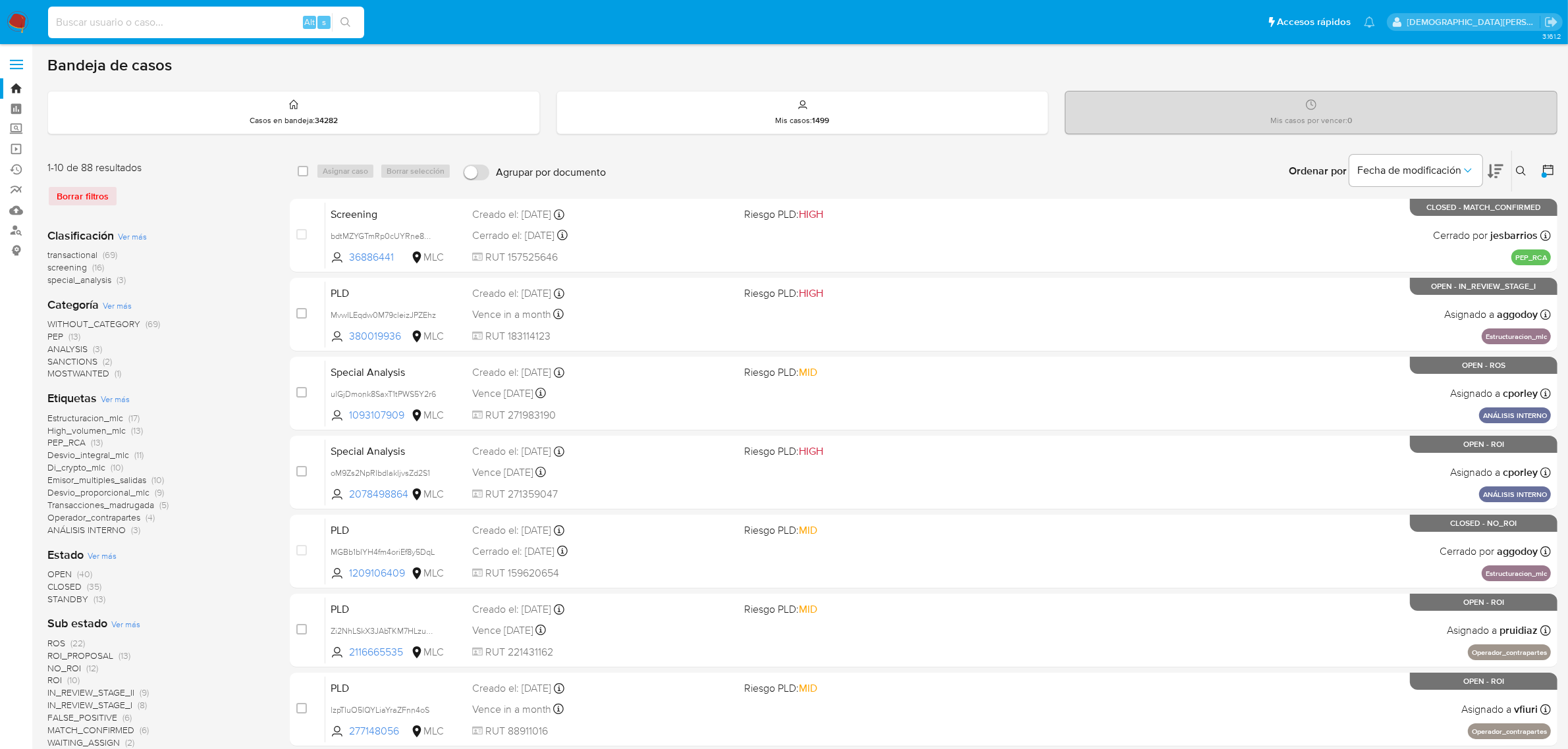
click at [152, 30] on input at bounding box center [206, 23] width 316 height 17
paste input "1852162844"
type input "1852162844"
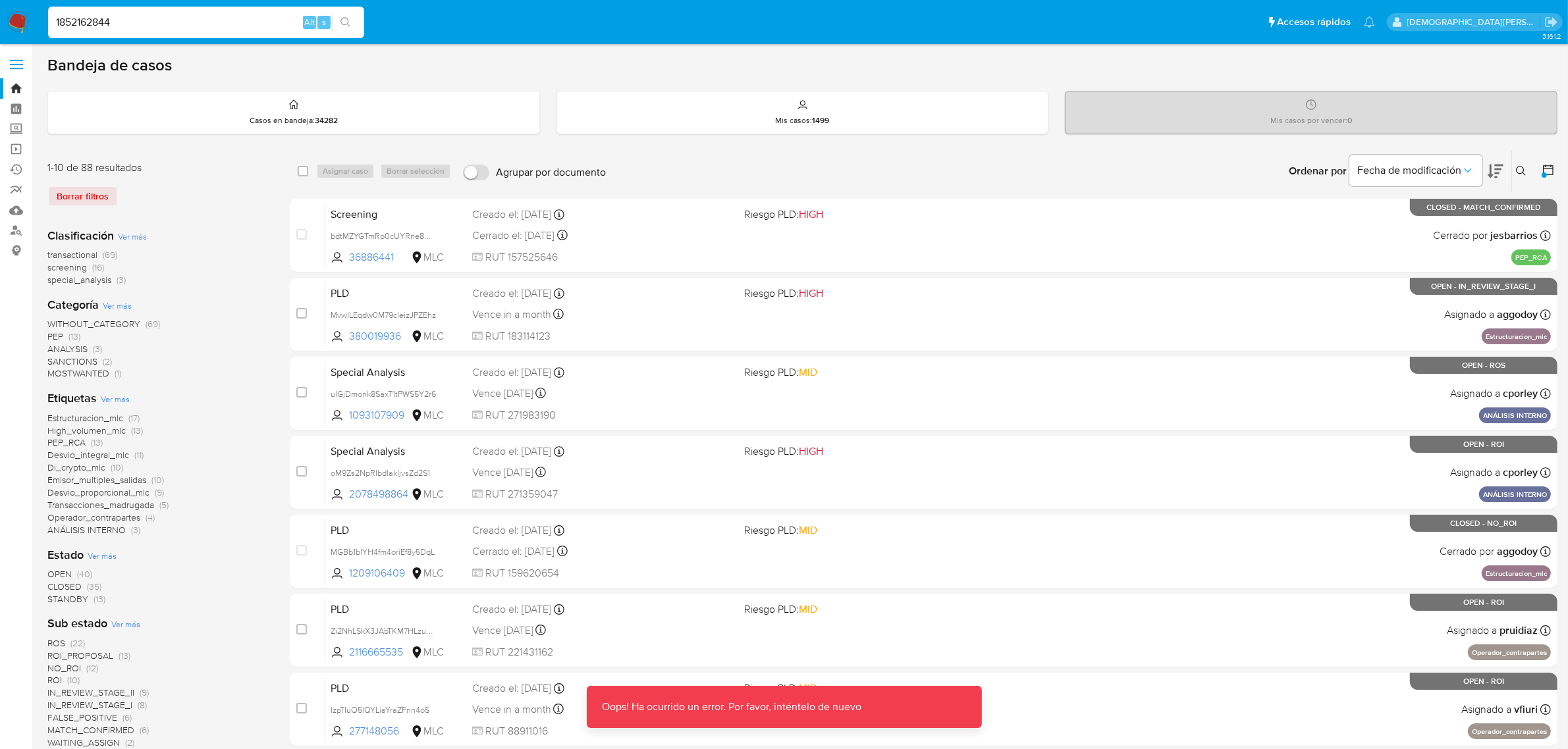
click at [198, 25] on input "1852162844" at bounding box center [206, 23] width 316 height 17
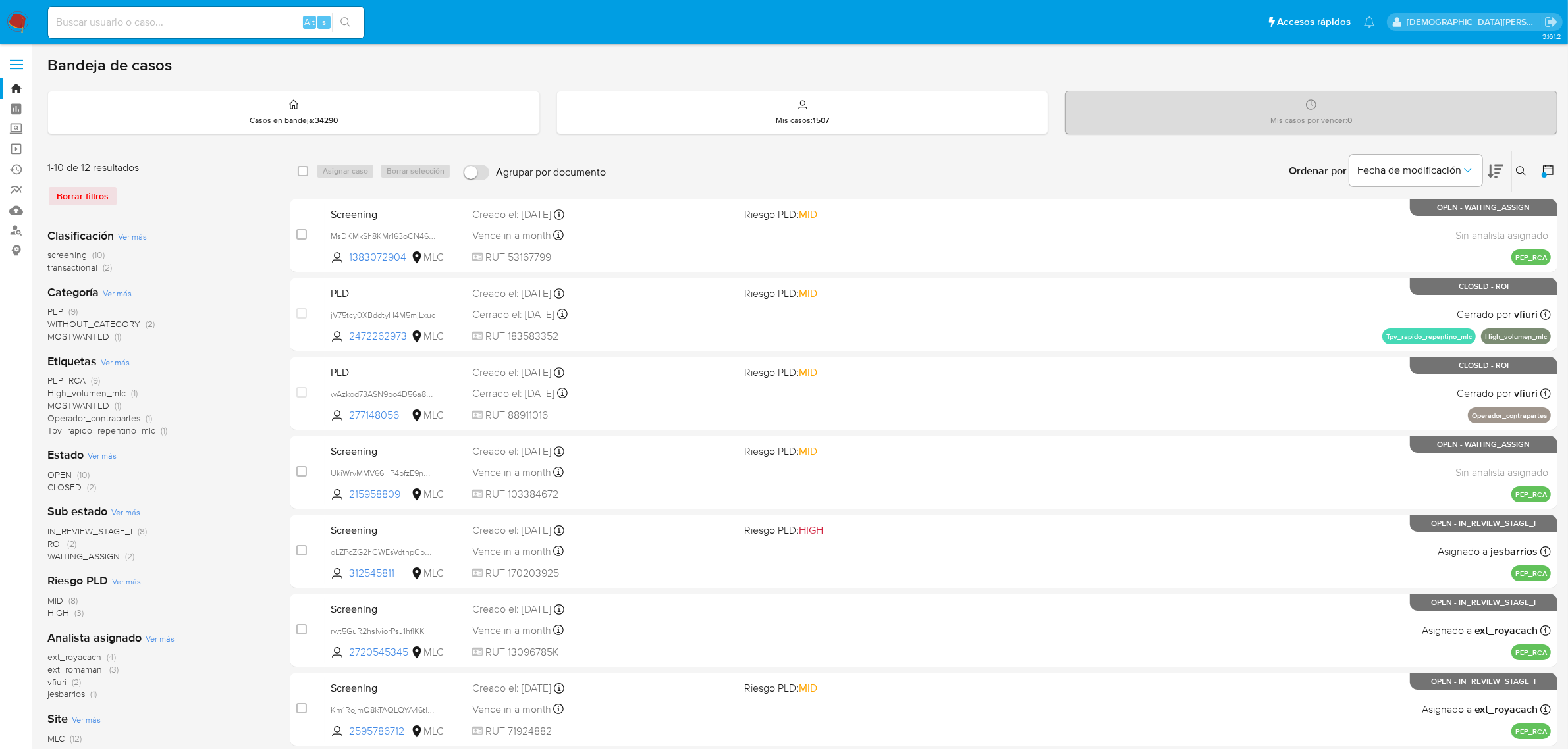
click at [219, 31] on div "Alt s" at bounding box center [206, 22] width 316 height 31
click at [224, 23] on input at bounding box center [206, 23] width 316 height 17
click at [240, 28] on input at bounding box center [206, 23] width 316 height 17
click at [240, 27] on input at bounding box center [206, 23] width 316 height 17
paste input "1852162844"
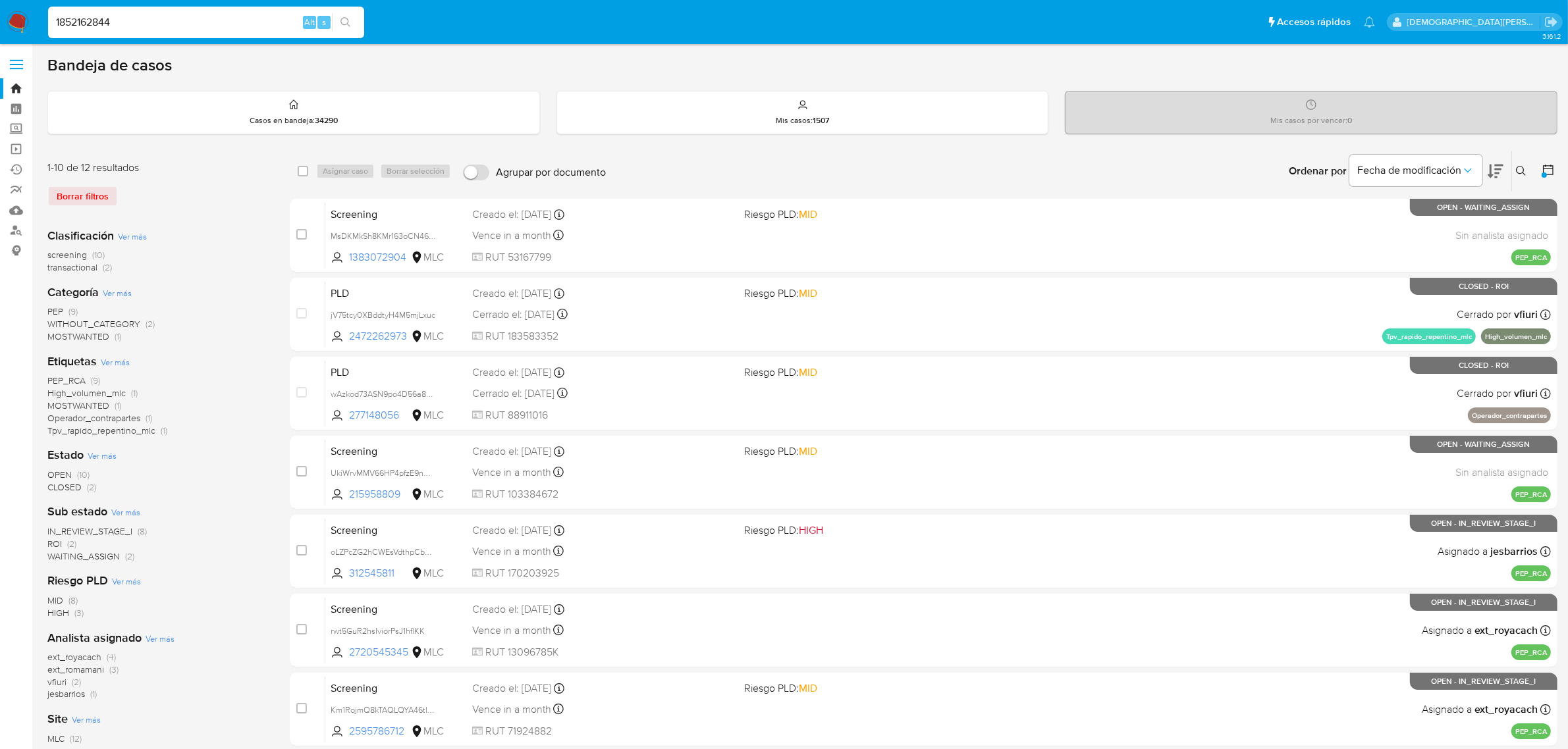
type input "1852162844"
click at [341, 27] on icon "search-icon" at bounding box center [345, 22] width 10 height 10
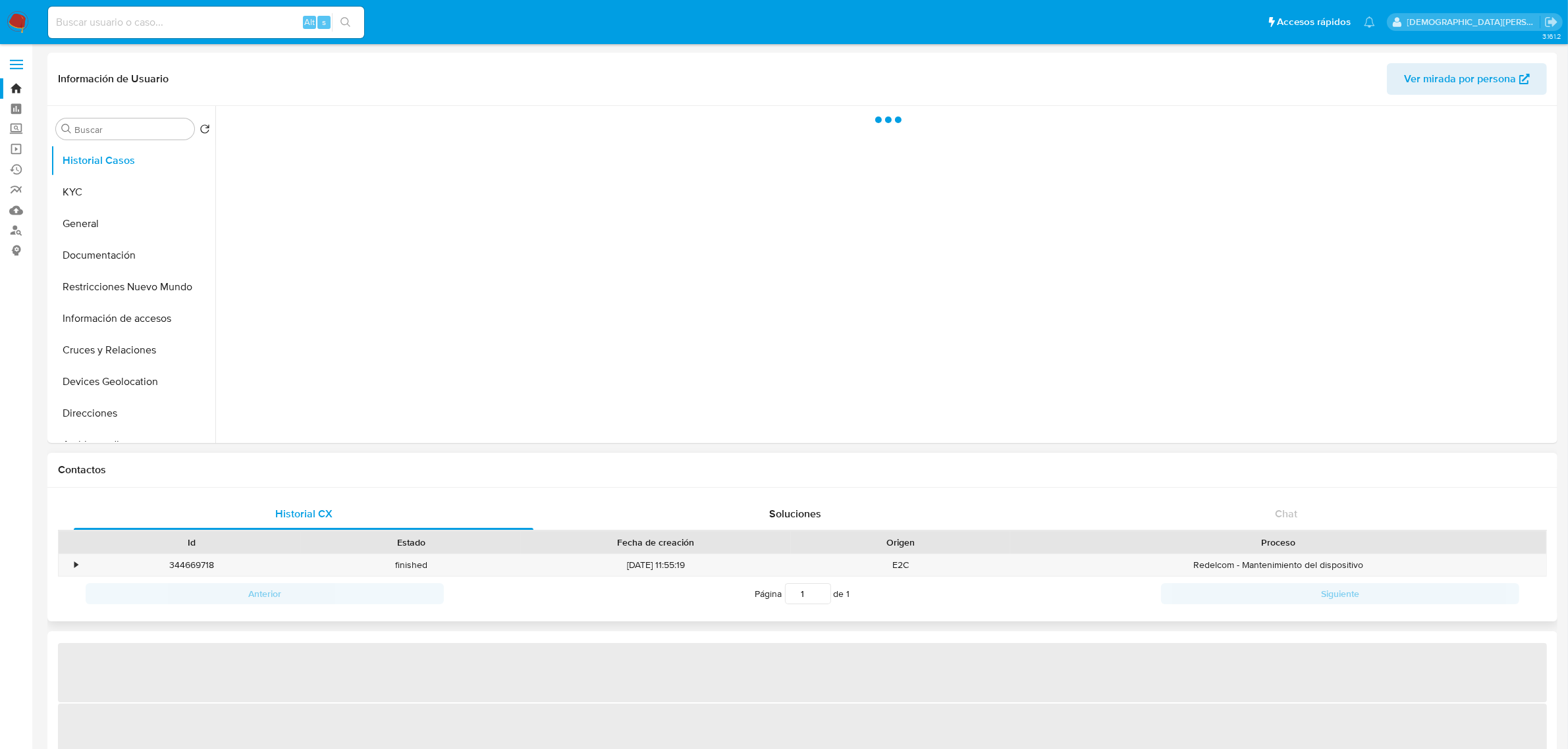
select select "10"
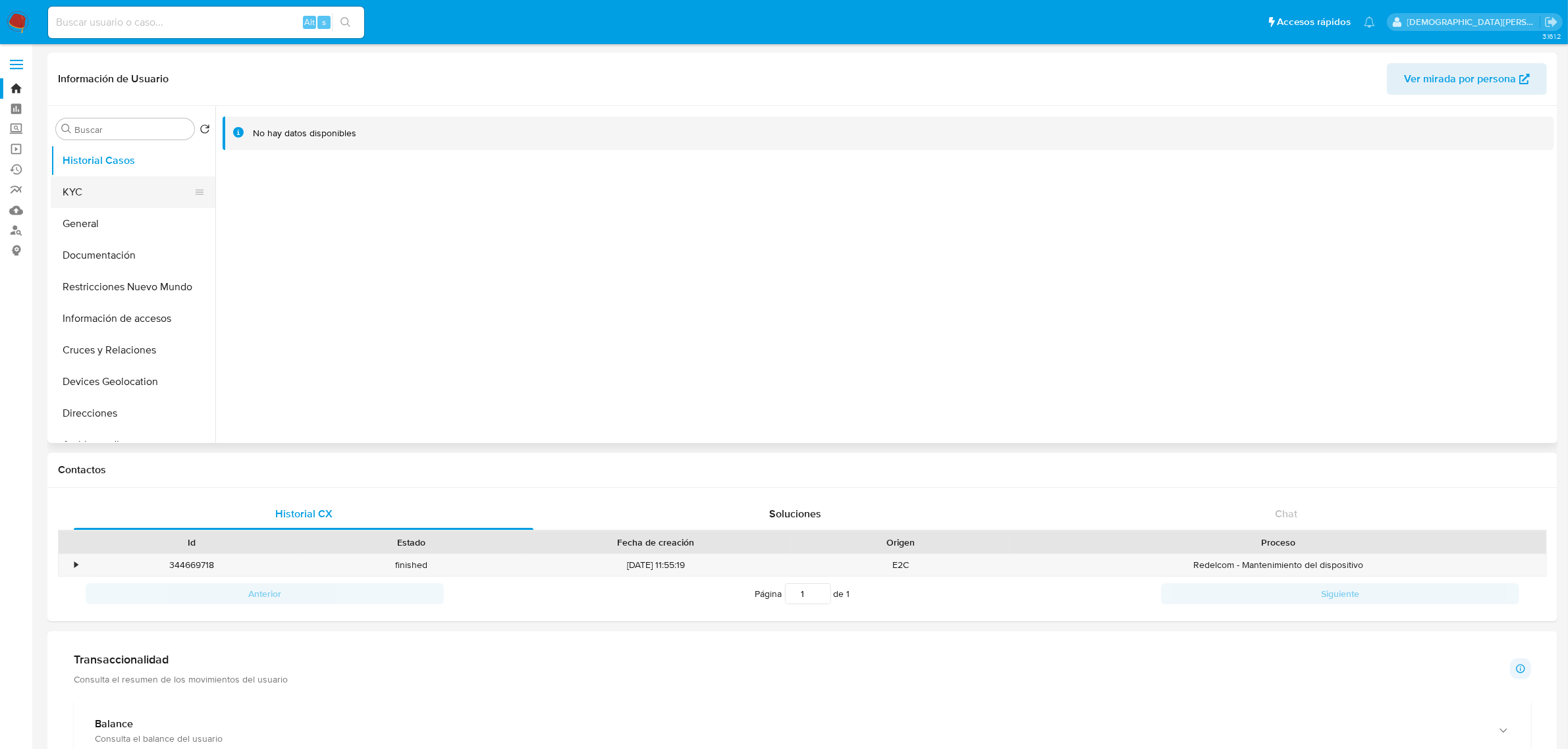
click at [143, 183] on button "KYC" at bounding box center [127, 192] width 154 height 31
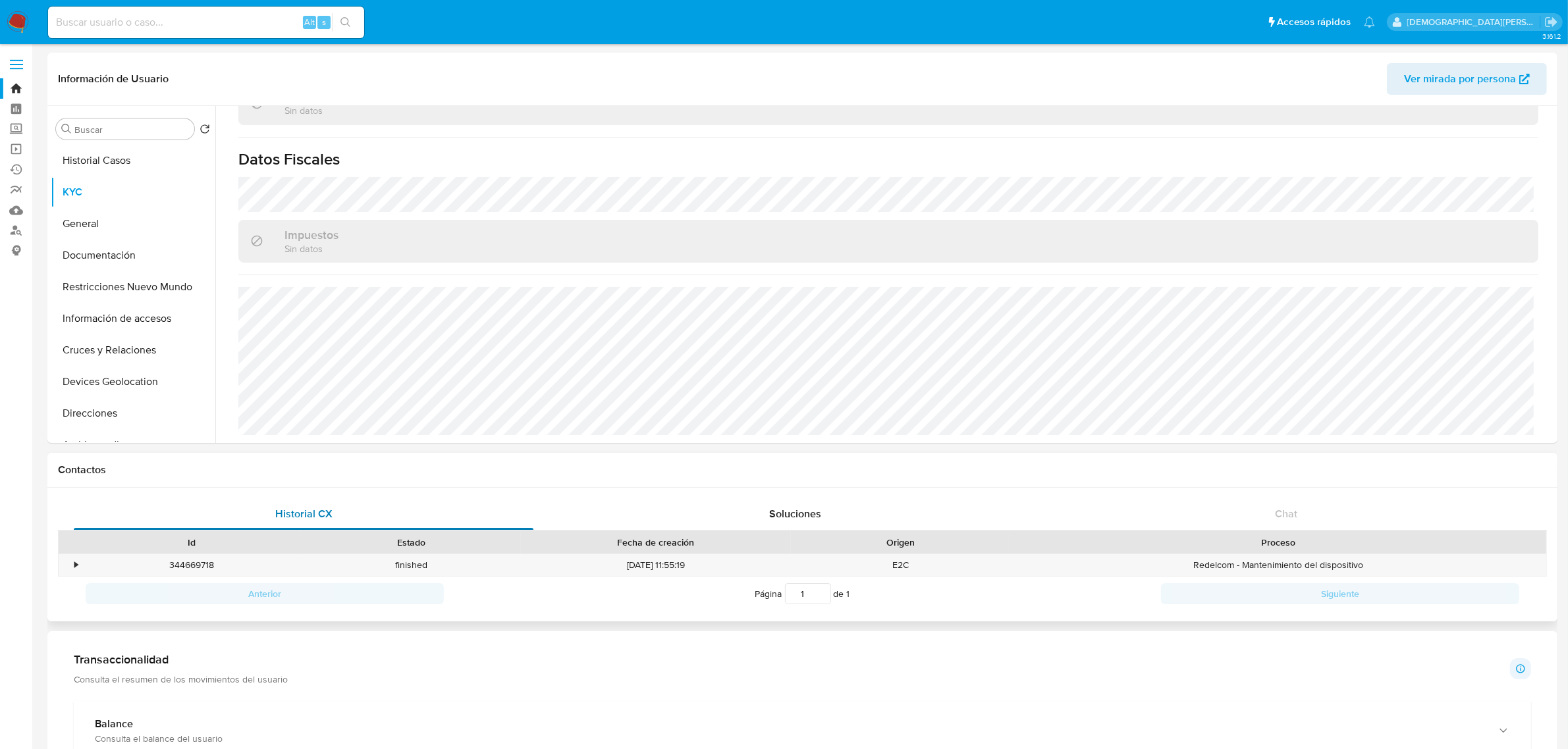
scroll to position [868, 0]
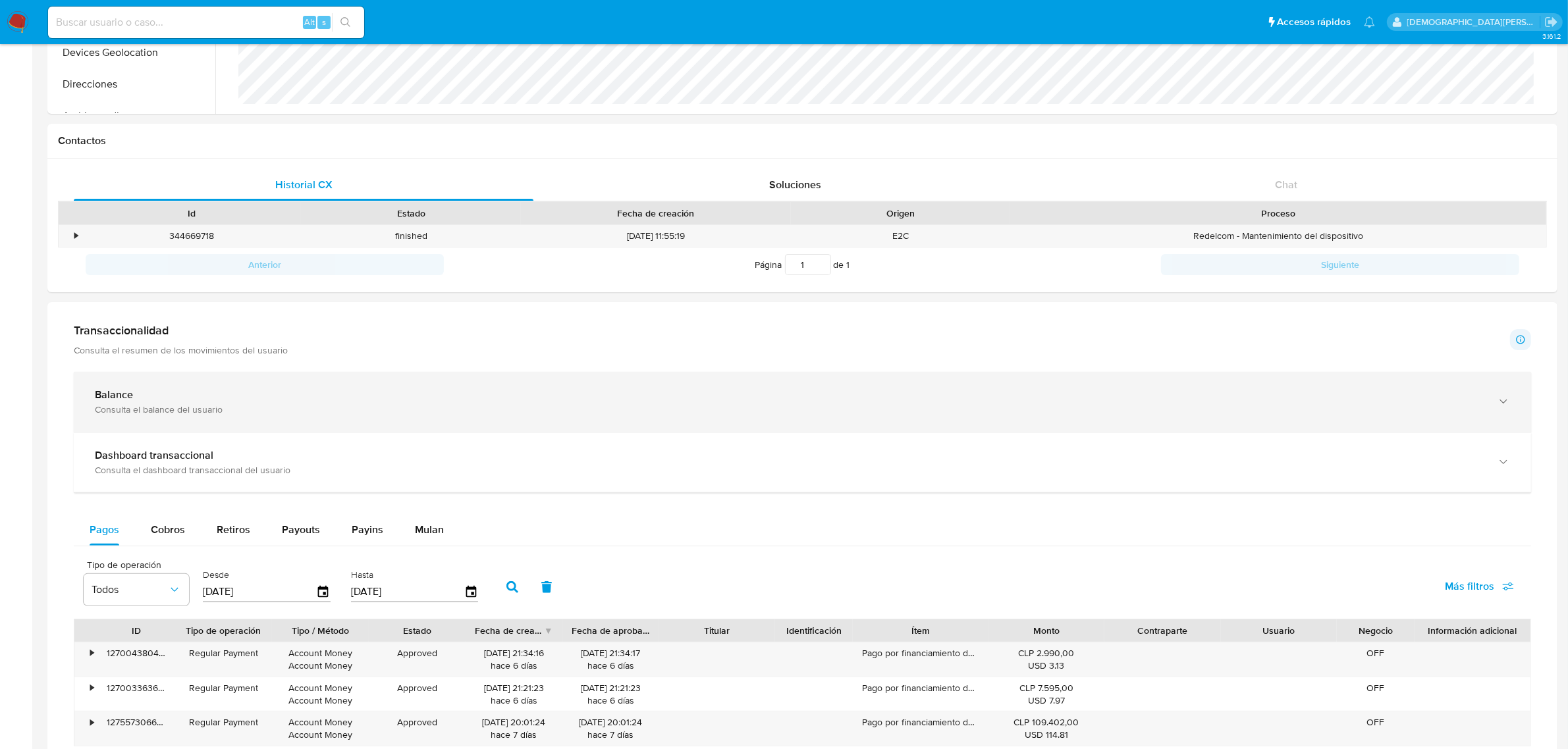
drag, startPoint x: 160, startPoint y: 527, endPoint x: 241, endPoint y: 422, distance: 132.6
click at [160, 524] on span "Cobros" at bounding box center [168, 529] width 34 height 15
select select "10"
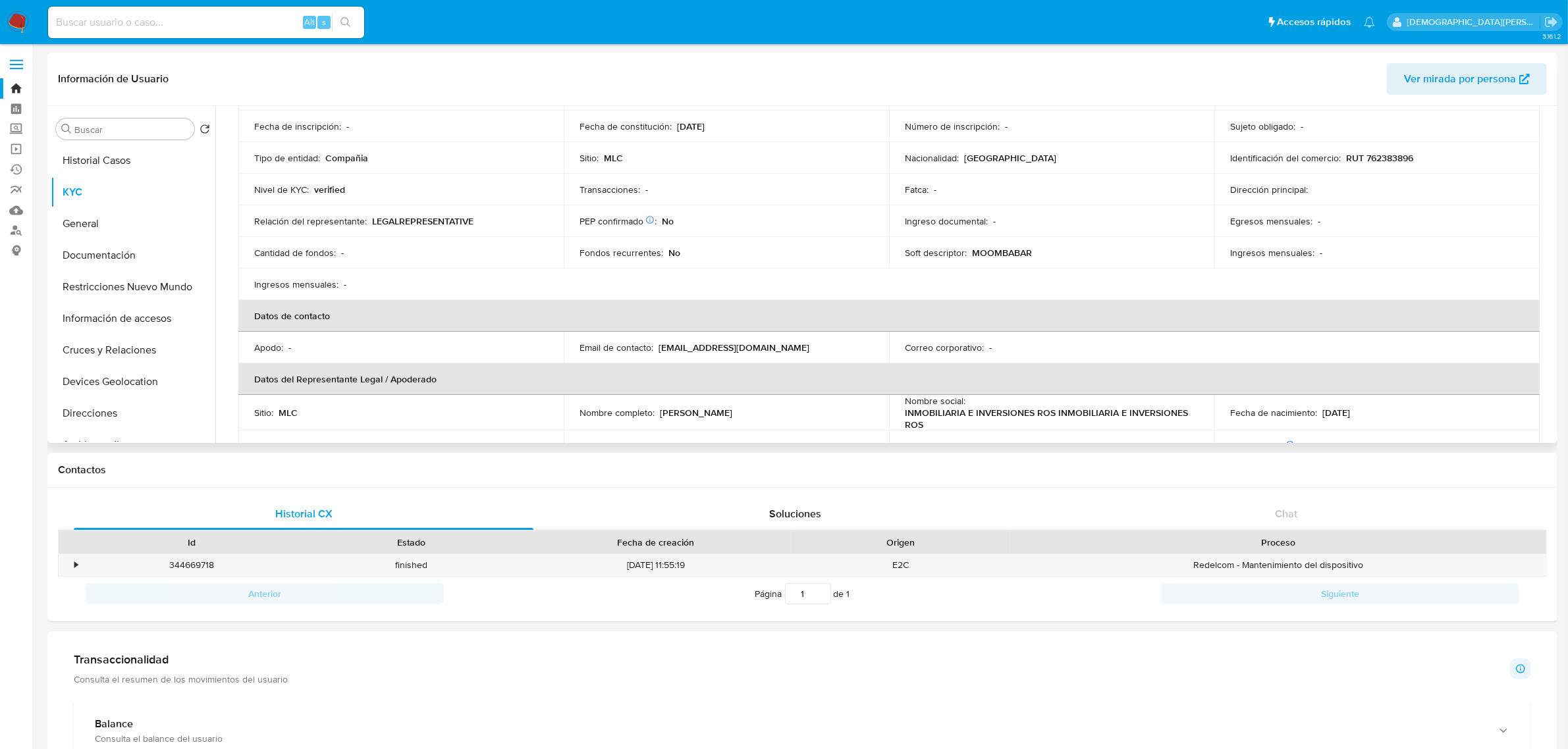
scroll to position [0, 0]
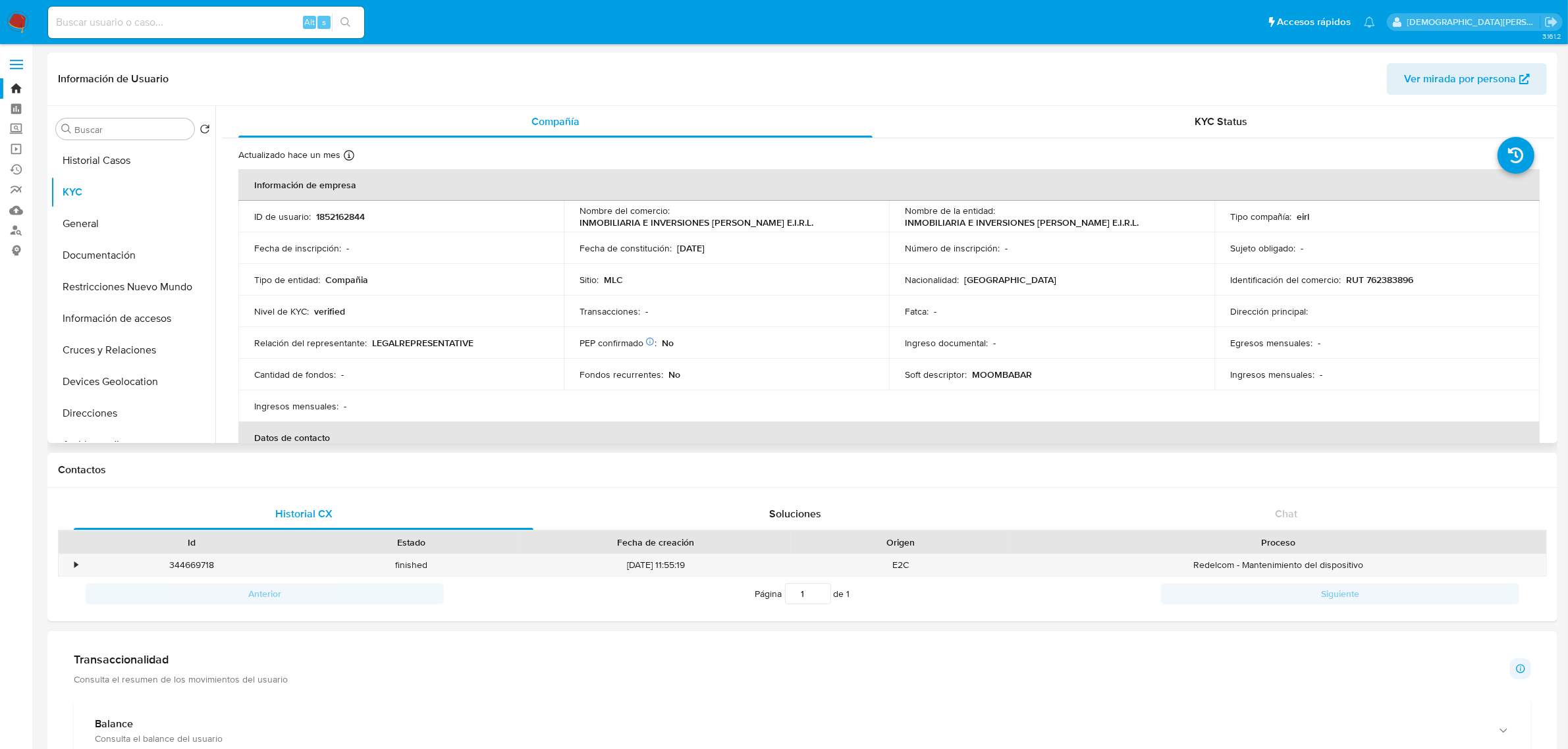
click at [1264, 278] on p "RUT 762383896" at bounding box center [1380, 279] width 67 height 12
copy p "762383896"
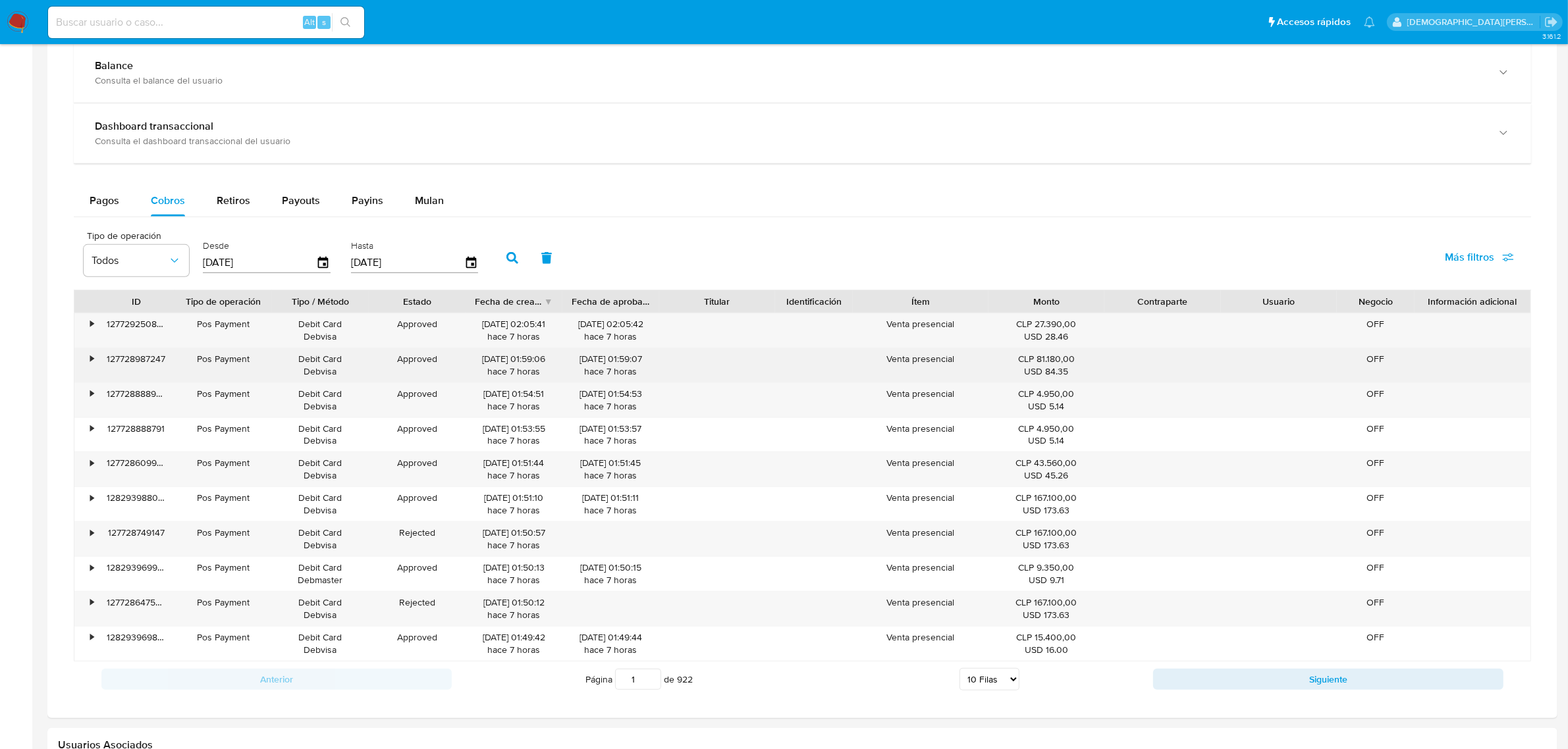
scroll to position [509, 0]
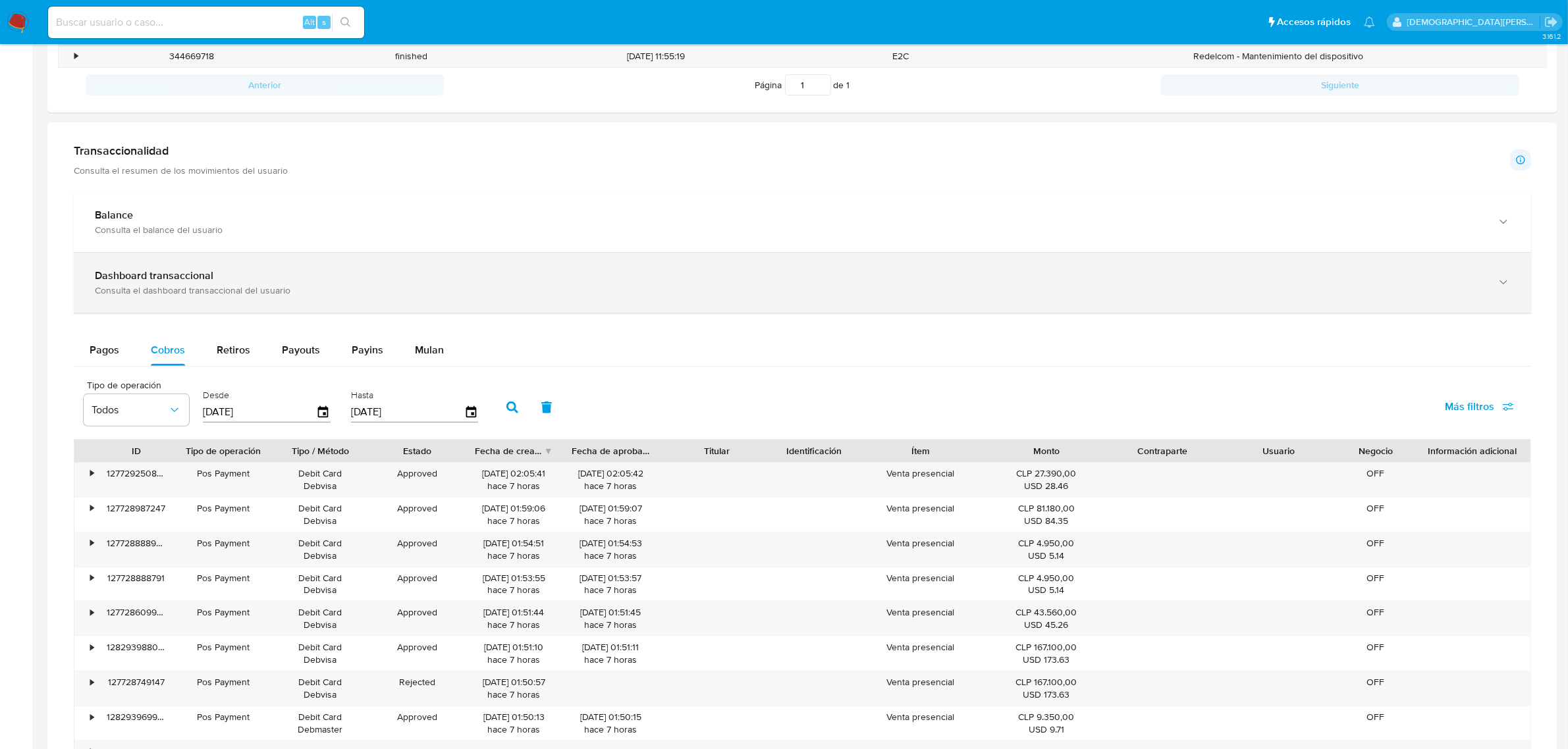
click at [215, 271] on div "Dashboard transaccional" at bounding box center [789, 275] width 1389 height 13
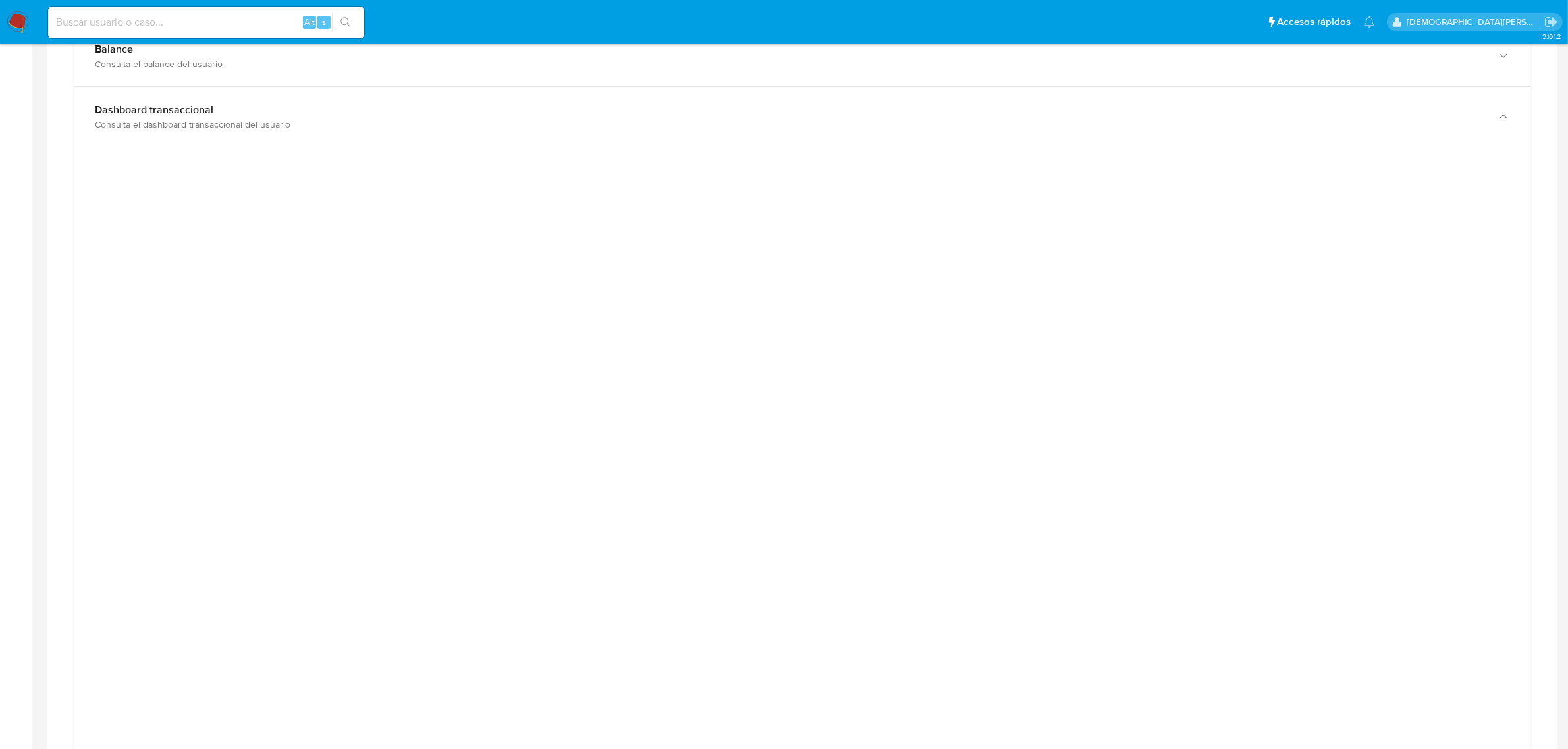
scroll to position [673, 0]
click at [282, 432] on div at bounding box center [802, 455] width 1437 height 593
click at [1264, 215] on div at bounding box center [802, 455] width 1437 height 593
click at [1264, 332] on div at bounding box center [802, 455] width 1437 height 593
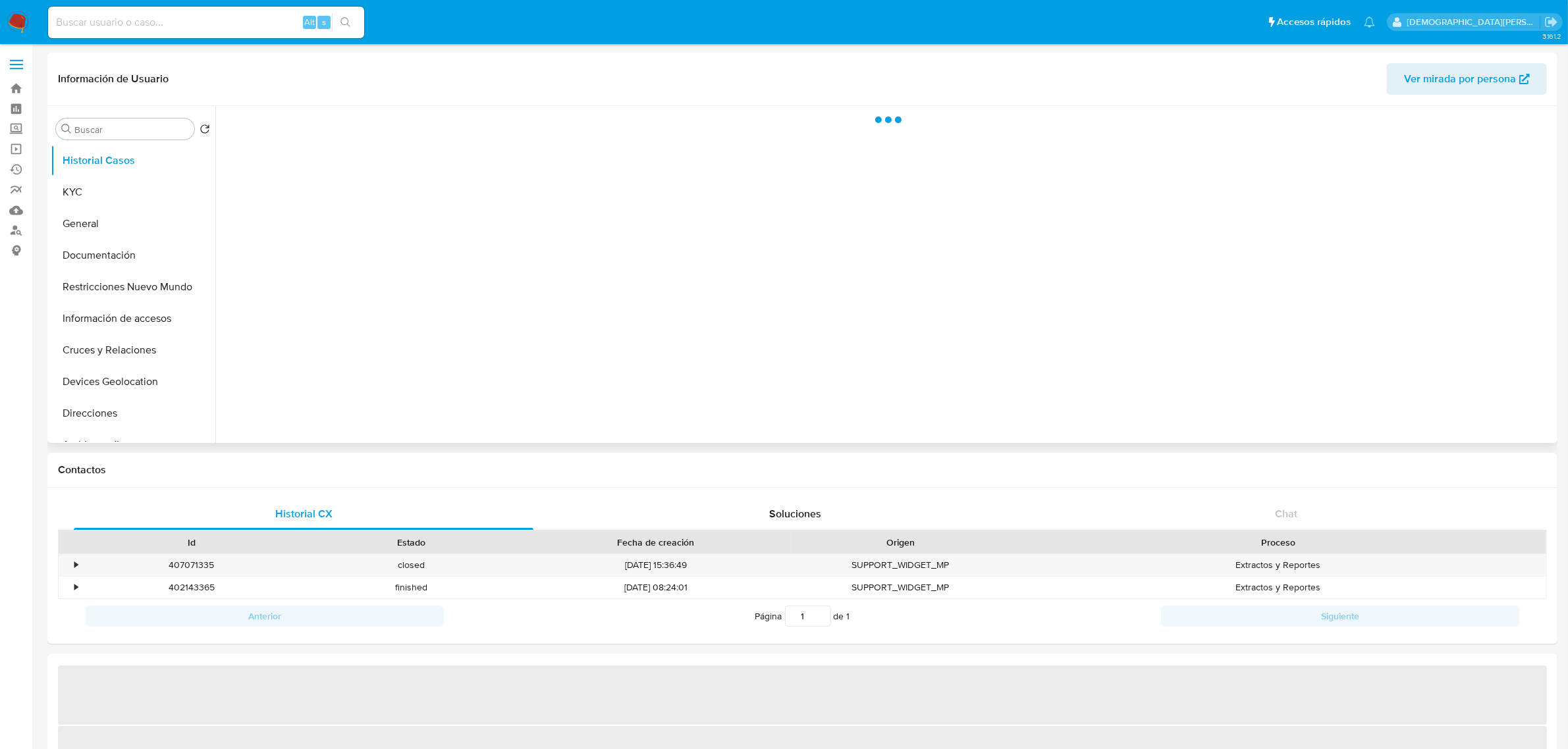
select select "10"
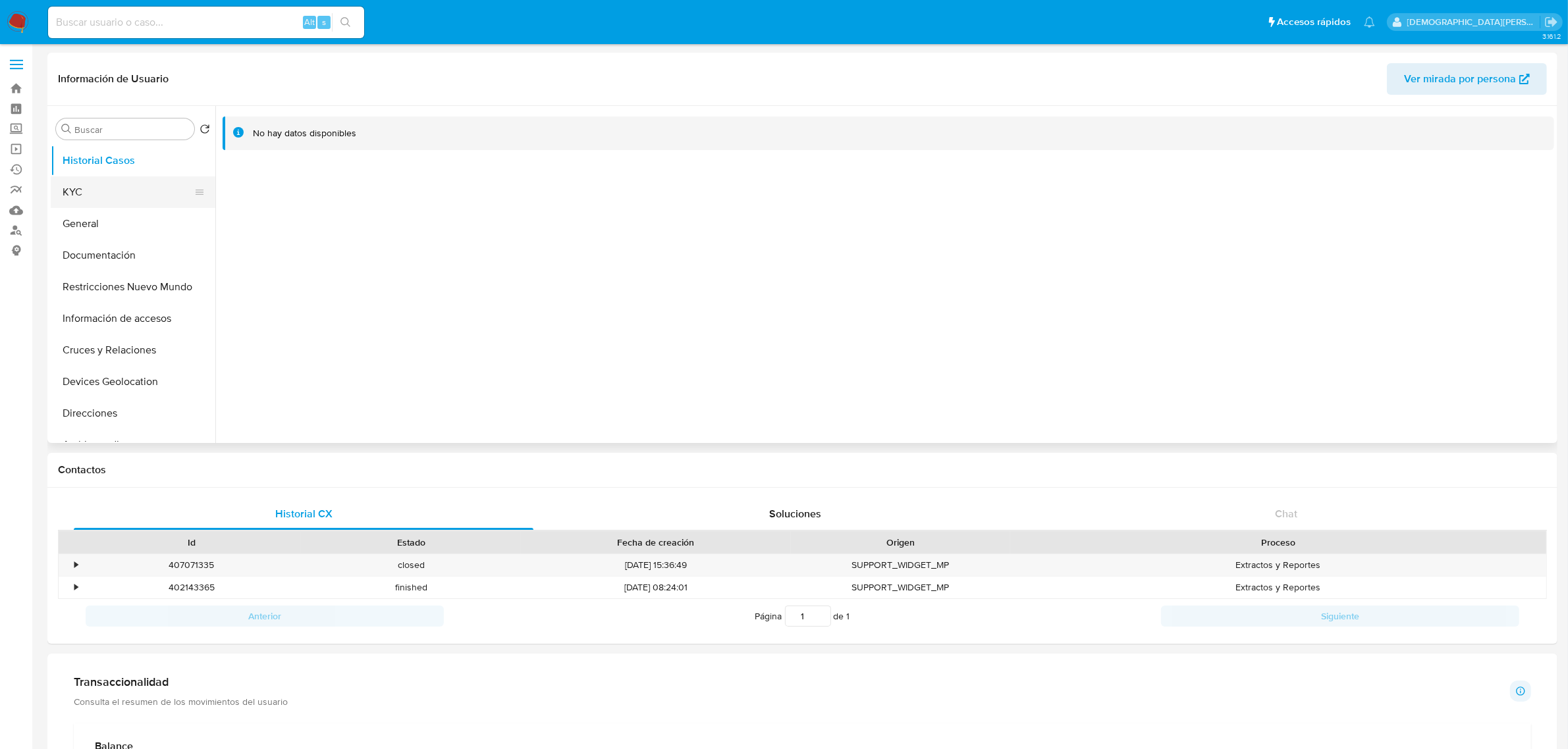
click at [80, 198] on button "KYC" at bounding box center [127, 192] width 154 height 31
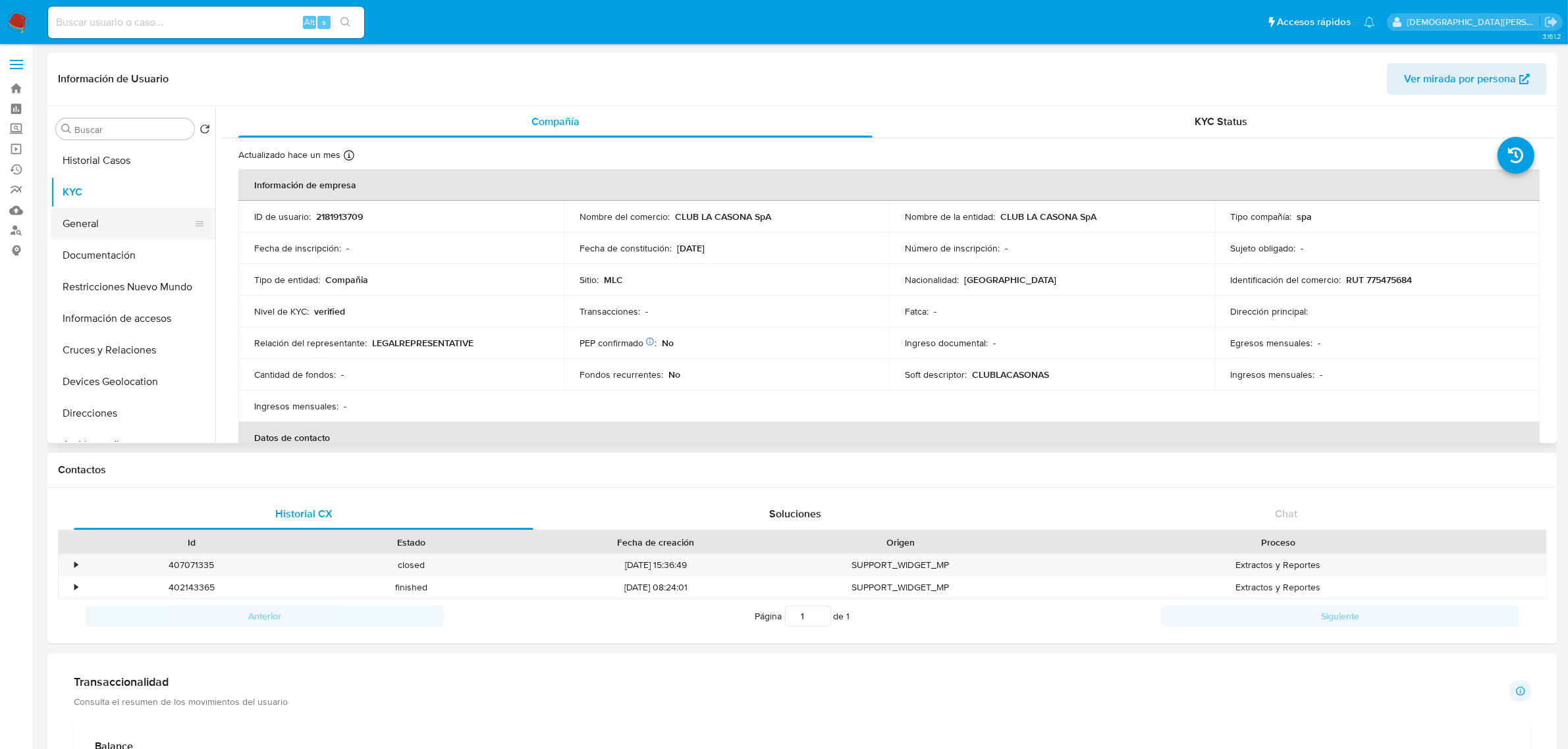
click at [120, 231] on button "General" at bounding box center [127, 224] width 154 height 31
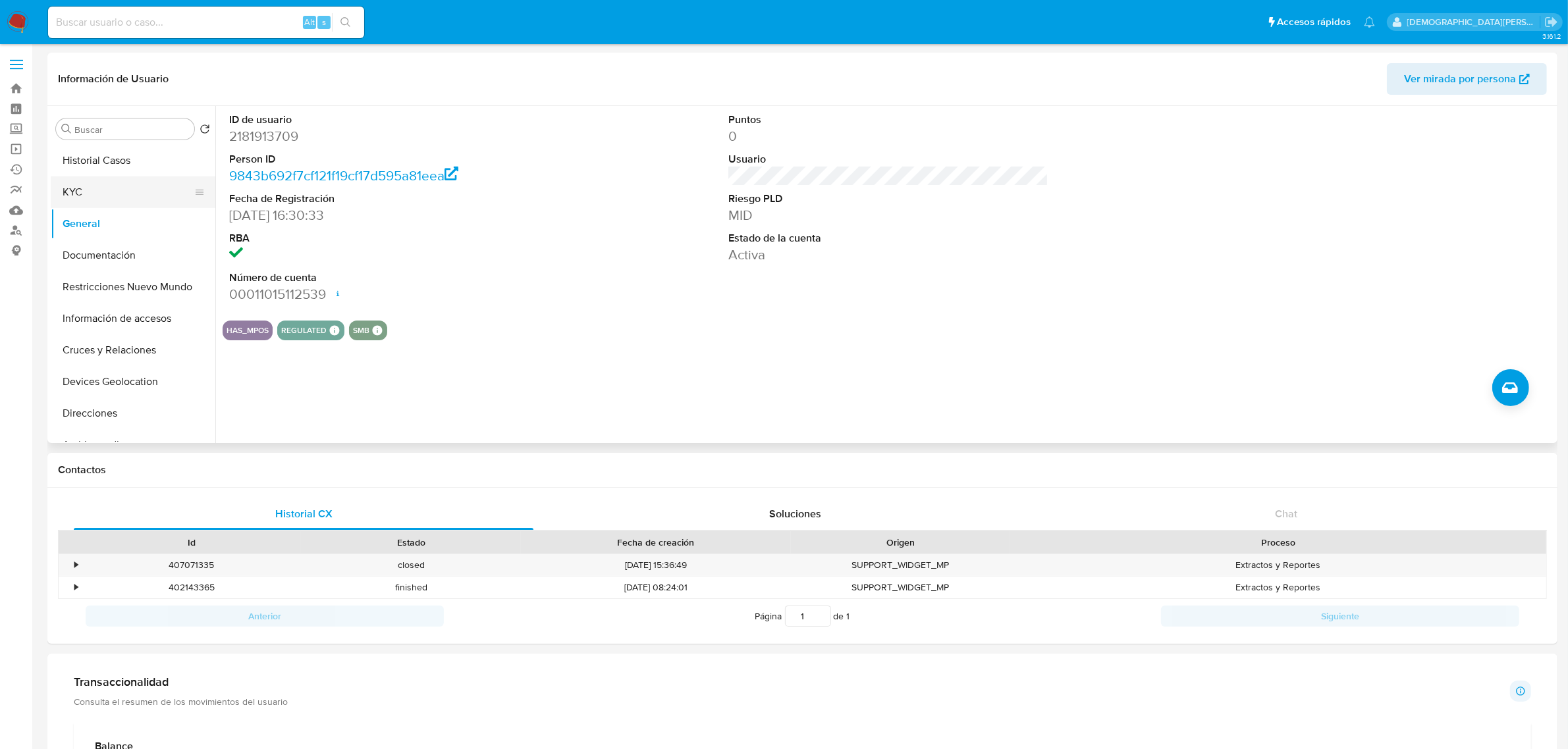
click at [110, 202] on button "KYC" at bounding box center [127, 192] width 154 height 31
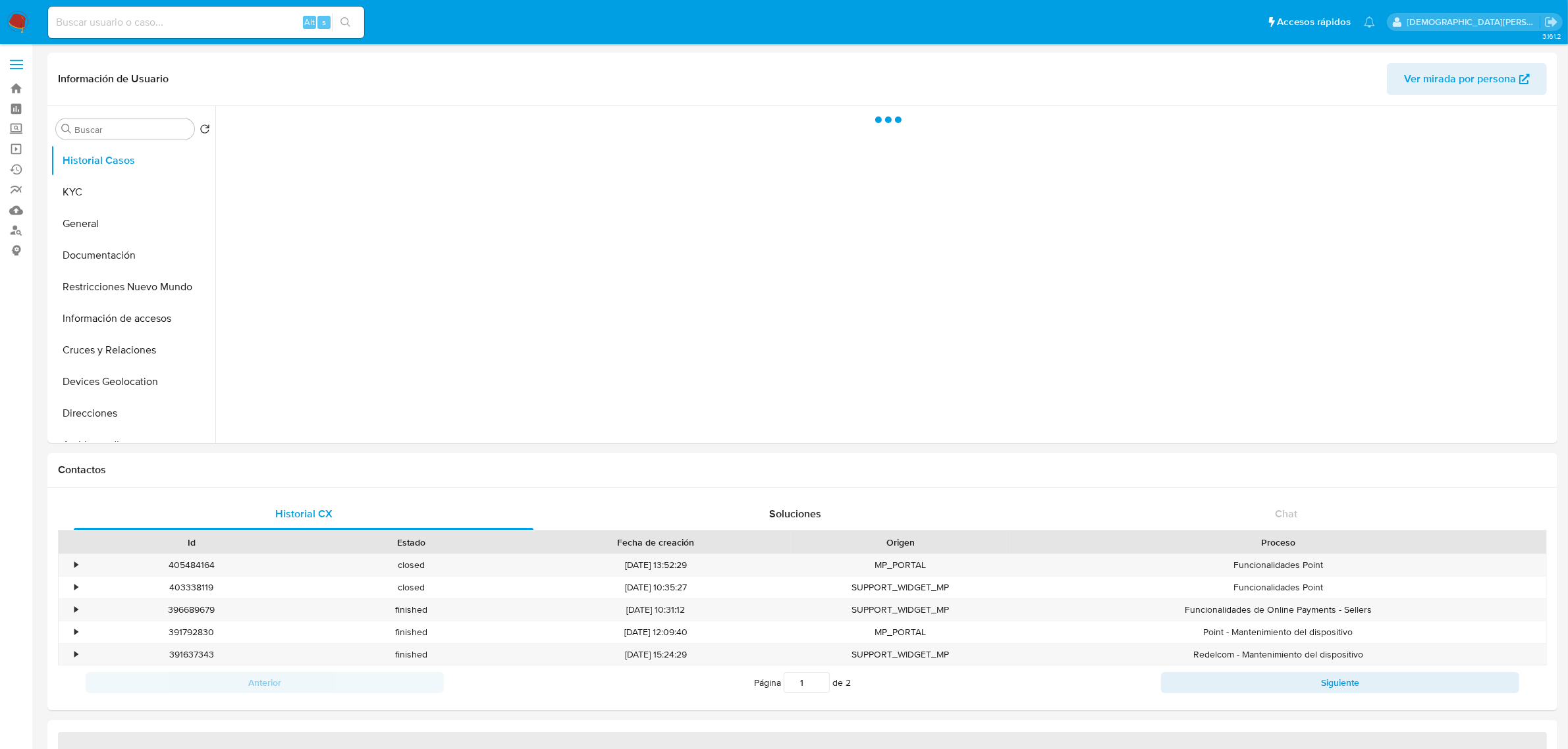
select select "10"
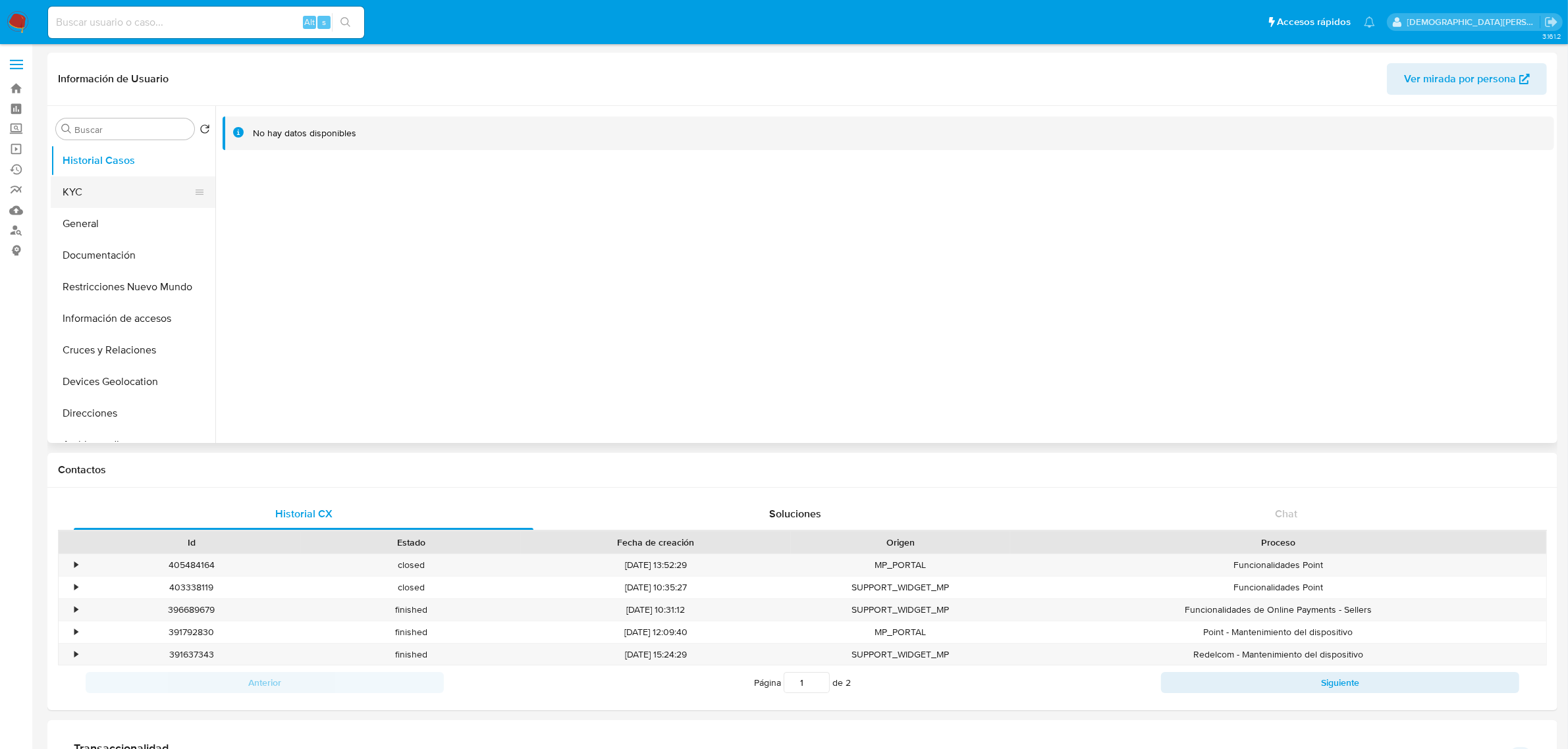
click at [109, 198] on button "KYC" at bounding box center [127, 192] width 154 height 31
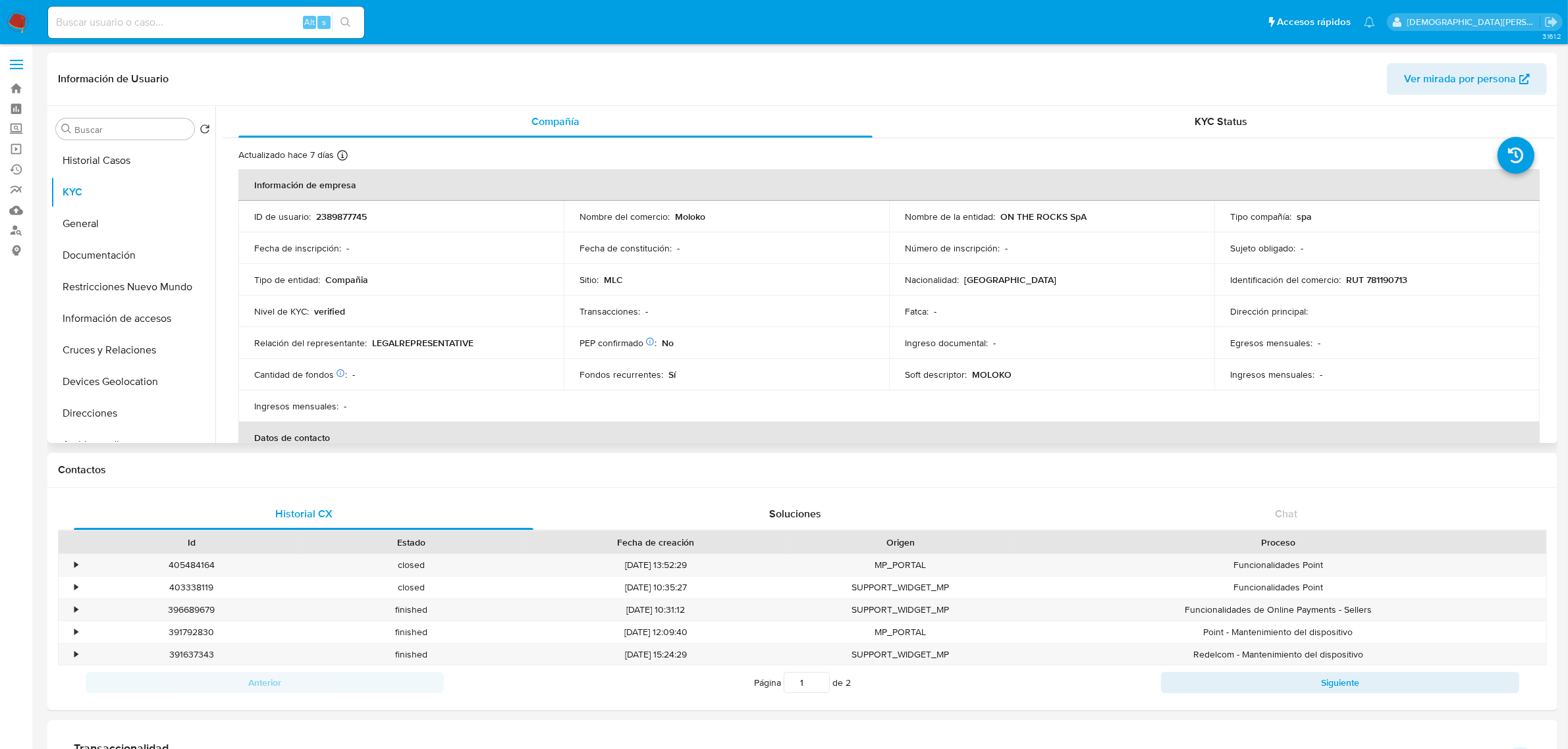
click at [1380, 277] on p "RUT 781190713" at bounding box center [1376, 279] width 61 height 12
click at [1379, 277] on p "RUT 781190713" at bounding box center [1376, 279] width 61 height 12
copy p "781190713"
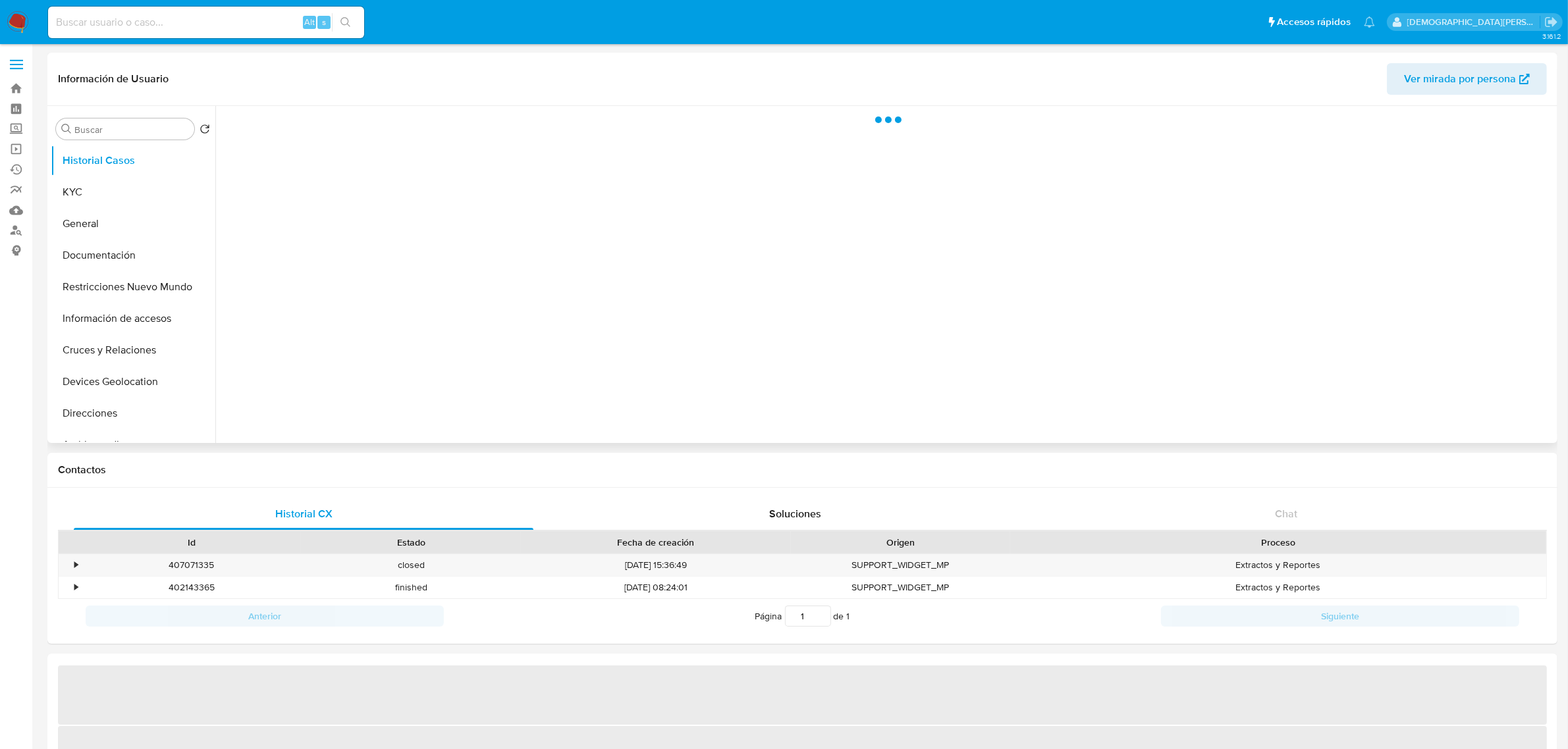
select select "10"
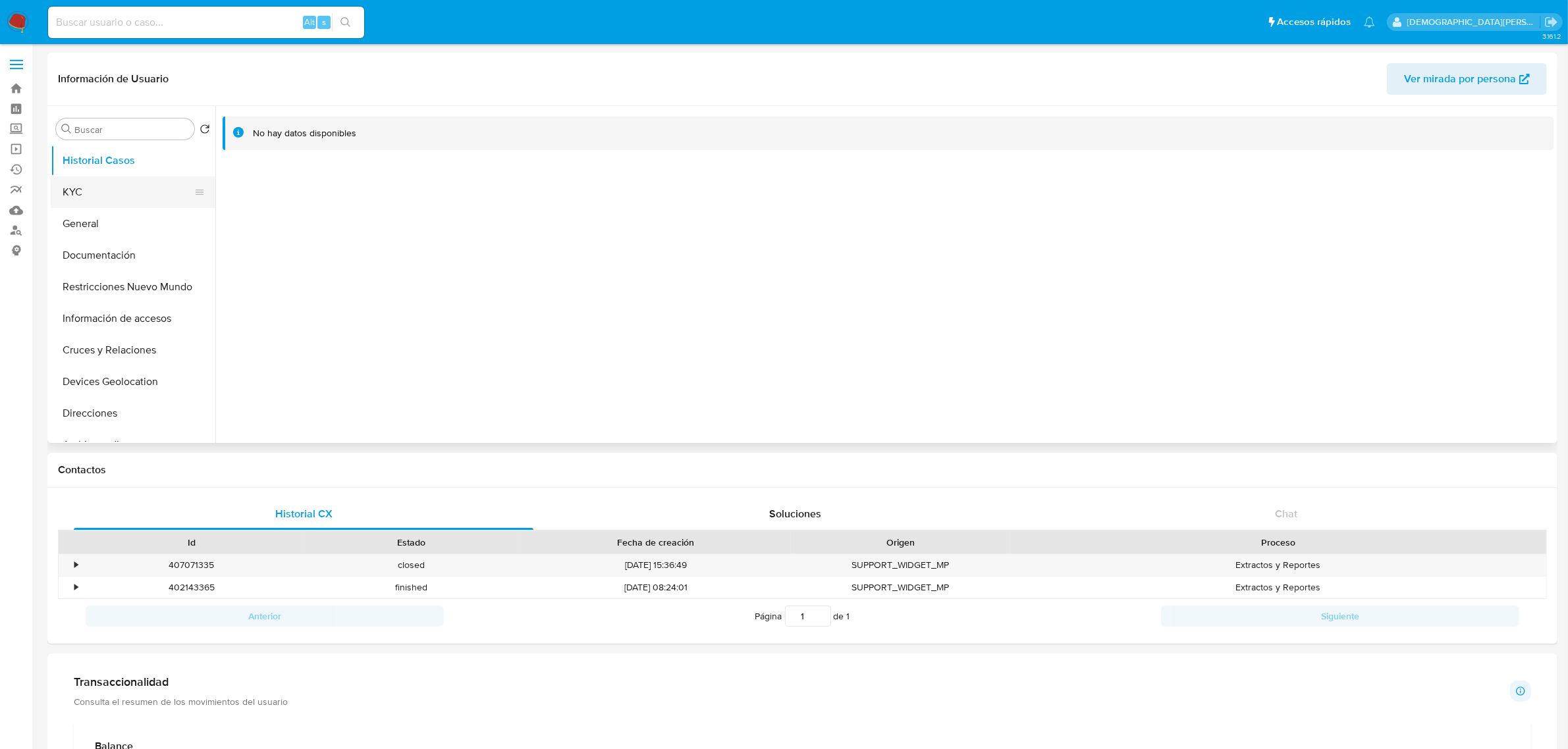
click at [152, 198] on button "KYC" at bounding box center [127, 192] width 154 height 31
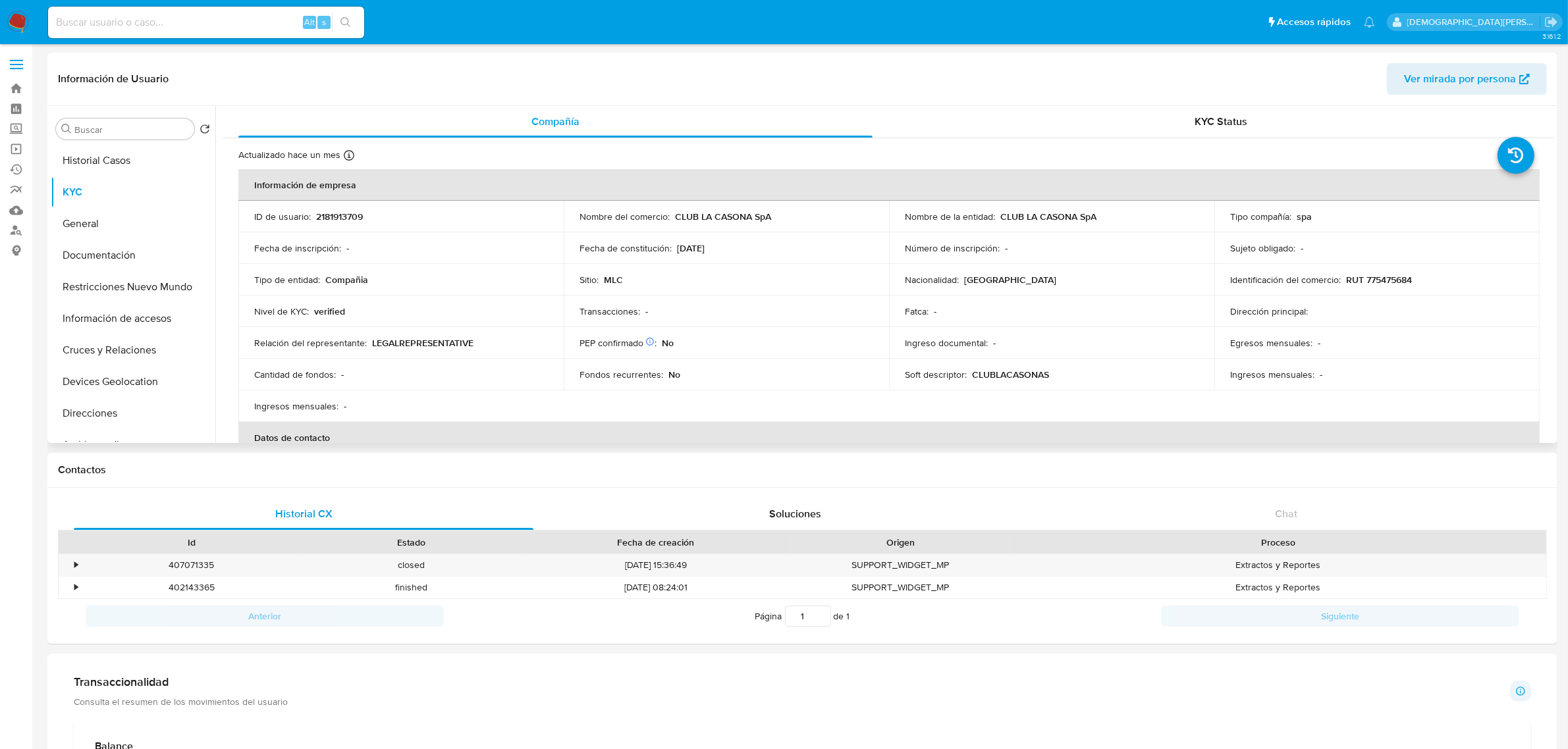
click at [1370, 280] on p "RUT 775475684" at bounding box center [1379, 279] width 66 height 12
copy p "775475684"
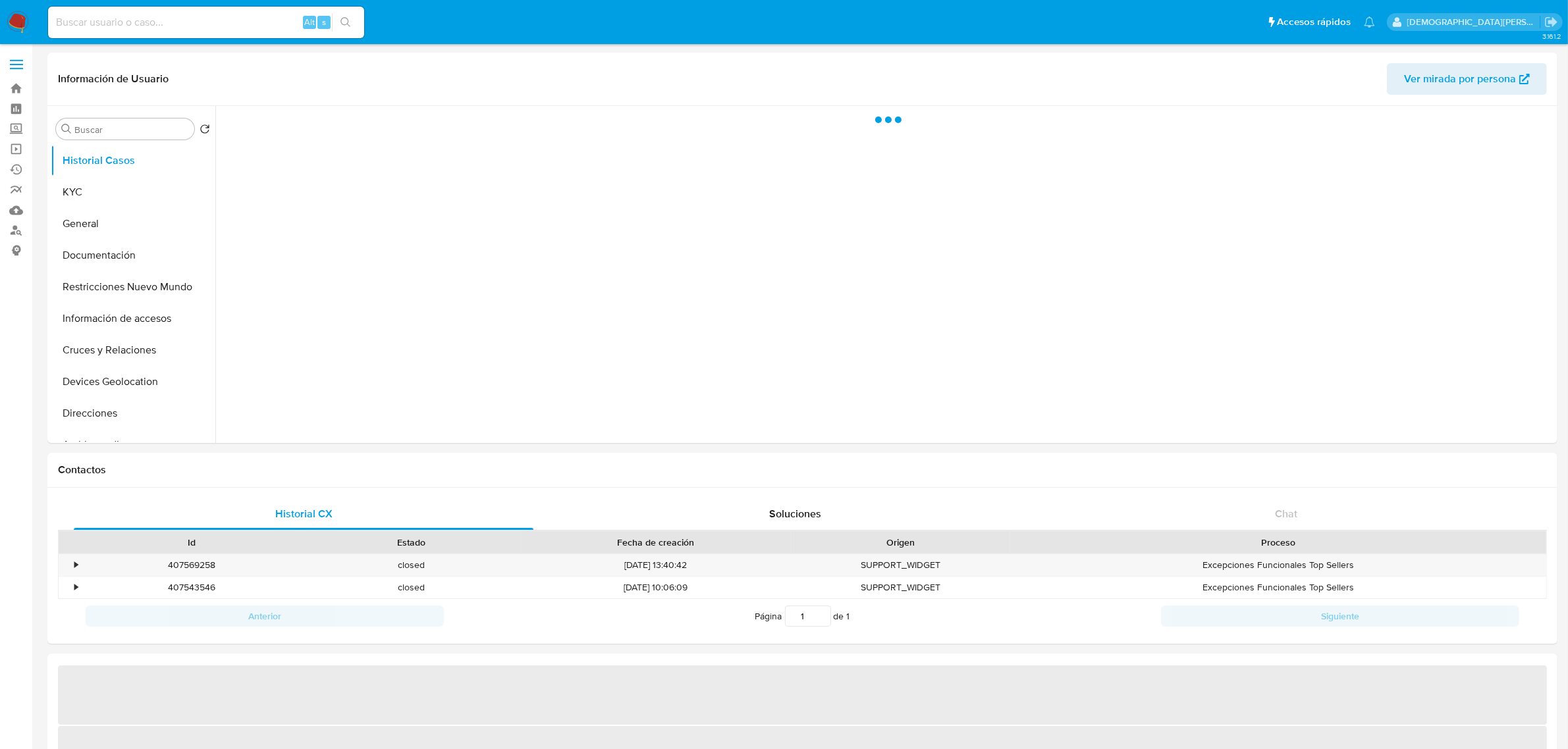
select select "10"
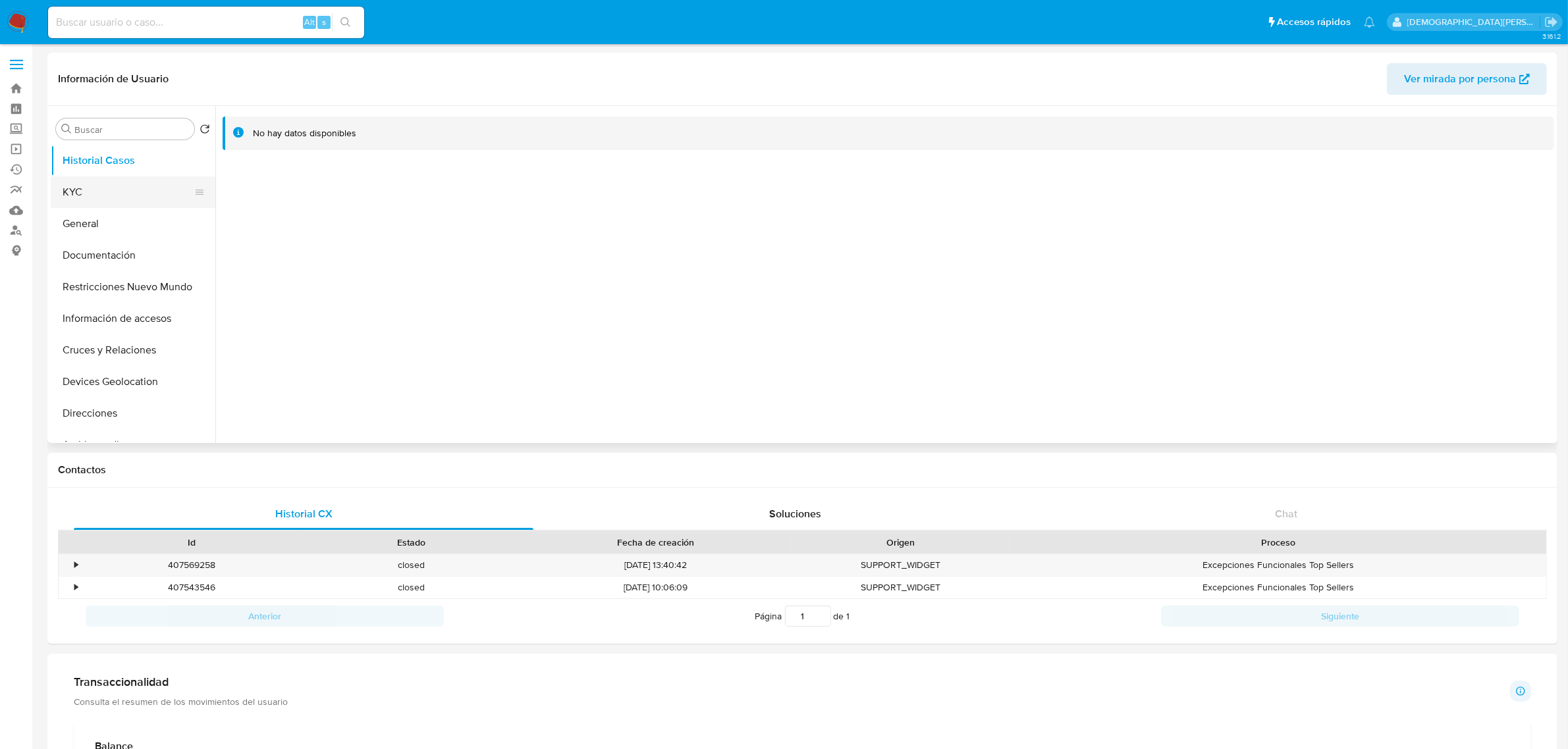
click at [134, 191] on button "KYC" at bounding box center [127, 192] width 154 height 31
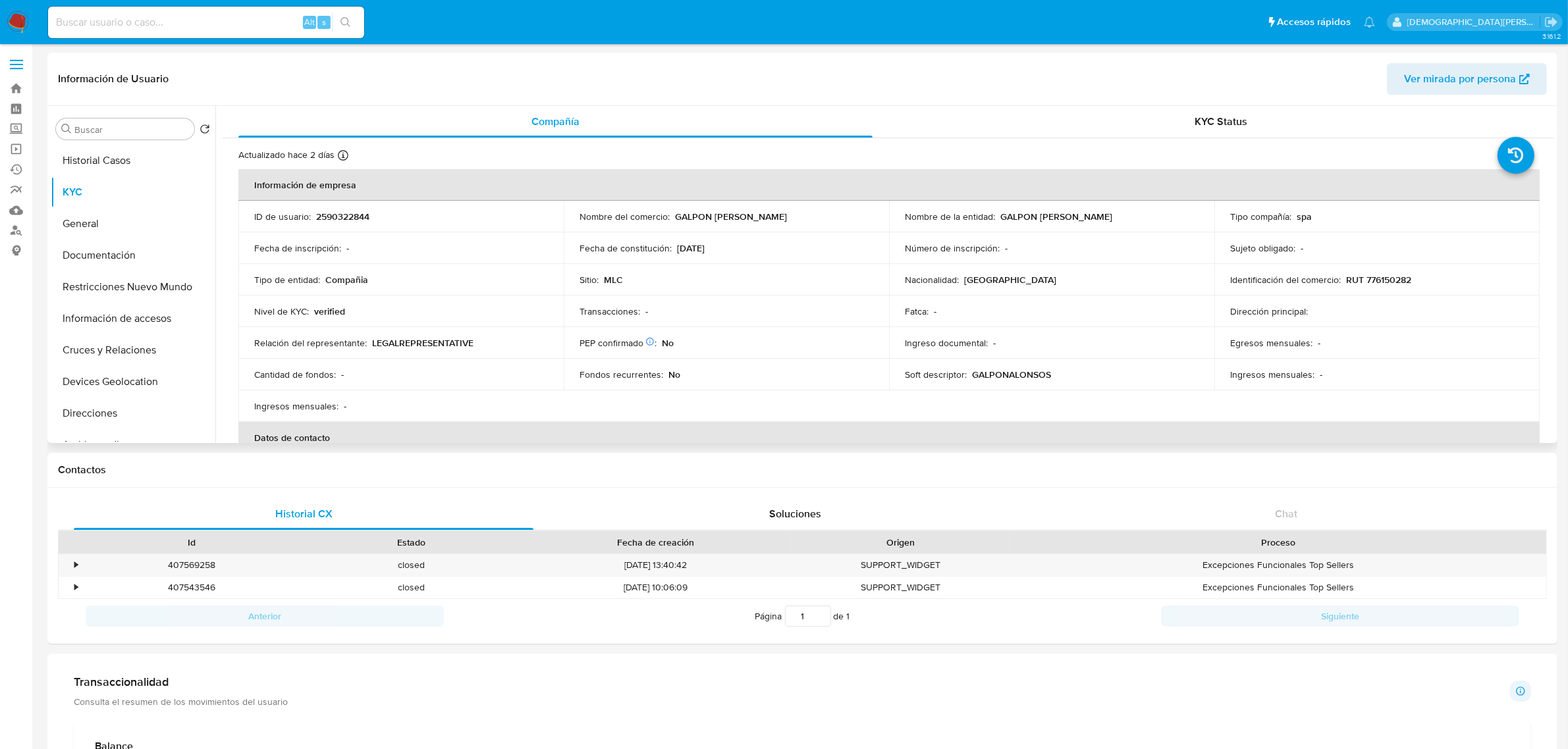
click at [1391, 280] on p "RUT 776150282" at bounding box center [1378, 279] width 65 height 12
click at [1391, 278] on p "RUT 776150282" at bounding box center [1378, 279] width 65 height 12
copy p "776150282"
click at [139, 159] on button "Historial Casos" at bounding box center [127, 160] width 154 height 31
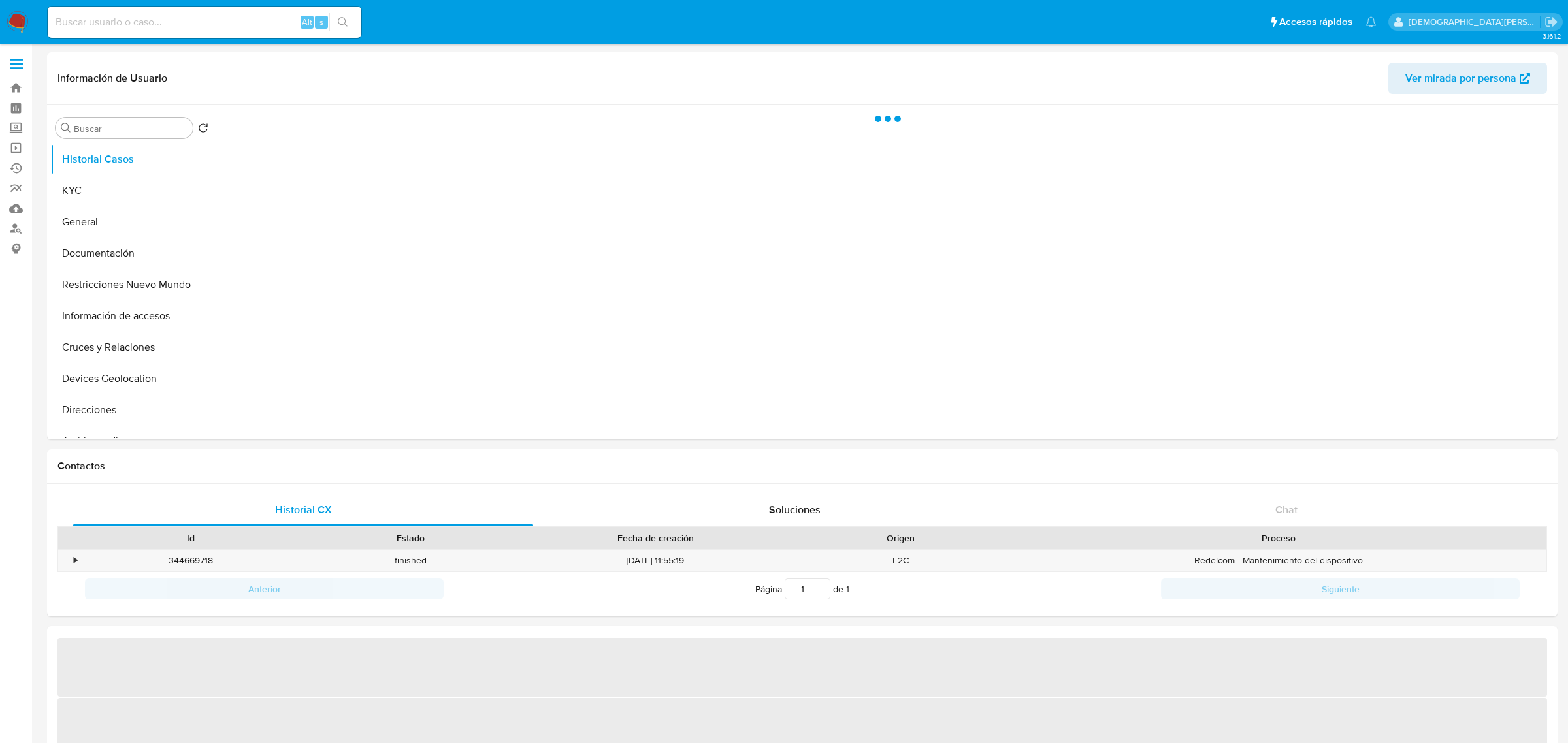
select select "10"
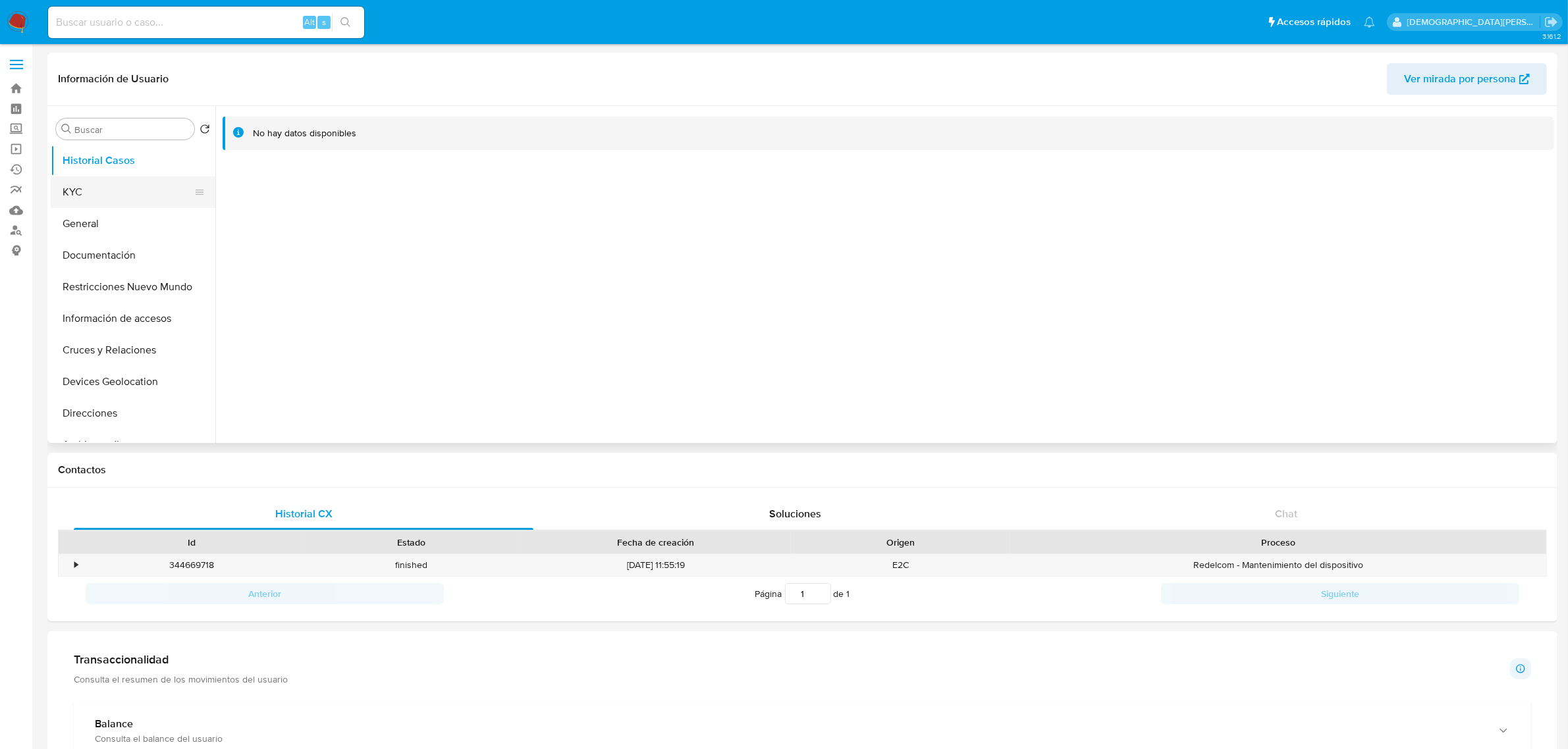
click at [104, 190] on button "KYC" at bounding box center [127, 192] width 154 height 31
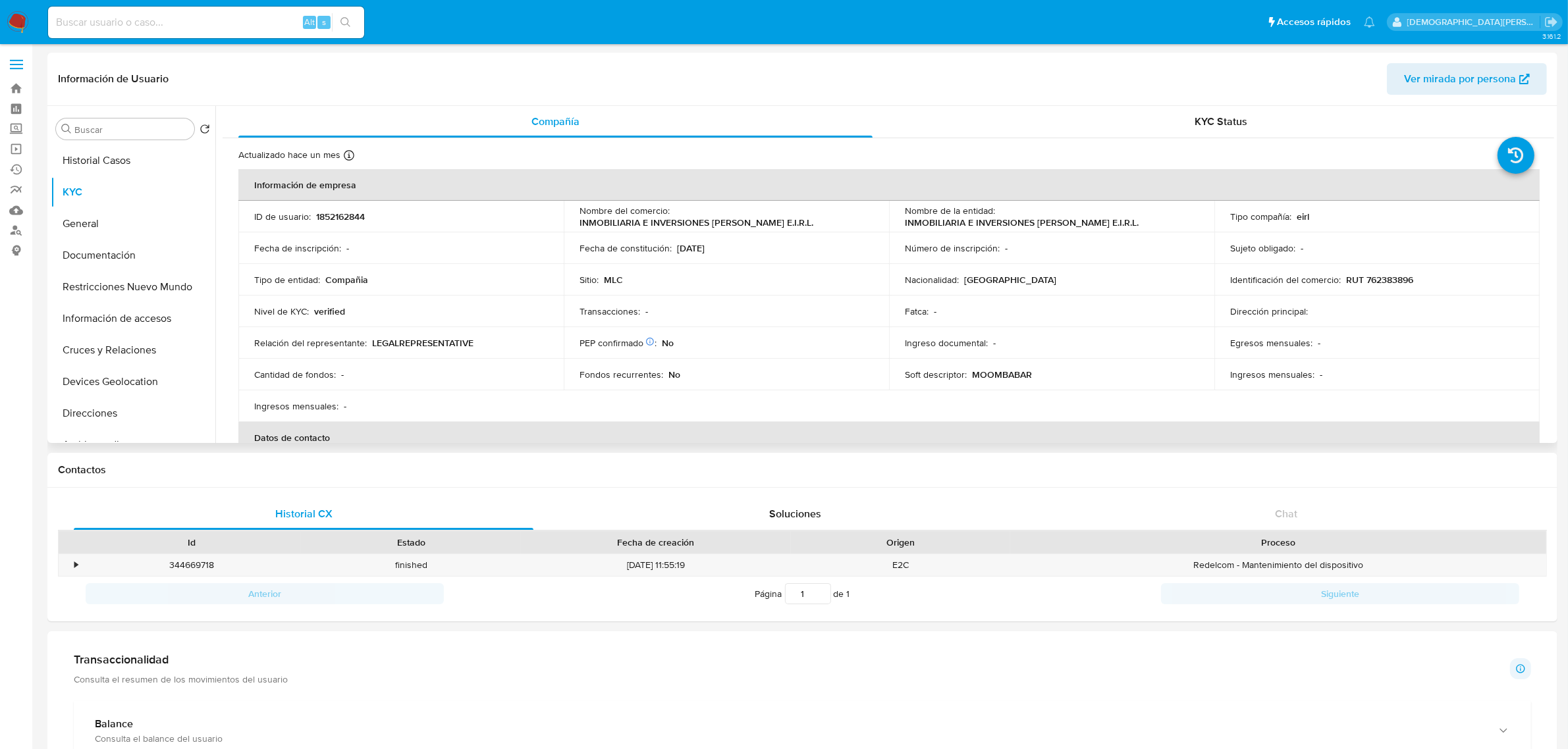
click at [1381, 285] on p "RUT 762383896" at bounding box center [1380, 279] width 67 height 12
click at [1382, 285] on p "RUT 762383896" at bounding box center [1380, 279] width 67 height 12
copy p "762383896"
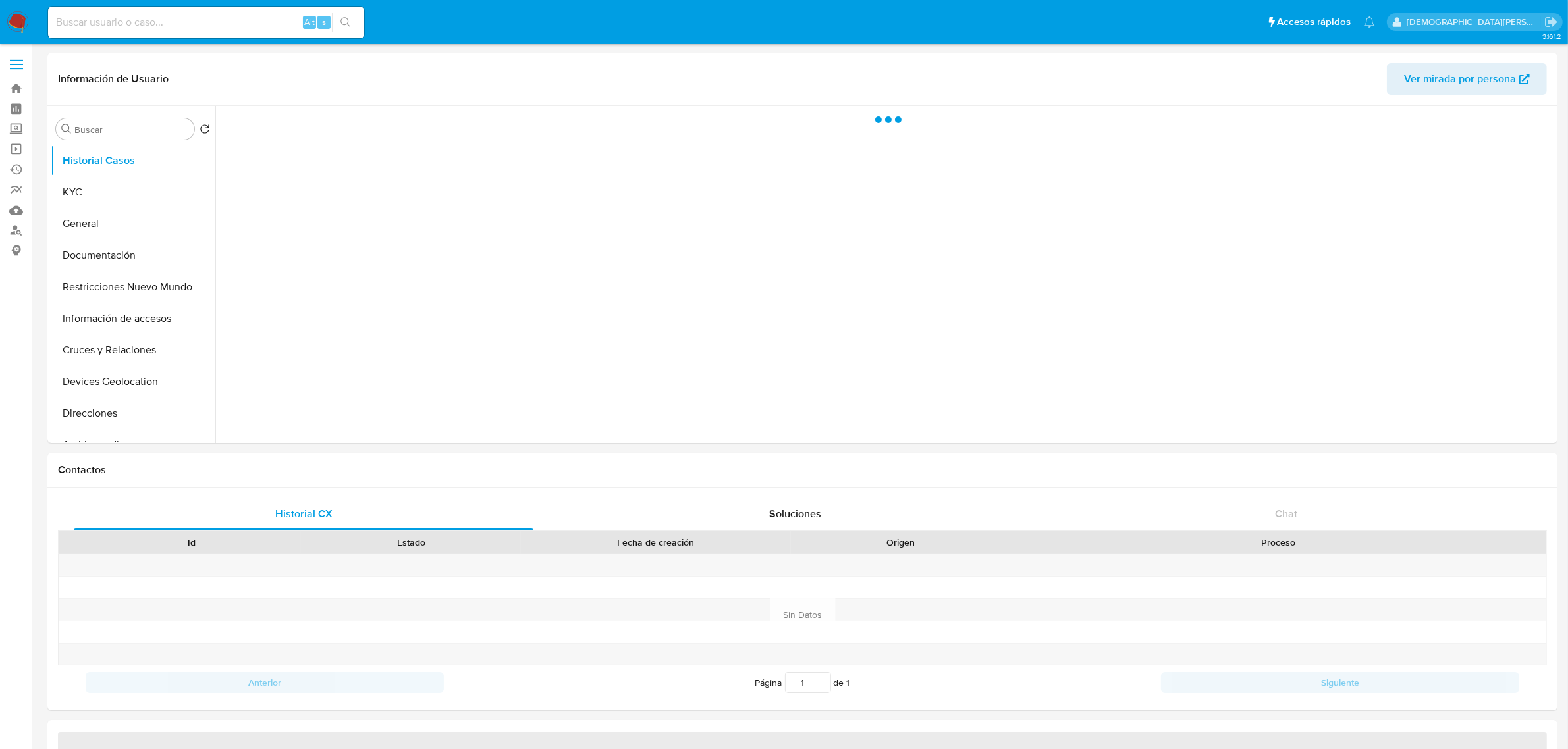
select select "10"
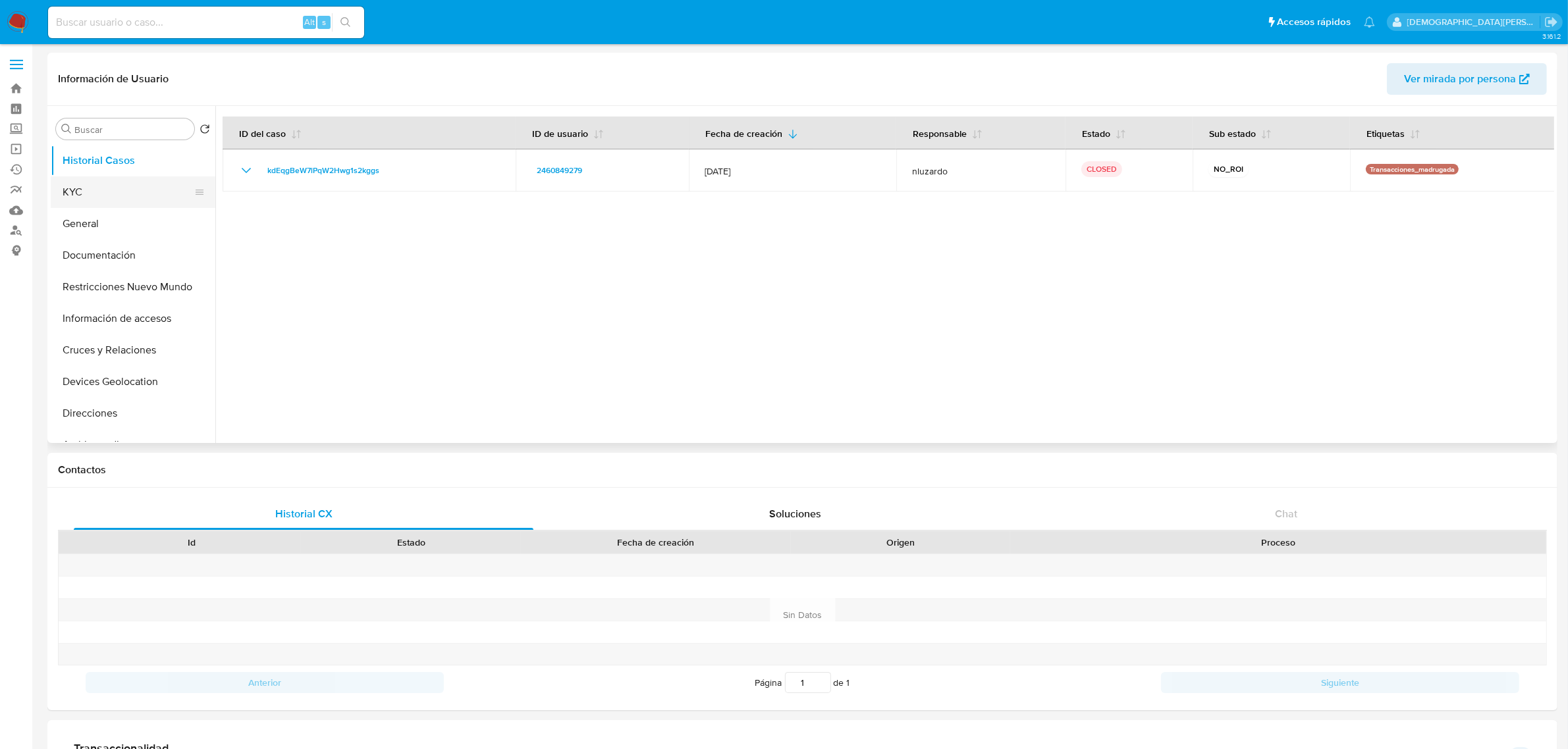
click at [114, 196] on button "KYC" at bounding box center [127, 192] width 154 height 31
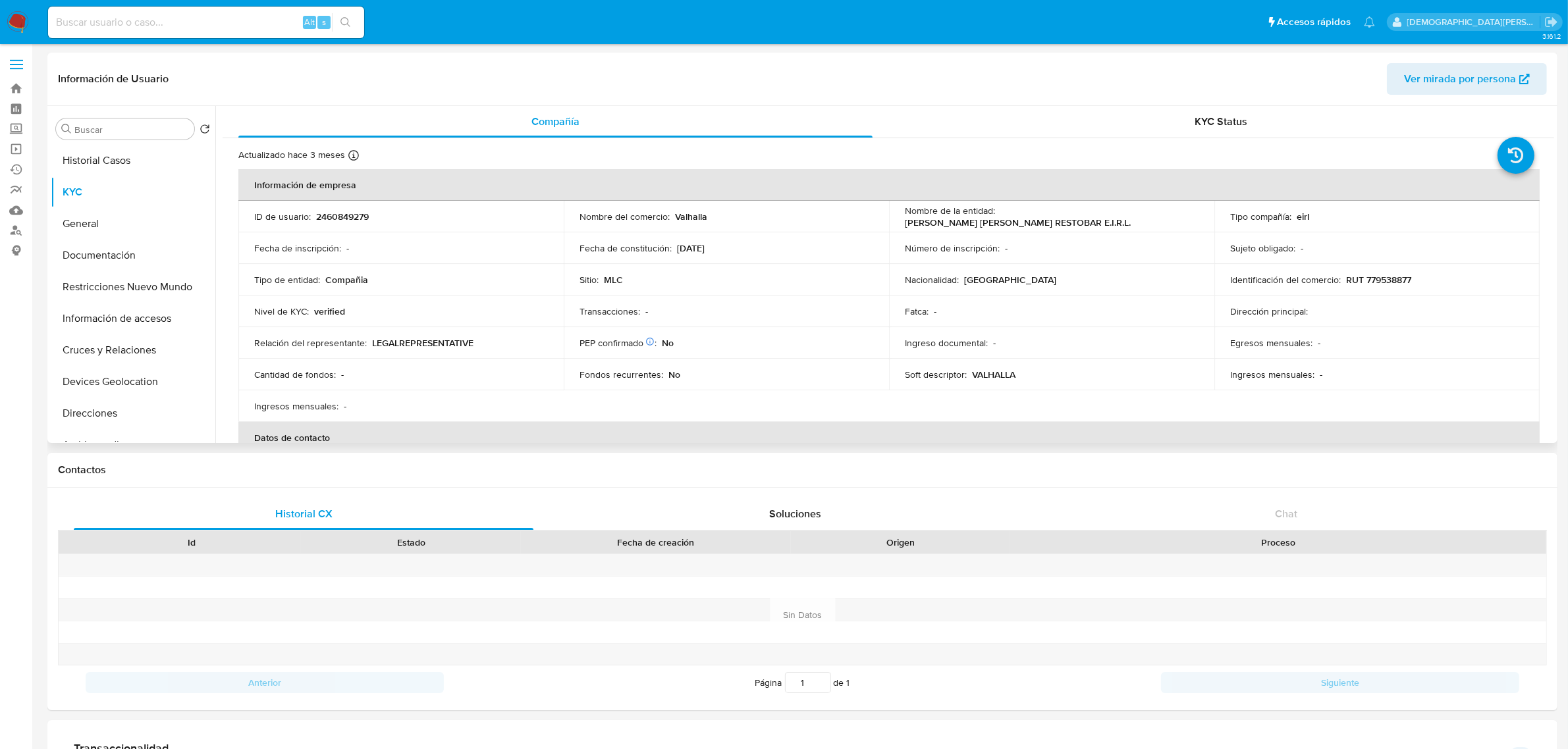
click at [1398, 278] on p "RUT 779538877" at bounding box center [1378, 279] width 65 height 12
copy p "779538877"
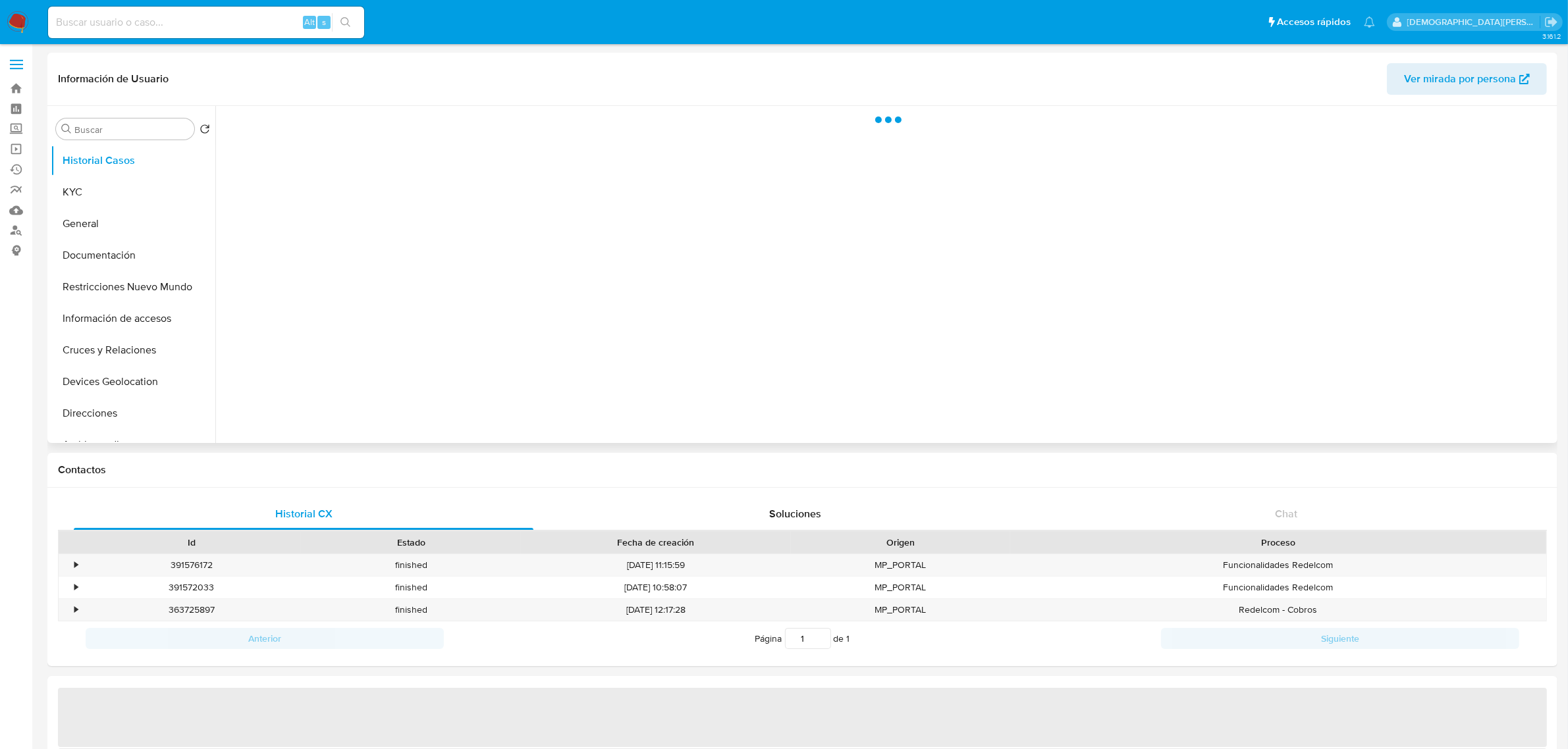
select select "10"
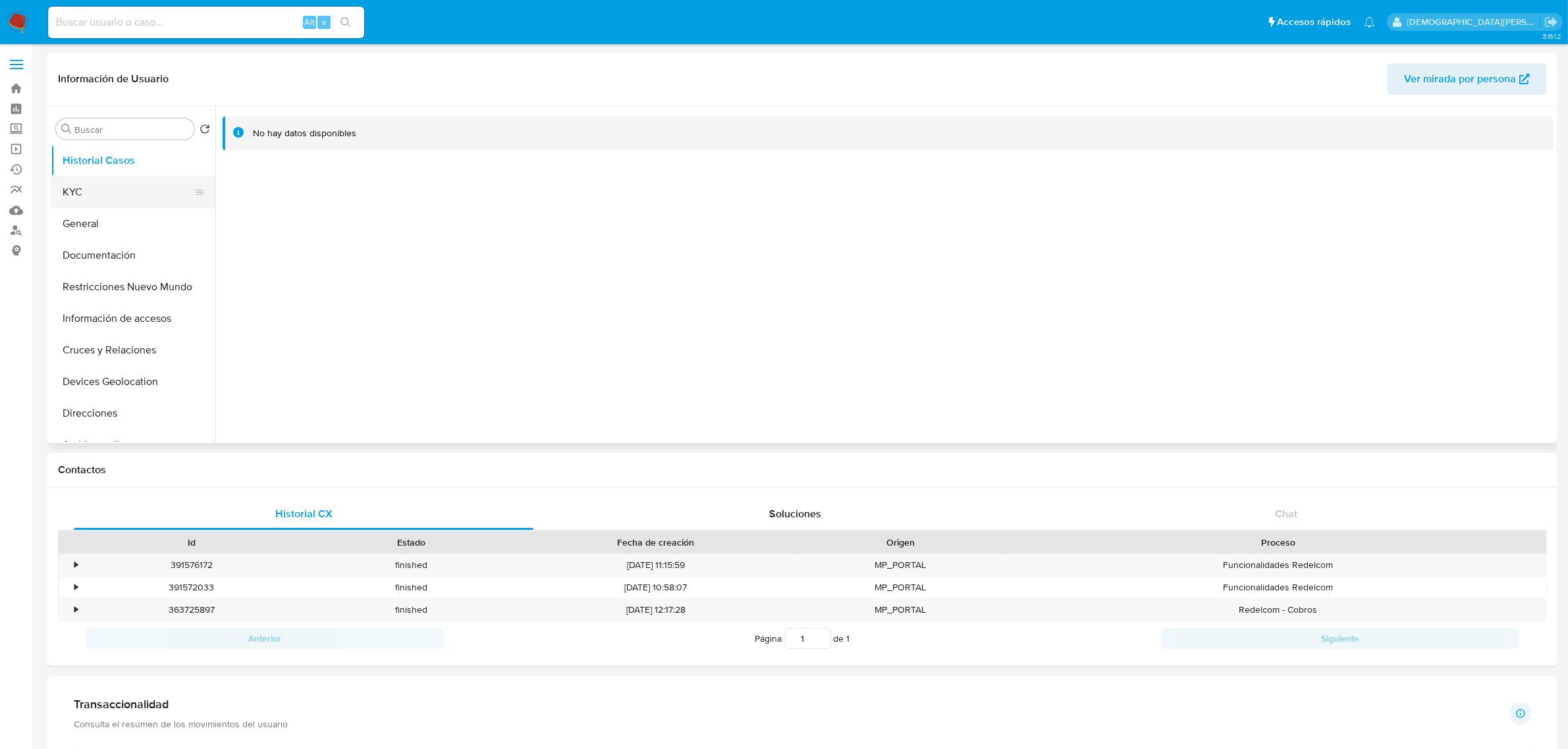
click at [136, 198] on button "KYC" at bounding box center [127, 192] width 154 height 31
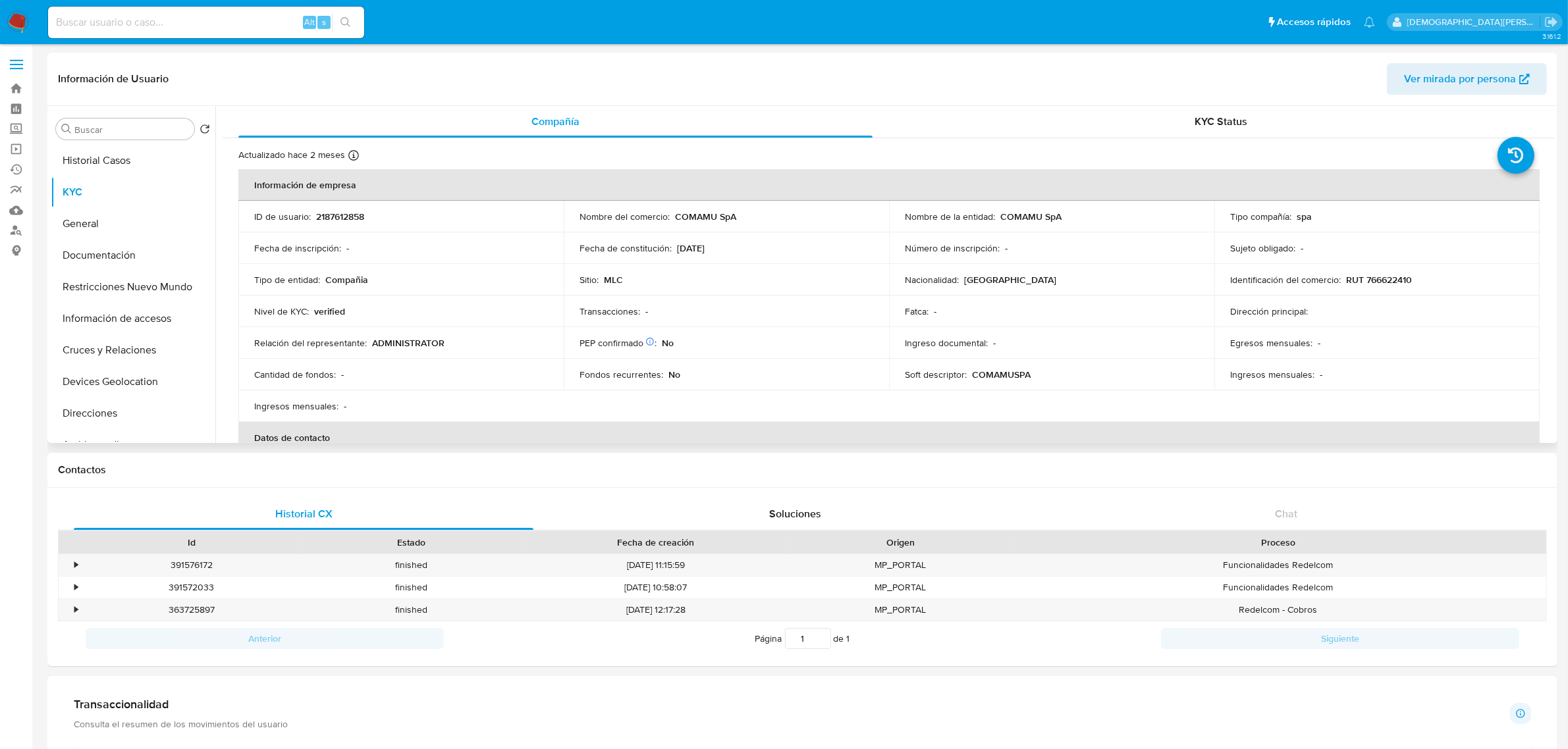
click at [1376, 281] on p "RUT 766622410" at bounding box center [1379, 279] width 66 height 12
click at [120, 153] on button "Historial Casos" at bounding box center [127, 160] width 154 height 31
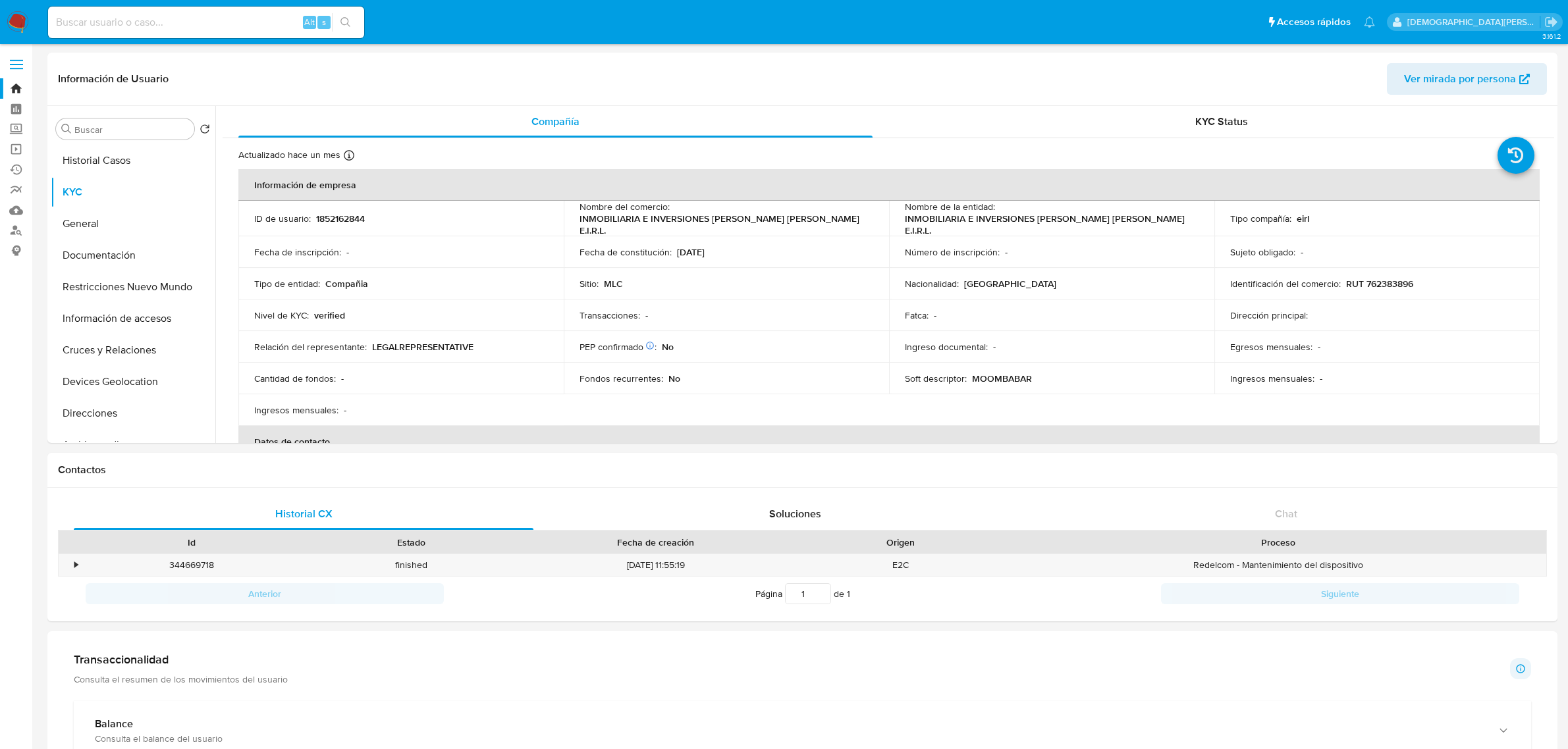
select select "10"
click at [15, 85] on link "Bandeja" at bounding box center [78, 88] width 156 height 20
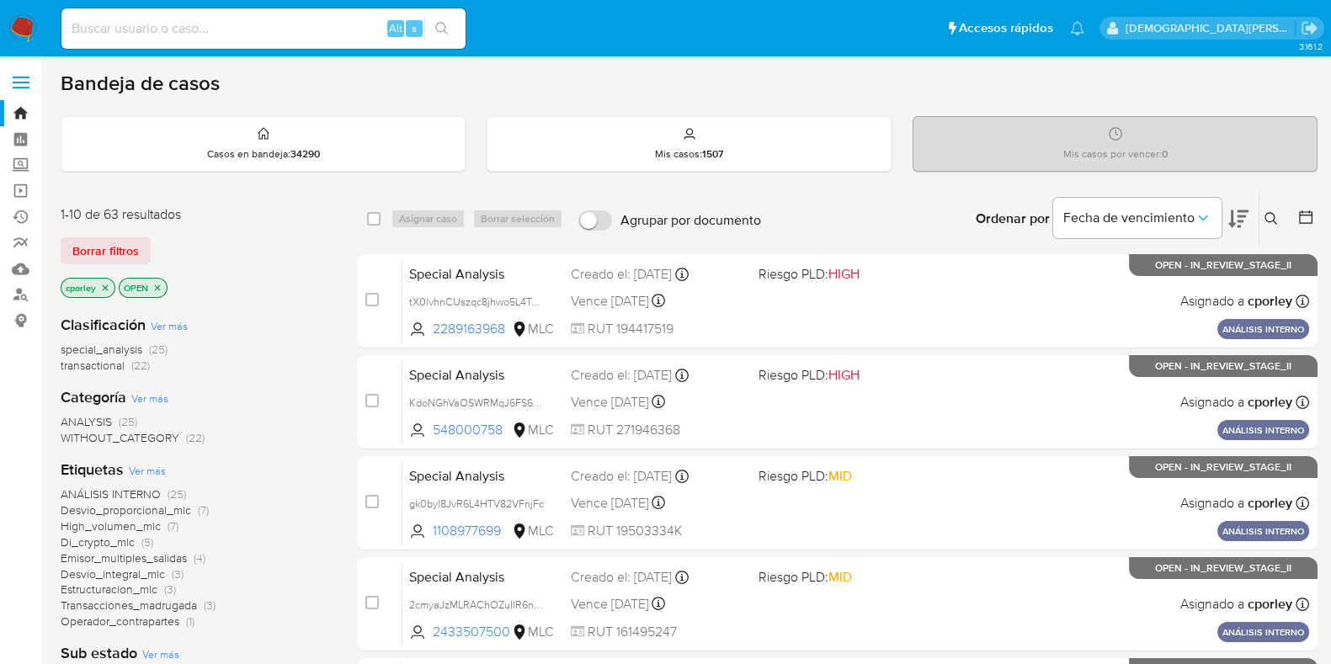
click at [161, 285] on icon "close-filter" at bounding box center [157, 288] width 10 height 10
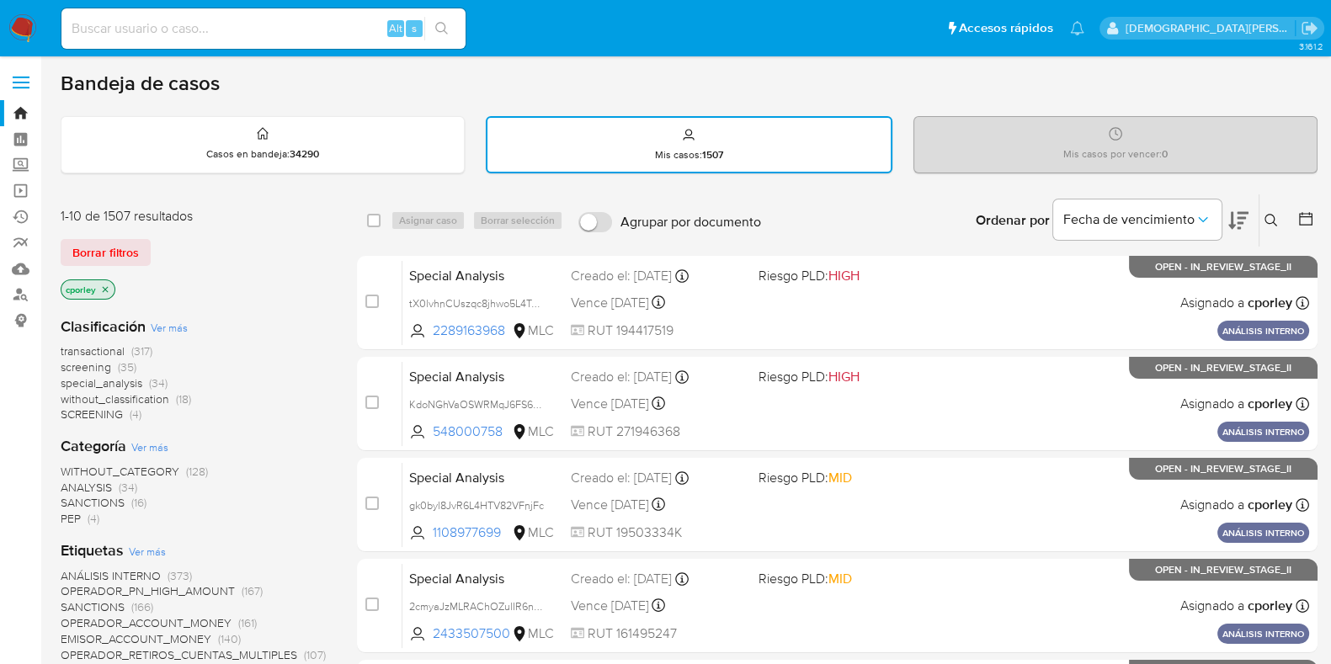
click at [104, 285] on icon "close-filter" at bounding box center [105, 290] width 10 height 10
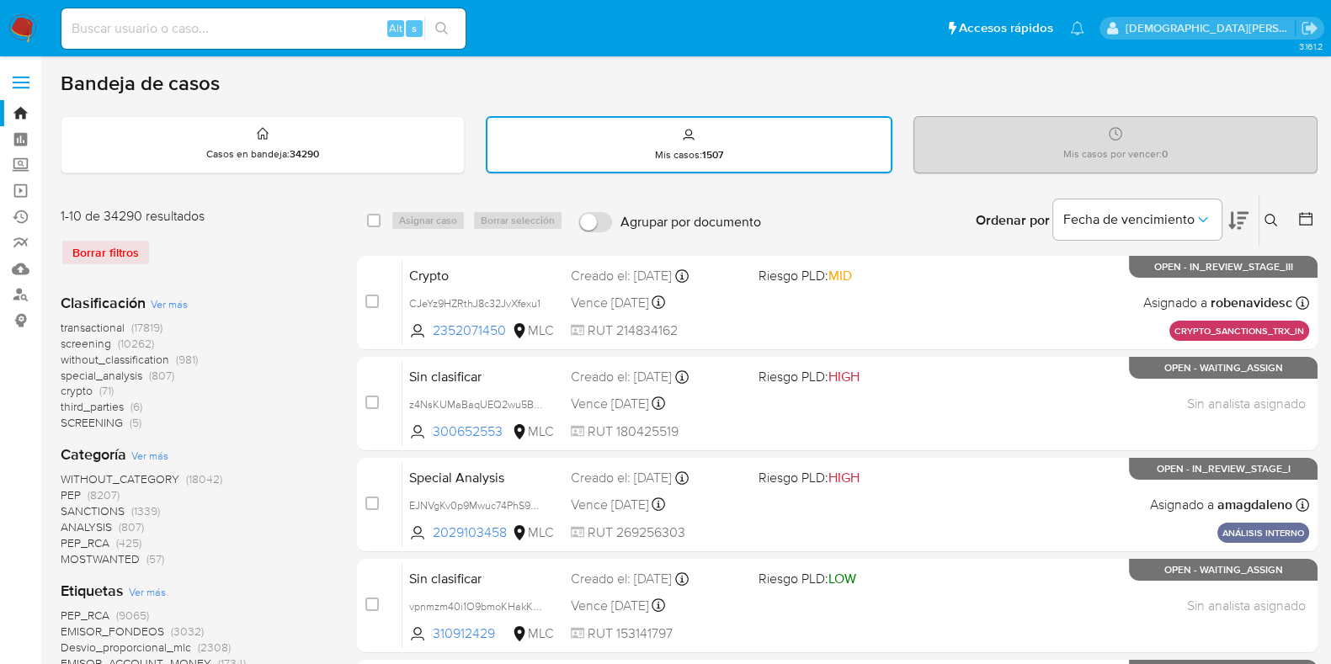
click at [1309, 213] on icon at bounding box center [1305, 218] width 13 height 13
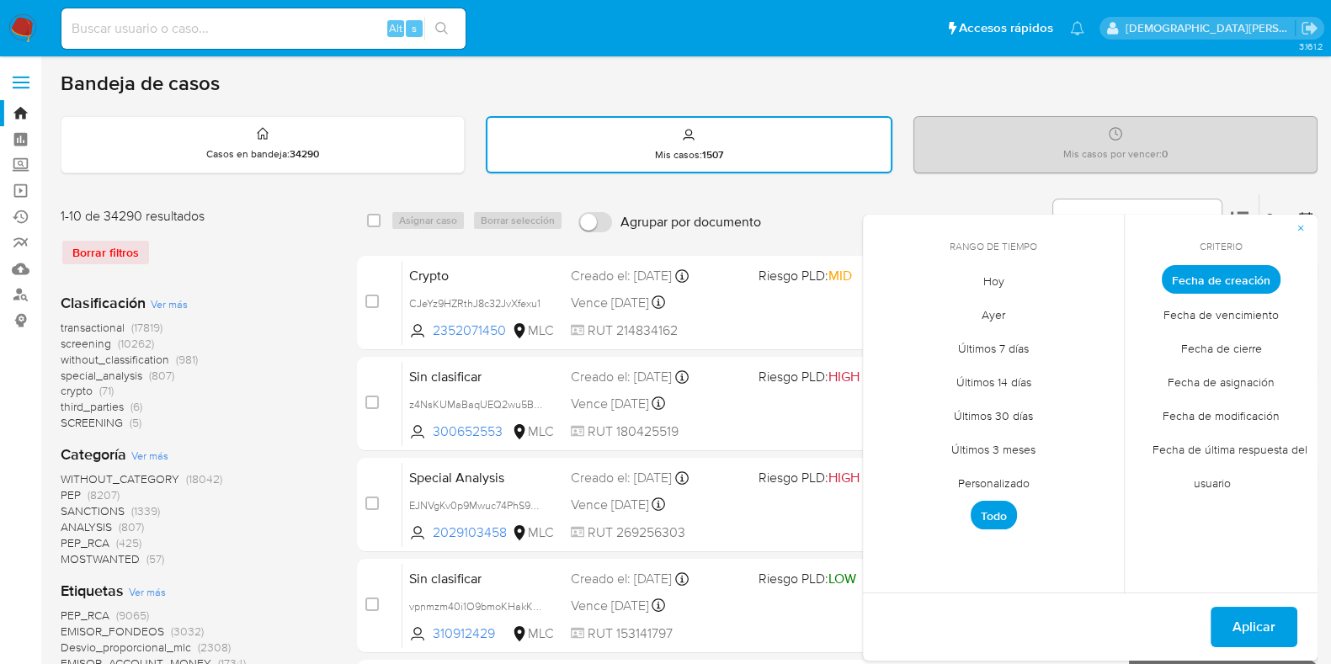
click at [977, 486] on span "Personalizado" at bounding box center [994, 483] width 107 height 35
click at [888, 304] on icon "Mes anterior" at bounding box center [889, 311] width 20 height 20
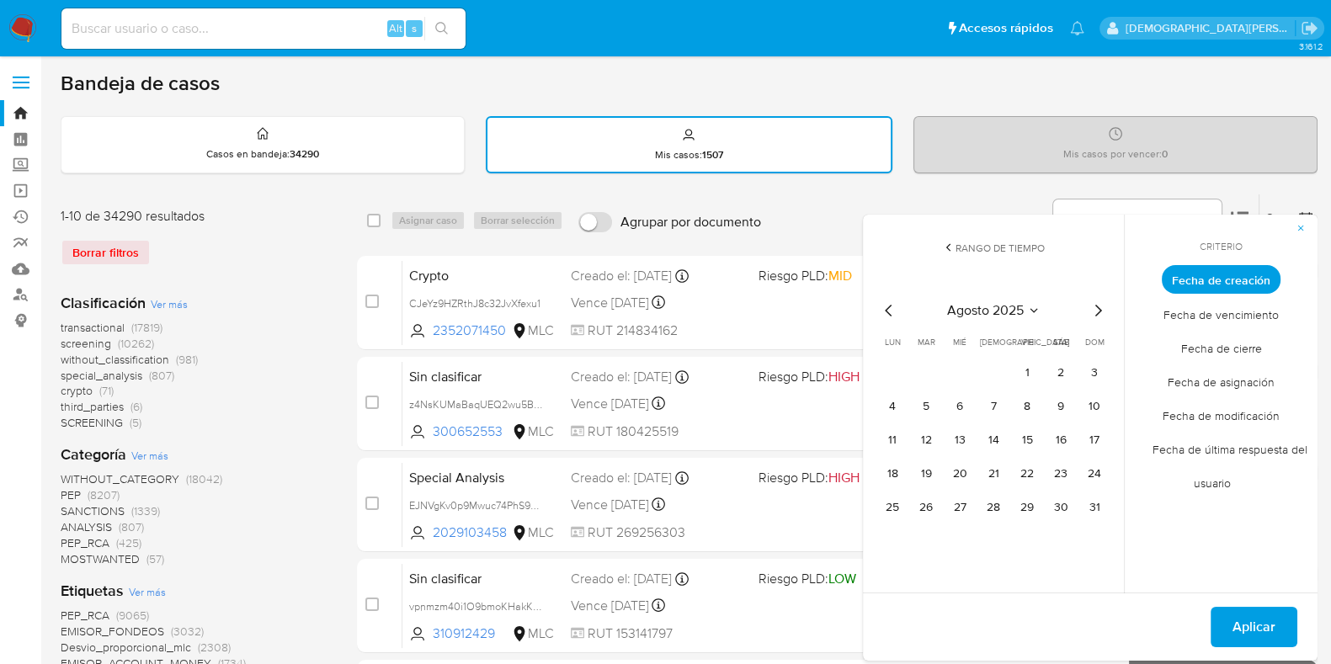
click at [888, 302] on icon "Mes anterior" at bounding box center [889, 311] width 20 height 20
click at [1052, 403] on button "12" at bounding box center [1061, 406] width 27 height 27
click at [1255, 611] on span "Aplicar" at bounding box center [1254, 627] width 43 height 37
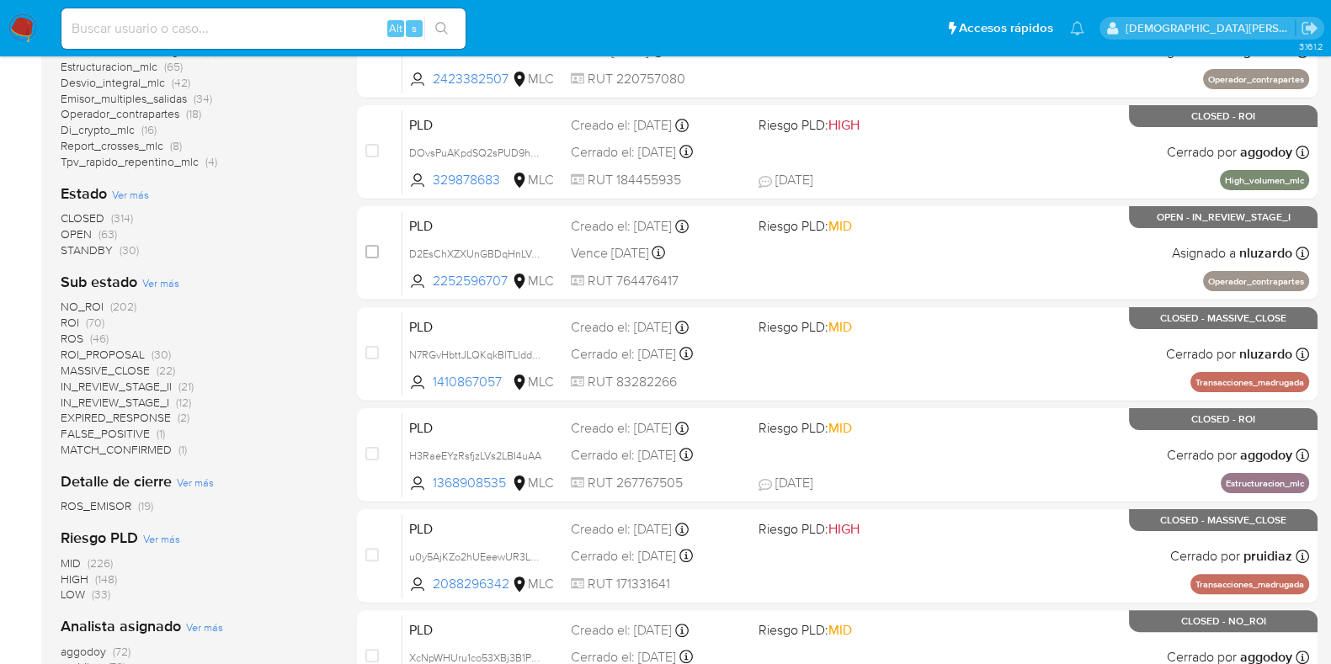
scroll to position [420, 0]
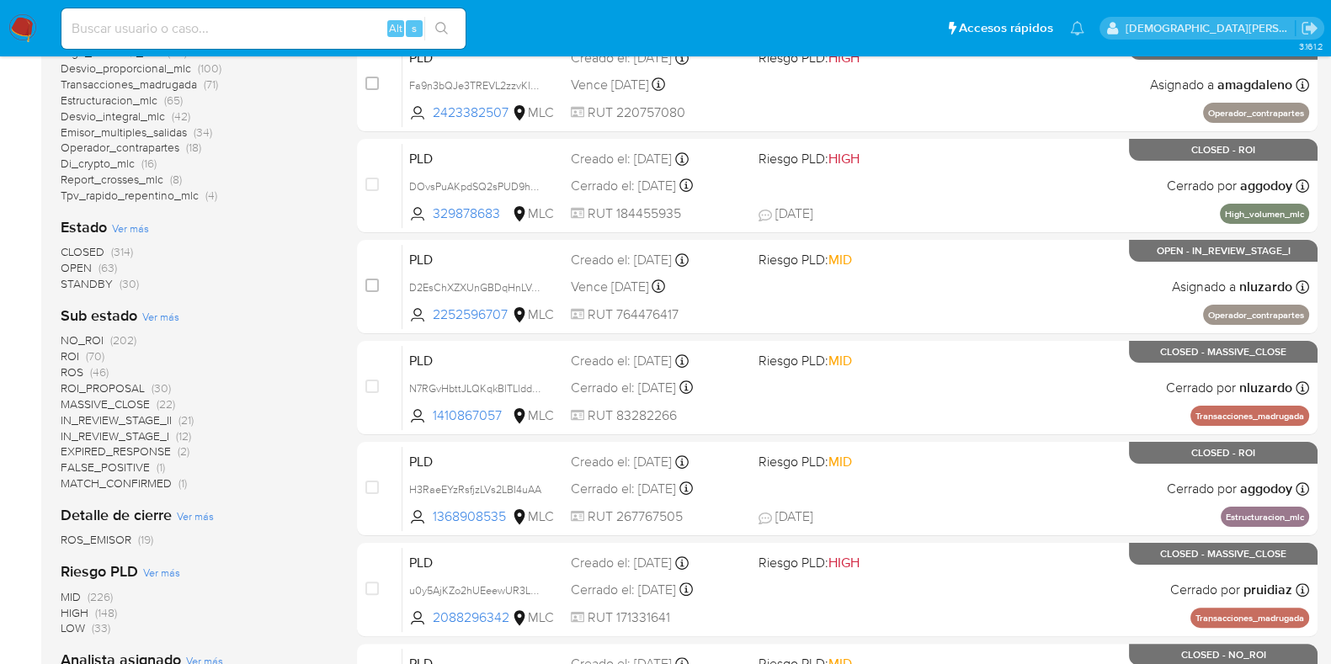
click at [71, 364] on span "ROS" at bounding box center [72, 372] width 23 height 17
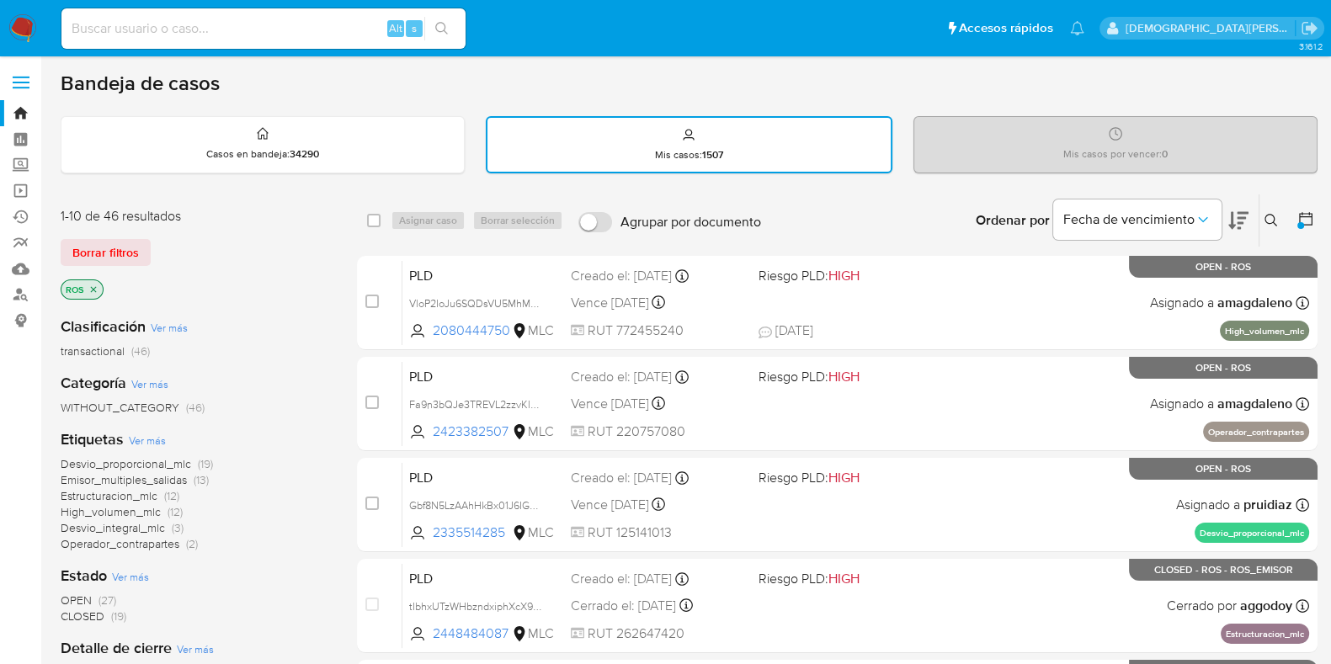
click at [93, 287] on icon "close-filter" at bounding box center [94, 289] width 6 height 6
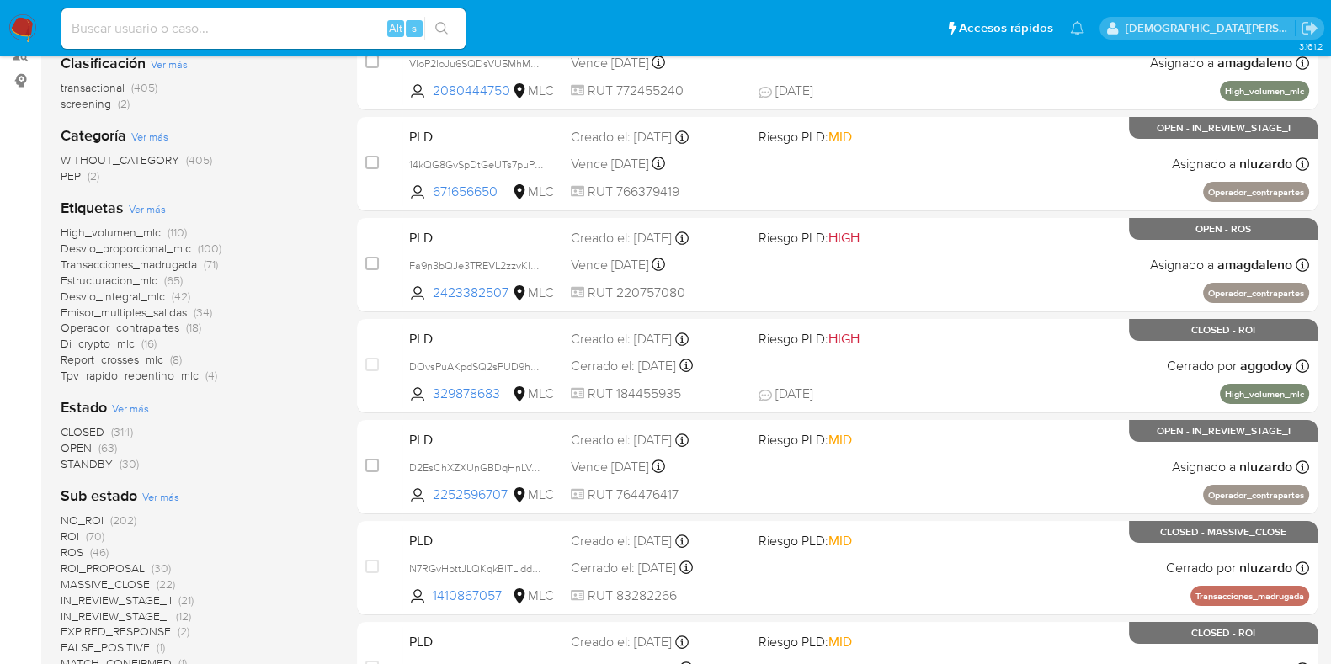
scroll to position [316, 0]
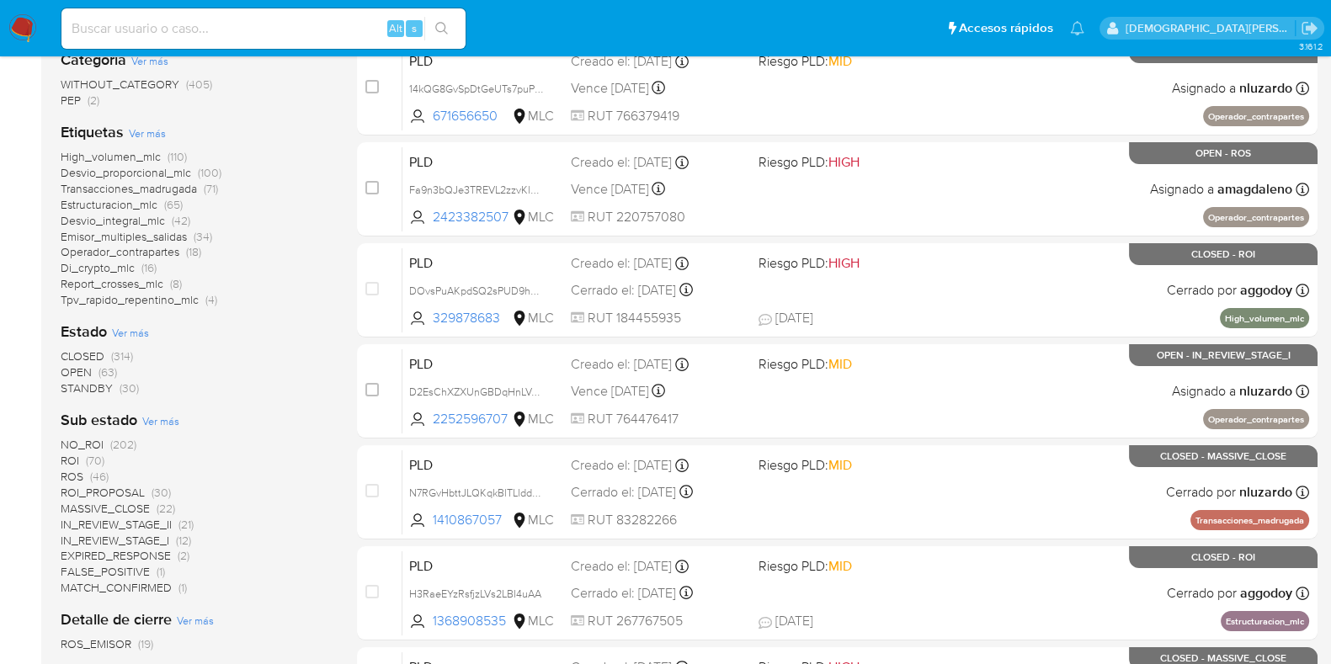
click at [125, 520] on span "IN_REVIEW_STAGE_II" at bounding box center [116, 524] width 111 height 17
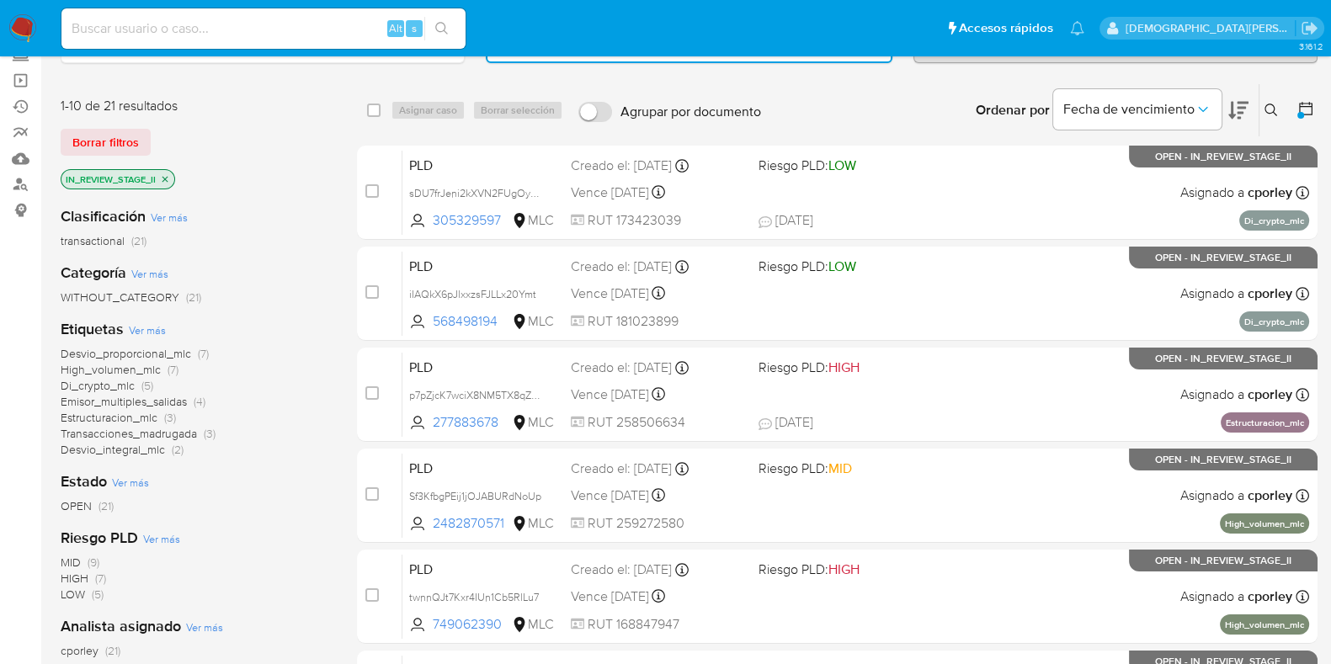
scroll to position [210, 0]
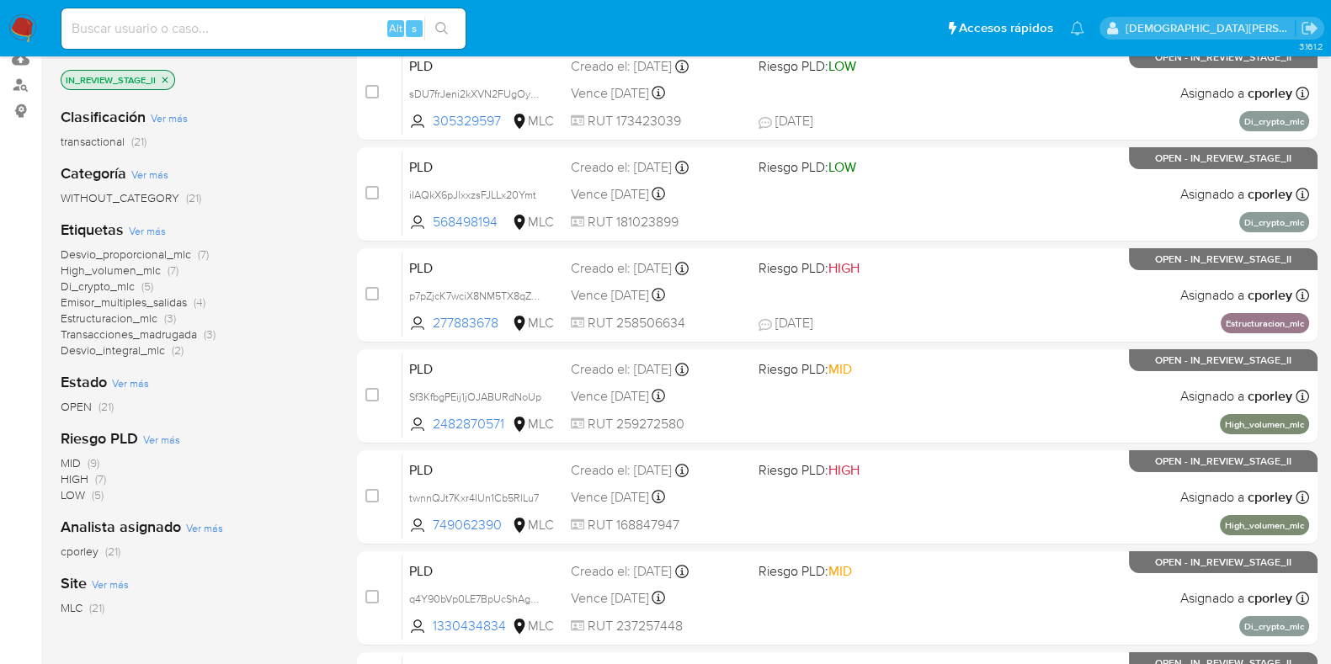
click at [137, 269] on span "High_volumen_mlc" at bounding box center [111, 270] width 100 height 17
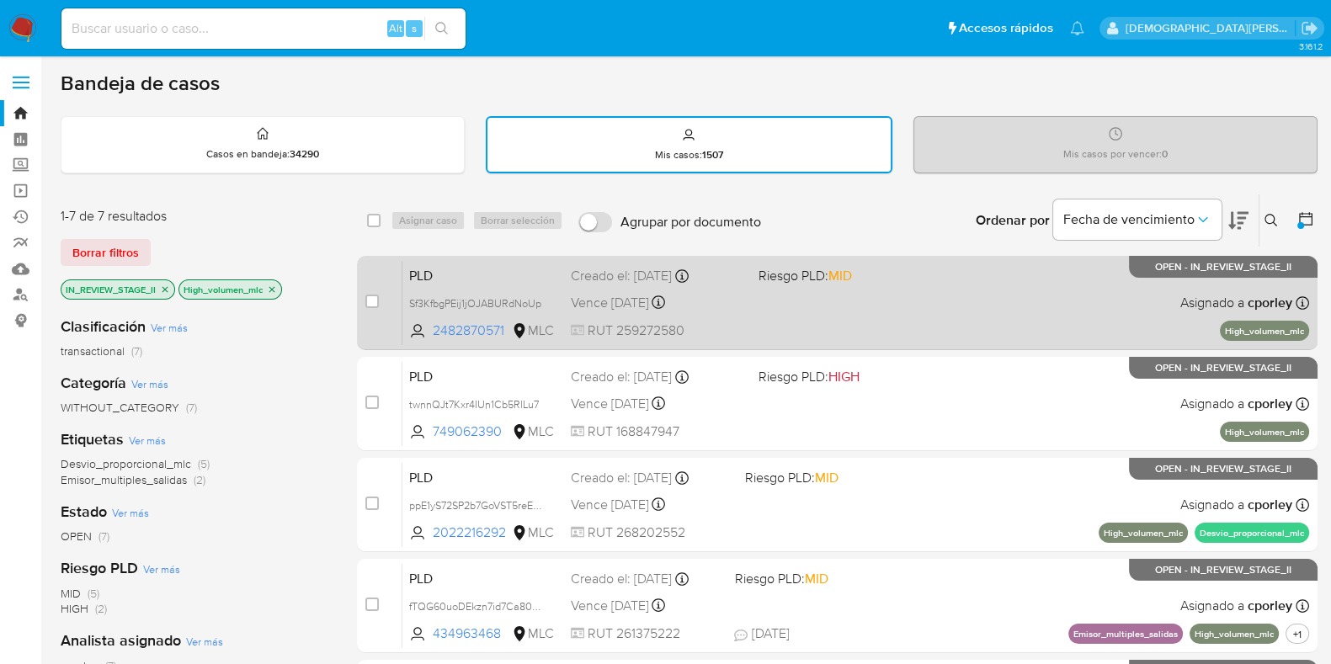
click at [838, 301] on span at bounding box center [846, 302] width 174 height 3
click at [984, 317] on div "PLD Sf3KfbgPEij1jOJABURdNoUp 2482870571 MLC Riesgo PLD: MID Creado el: 12/07/20…" at bounding box center [856, 302] width 907 height 85
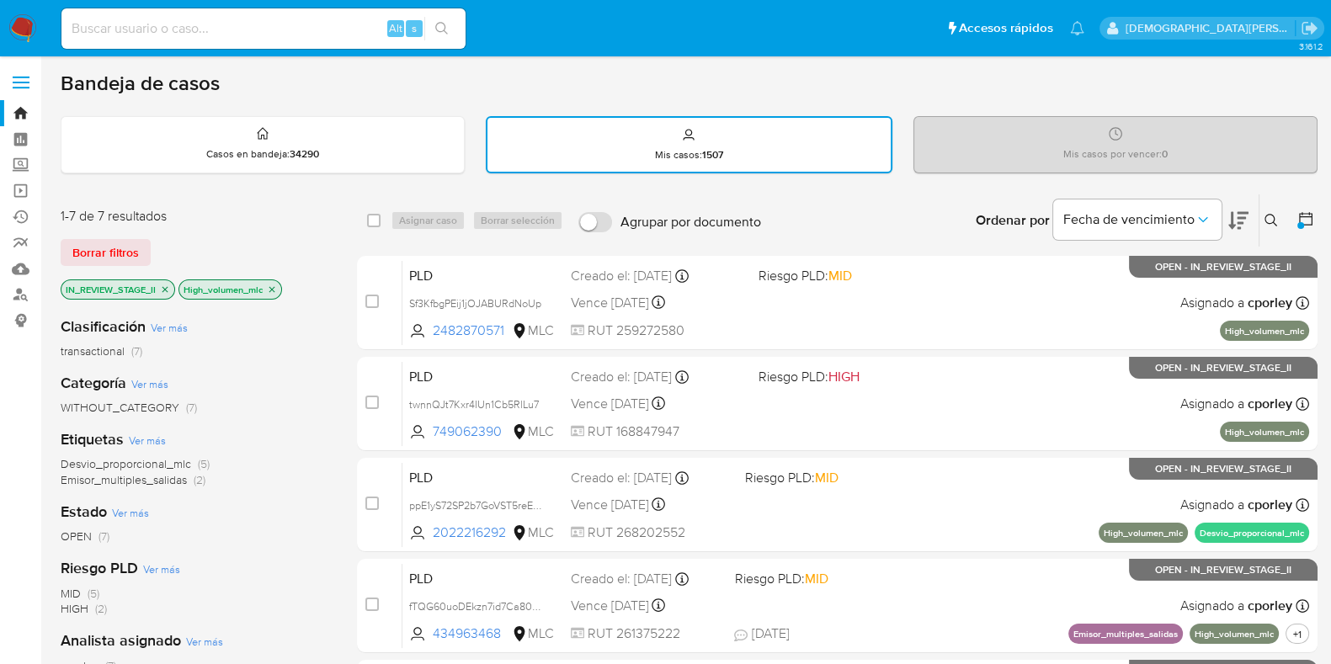
click at [273, 285] on icon "close-filter" at bounding box center [272, 290] width 10 height 10
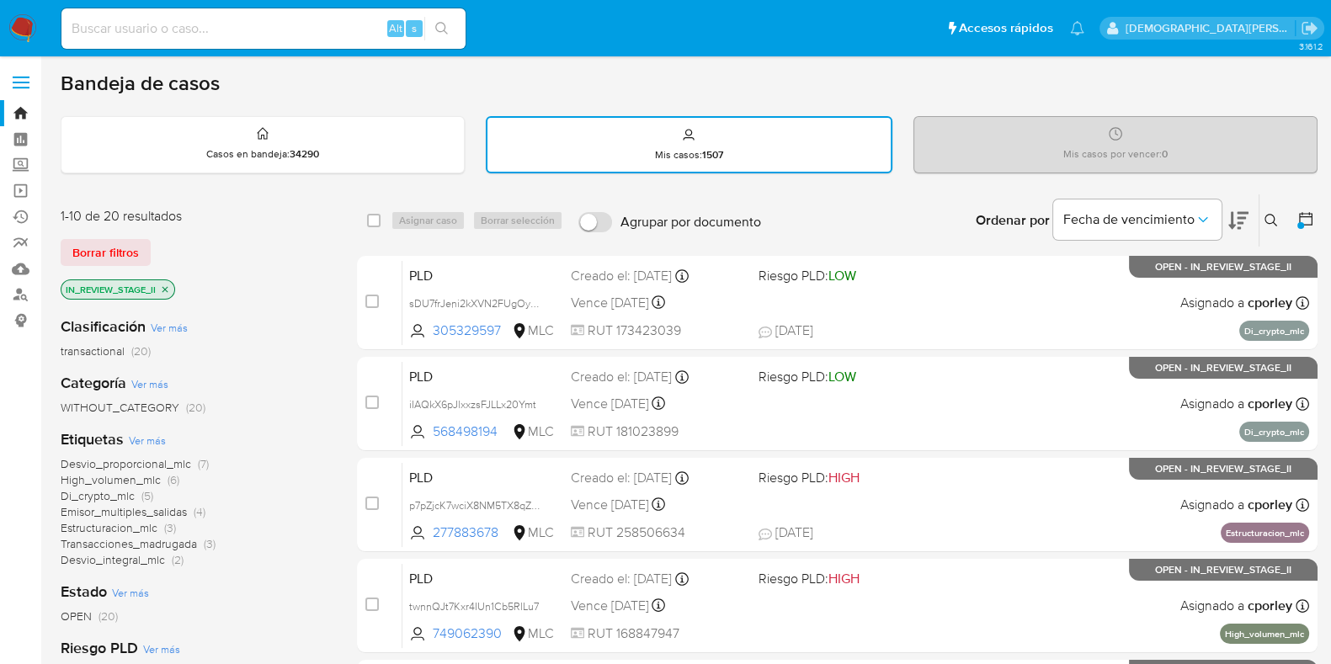
click at [1308, 221] on icon at bounding box center [1306, 219] width 17 height 17
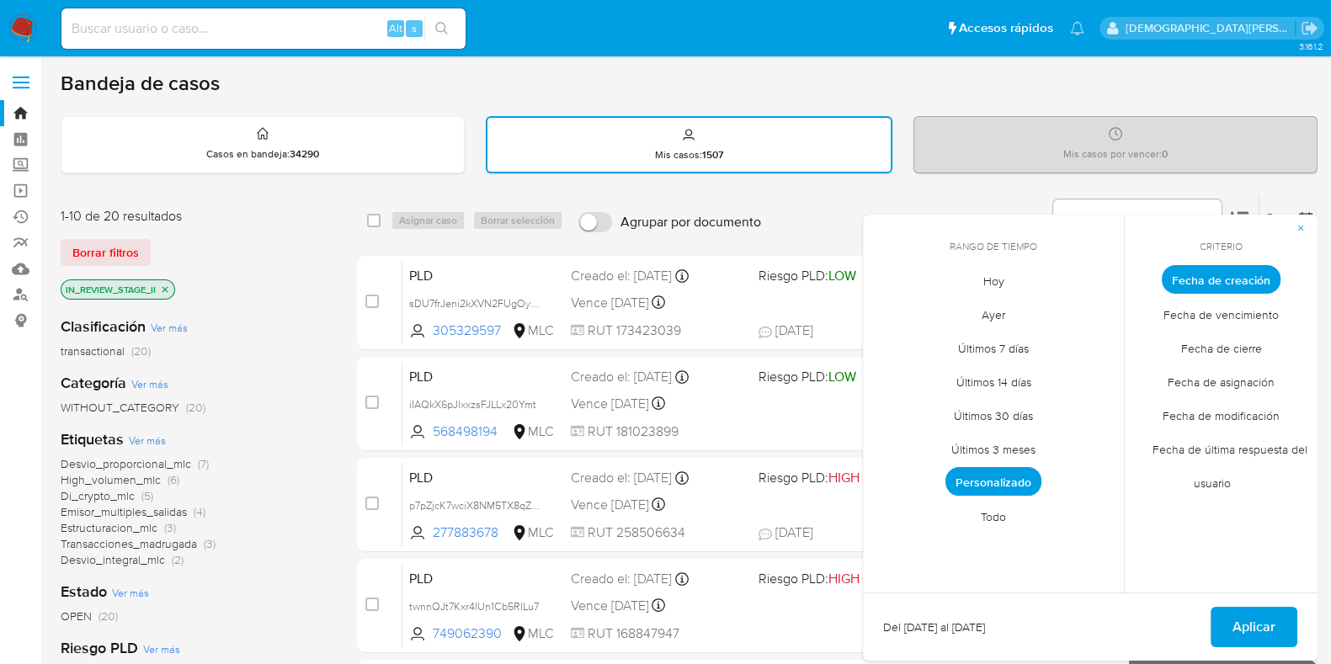
click at [1214, 413] on span "Fecha de modificación" at bounding box center [1221, 415] width 152 height 35
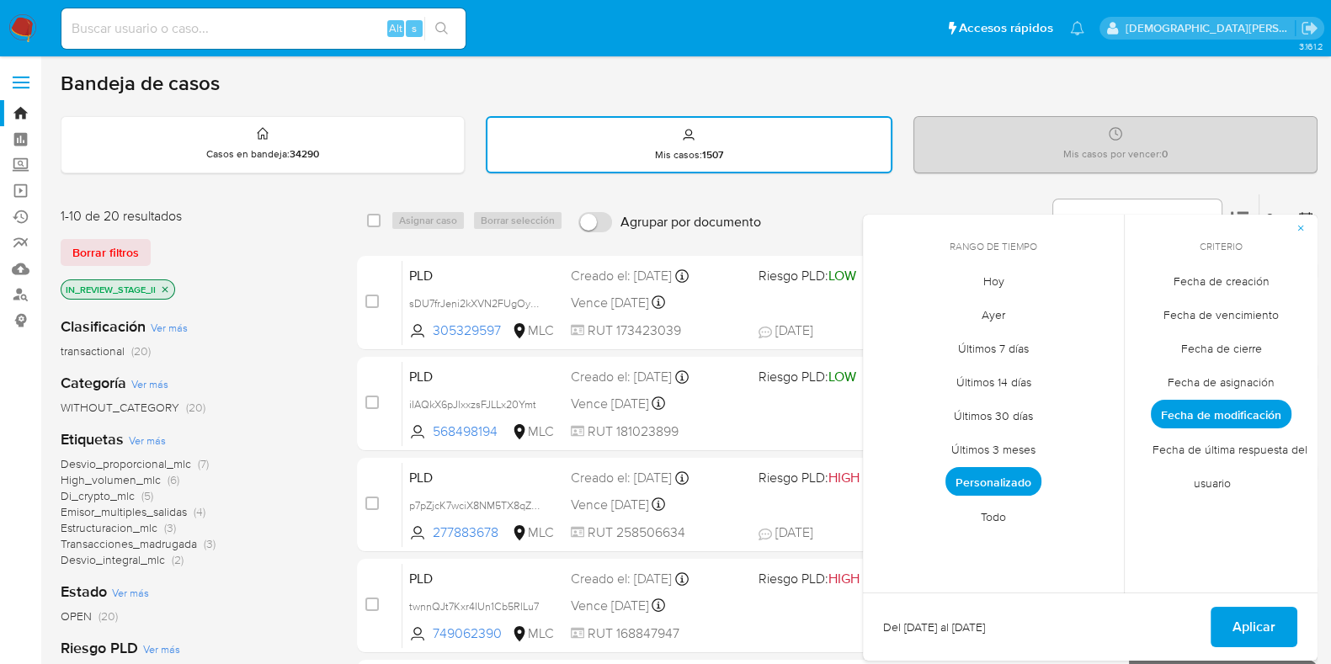
click at [998, 312] on span "Ayer" at bounding box center [993, 314] width 59 height 35
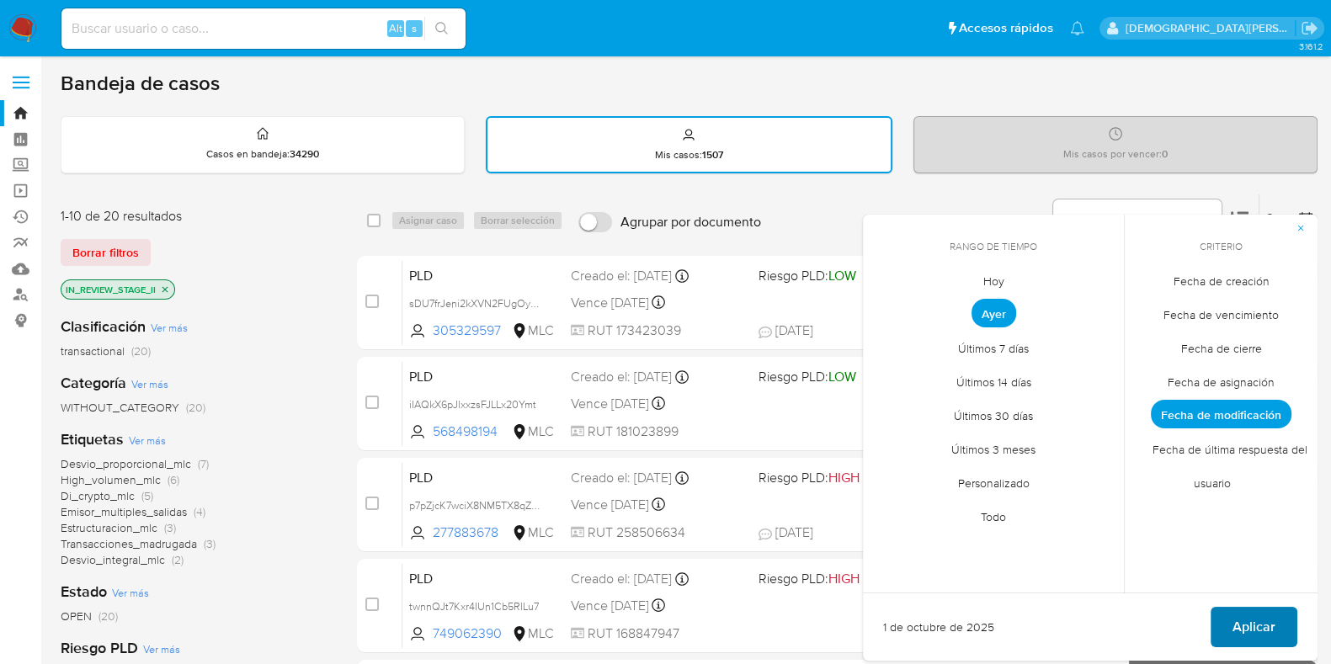
click at [1262, 627] on span "Aplicar" at bounding box center [1254, 627] width 43 height 37
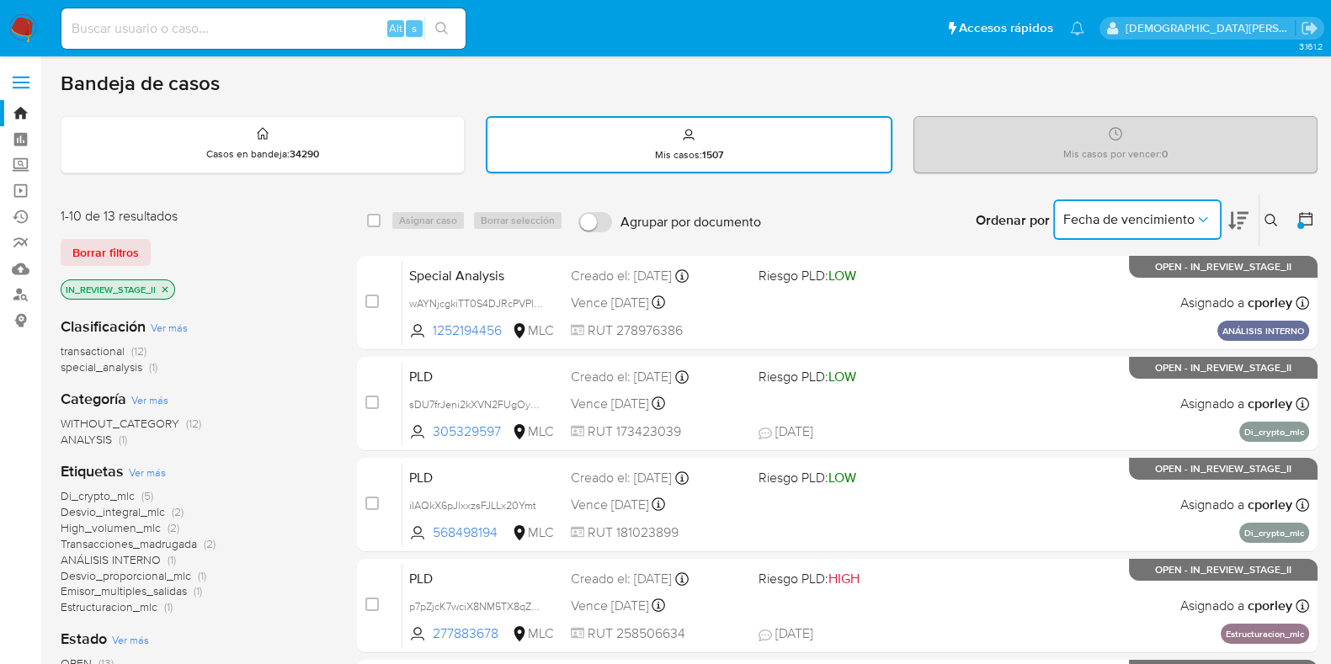
click at [1211, 217] on button "Fecha de vencimiento" at bounding box center [1137, 220] width 168 height 40
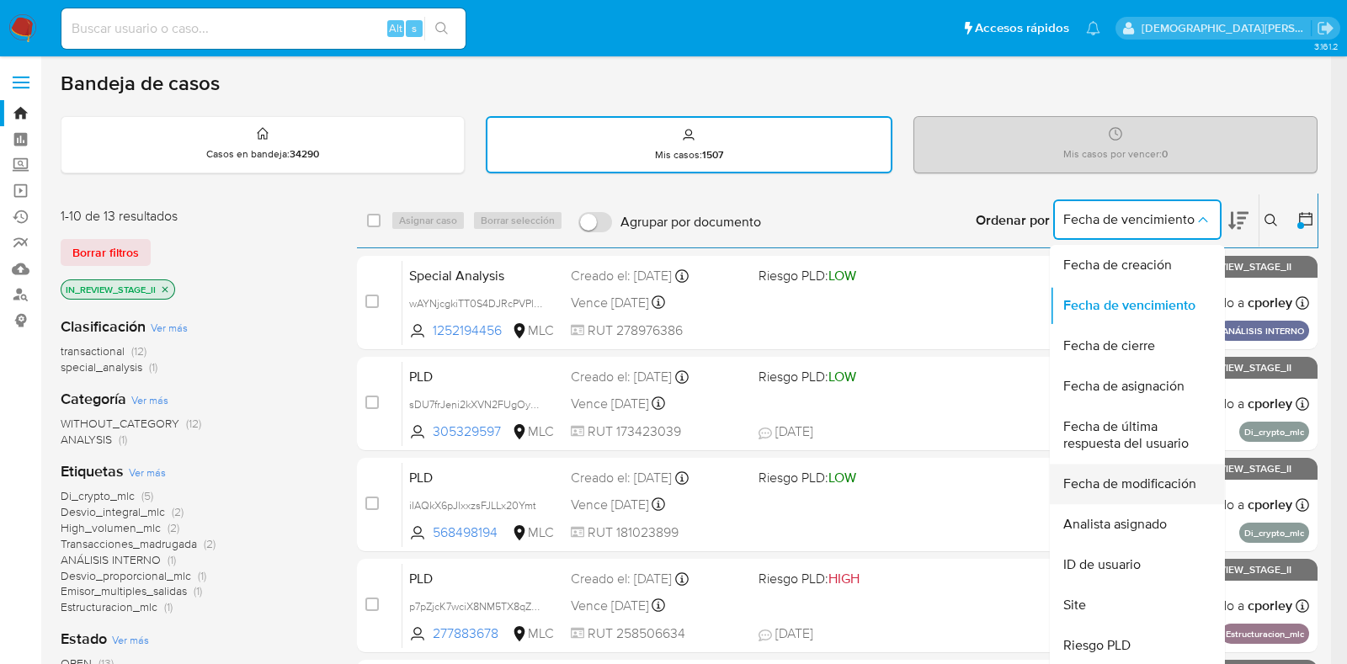
click at [1153, 482] on span "Fecha de modificación" at bounding box center [1130, 484] width 133 height 17
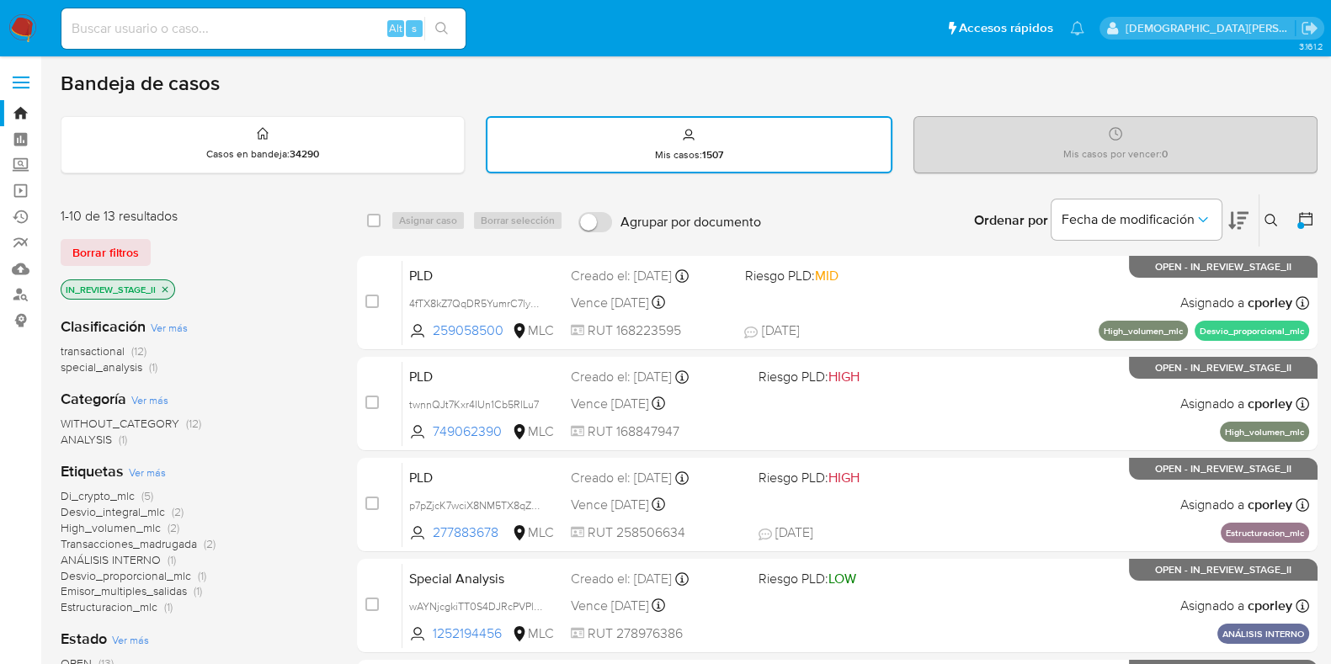
click at [1238, 216] on icon at bounding box center [1239, 221] width 20 height 18
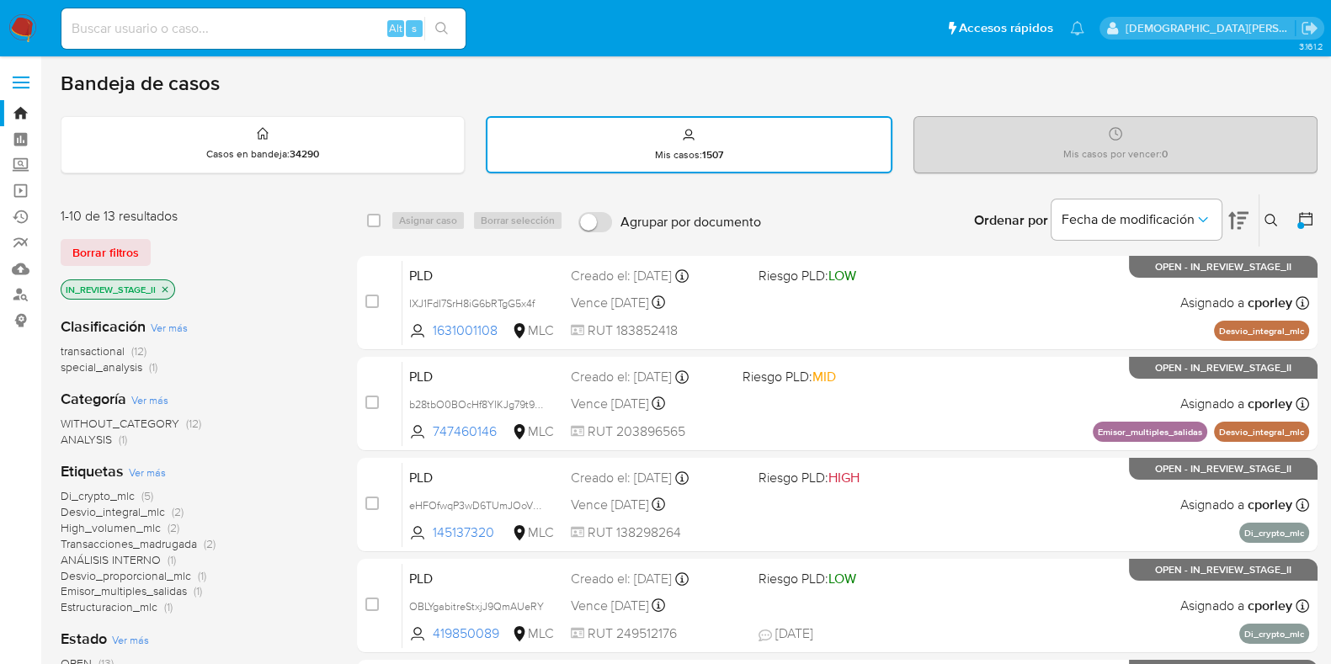
click at [1239, 226] on icon at bounding box center [1239, 221] width 20 height 18
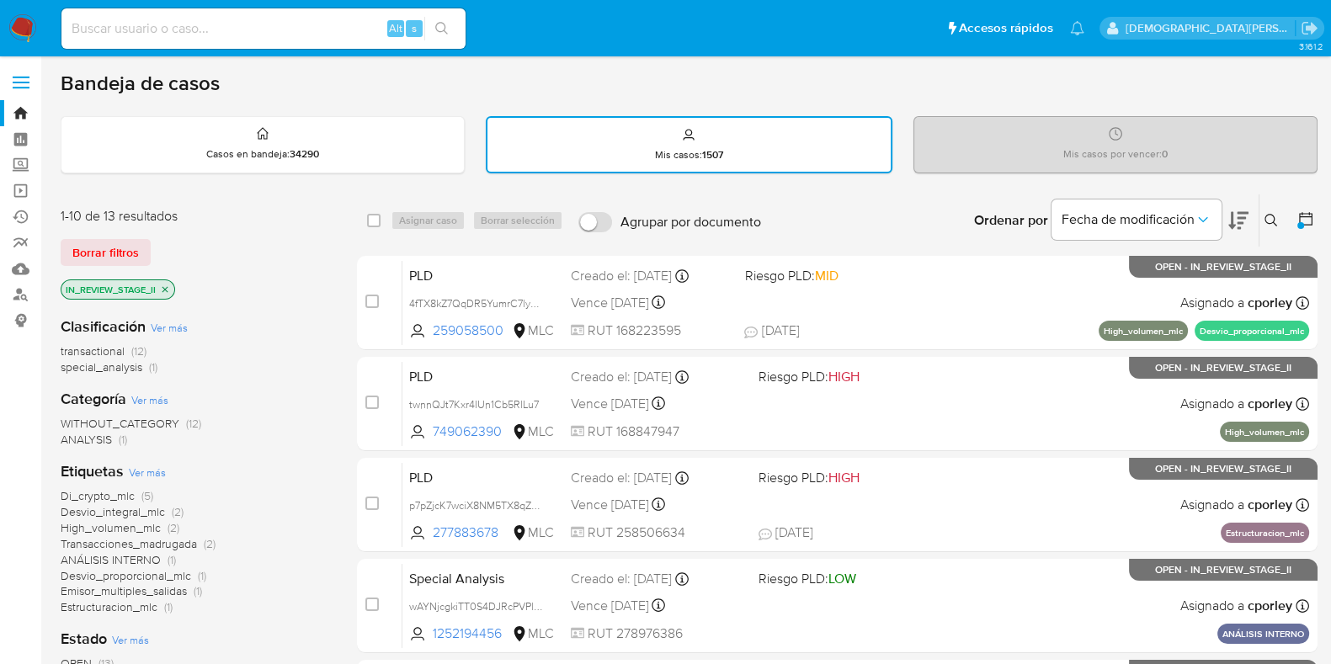
click at [1242, 213] on icon at bounding box center [1239, 221] width 20 height 20
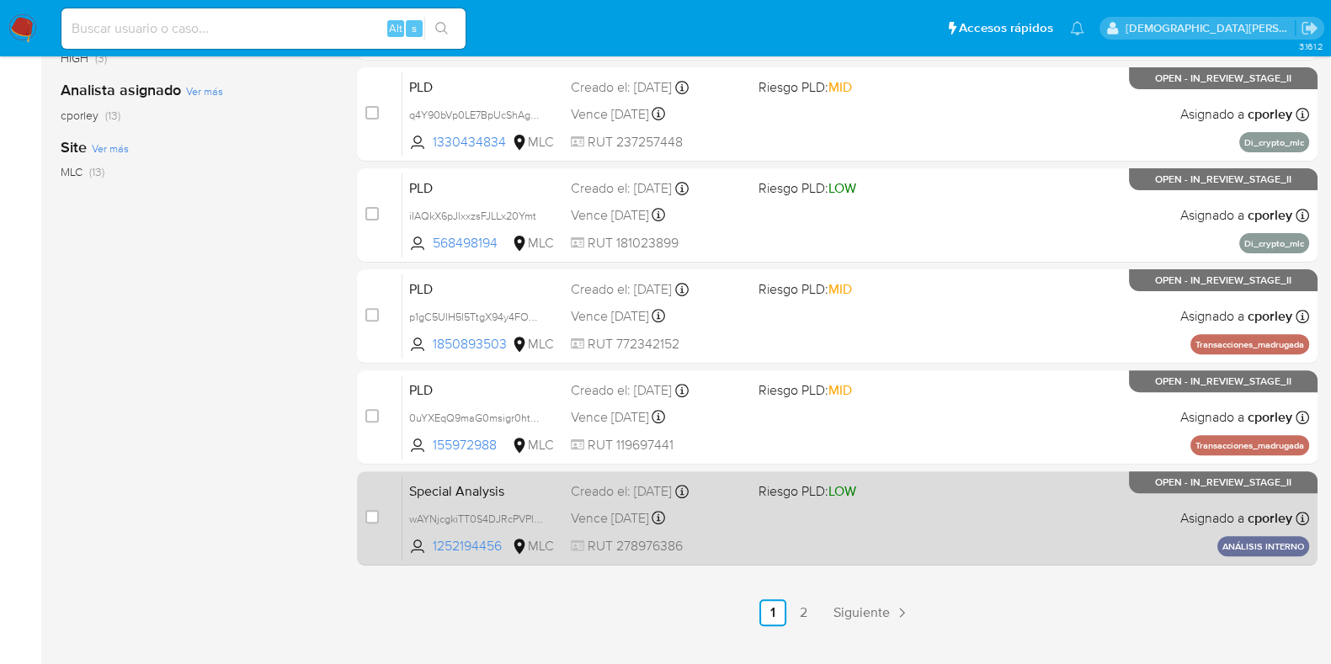
scroll to position [725, 0]
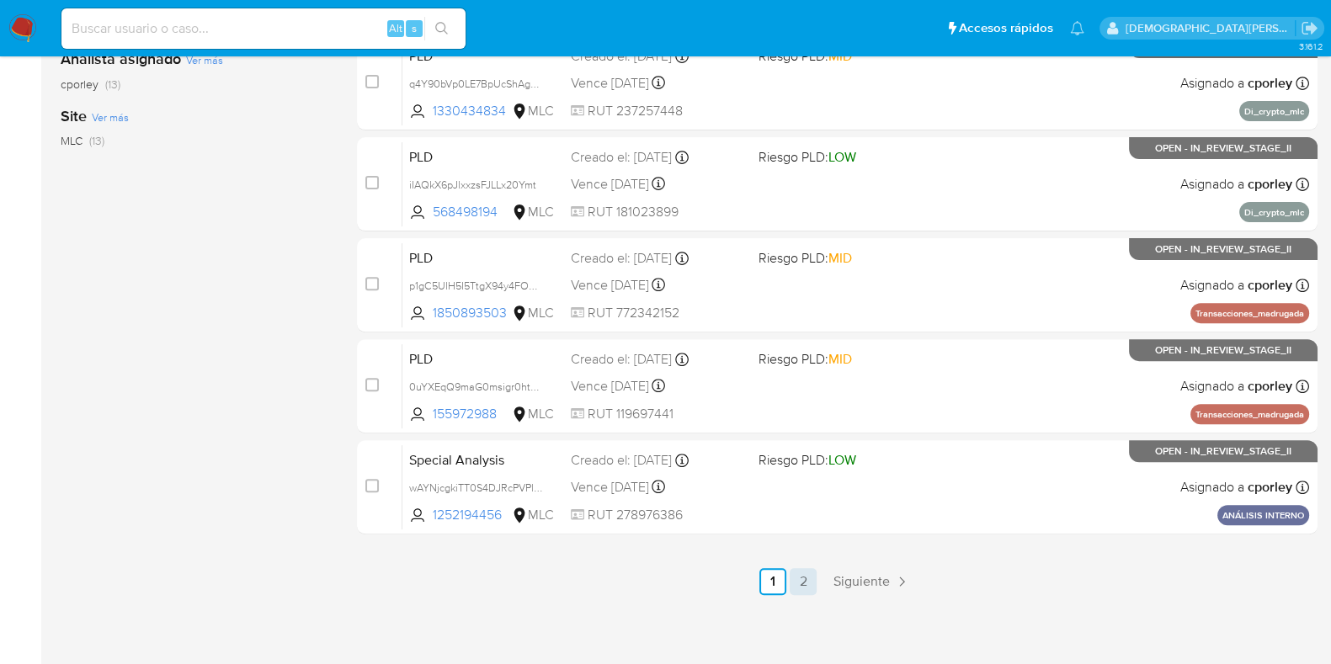
click at [800, 577] on link "2" at bounding box center [803, 581] width 27 height 27
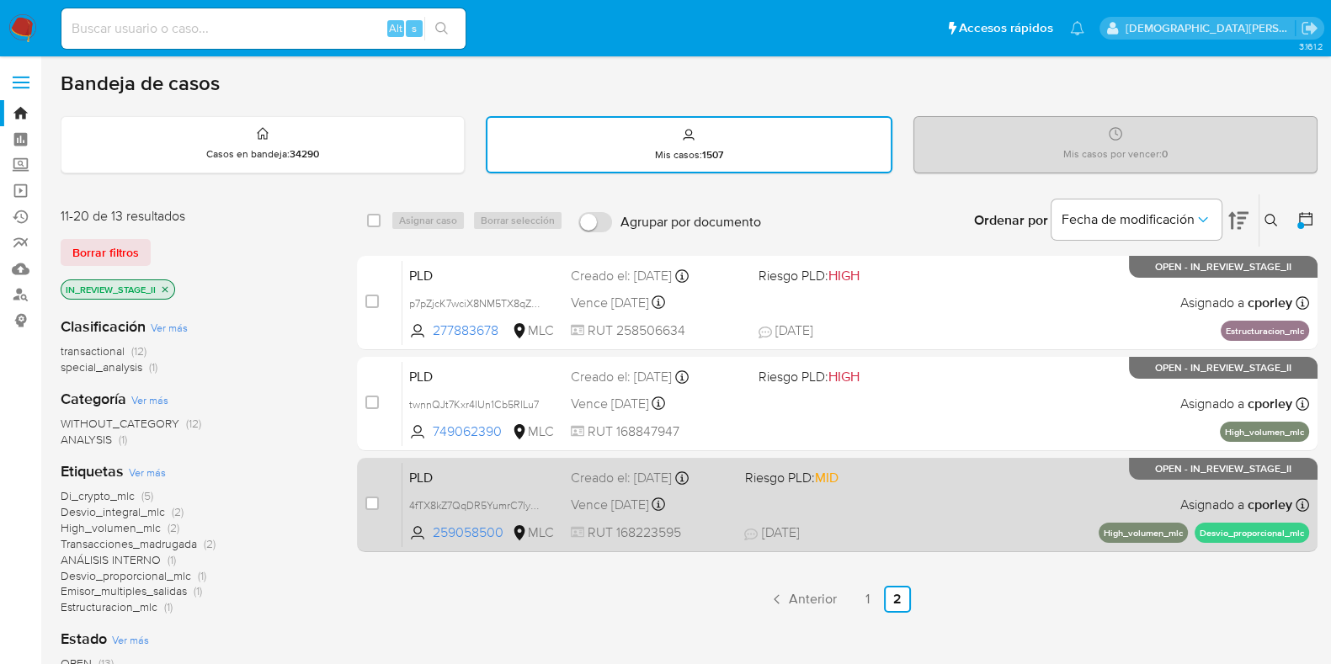
click at [889, 493] on div "PLD 4fTX8kZ7QqDR5YumrC7lyULm 259058500 MLC Riesgo PLD: MID Creado el: 12/07/202…" at bounding box center [856, 504] width 907 height 85
click at [967, 504] on div "PLD 4fTX8kZ7QqDR5YumrC7lyULm 259058500 MLC Riesgo PLD: MID Creado el: 12/07/202…" at bounding box center [856, 504] width 907 height 85
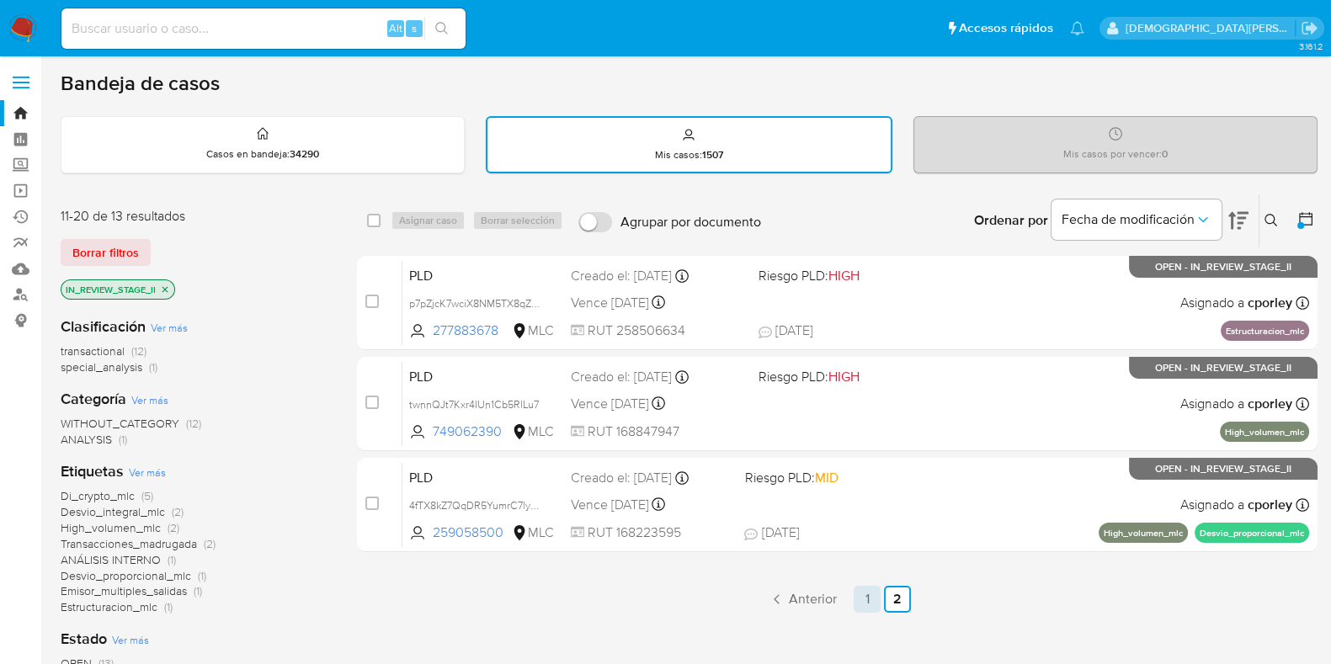
click at [864, 599] on link "1" at bounding box center [867, 599] width 27 height 27
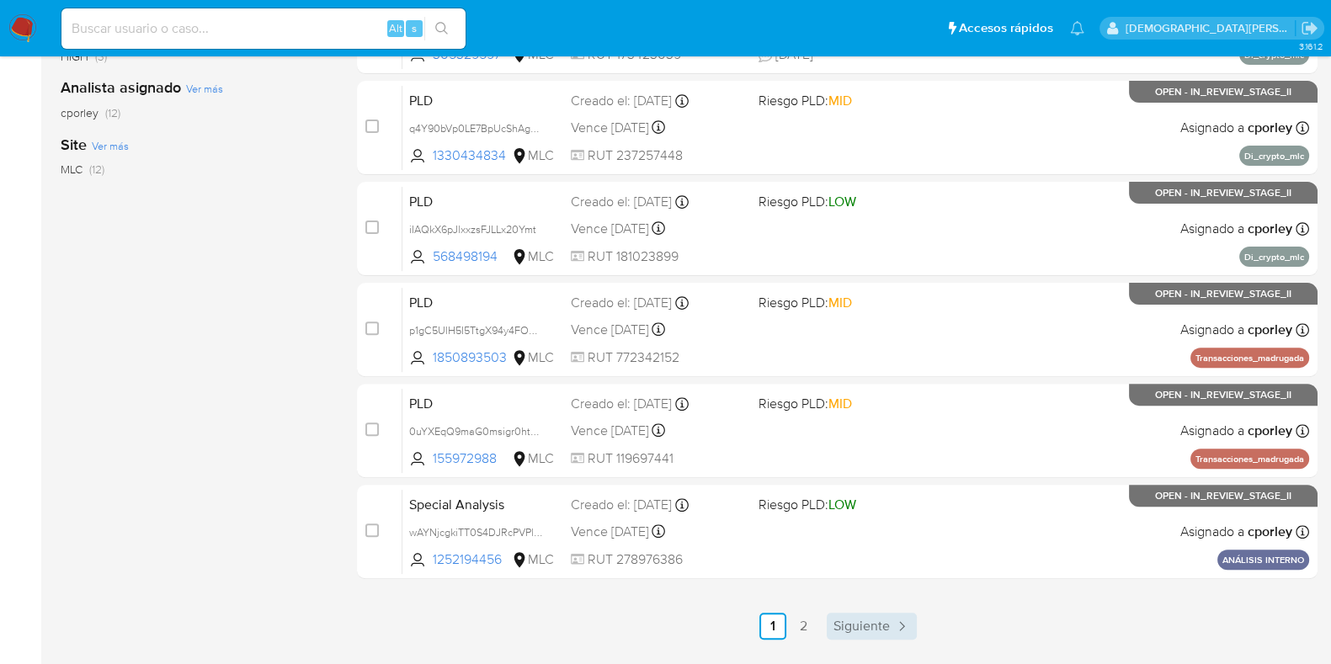
scroll to position [725, 0]
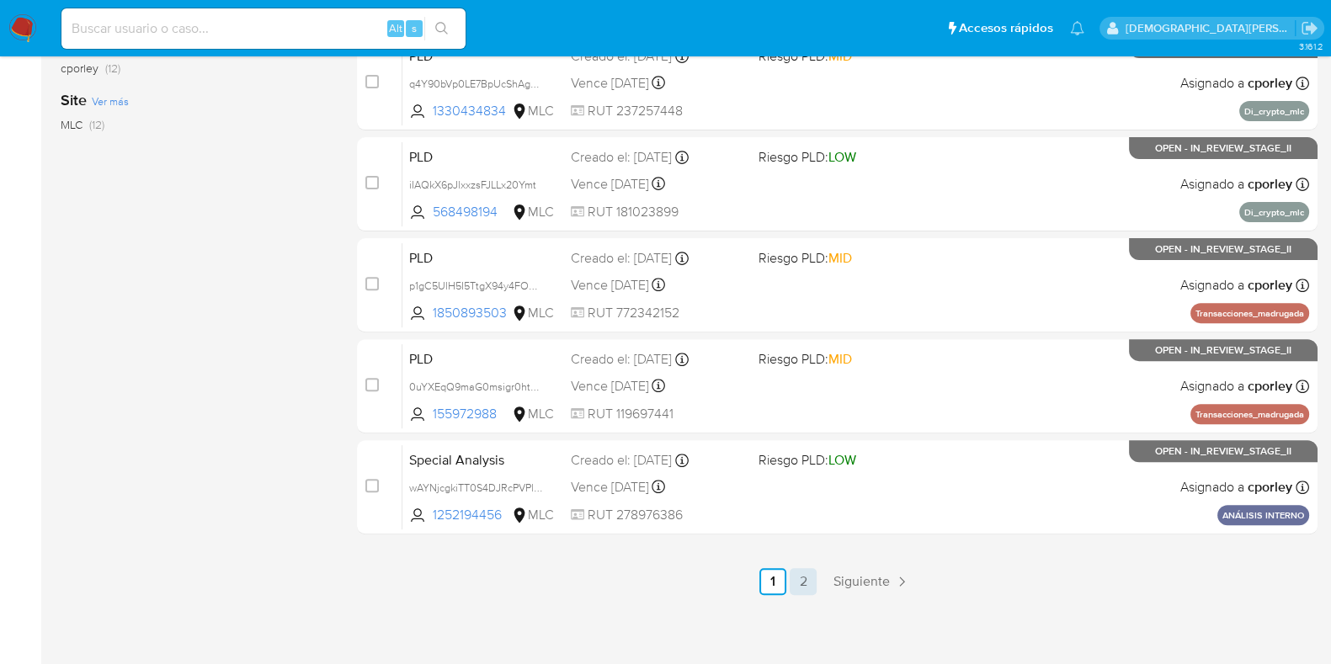
click at [800, 583] on link "2" at bounding box center [803, 581] width 27 height 27
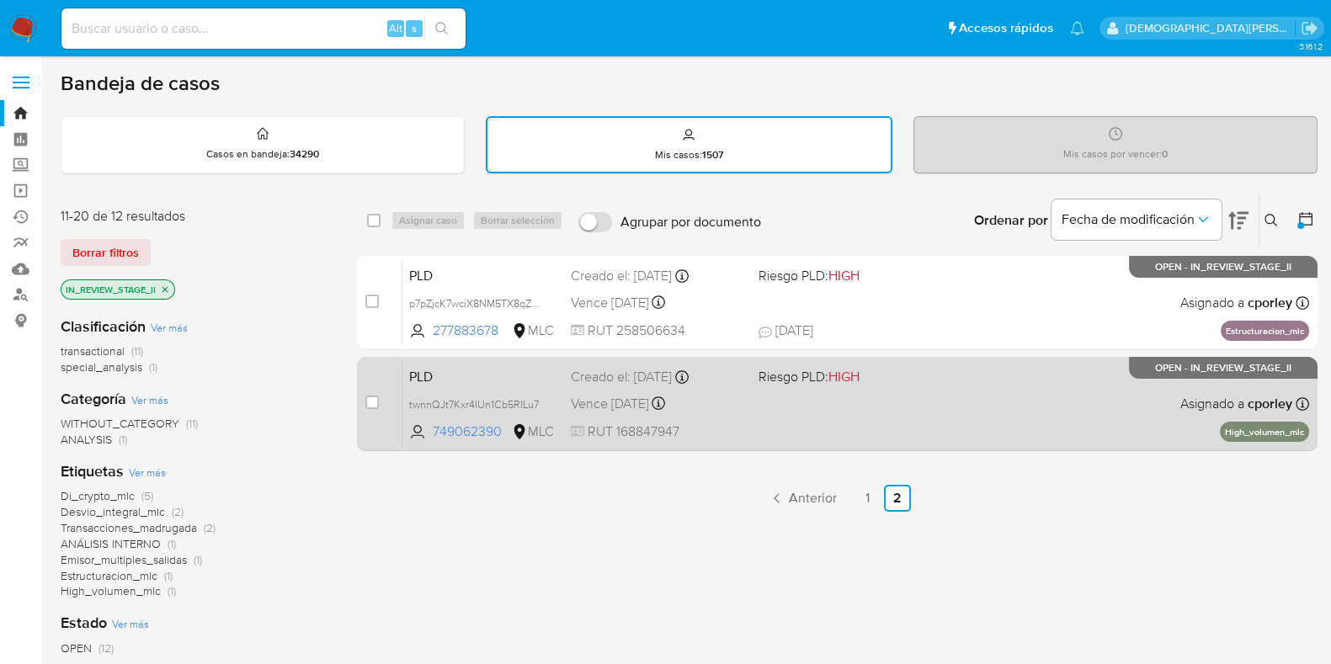
click at [940, 397] on div "PLD twnnQJt7Kxr4IUn1Cb5RlLu7 749062390 MLC Riesgo PLD: HIGH Creado el: 12/07/20…" at bounding box center [856, 403] width 907 height 85
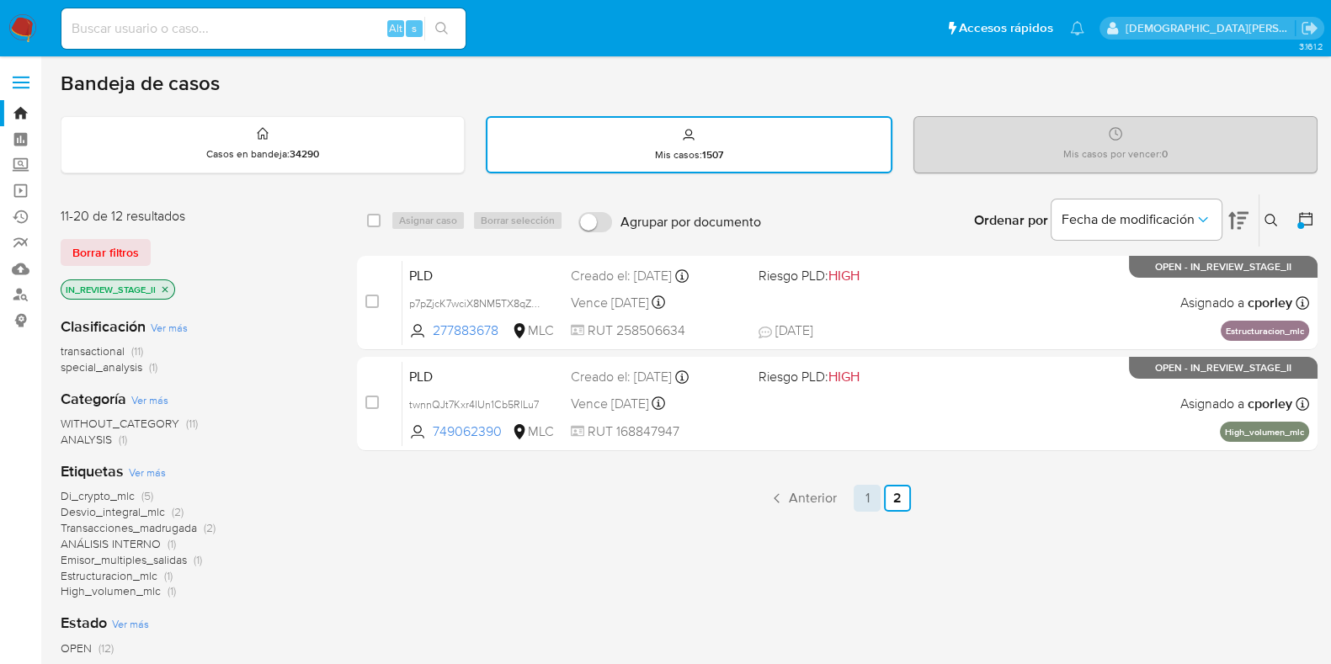
click at [863, 495] on link "1" at bounding box center [867, 498] width 27 height 27
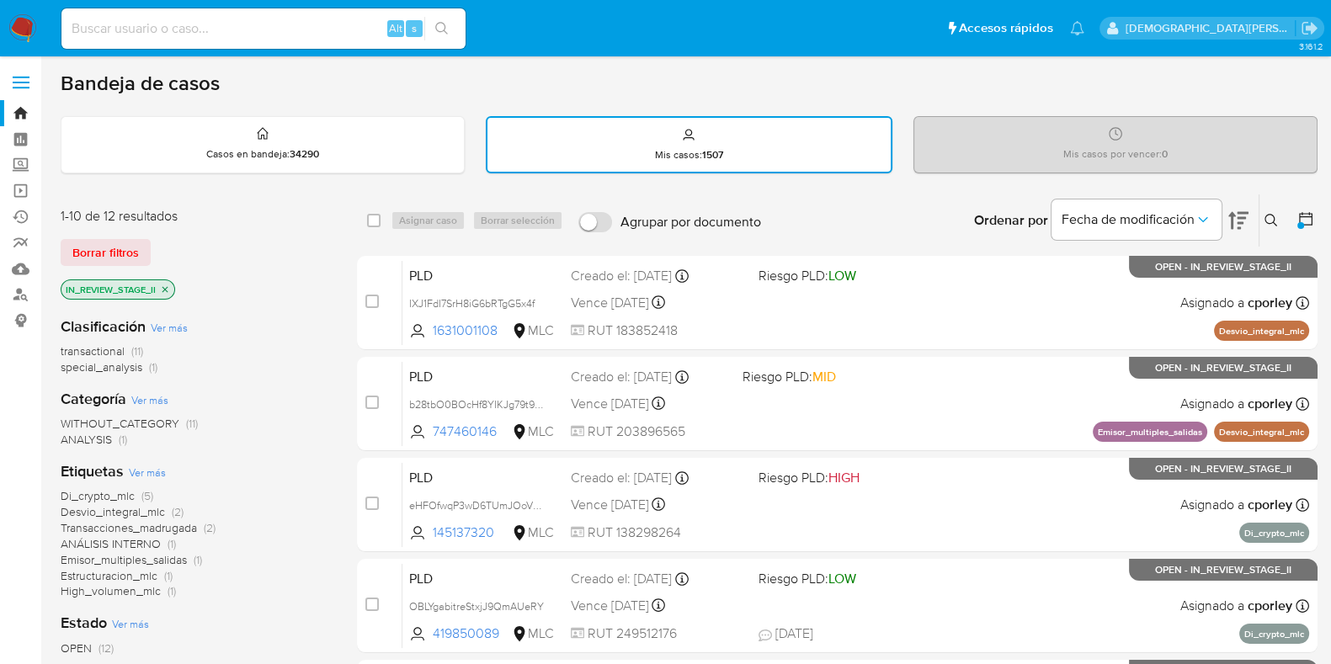
scroll to position [725, 0]
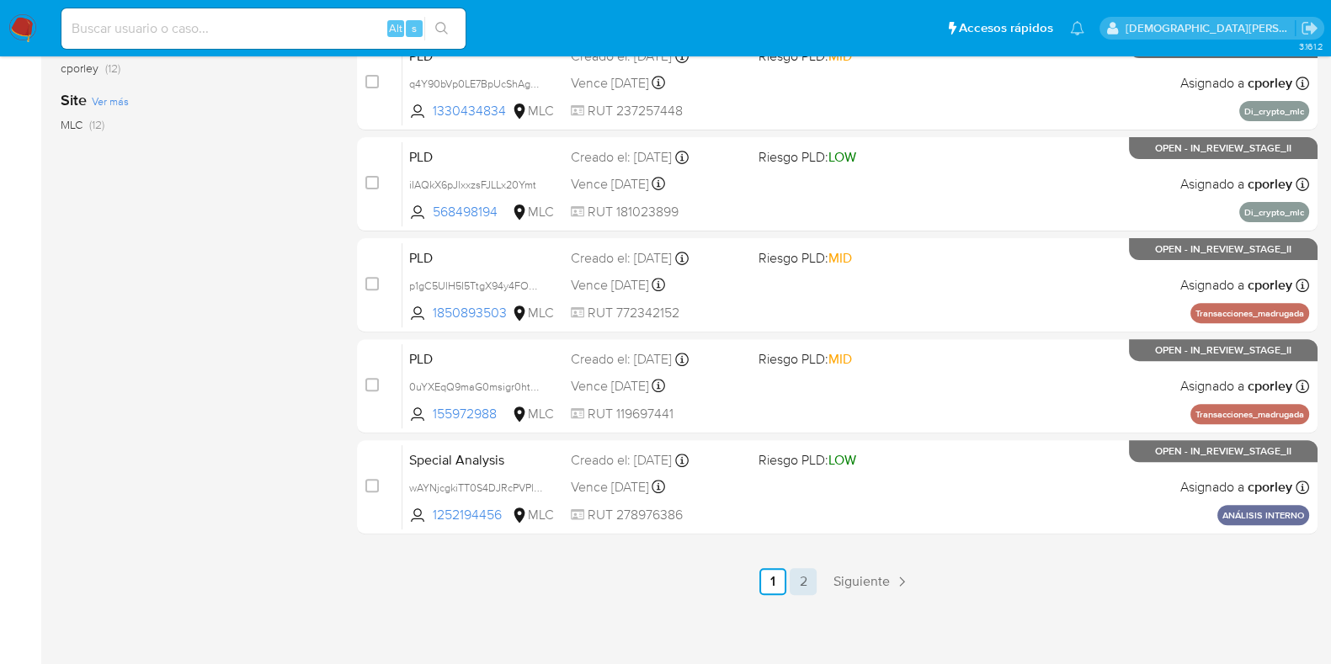
click at [810, 583] on link "2" at bounding box center [803, 581] width 27 height 27
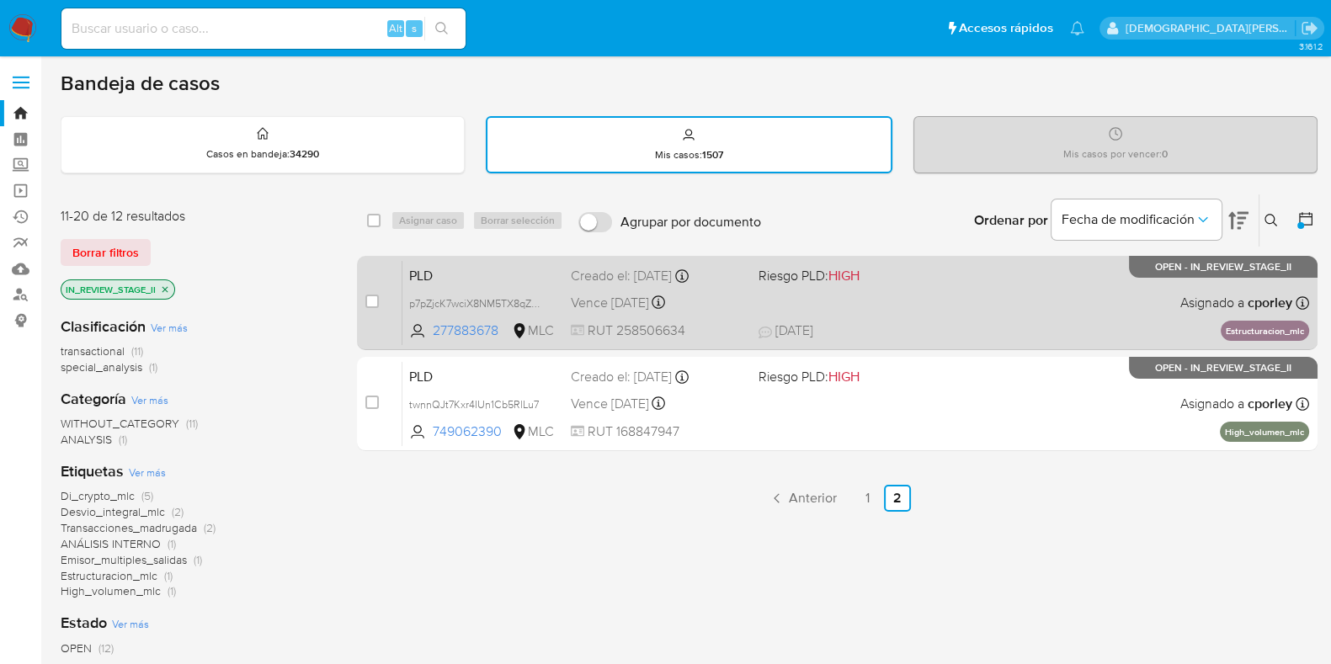
click at [936, 292] on div "PLD p7pZjcK7wciX8NM5TX8qZoo1 277883678 MLC Riesgo PLD: HIGH Creado el: 12/07/20…" at bounding box center [856, 302] width 907 height 85
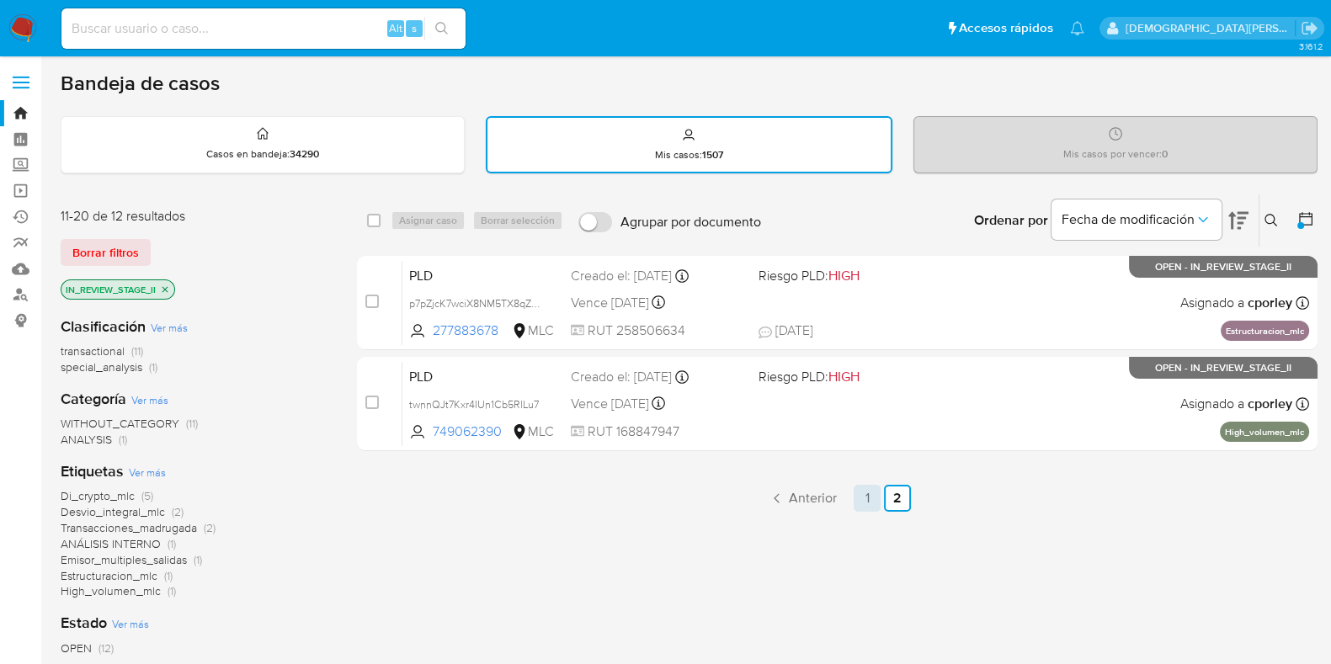
click at [867, 494] on link "1" at bounding box center [867, 498] width 27 height 27
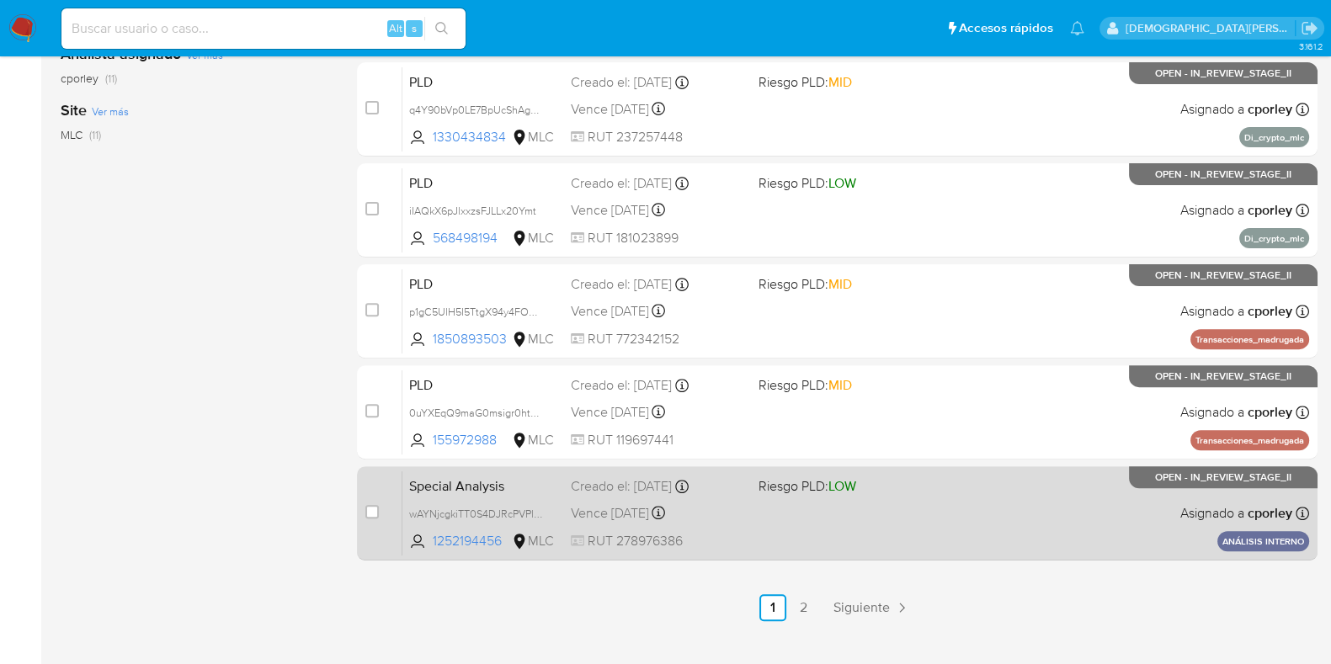
scroll to position [725, 0]
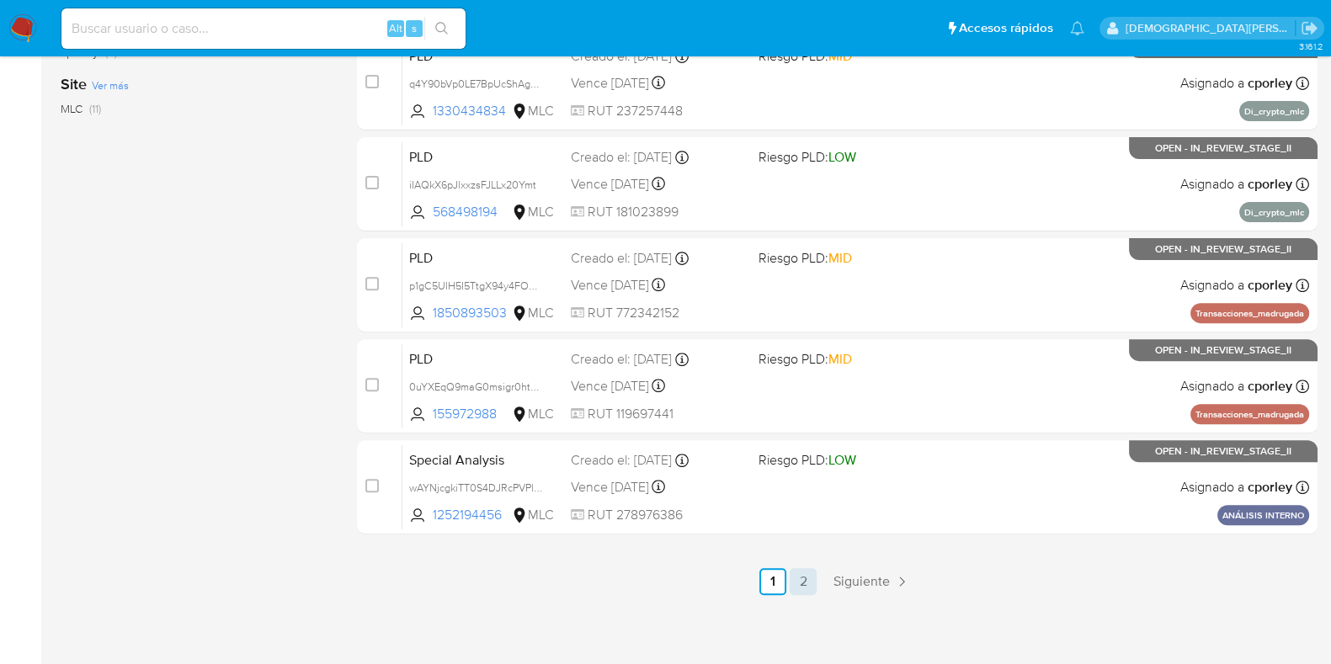
click at [806, 579] on link "2" at bounding box center [803, 581] width 27 height 27
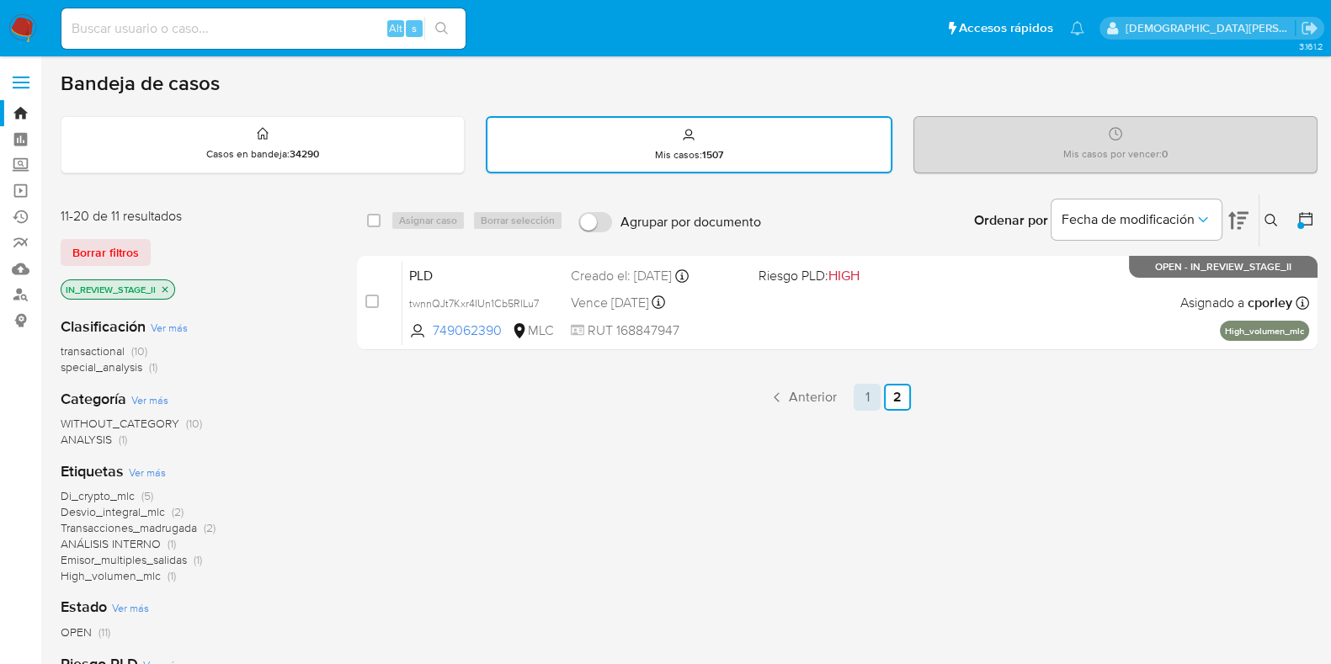
click at [856, 391] on link "1" at bounding box center [867, 397] width 27 height 27
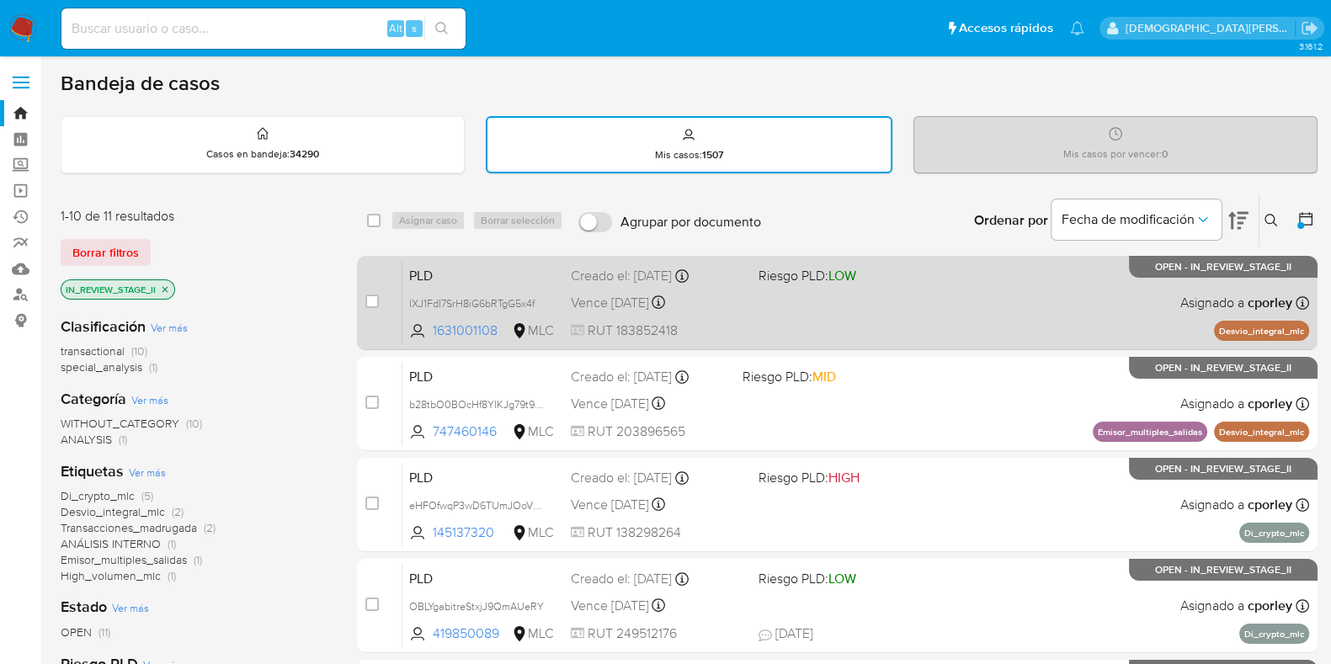
click at [920, 288] on div "PLD IXJ1FdI7SrH8iG6bRTgG5x4f 1631001108 MLC Riesgo PLD: LOW Creado el: 12/07/20…" at bounding box center [856, 302] width 907 height 85
drag, startPoint x: 928, startPoint y: 325, endPoint x: 918, endPoint y: 325, distance: 10.1
click at [928, 325] on div "PLD IXJ1FdI7SrH8iG6bRTgG5x4f 1631001108 MLC Riesgo PLD: LOW Creado el: 12/07/20…" at bounding box center [856, 302] width 907 height 85
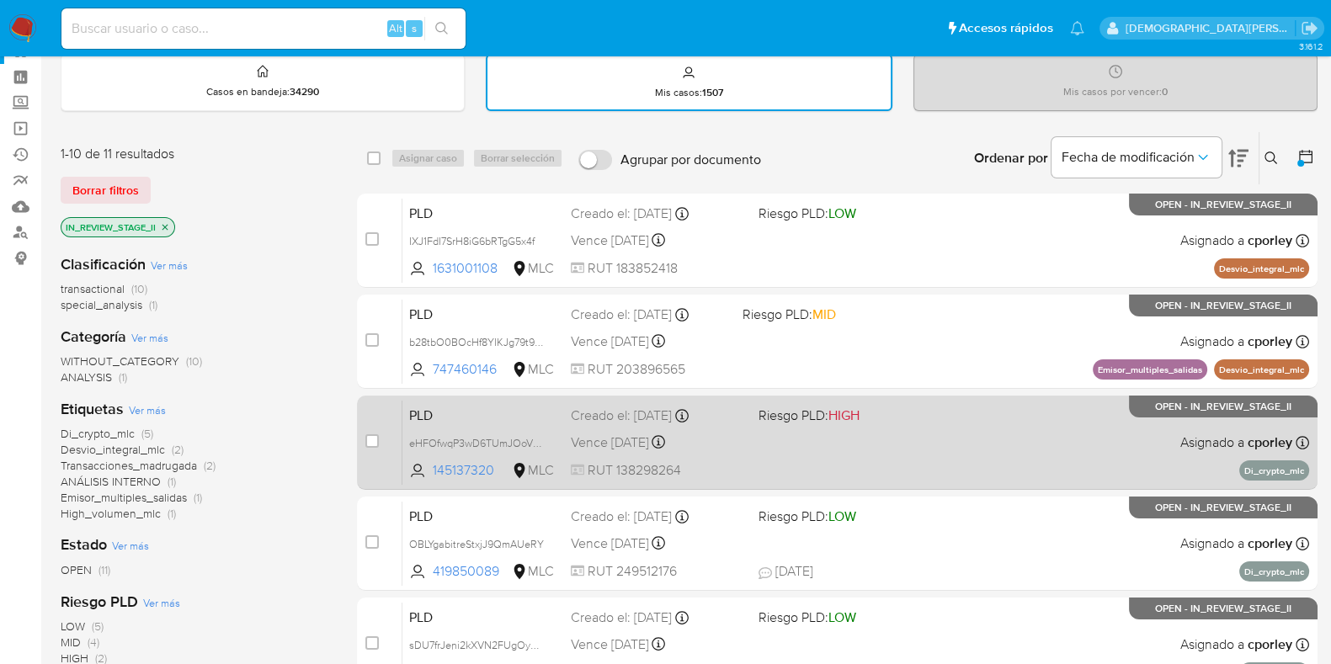
scroll to position [104, 0]
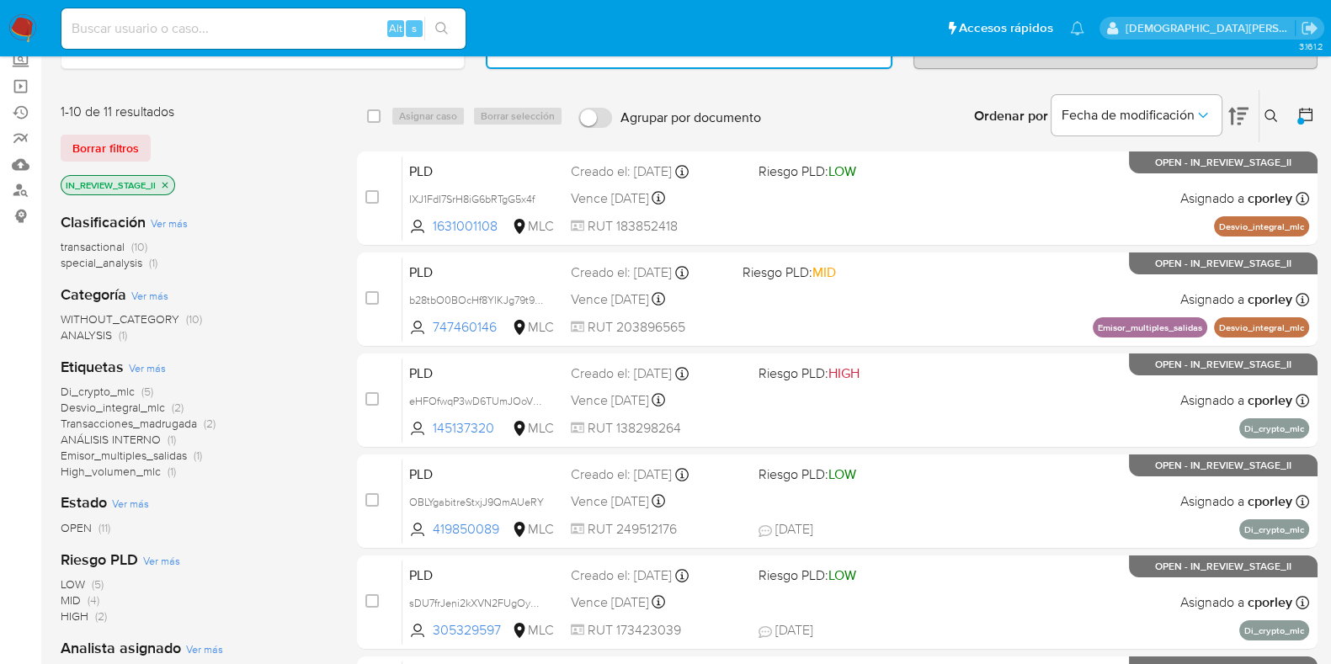
click at [169, 182] on icon "close-filter" at bounding box center [165, 185] width 10 height 10
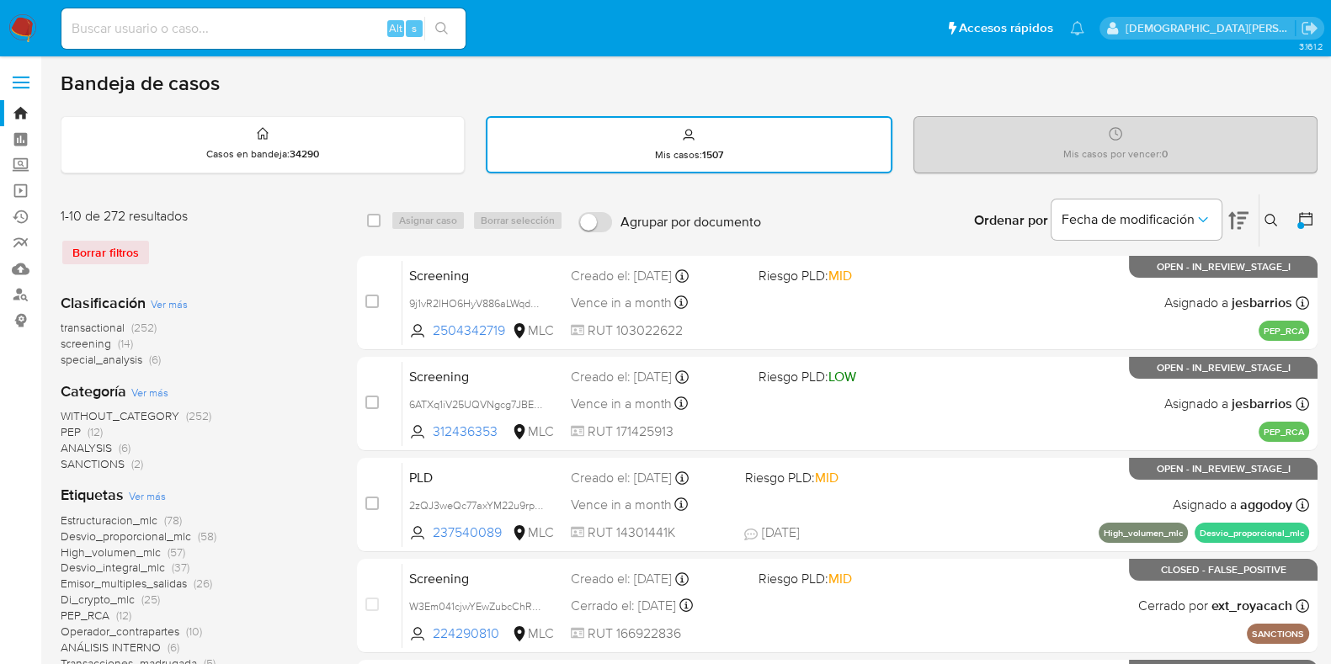
click at [1311, 211] on icon at bounding box center [1306, 219] width 17 height 17
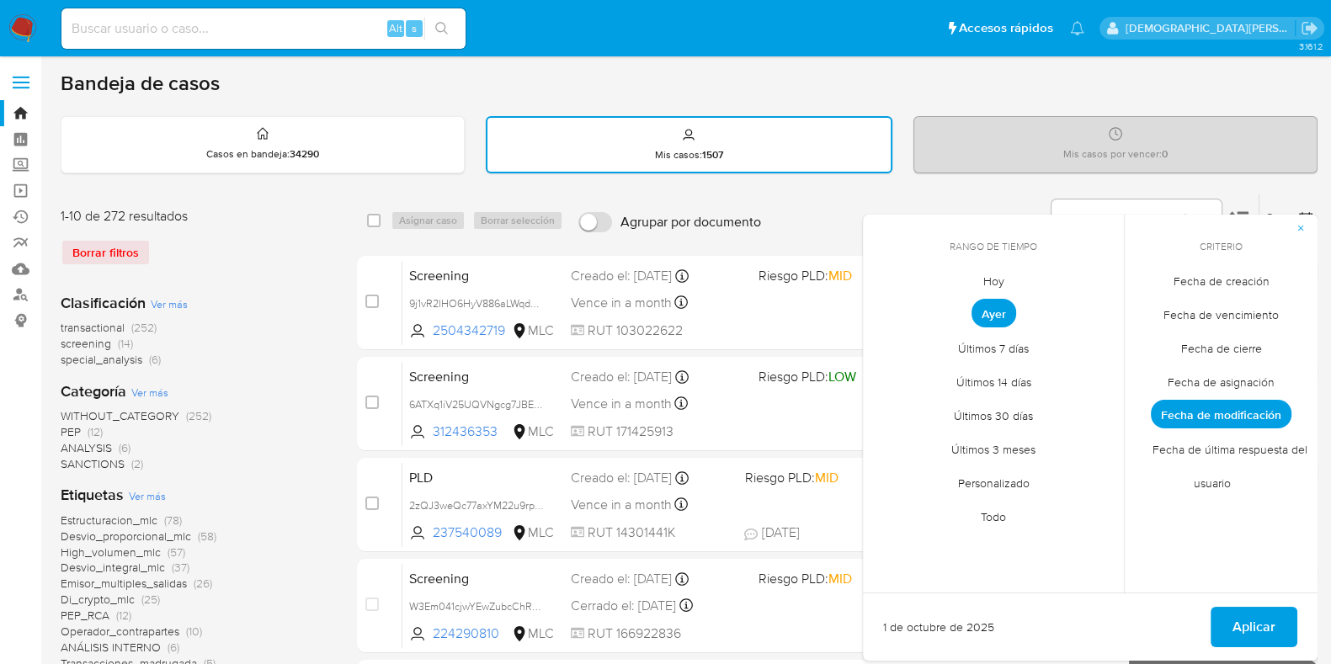
click at [1212, 288] on span "Fecha de creación" at bounding box center [1221, 281] width 131 height 35
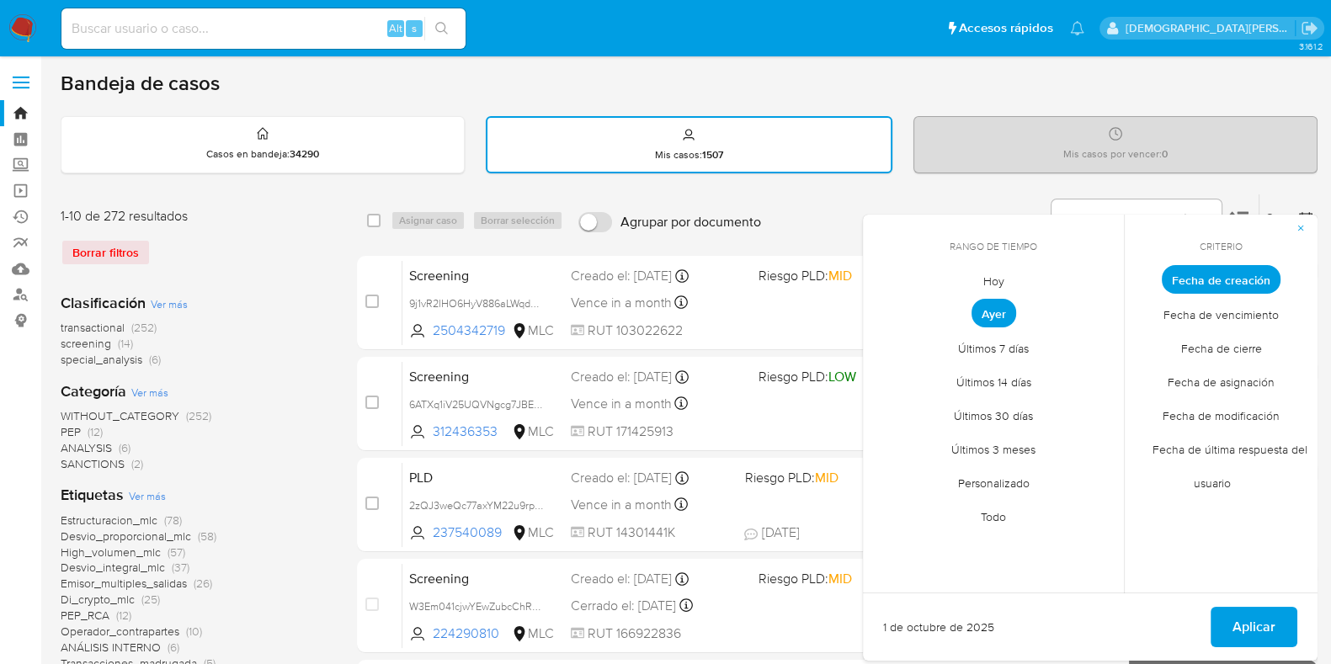
click at [1009, 477] on span "Personalizado" at bounding box center [994, 483] width 107 height 35
click at [888, 308] on icon "Mes anterior" at bounding box center [888, 311] width 7 height 12
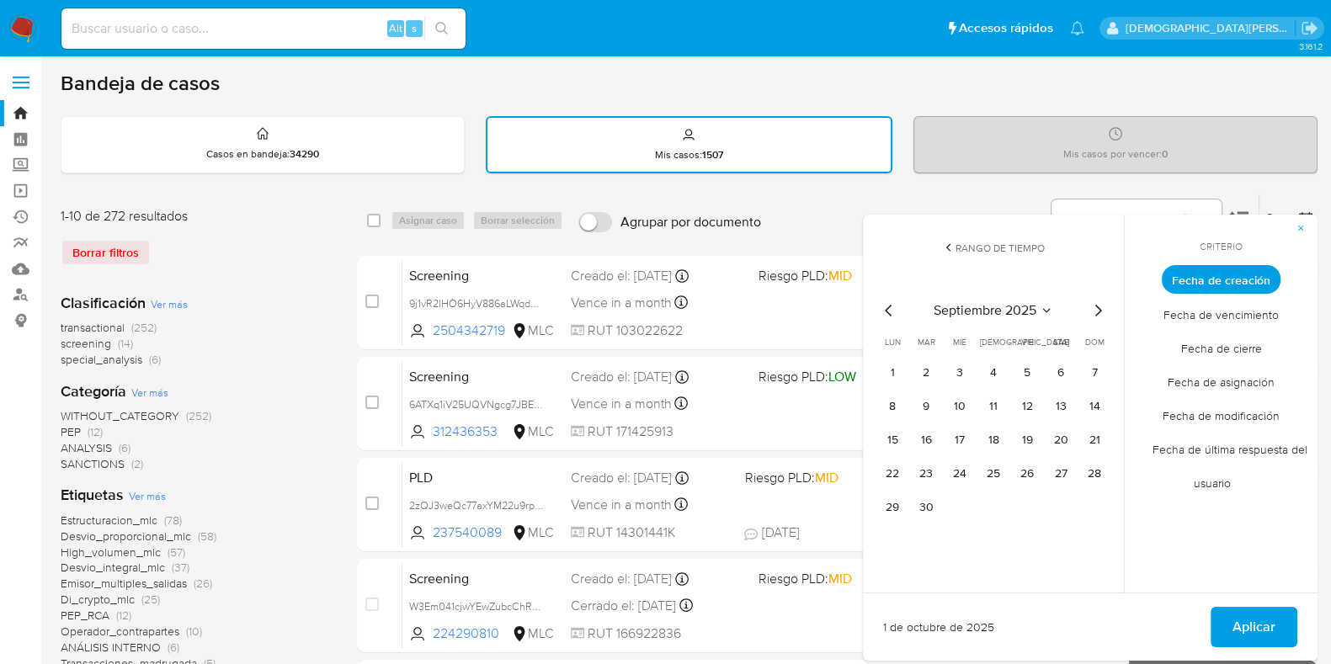
click at [888, 308] on icon "Mes anterior" at bounding box center [888, 311] width 7 height 12
click at [888, 307] on icon "Mes anterior" at bounding box center [888, 311] width 7 height 12
click at [1054, 408] on button "12" at bounding box center [1061, 406] width 27 height 27
click at [1267, 617] on span "Aplicar" at bounding box center [1254, 627] width 43 height 37
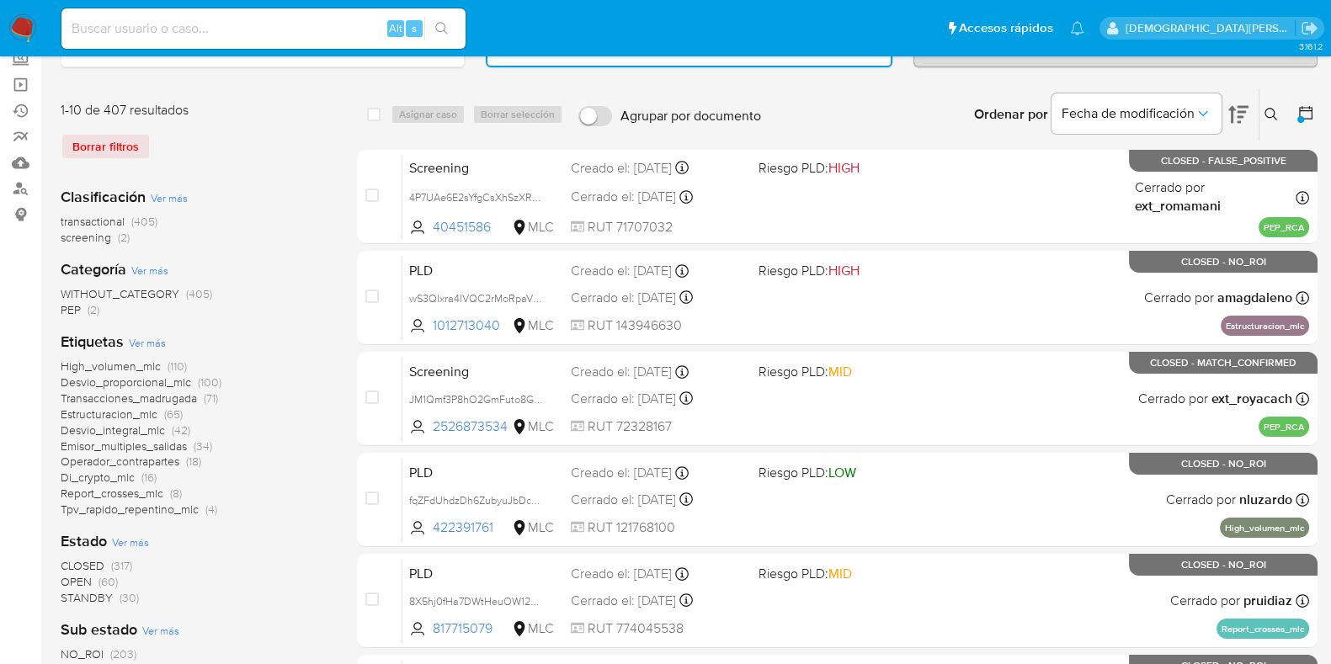
scroll to position [210, 0]
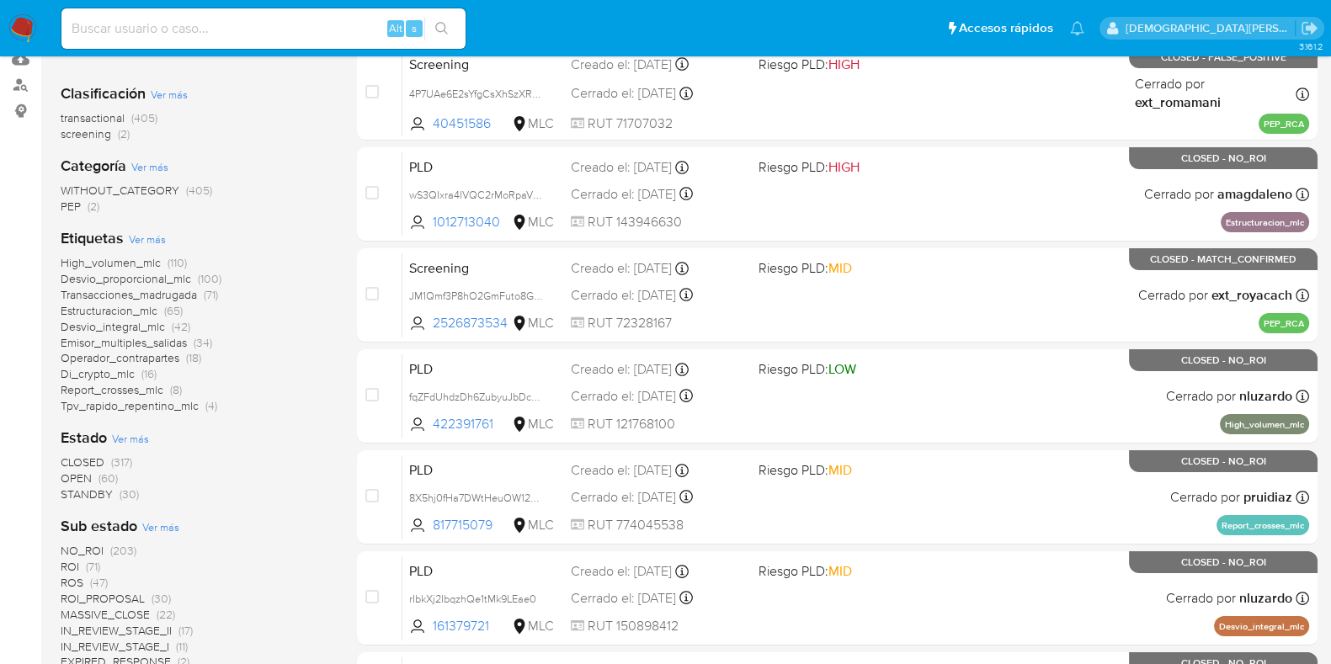
click at [139, 435] on span "Ver más" at bounding box center [130, 438] width 37 height 15
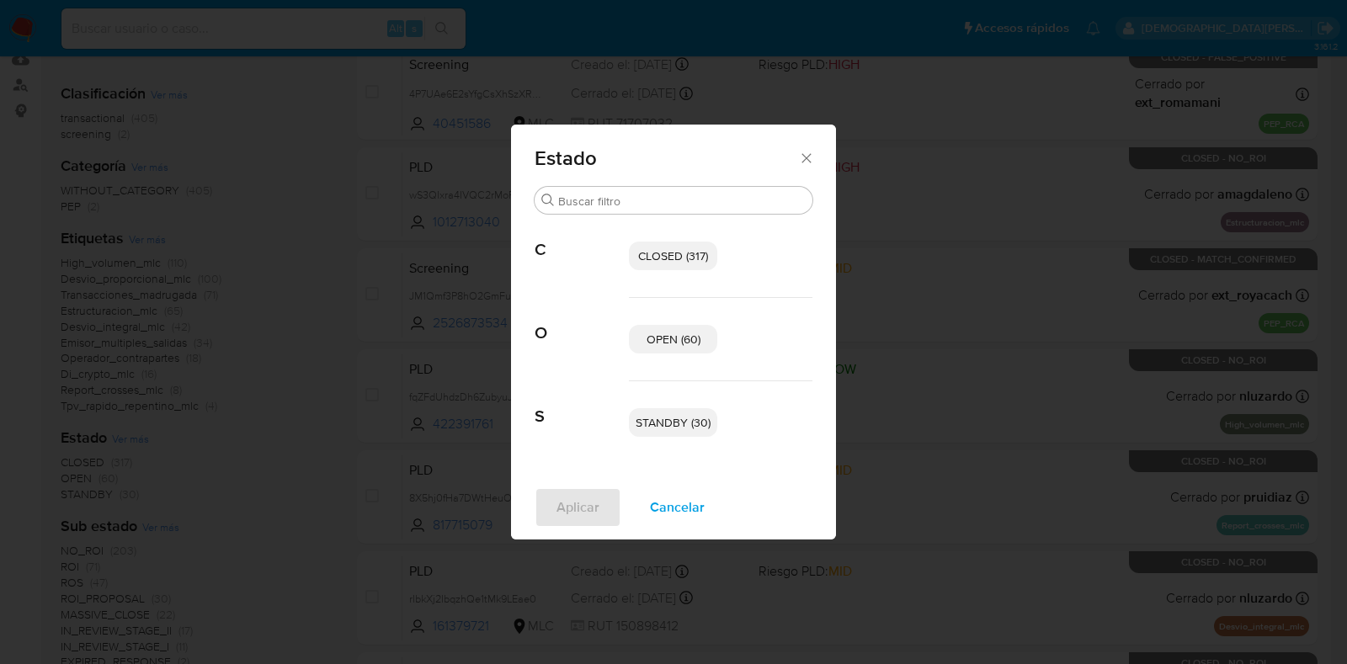
click at [651, 338] on span "OPEN (60)" at bounding box center [674, 339] width 54 height 17
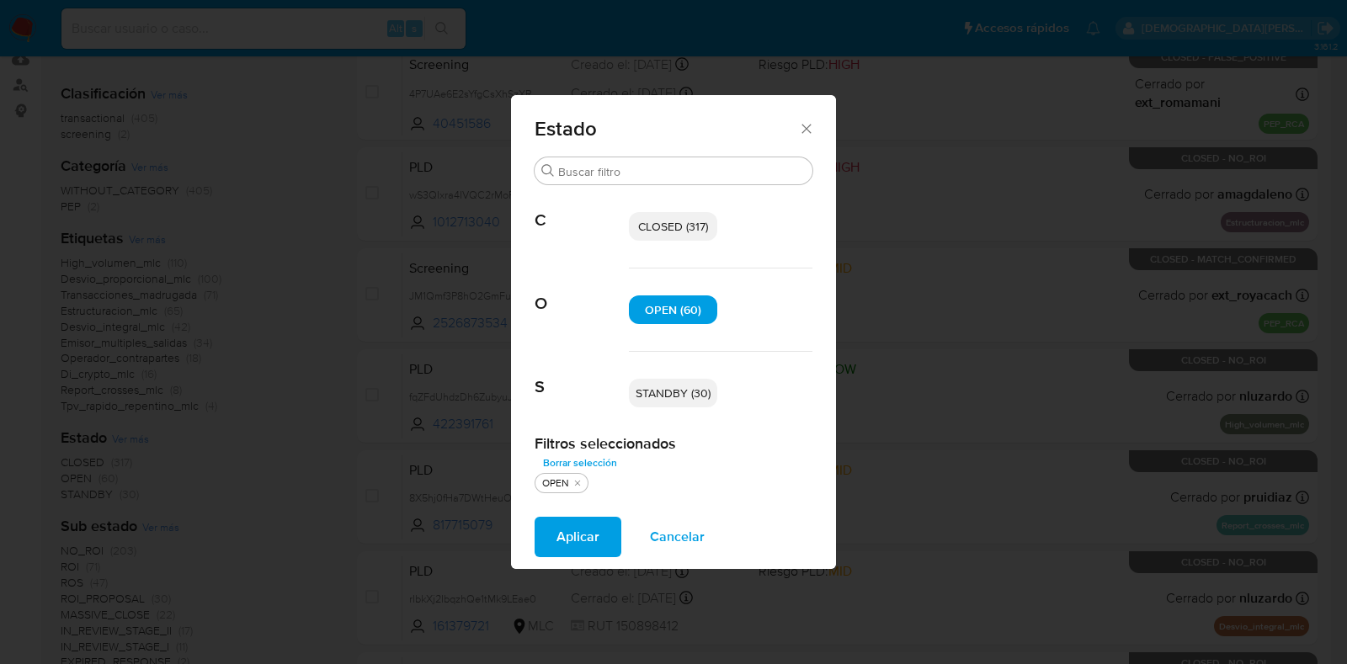
click at [684, 398] on span "STANDBY (30)" at bounding box center [673, 393] width 75 height 17
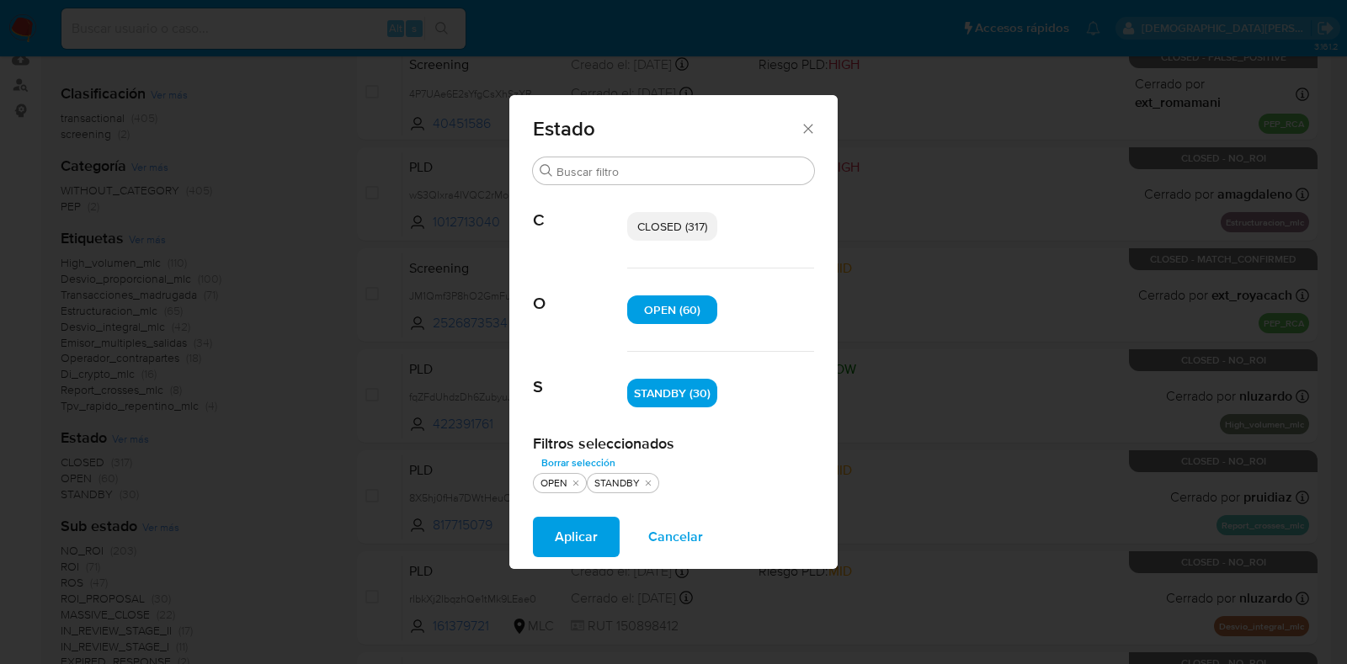
click at [576, 541] on span "Aplicar" at bounding box center [576, 537] width 43 height 37
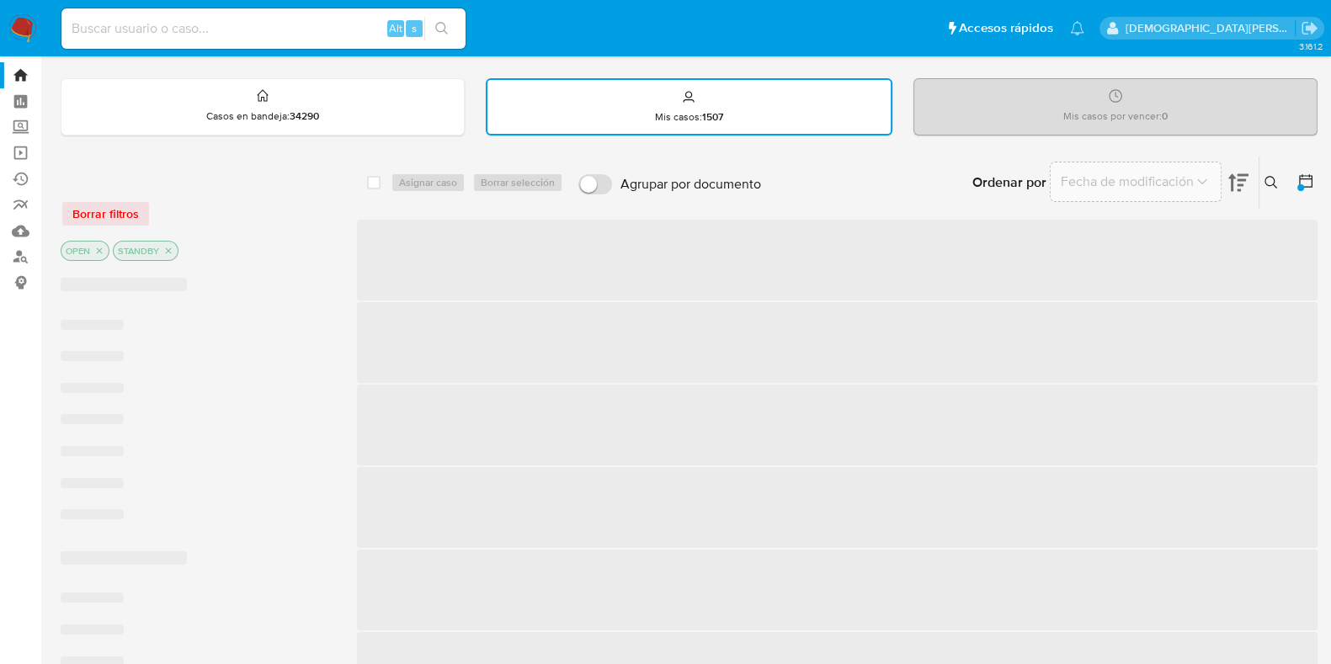
scroll to position [316, 0]
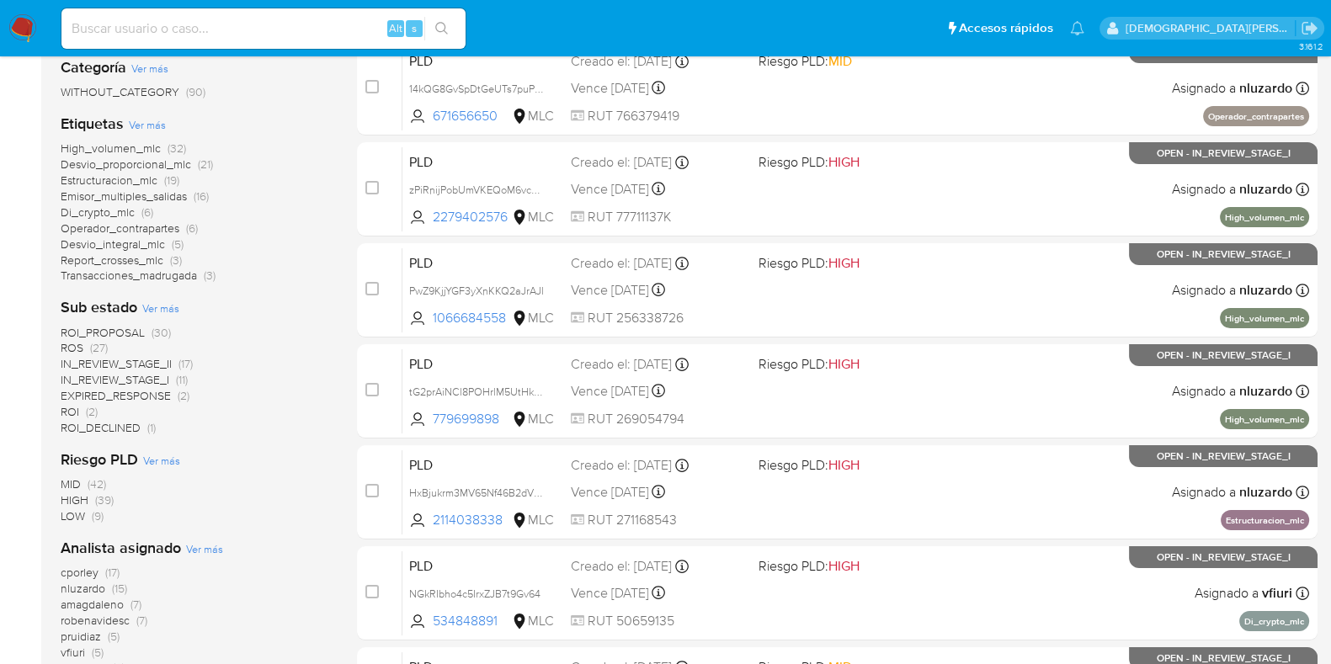
click at [123, 329] on span "ROI_PROPOSAL" at bounding box center [103, 332] width 84 height 17
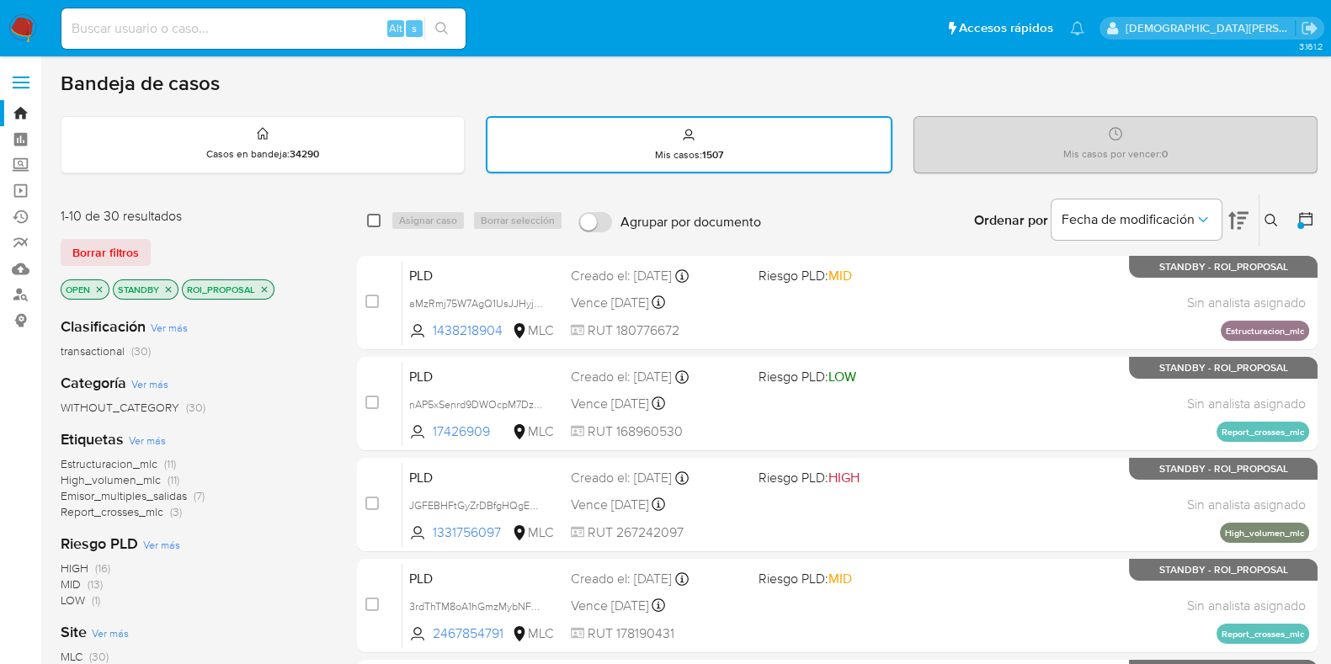
click at [375, 216] on input "checkbox" at bounding box center [373, 220] width 13 height 13
checkbox input "true"
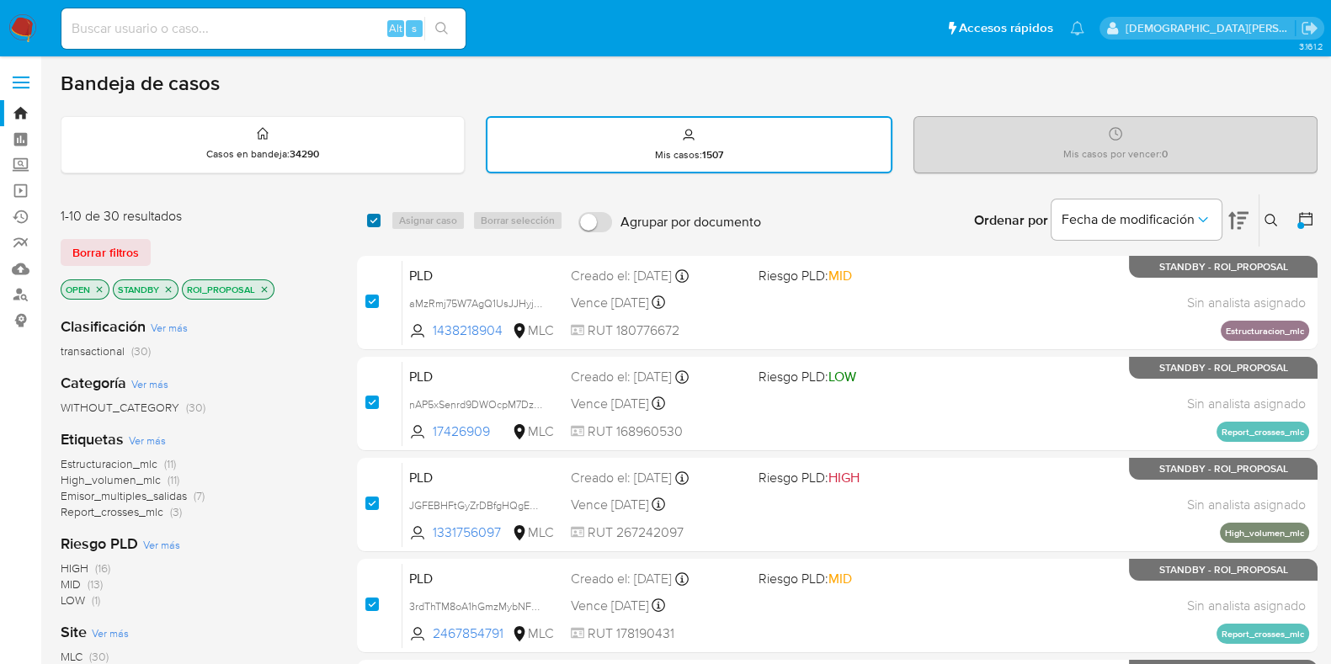
checkbox input "true"
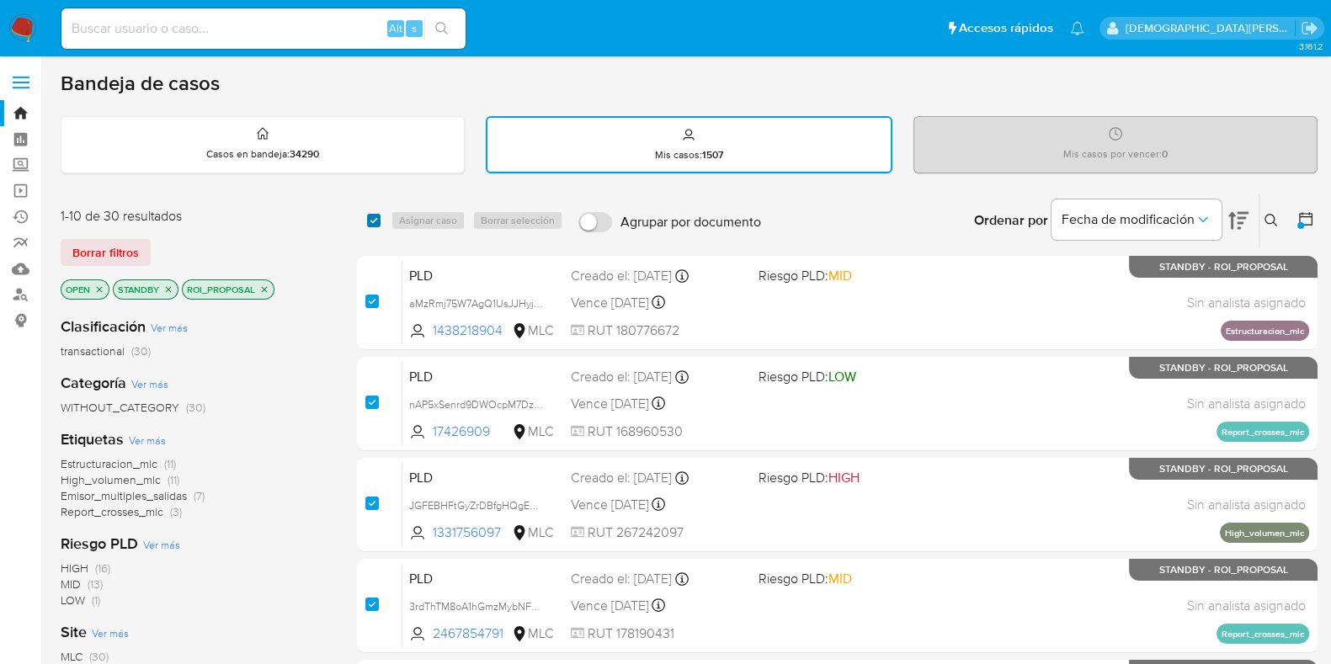
checkbox input "true"
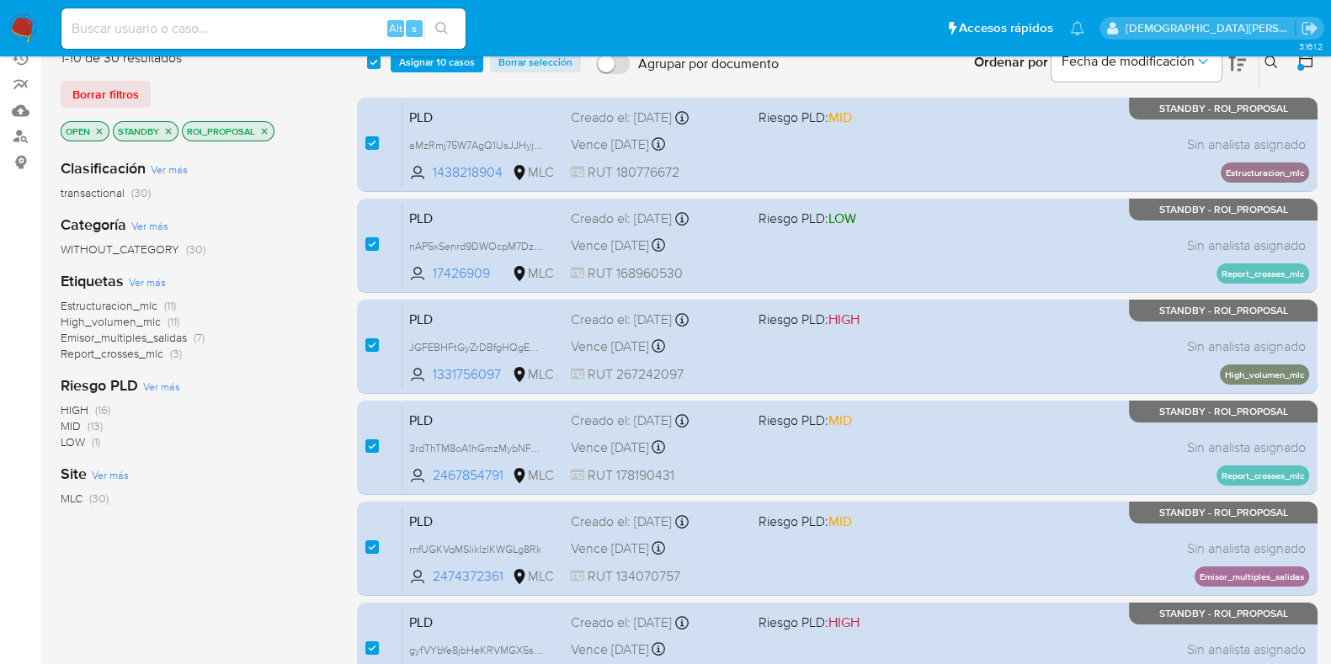
scroll to position [725, 0]
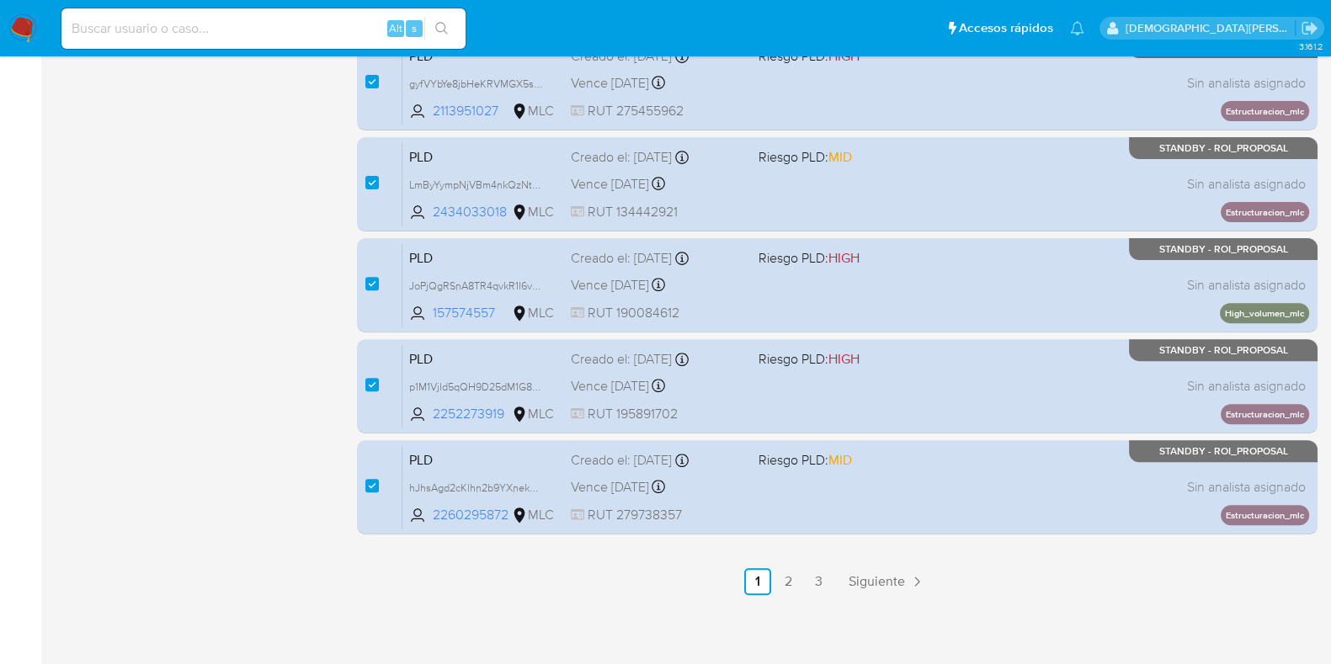
click at [787, 582] on link "2" at bounding box center [788, 581] width 27 height 27
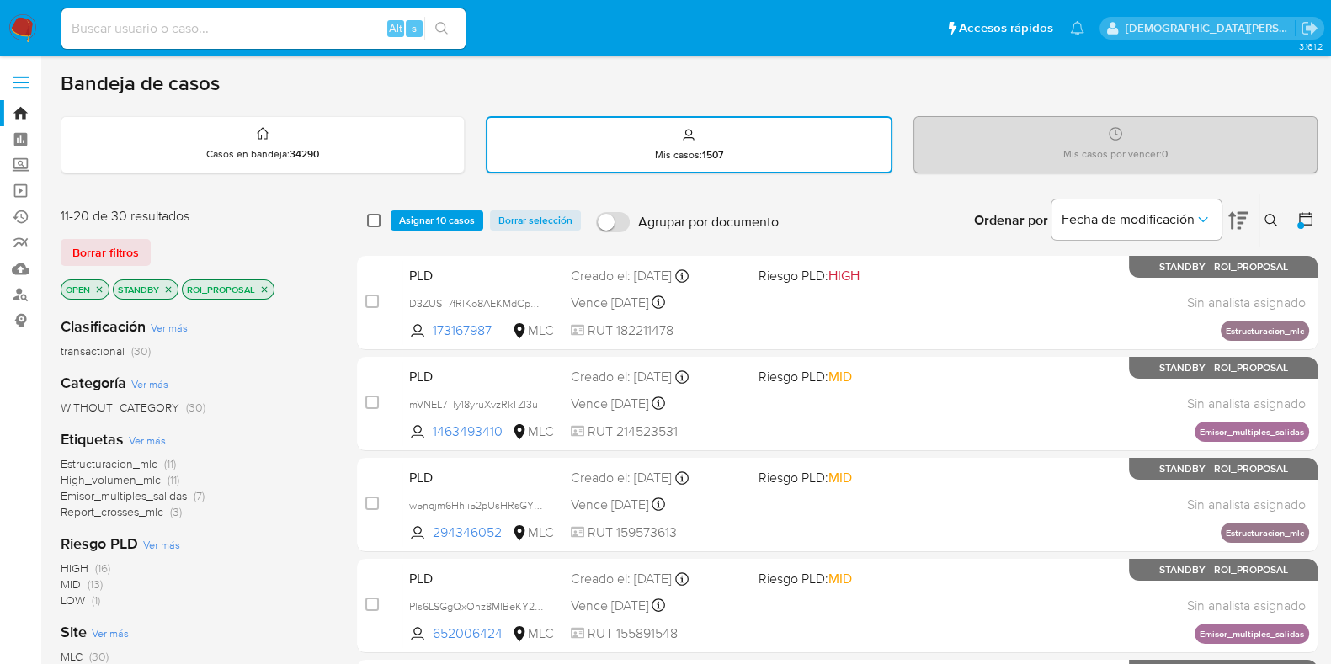
click at [378, 222] on input "checkbox" at bounding box center [373, 220] width 13 height 13
checkbox input "true"
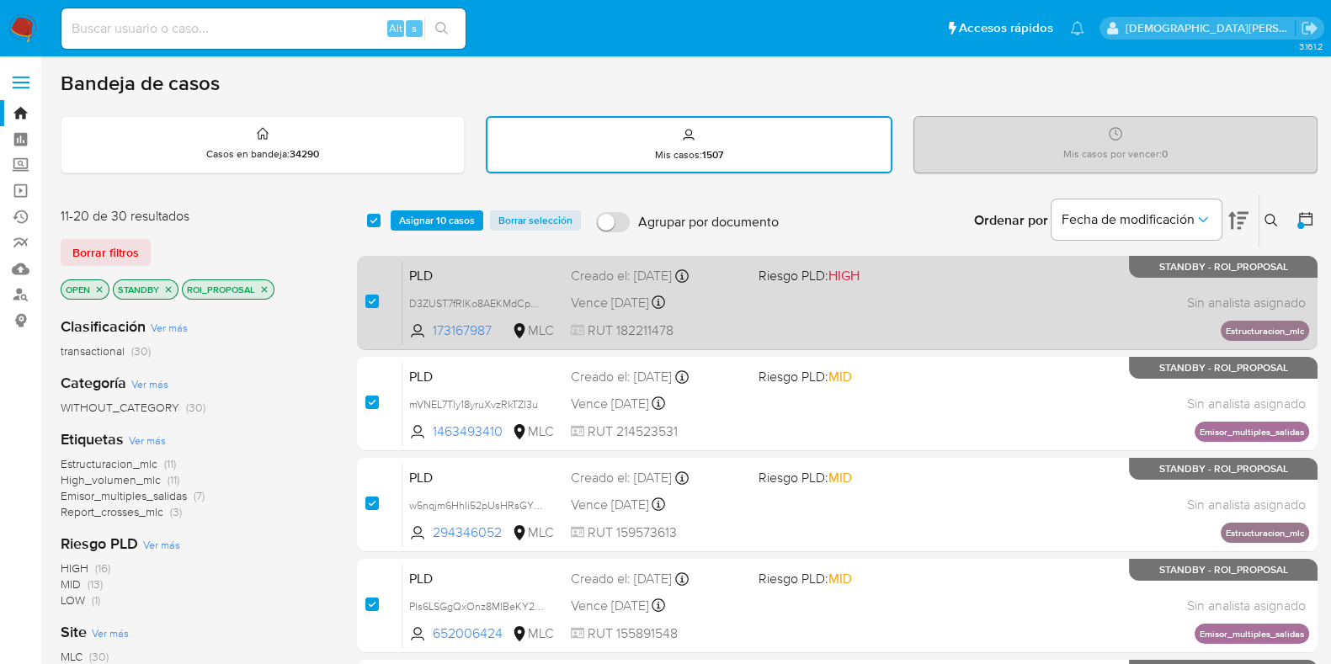
checkbox input "true"
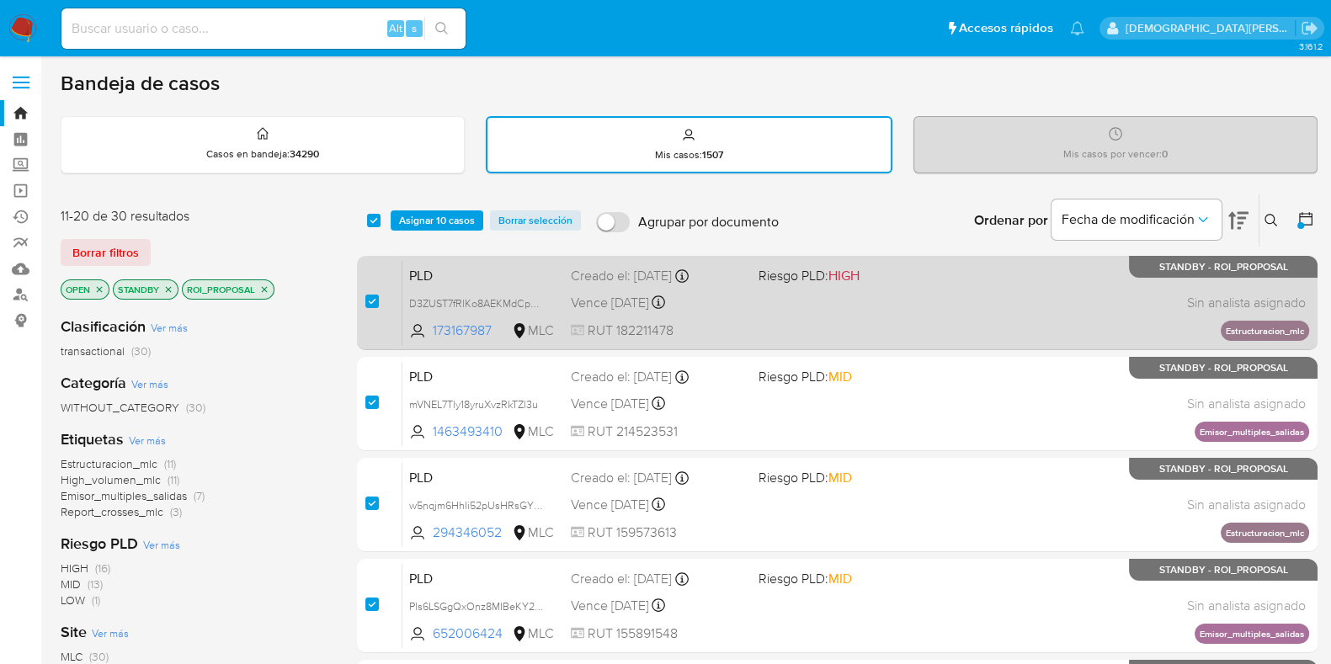
checkbox input "true"
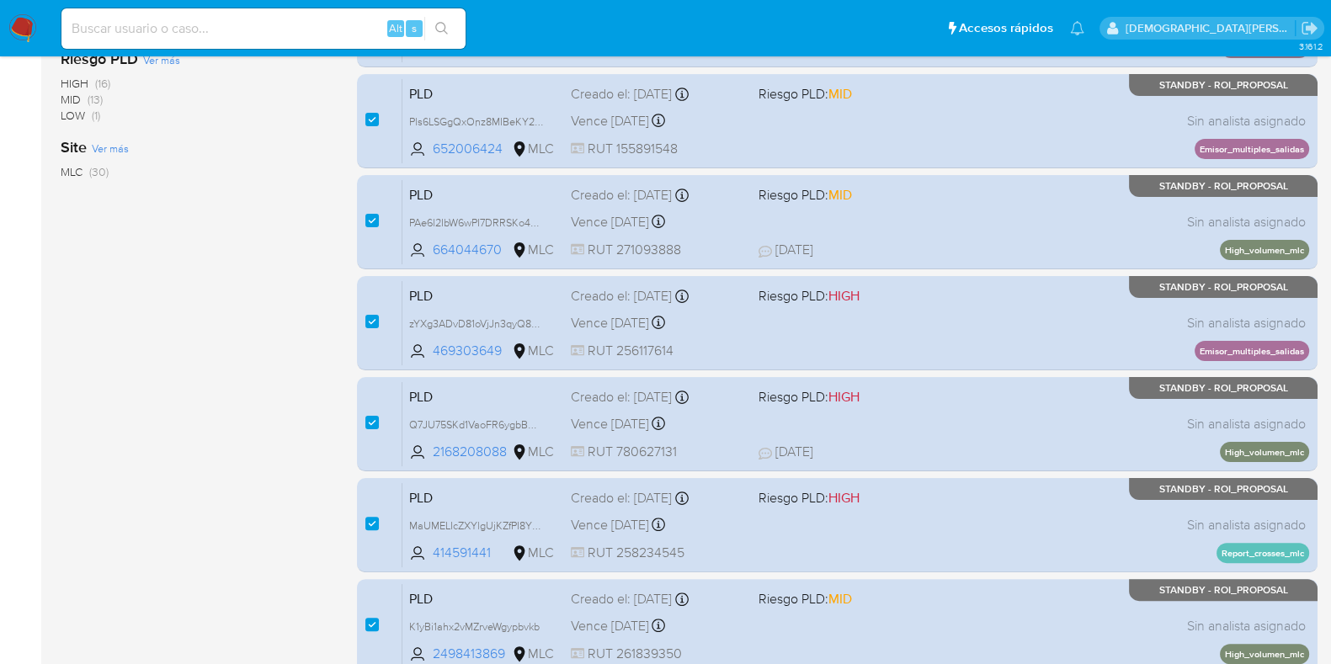
scroll to position [725, 0]
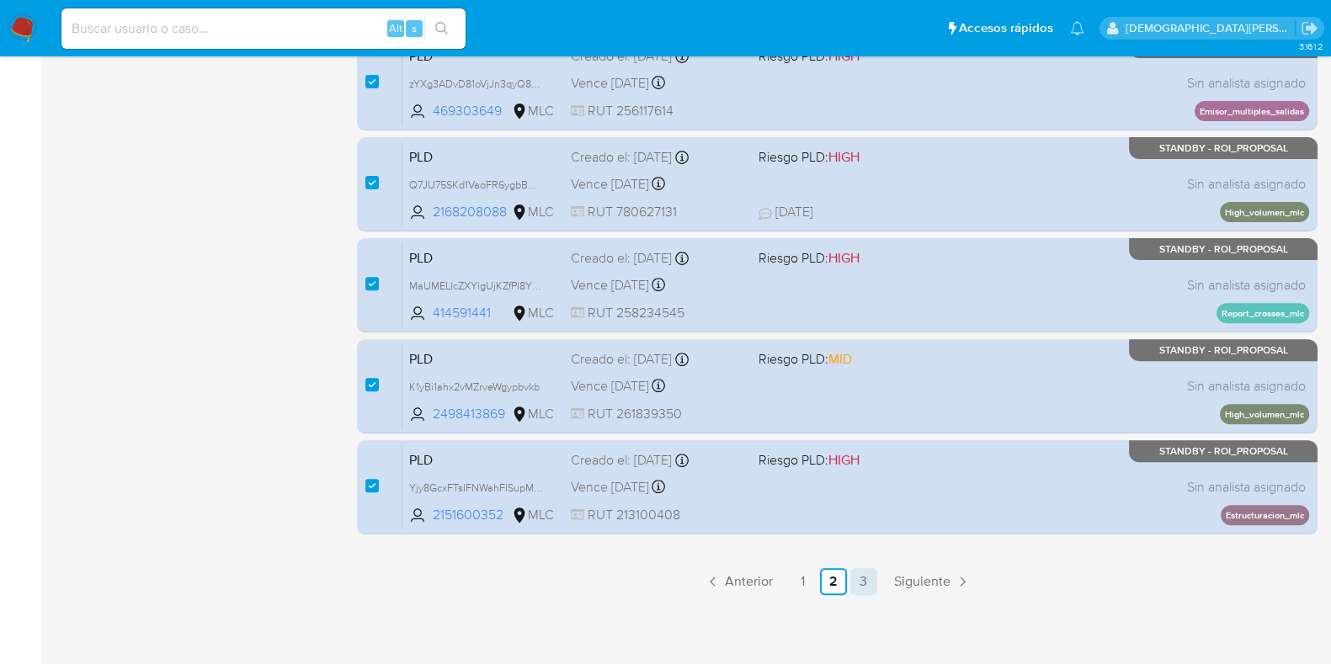
click at [864, 580] on link "3" at bounding box center [864, 581] width 27 height 27
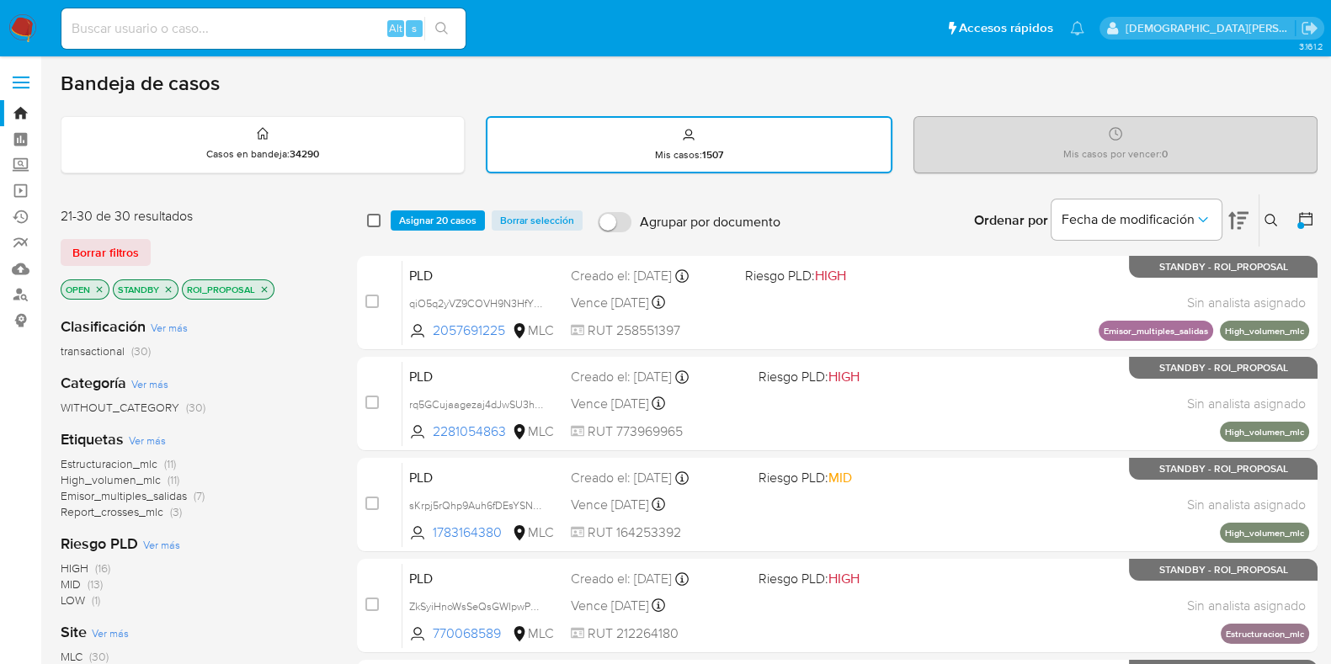
click at [371, 216] on input "checkbox" at bounding box center [373, 220] width 13 height 13
checkbox input "true"
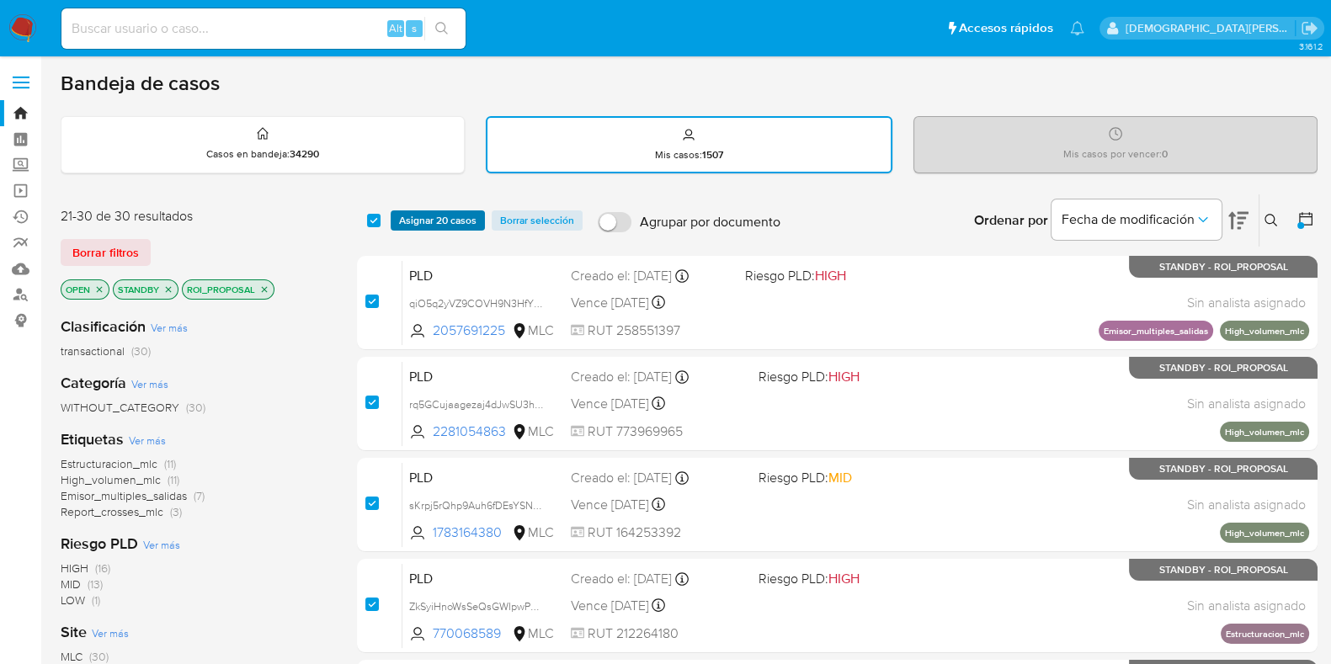
checkbox input "true"
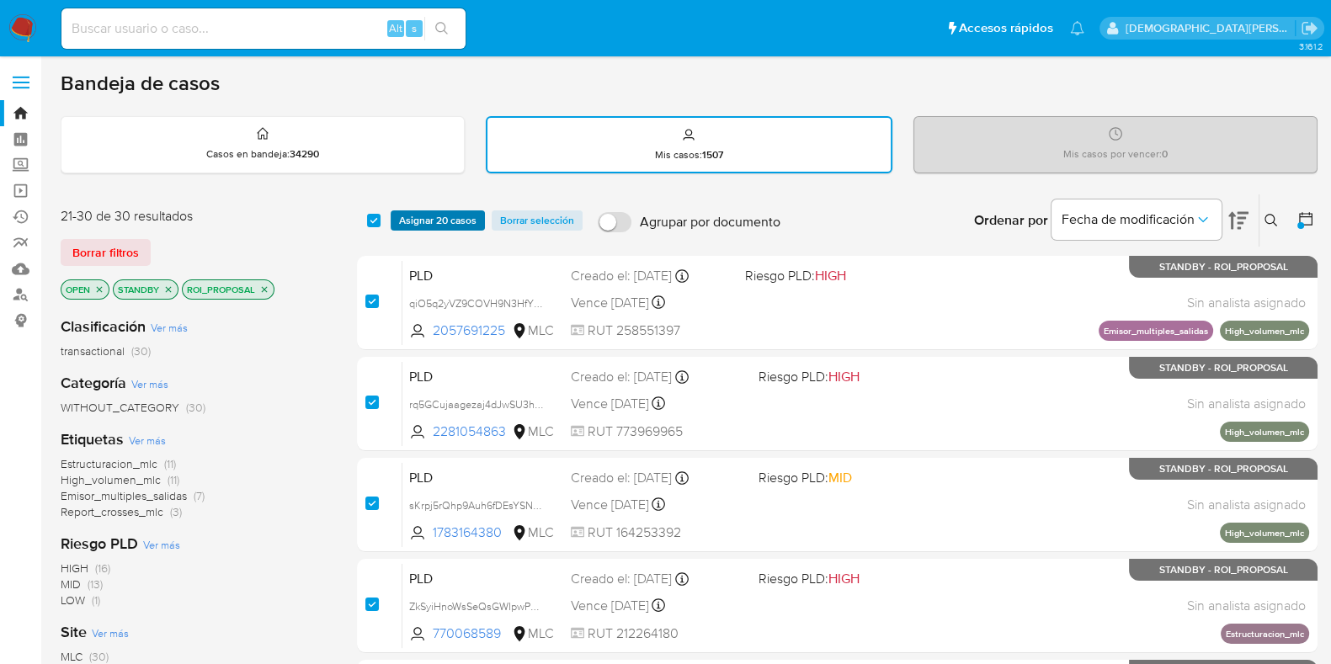
checkbox input "true"
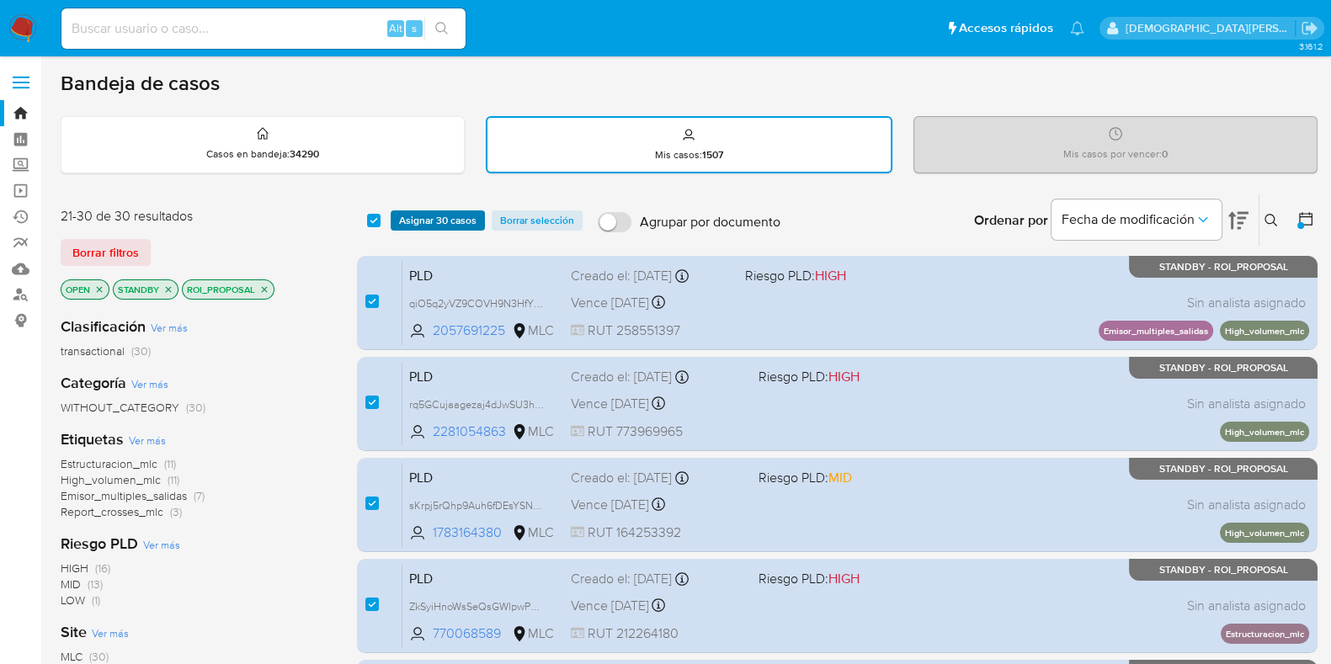
click at [447, 216] on span "Asignar 30 casos" at bounding box center [437, 220] width 77 height 17
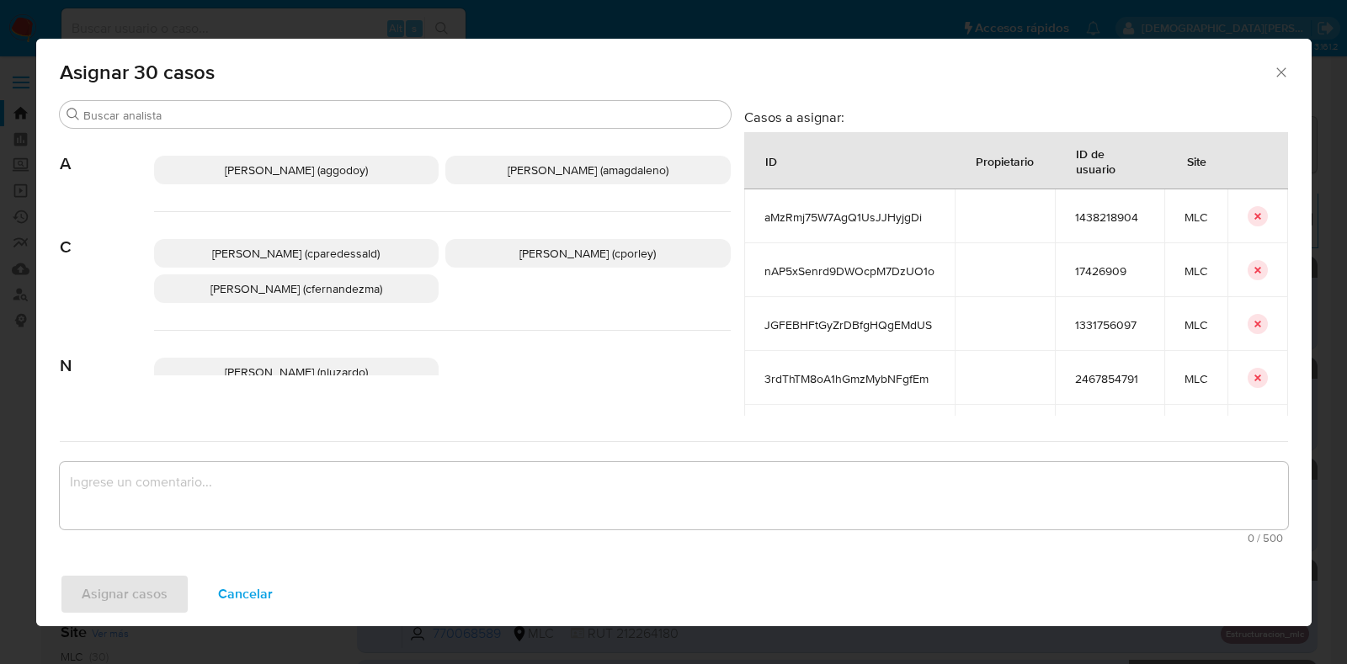
click at [546, 262] on p "Christian Porley (cporley)" at bounding box center [587, 253] width 285 height 29
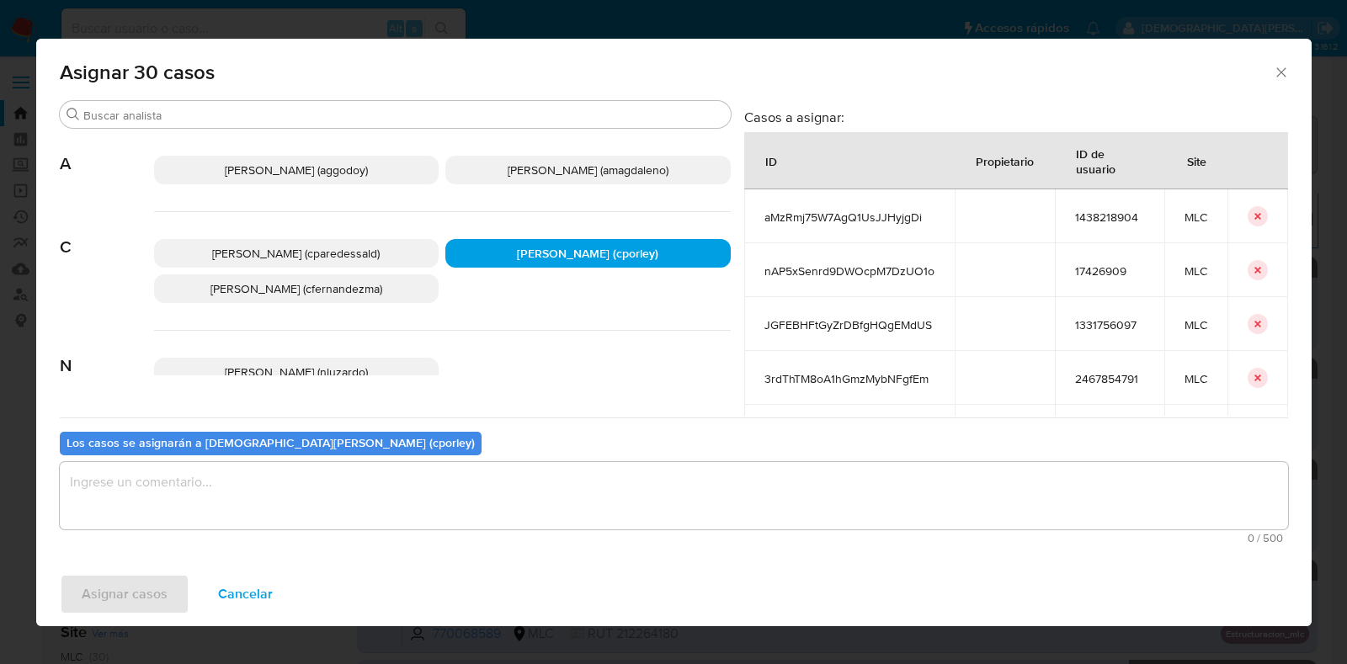
click at [408, 489] on textarea "assign-modal" at bounding box center [674, 495] width 1229 height 67
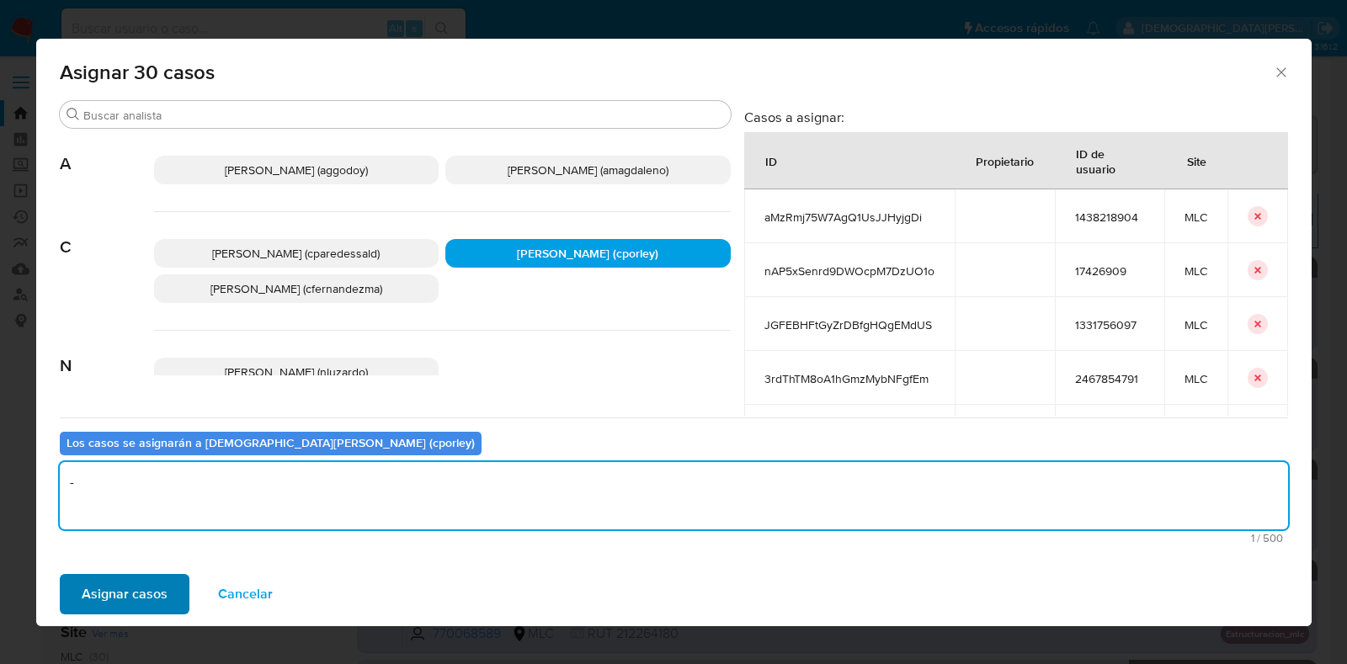
type textarea "-"
click at [123, 590] on span "Asignar casos" at bounding box center [125, 594] width 86 height 37
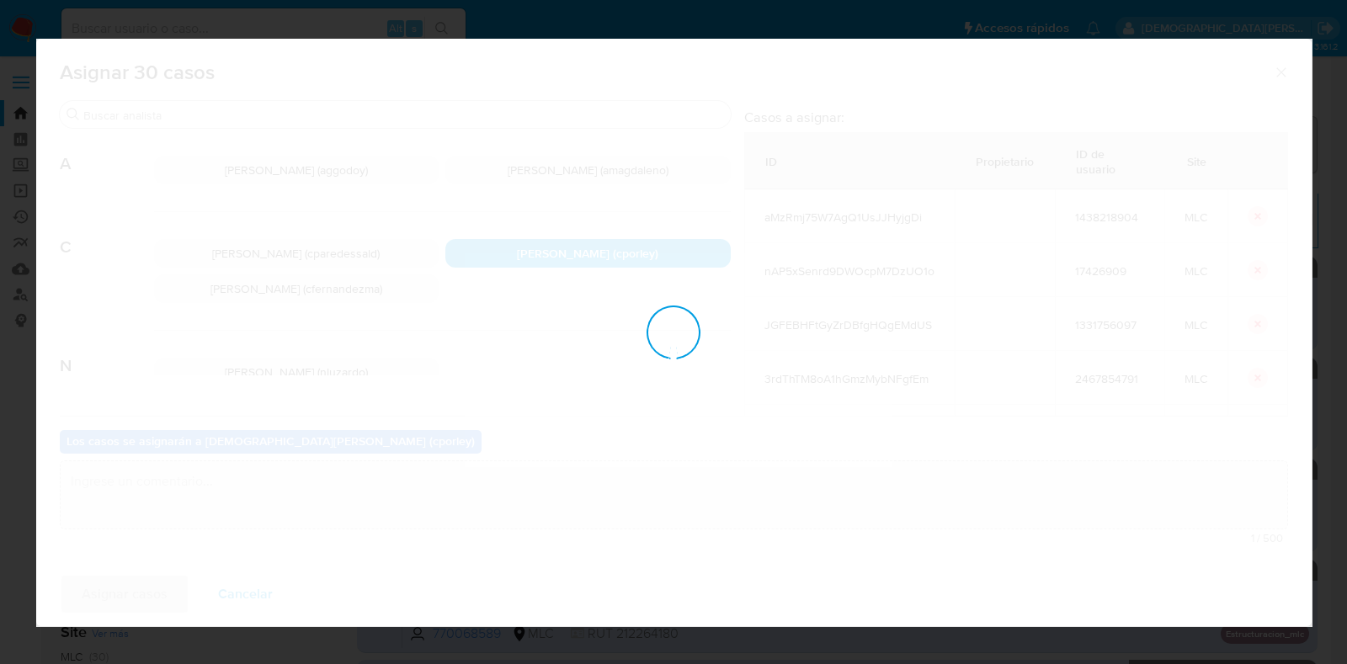
checkbox input "false"
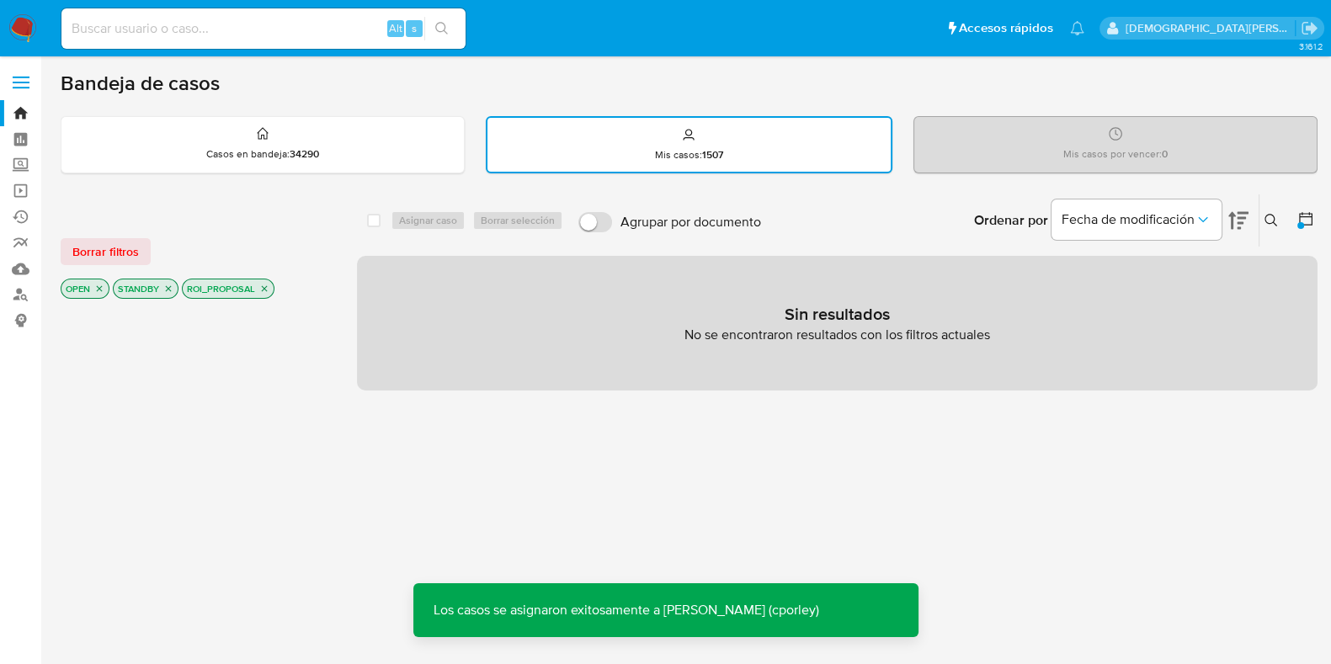
click at [264, 288] on icon "close-filter" at bounding box center [264, 289] width 10 height 10
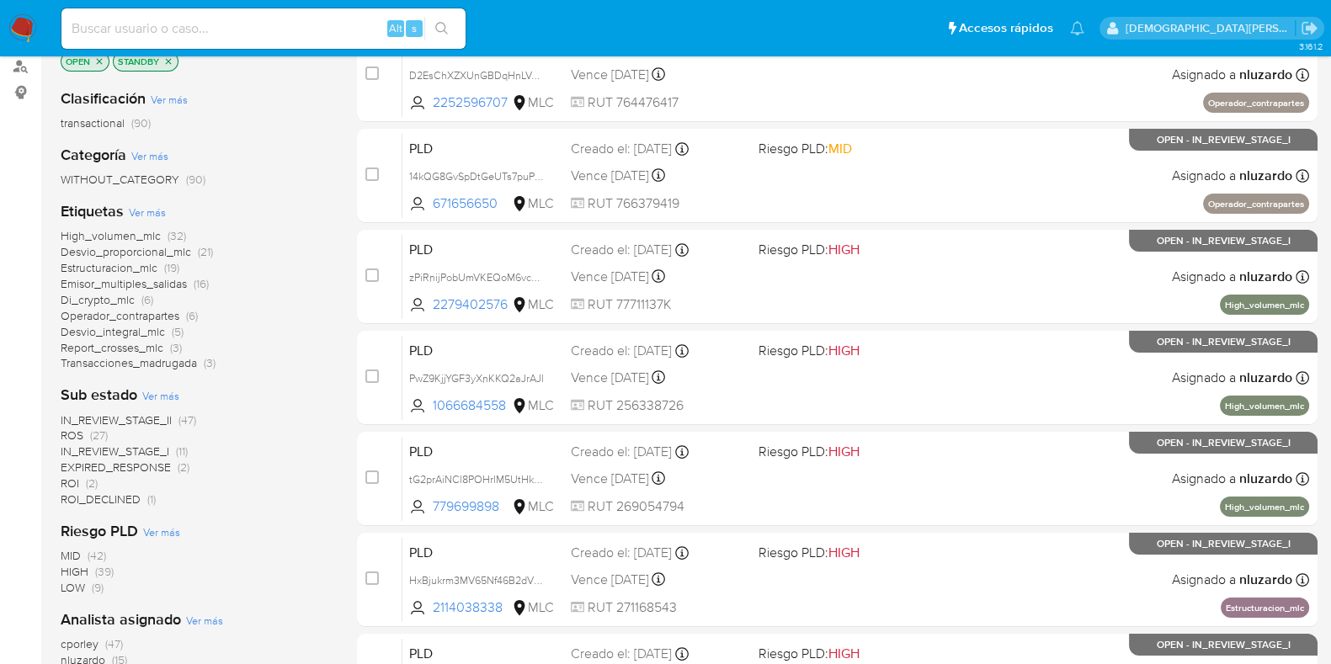
scroll to position [420, 0]
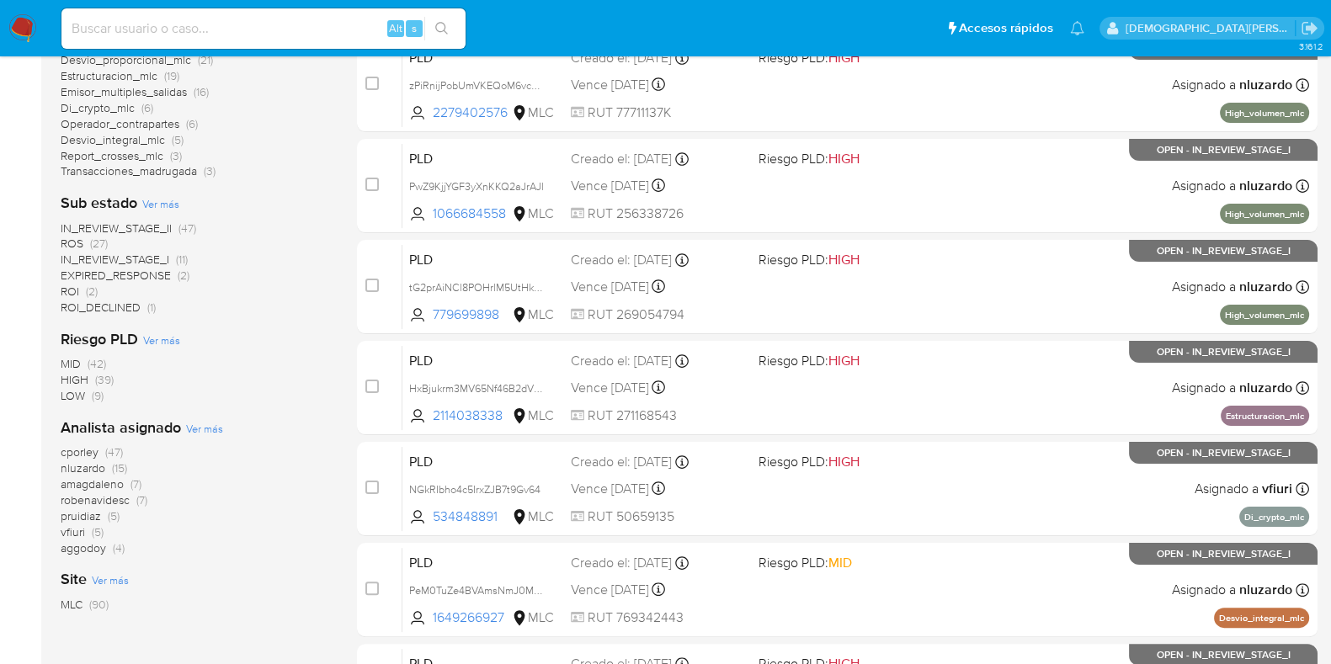
click at [138, 221] on span "IN_REVIEW_STAGE_II" at bounding box center [116, 228] width 111 height 17
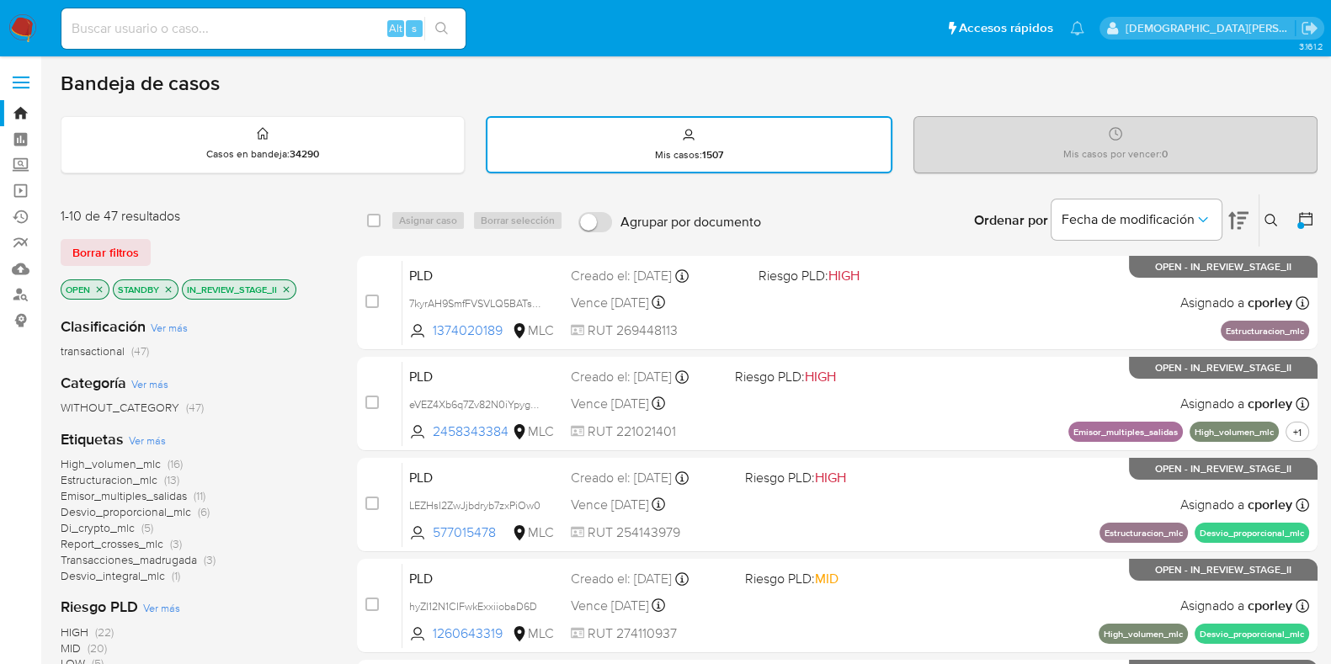
click at [173, 498] on span "Emisor_multiples_salidas" at bounding box center [124, 496] width 126 height 17
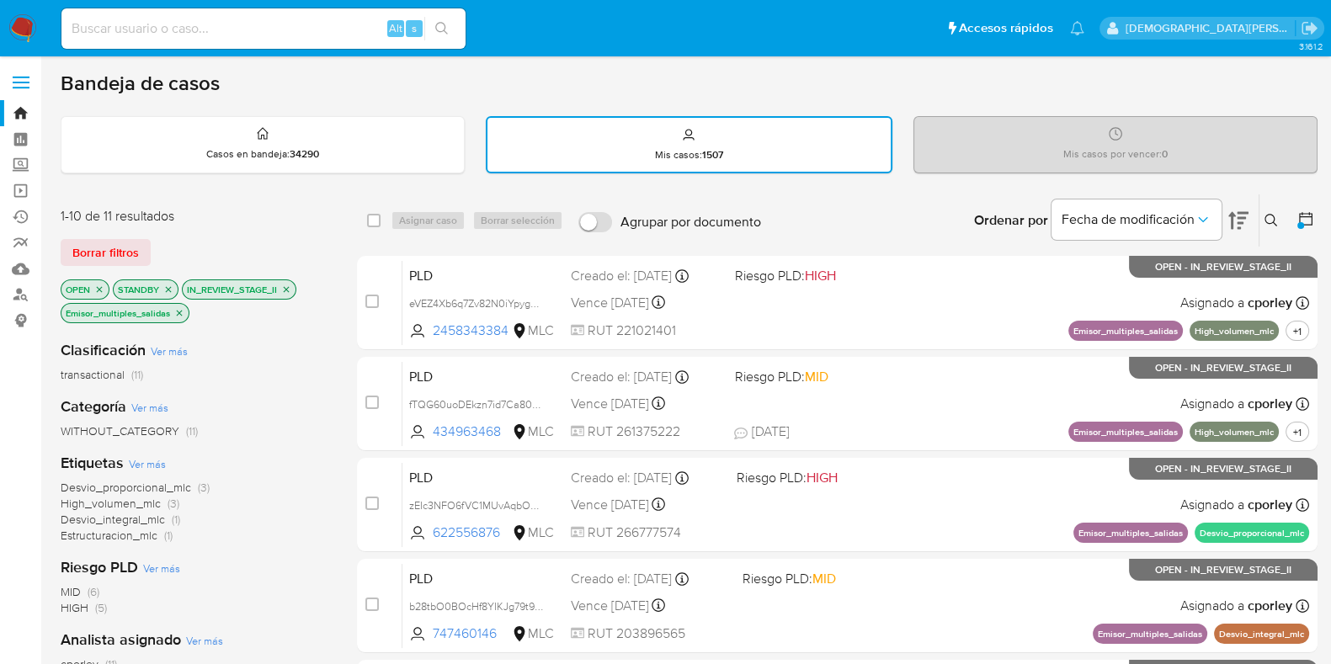
click at [180, 309] on icon "close-filter" at bounding box center [179, 313] width 10 height 10
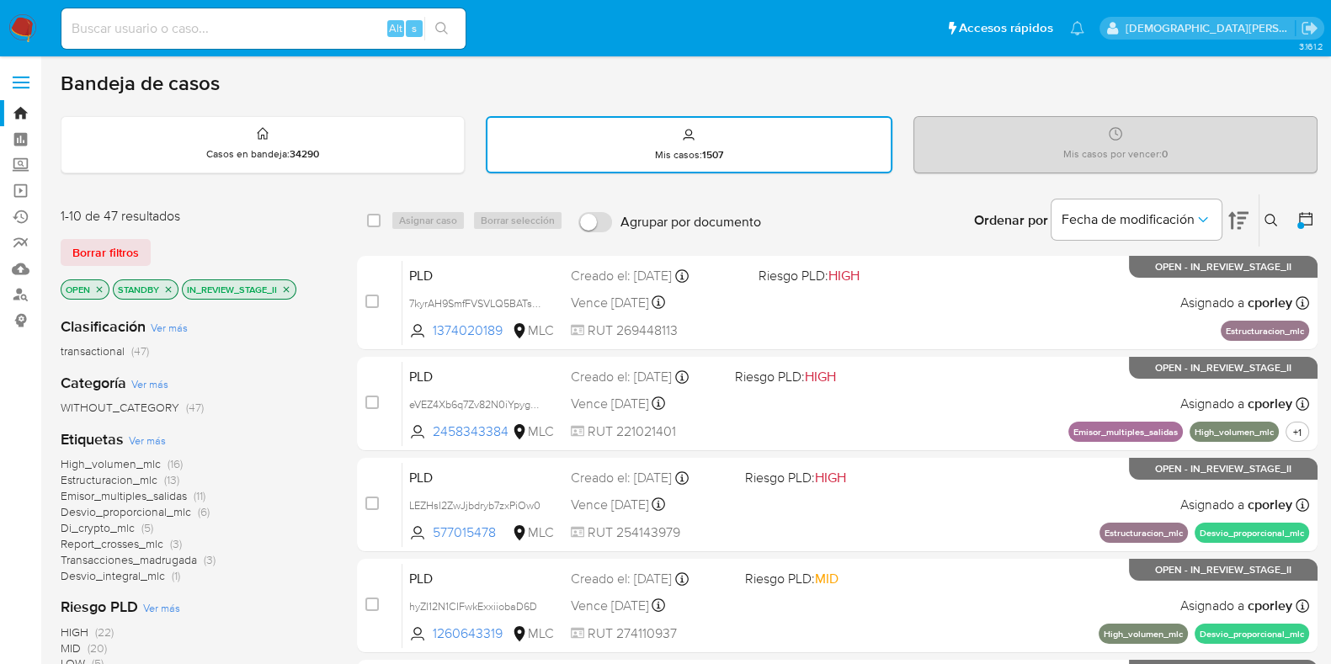
click at [152, 496] on span "Emisor_multiples_salidas" at bounding box center [124, 496] width 126 height 17
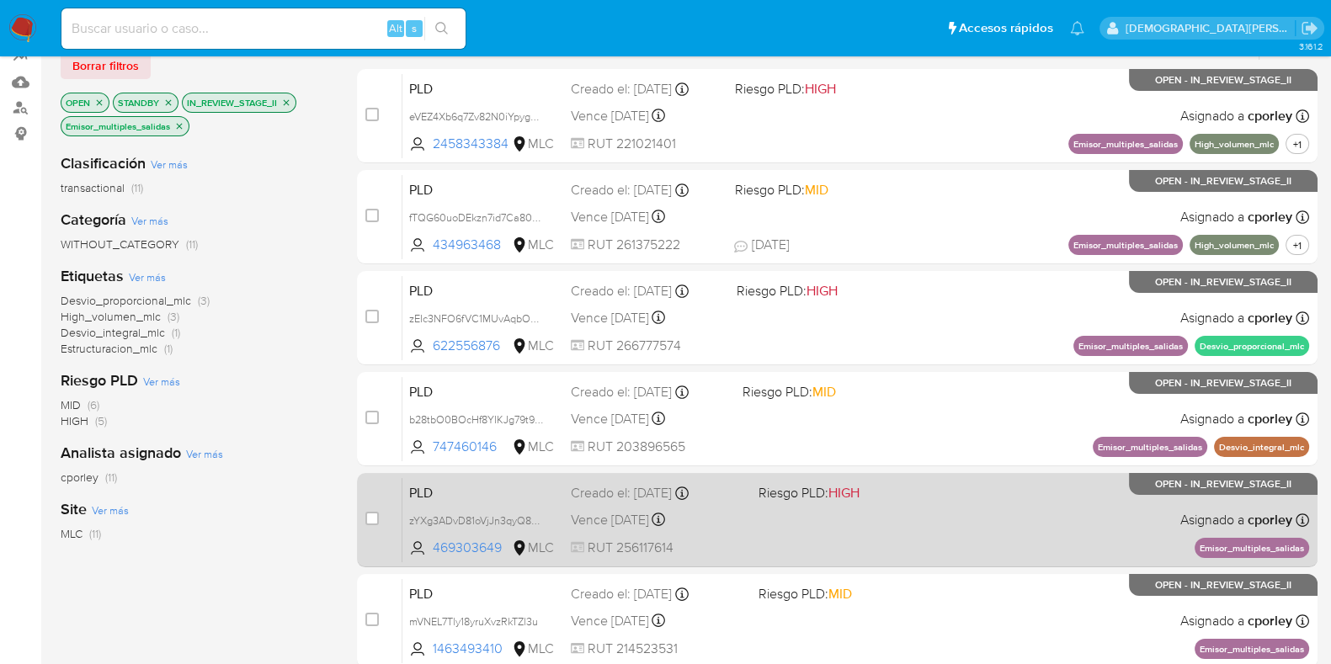
scroll to position [316, 0]
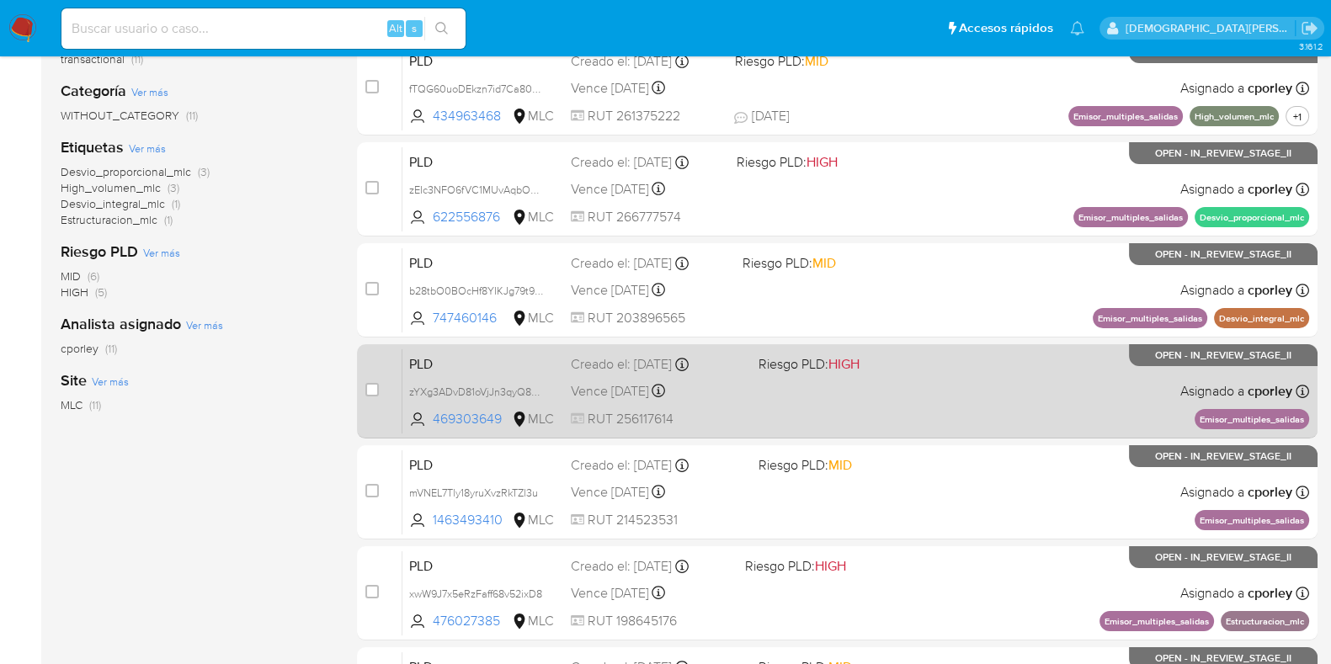
click at [861, 399] on div "PLD zYXg3ADvD81oVjJn3qyQ8Bew 469303649 MLC Riesgo PLD: HIGH Creado el: 12/07/20…" at bounding box center [856, 391] width 907 height 85
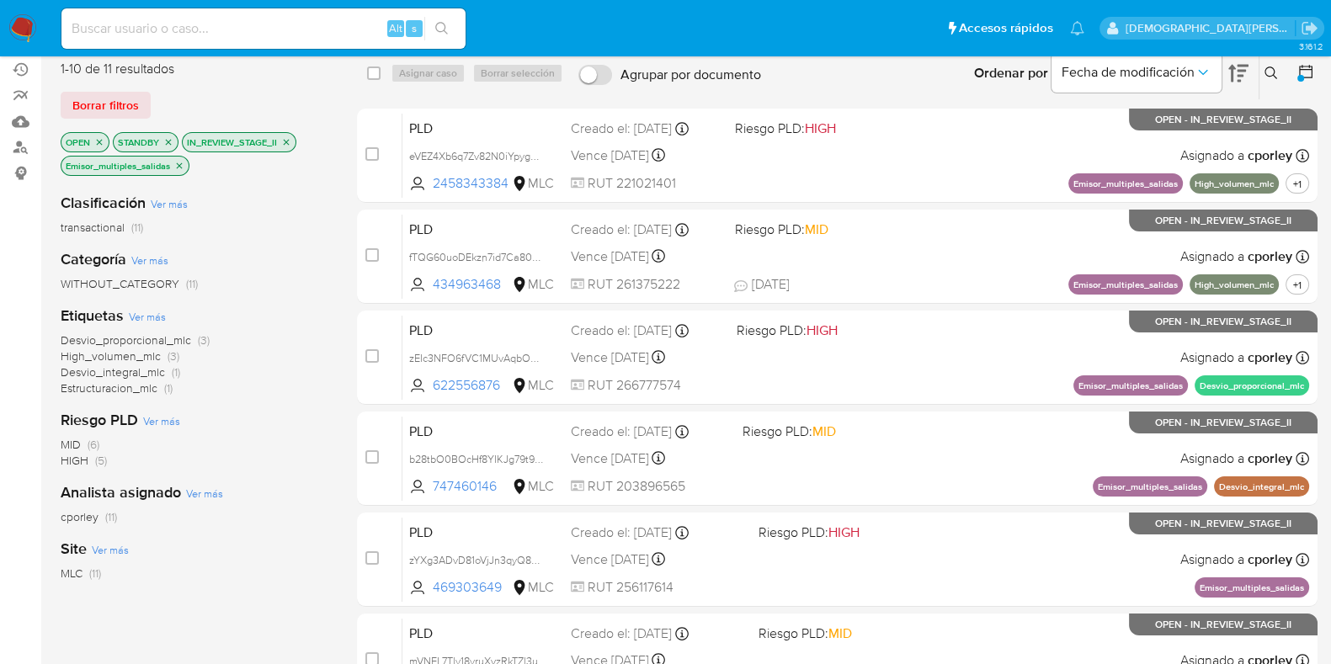
scroll to position [0, 0]
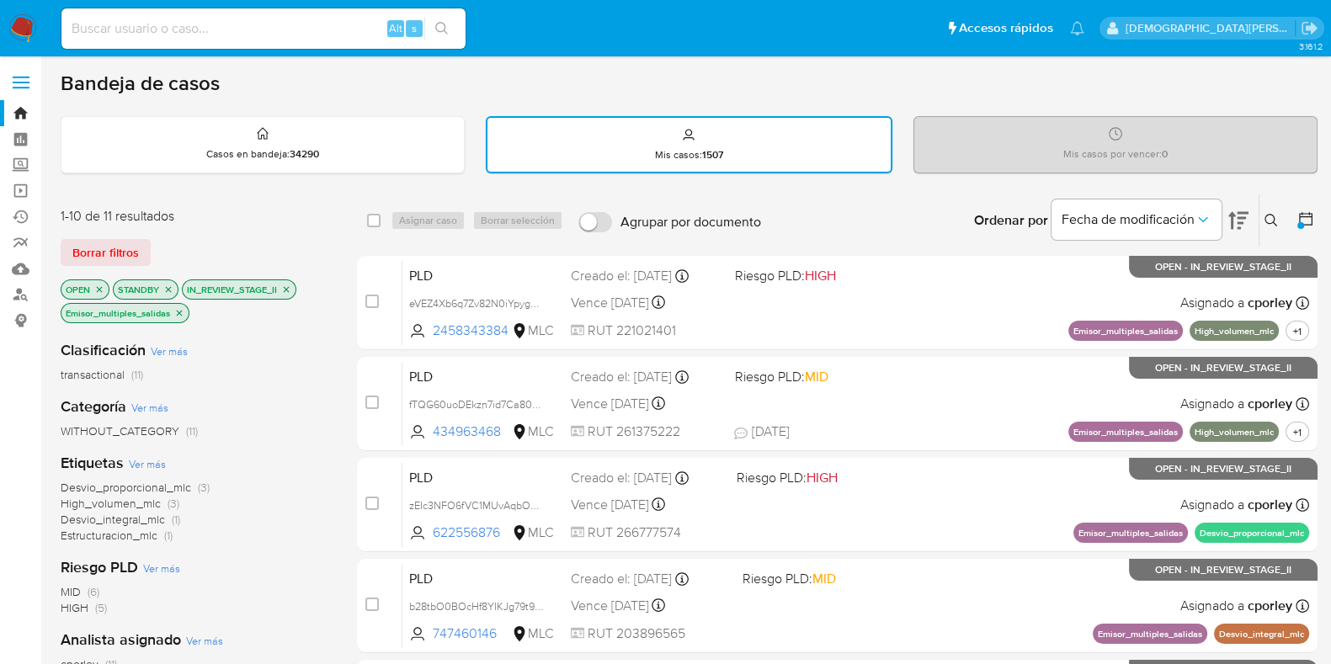
click at [178, 311] on icon "close-filter" at bounding box center [179, 313] width 10 height 10
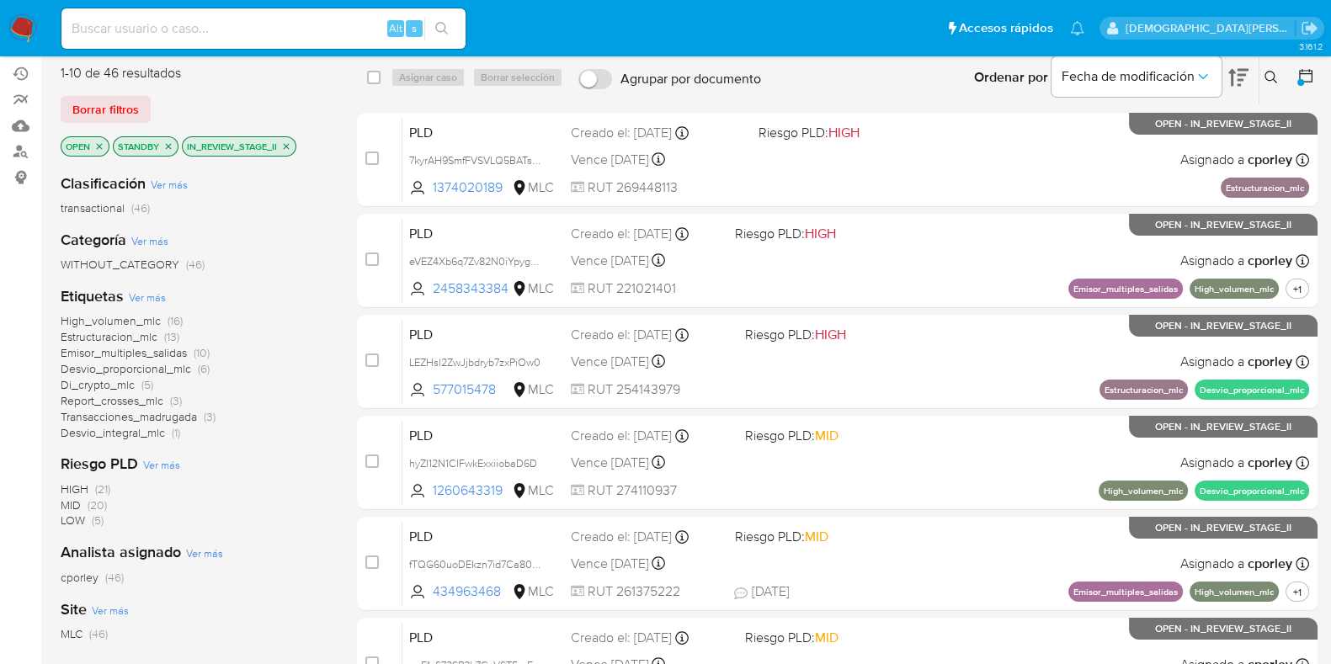
scroll to position [210, 0]
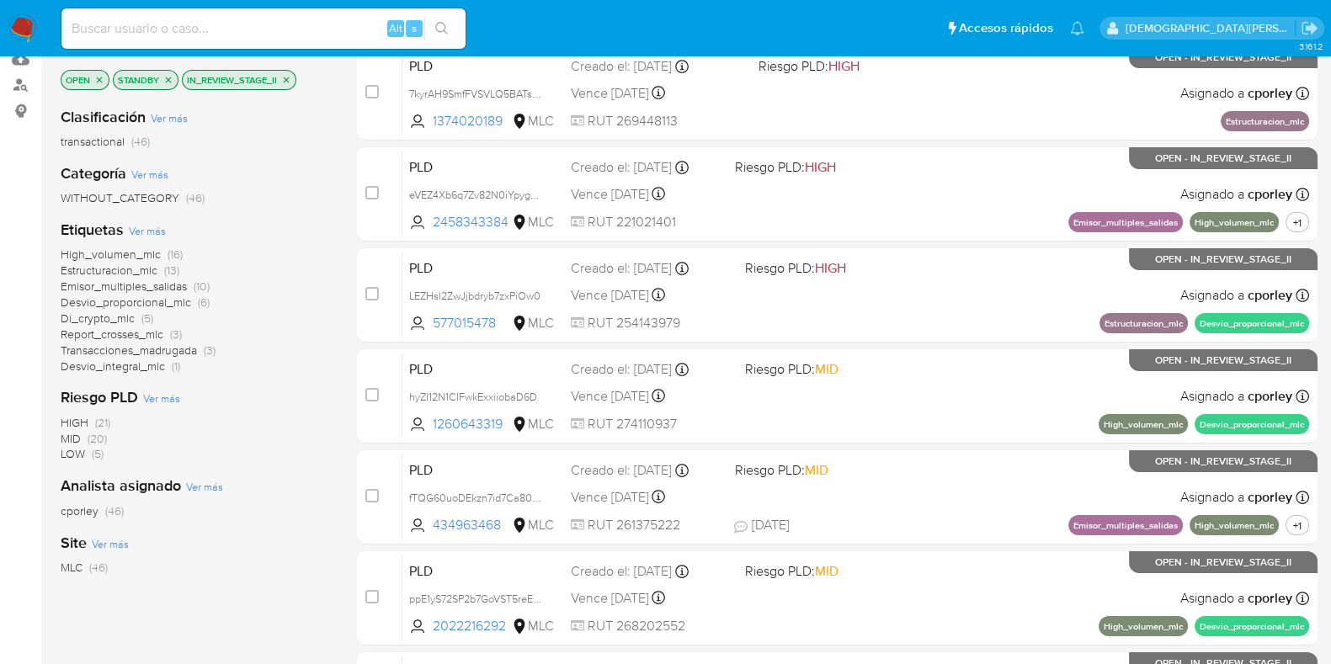
click at [141, 363] on span "Desvio_integral_mlc" at bounding box center [113, 366] width 104 height 17
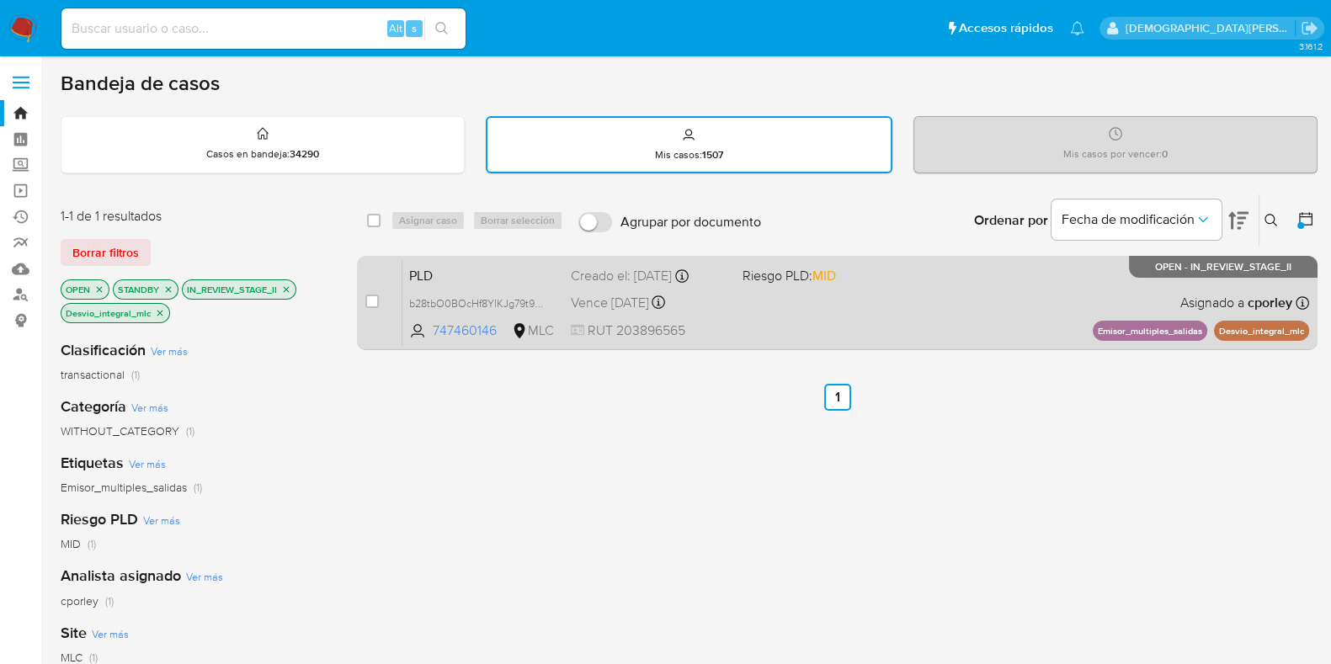
click at [897, 296] on div "PLD b28tbO0BOcHf8YIKJg79t9nT 747460146 MLC Riesgo PLD: MID Creado el: 12/07/202…" at bounding box center [856, 302] width 907 height 85
click at [867, 302] on span at bounding box center [822, 302] width 158 height 3
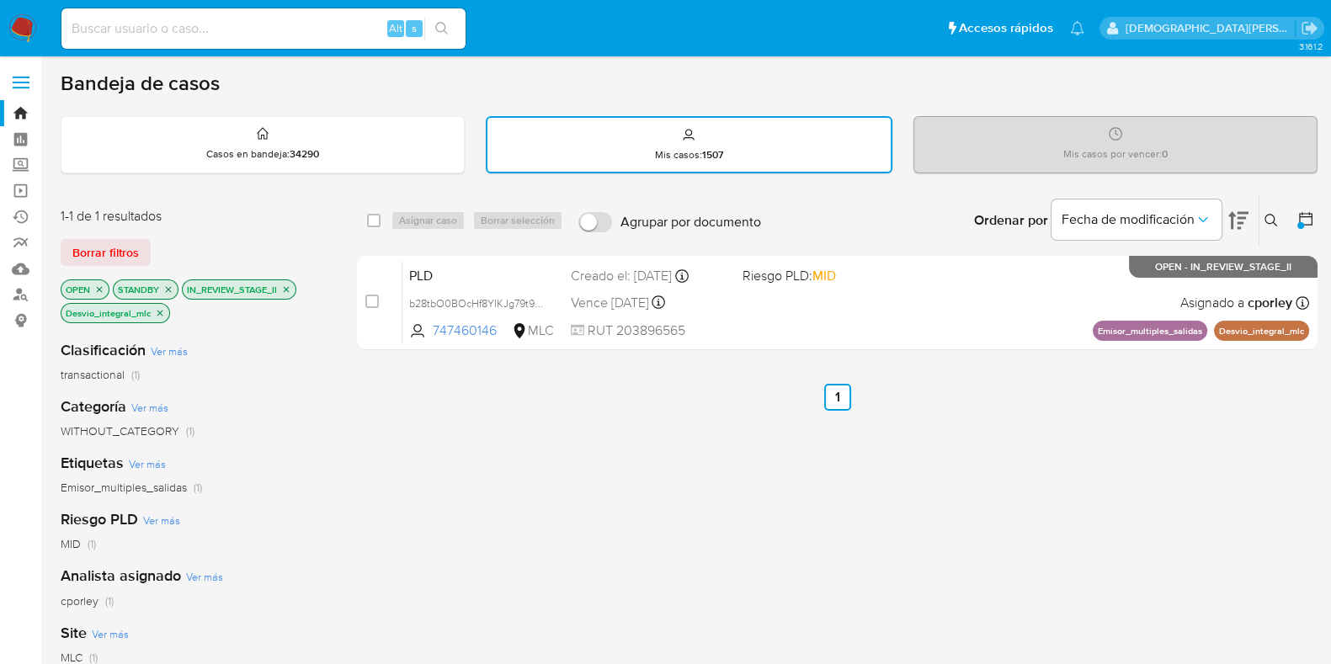
click at [155, 312] on icon "close-filter" at bounding box center [160, 313] width 10 height 10
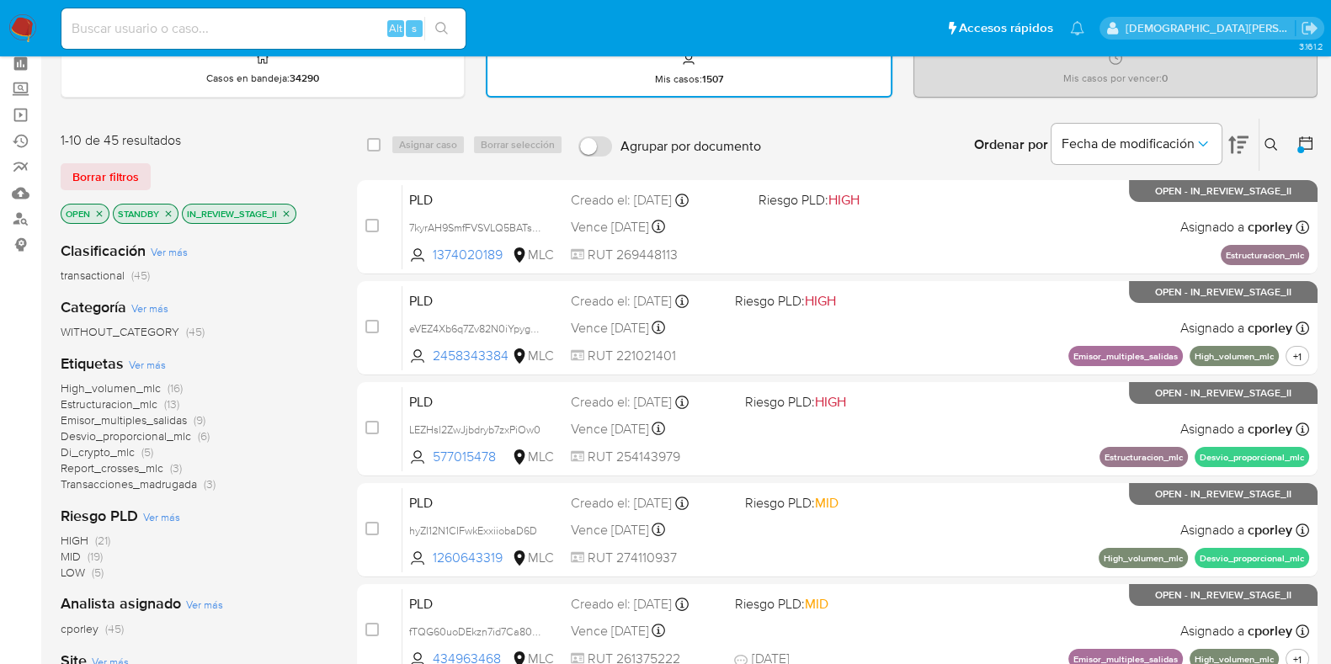
scroll to position [104, 0]
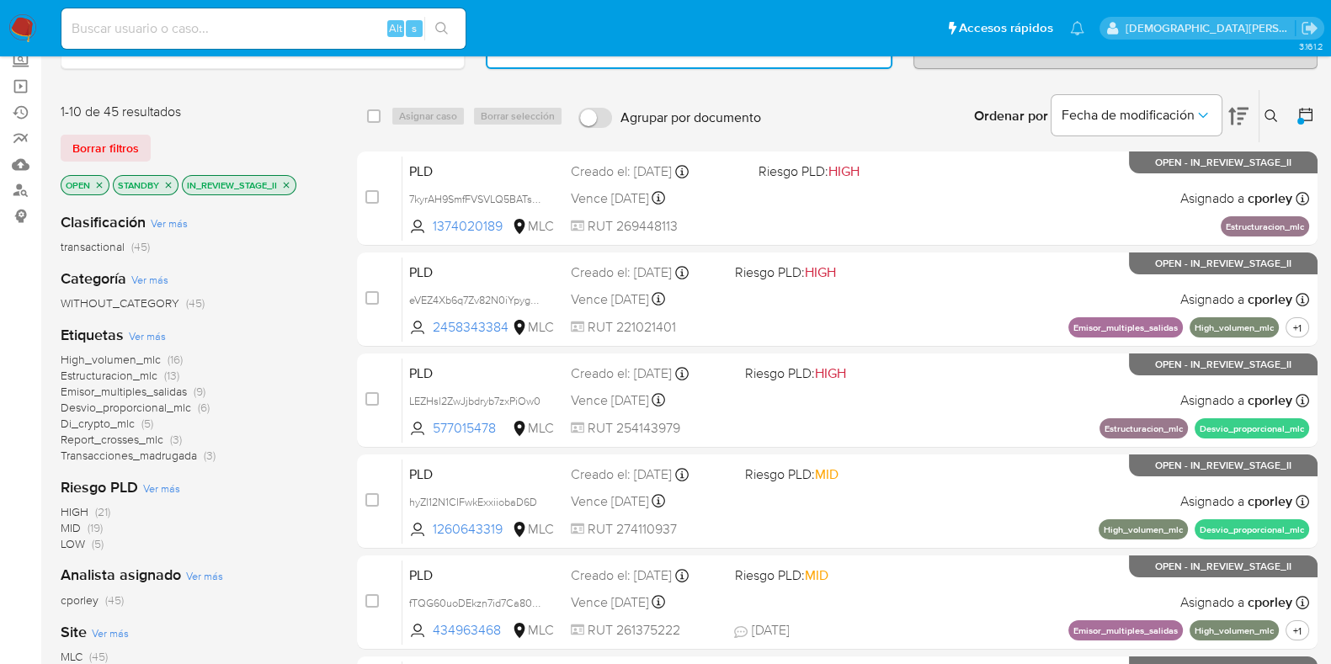
click at [284, 183] on icon "close-filter" at bounding box center [286, 185] width 10 height 10
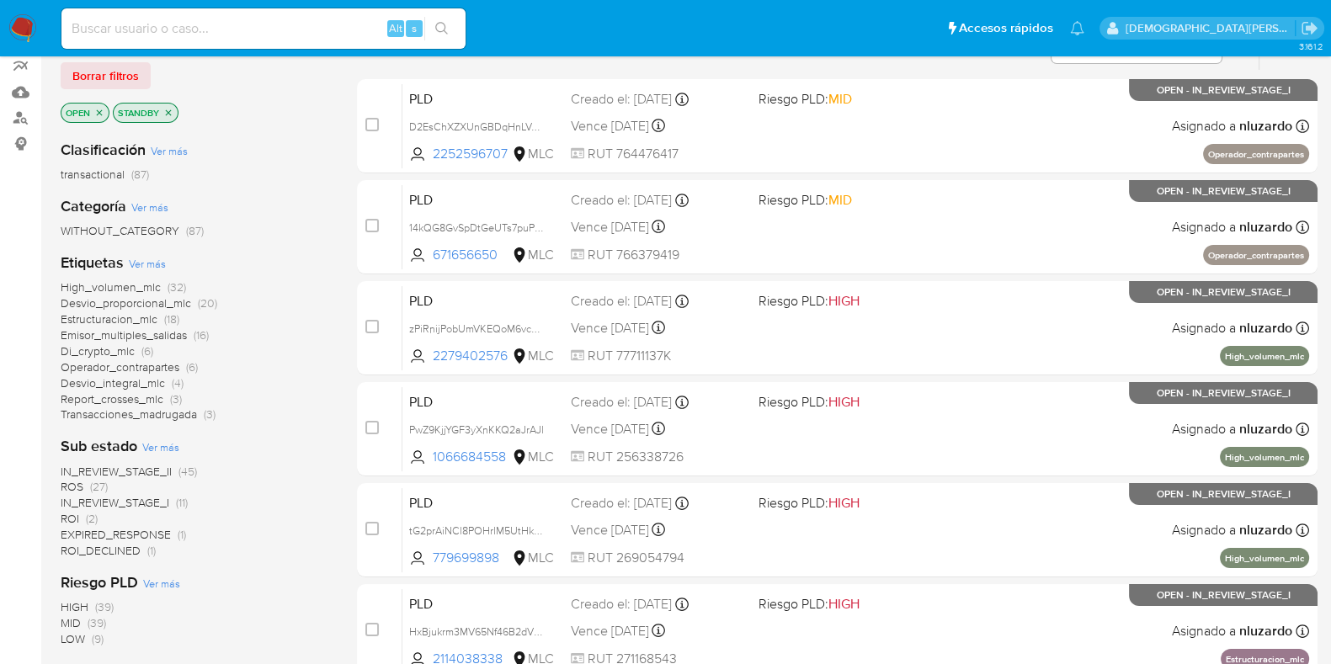
scroll to position [210, 0]
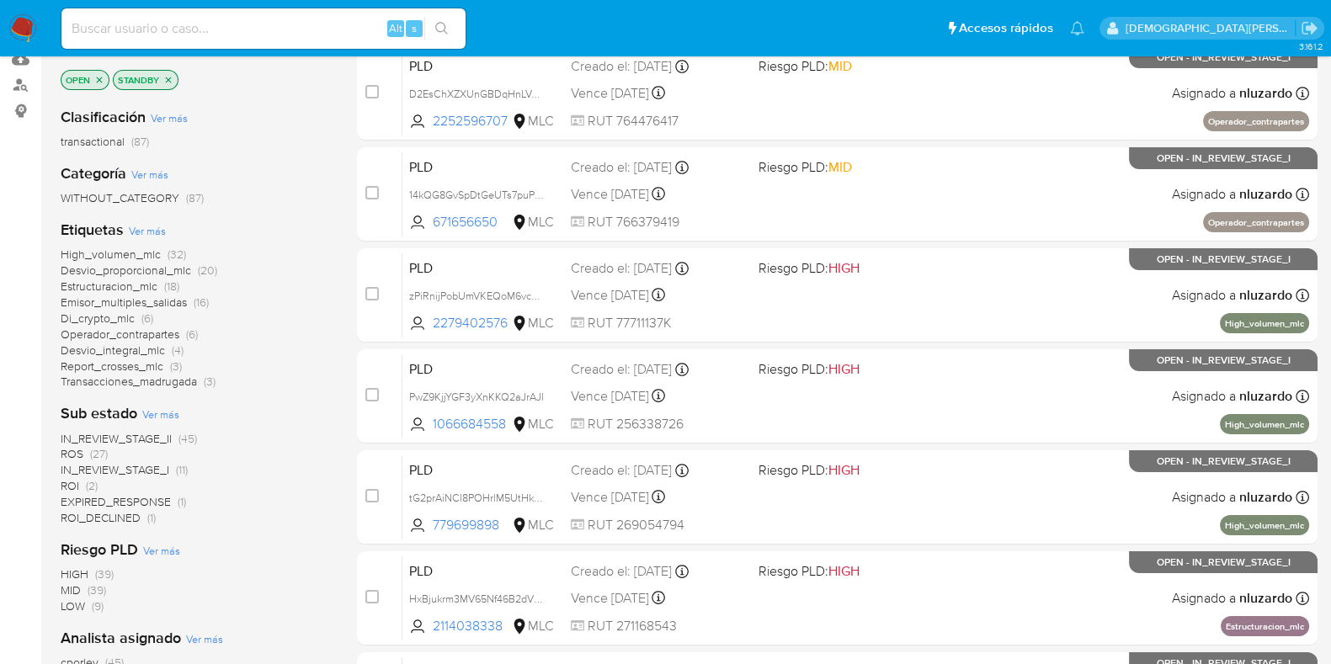
click at [137, 435] on span "IN_REVIEW_STAGE_II" at bounding box center [116, 438] width 111 height 17
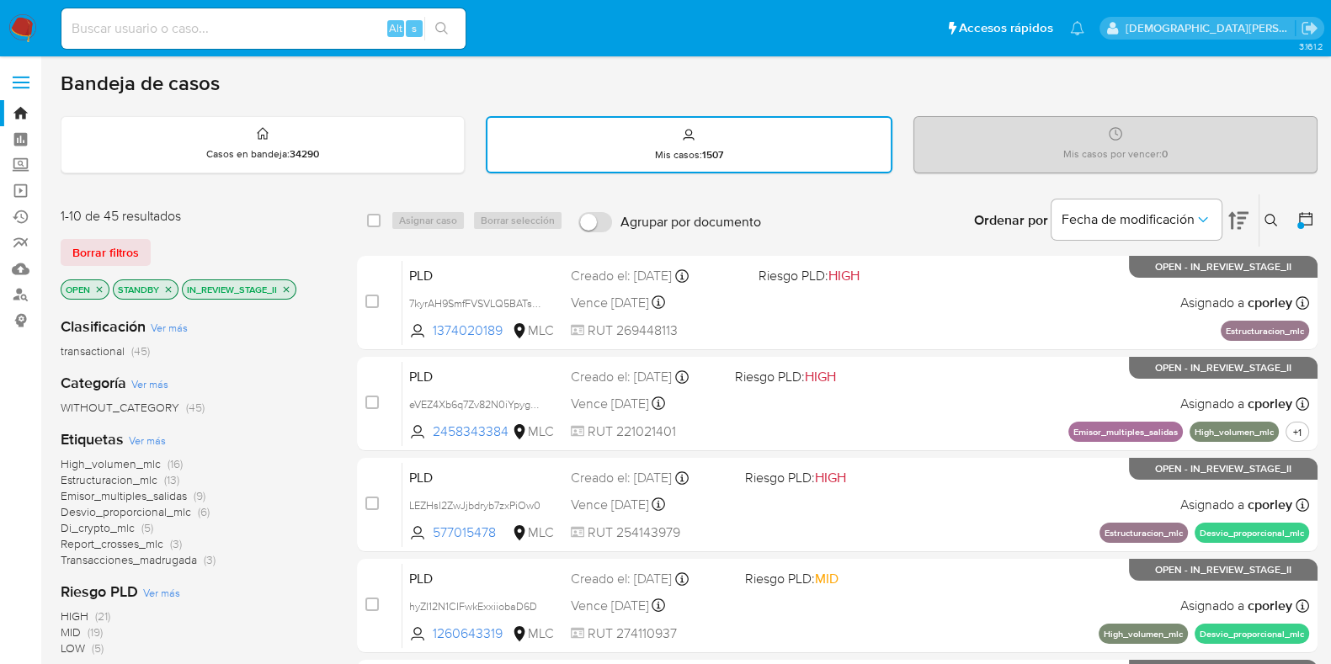
scroll to position [104, 0]
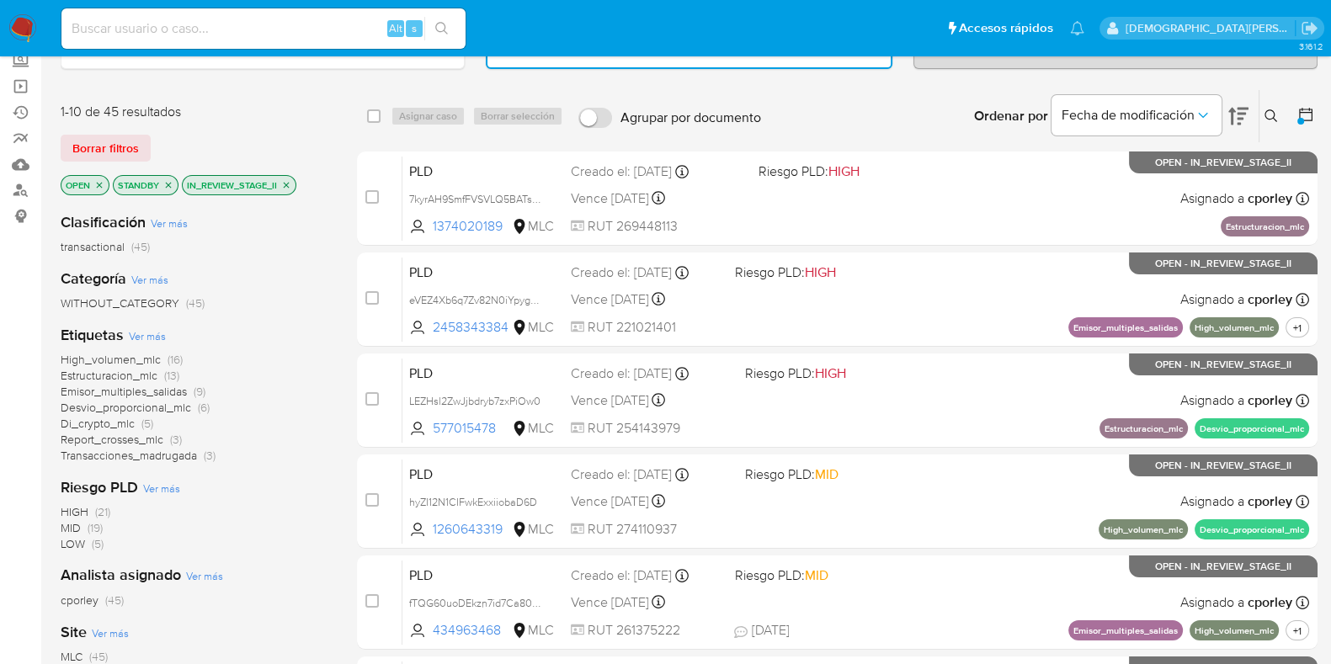
click at [169, 453] on span "Transacciones_madrugada" at bounding box center [129, 455] width 136 height 17
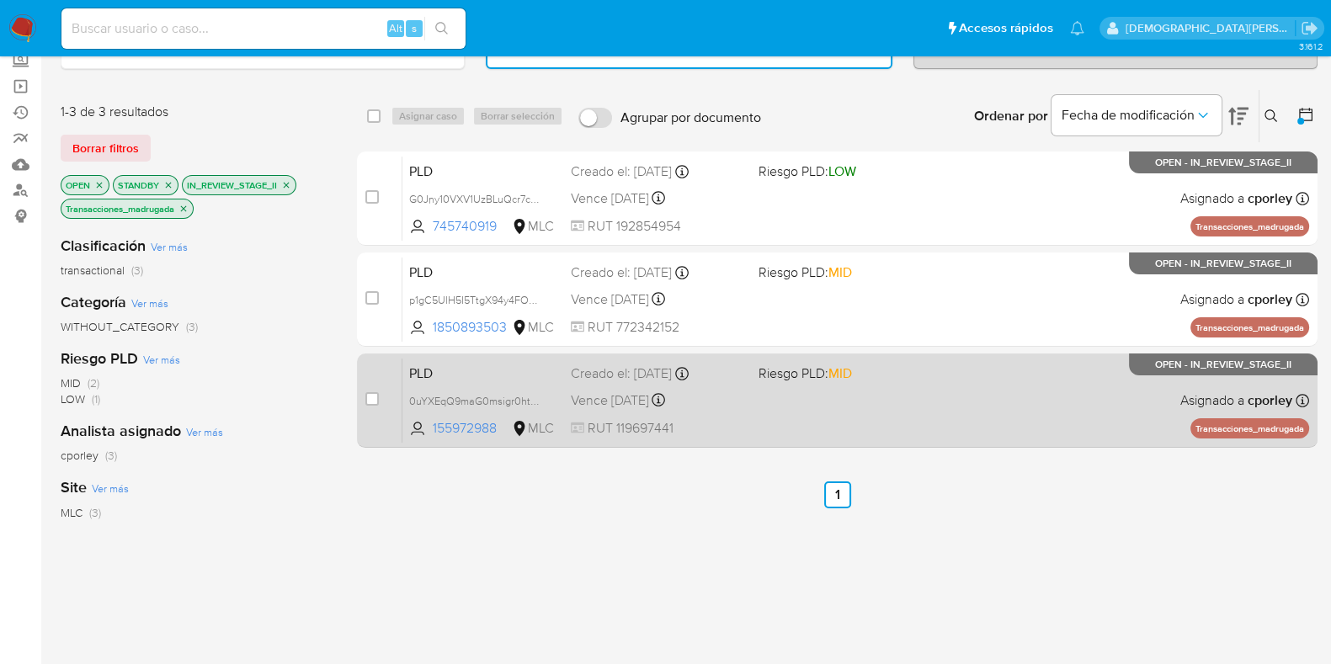
click at [946, 408] on div "PLD 0uYXEqQ9maG0msigr0htmTVO 155972988 MLC Riesgo PLD: MID Creado el: 12/07/202…" at bounding box center [856, 400] width 907 height 85
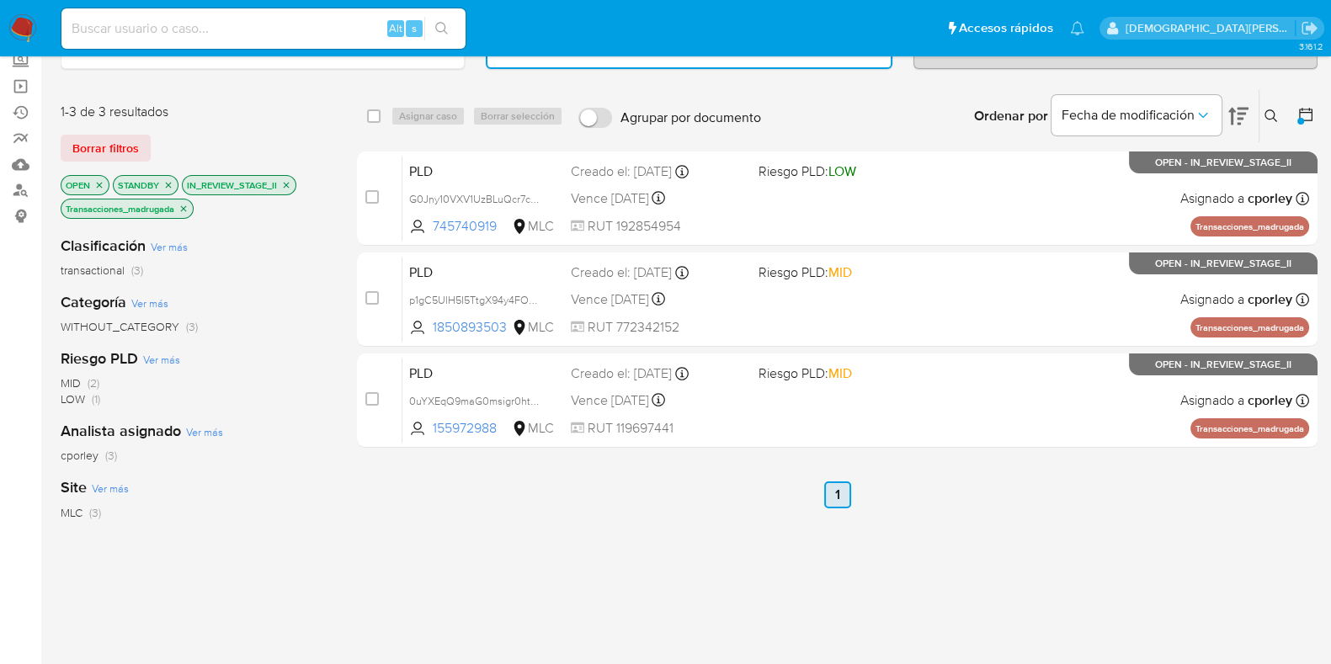
click at [840, 494] on link "1" at bounding box center [837, 495] width 27 height 27
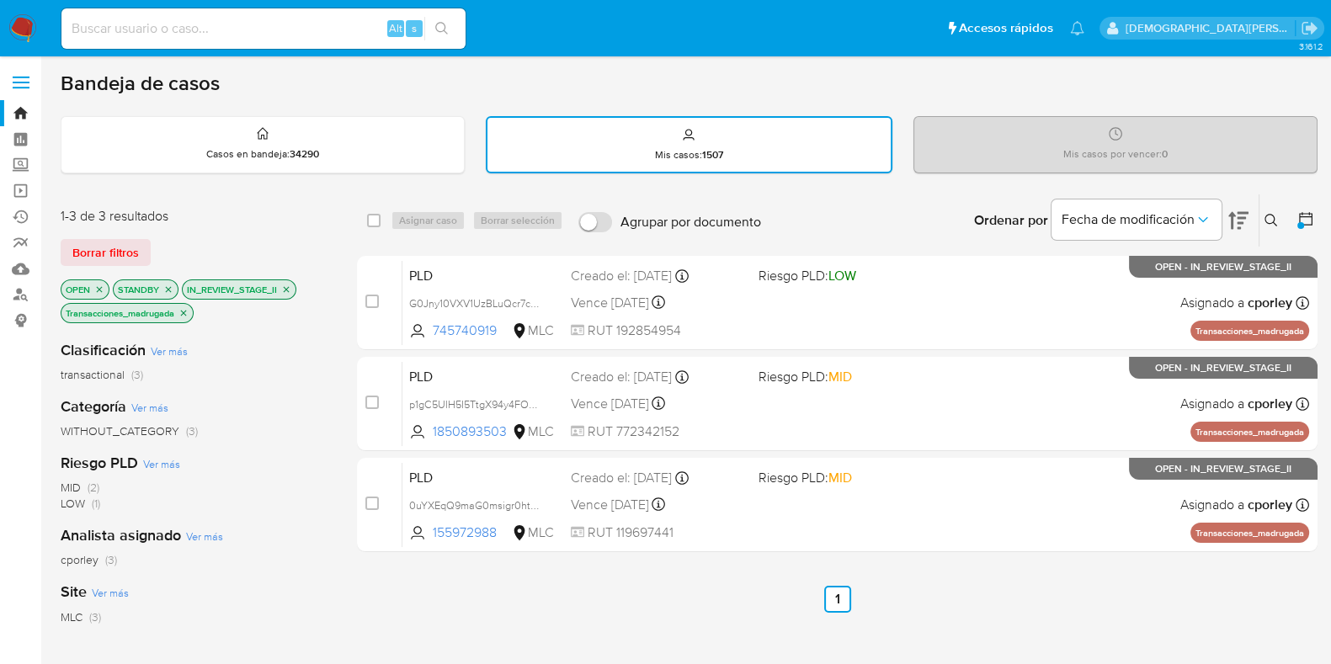
click at [185, 308] on icon "close-filter" at bounding box center [184, 313] width 10 height 10
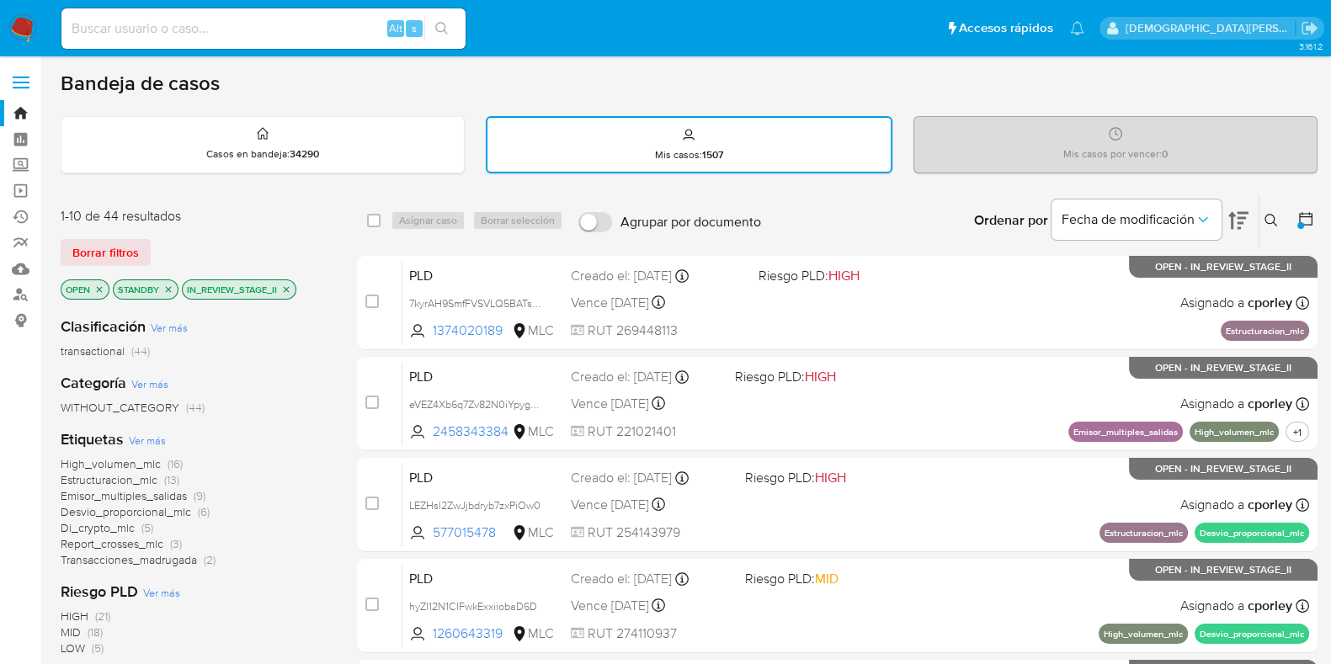
click at [146, 562] on span "Transacciones_madrugada" at bounding box center [129, 560] width 136 height 17
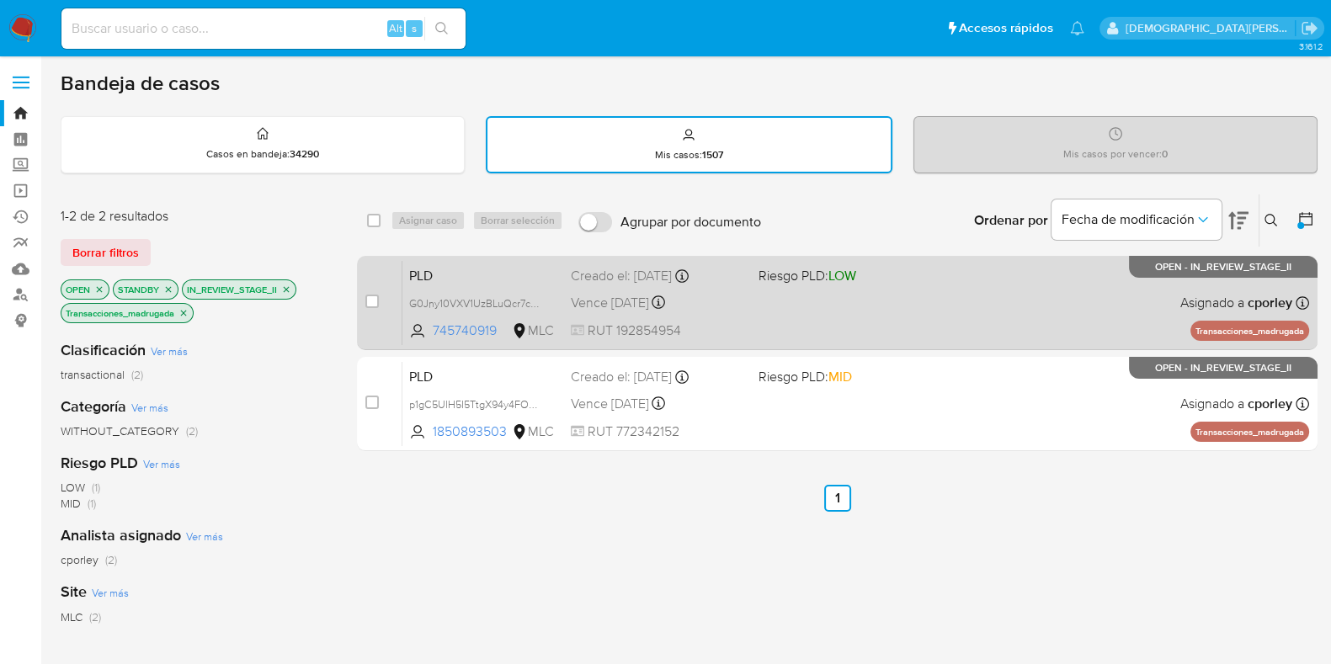
click at [952, 301] on div "PLD G0Jny10VXV1UzBLuQcr7cSDe 745740919 MLC Riesgo PLD: LOW Creado el: 12/07/202…" at bounding box center [856, 302] width 907 height 85
click at [917, 301] on span at bounding box center [846, 302] width 174 height 3
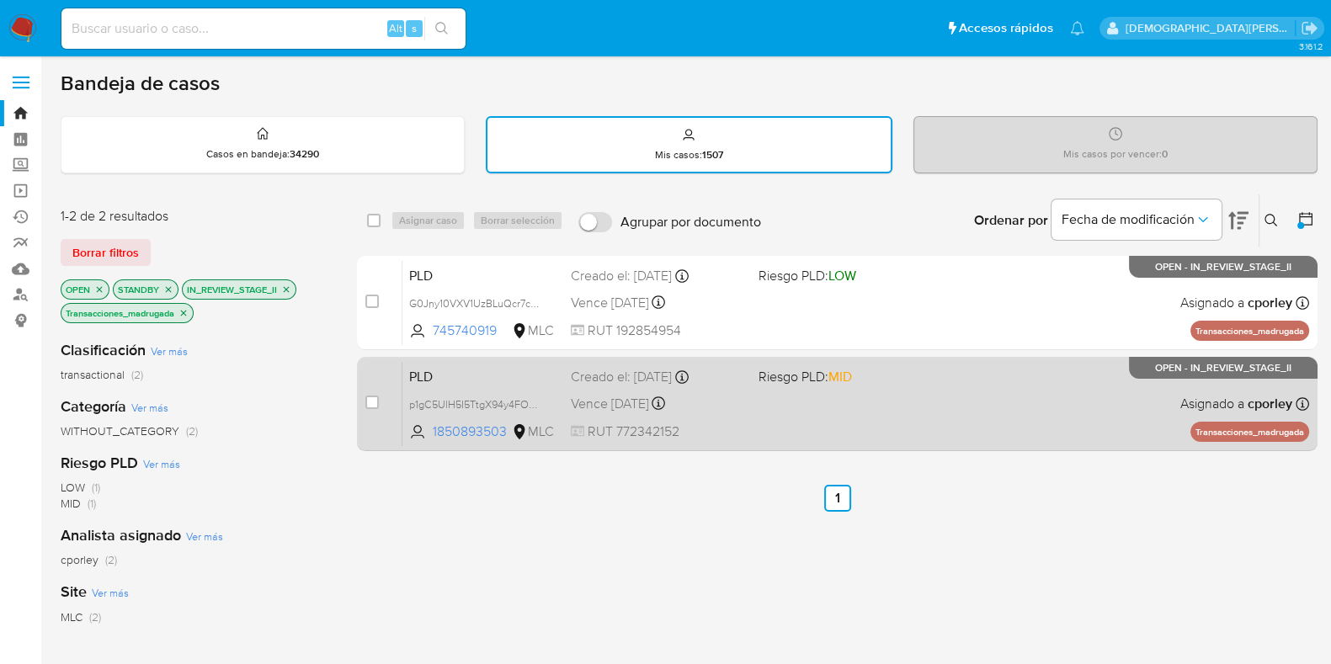
click at [853, 406] on div "PLD p1gC5UlH5I5TtgX94y4FOGVs 1850893503 MLC Riesgo PLD: MID Creado el: 12/07/20…" at bounding box center [856, 403] width 907 height 85
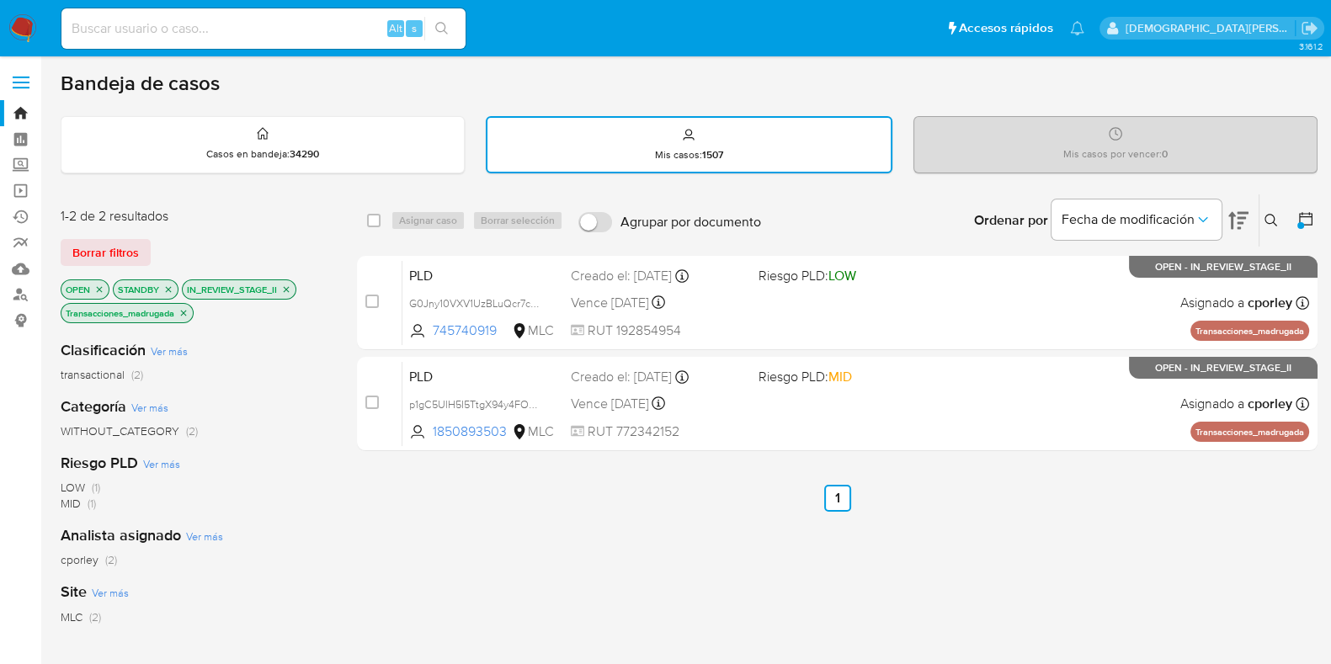
click at [187, 313] on icon "close-filter" at bounding box center [184, 313] width 10 height 10
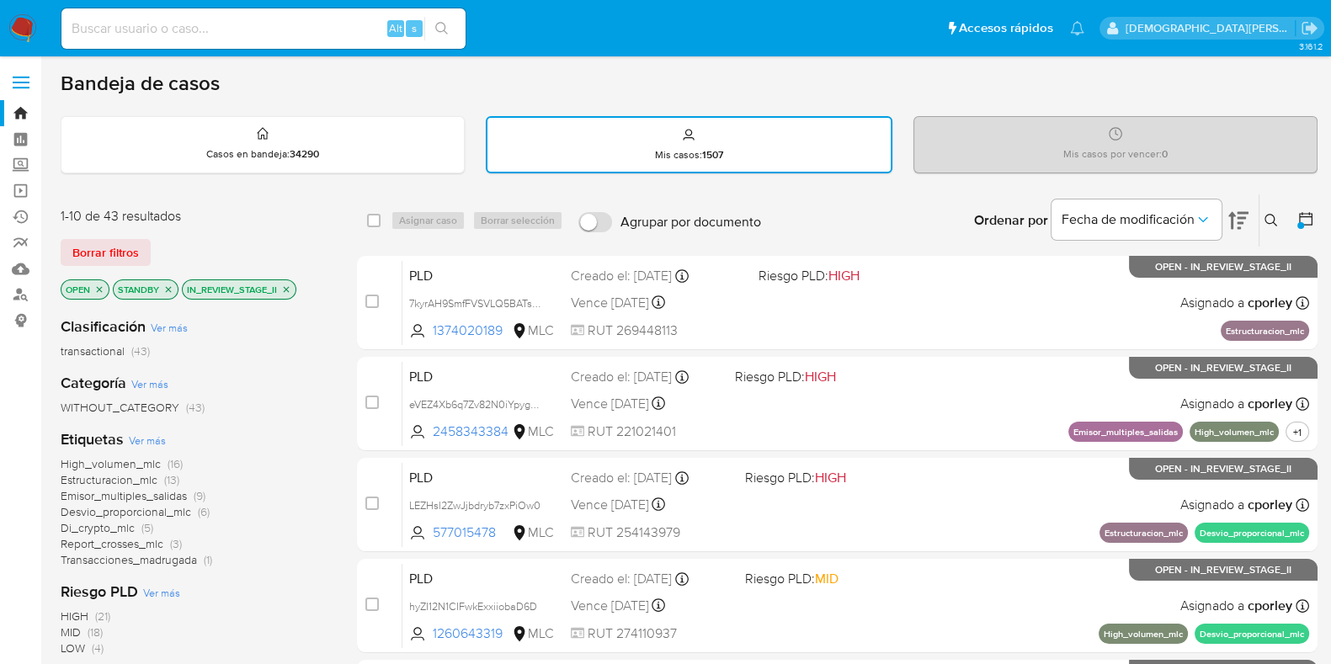
click at [168, 561] on span "Transacciones_madrugada" at bounding box center [129, 560] width 136 height 17
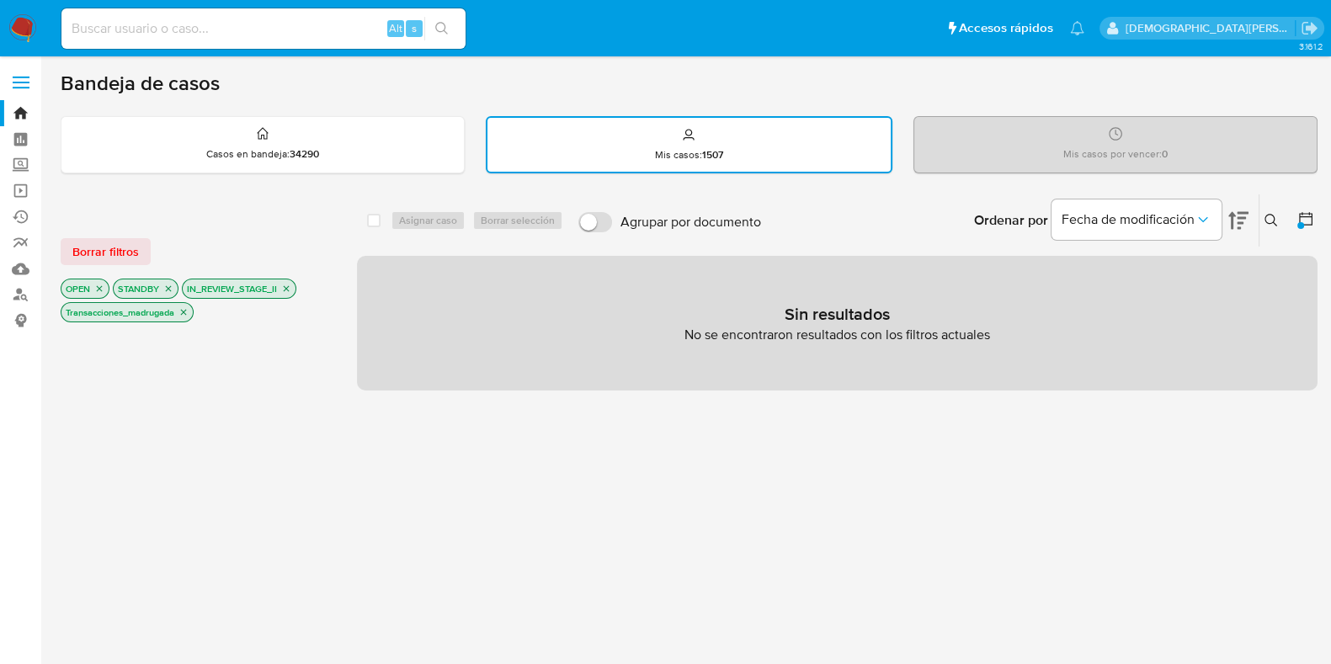
click at [186, 315] on icon "close-filter" at bounding box center [184, 312] width 10 height 10
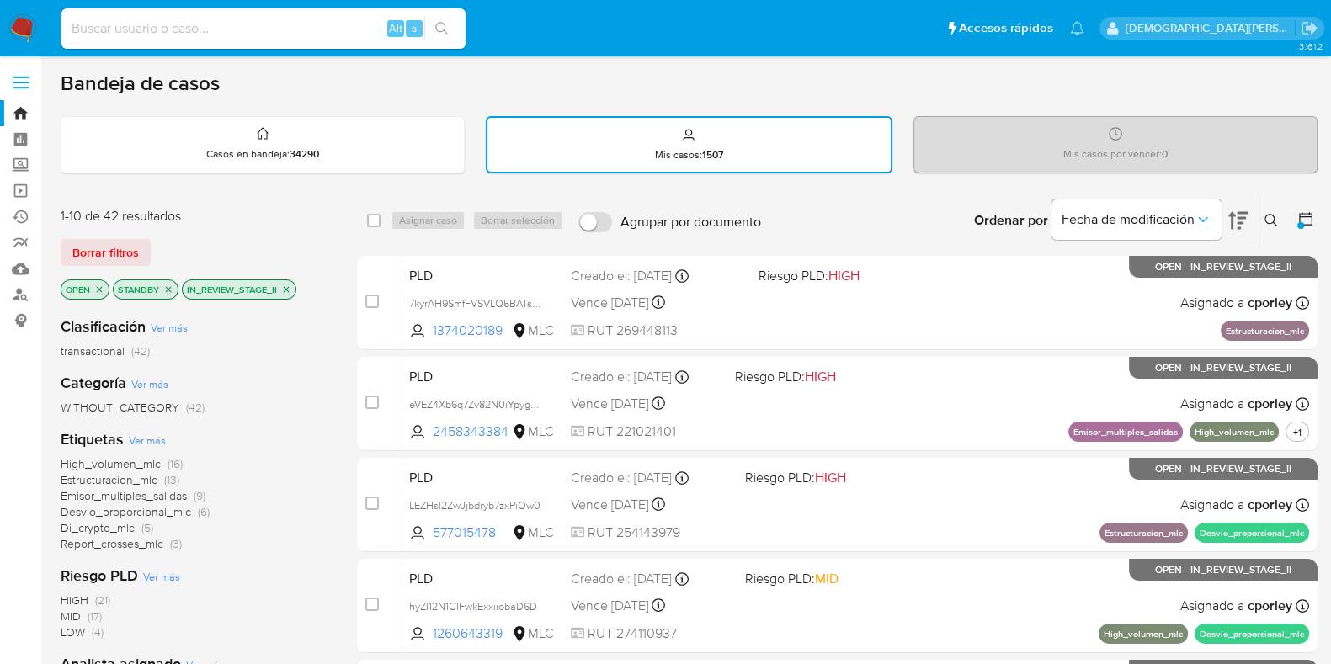
click at [165, 285] on icon "close-filter" at bounding box center [168, 290] width 10 height 10
click at [220, 287] on icon "close-filter" at bounding box center [217, 290] width 10 height 10
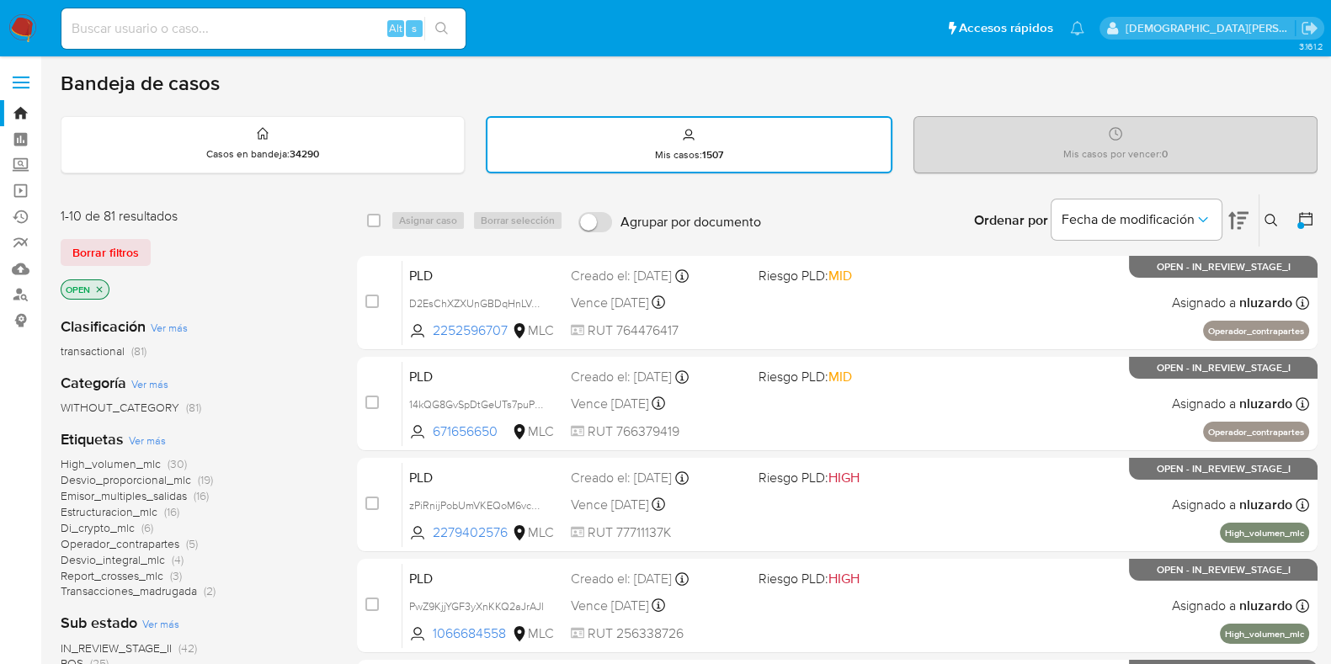
click at [1267, 217] on icon at bounding box center [1271, 220] width 13 height 13
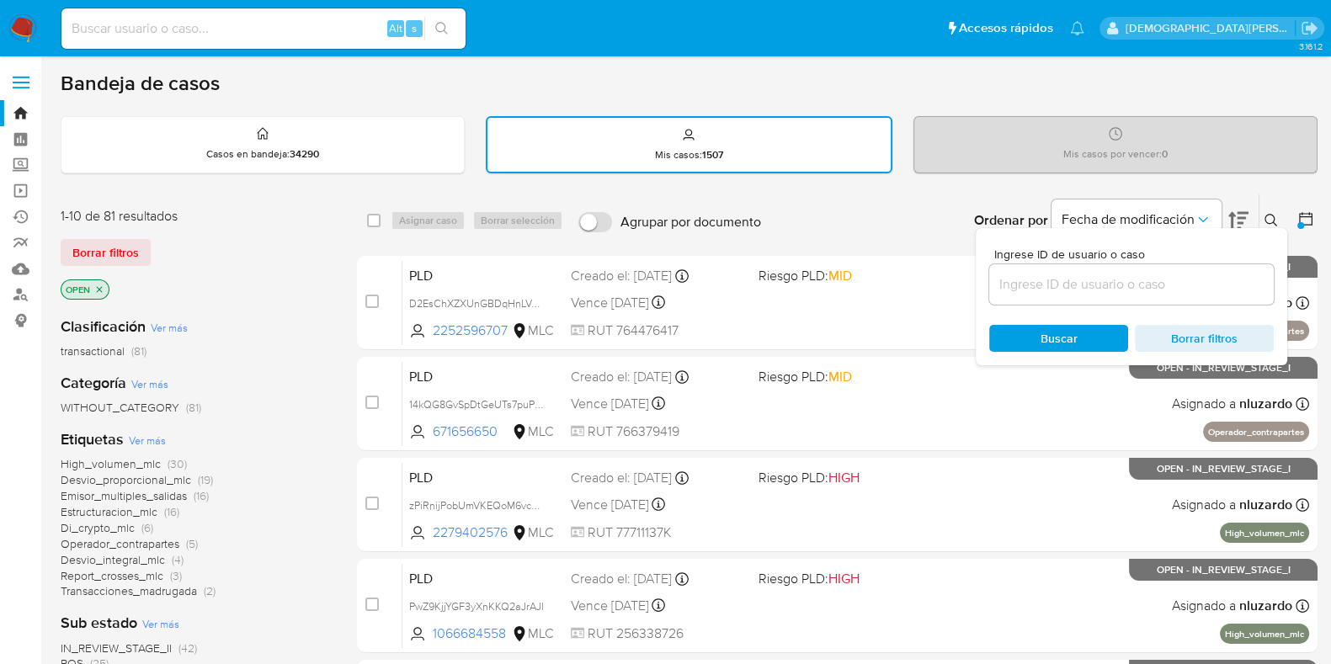
click at [1085, 269] on div at bounding box center [1131, 284] width 285 height 40
click at [1081, 275] on input at bounding box center [1131, 285] width 285 height 22
paste input "mOAykiRnFH3p6MOJJkEUcHez"
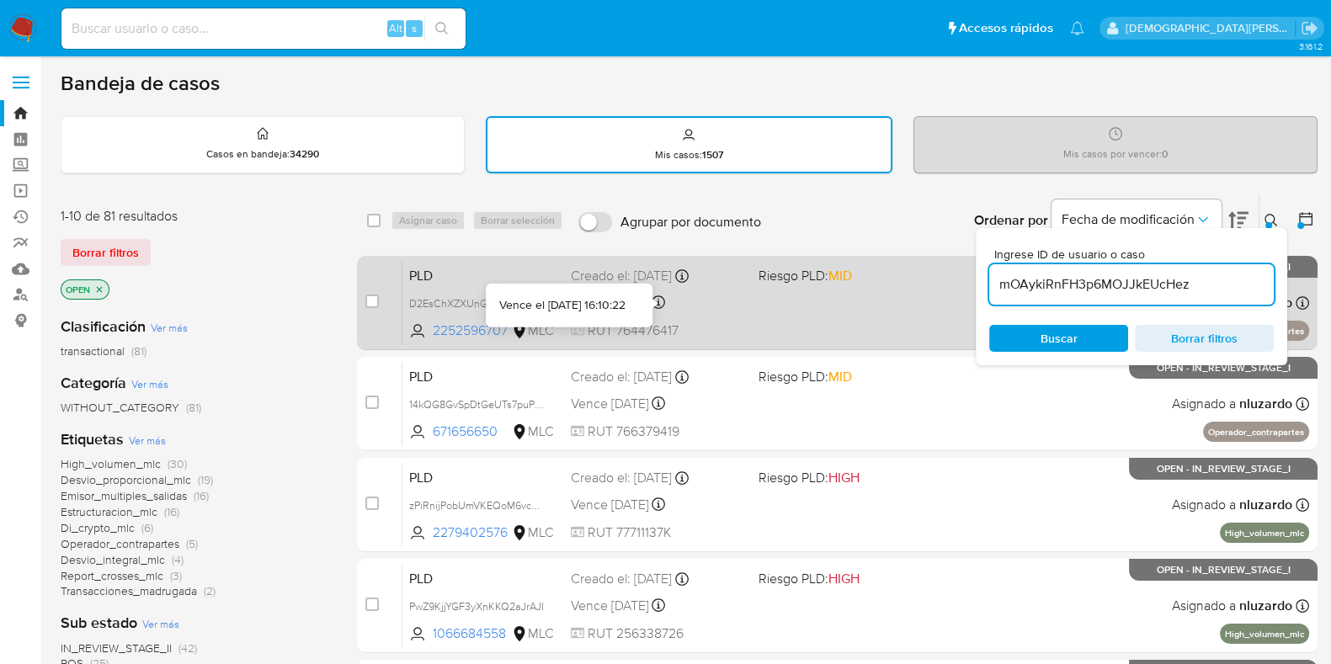
type input "mOAykiRnFH3p6MOJJkEUcHez"
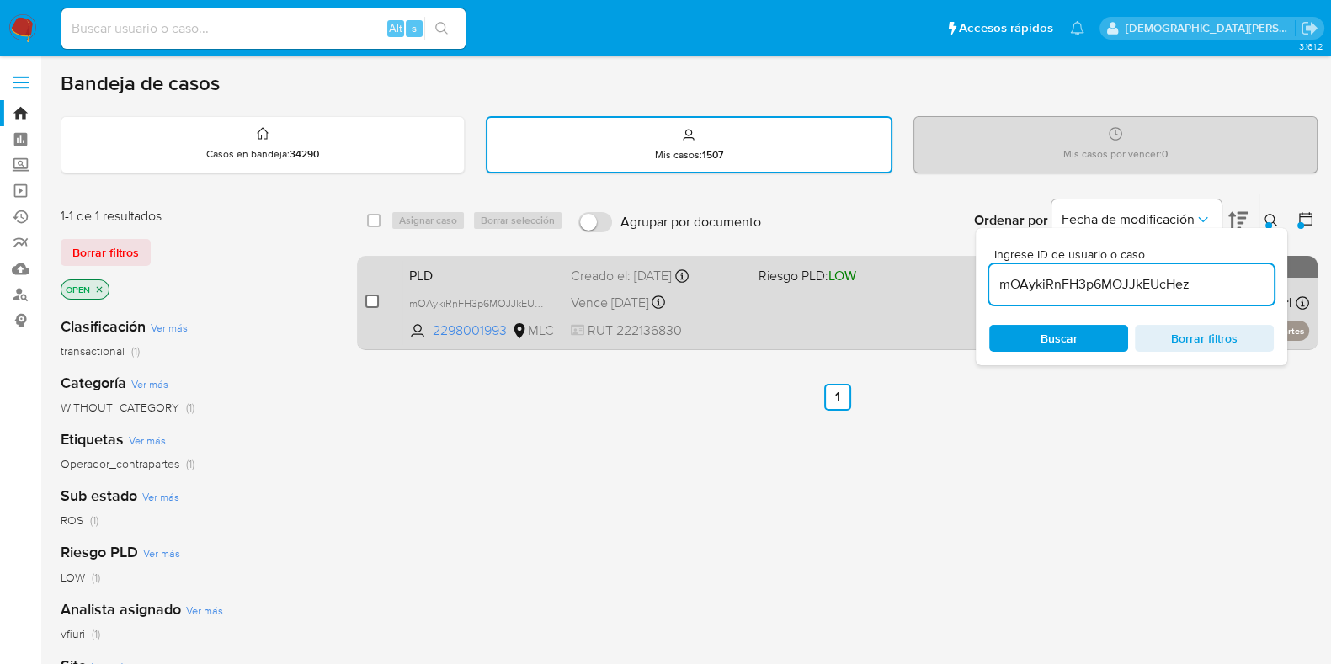
click at [372, 301] on input "checkbox" at bounding box center [371, 301] width 13 height 13
checkbox input "true"
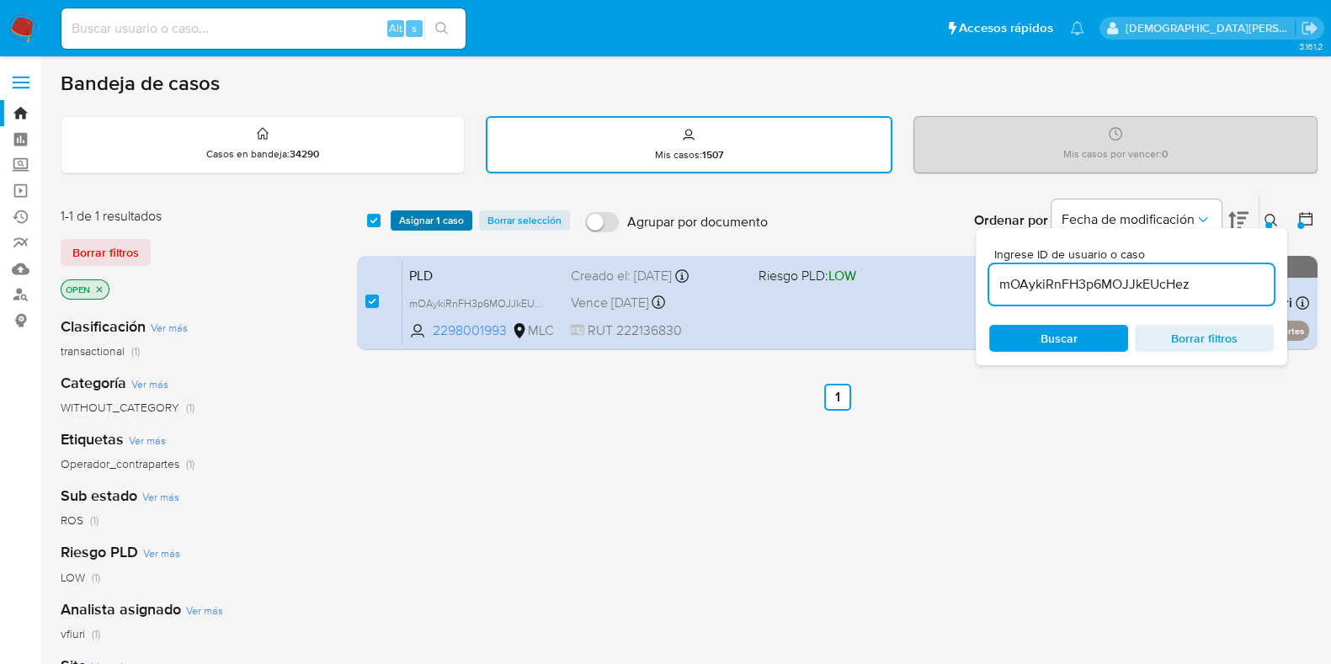
click at [434, 221] on span "Asignar 1 caso" at bounding box center [431, 220] width 65 height 17
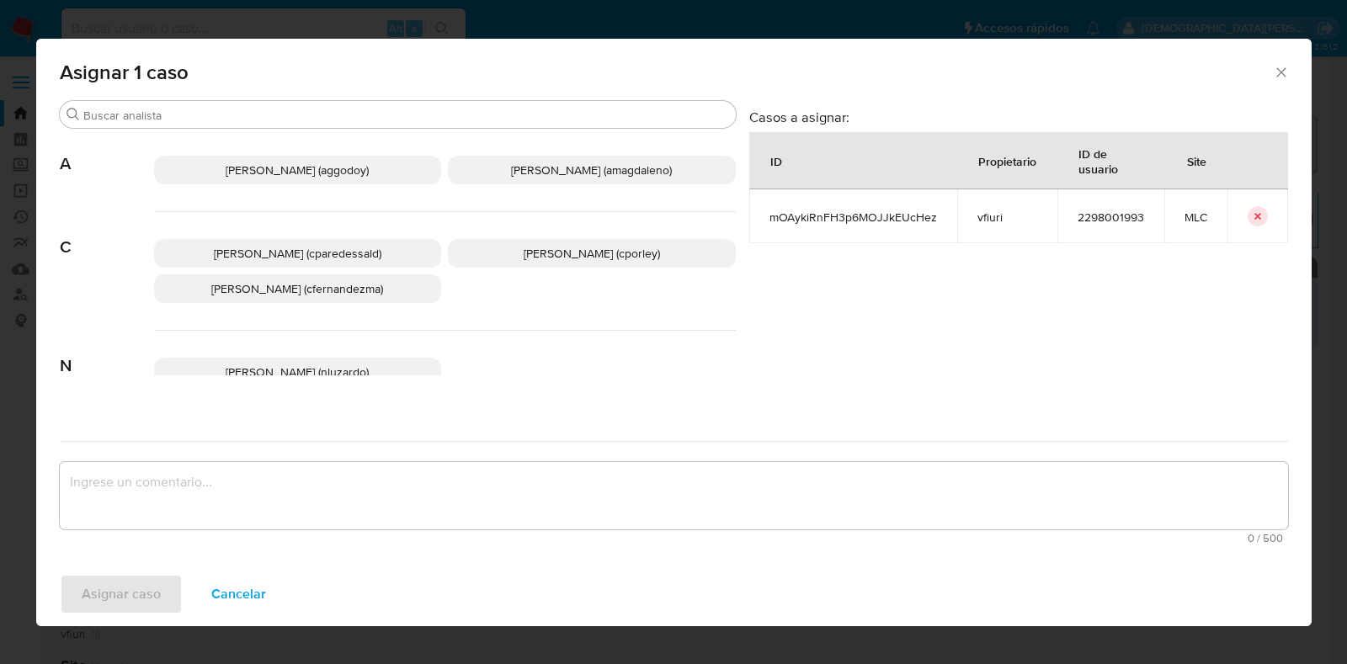
click at [520, 174] on span "Aline Magdaleno (amagdaleno)" at bounding box center [591, 170] width 161 height 17
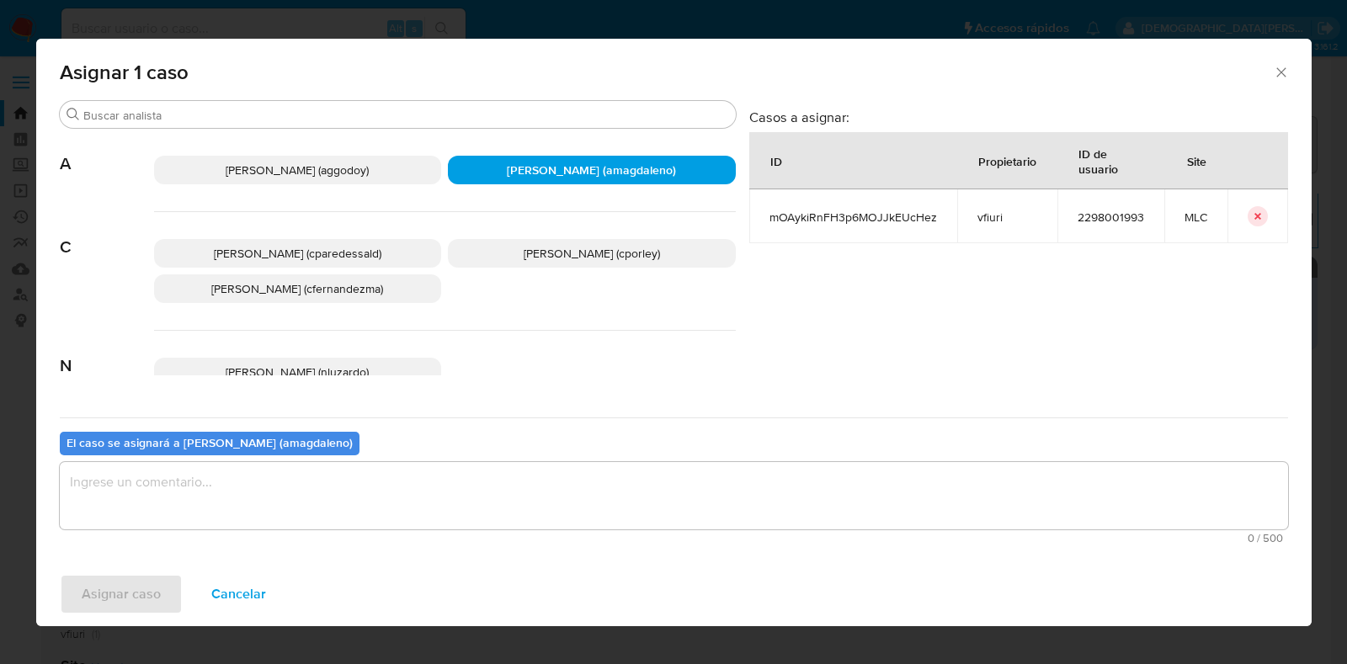
click at [411, 493] on textarea "assign-modal" at bounding box center [674, 495] width 1229 height 67
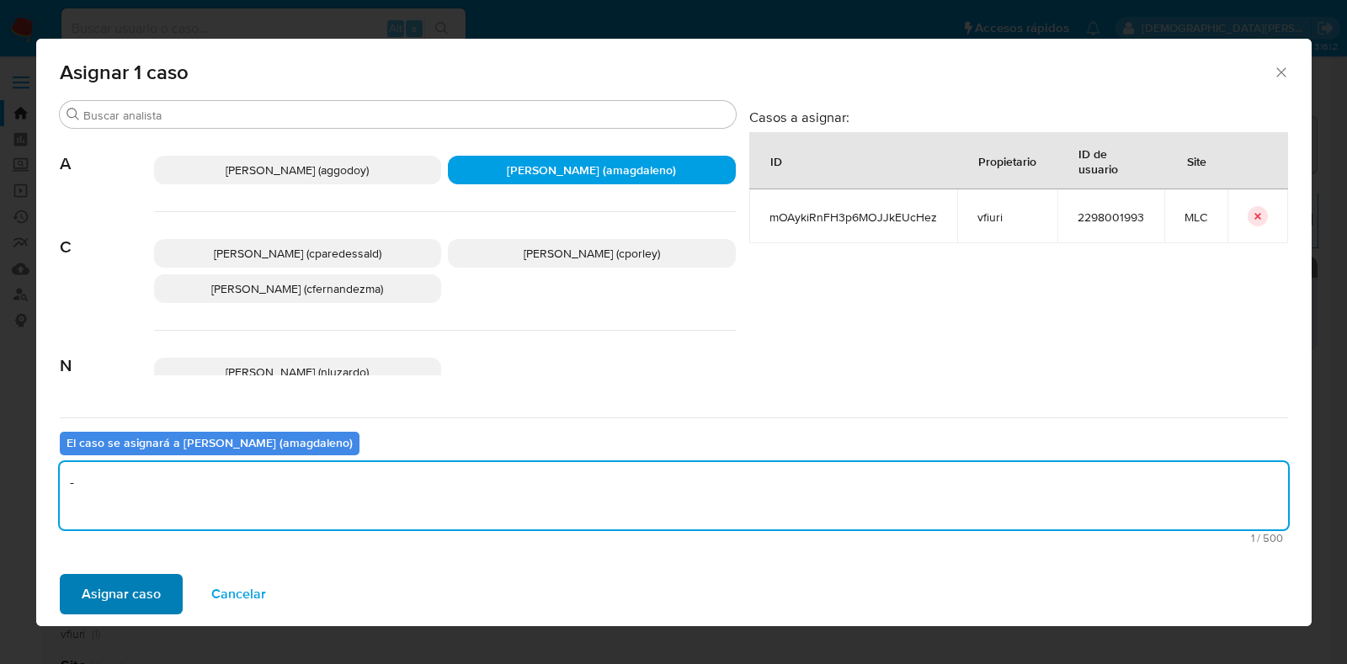
type textarea "-"
click at [139, 593] on span "Asignar caso" at bounding box center [121, 594] width 79 height 37
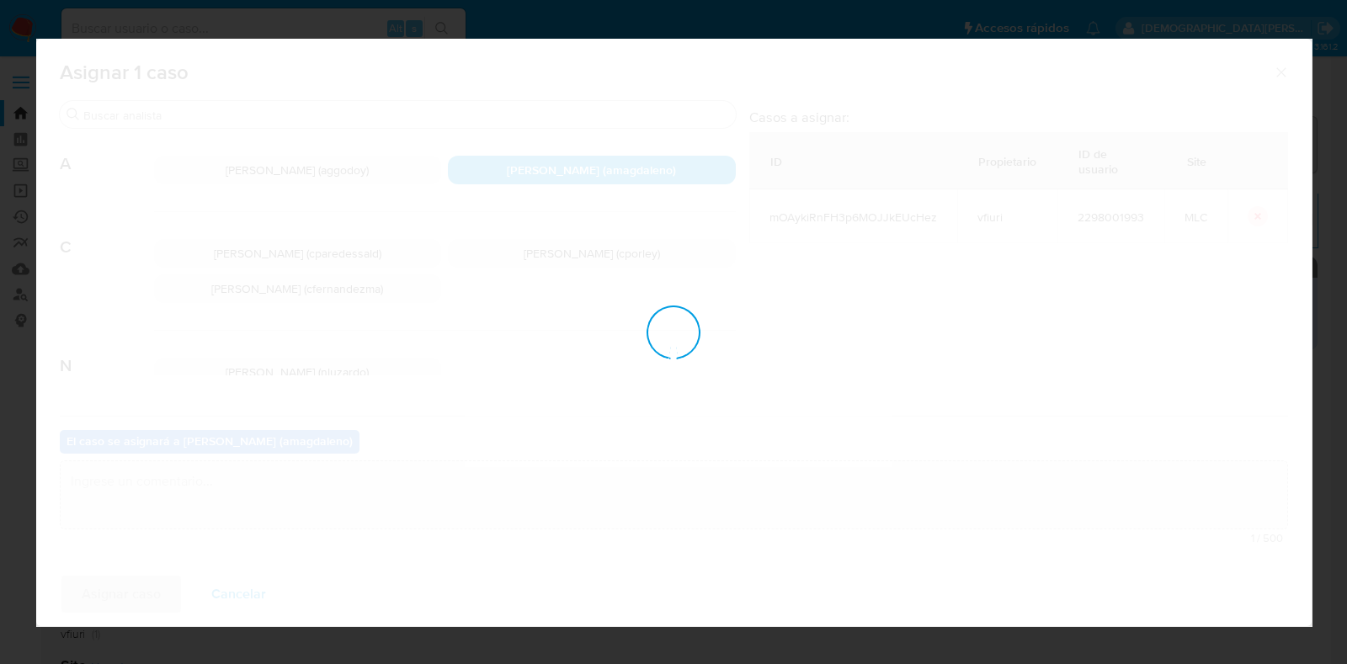
checkbox input "false"
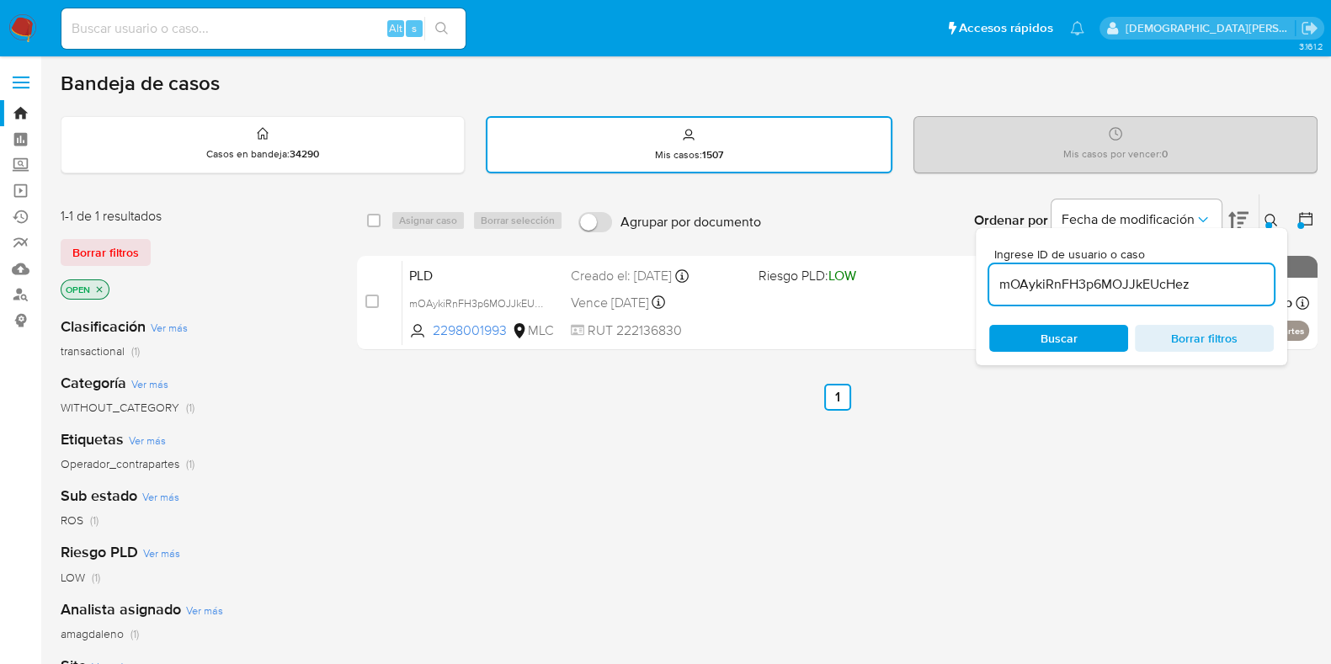
click at [1187, 339] on span "Borrar filtros" at bounding box center [1204, 339] width 115 height 24
click at [1081, 338] on span "Buscar" at bounding box center [1058, 339] width 115 height 24
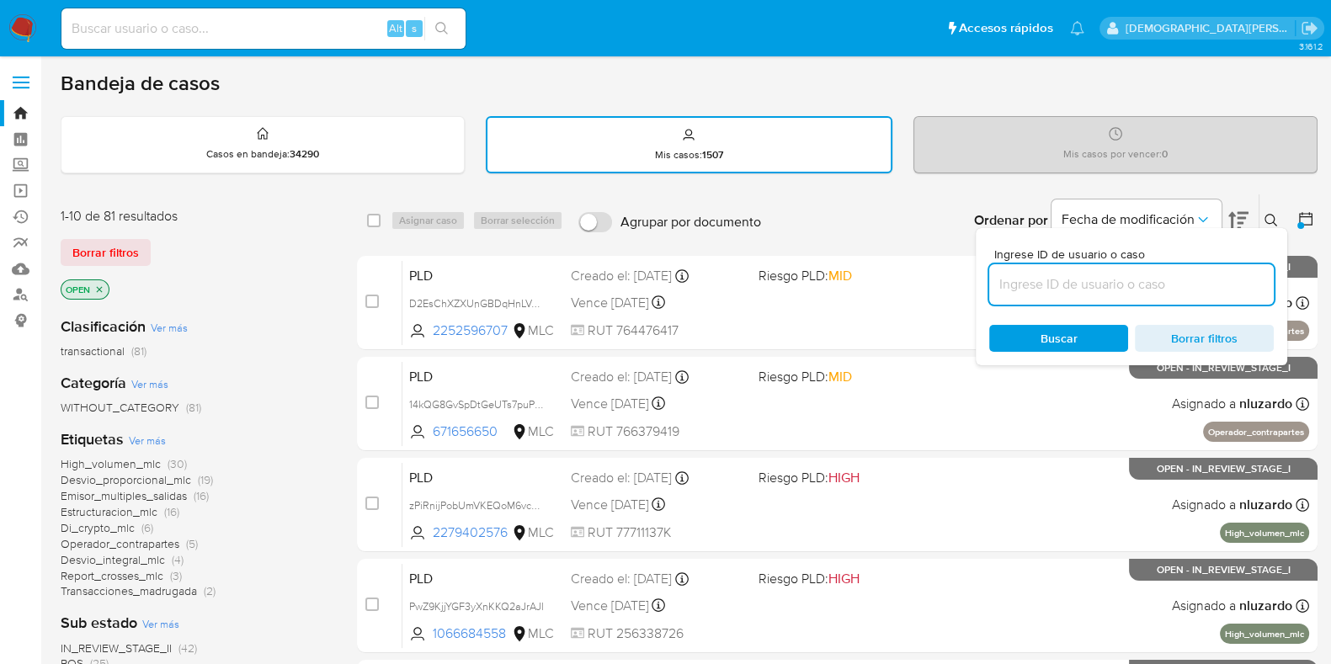
click at [285, 295] on div "OPEN" at bounding box center [195, 292] width 269 height 24
click at [1269, 218] on icon at bounding box center [1271, 220] width 13 height 13
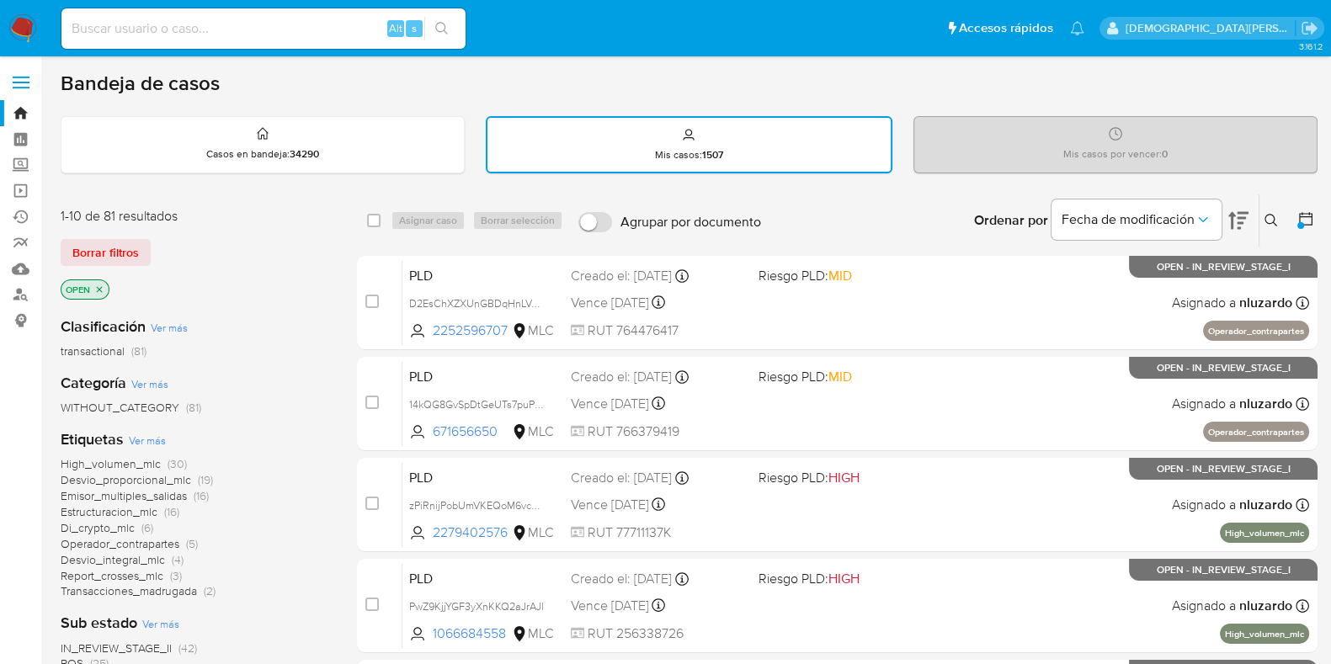
click at [102, 290] on icon "close-filter" at bounding box center [99, 290] width 10 height 10
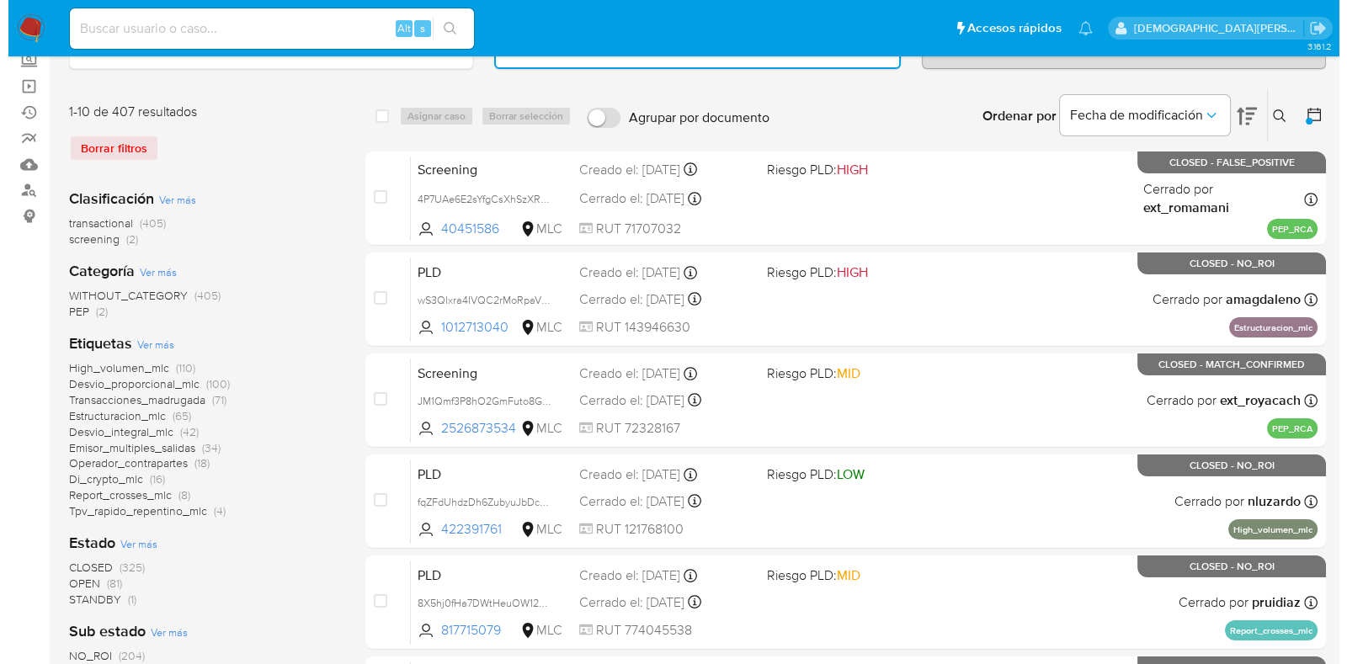
scroll to position [210, 0]
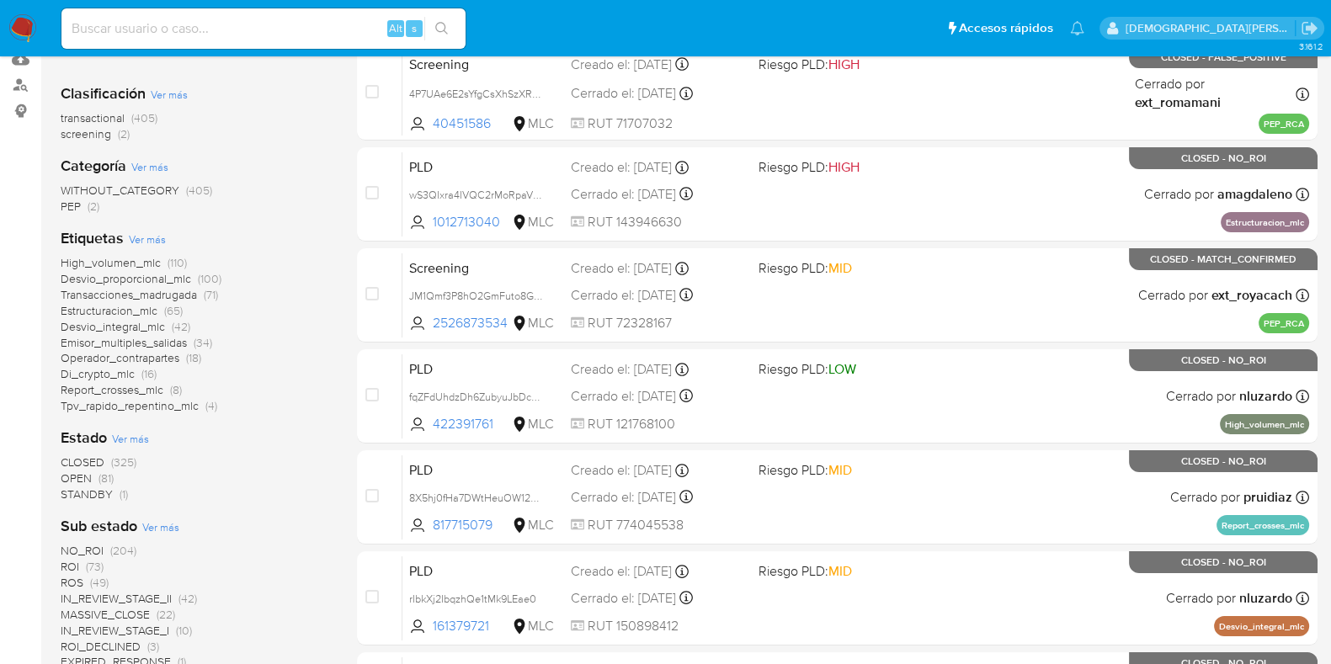
click at [137, 436] on span "Ver más" at bounding box center [130, 438] width 37 height 15
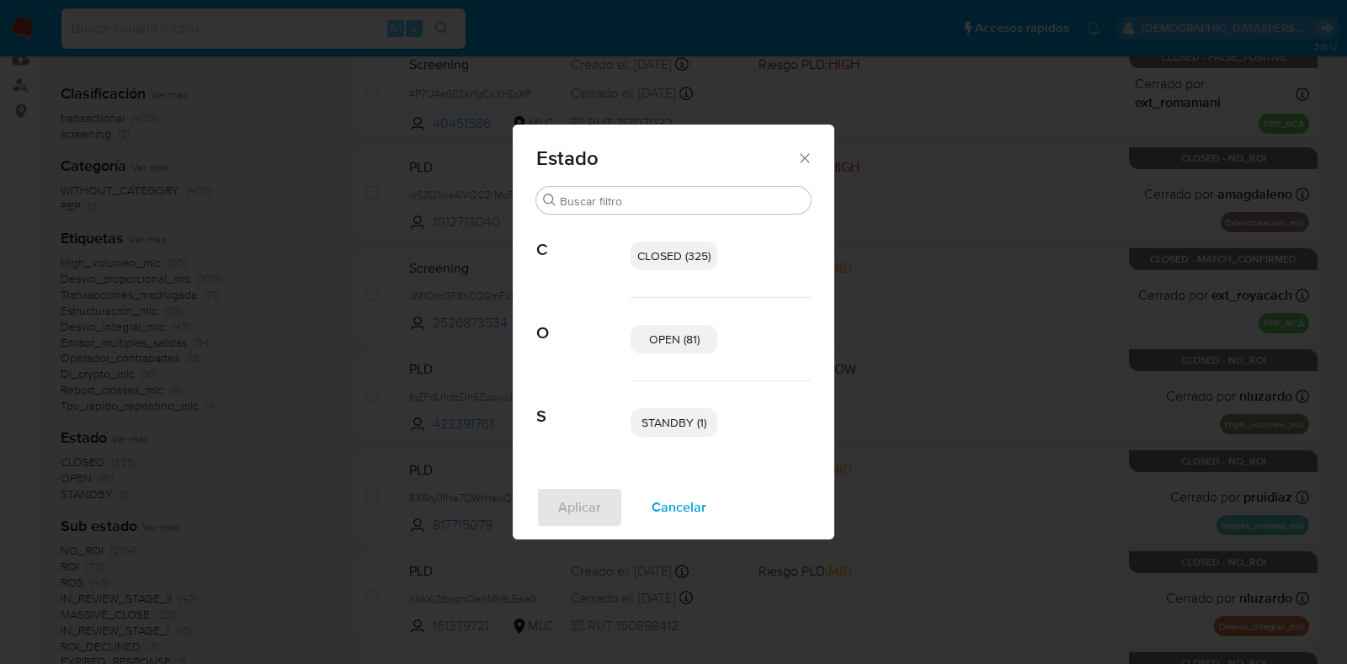
click at [672, 332] on span "OPEN (81)" at bounding box center [674, 339] width 51 height 17
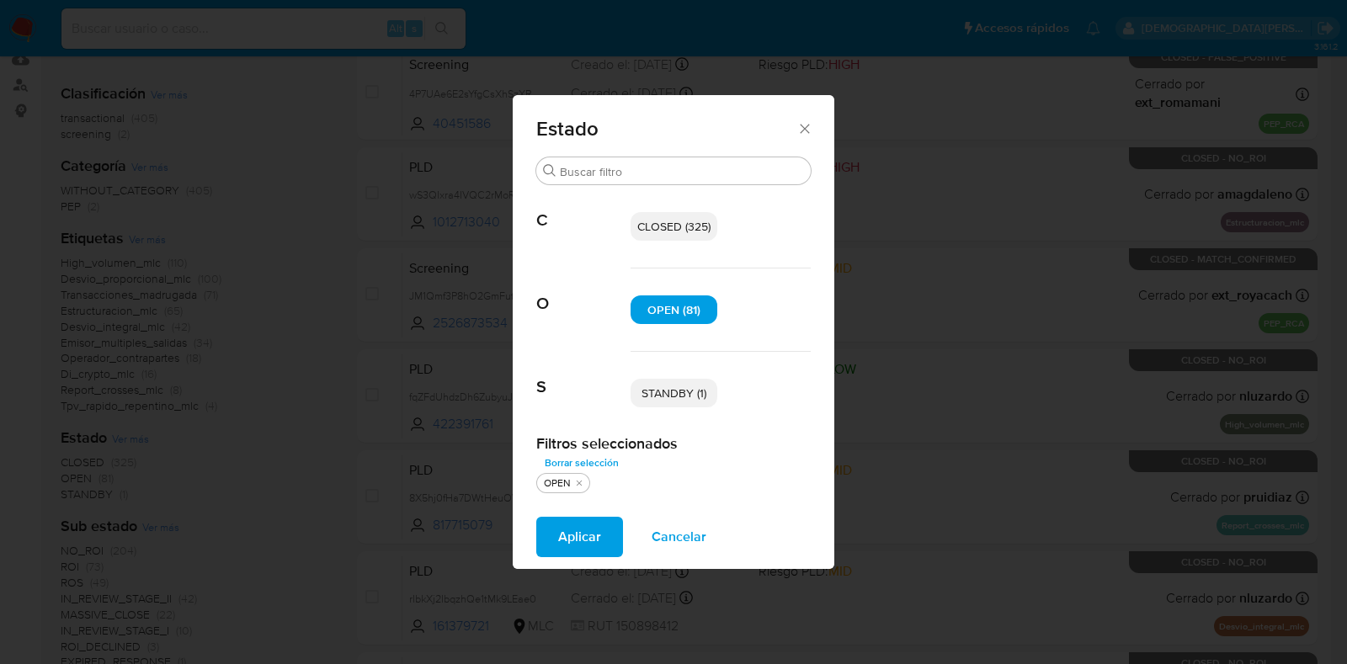
click at [674, 381] on p "STANDBY (1)" at bounding box center [674, 393] width 87 height 29
click at [558, 547] on span "Aplicar" at bounding box center [579, 537] width 43 height 37
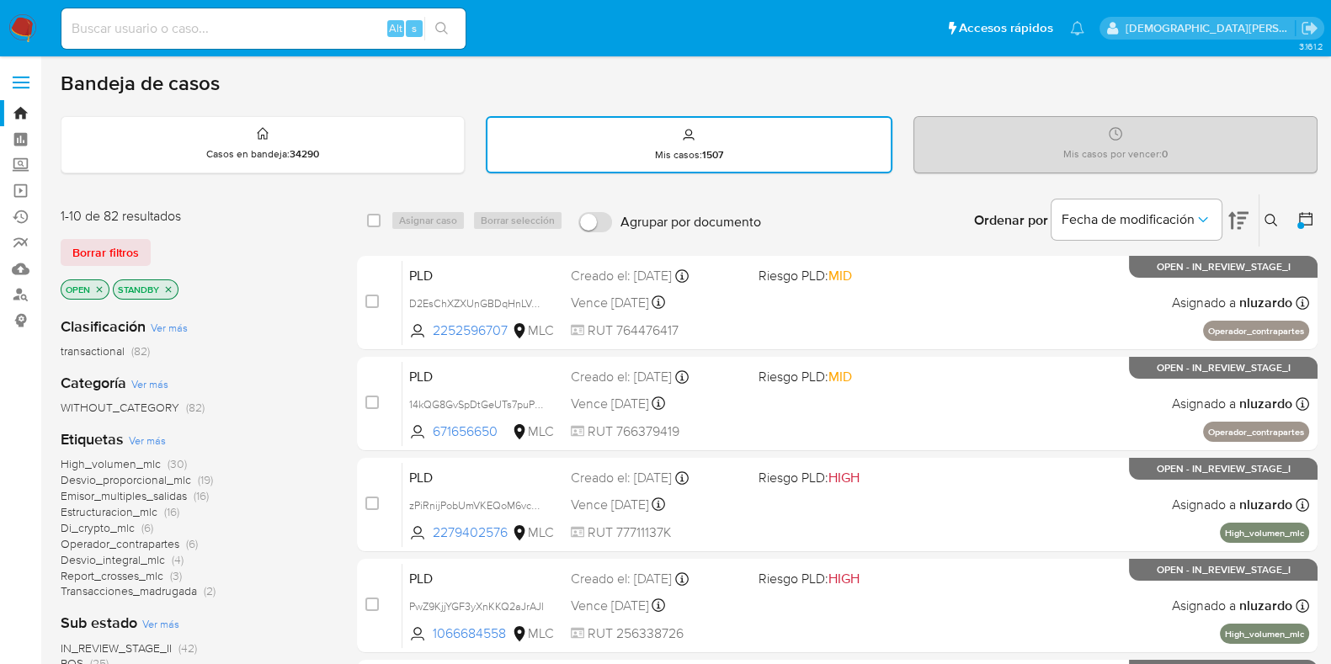
scroll to position [104, 0]
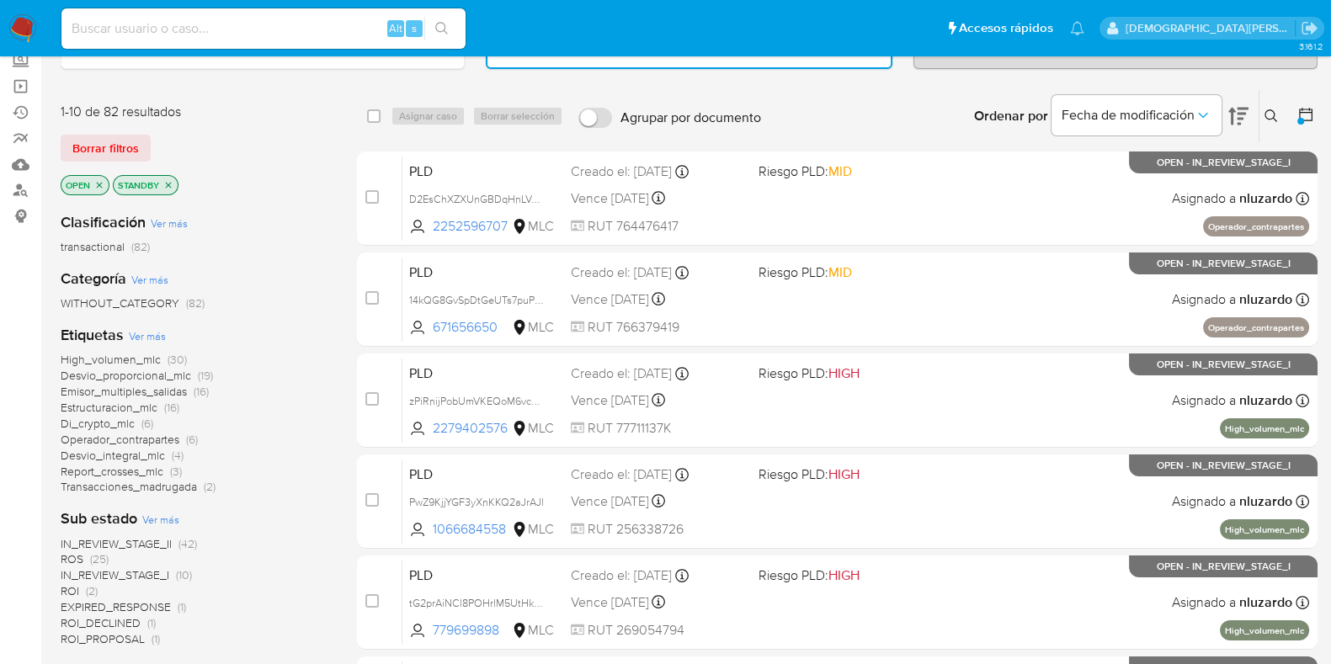
drag, startPoint x: 170, startPoint y: 181, endPoint x: 127, endPoint y: 189, distance: 43.8
click at [169, 180] on icon "close-filter" at bounding box center [168, 185] width 10 height 10
click at [100, 185] on icon "close-filter" at bounding box center [99, 185] width 10 height 10
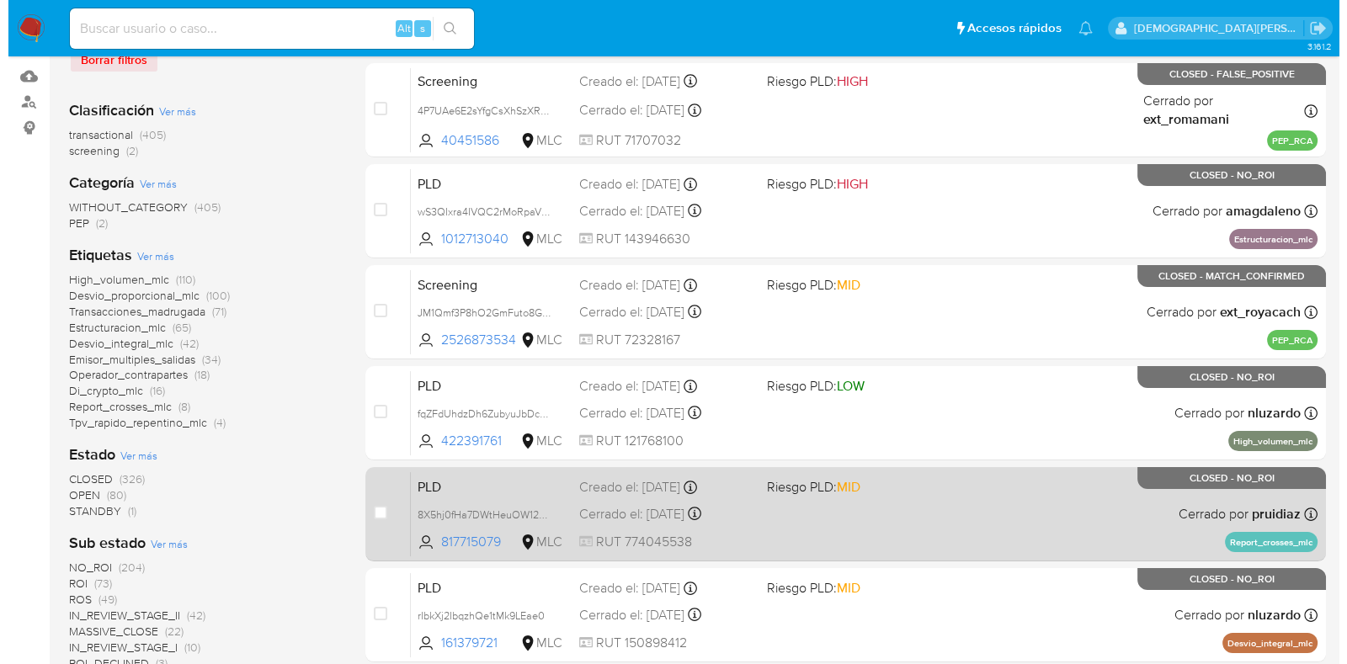
scroll to position [316, 0]
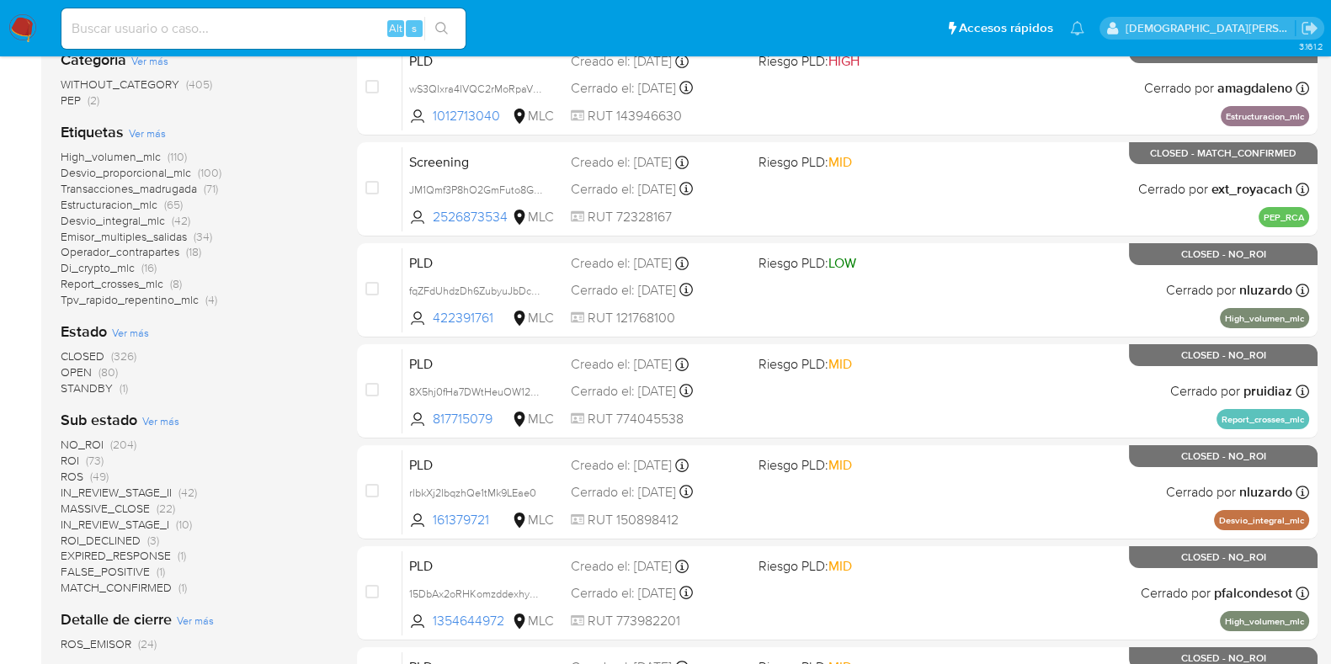
click at [131, 330] on span "Ver más" at bounding box center [130, 332] width 37 height 15
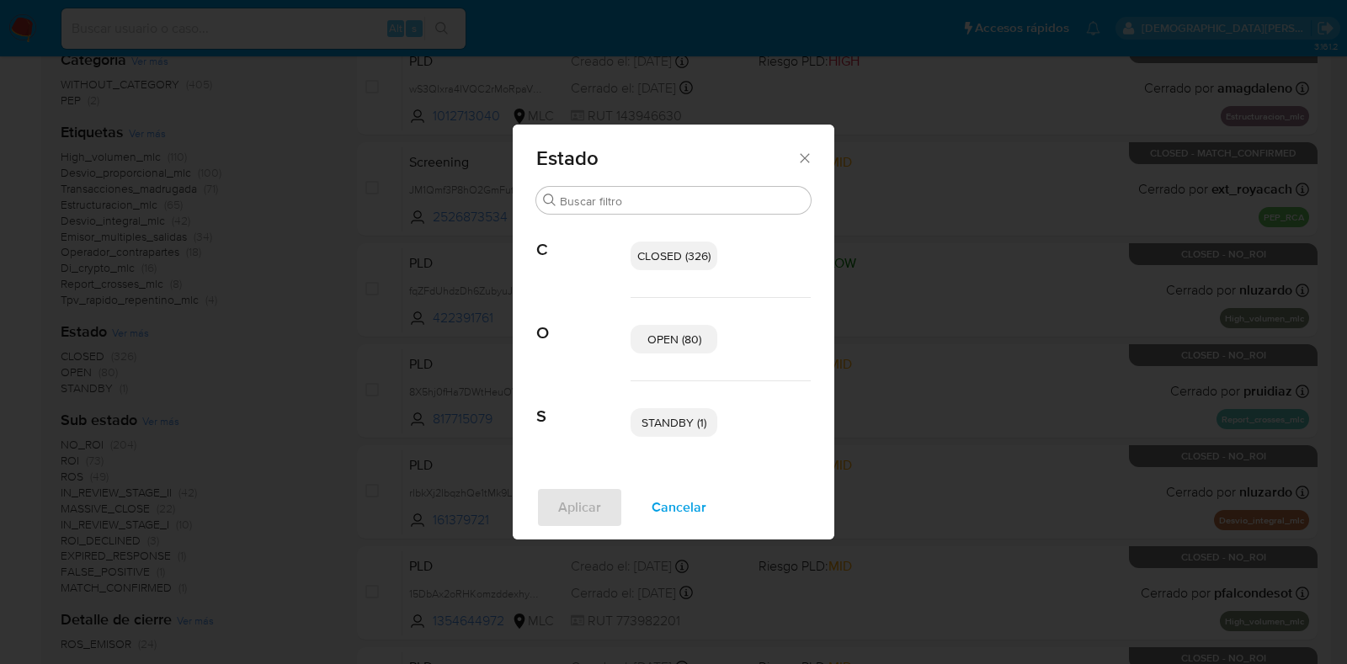
click at [670, 340] on span "OPEN (80)" at bounding box center [675, 339] width 54 height 17
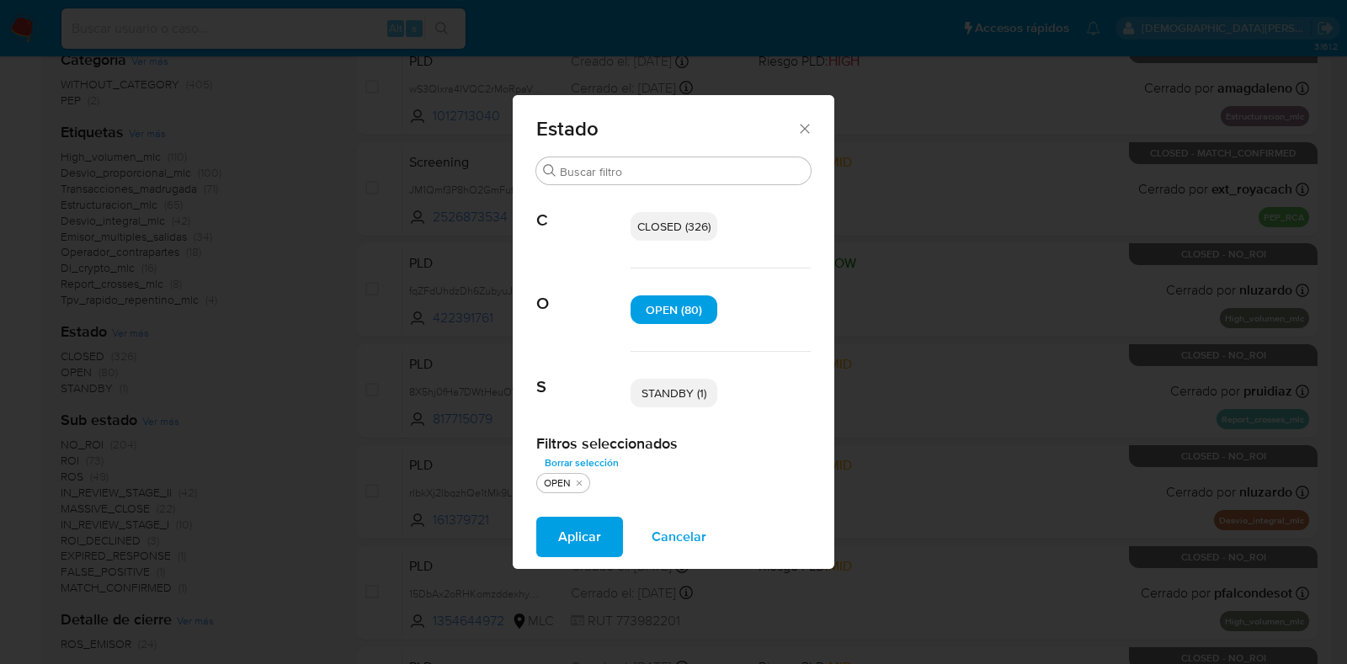
click at [675, 400] on span "STANDBY (1)" at bounding box center [674, 393] width 65 height 17
click at [589, 545] on span "Aplicar" at bounding box center [579, 537] width 43 height 37
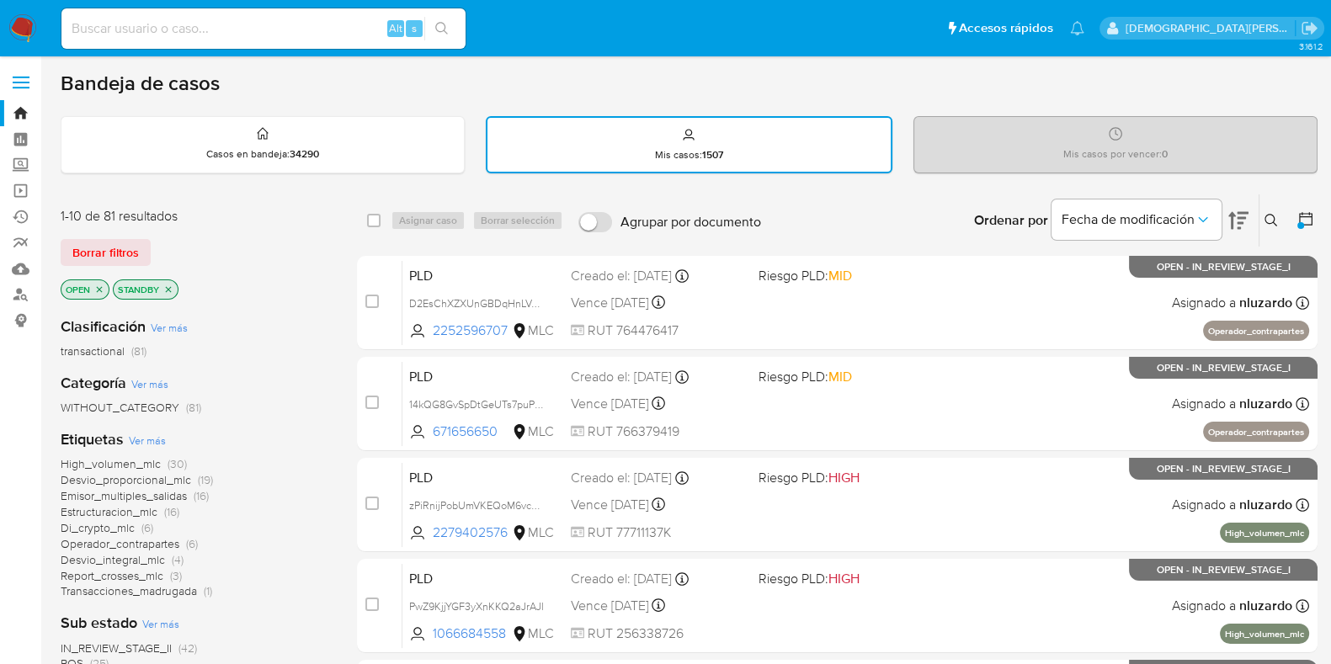
click at [166, 292] on icon "close-filter" at bounding box center [168, 290] width 10 height 10
click at [99, 290] on icon "close-filter" at bounding box center [99, 290] width 10 height 10
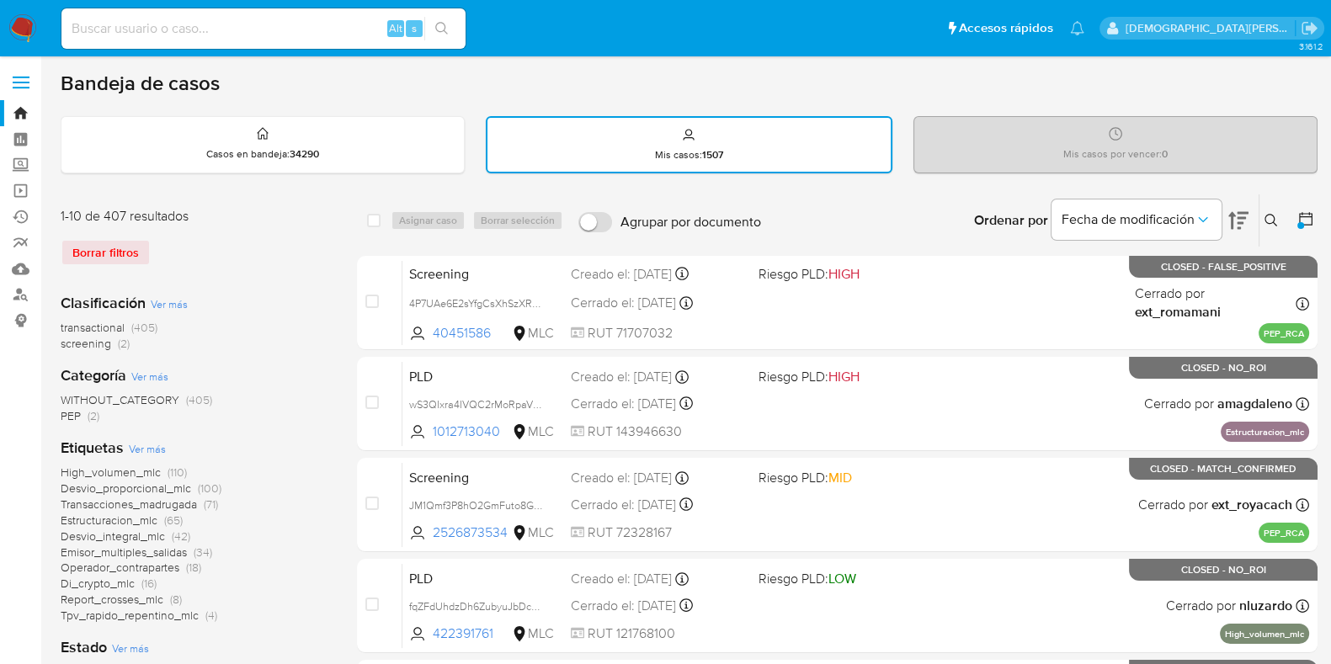
click at [1294, 216] on div at bounding box center [1303, 221] width 30 height 52
click at [1309, 214] on icon at bounding box center [1306, 219] width 17 height 17
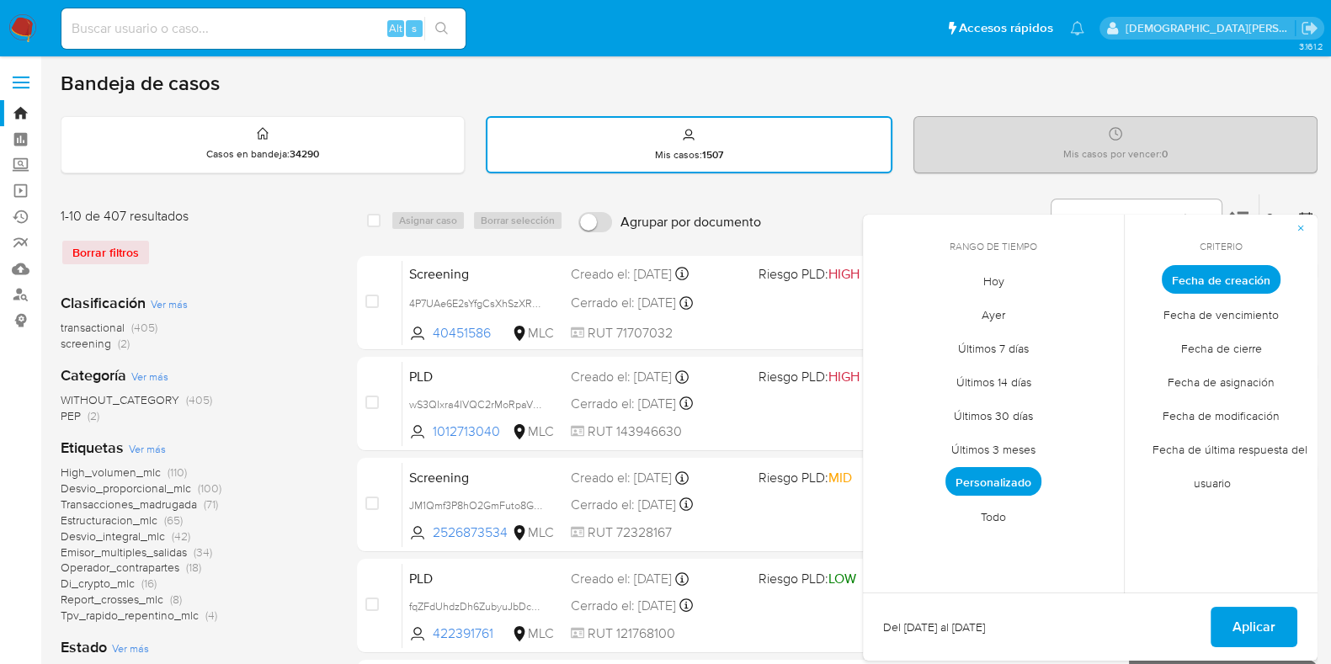
click at [994, 476] on span "Personalizado" at bounding box center [994, 481] width 96 height 29
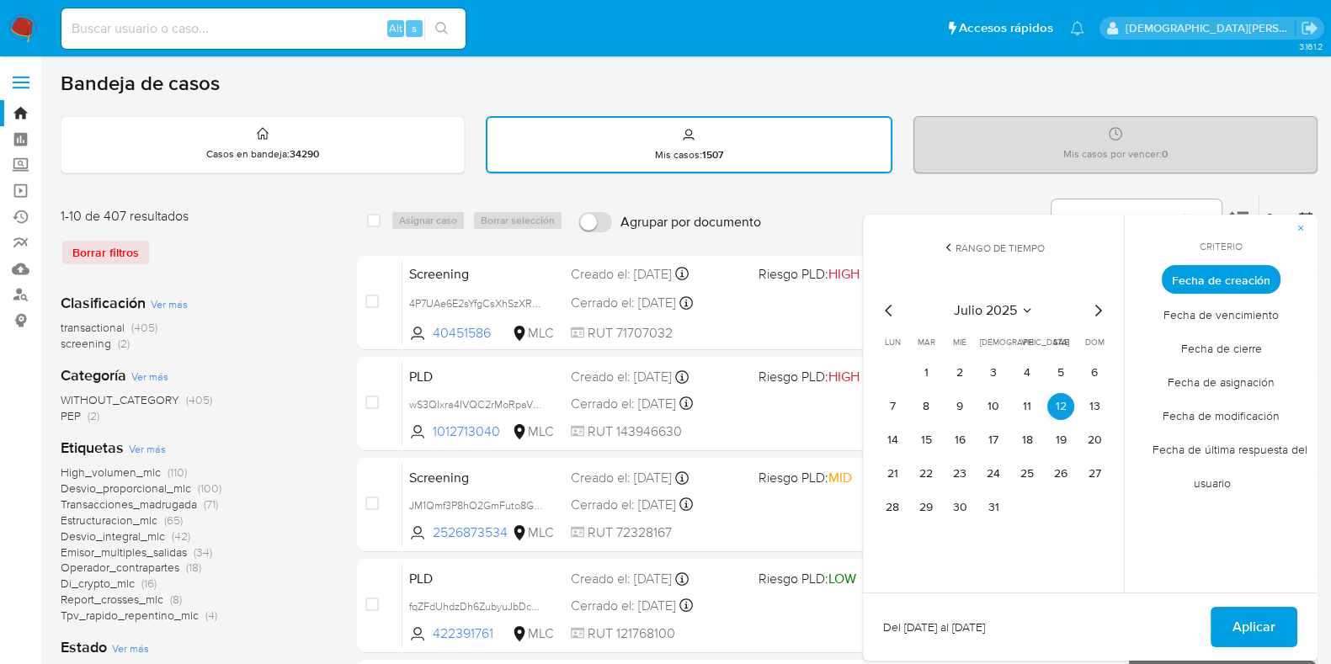
click at [1095, 309] on icon "Mes siguiente" at bounding box center [1098, 311] width 20 height 20
click at [922, 439] on button "12" at bounding box center [926, 440] width 27 height 27
click at [1229, 623] on button "Aplicar" at bounding box center [1254, 627] width 87 height 40
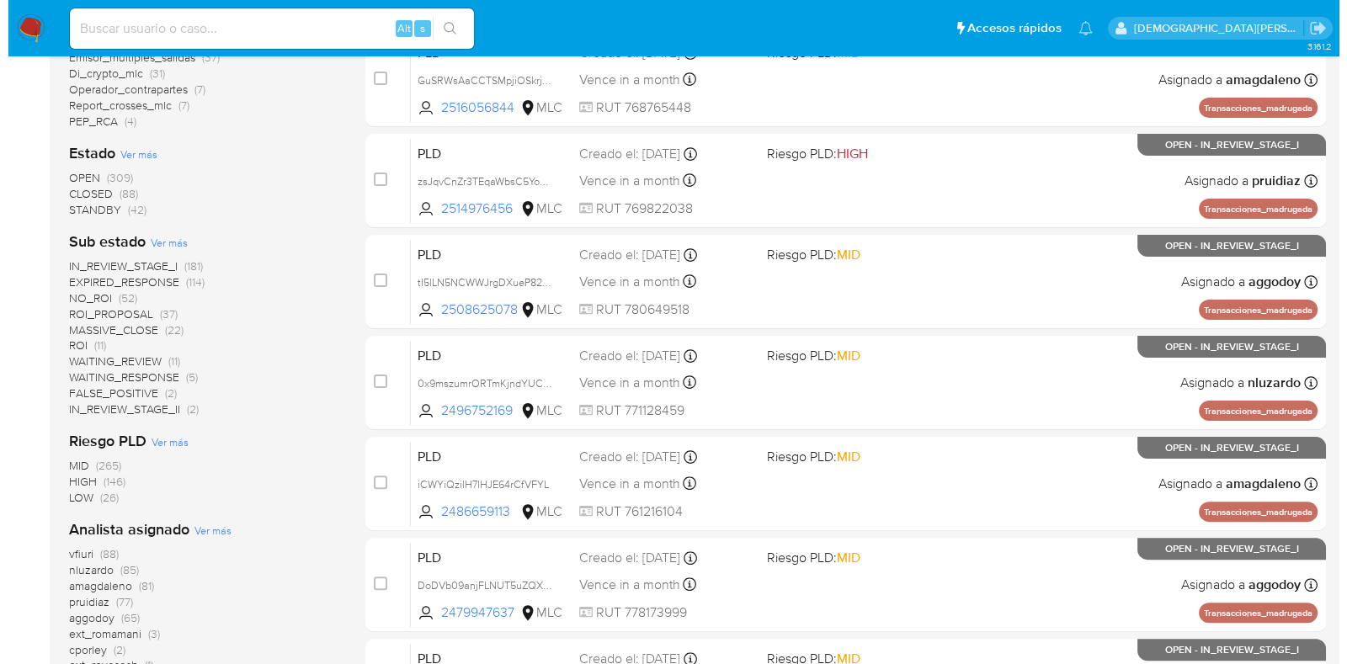
scroll to position [210, 0]
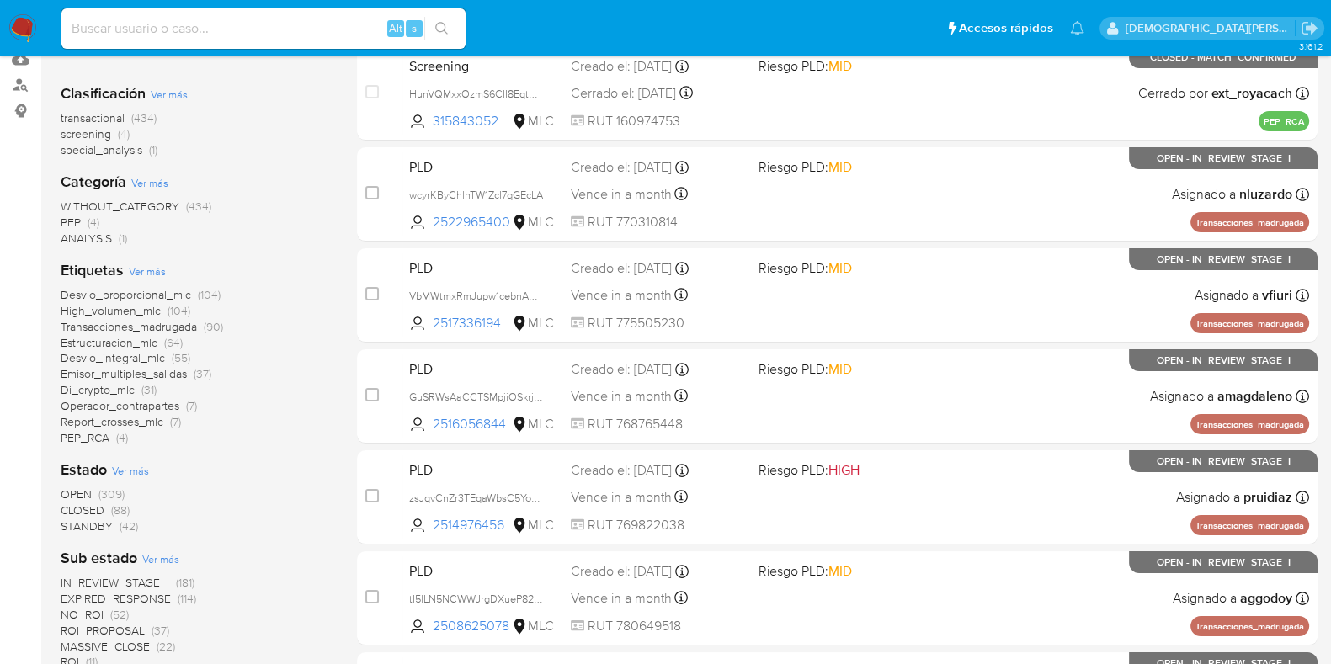
click at [139, 470] on span "Ver más" at bounding box center [130, 470] width 37 height 15
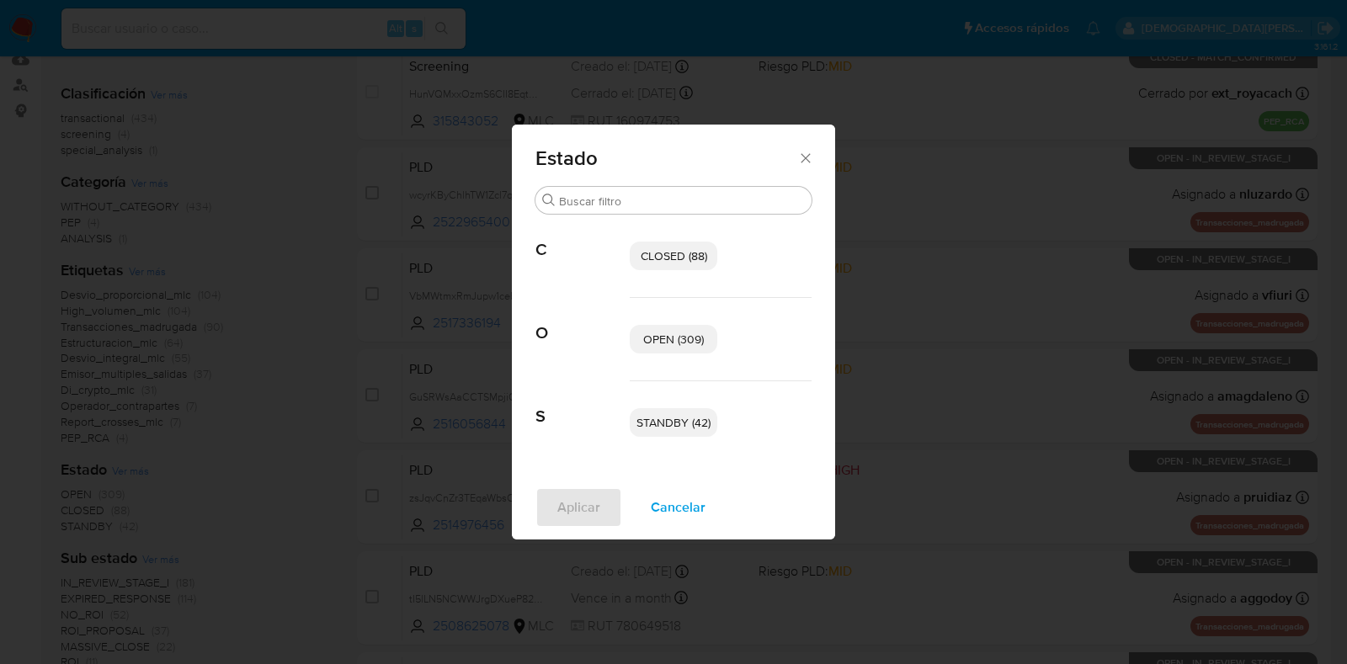
click at [661, 343] on span "OPEN (309)" at bounding box center [673, 339] width 61 height 17
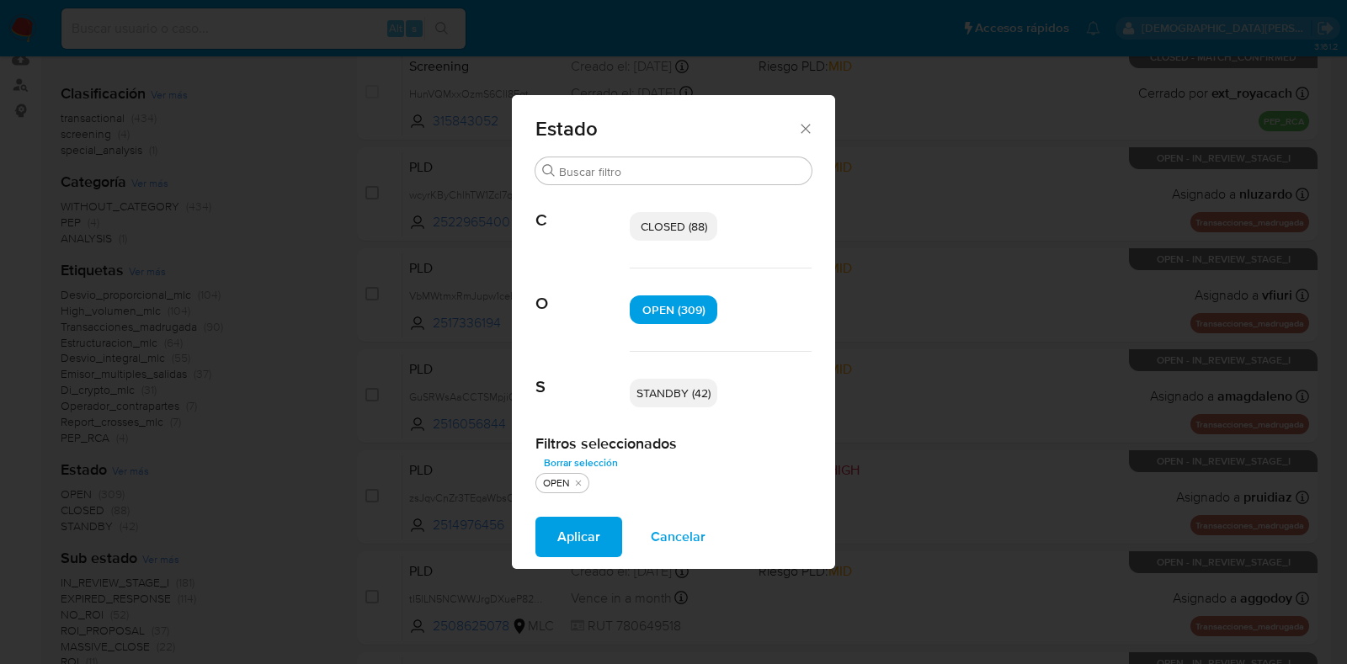
click at [667, 399] on span "STANDBY (42)" at bounding box center [674, 393] width 74 height 17
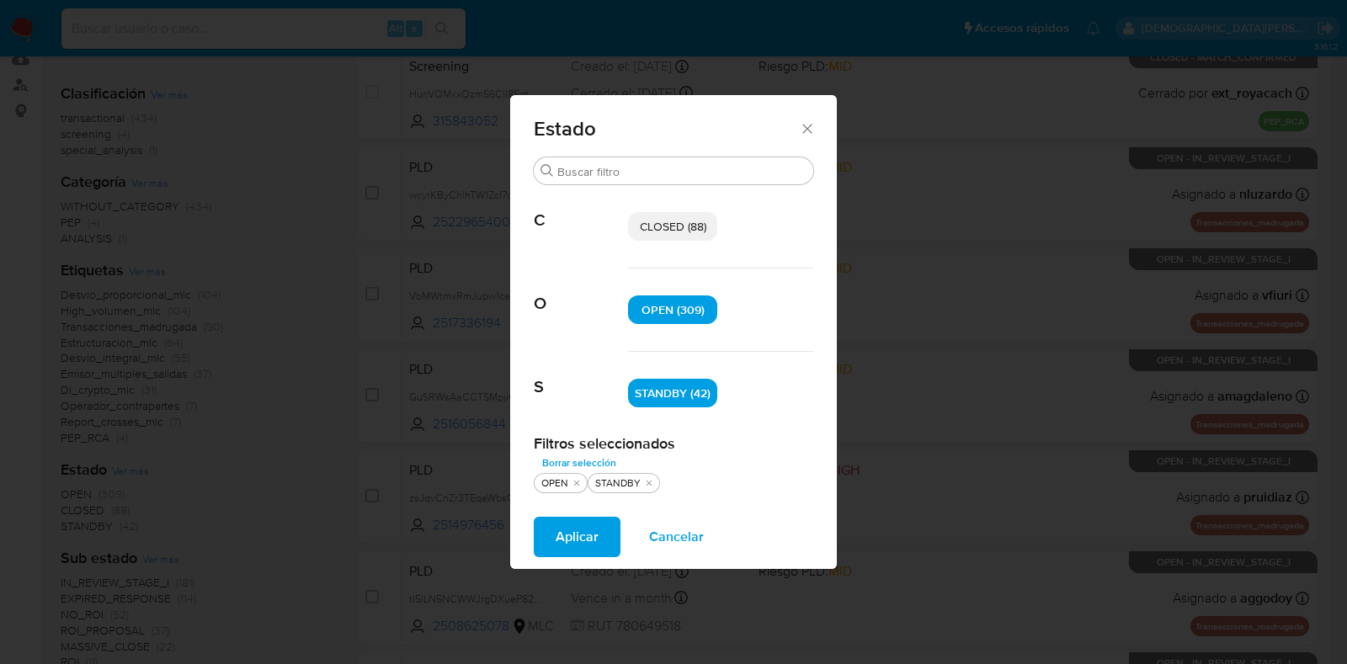
click at [597, 539] on span "Aplicar" at bounding box center [577, 537] width 43 height 37
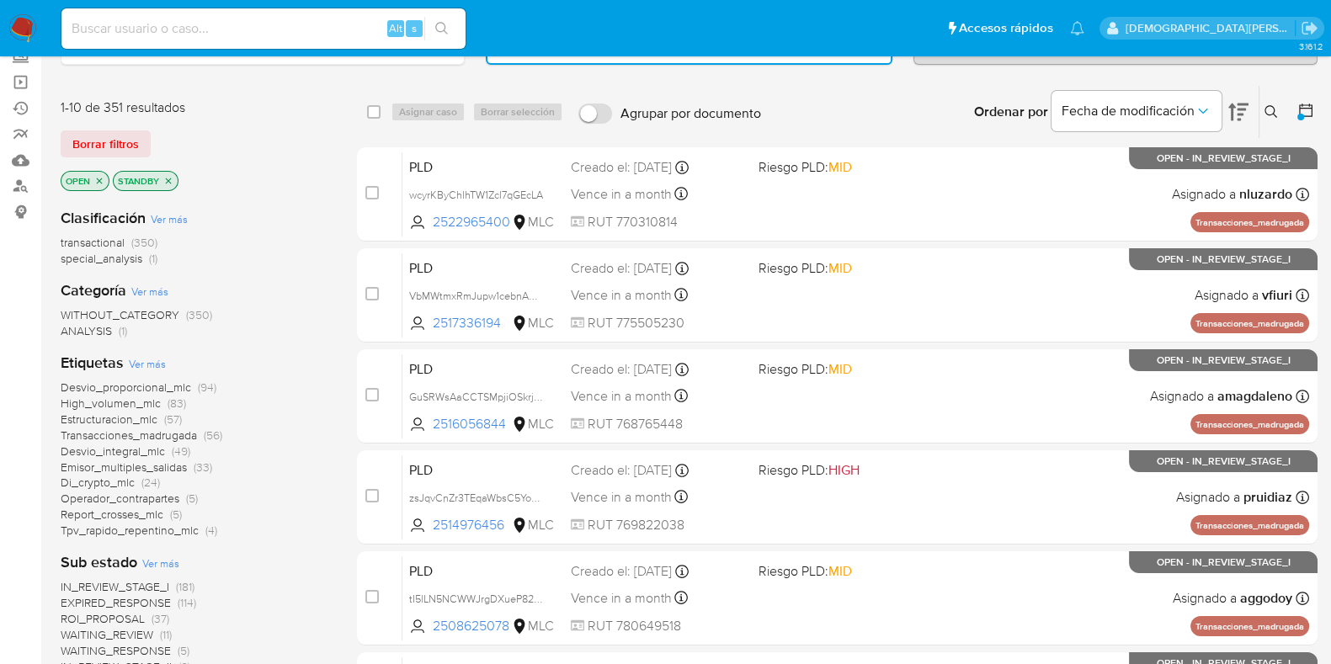
scroll to position [104, 0]
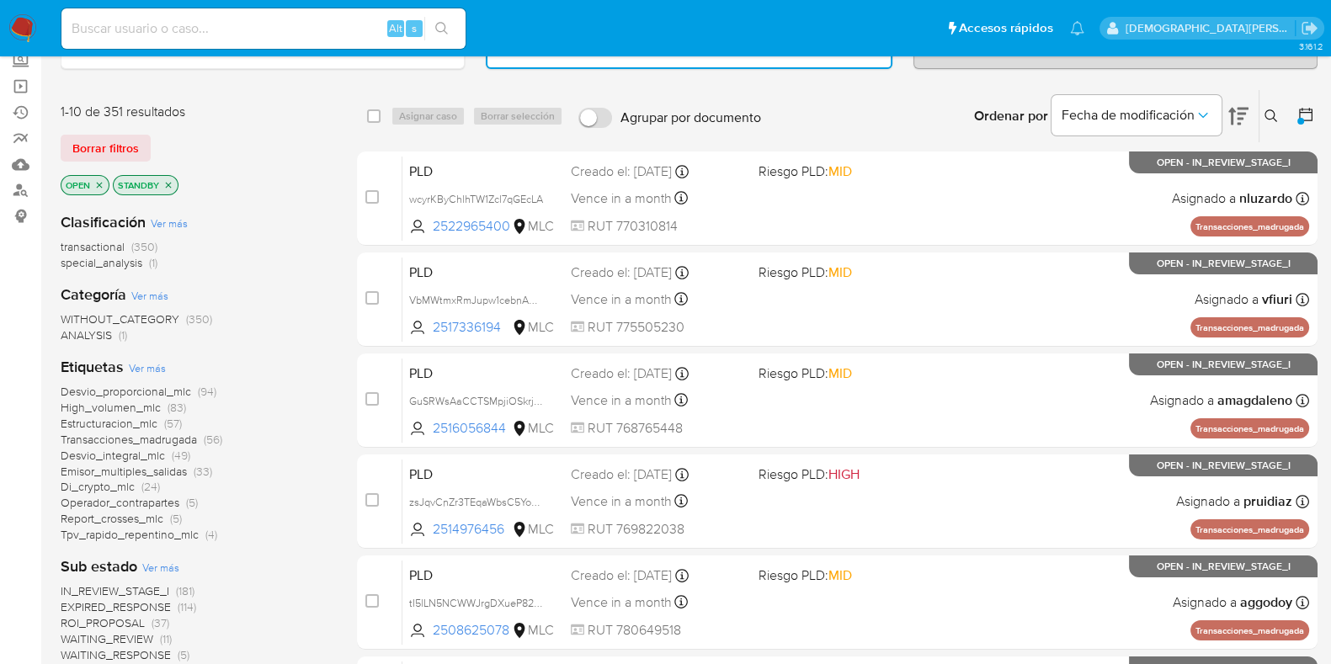
click at [168, 184] on icon "close-filter" at bounding box center [168, 185] width 10 height 10
click at [103, 181] on icon "close-filter" at bounding box center [99, 185] width 10 height 10
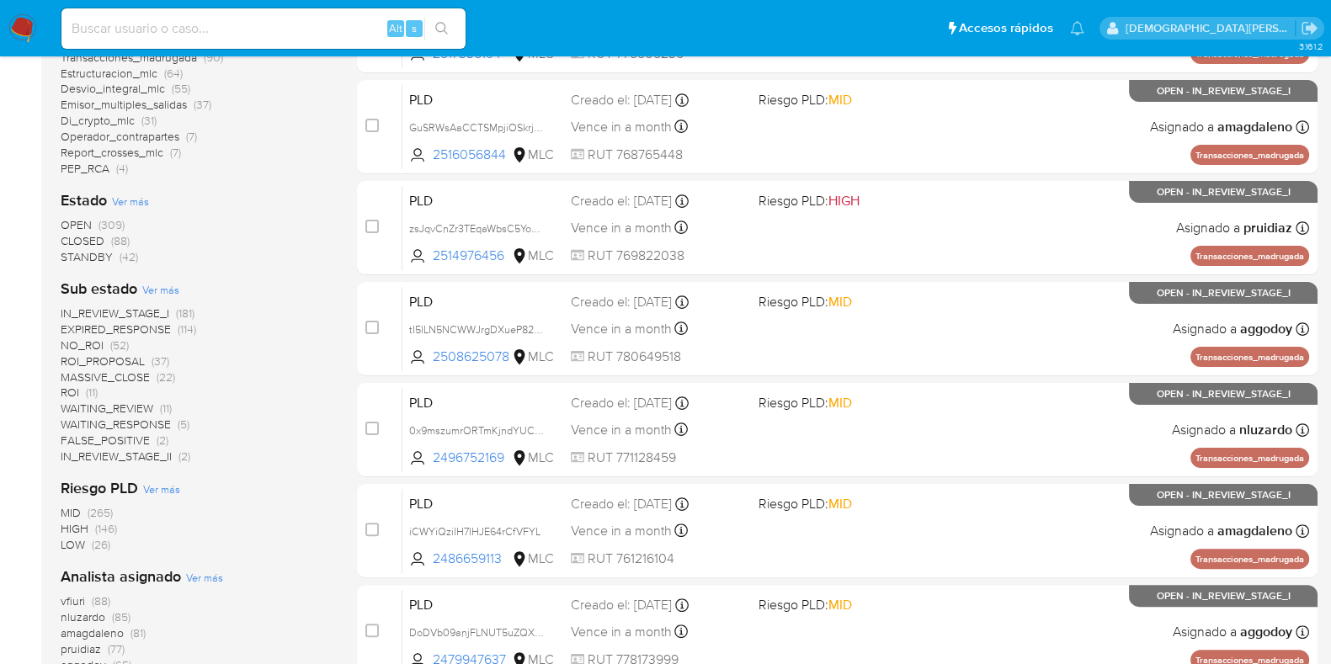
scroll to position [111, 0]
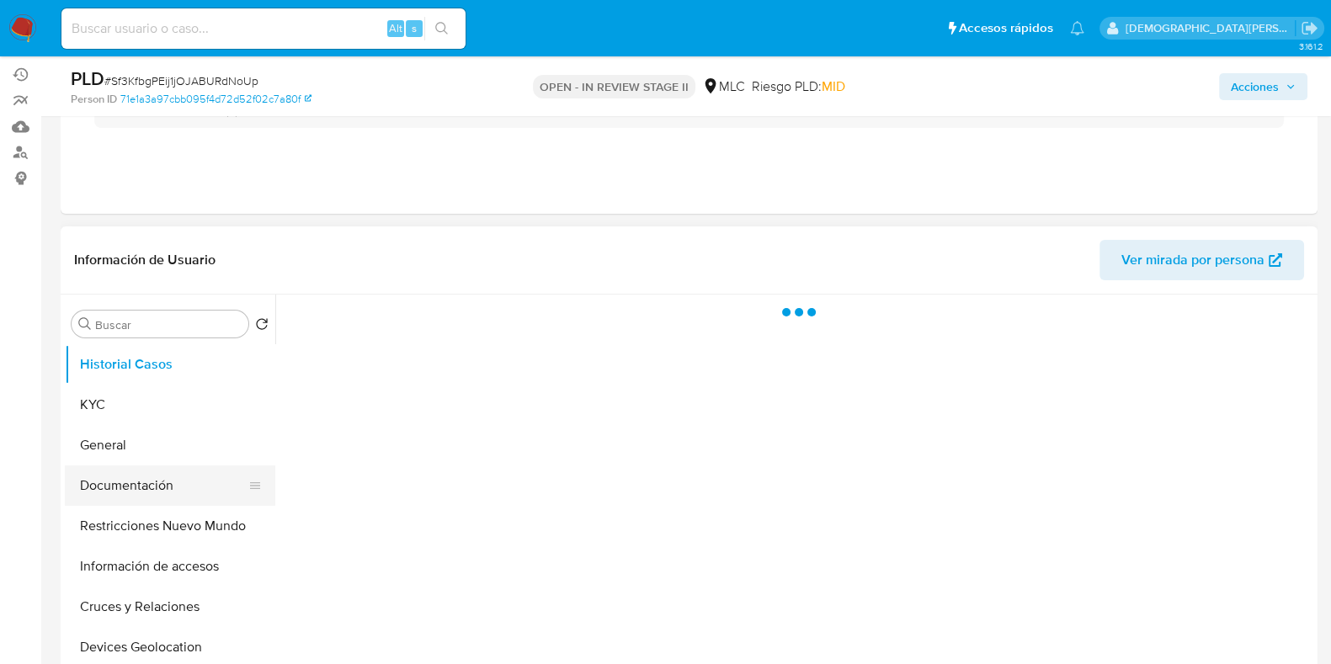
scroll to position [210, 0]
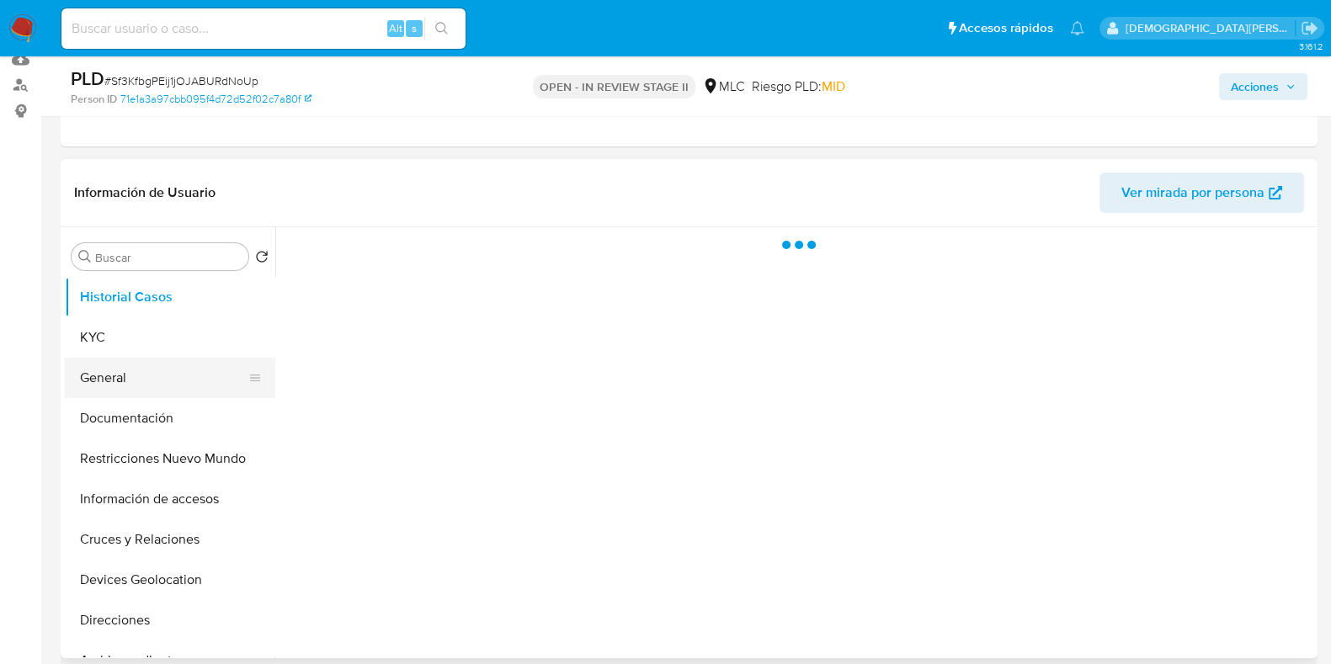
click at [166, 372] on button "General" at bounding box center [163, 378] width 197 height 40
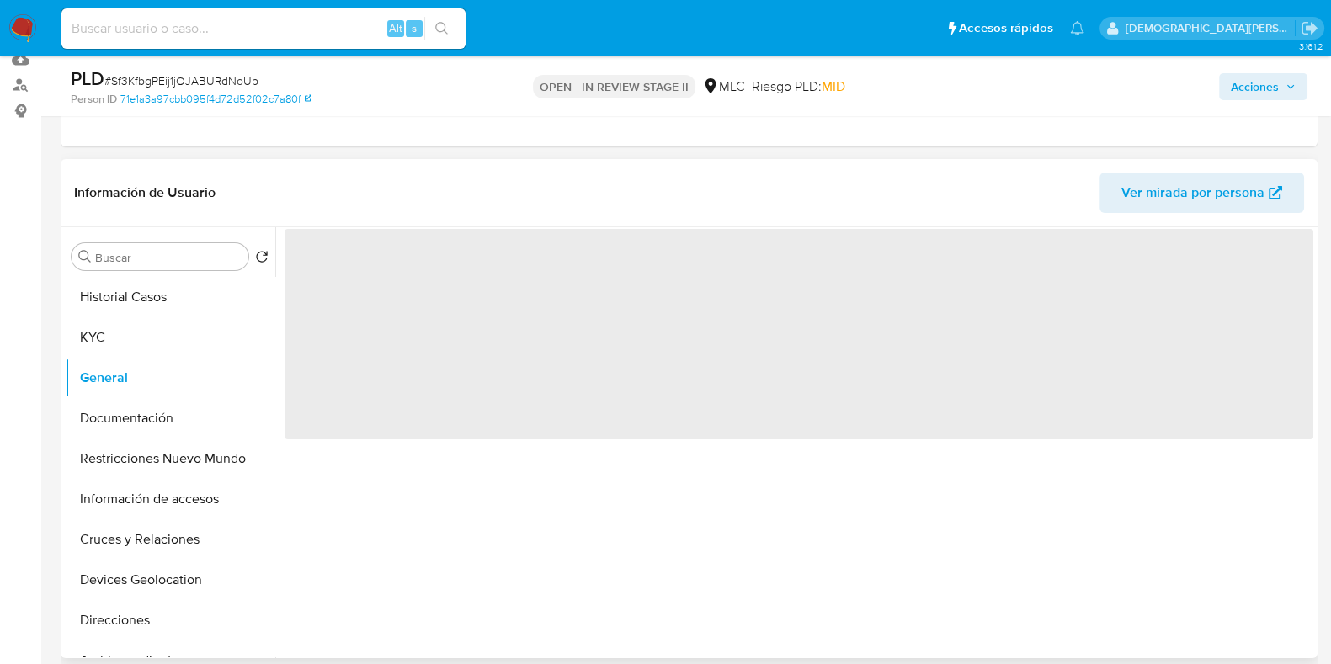
select select "10"
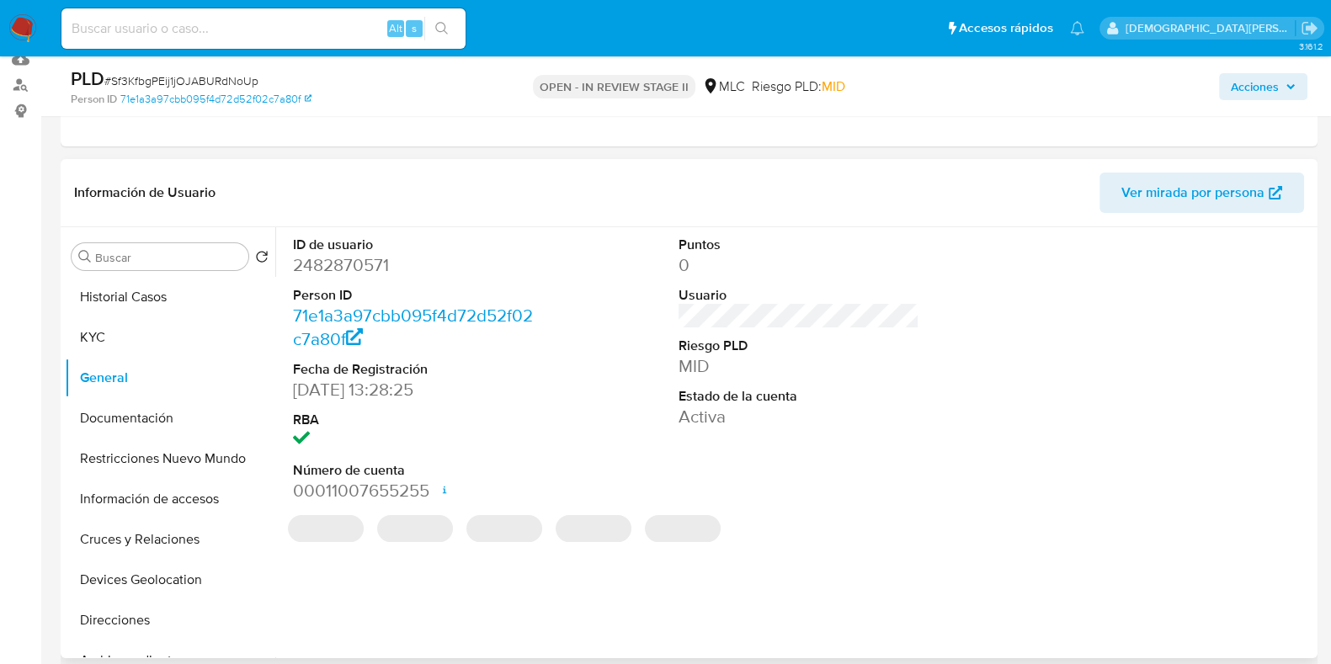
click at [347, 263] on dd "2482870571" at bounding box center [413, 265] width 241 height 24
click at [349, 260] on dd "2482870571" at bounding box center [413, 265] width 241 height 24
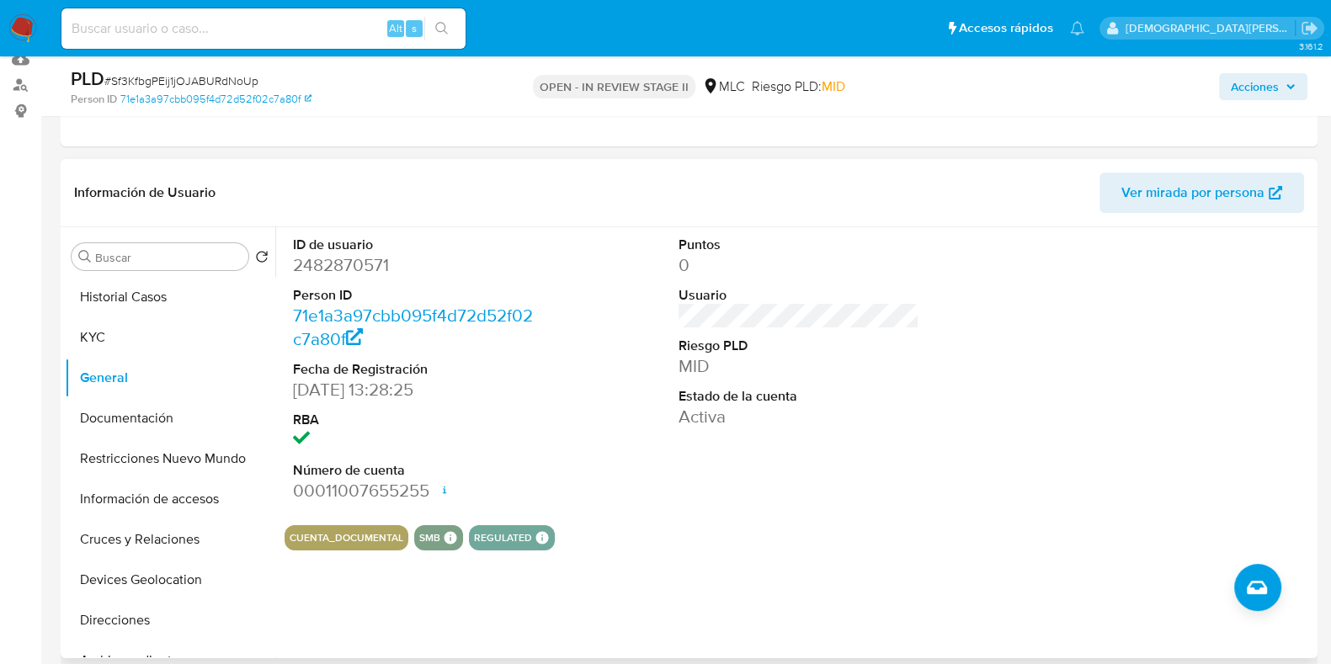
click at [314, 260] on dd "2482870571" at bounding box center [413, 265] width 241 height 24
copy dd "2482870571"
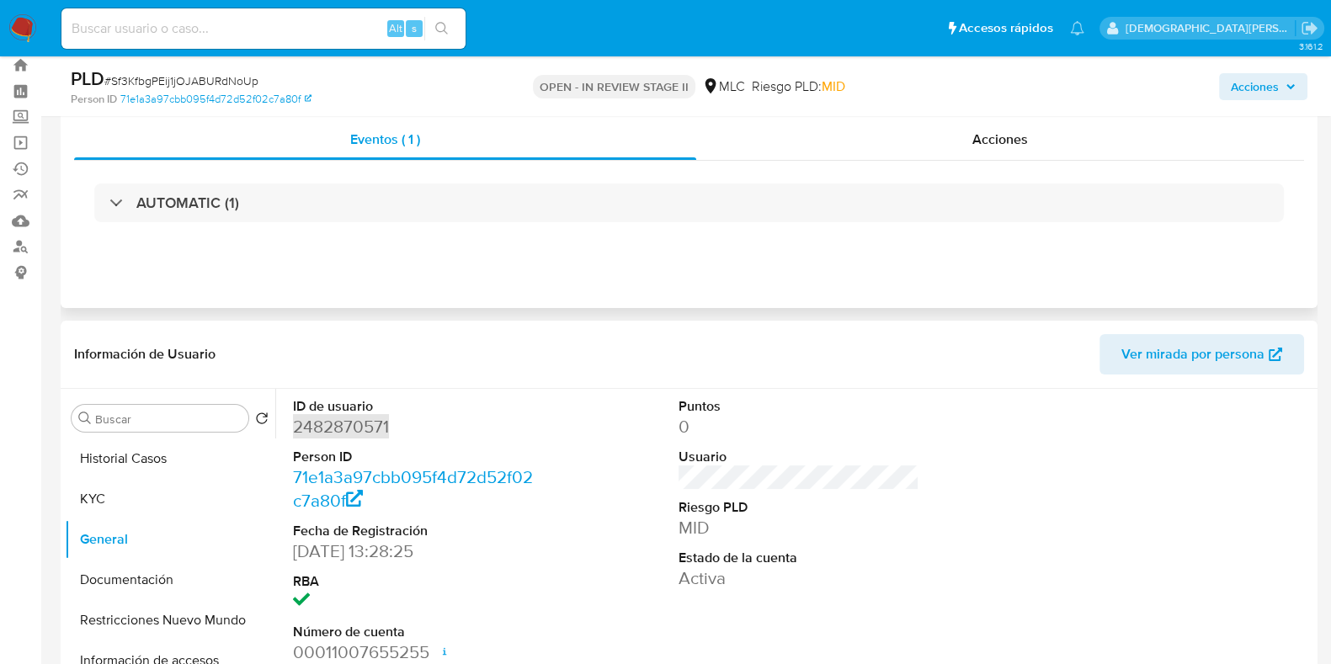
scroll to position [0, 0]
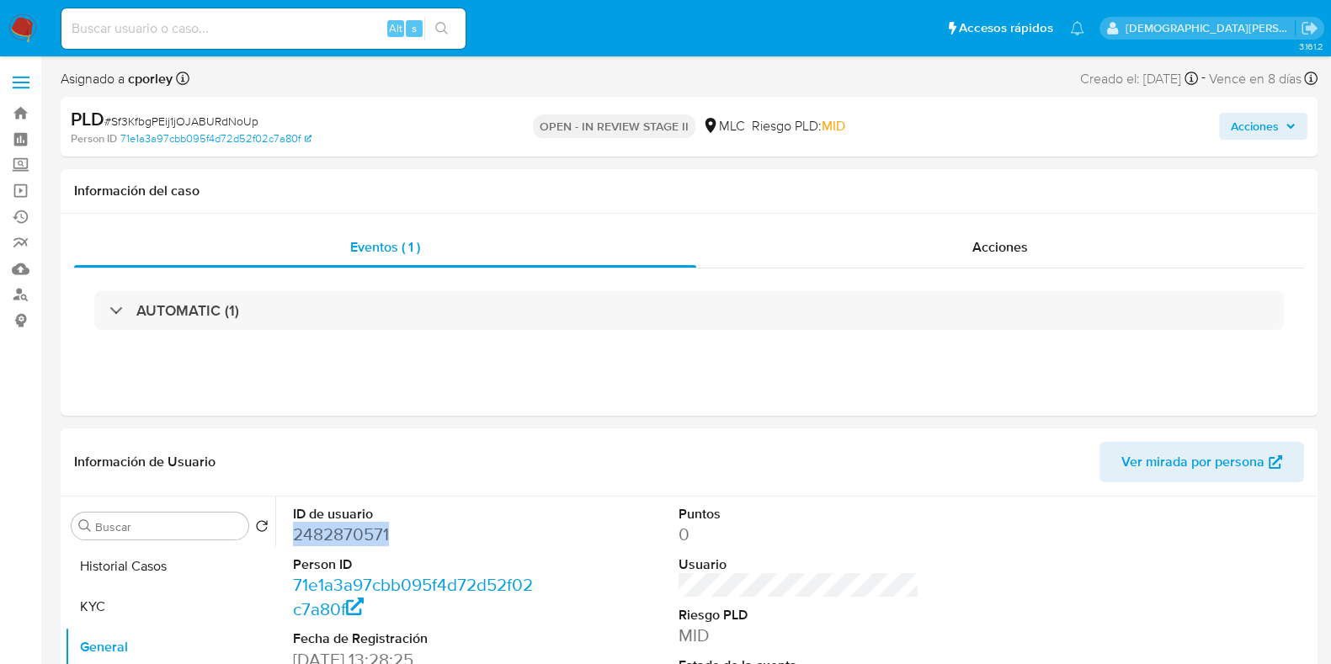
click at [1250, 139] on span "Acciones" at bounding box center [1255, 126] width 48 height 27
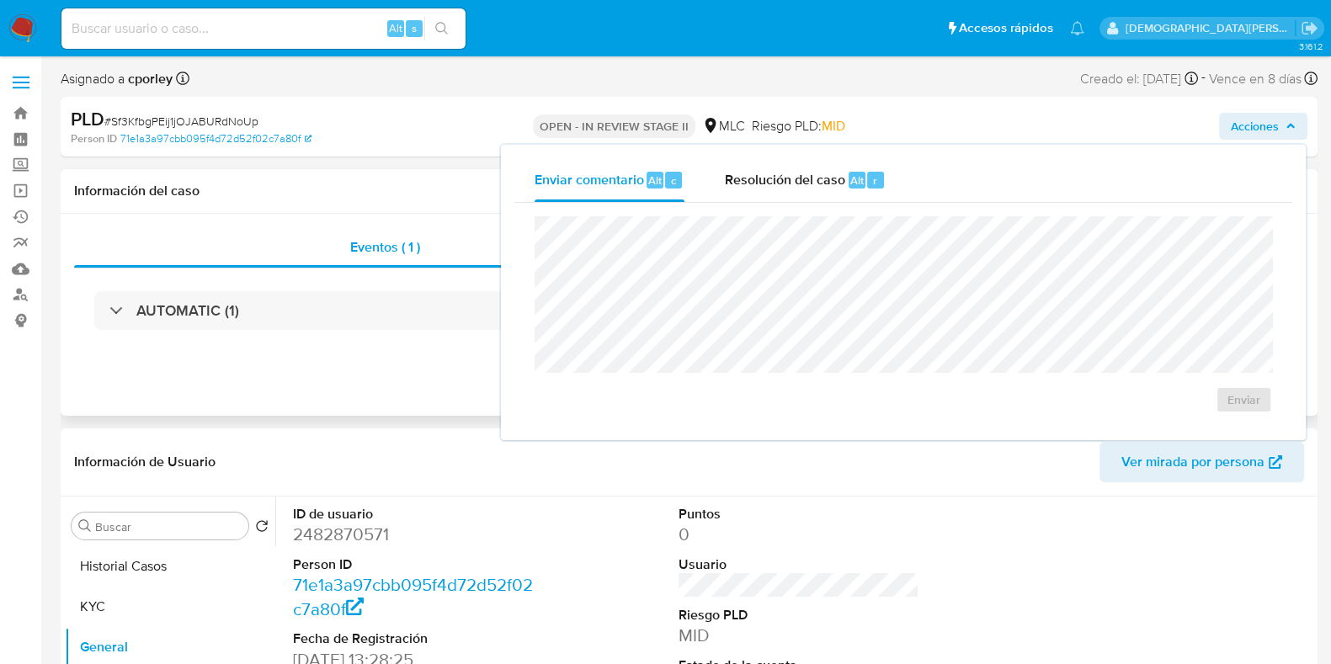
click at [373, 169] on div "Información del caso" at bounding box center [689, 191] width 1257 height 45
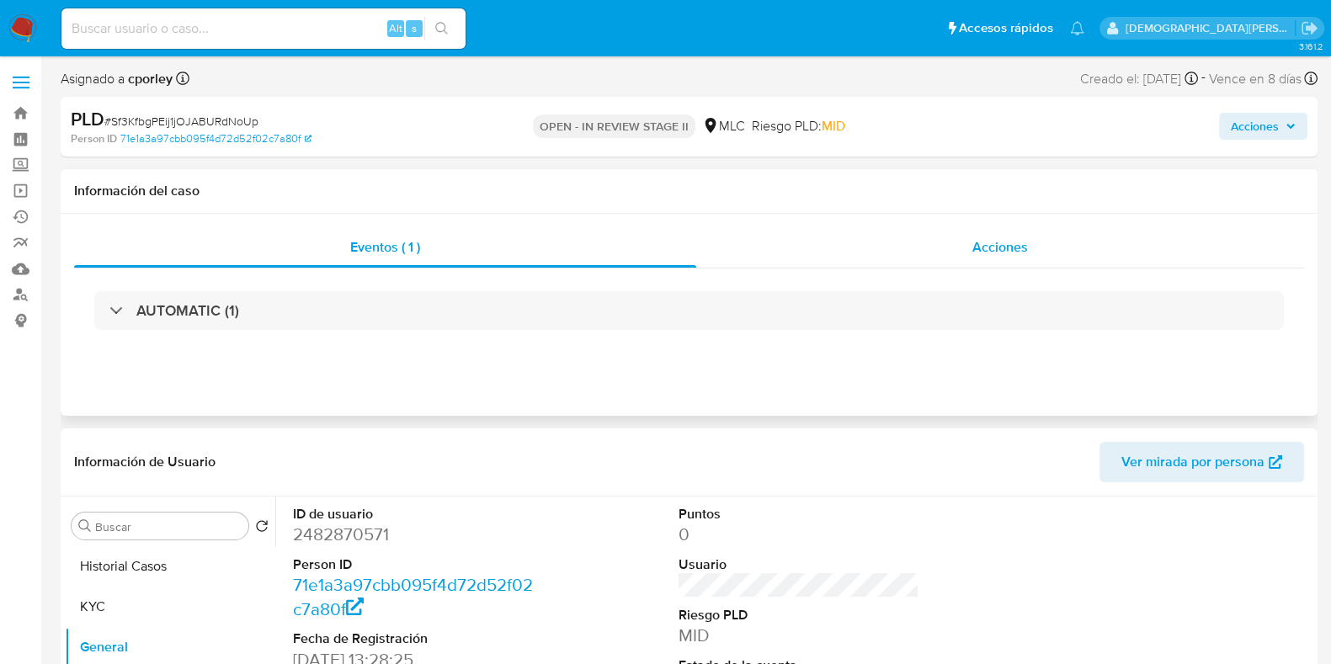
click at [1016, 246] on span "Acciones" at bounding box center [1001, 246] width 56 height 19
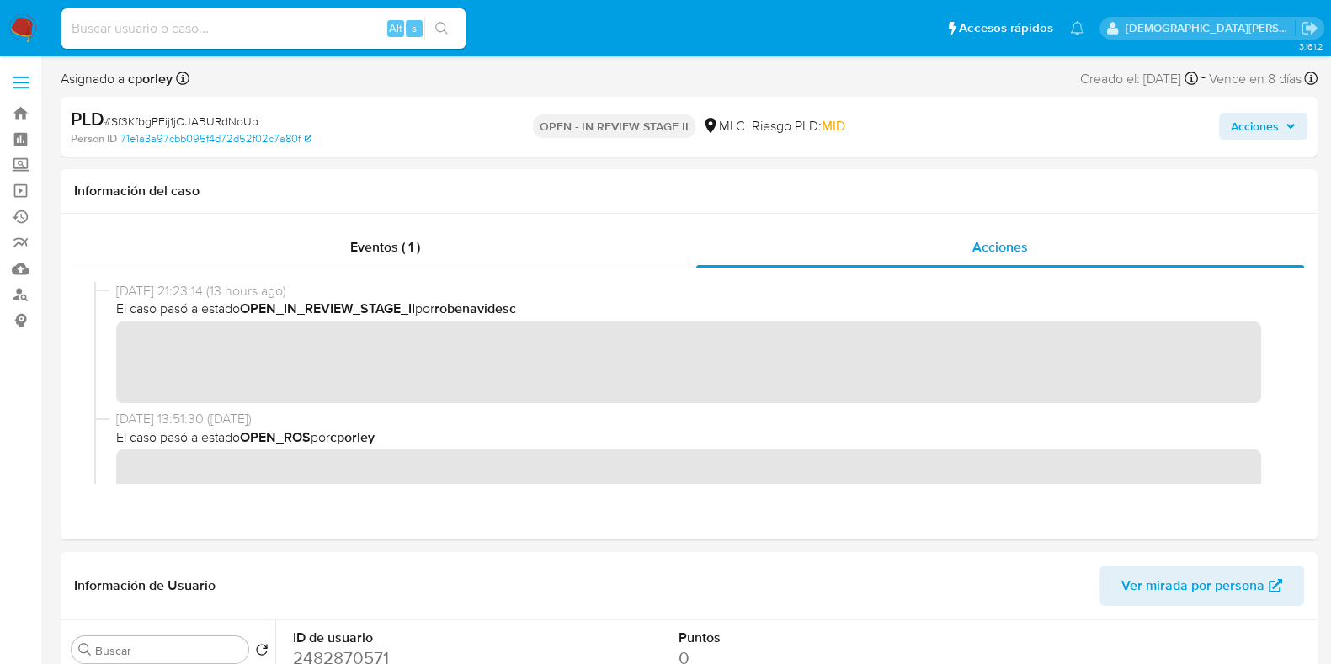
click at [1252, 136] on span "Acciones" at bounding box center [1255, 126] width 48 height 27
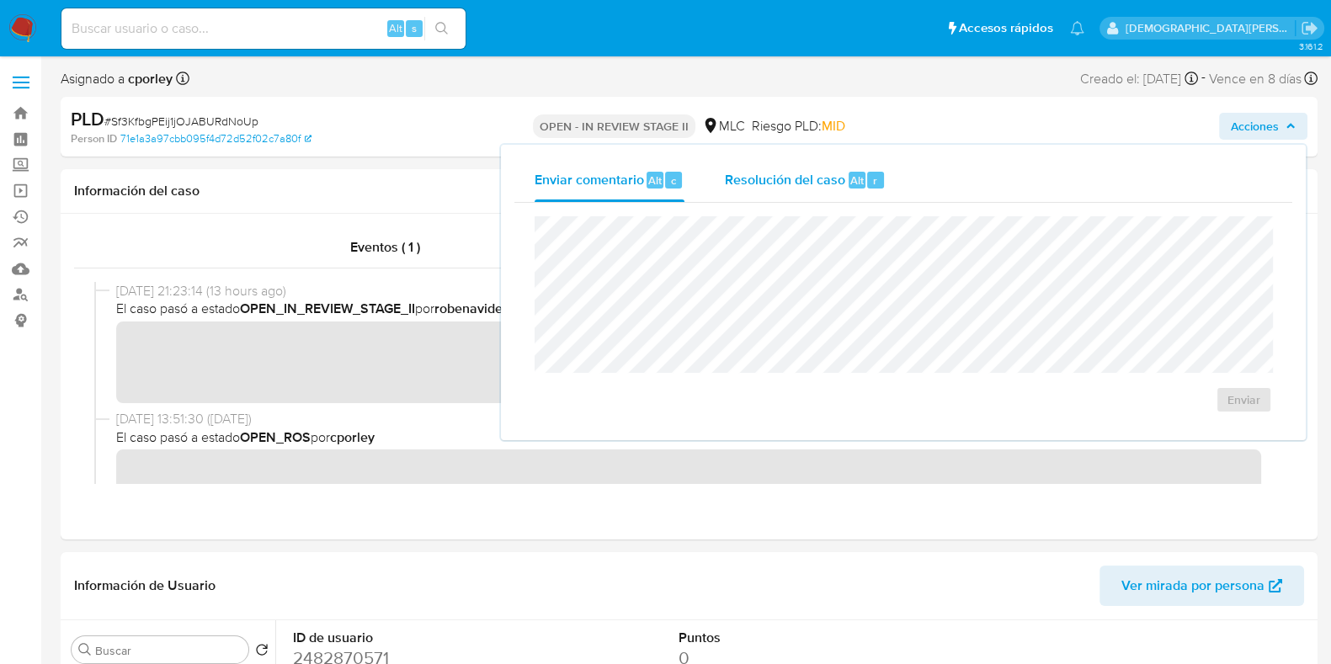
click at [786, 188] on span "Resolución del caso" at bounding box center [785, 179] width 120 height 19
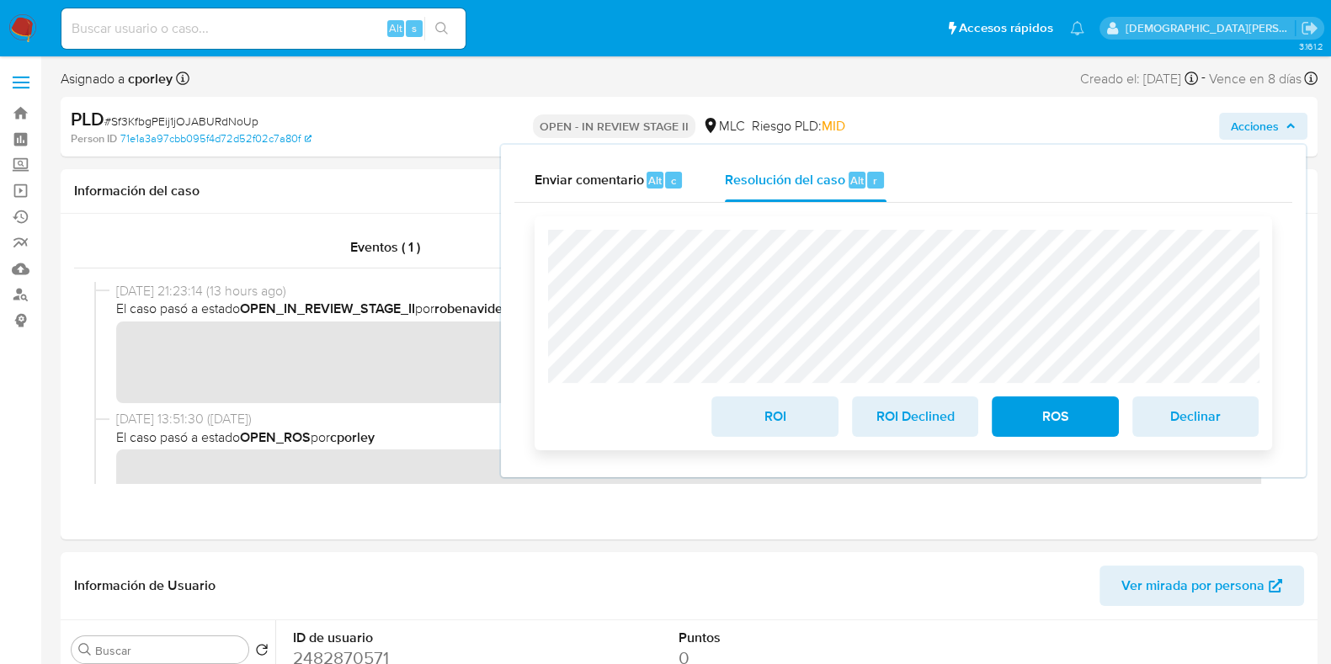
click at [880, 418] on span "ROI Declined" at bounding box center [915, 416] width 83 height 37
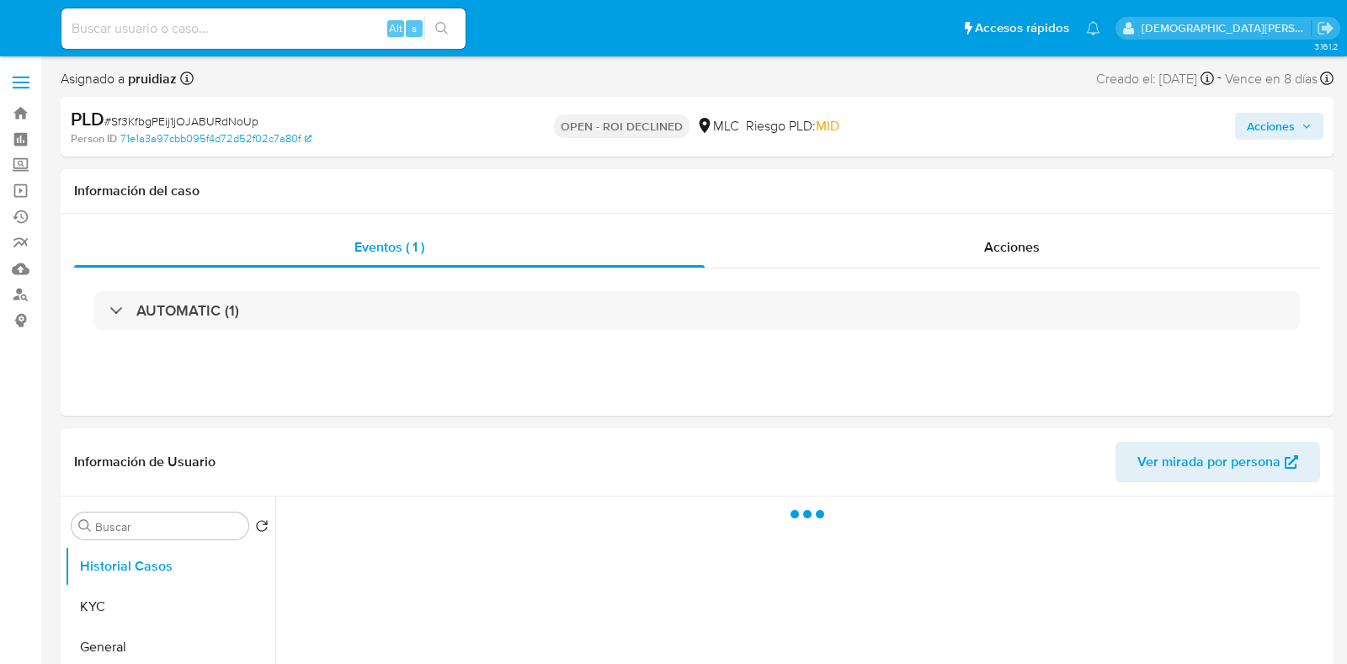
select select "10"
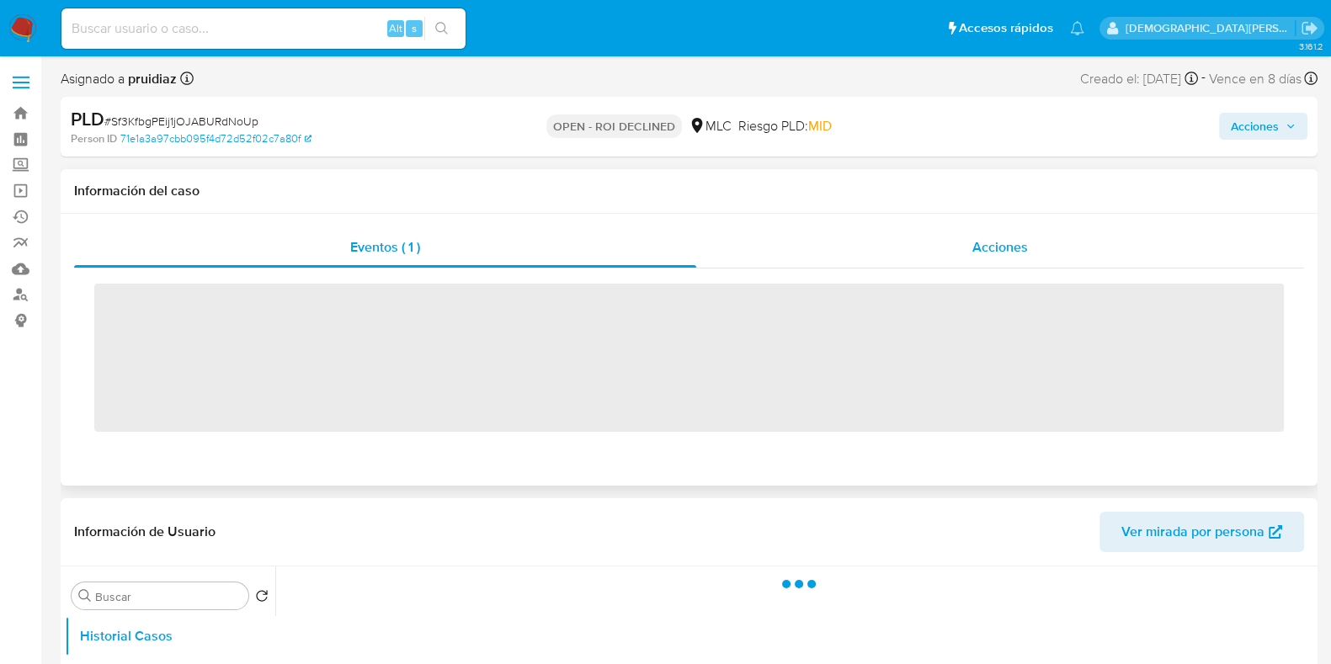
click at [963, 249] on div "Acciones" at bounding box center [1000, 247] width 608 height 40
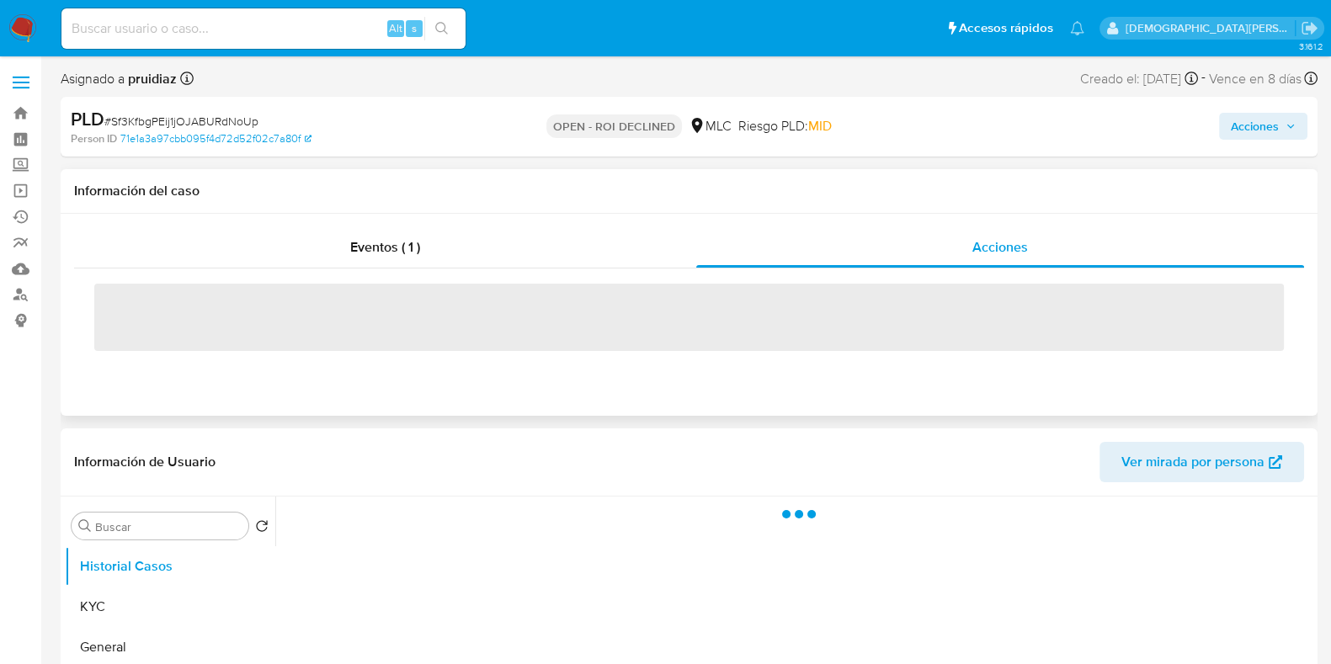
select select "10"
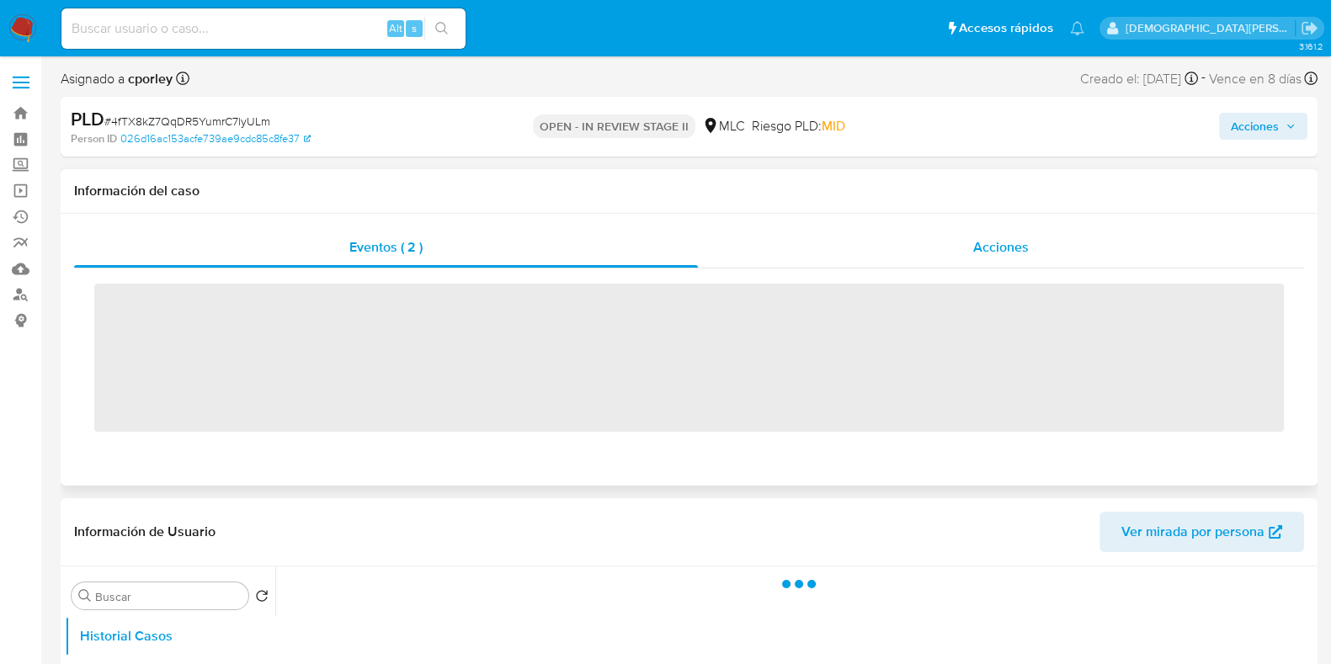
click at [944, 254] on div "Acciones" at bounding box center [1001, 247] width 606 height 40
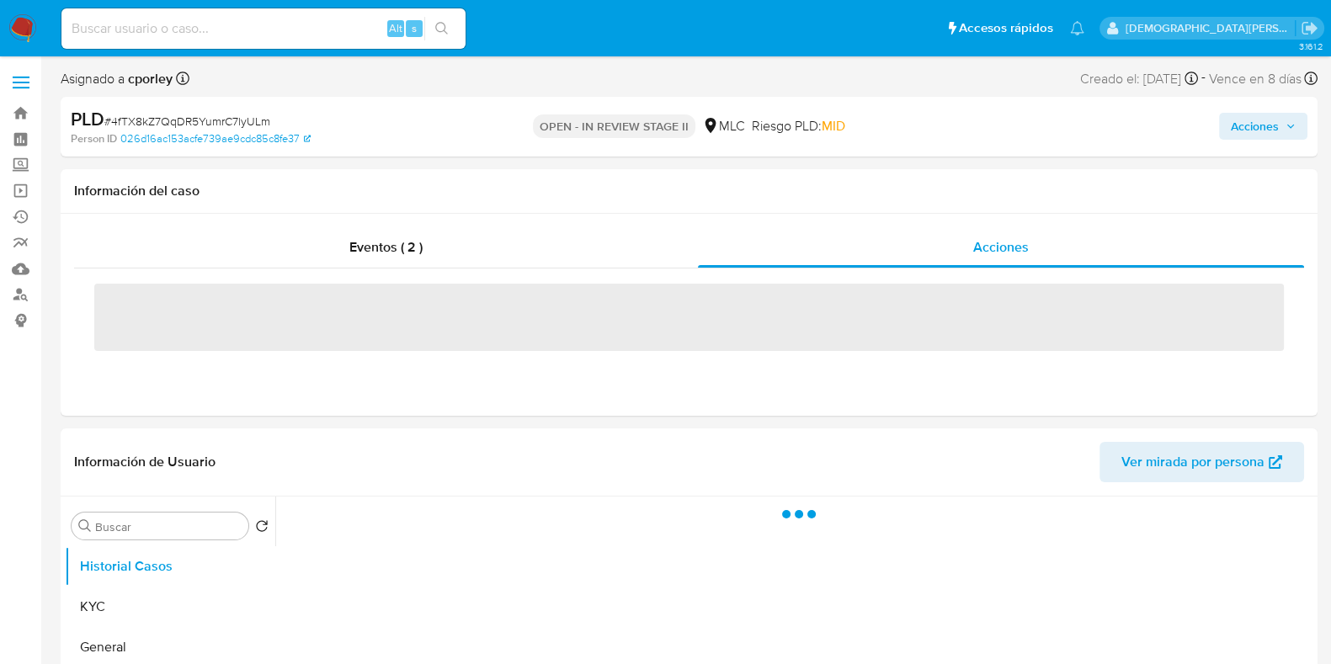
select select "10"
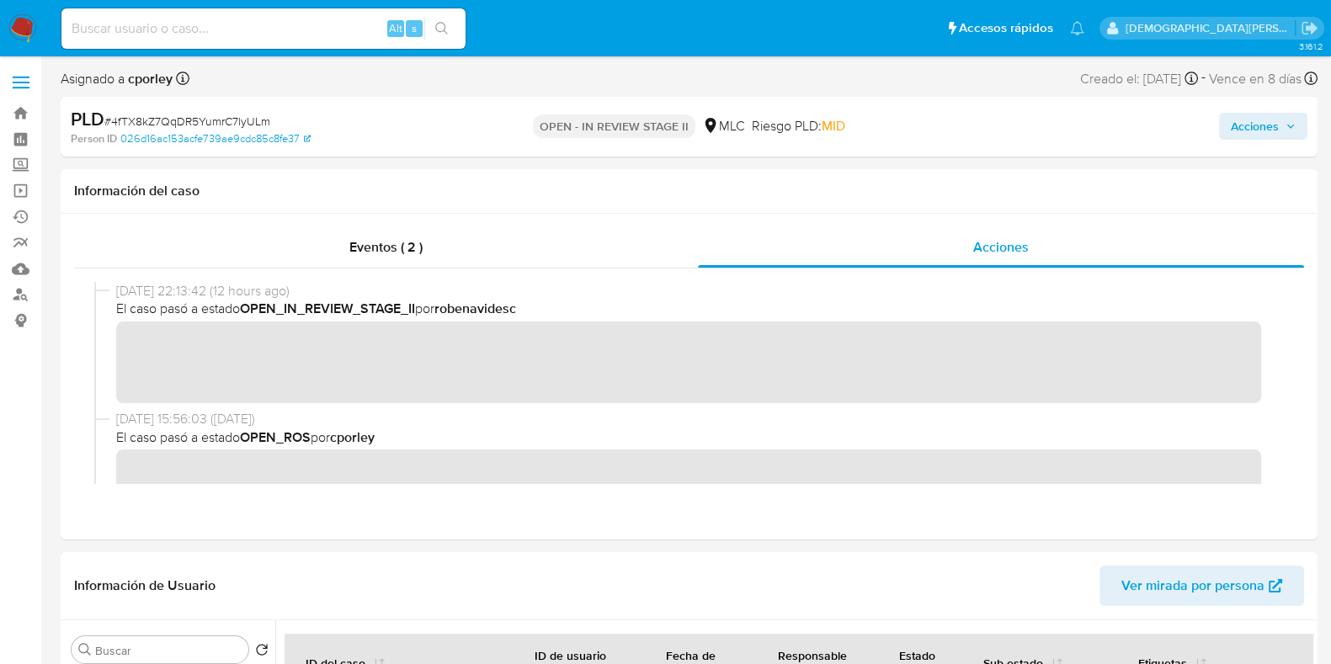
click at [1253, 120] on span "Acciones" at bounding box center [1255, 126] width 48 height 27
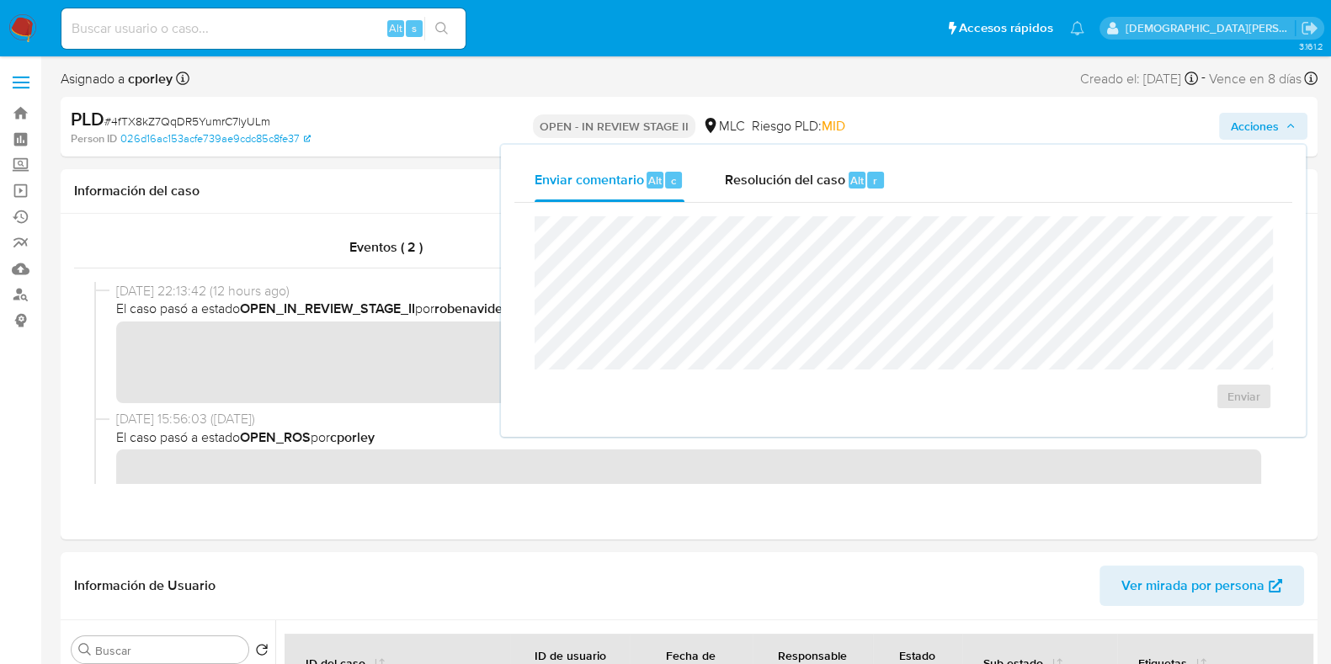
drag, startPoint x: 783, startPoint y: 189, endPoint x: 762, endPoint y: 212, distance: 31.6
click at [775, 199] on div "Resolución del caso Alt r" at bounding box center [805, 180] width 161 height 44
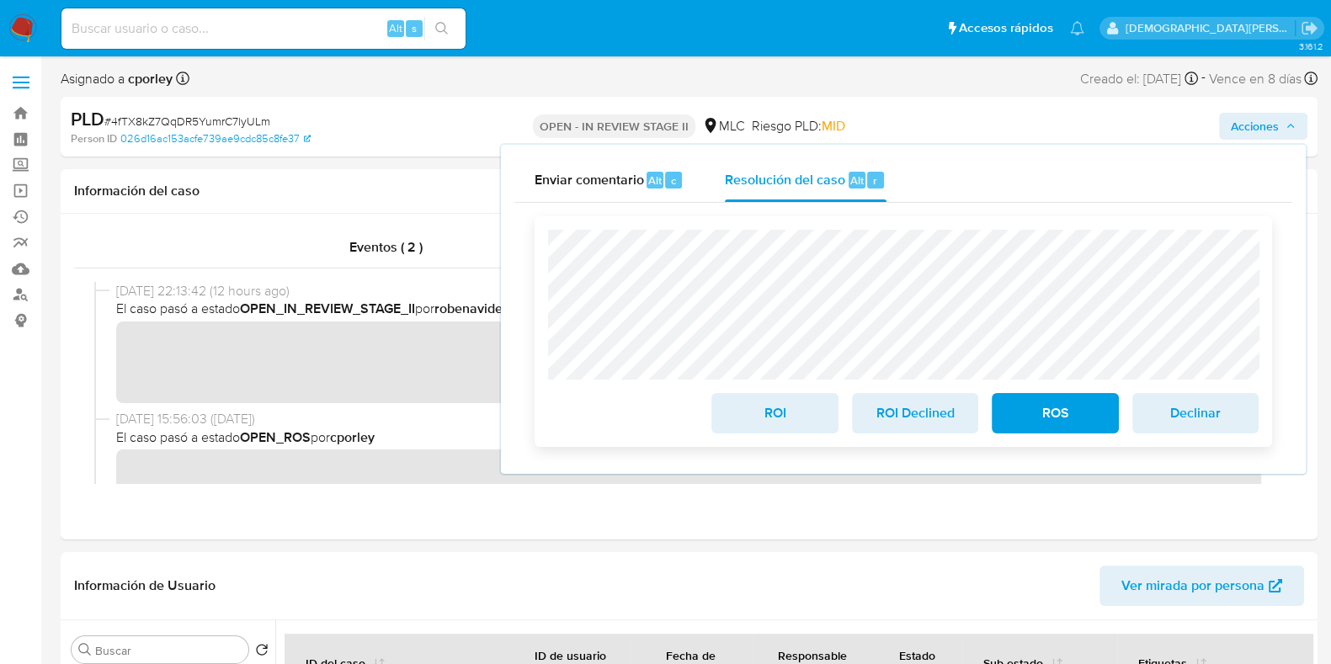
click at [912, 416] on span "ROI Declined" at bounding box center [915, 413] width 83 height 37
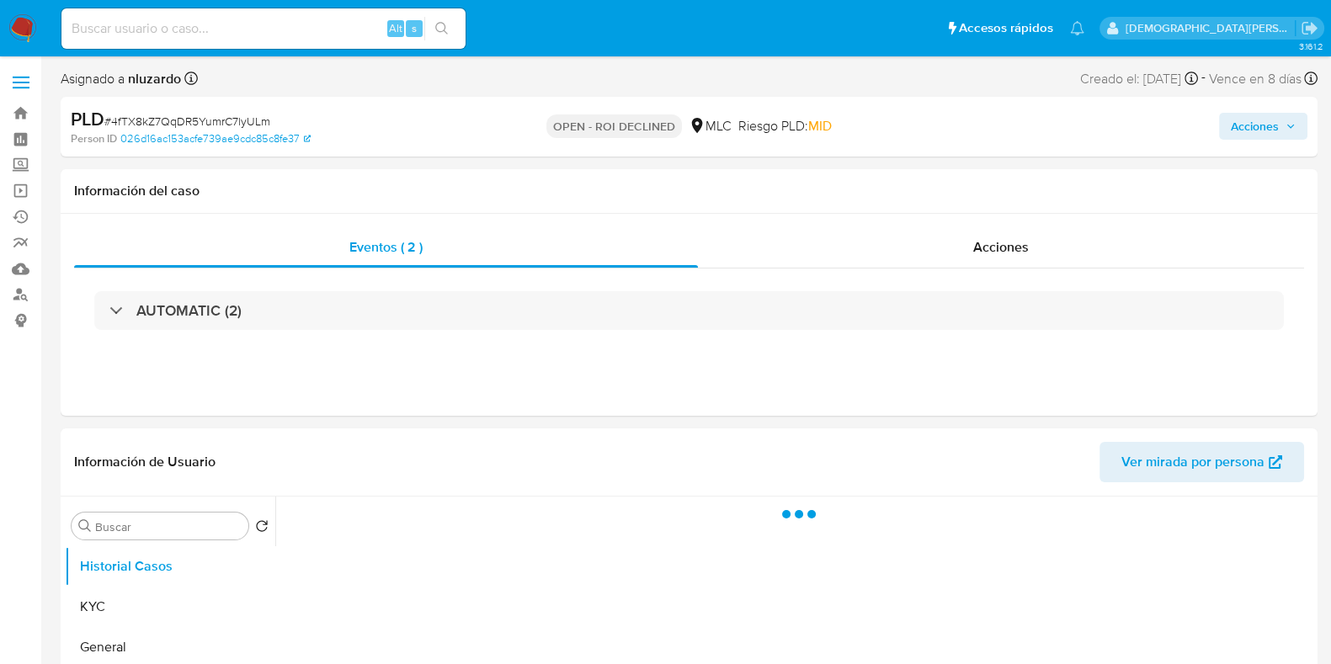
select select "10"
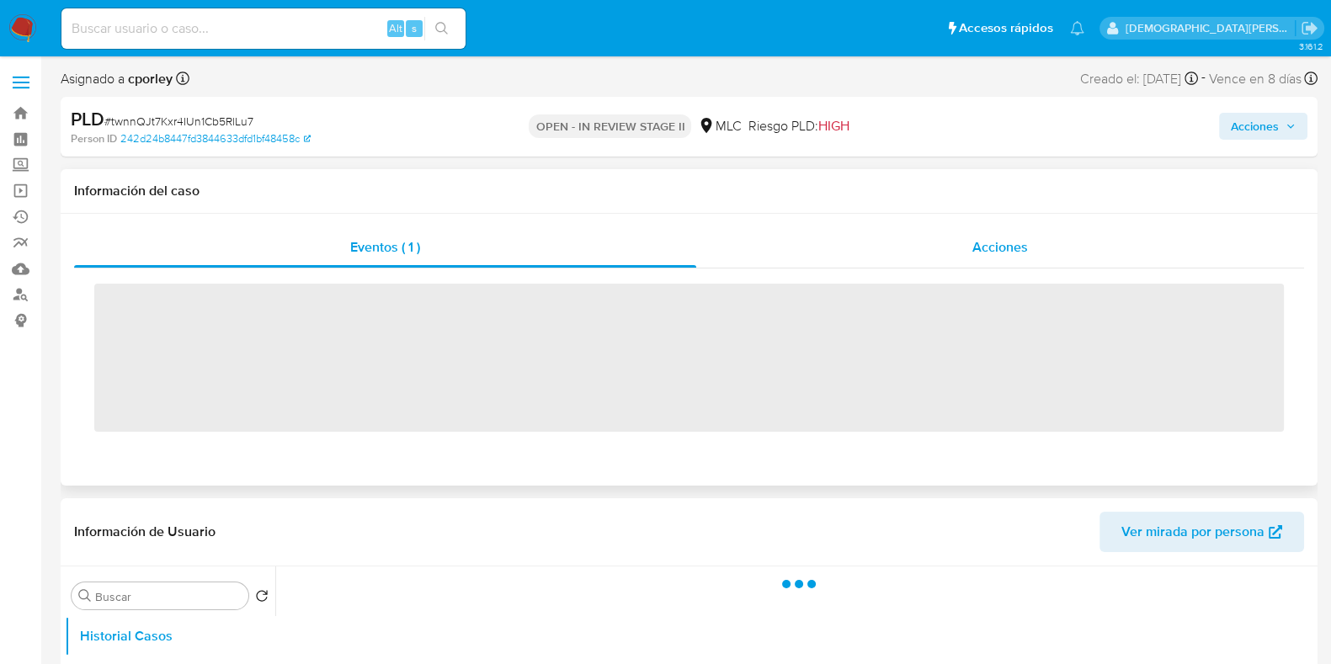
click at [994, 230] on div "Acciones" at bounding box center [1000, 247] width 608 height 40
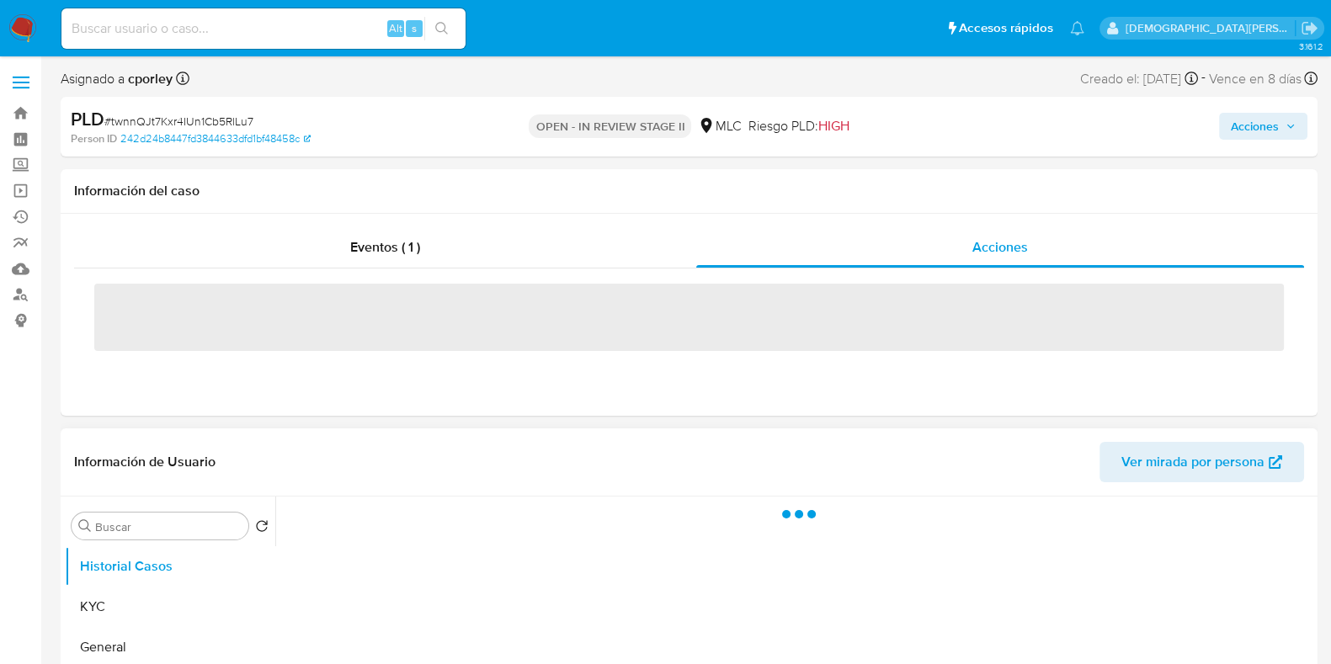
select select "10"
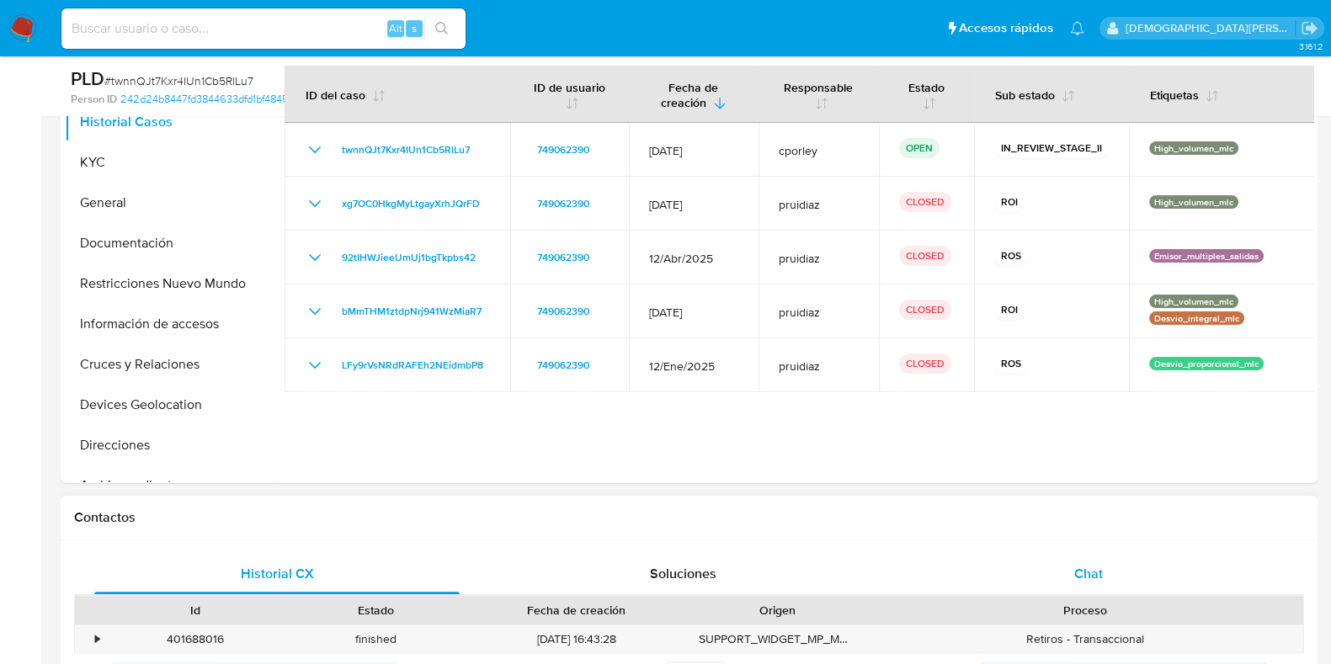
scroll to position [662, 0]
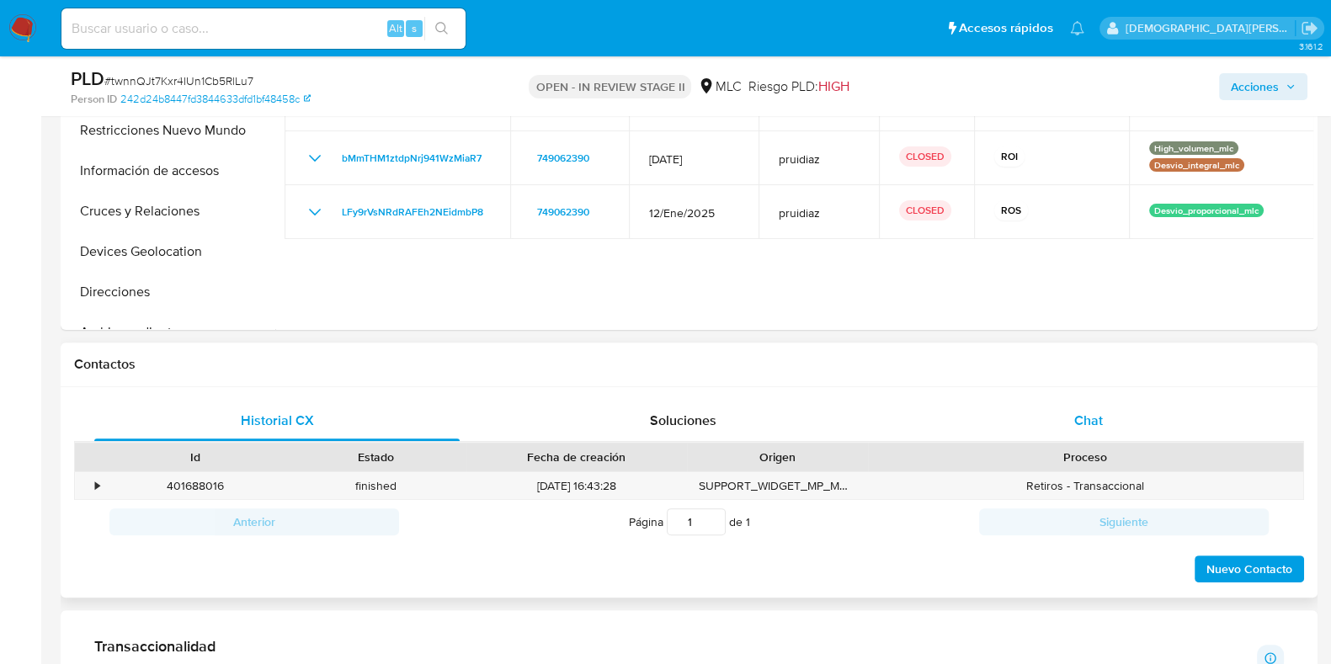
click at [1037, 415] on div "Chat" at bounding box center [1088, 421] width 365 height 40
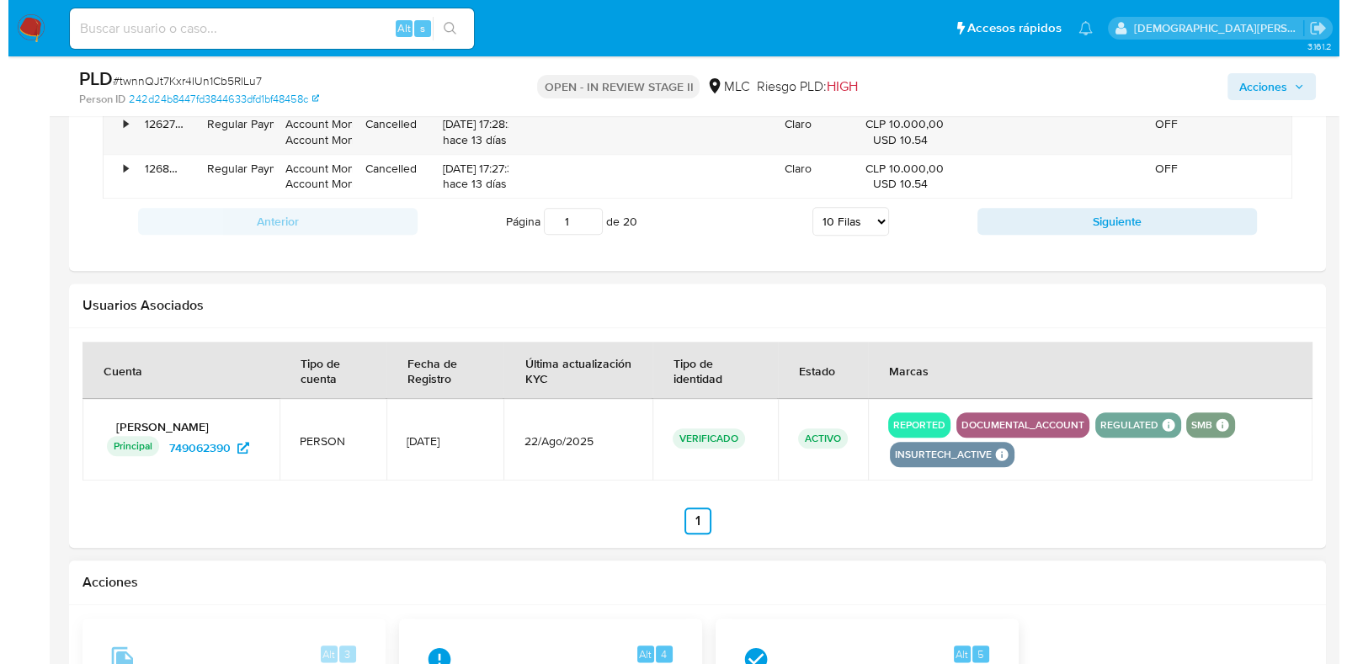
scroll to position [2739, 0]
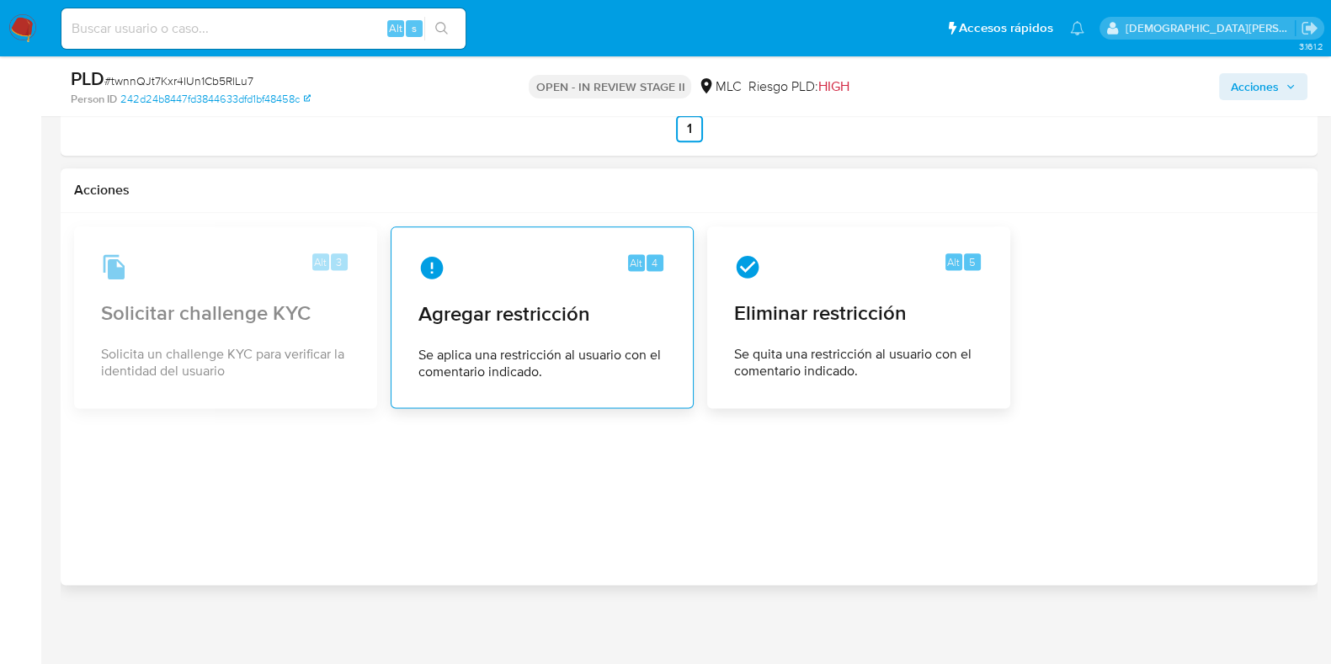
click at [501, 349] on span "Se aplica una restricción al usuario con el comentario indicado." at bounding box center [543, 364] width 248 height 34
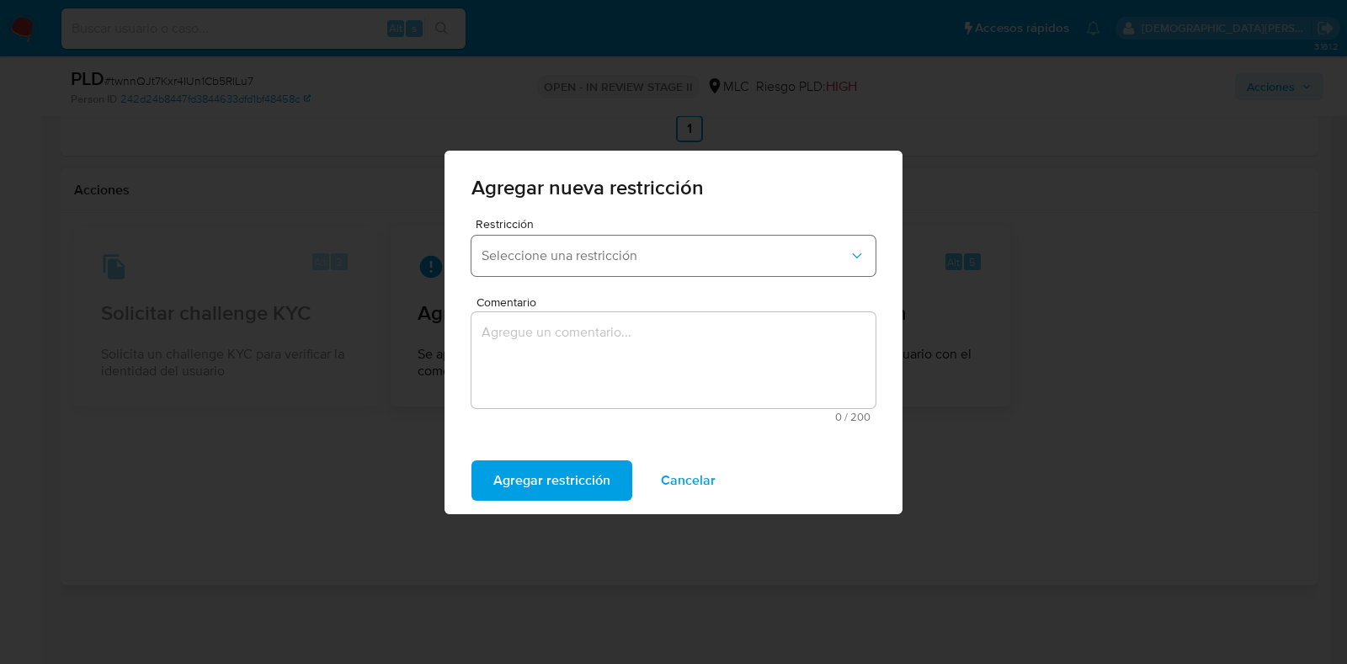
click at [634, 268] on button "Seleccione una restricción" at bounding box center [674, 256] width 404 height 40
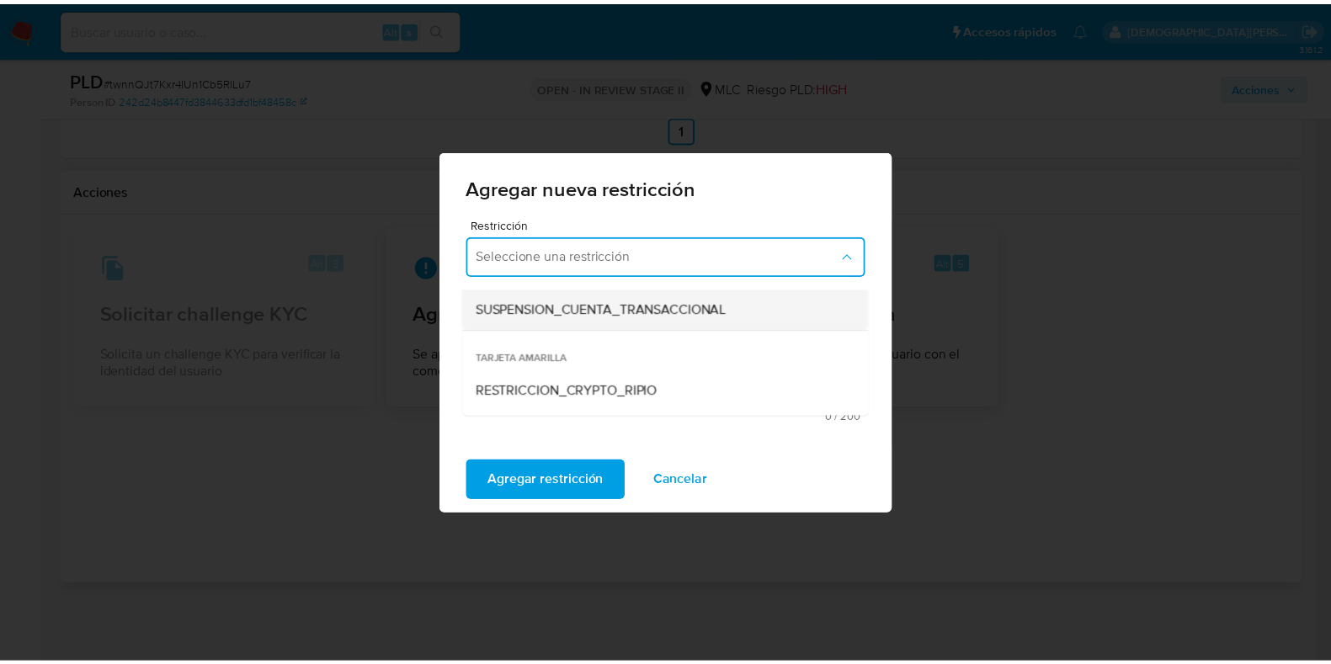
scroll to position [351, 0]
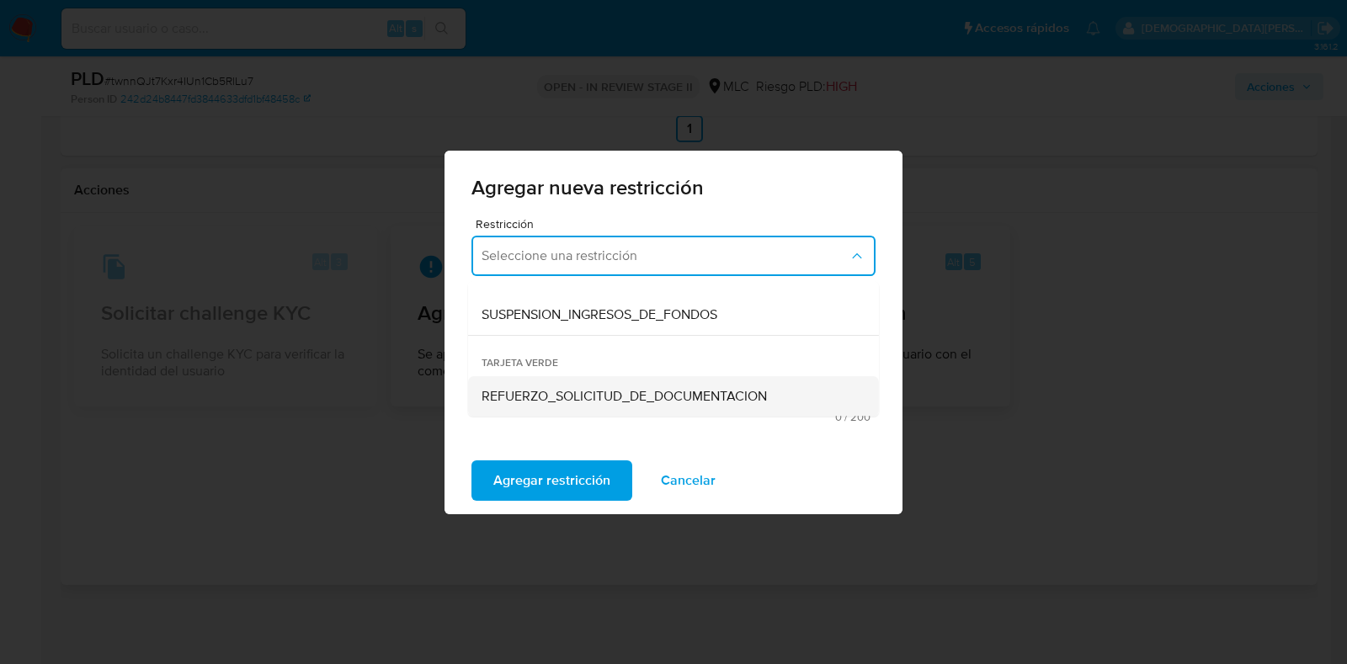
click at [618, 399] on span "REFUERZO_SOLICITUD_DE_DOCUMENTACION" at bounding box center [624, 396] width 285 height 17
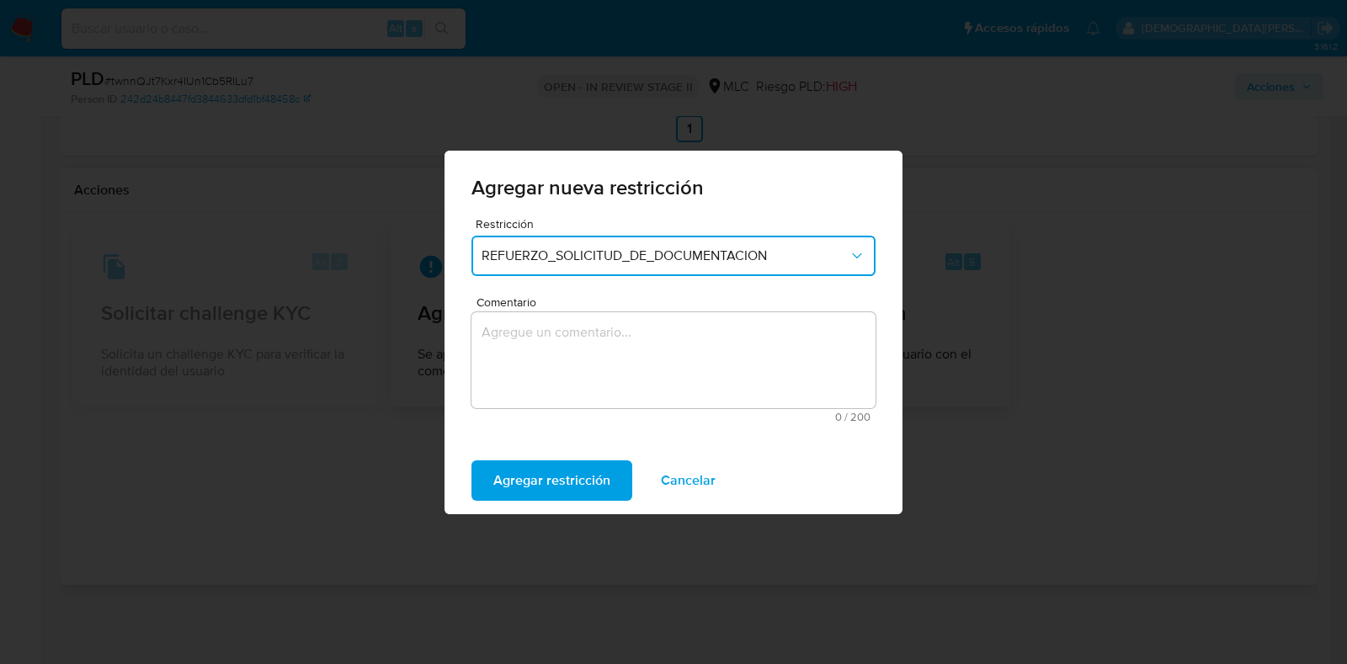
click at [620, 365] on textarea "Comentario" at bounding box center [674, 360] width 404 height 96
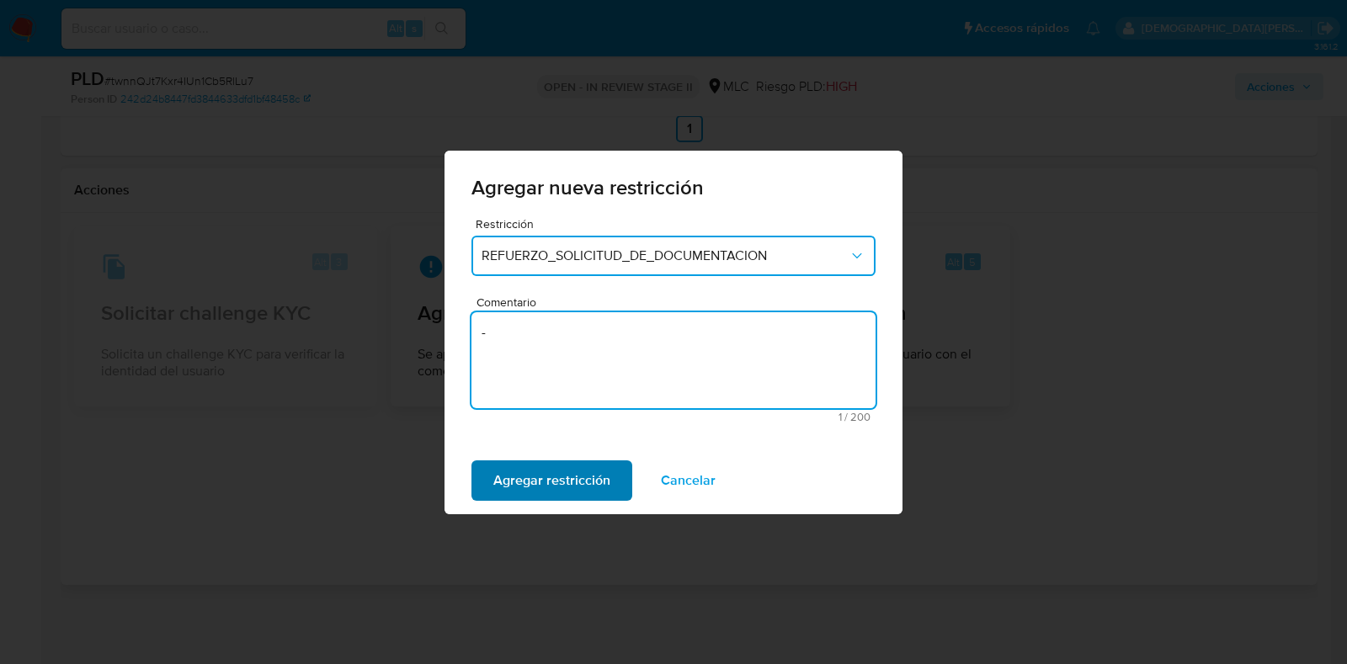
type textarea "-"
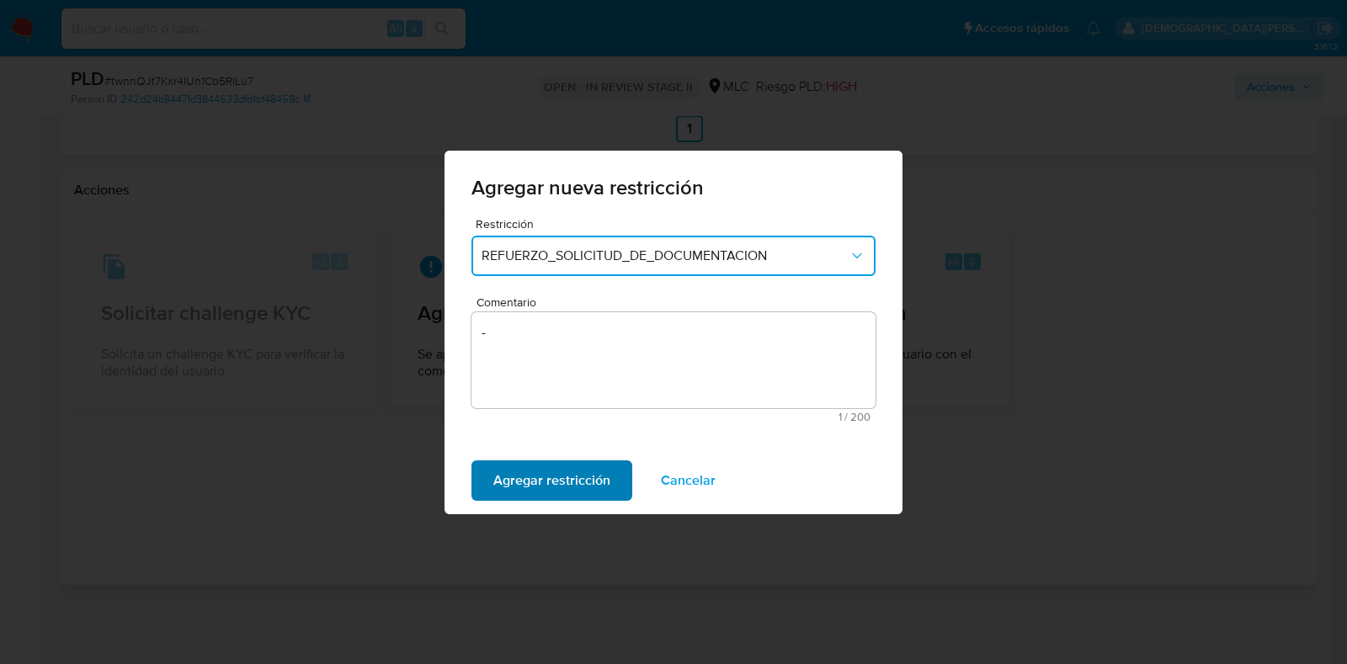
click at [563, 476] on span "Agregar restricción" at bounding box center [551, 480] width 117 height 37
click at [507, 477] on span "Confirmar" at bounding box center [523, 480] width 61 height 37
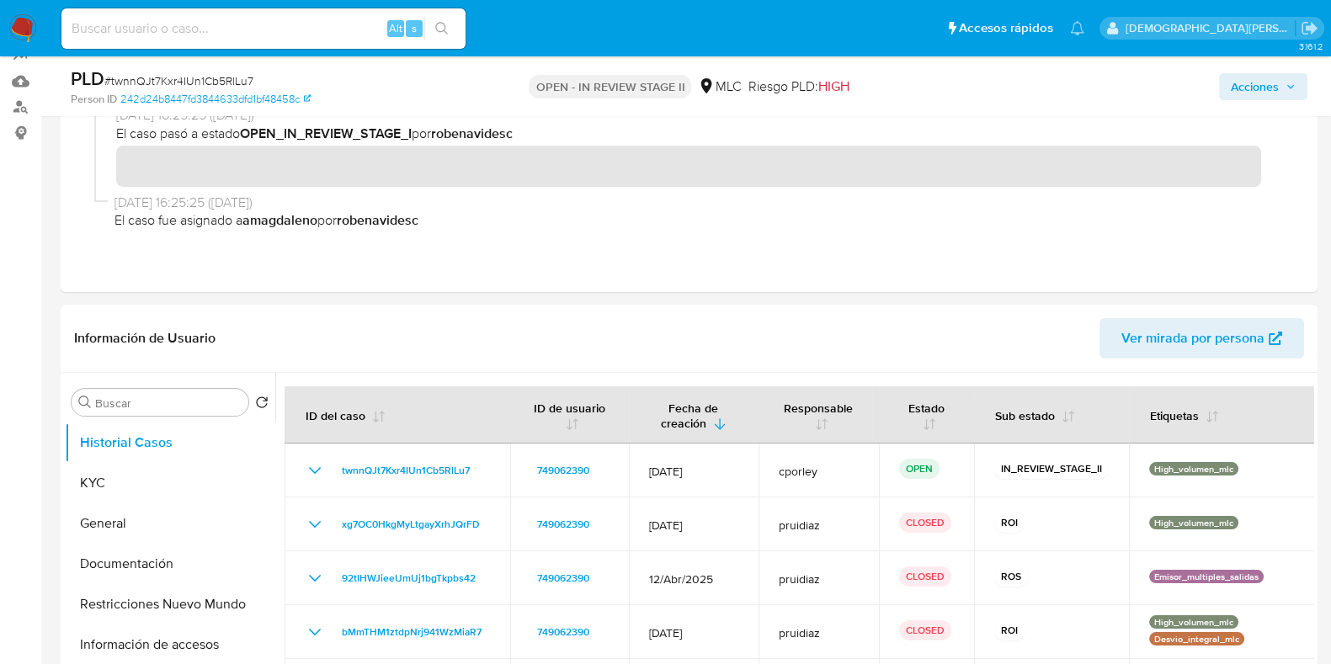
scroll to position [107, 0]
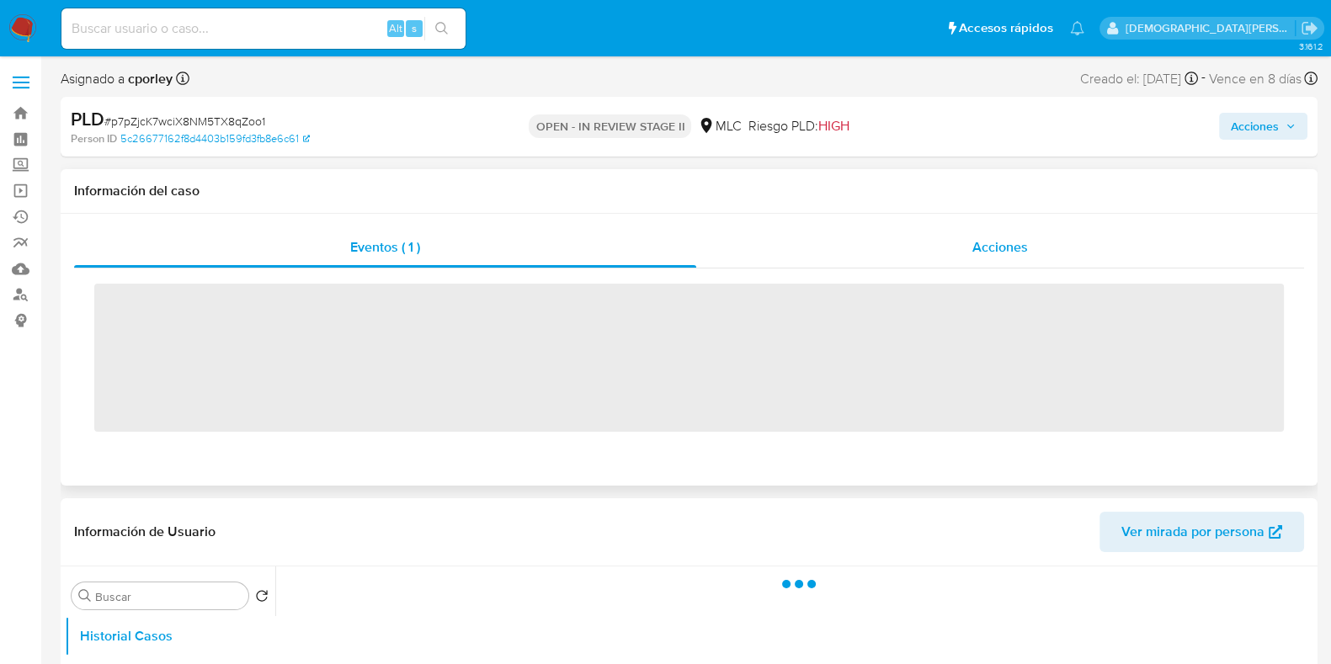
click at [942, 257] on div "Acciones" at bounding box center [1000, 247] width 608 height 40
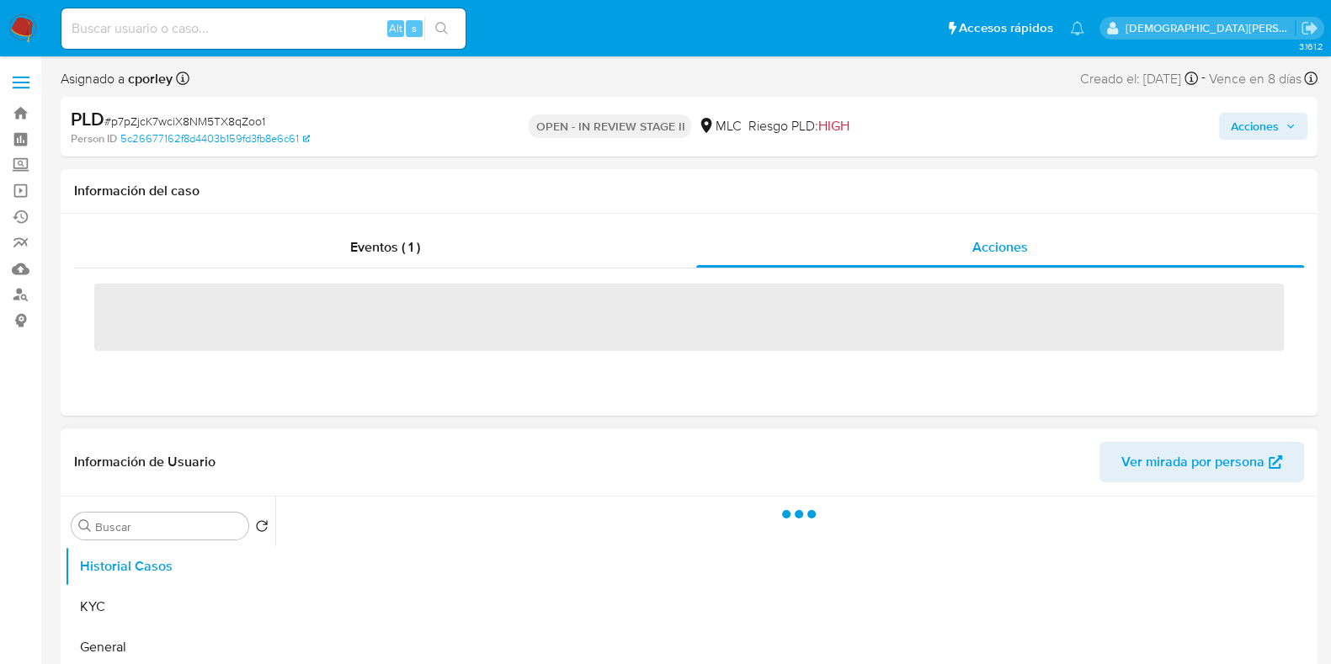
select select "10"
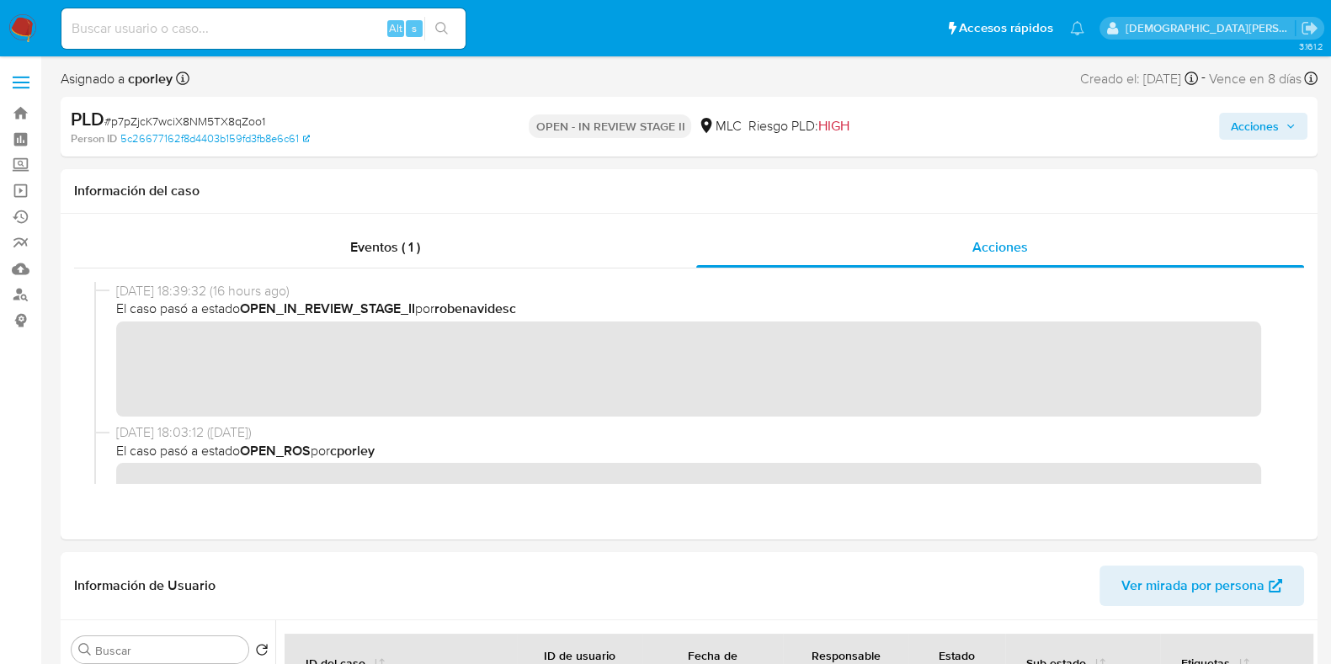
click at [1240, 128] on span "Acciones" at bounding box center [1255, 126] width 48 height 27
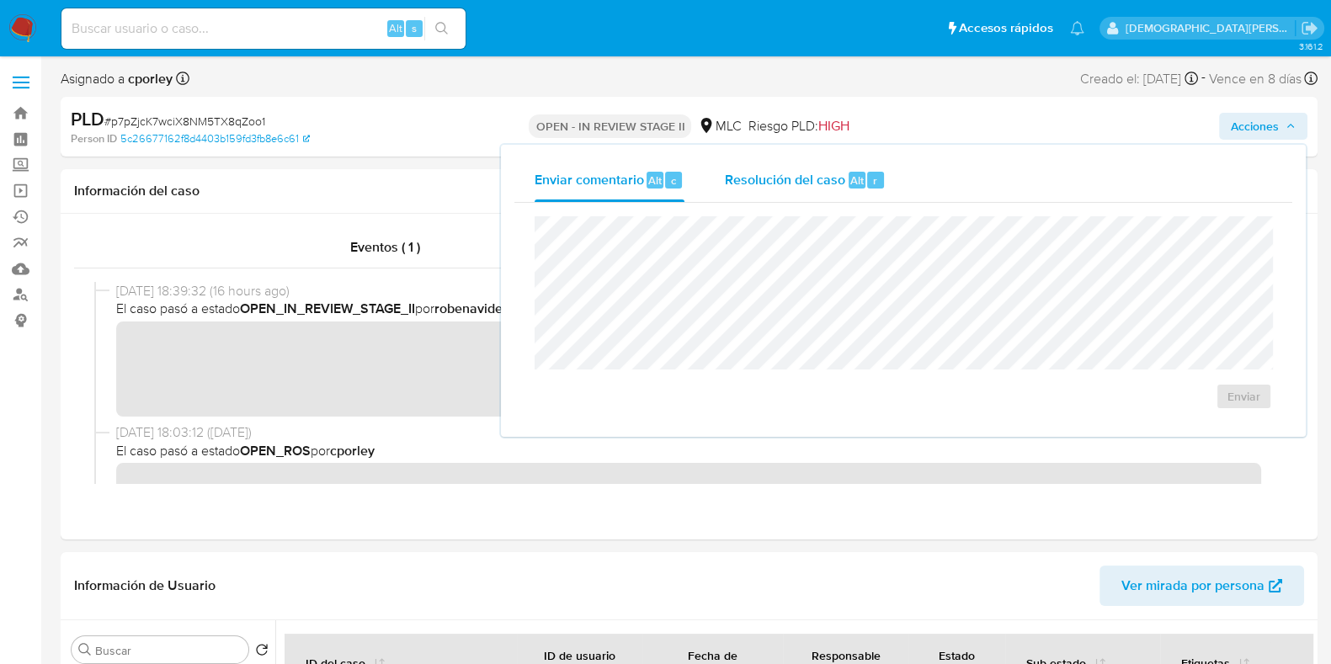
click at [782, 183] on span "Resolución del caso" at bounding box center [785, 179] width 120 height 19
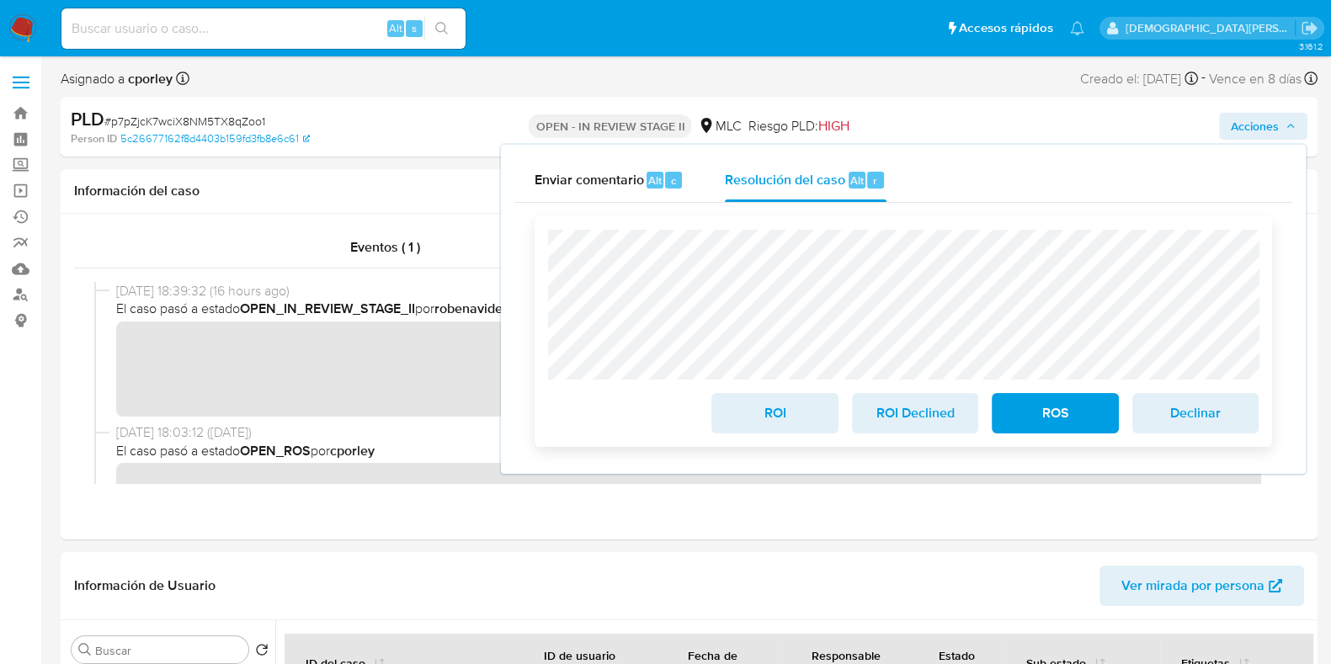
click at [737, 427] on span "ROI" at bounding box center [774, 413] width 83 height 37
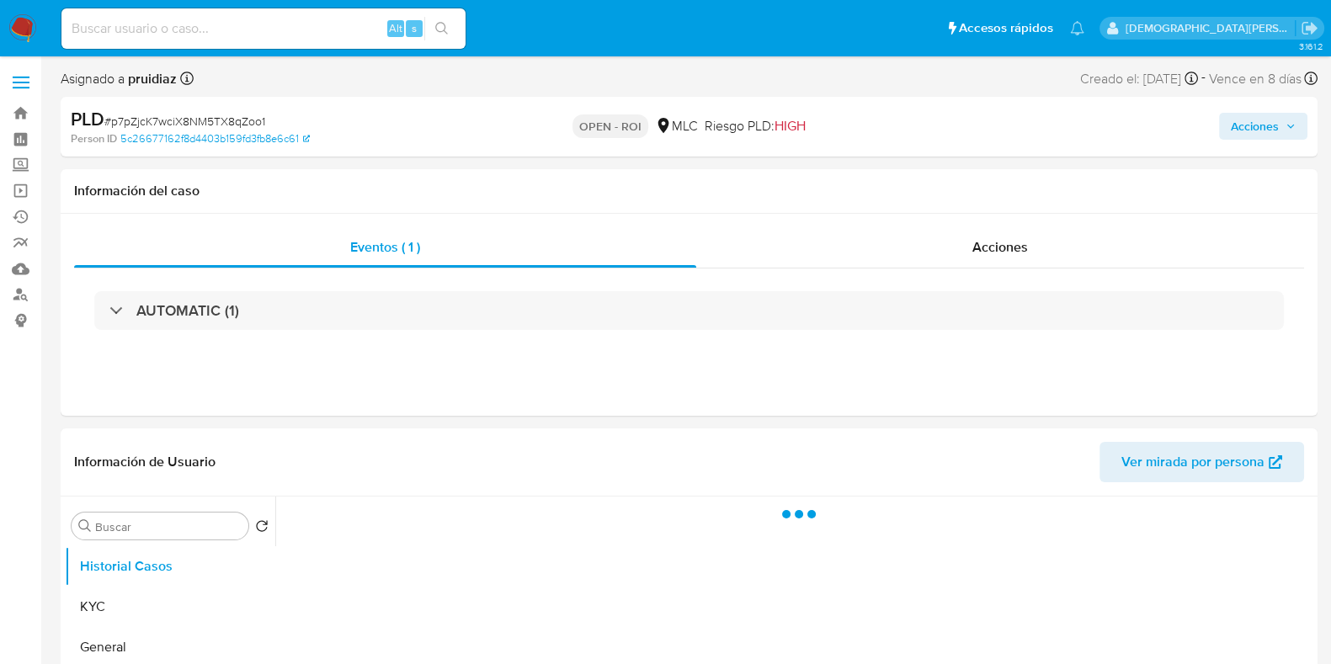
select select "10"
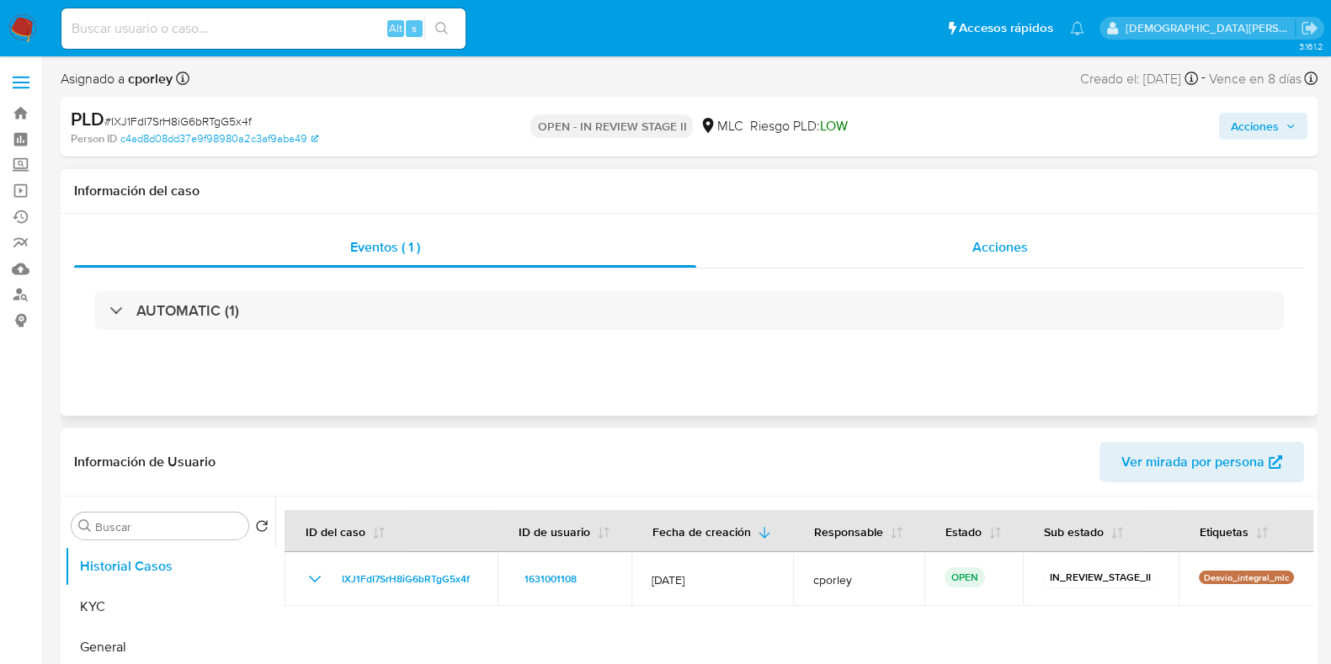
click at [956, 259] on div "Acciones" at bounding box center [1000, 247] width 608 height 40
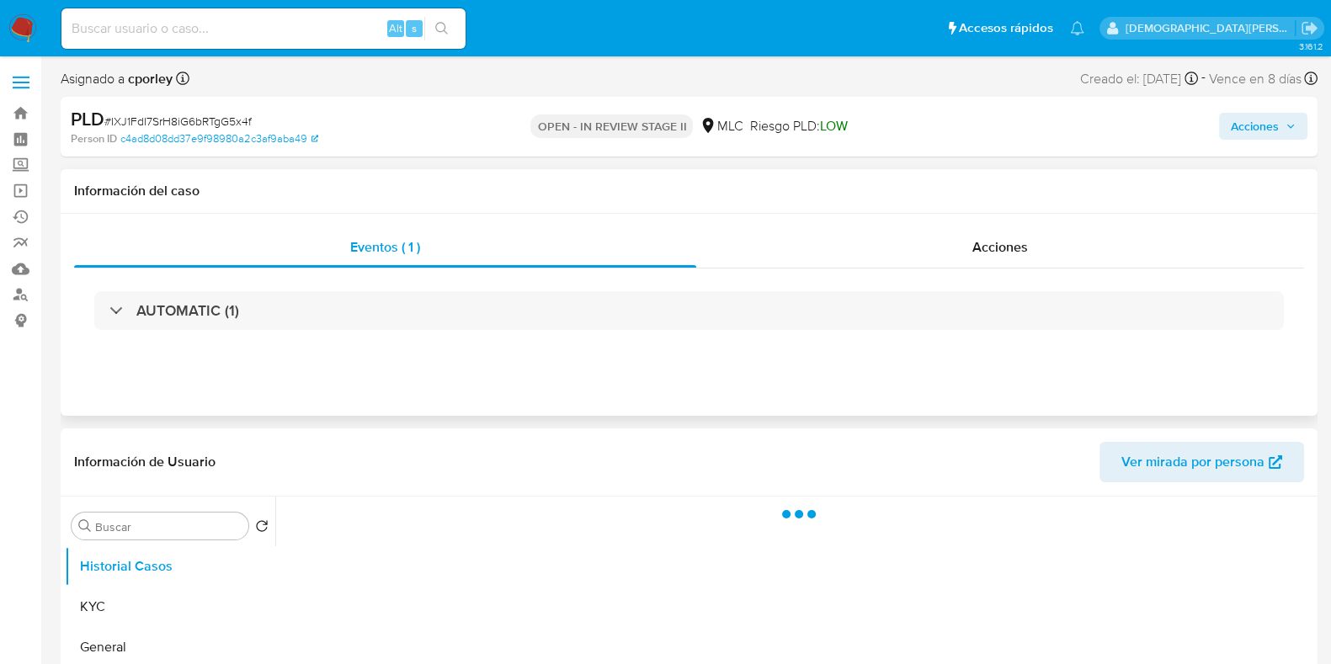
select select "10"
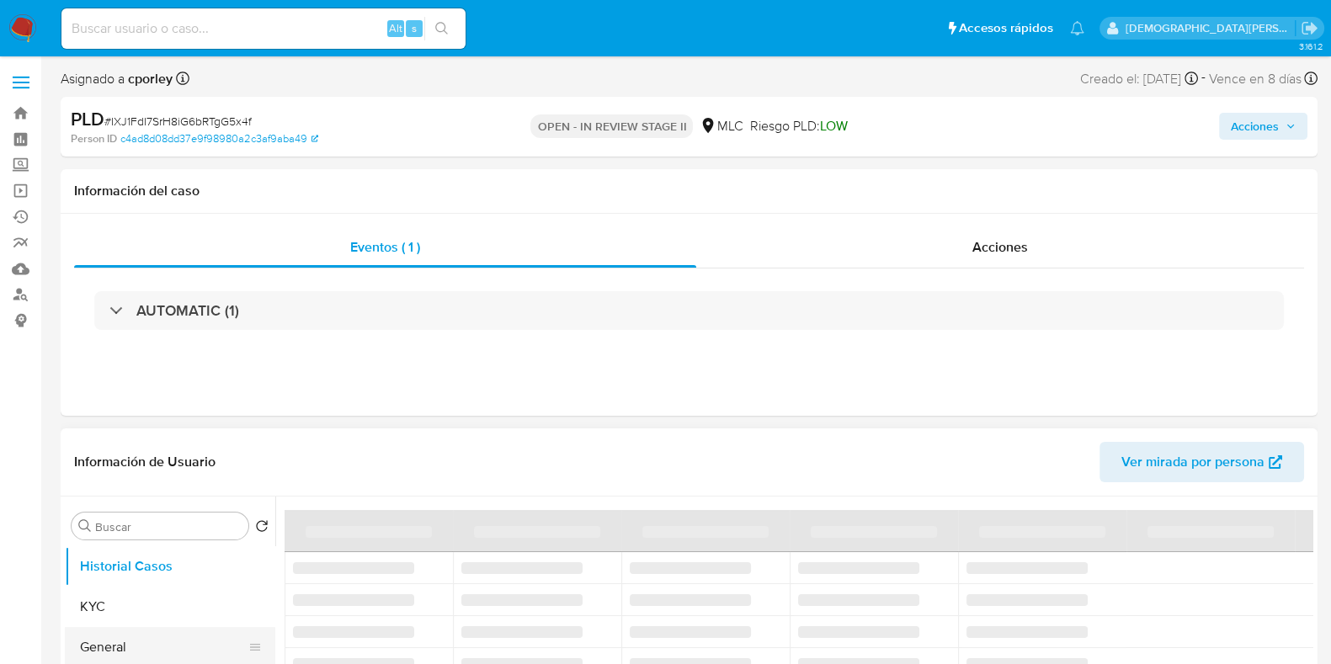
scroll to position [210, 0]
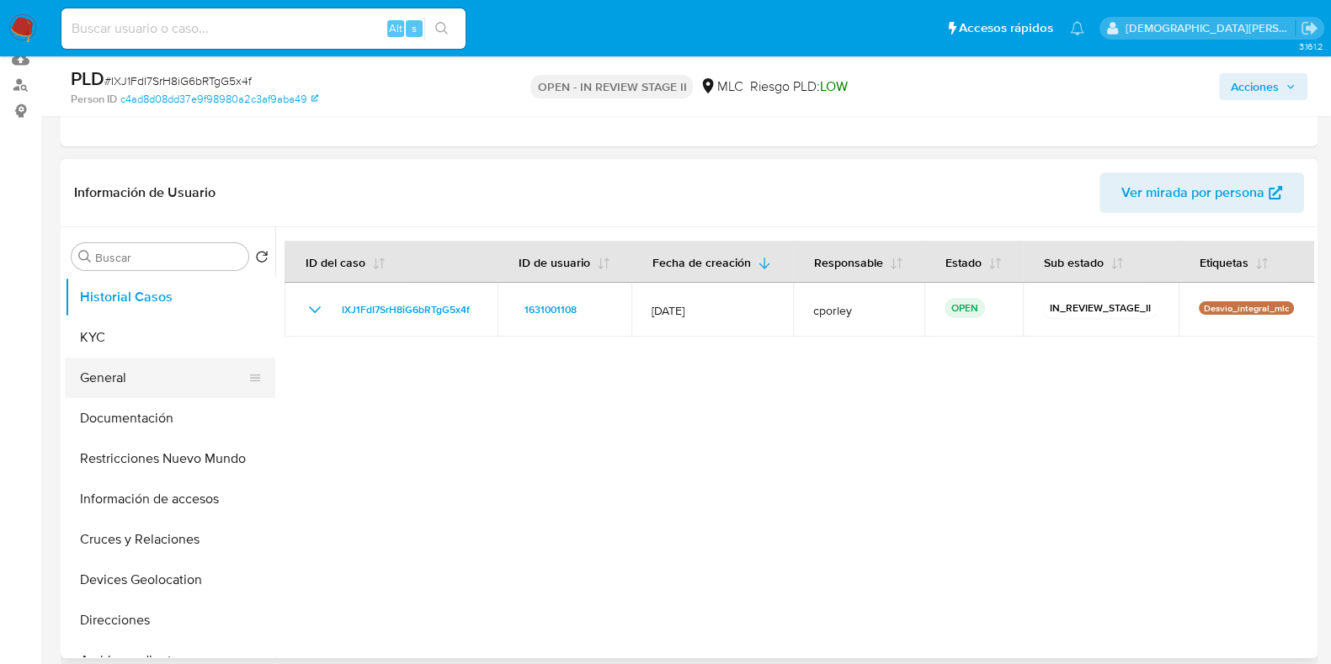
click at [176, 391] on button "General" at bounding box center [163, 378] width 197 height 40
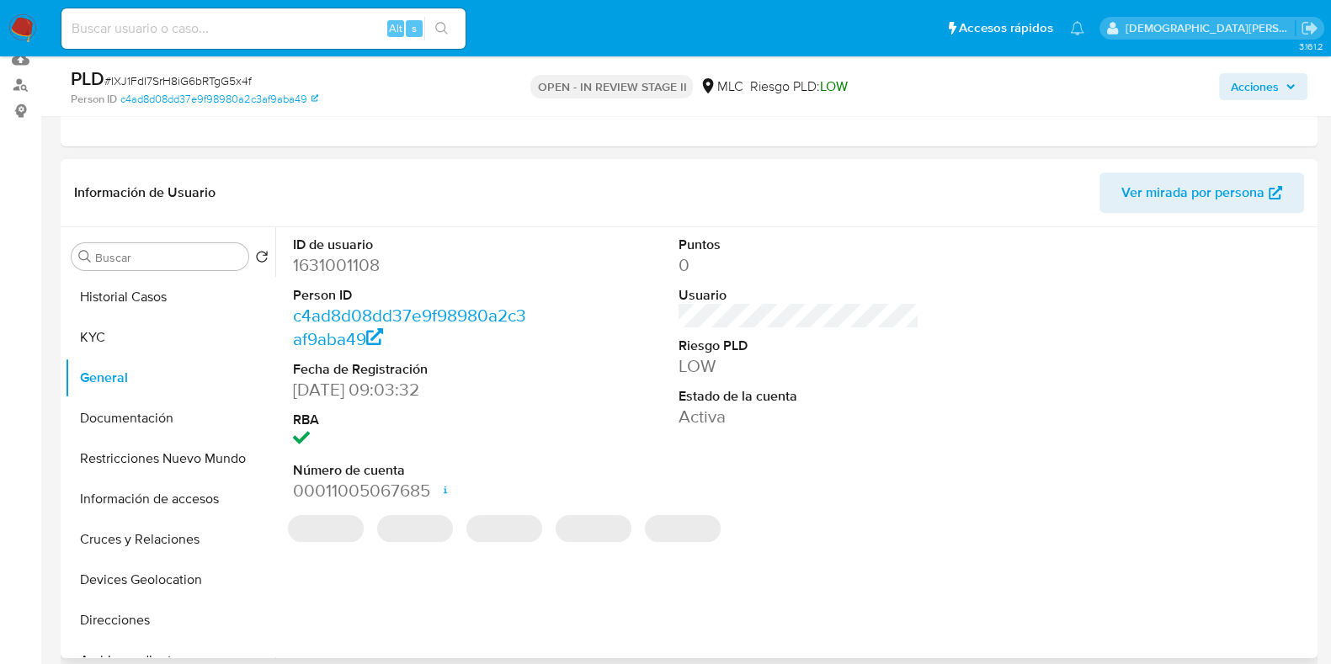
click at [333, 253] on dd "1631001108" at bounding box center [413, 265] width 241 height 24
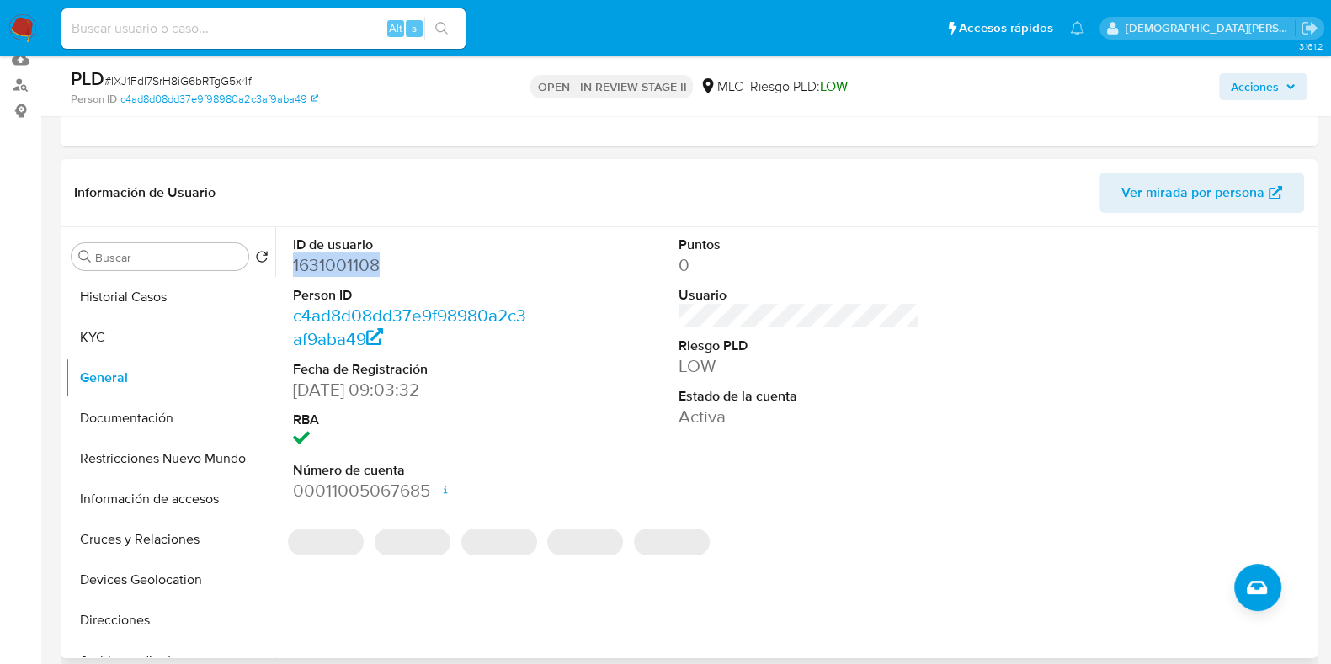
copy dd "1631001108"
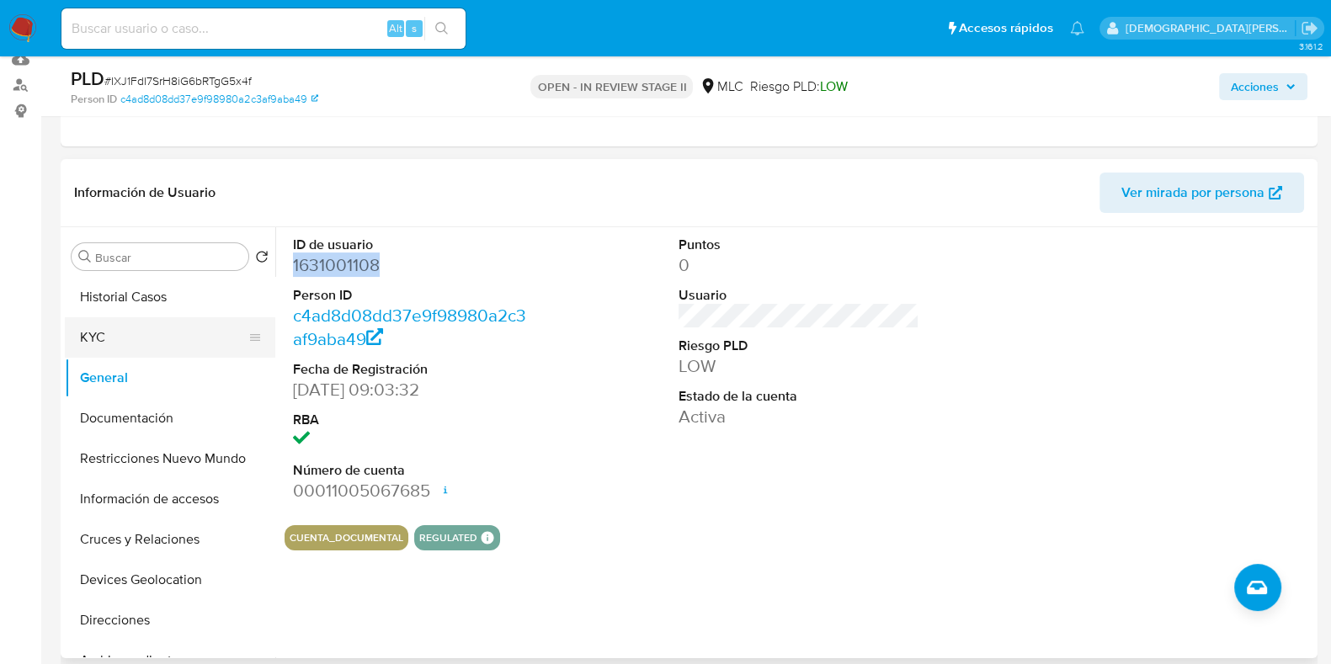
click at [186, 331] on button "KYC" at bounding box center [163, 337] width 197 height 40
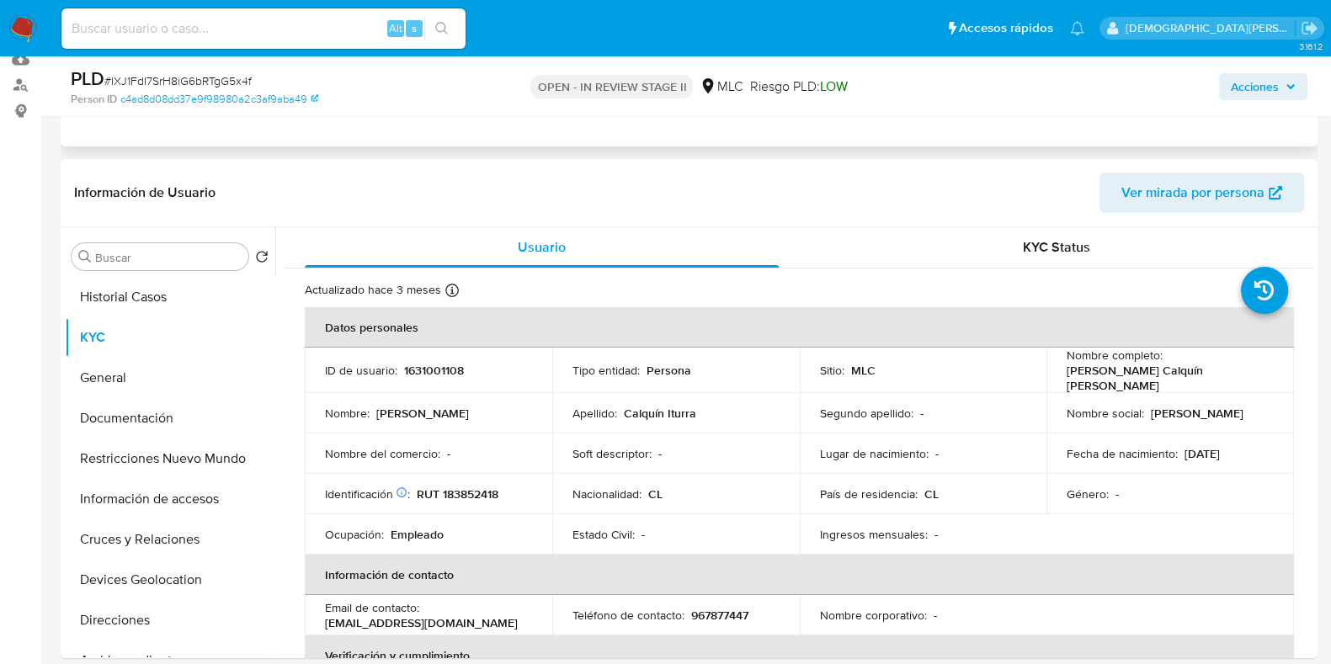
drag, startPoint x: 115, startPoint y: 304, endPoint x: 282, endPoint y: 119, distance: 249.8
click at [115, 303] on button "Historial Casos" at bounding box center [170, 297] width 211 height 40
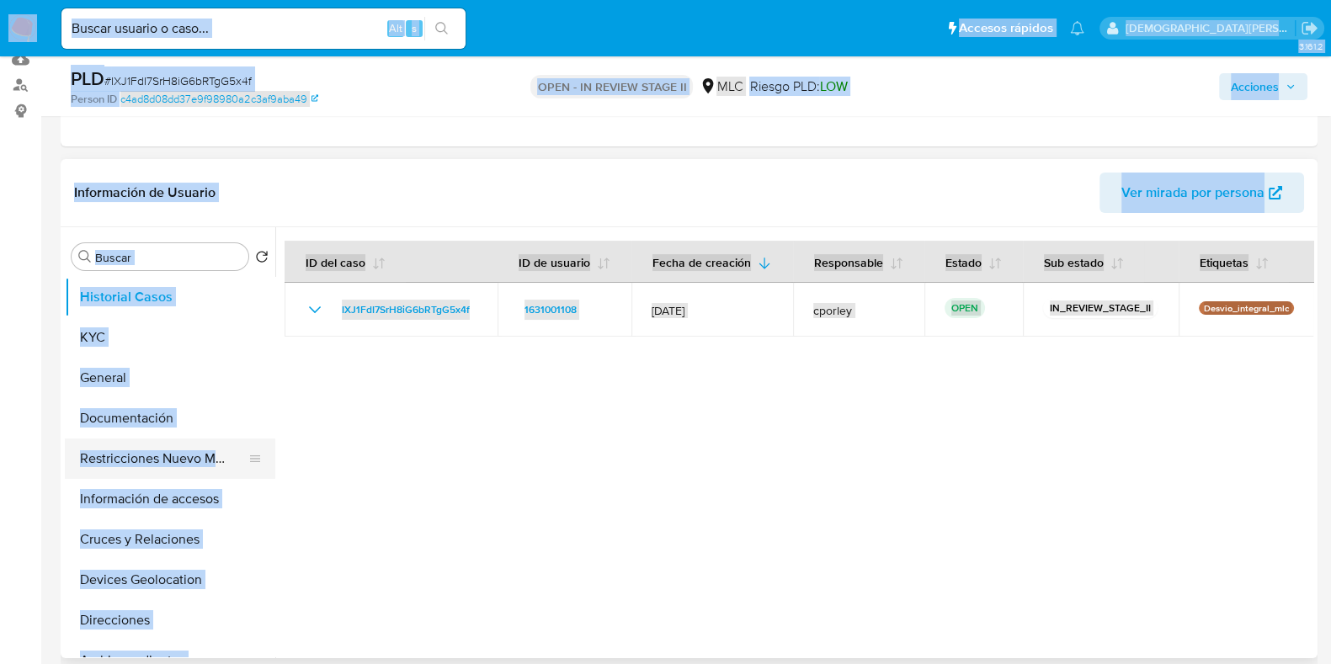
click at [110, 460] on button "Restricciones Nuevo Mundo" at bounding box center [163, 459] width 197 height 40
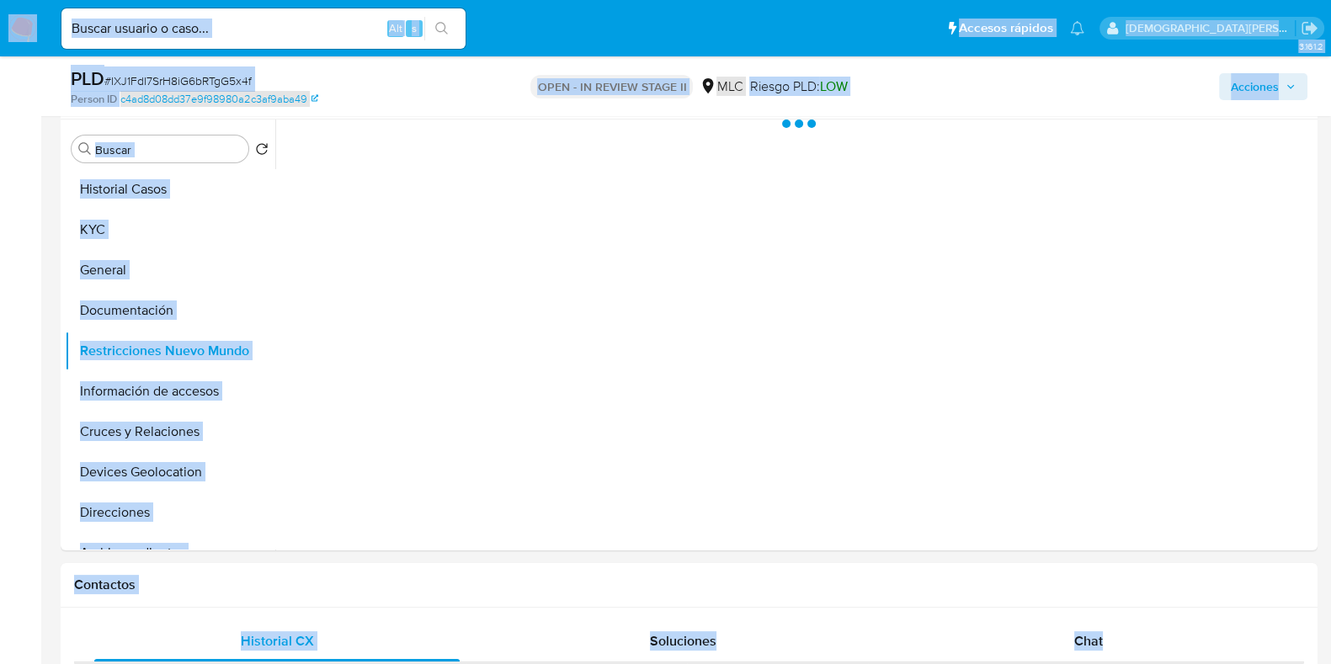
scroll to position [420, 0]
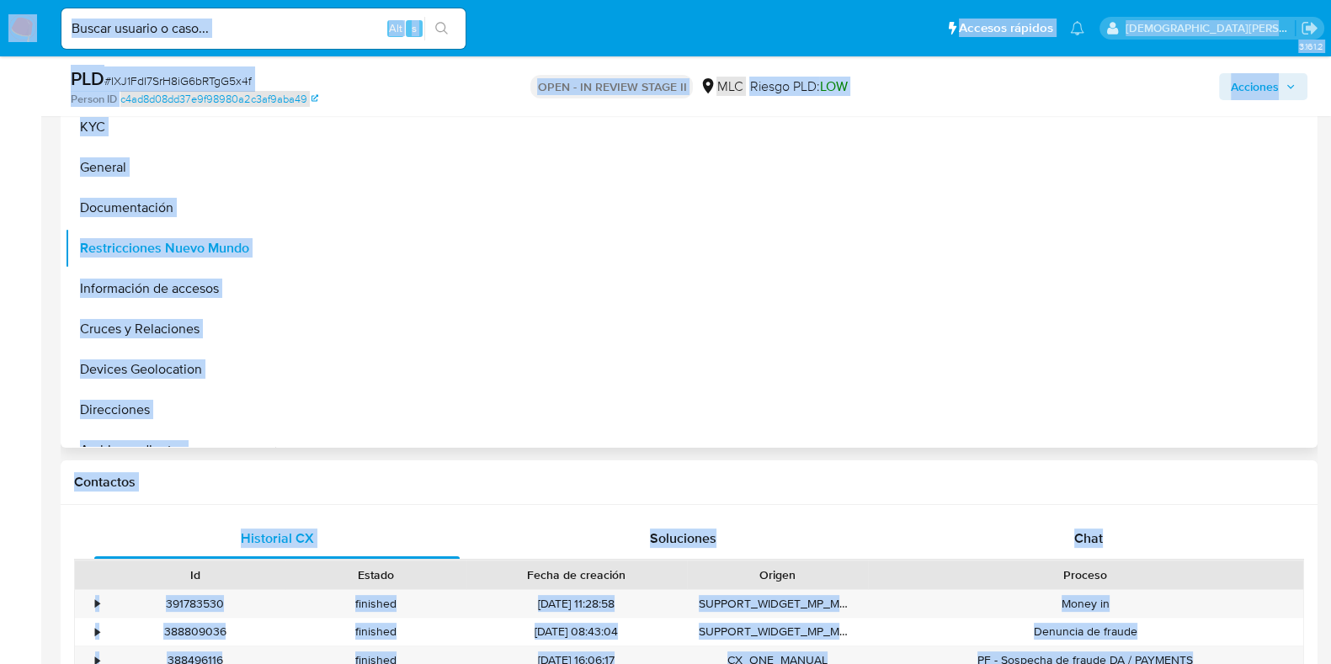
click at [333, 366] on div at bounding box center [794, 232] width 1038 height 431
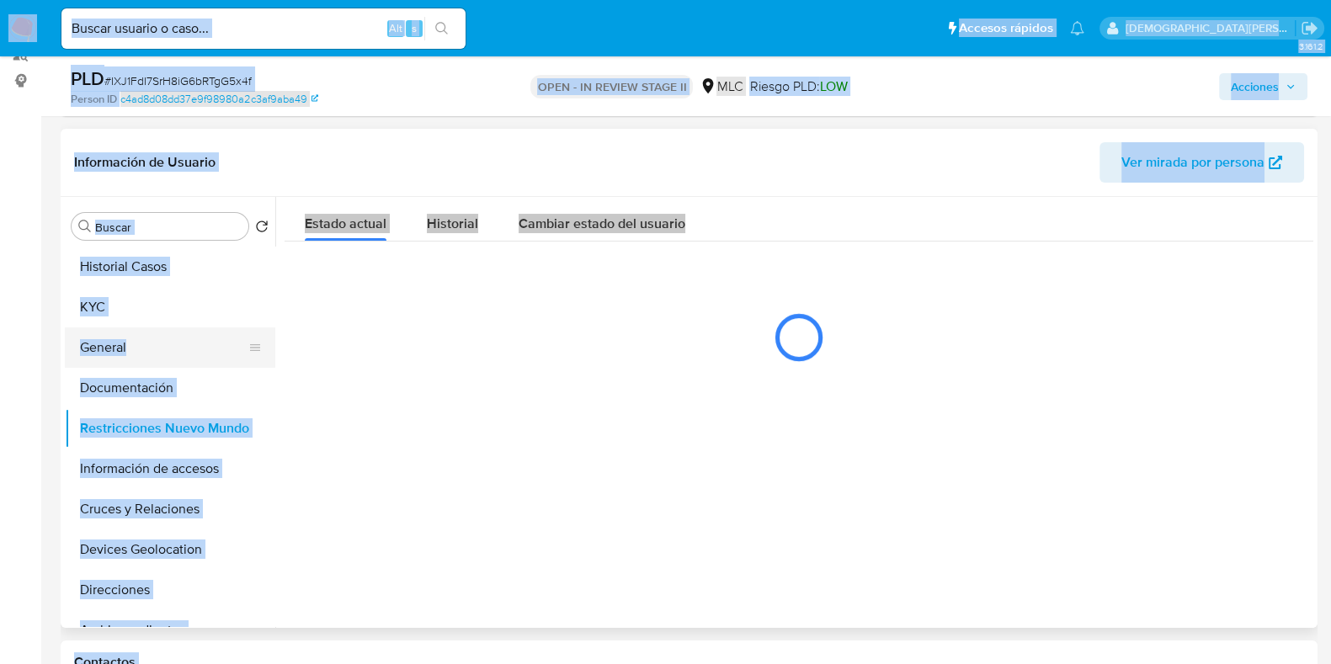
scroll to position [210, 0]
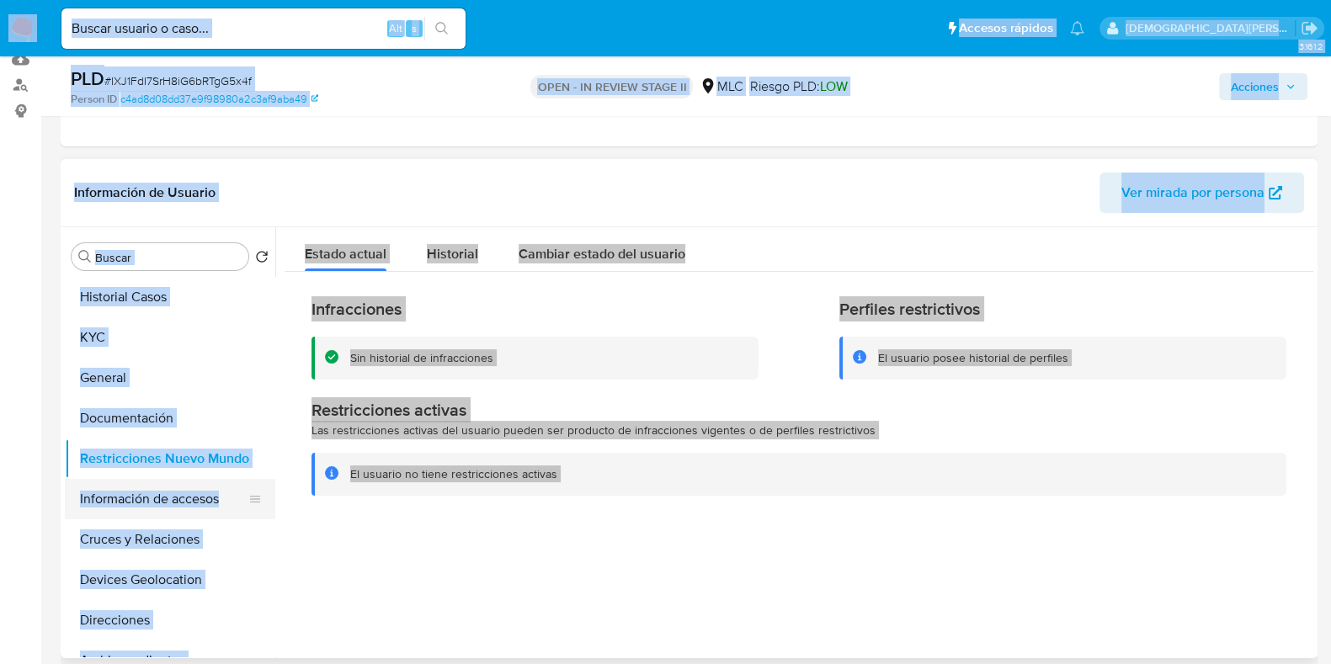
click at [156, 500] on button "Información de accesos" at bounding box center [163, 499] width 197 height 40
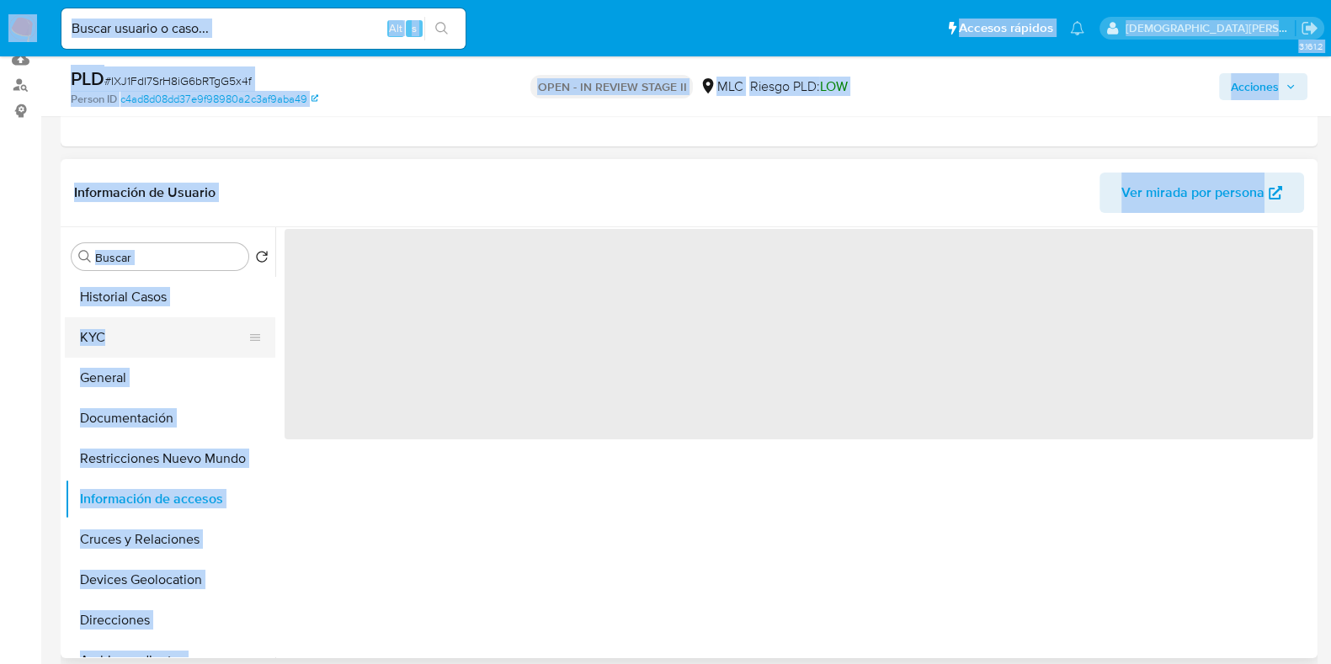
click at [211, 343] on button "KYC" at bounding box center [163, 337] width 197 height 40
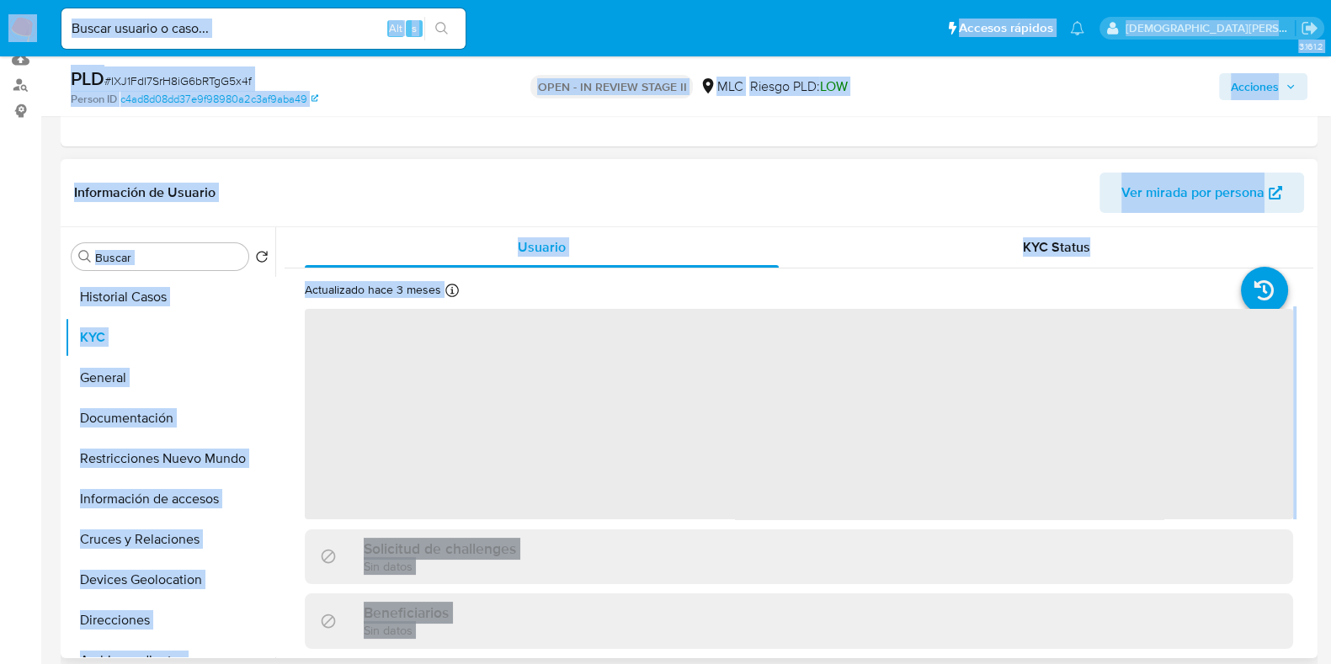
click at [432, 162] on div "Información de Usuario Ver mirada por persona" at bounding box center [689, 193] width 1257 height 68
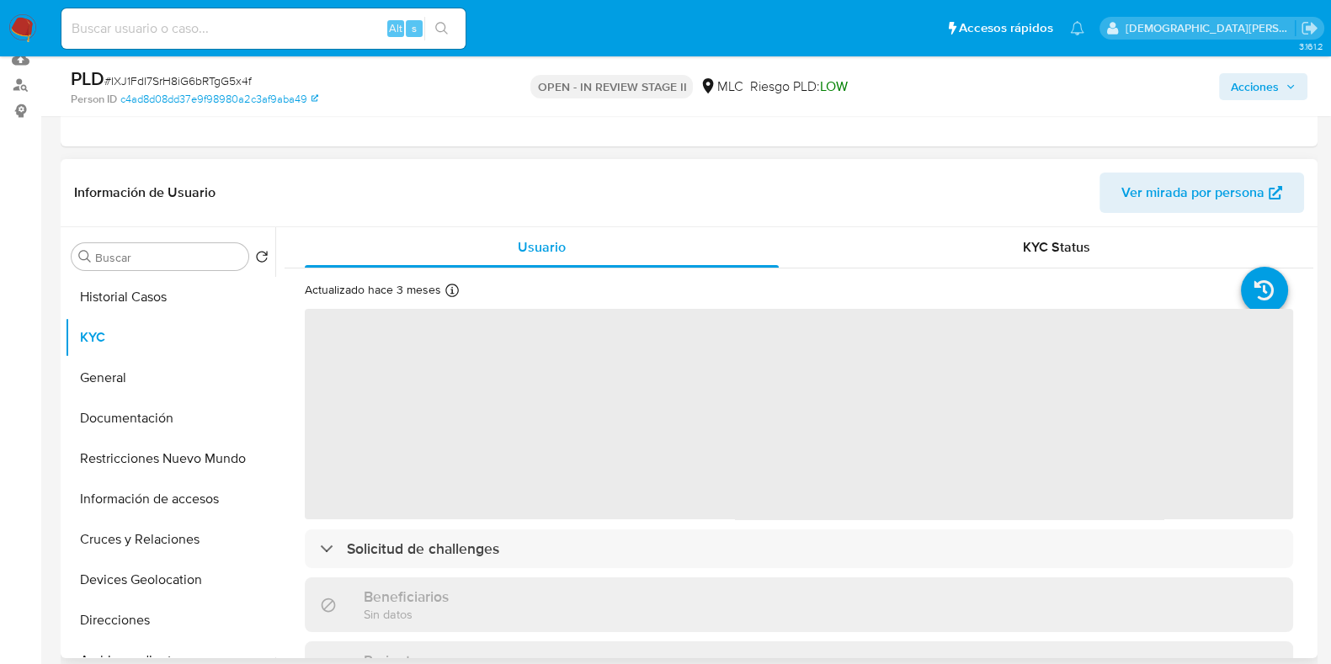
click at [545, 195] on header "Información de Usuario Ver mirada por persona" at bounding box center [689, 193] width 1230 height 40
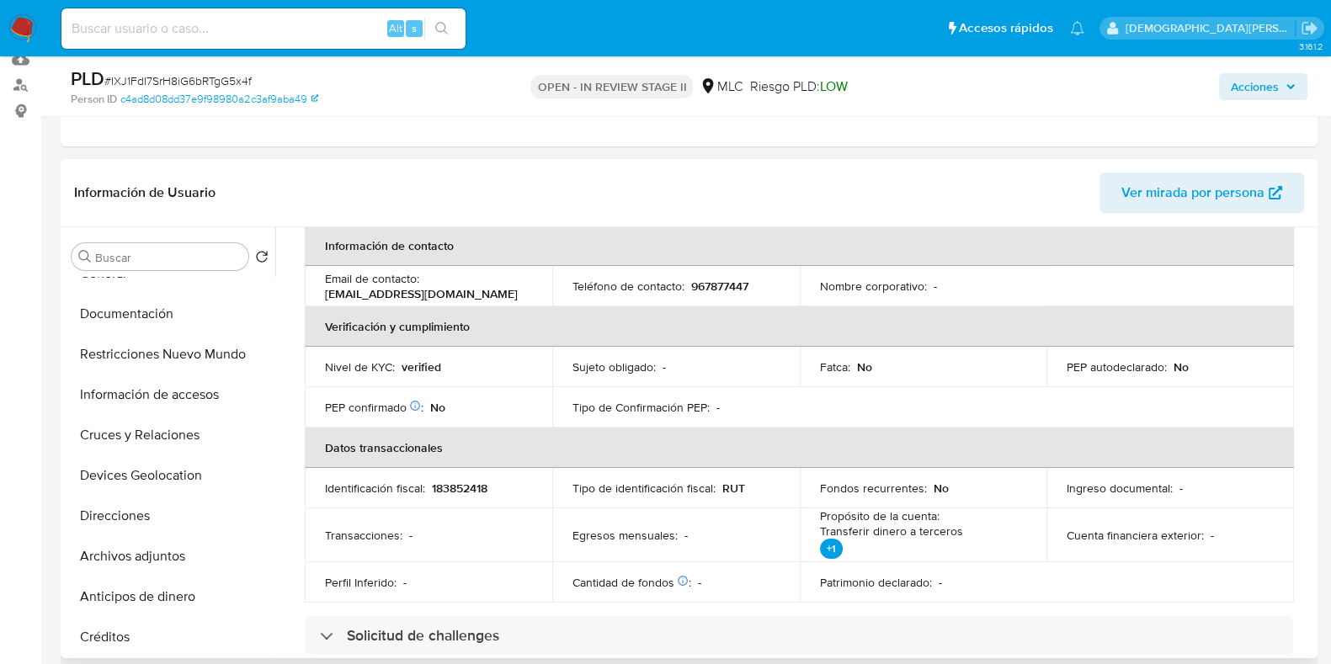
scroll to position [420, 0]
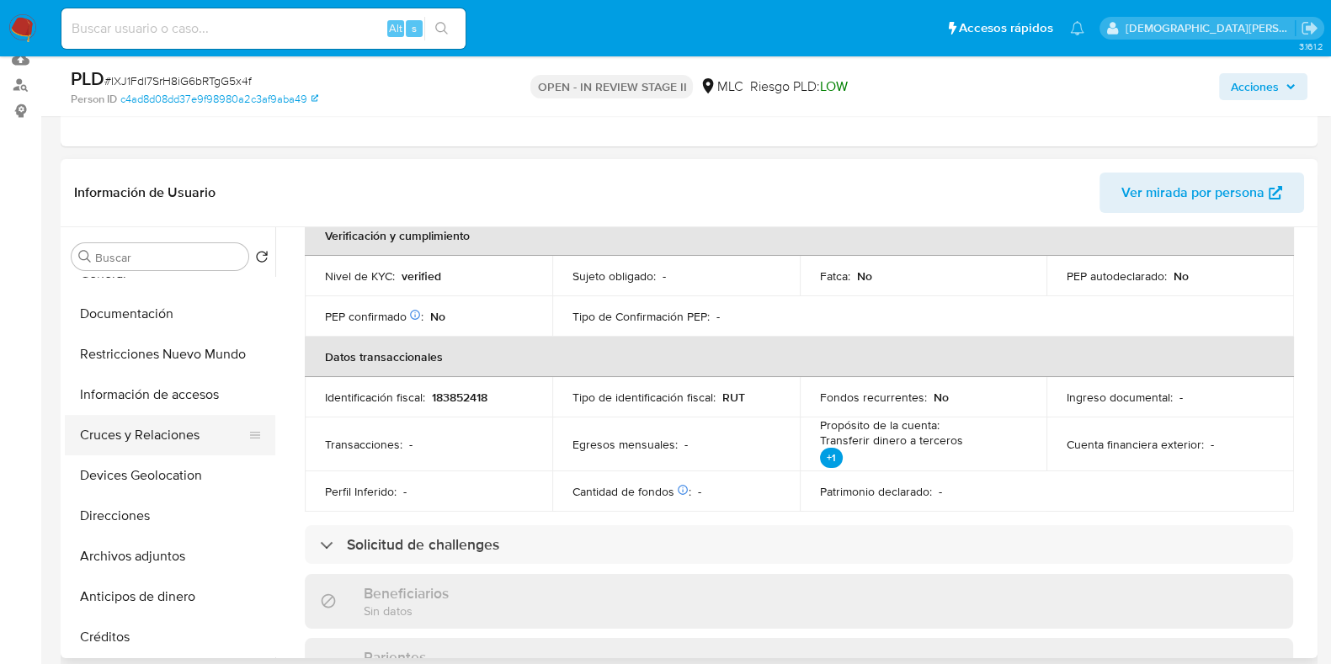
click at [142, 431] on button "Cruces y Relaciones" at bounding box center [163, 435] width 197 height 40
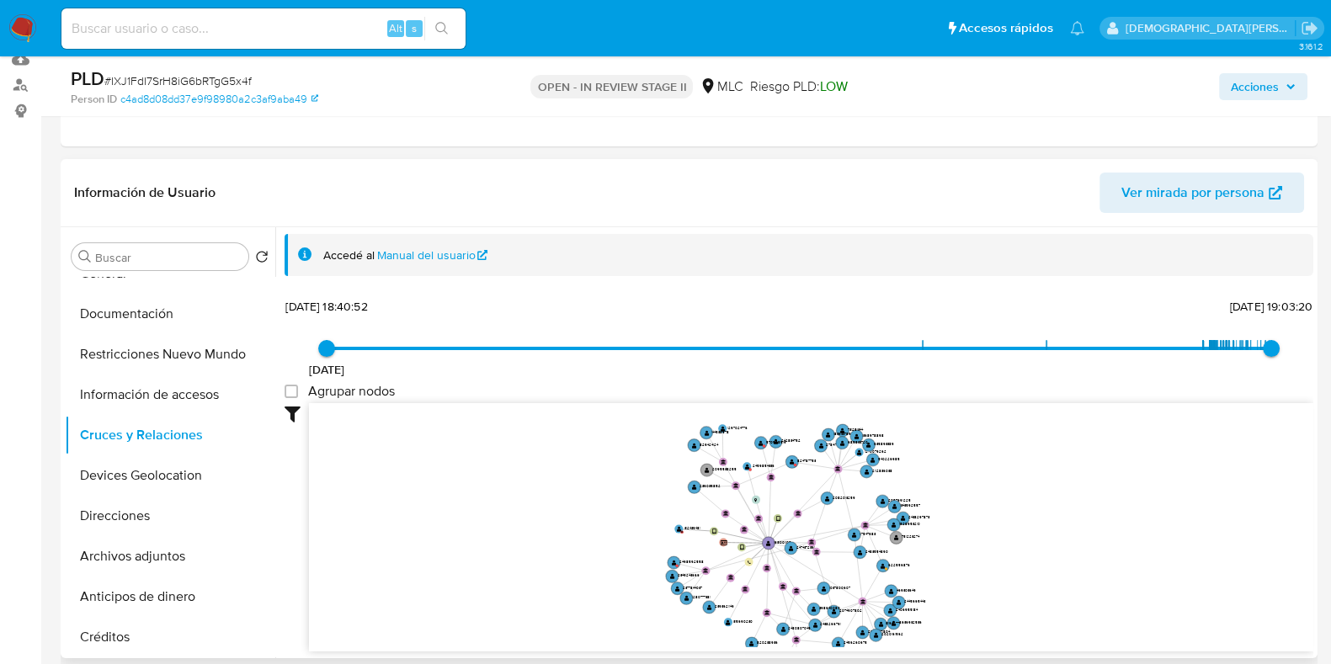
drag, startPoint x: 471, startPoint y: 451, endPoint x: 463, endPoint y: 475, distance: 24.8
click at [468, 481] on icon "user-1631001108  1631001108 device-659d4424746b458dd38d347e  device-68801dc99…" at bounding box center [811, 525] width 1005 height 244
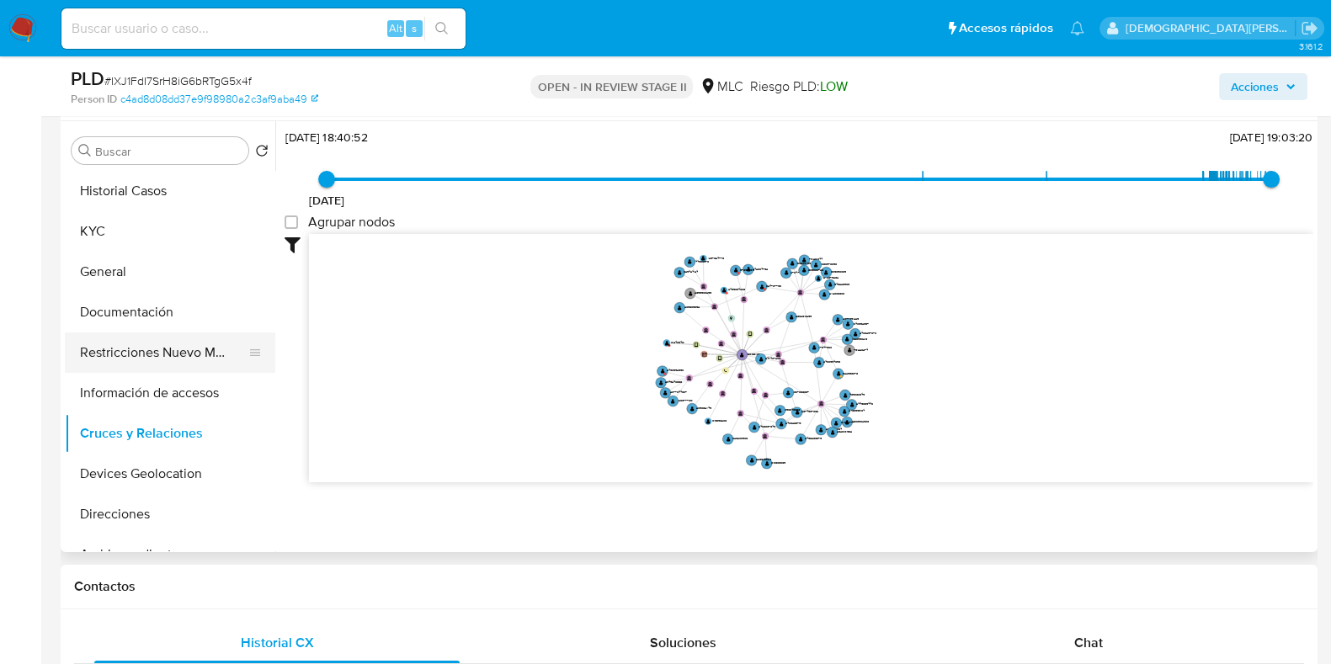
click at [173, 359] on button "Restricciones Nuevo Mundo" at bounding box center [163, 353] width 197 height 40
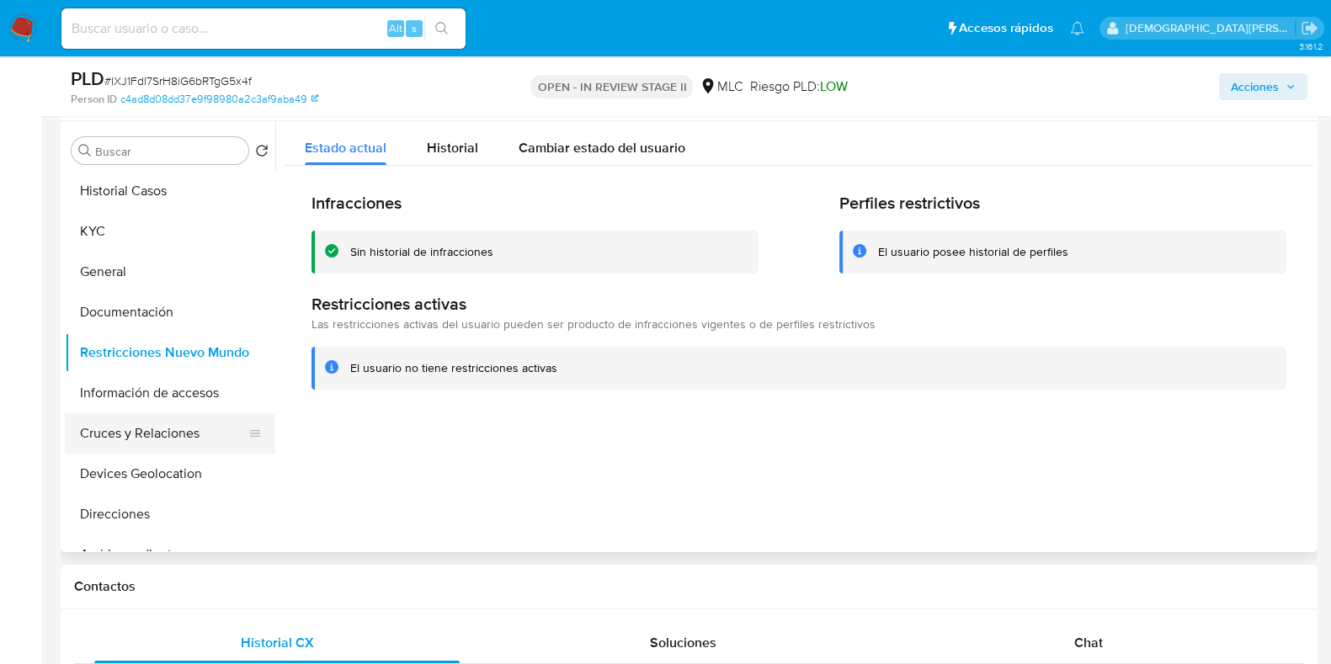
click at [125, 442] on button "Cruces y Relaciones" at bounding box center [163, 433] width 197 height 40
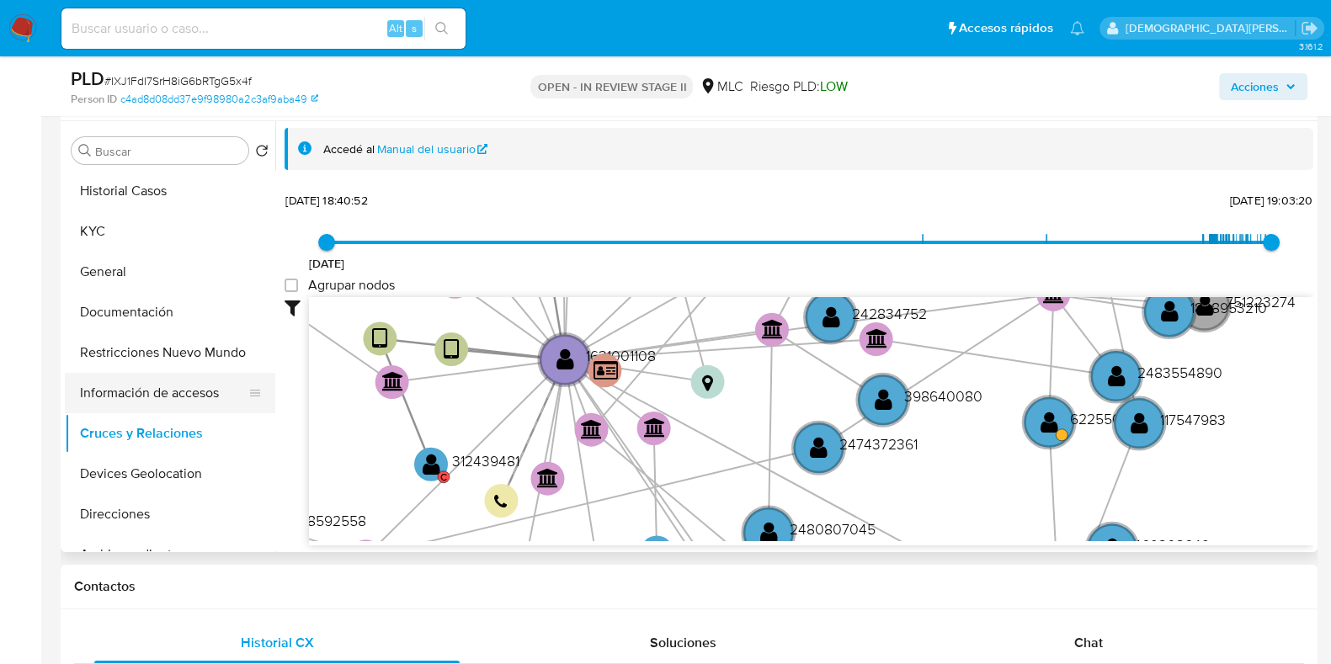
click at [160, 383] on button "Información de accesos" at bounding box center [163, 393] width 197 height 40
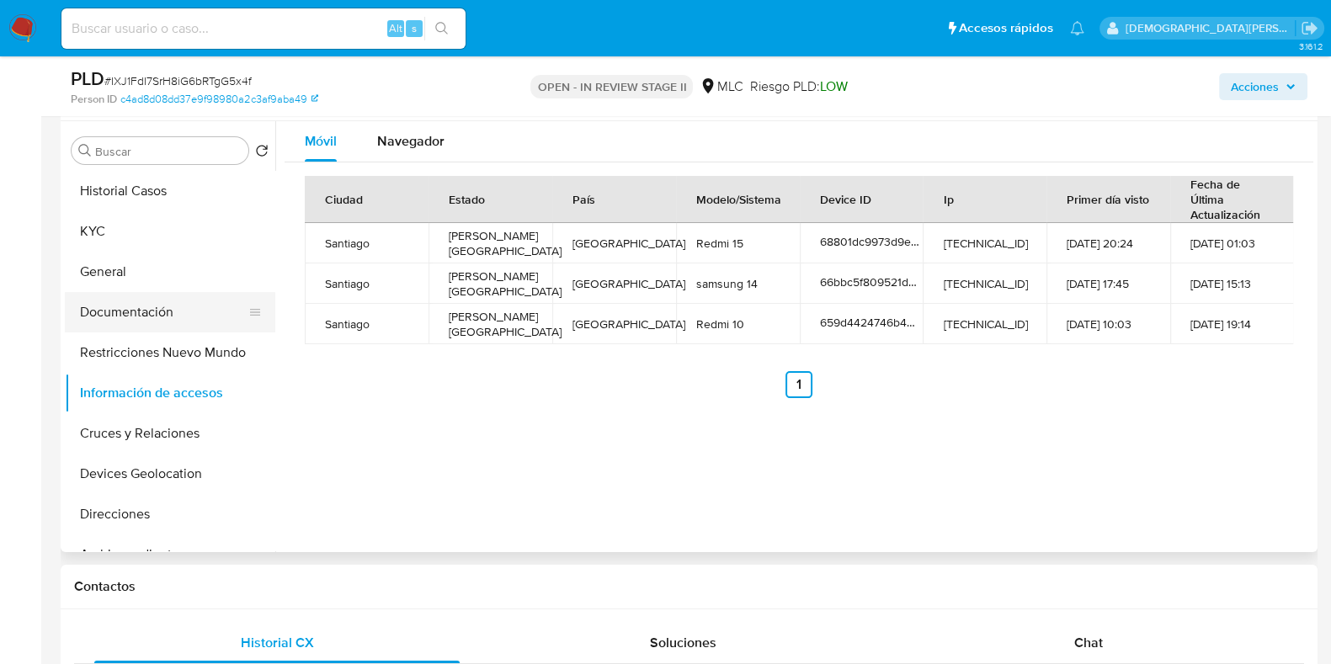
click at [168, 312] on button "Documentación" at bounding box center [163, 312] width 197 height 40
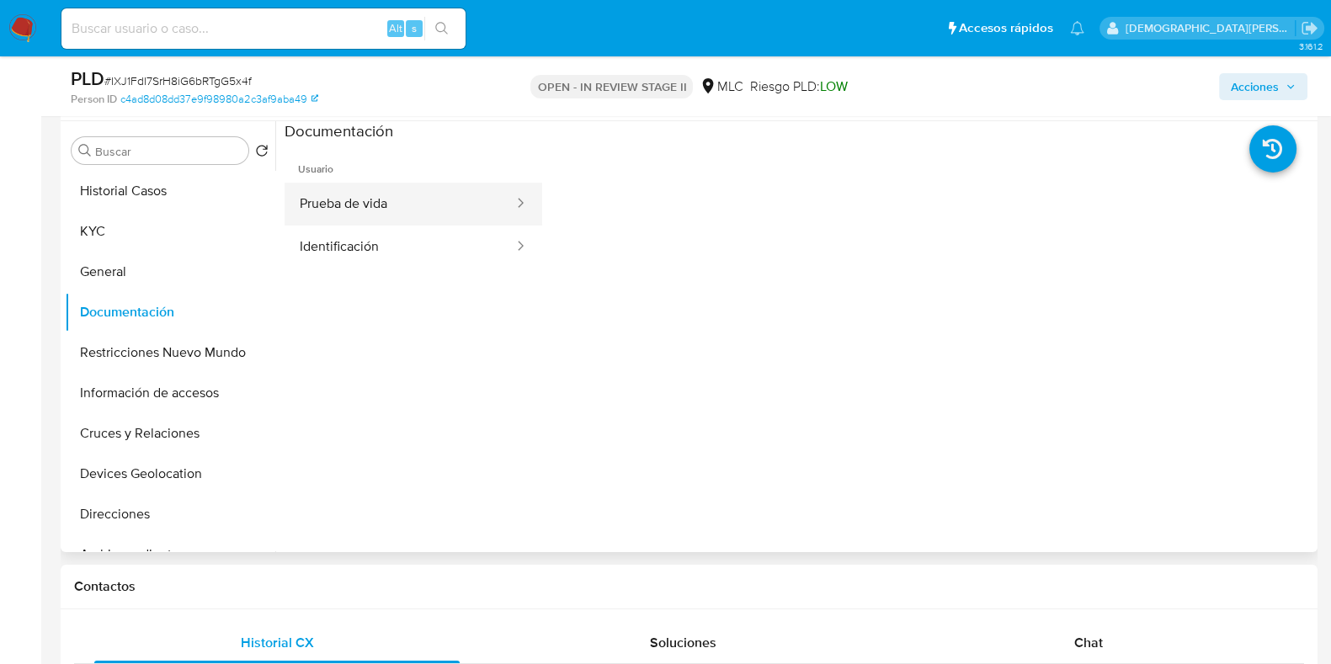
click at [422, 210] on button "Prueba de vida" at bounding box center [400, 204] width 231 height 43
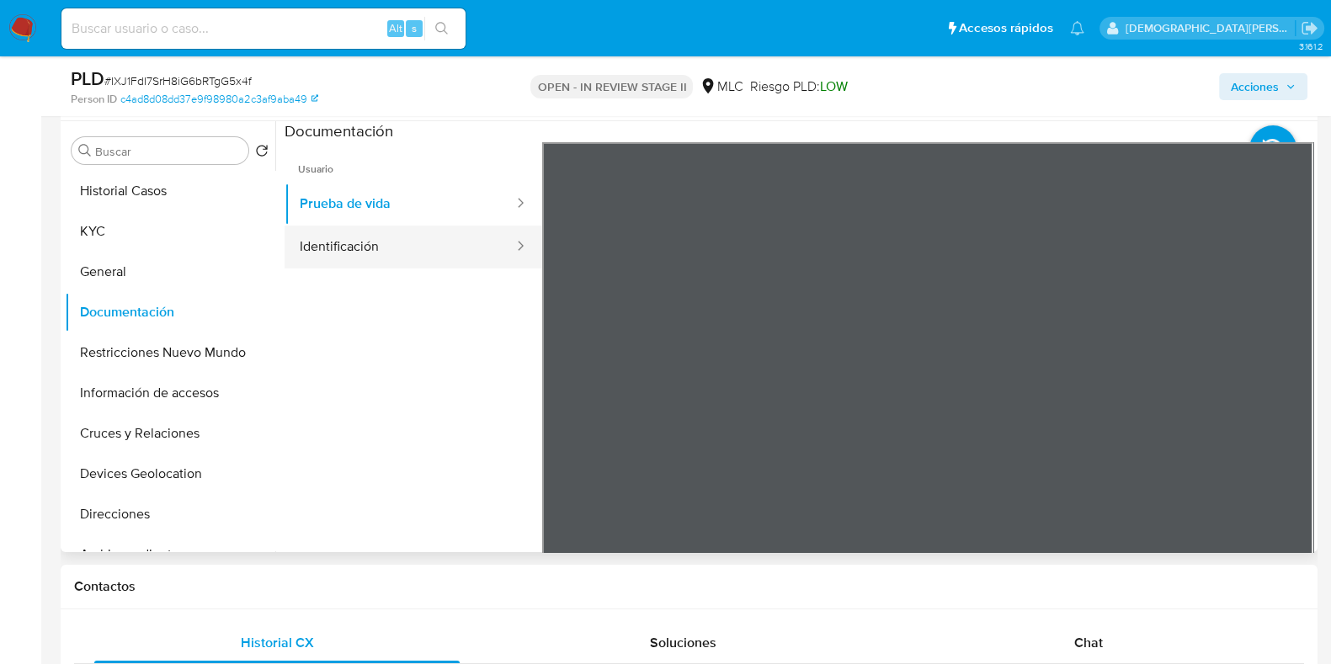
click at [402, 246] on button "Identificación" at bounding box center [400, 247] width 231 height 43
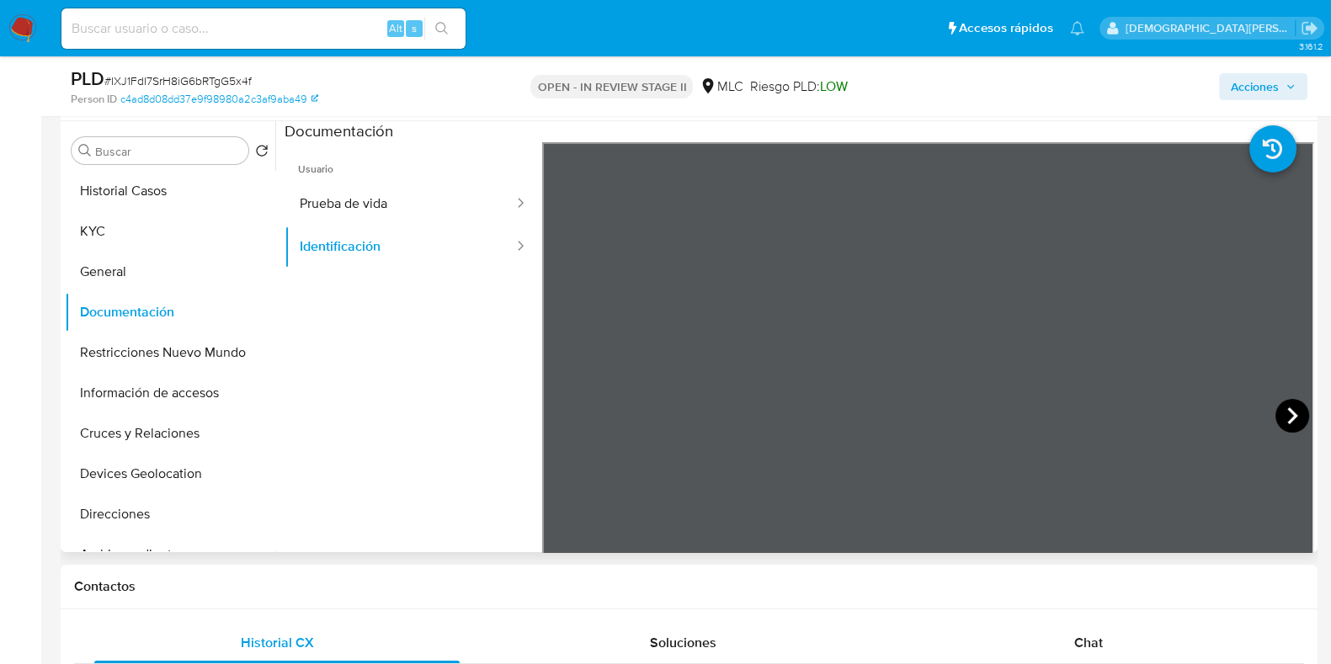
click at [1064, 415] on icon at bounding box center [1293, 416] width 34 height 34
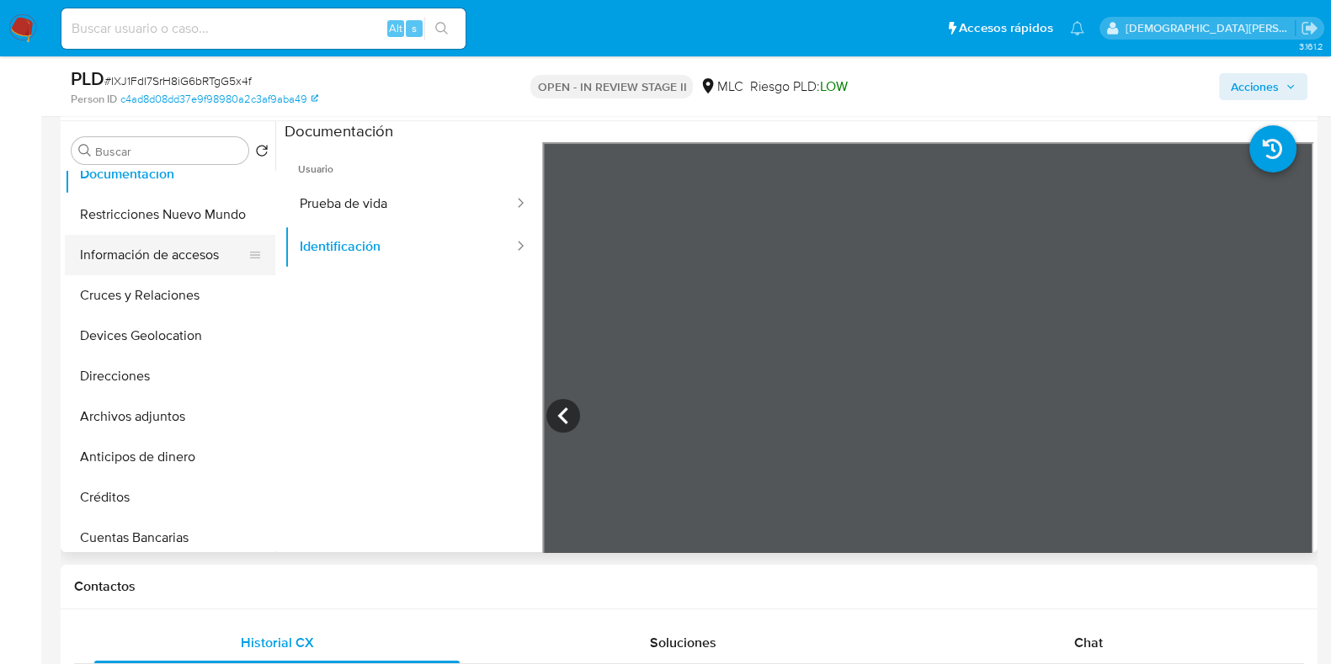
scroll to position [104, 0]
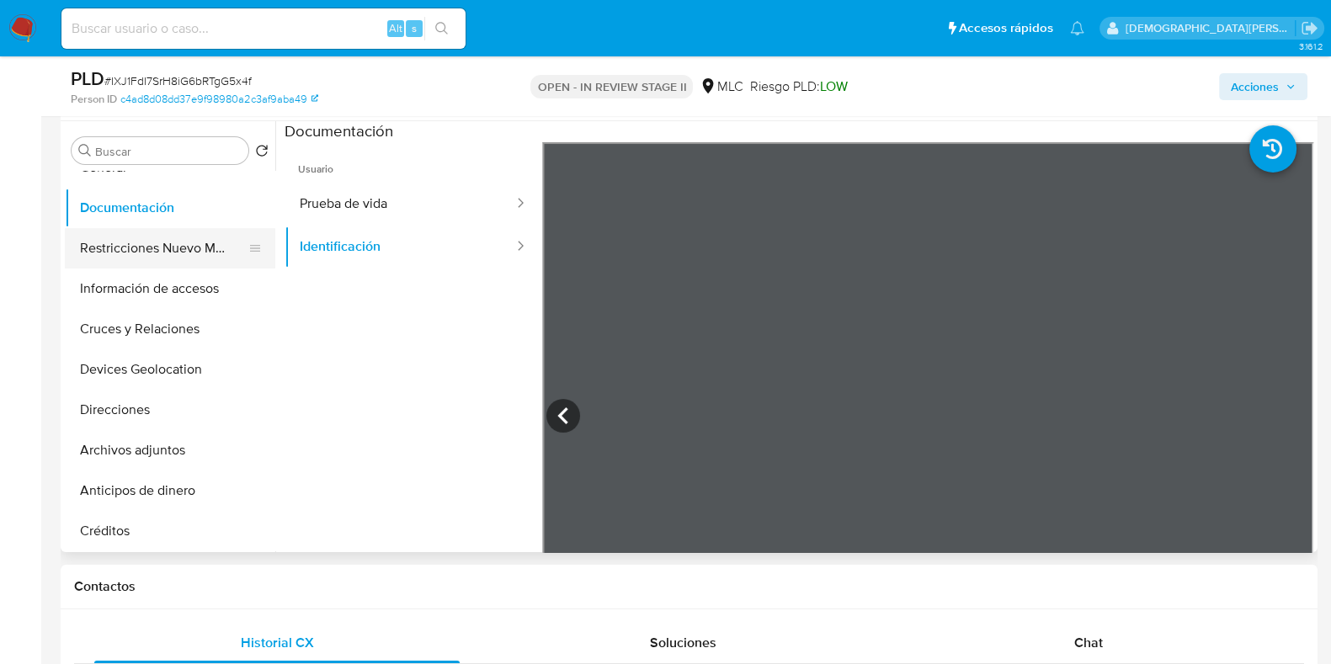
click at [156, 239] on button "Restricciones Nuevo Mundo" at bounding box center [163, 248] width 197 height 40
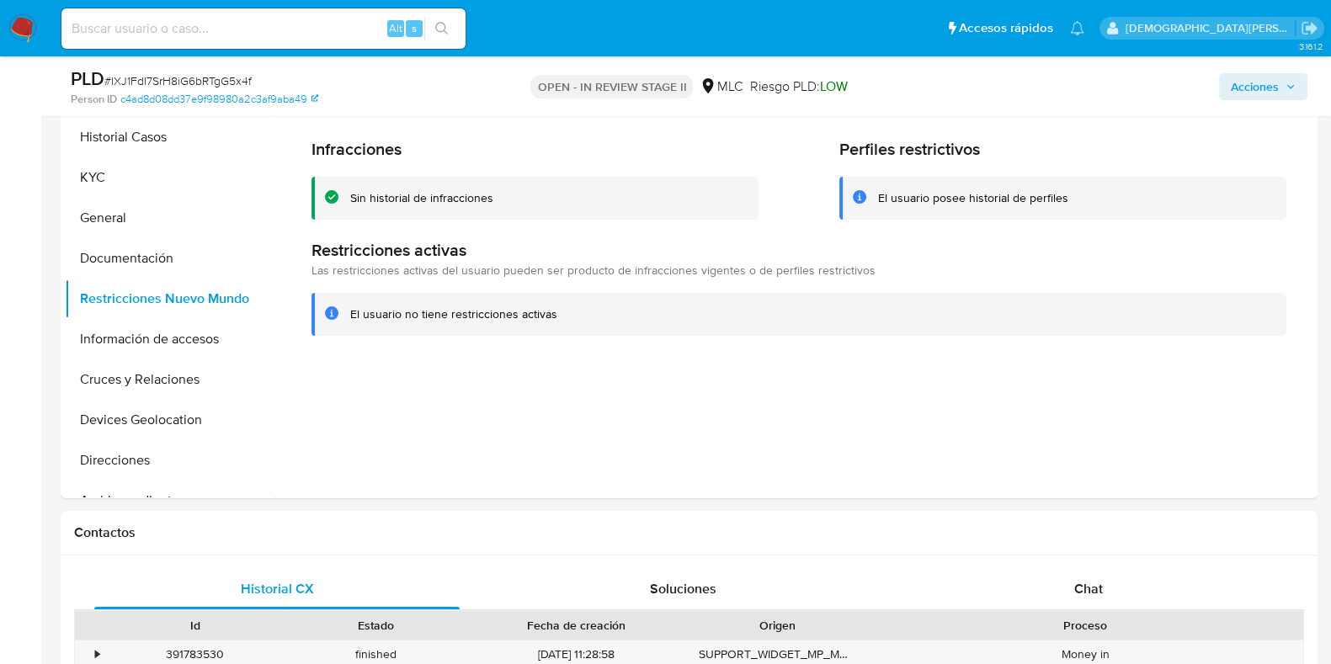
scroll to position [526, 0]
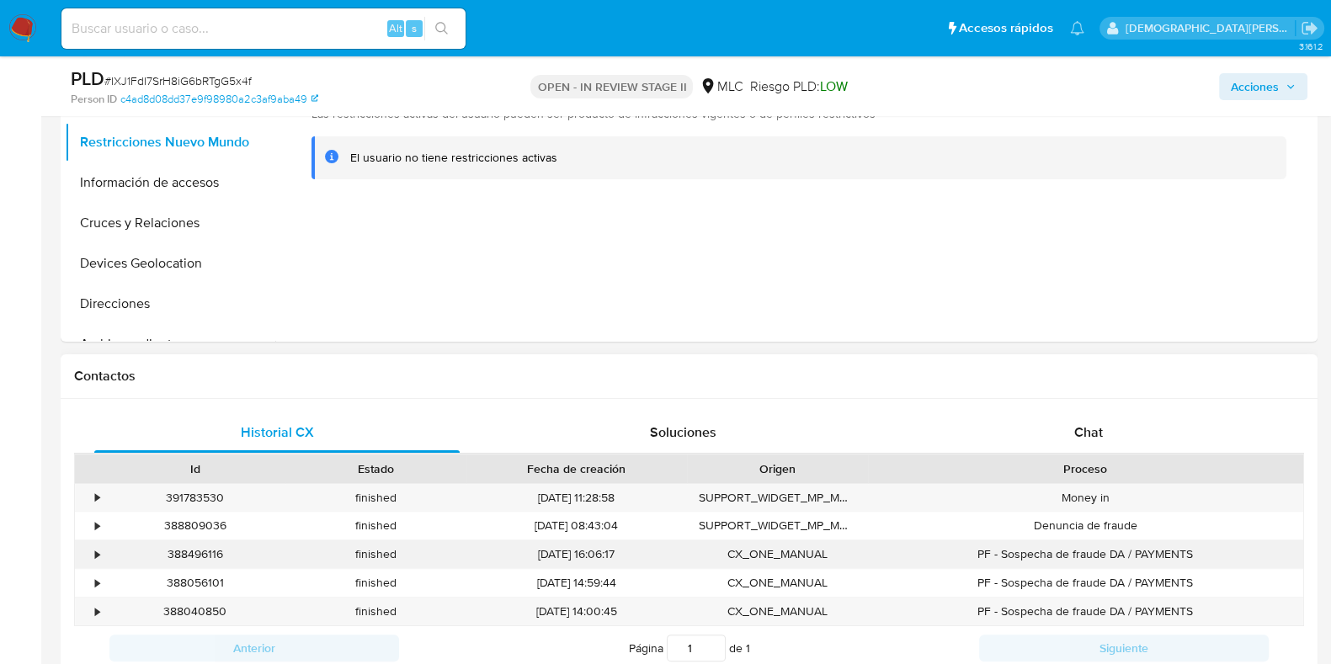
click at [96, 531] on div "•" at bounding box center [97, 555] width 4 height 16
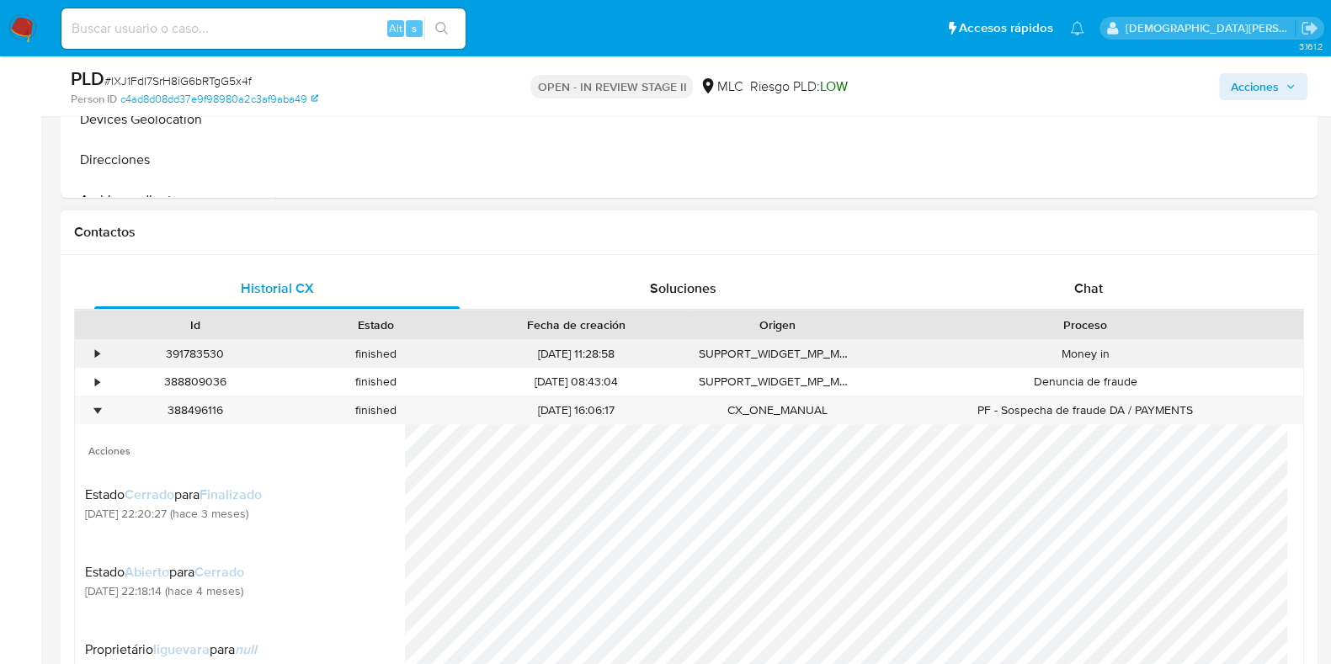
scroll to position [736, 0]
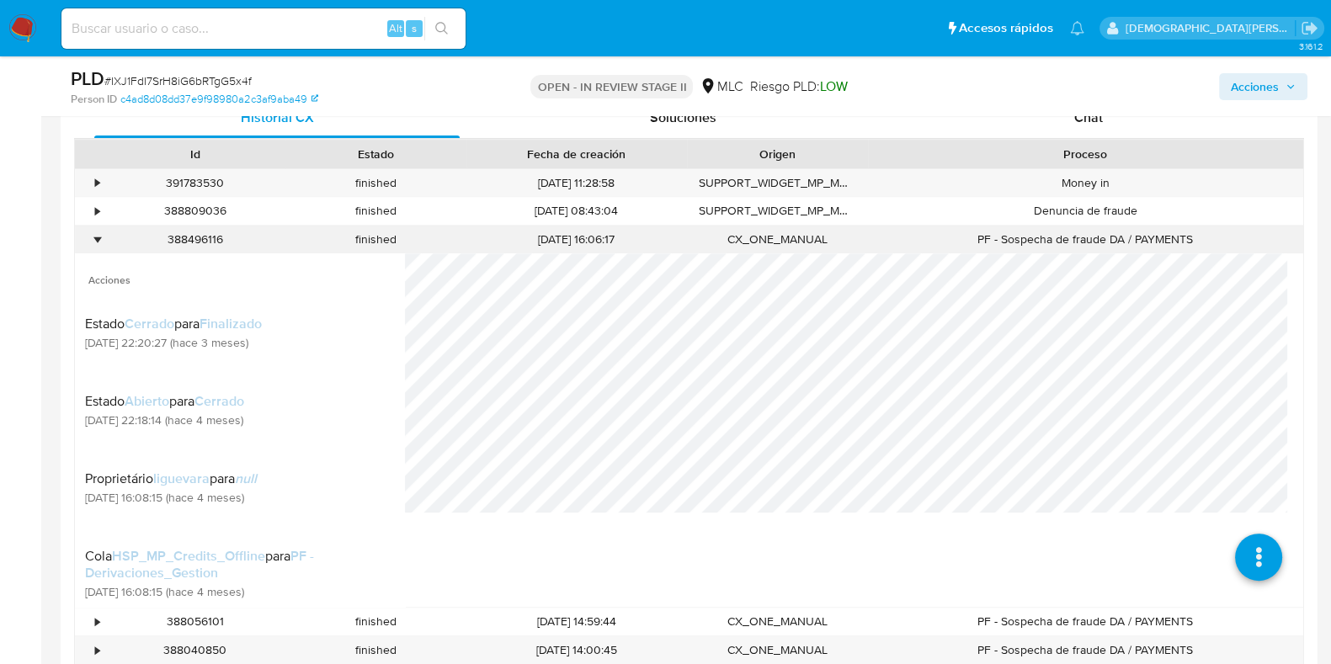
drag, startPoint x: 92, startPoint y: 232, endPoint x: 102, endPoint y: 232, distance: 10.1
click at [97, 232] on div "•" at bounding box center [89, 240] width 29 height 28
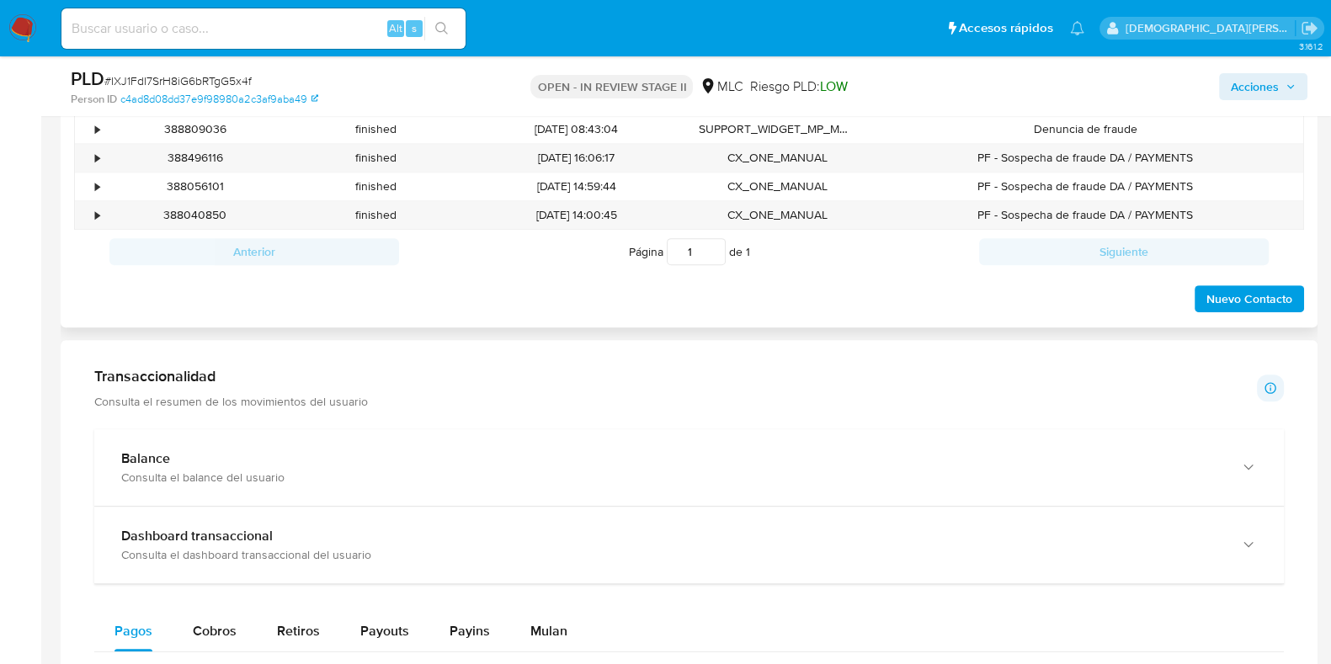
scroll to position [841, 0]
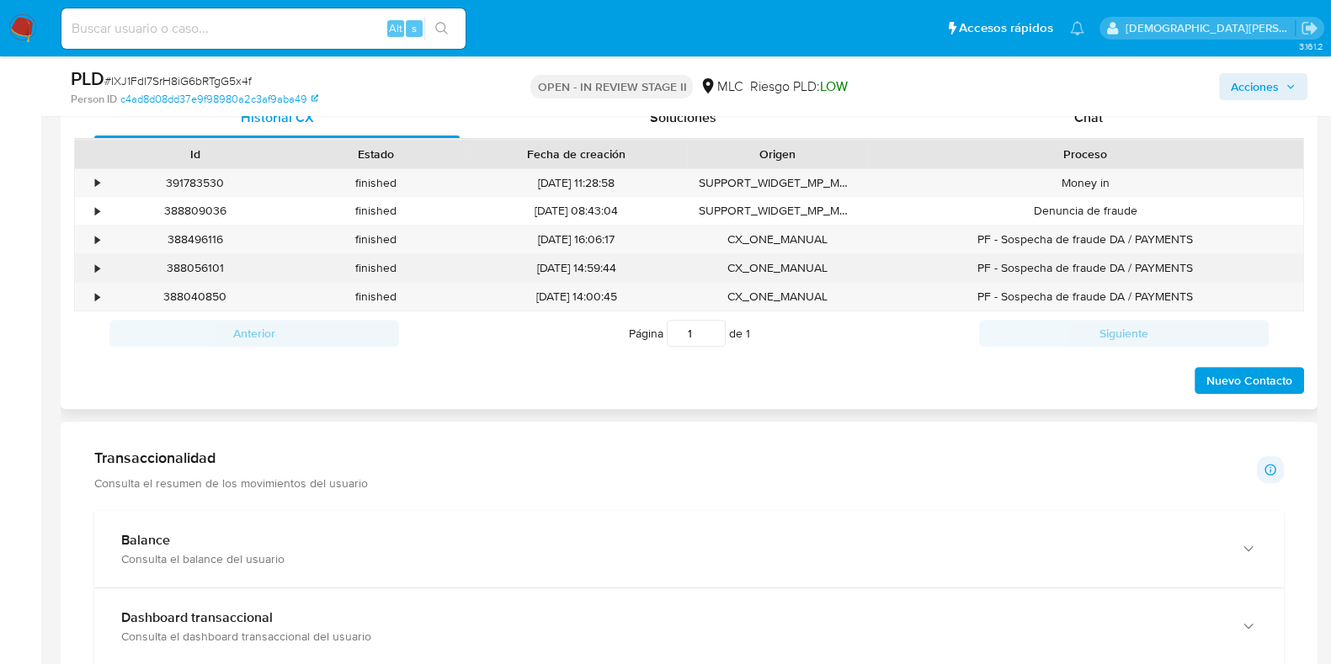
click at [95, 267] on div "•" at bounding box center [97, 268] width 4 height 16
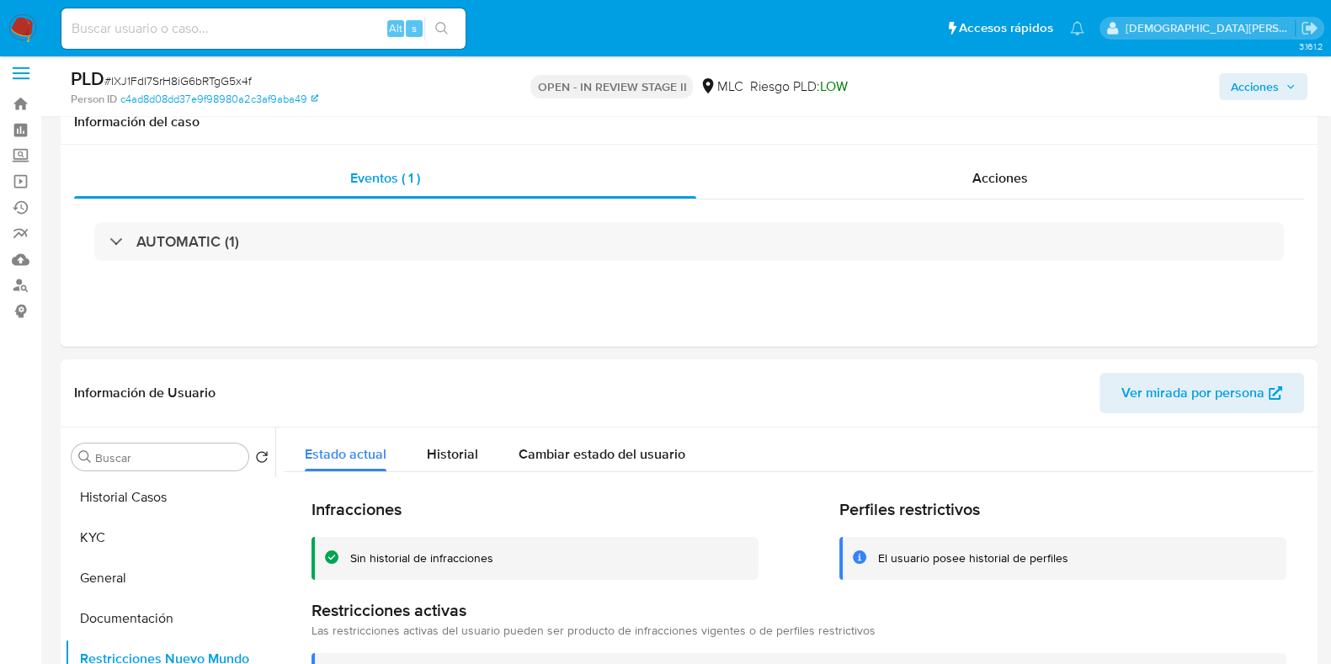
scroll to position [0, 0]
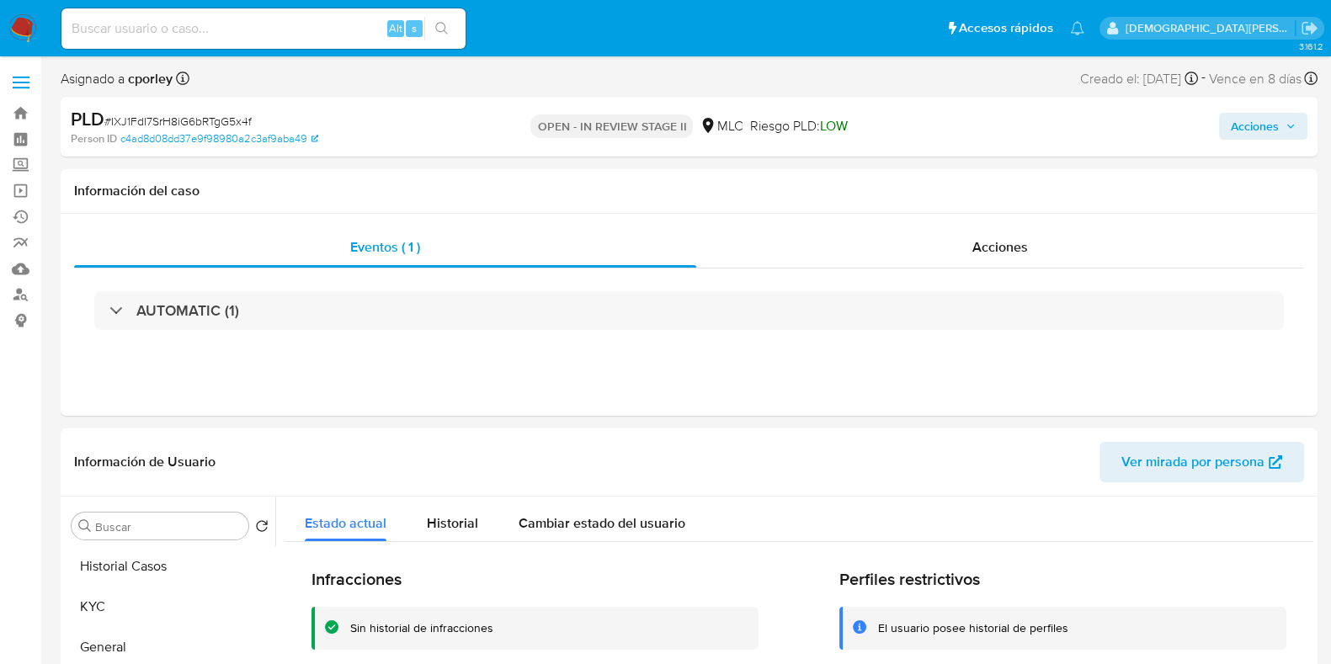
drag, startPoint x: 1229, startPoint y: 125, endPoint x: 1202, endPoint y: 131, distance: 28.2
click at [1064, 125] on button "Acciones" at bounding box center [1263, 126] width 88 height 27
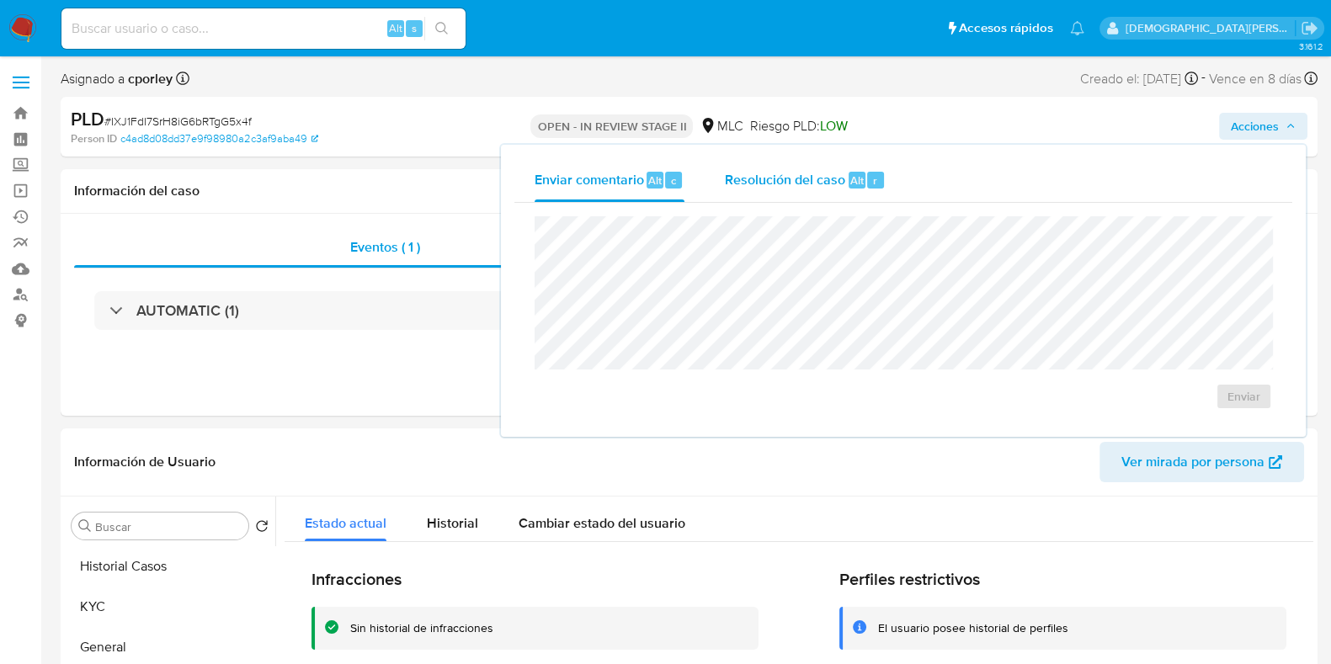
click at [759, 183] on span "Resolución del caso" at bounding box center [785, 179] width 120 height 19
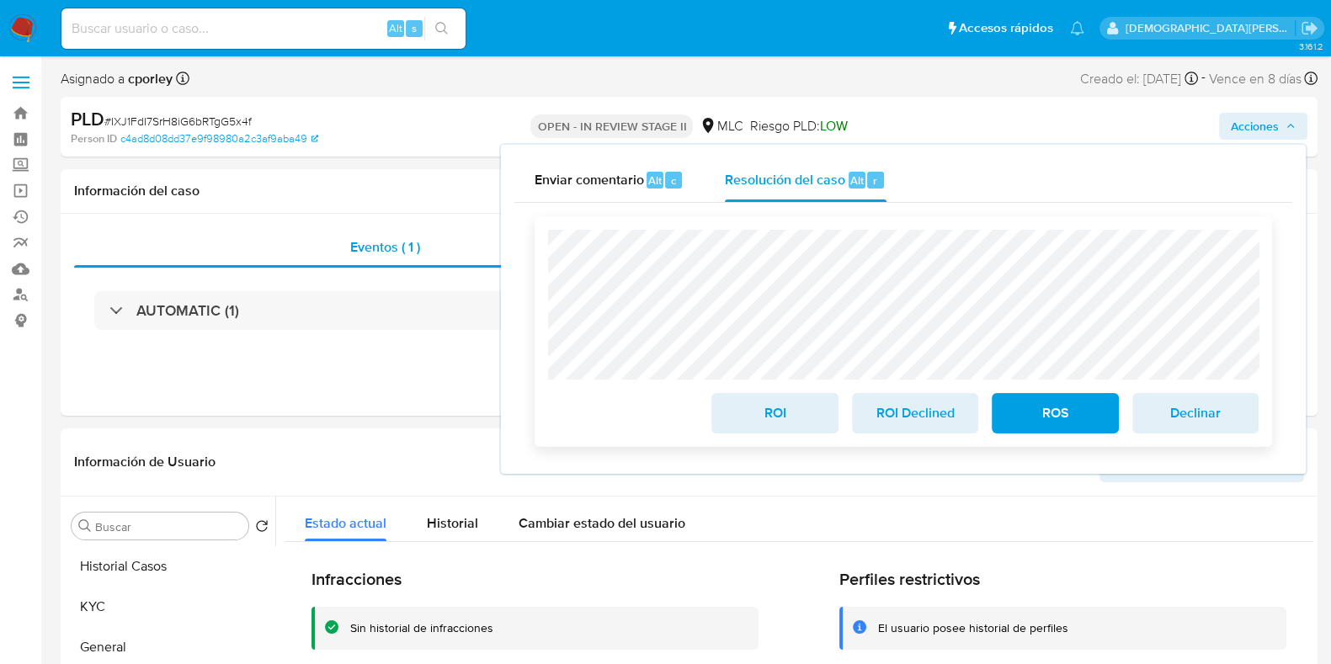
click at [1064, 420] on span "ROS" at bounding box center [1055, 413] width 83 height 37
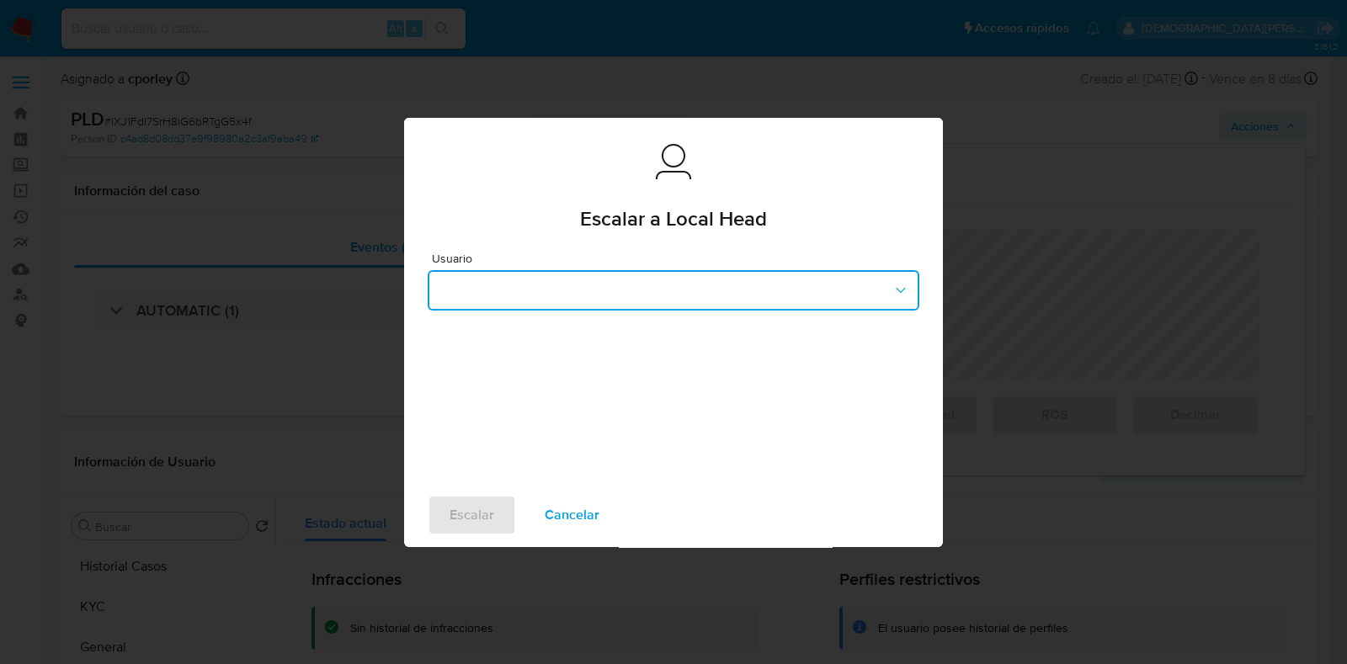
click at [625, 300] on button "button" at bounding box center [674, 290] width 492 height 40
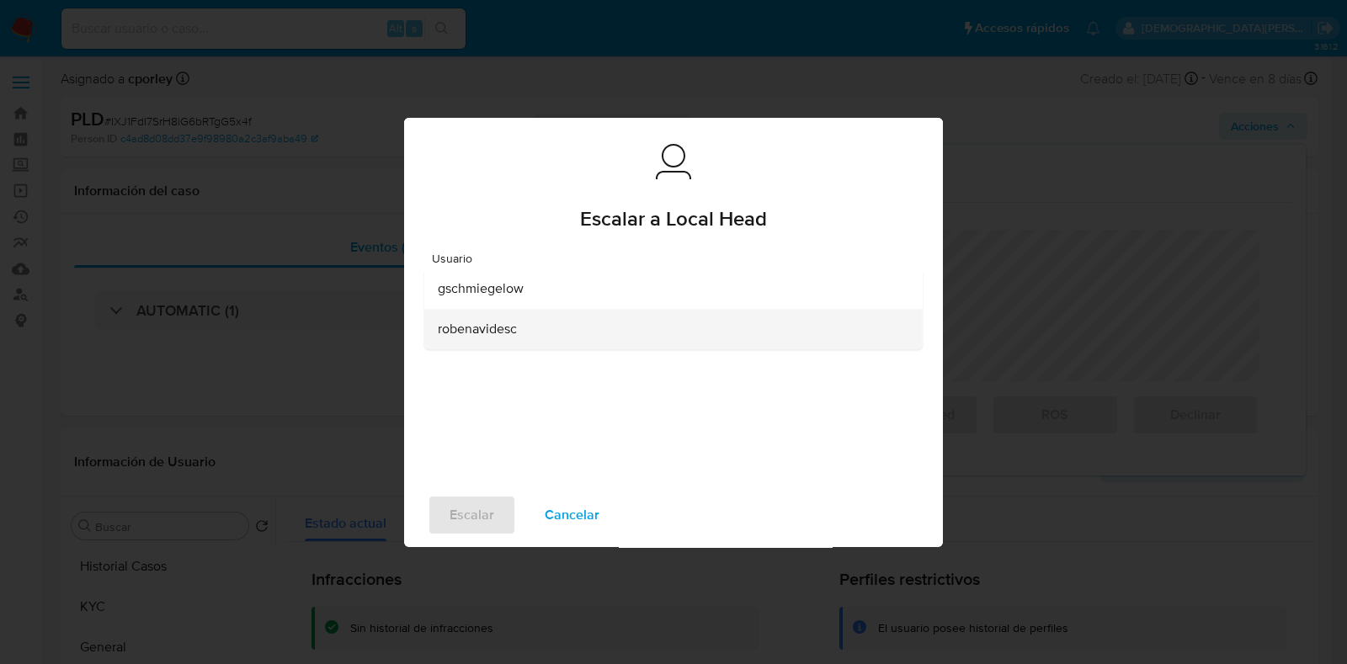
click at [523, 333] on div "robenavidesc" at bounding box center [668, 329] width 461 height 40
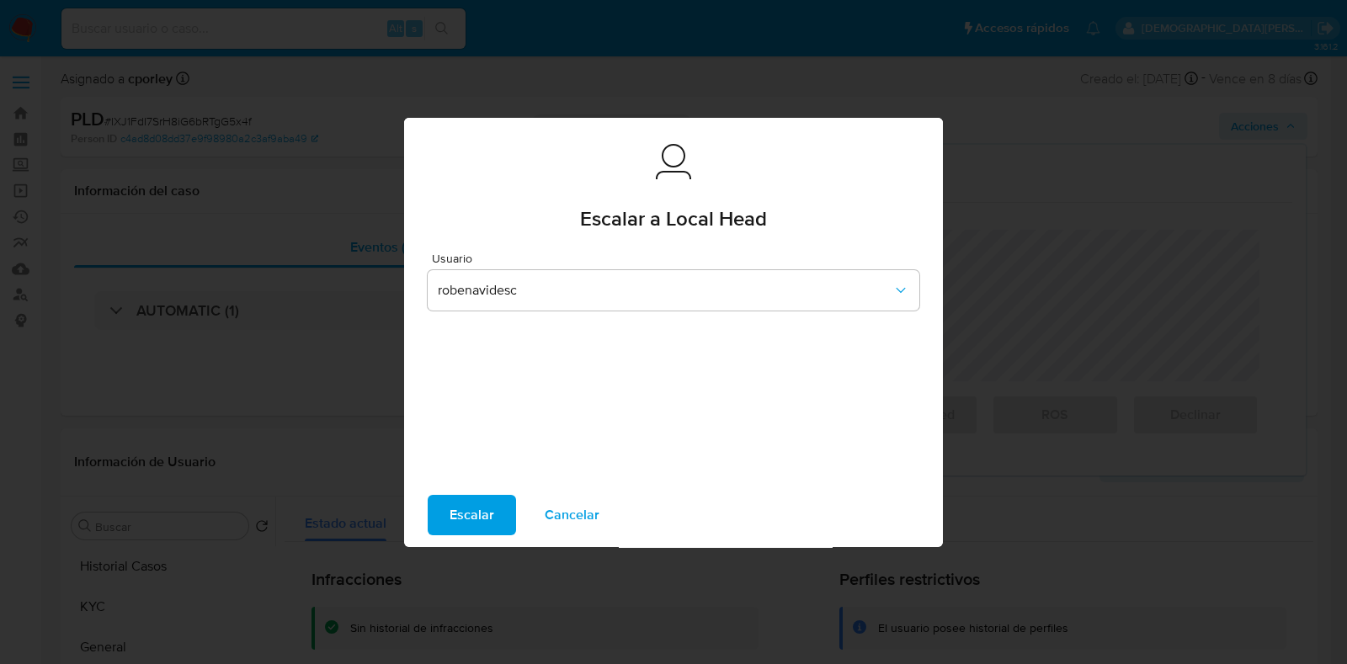
click at [483, 512] on span "Escalar" at bounding box center [472, 515] width 45 height 37
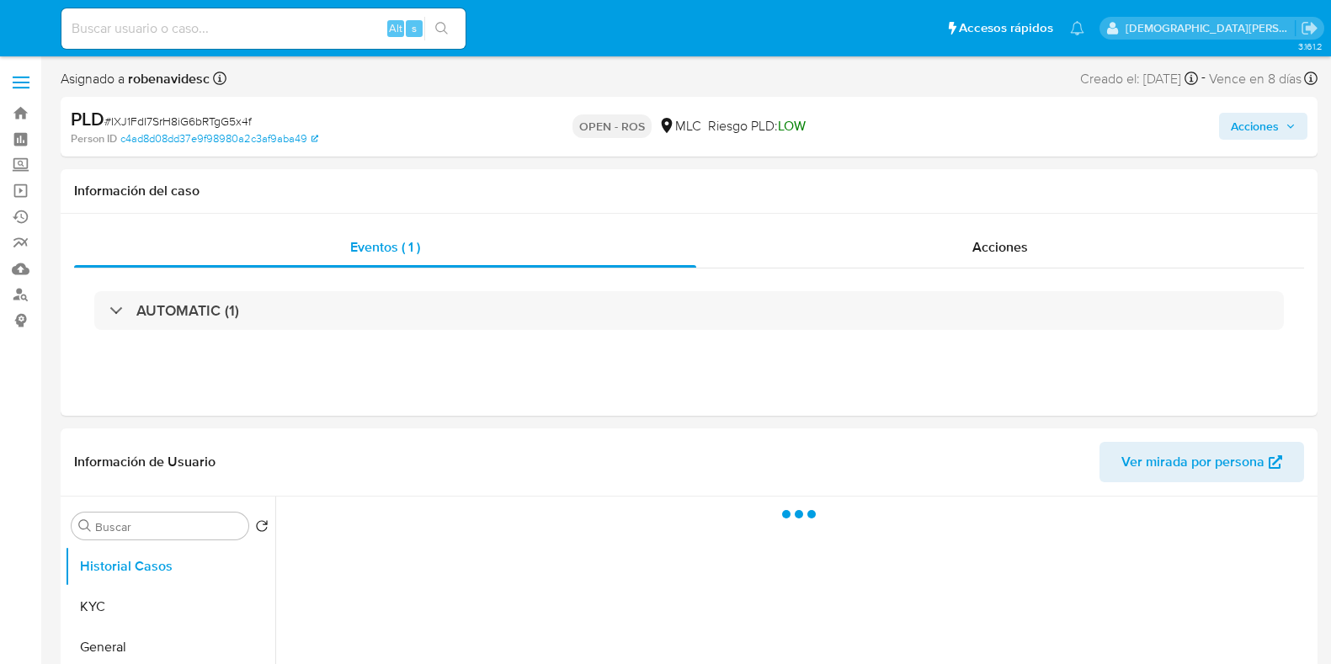
select select "10"
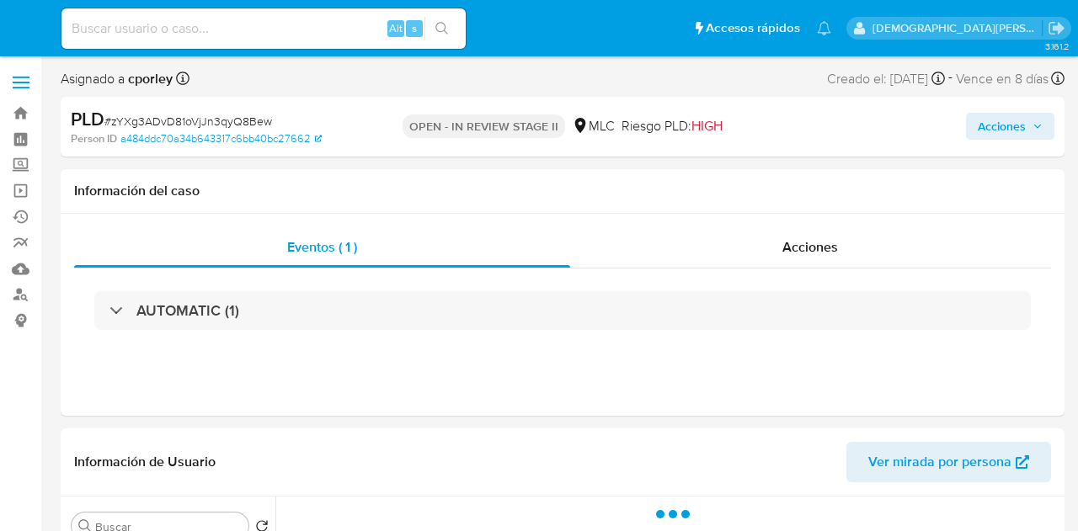
select select "10"
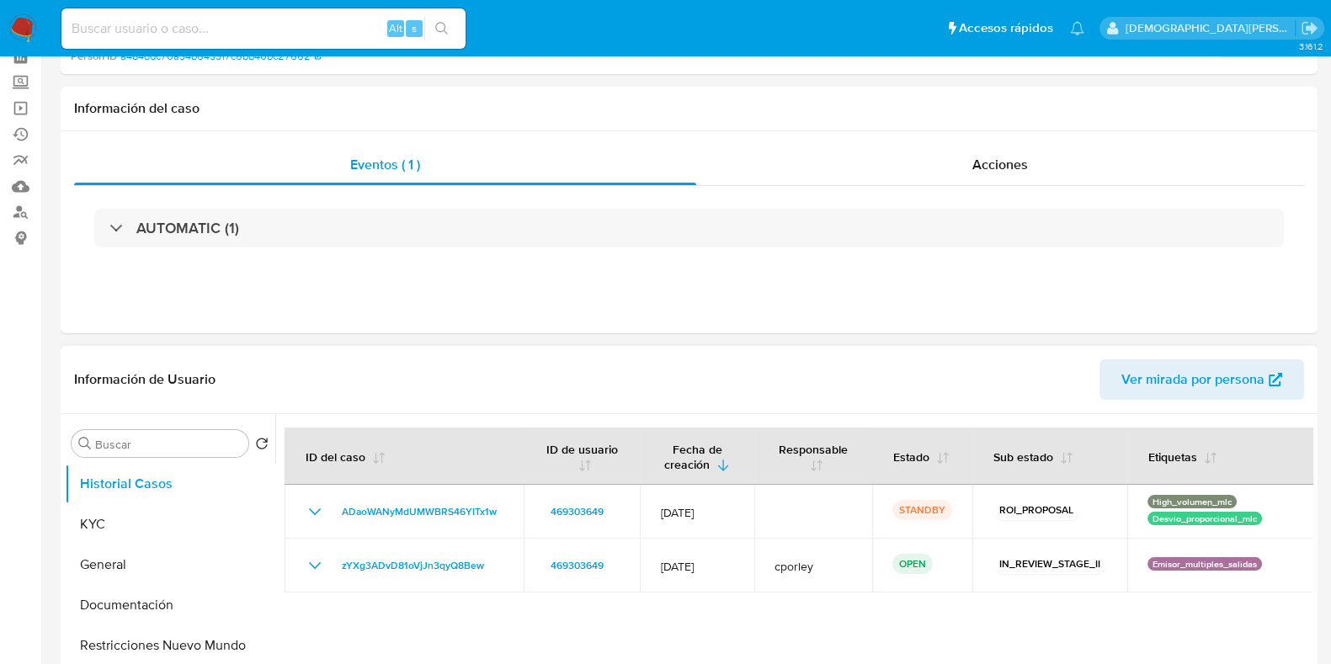
scroll to position [210, 0]
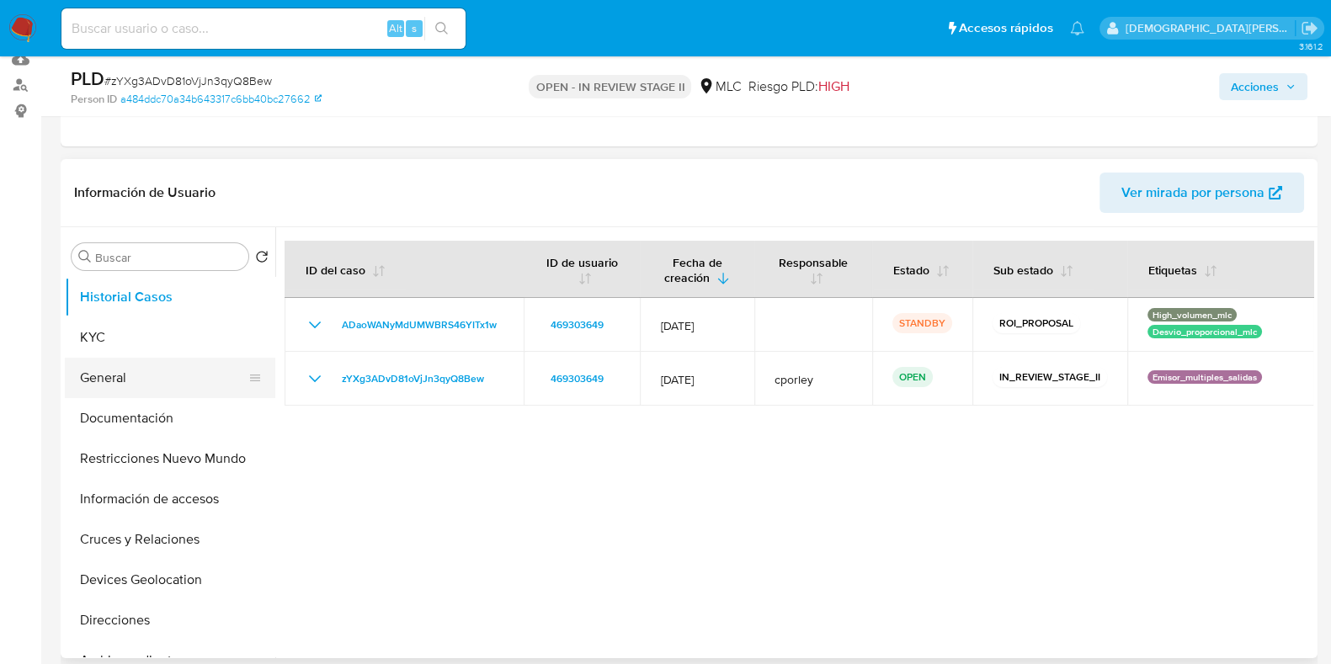
click at [163, 377] on button "General" at bounding box center [163, 378] width 197 height 40
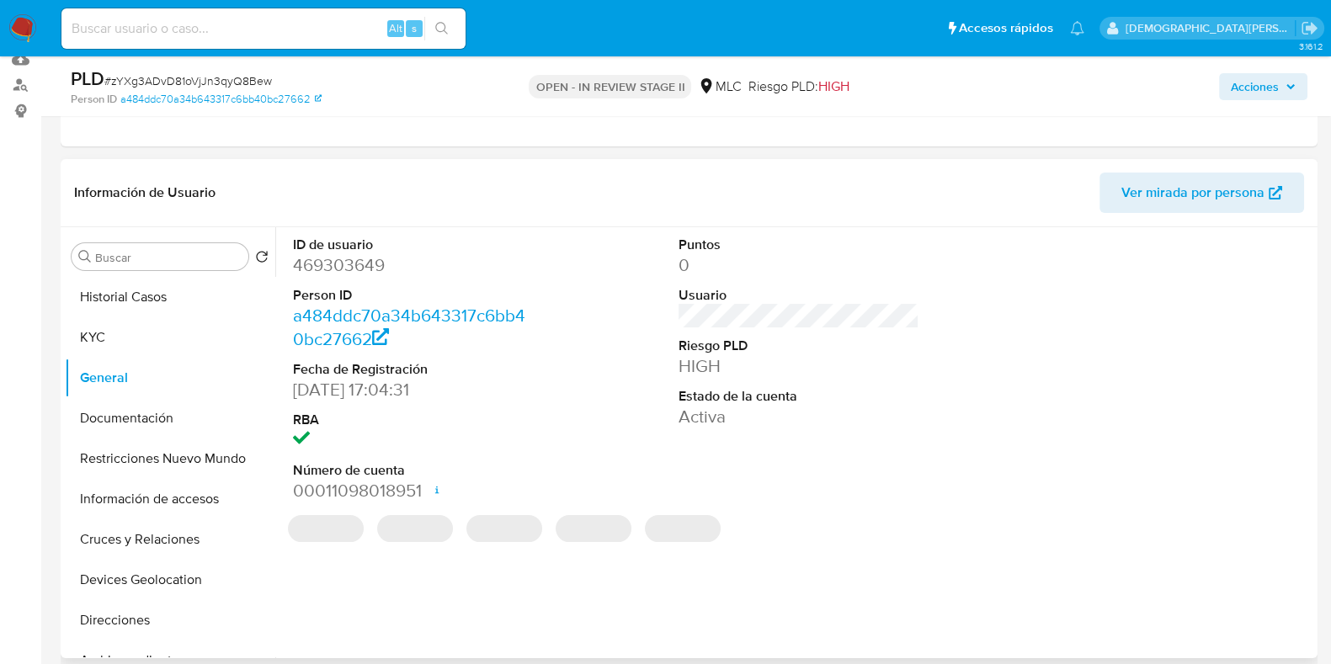
click at [344, 271] on dd "469303649" at bounding box center [413, 265] width 241 height 24
copy dd "469303649"
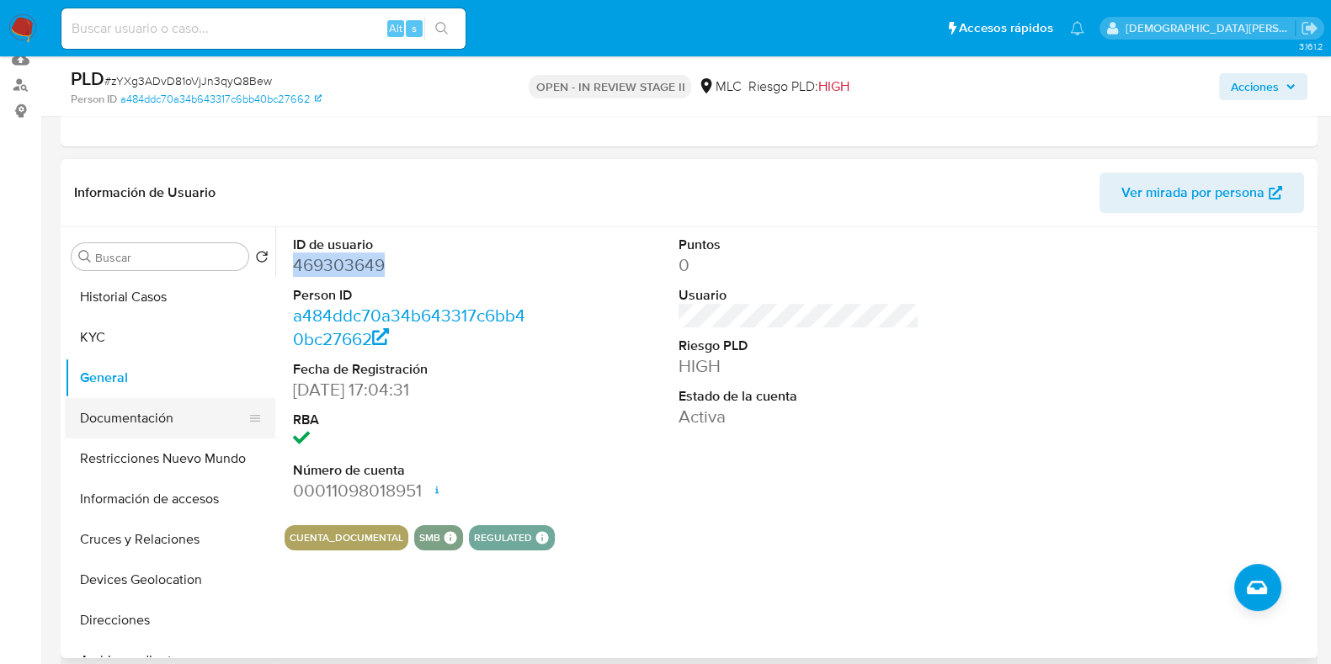
click at [141, 436] on button "Documentación" at bounding box center [163, 418] width 197 height 40
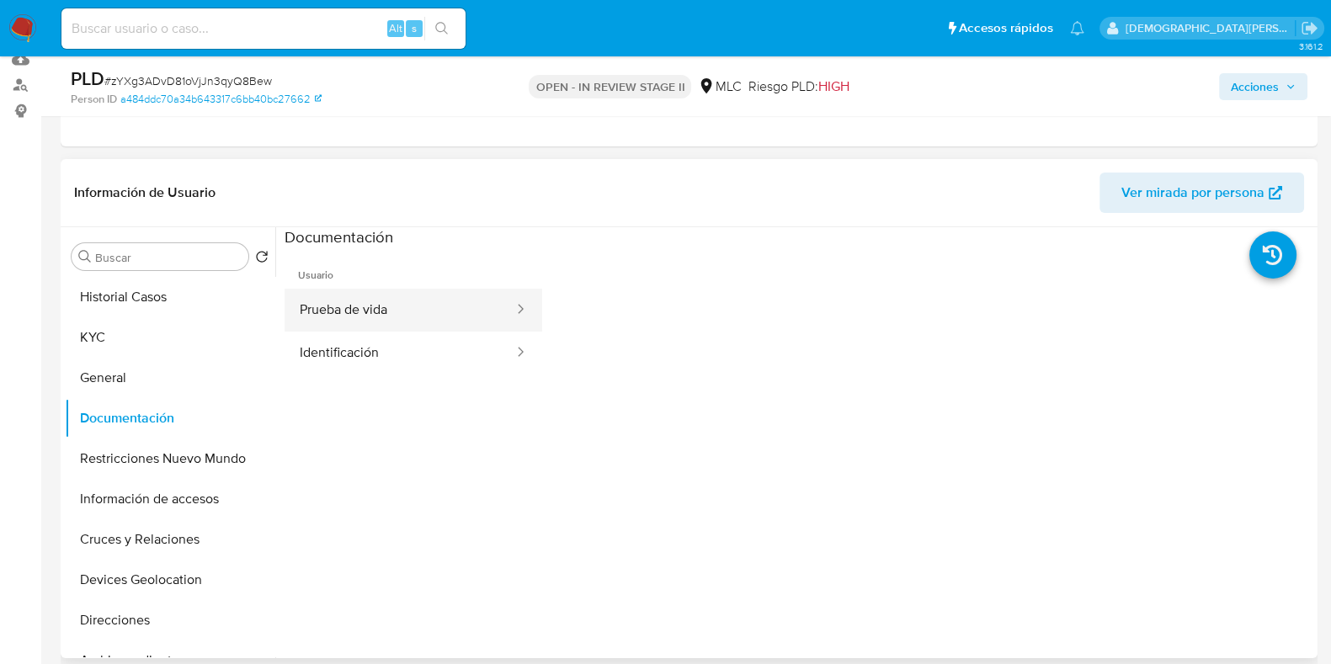
click at [373, 304] on button "Prueba de vida" at bounding box center [400, 310] width 231 height 43
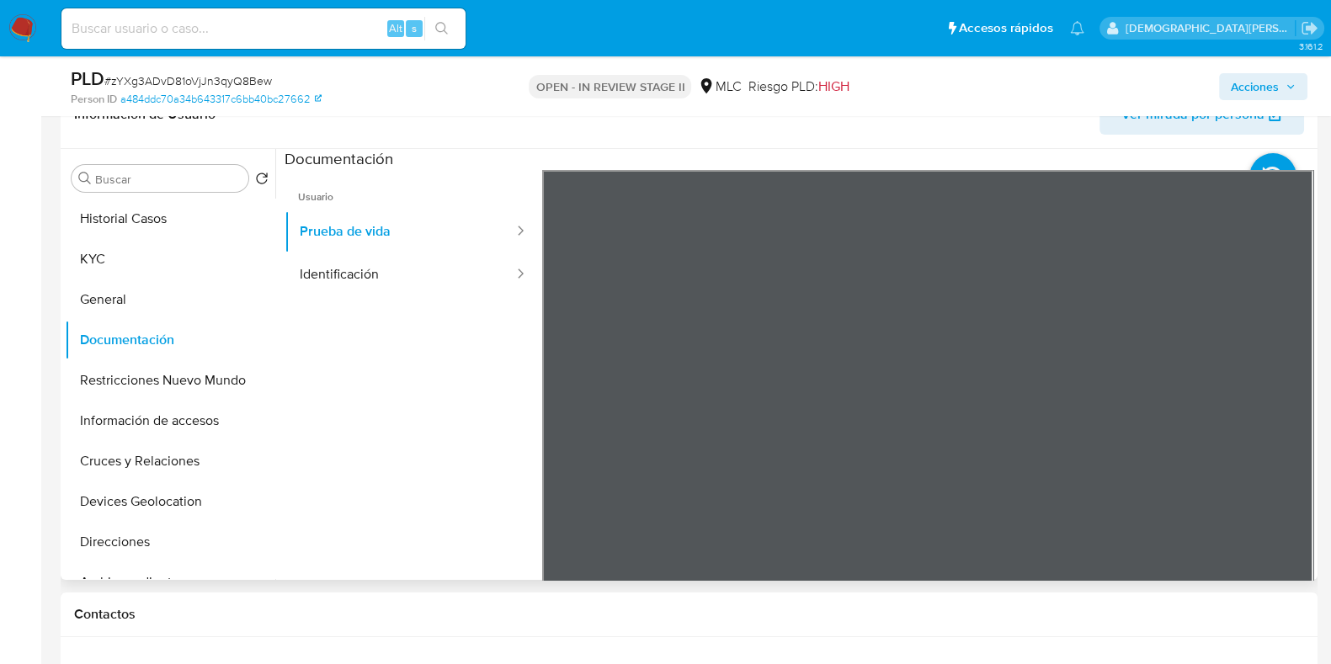
scroll to position [316, 0]
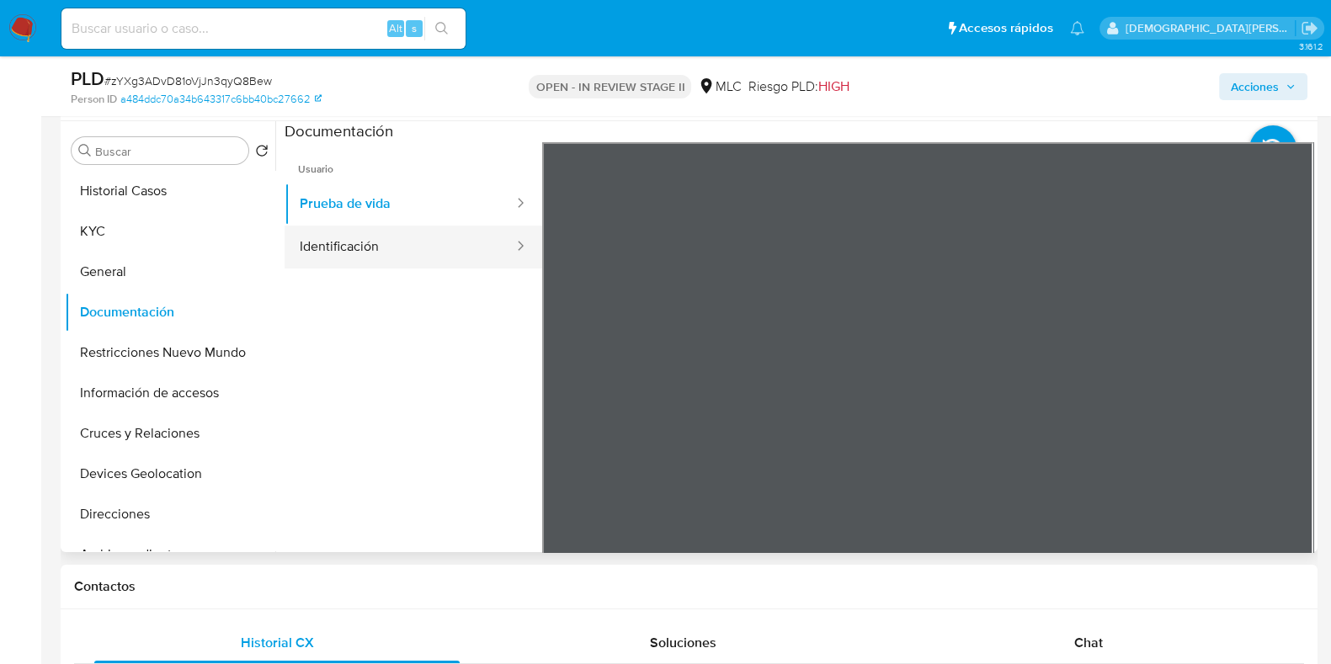
click at [438, 258] on button "Identificación" at bounding box center [400, 247] width 231 height 43
drag, startPoint x: 432, startPoint y: 201, endPoint x: 63, endPoint y: 275, distance: 376.1
click at [390, 208] on button "Prueba de vida" at bounding box center [400, 204] width 231 height 43
click at [111, 216] on button "KYC" at bounding box center [163, 231] width 197 height 40
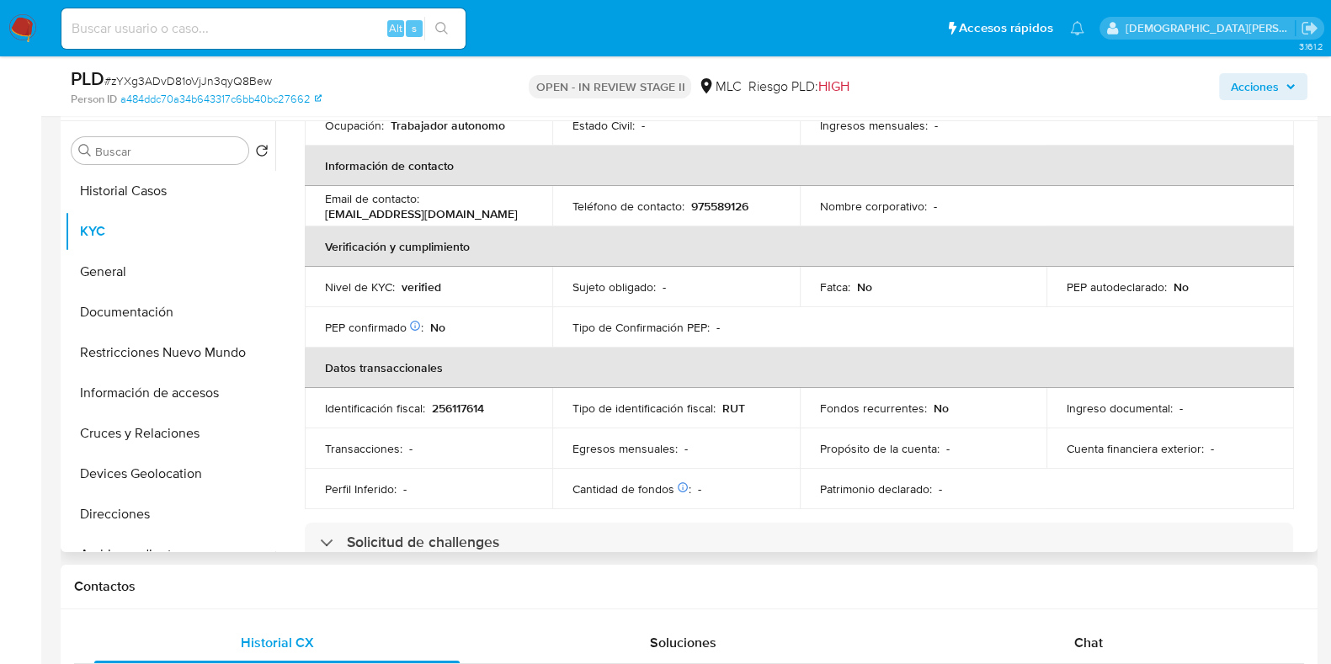
scroll to position [420, 0]
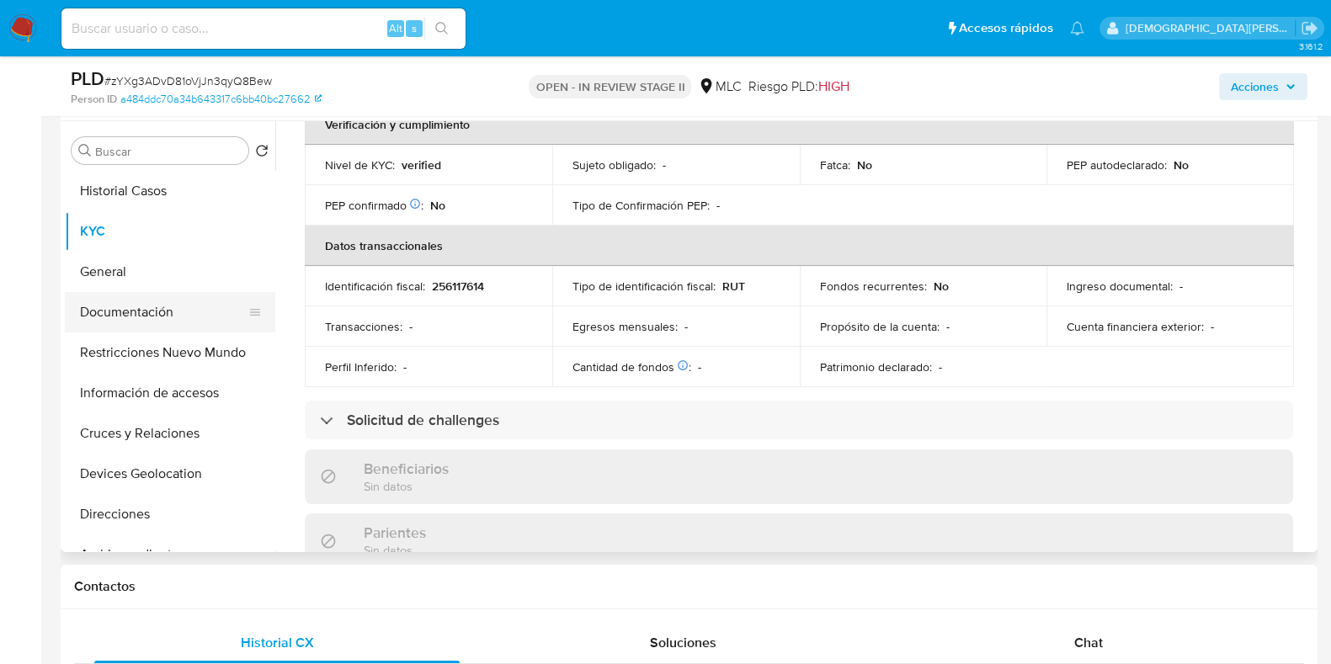
click at [167, 310] on button "Documentación" at bounding box center [163, 312] width 197 height 40
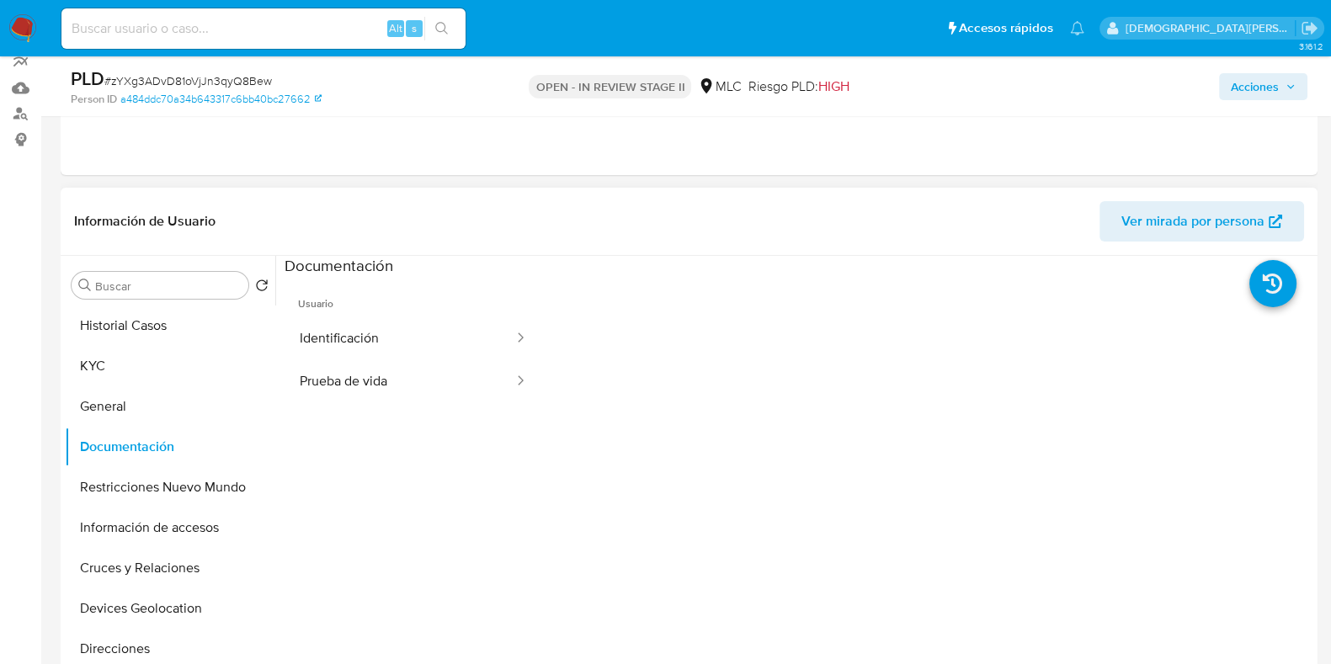
scroll to position [104, 0]
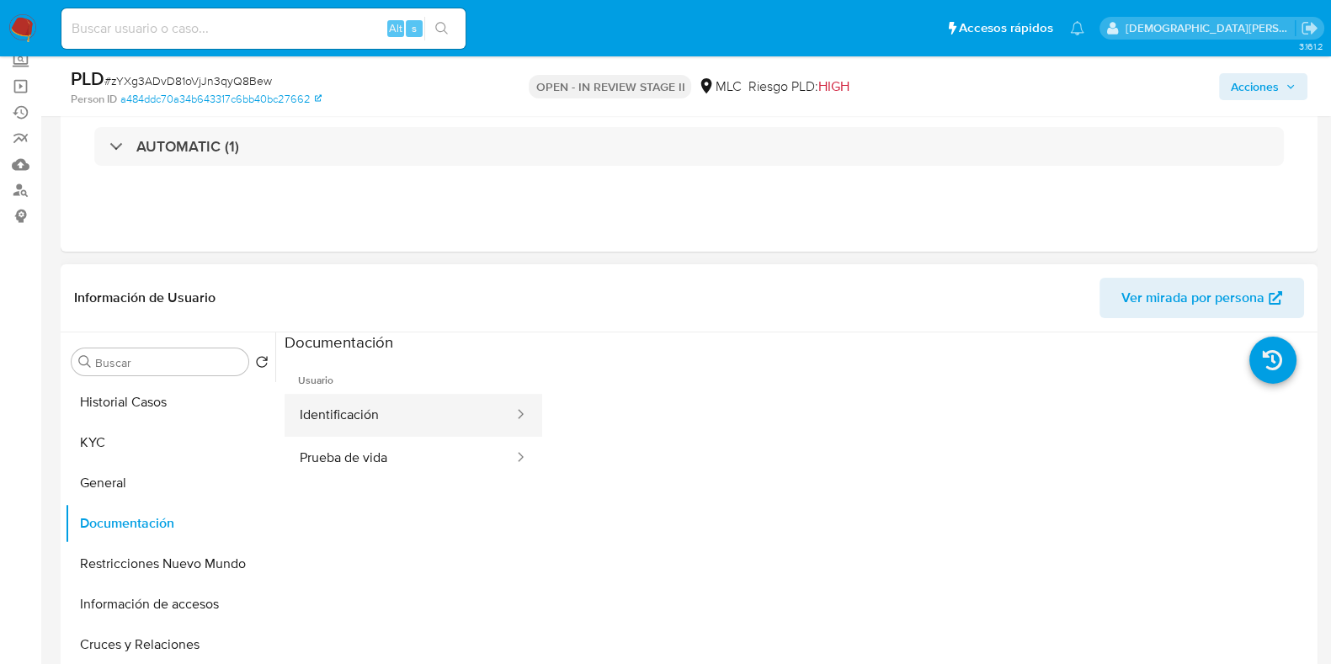
click at [433, 404] on button "Identificación" at bounding box center [400, 415] width 231 height 43
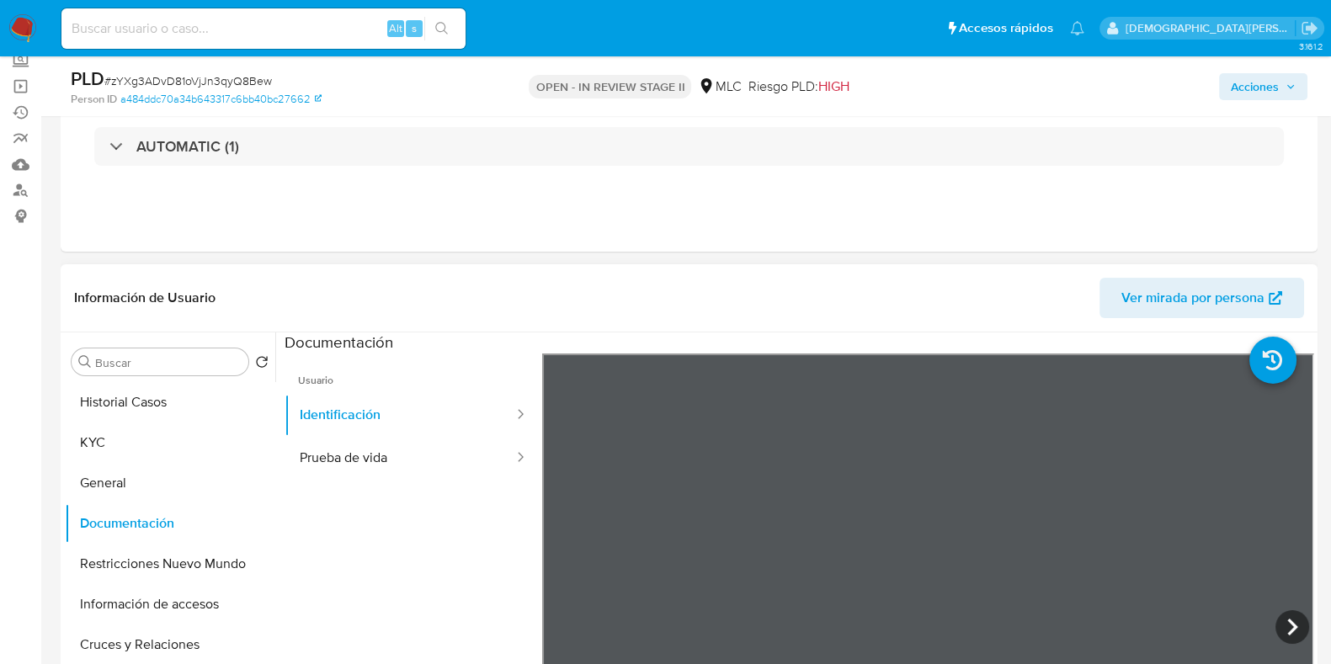
scroll to position [210, 0]
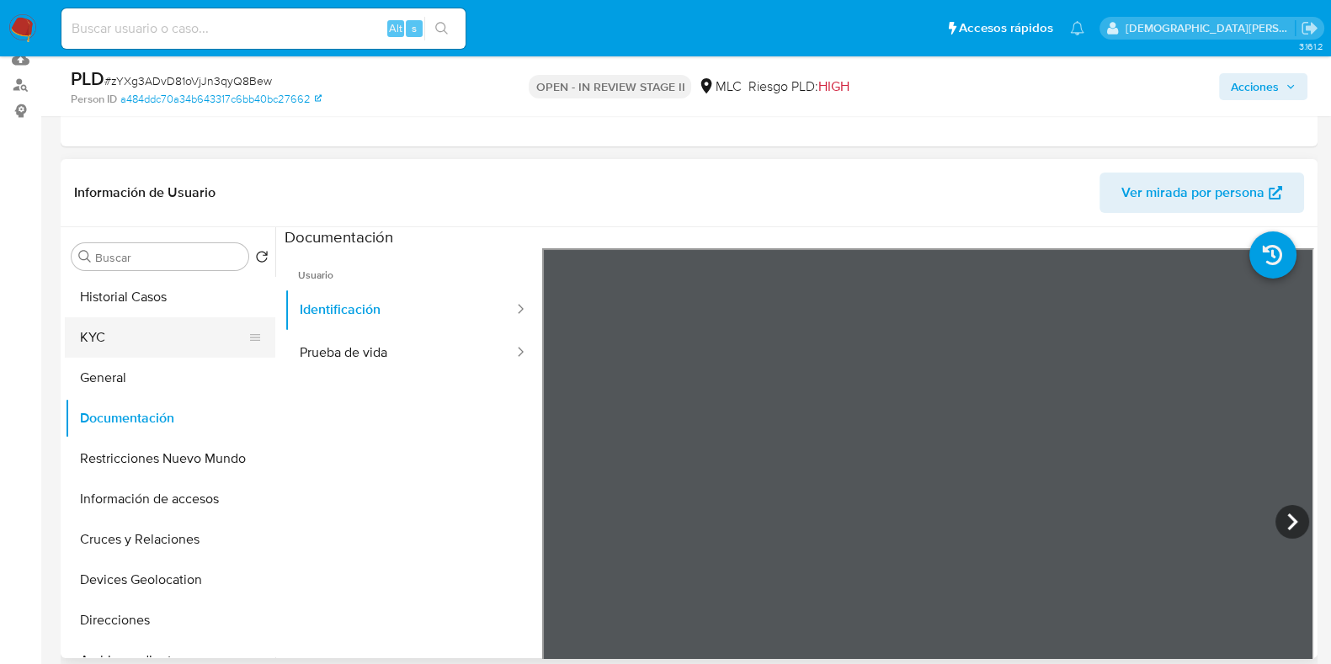
click at [196, 339] on button "KYC" at bounding box center [163, 337] width 197 height 40
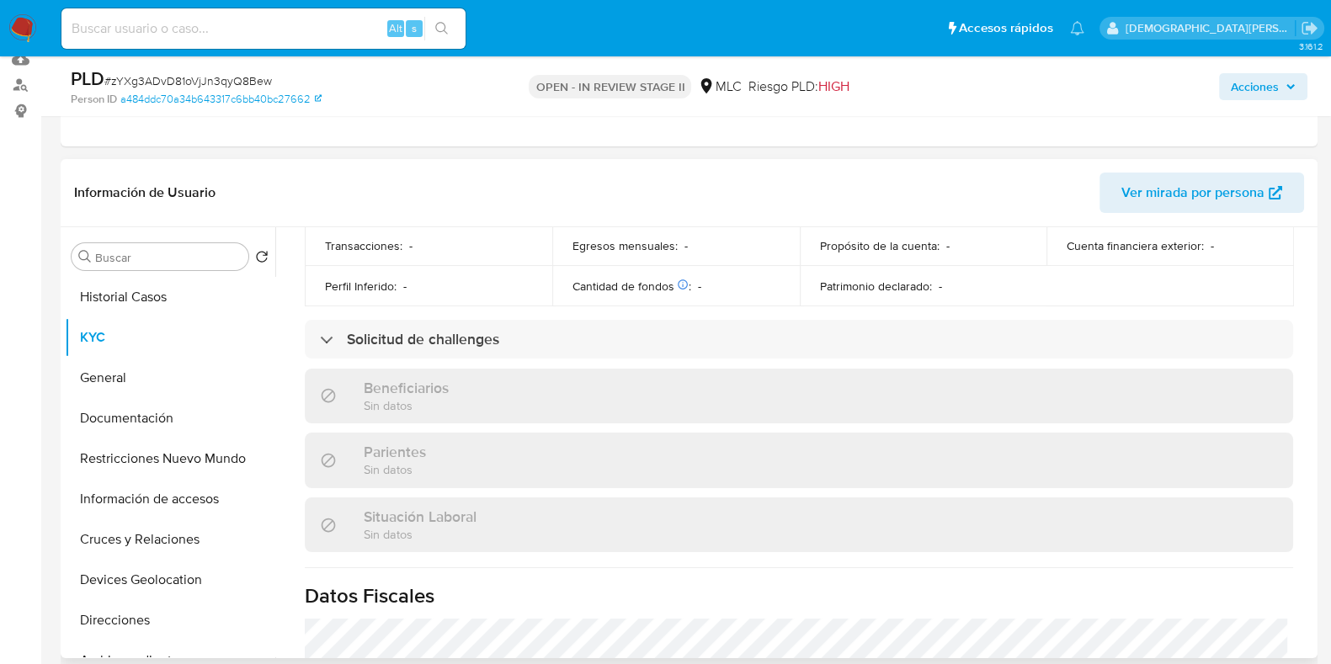
scroll to position [736, 0]
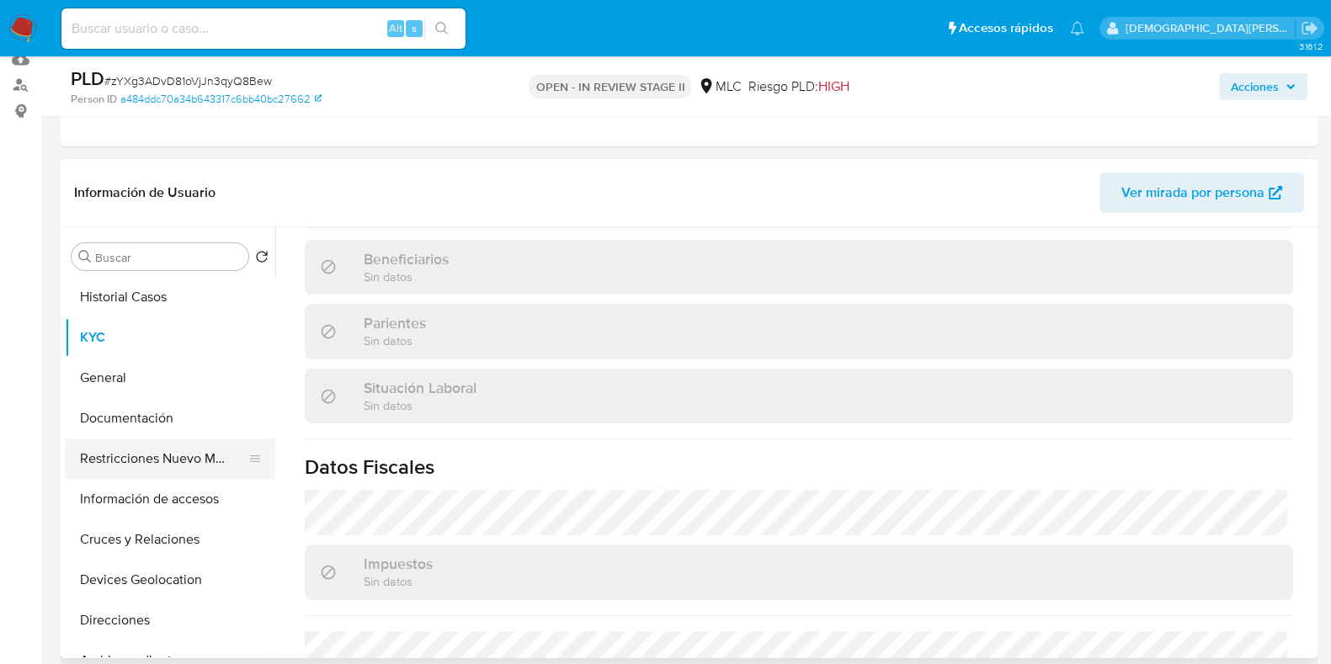
click at [164, 451] on button "Restricciones Nuevo Mundo" at bounding box center [163, 459] width 197 height 40
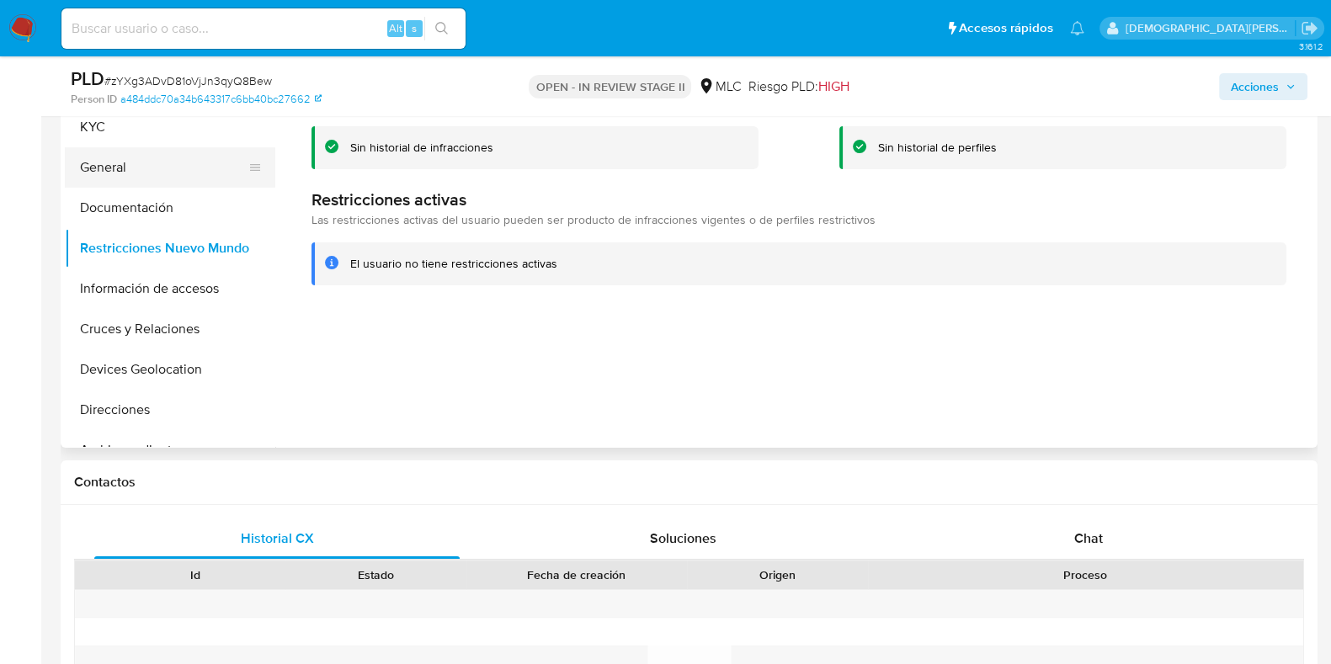
scroll to position [210, 0]
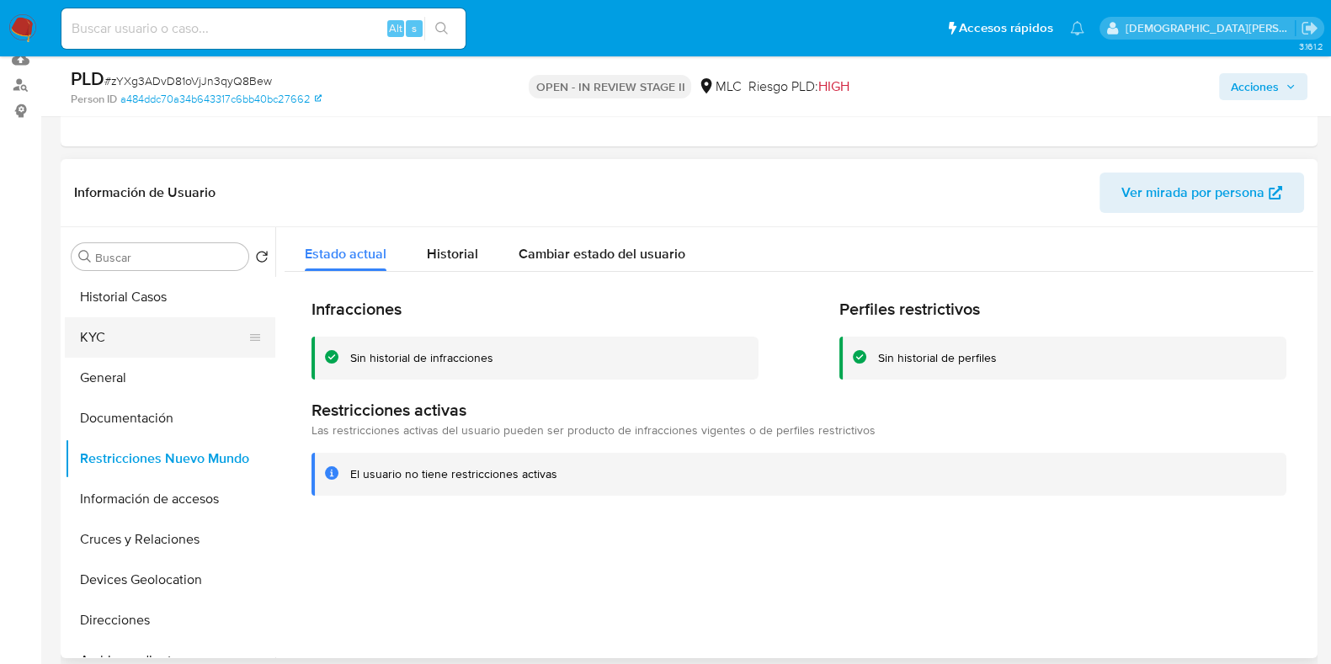
click at [168, 346] on button "KYC" at bounding box center [163, 337] width 197 height 40
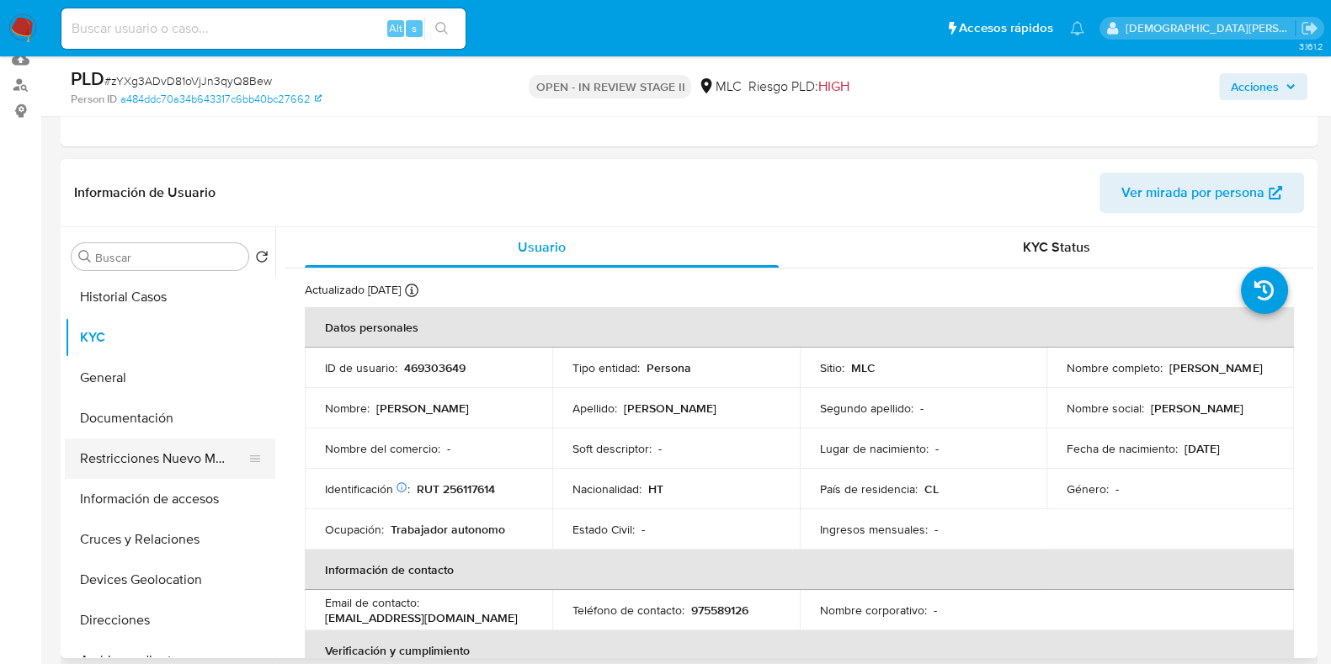
click at [154, 449] on button "Restricciones Nuevo Mundo" at bounding box center [163, 459] width 197 height 40
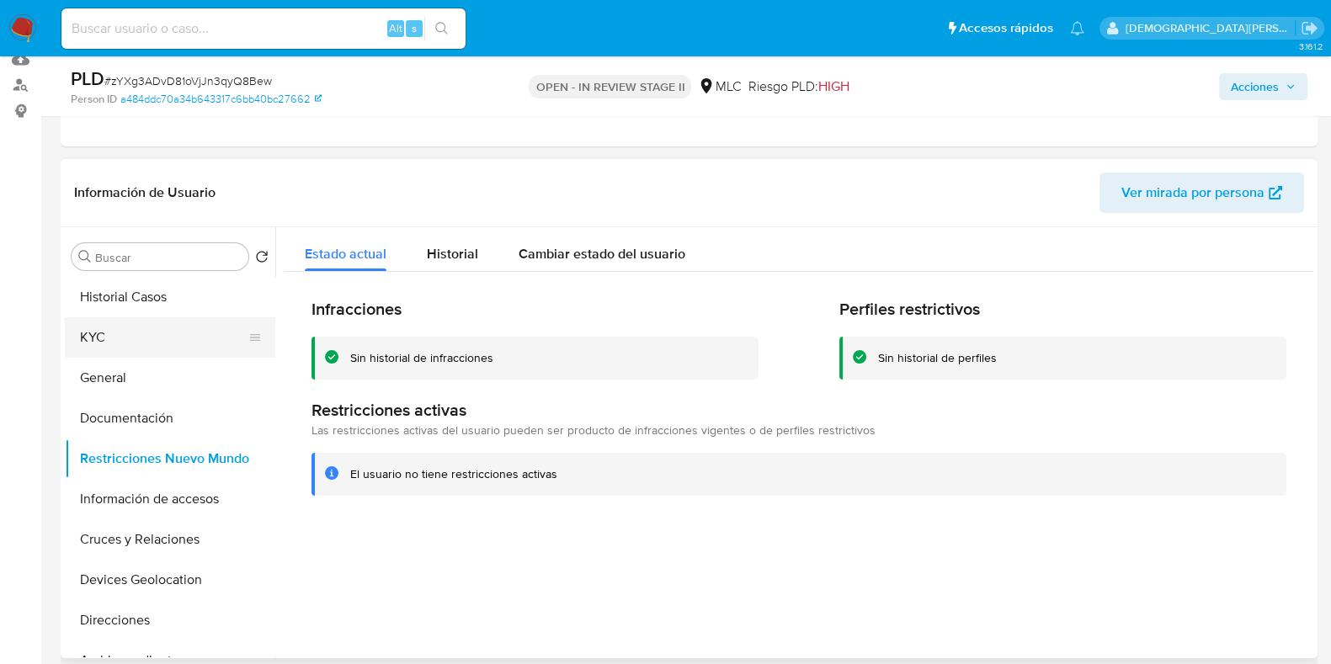
click at [122, 336] on button "KYC" at bounding box center [163, 337] width 197 height 40
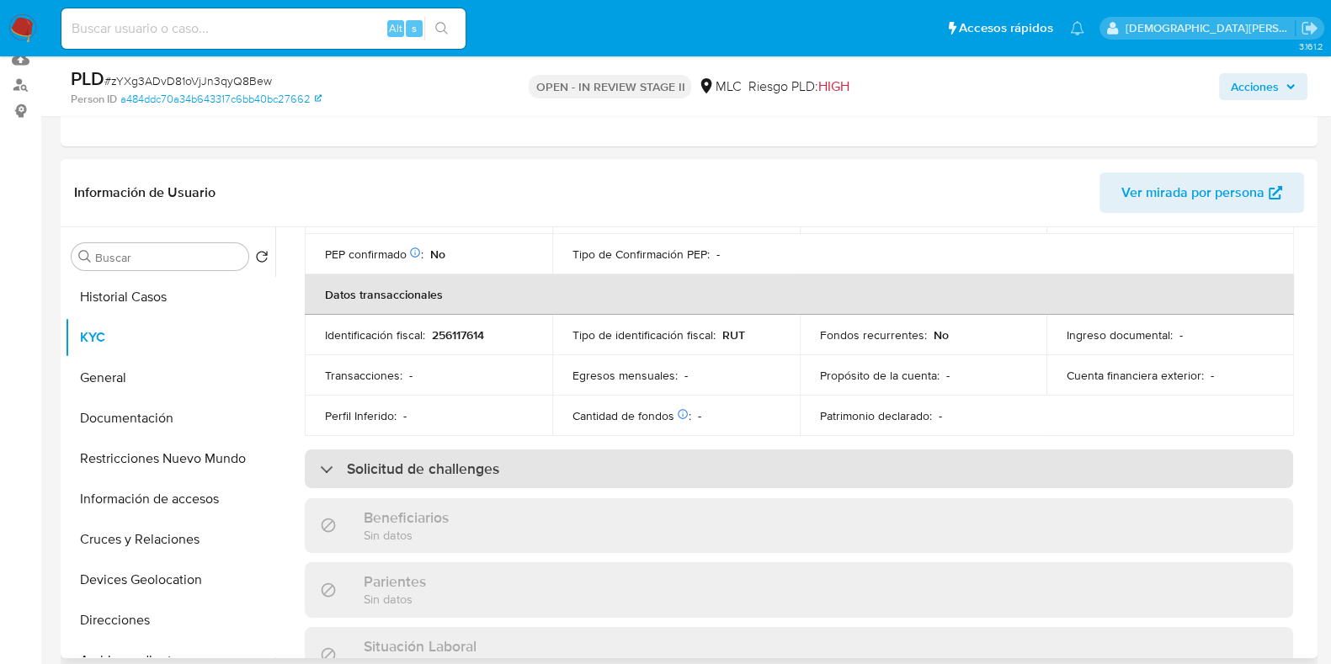
scroll to position [526, 0]
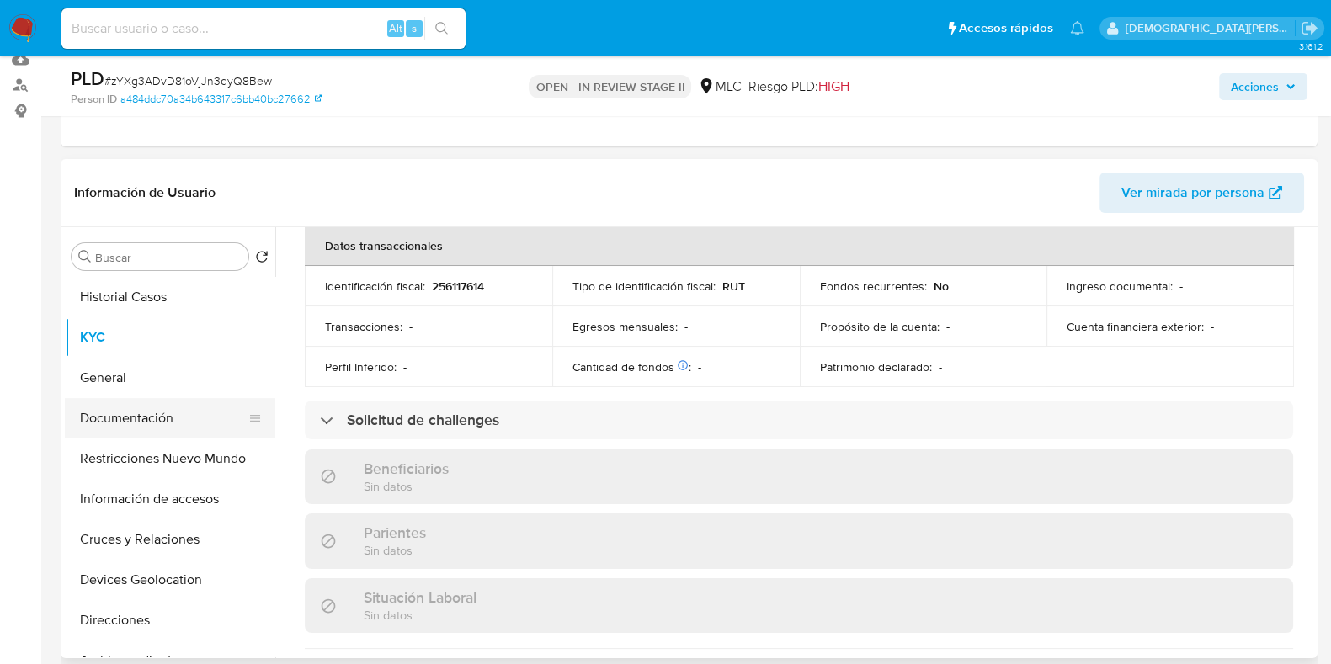
click at [157, 411] on button "Documentación" at bounding box center [163, 418] width 197 height 40
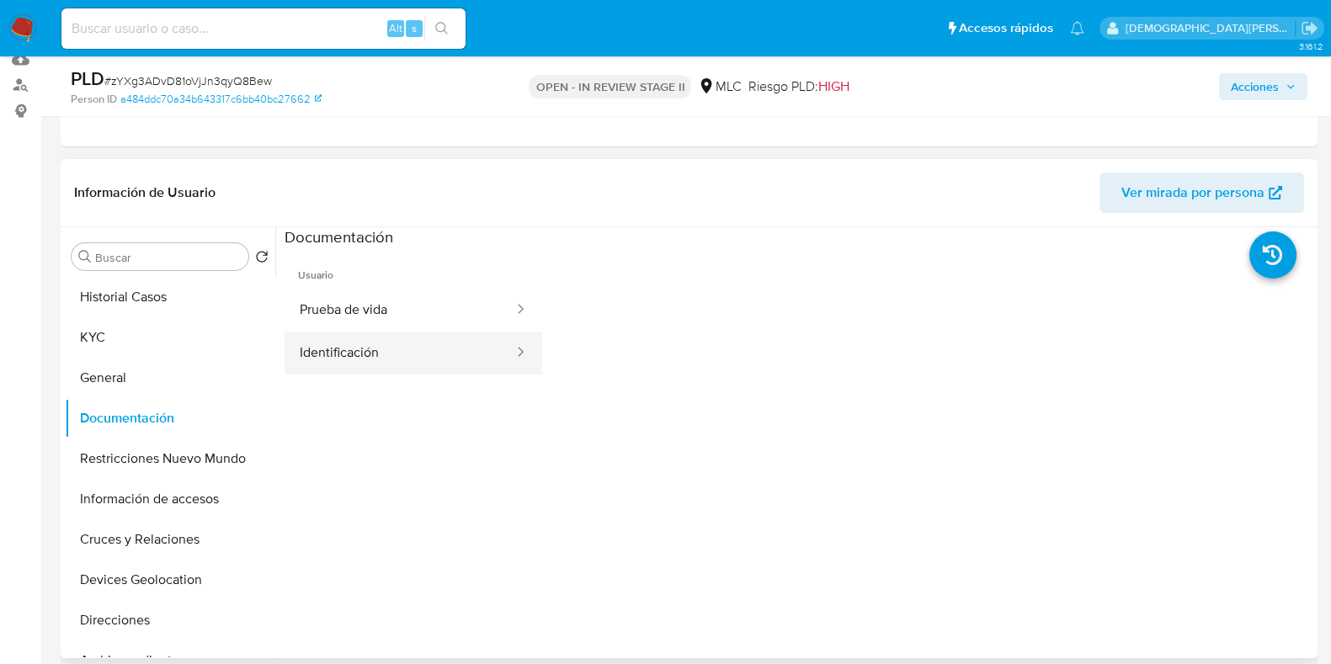
click at [397, 339] on button "Identificación" at bounding box center [400, 353] width 231 height 43
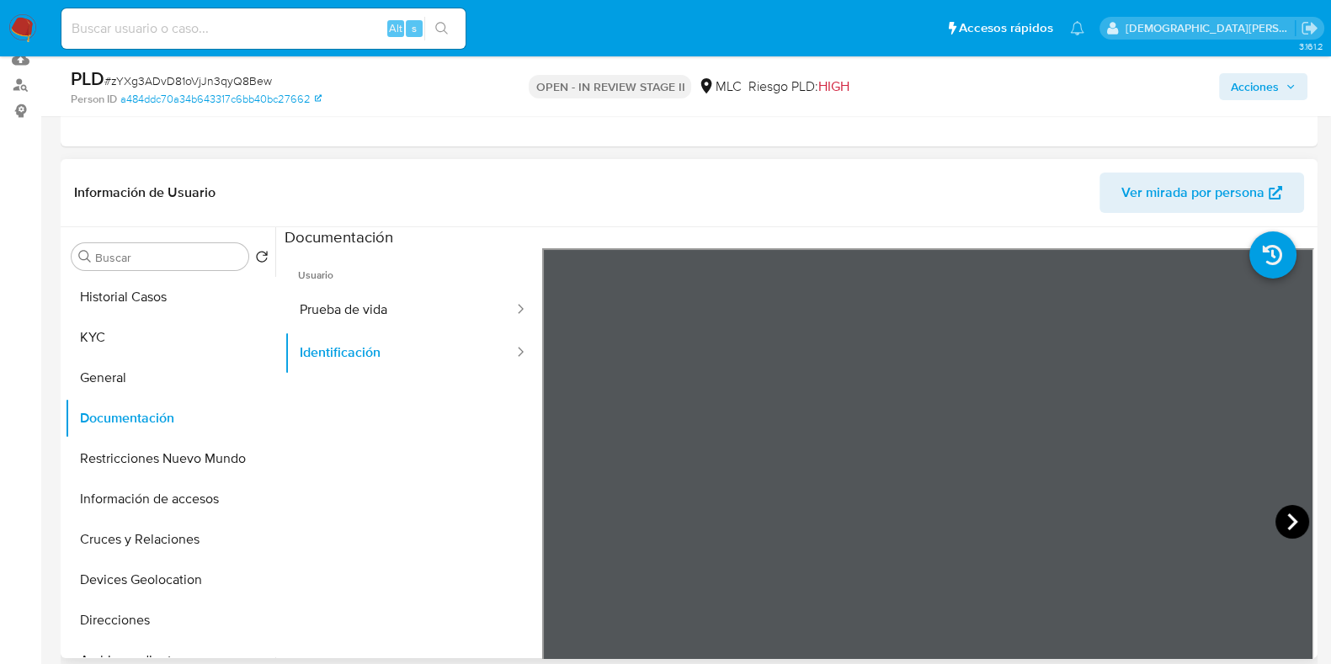
click at [1077, 526] on icon at bounding box center [1293, 522] width 34 height 34
drag, startPoint x: 135, startPoint y: 331, endPoint x: 238, endPoint y: 364, distance: 108.7
click at [147, 338] on button "KYC" at bounding box center [170, 337] width 211 height 40
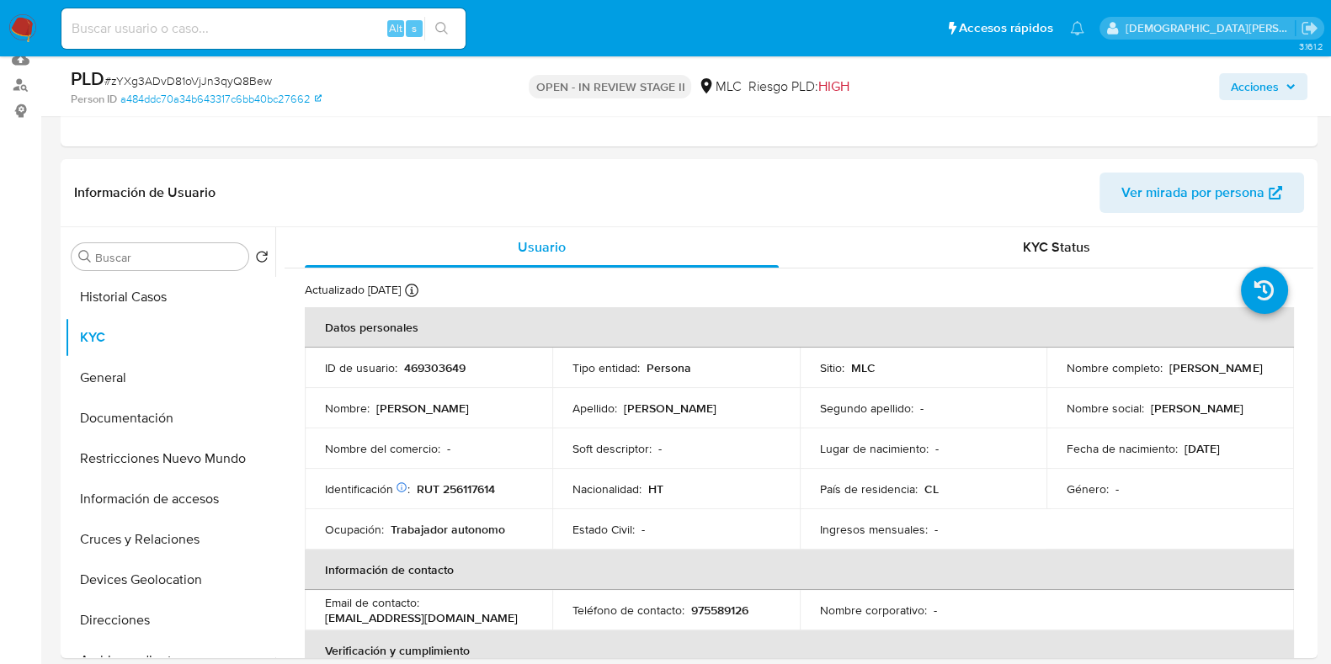
click at [1077, 371] on p "[PERSON_NAME]" at bounding box center [1216, 367] width 93 height 15
drag, startPoint x: 1205, startPoint y: 368, endPoint x: 1036, endPoint y: 373, distance: 169.3
click at [1036, 373] on tr "ID de usuario : 469303649 Tipo entidad : Persona Sitio : MLC Nombre completo : …" at bounding box center [799, 368] width 989 height 40
copy tr "Nombre completo : Joseph Dieunel Normil"
click at [1077, 382] on td "Nombre completo : Joseph Dieunel Normil" at bounding box center [1171, 368] width 248 height 40
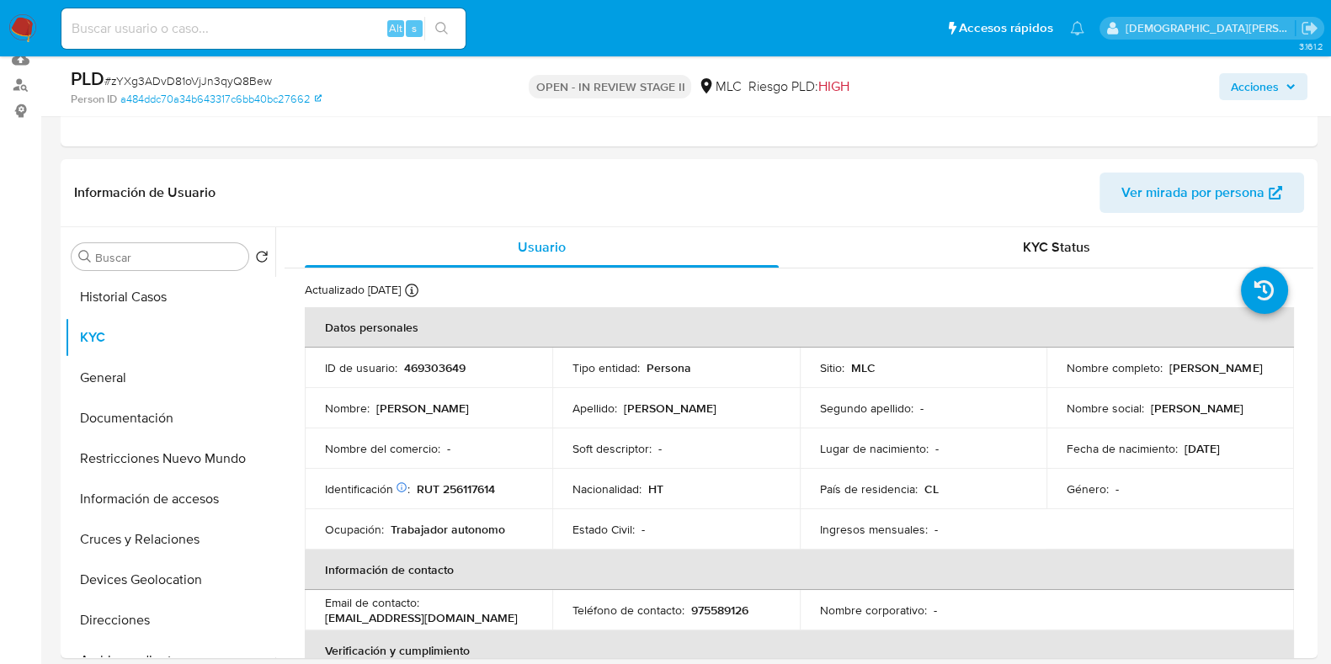
click at [1077, 372] on p "Joseph Dieunel Normil" at bounding box center [1216, 367] width 93 height 15
click at [1077, 376] on div "Nombre completo : Joseph Dieunel Normil" at bounding box center [1170, 367] width 207 height 15
drag, startPoint x: 1195, startPoint y: 376, endPoint x: 1050, endPoint y: 379, distance: 144.9
click at [1050, 379] on td "Nombre completo : Joseph Dieunel Normil" at bounding box center [1171, 368] width 248 height 40
copy p "Joseph Dieunel Normil"
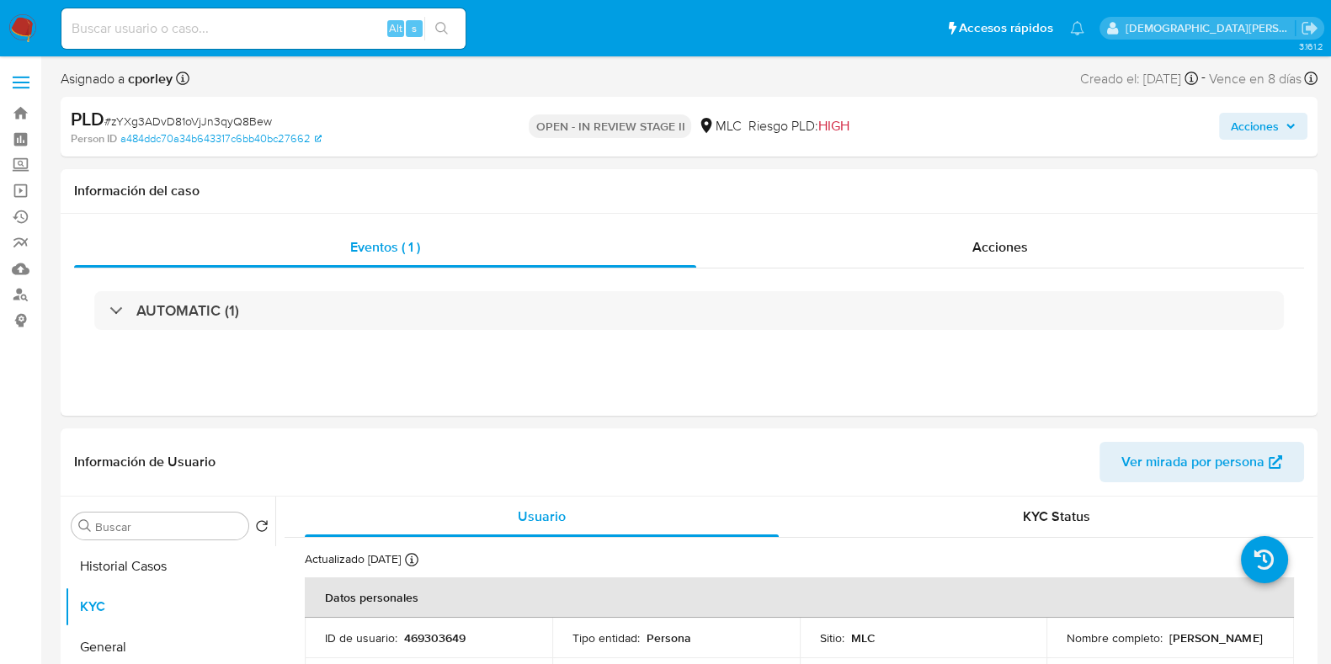
drag, startPoint x: 1254, startPoint y: 123, endPoint x: 1160, endPoint y: 131, distance: 94.7
click at [1077, 123] on span "Acciones" at bounding box center [1255, 126] width 48 height 27
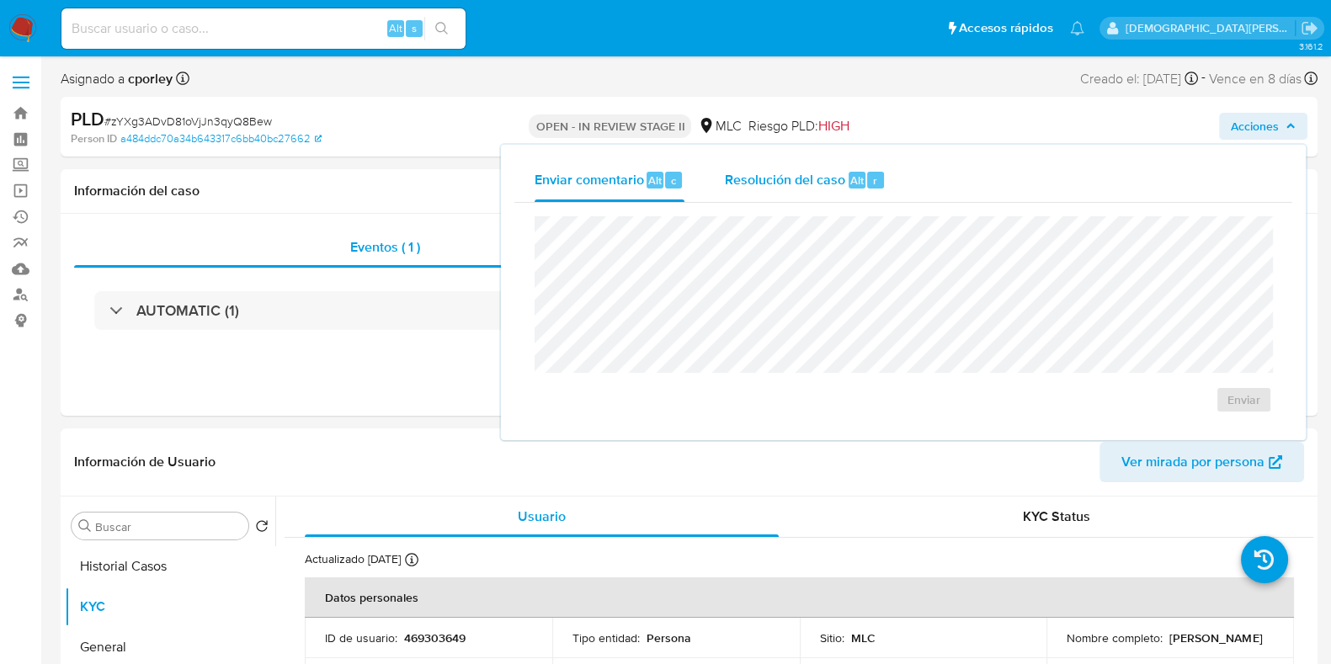
click at [794, 187] on span "Resolución del caso" at bounding box center [785, 179] width 120 height 19
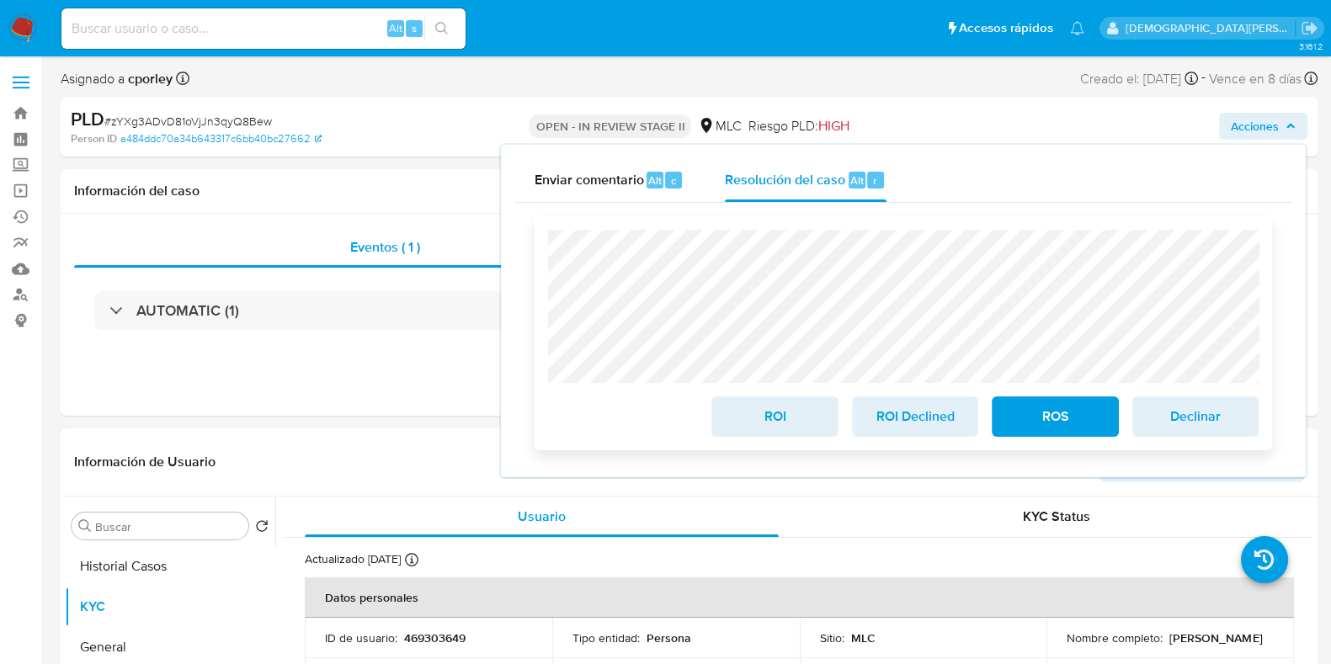
click at [1024, 425] on span "ROS" at bounding box center [1055, 416] width 83 height 37
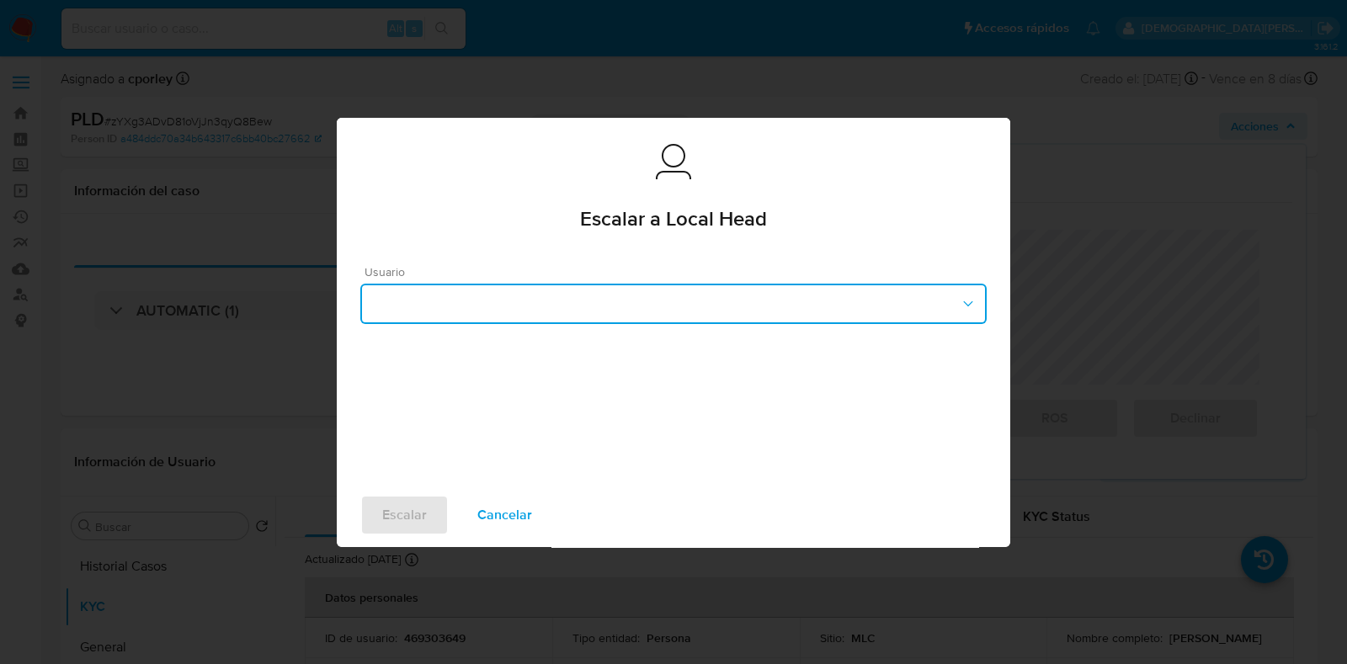
click at [584, 291] on button "button" at bounding box center [673, 304] width 627 height 40
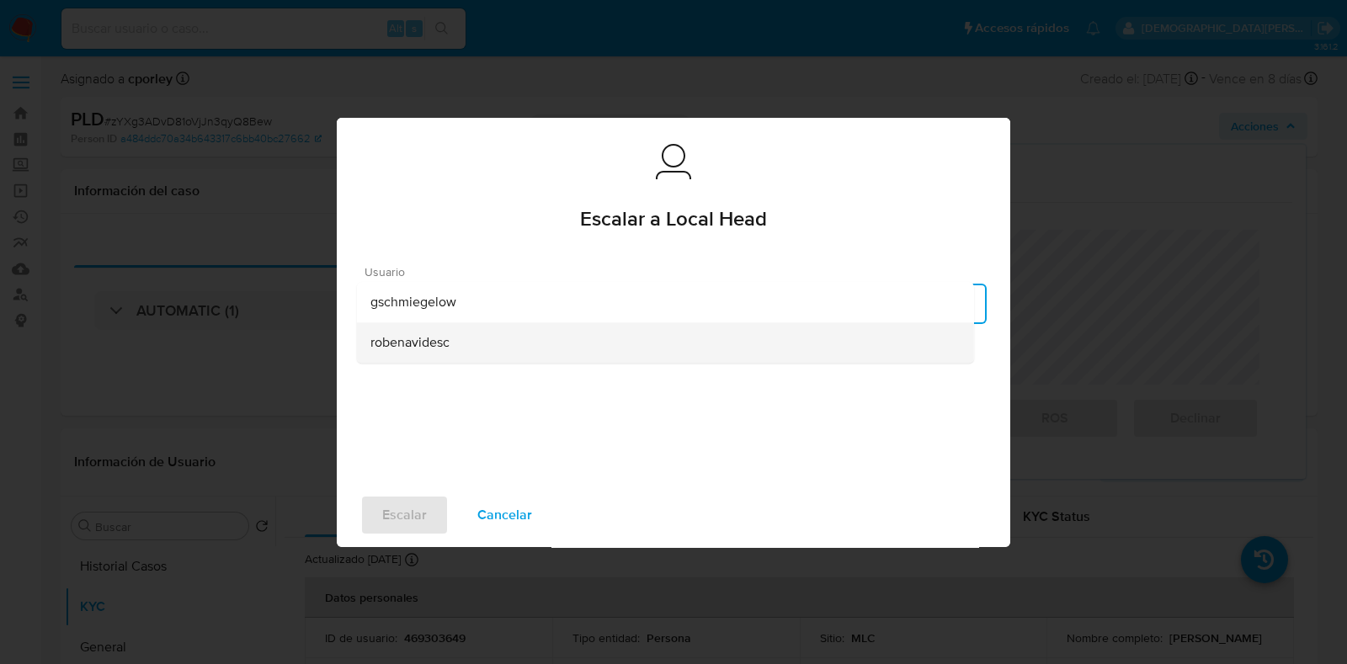
click at [426, 351] on span "robenavidesc" at bounding box center [410, 342] width 79 height 17
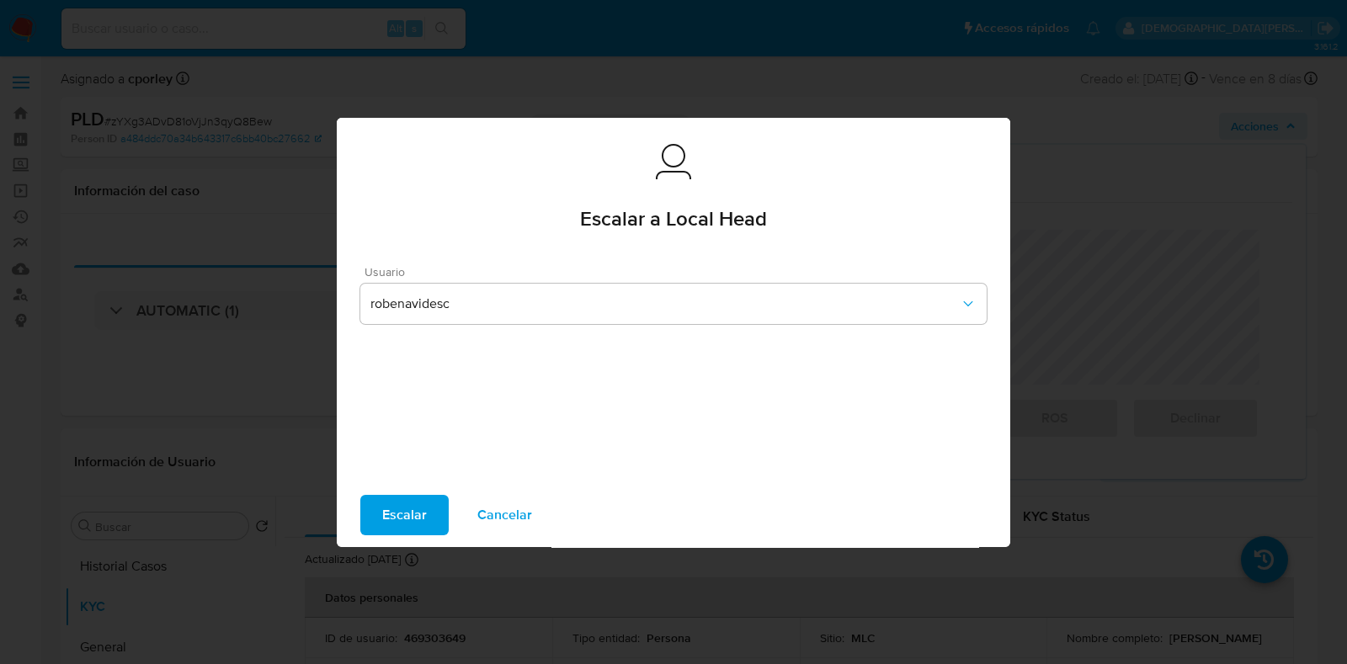
click at [404, 509] on span "Escalar" at bounding box center [404, 515] width 45 height 37
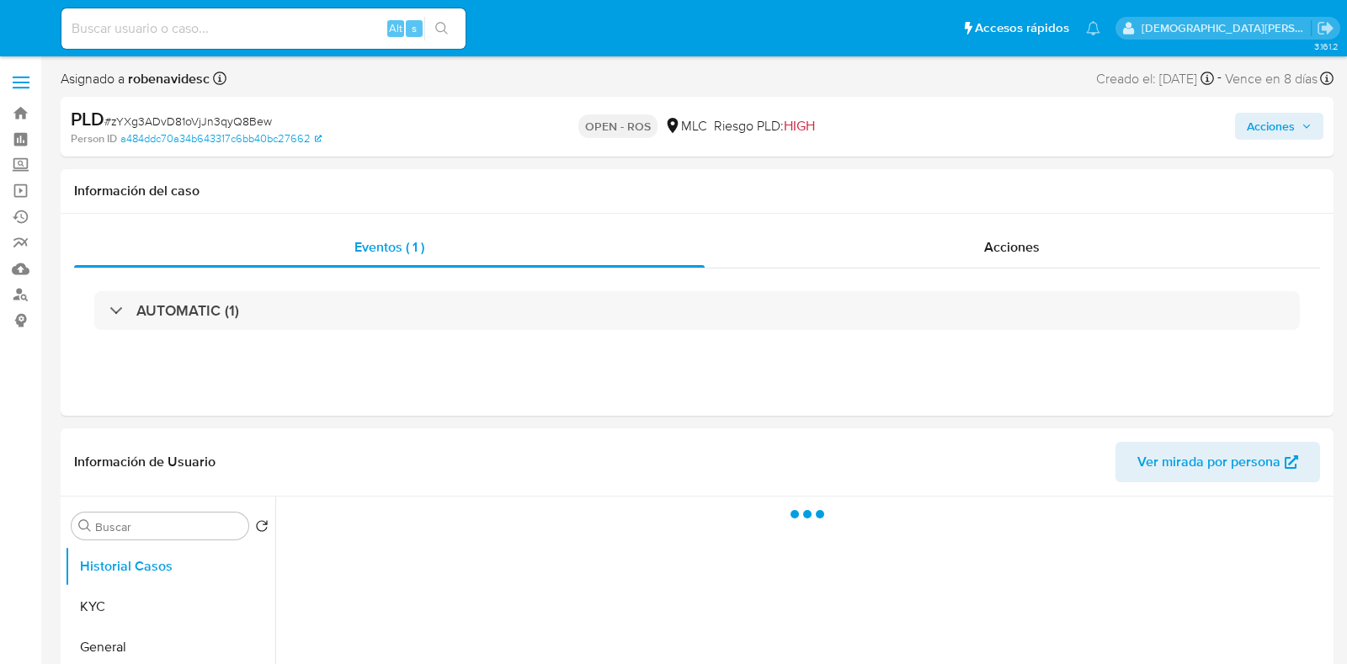
select select "10"
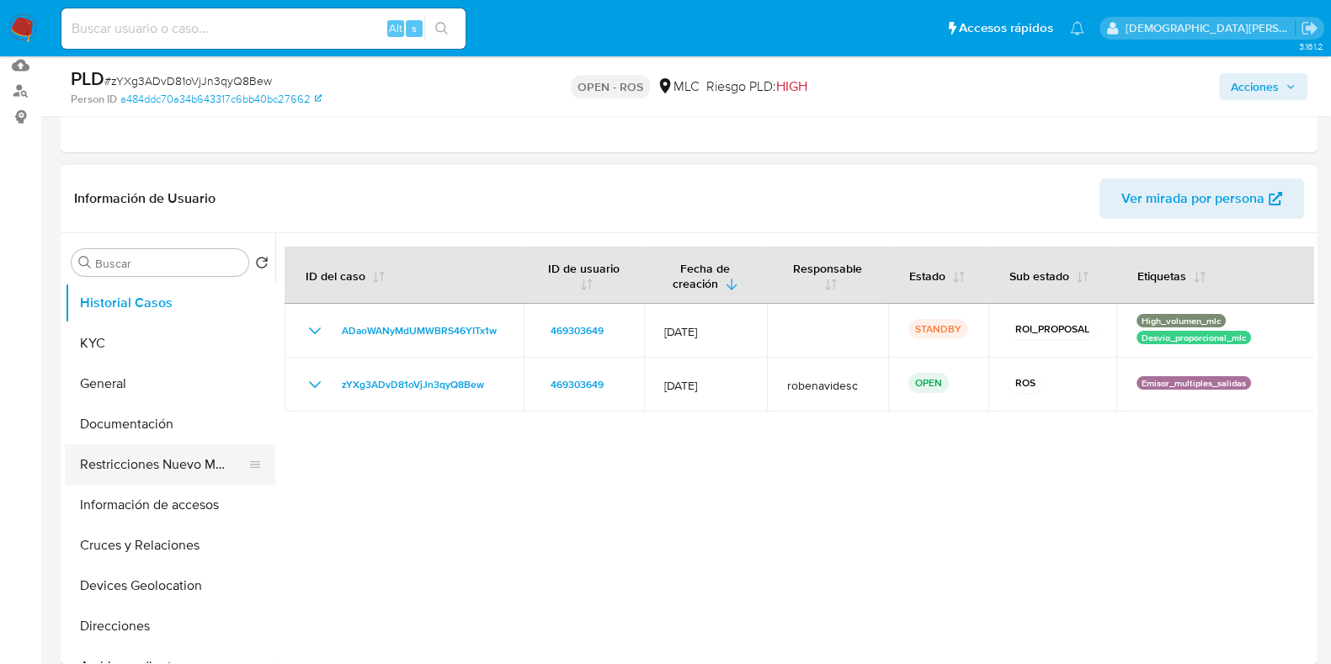
scroll to position [210, 0]
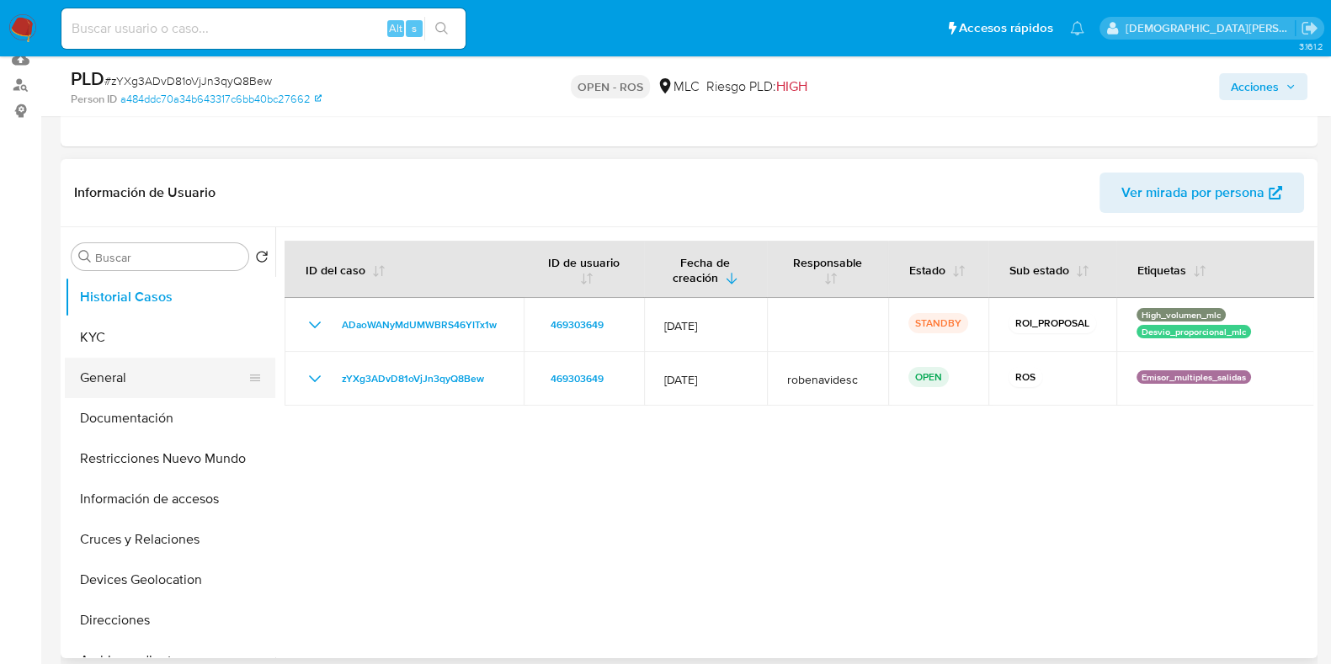
click at [132, 386] on button "General" at bounding box center [163, 378] width 197 height 40
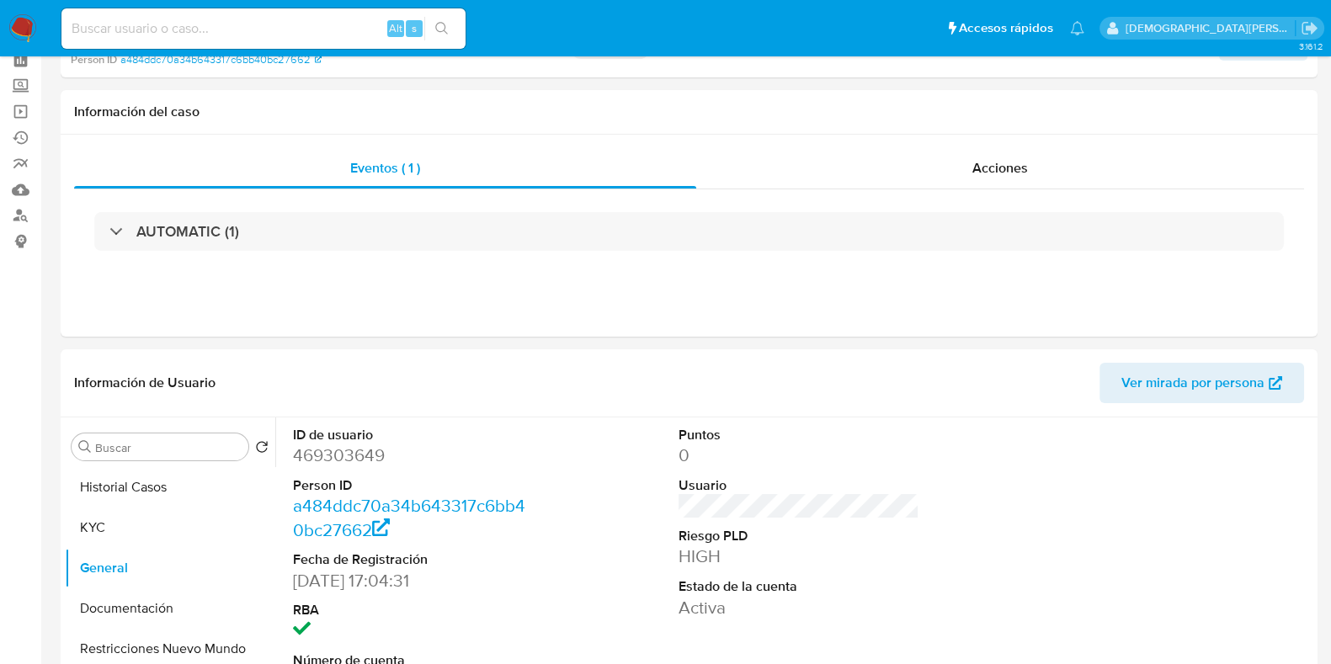
scroll to position [0, 0]
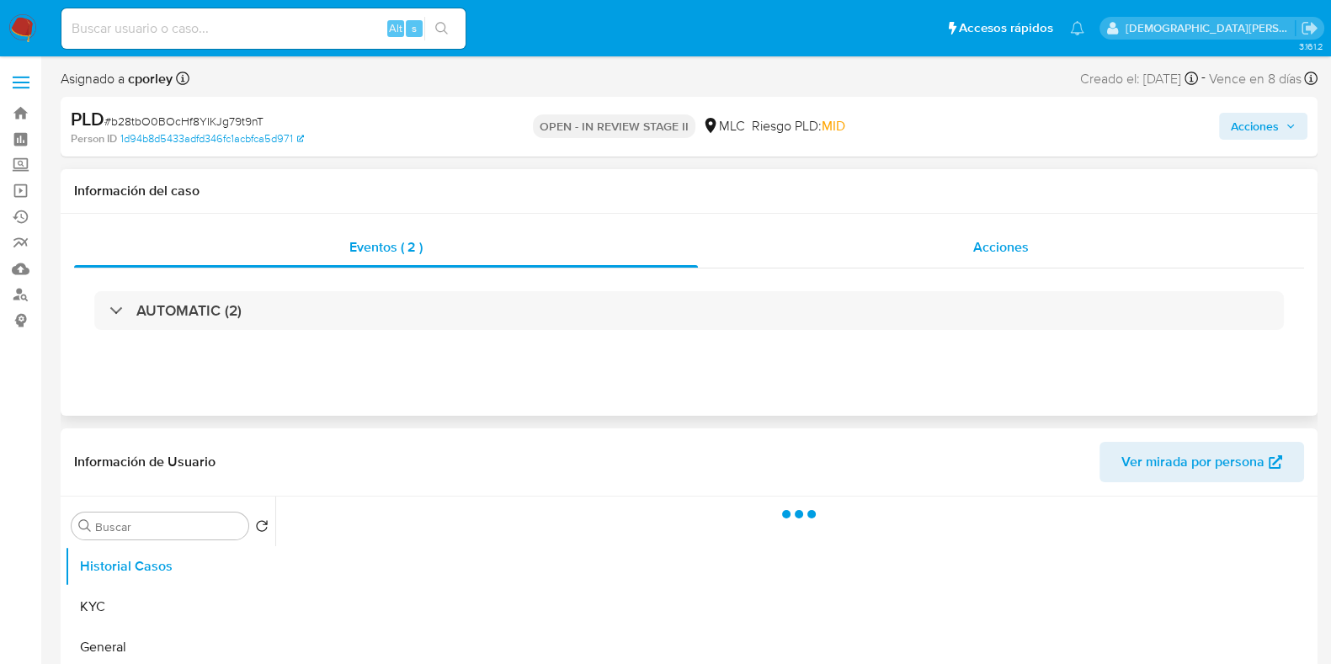
click at [953, 241] on div "Acciones" at bounding box center [1001, 247] width 606 height 40
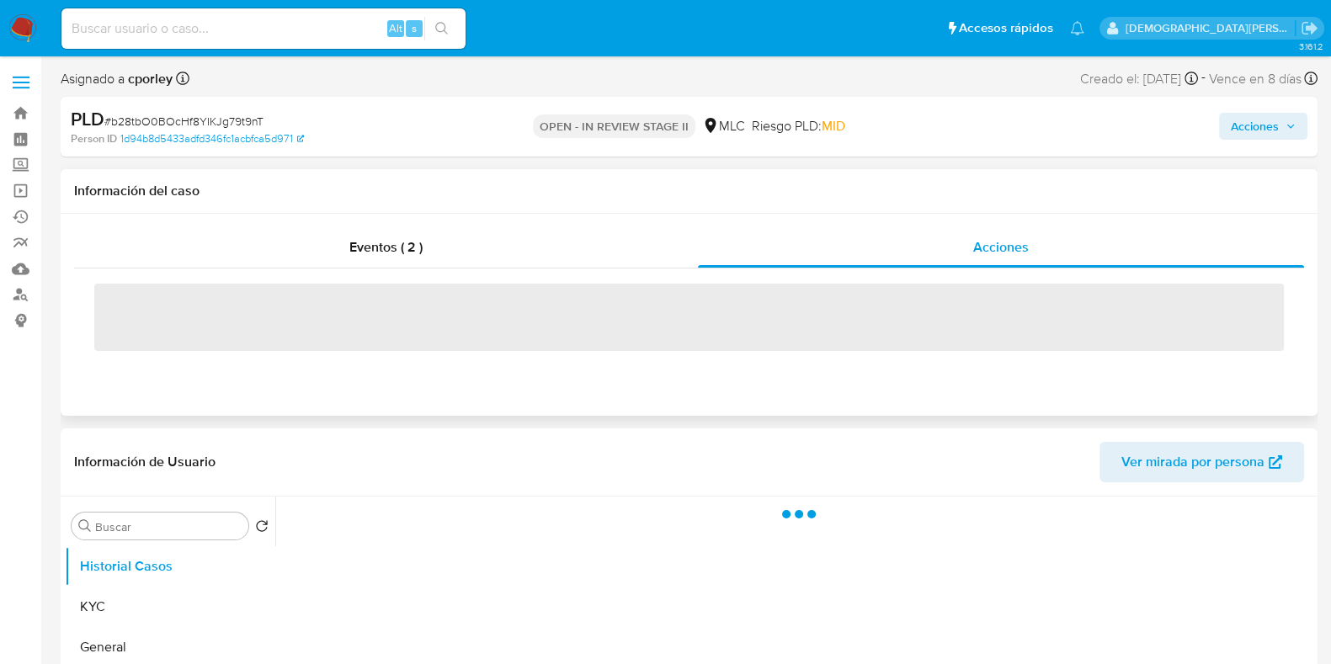
select select "10"
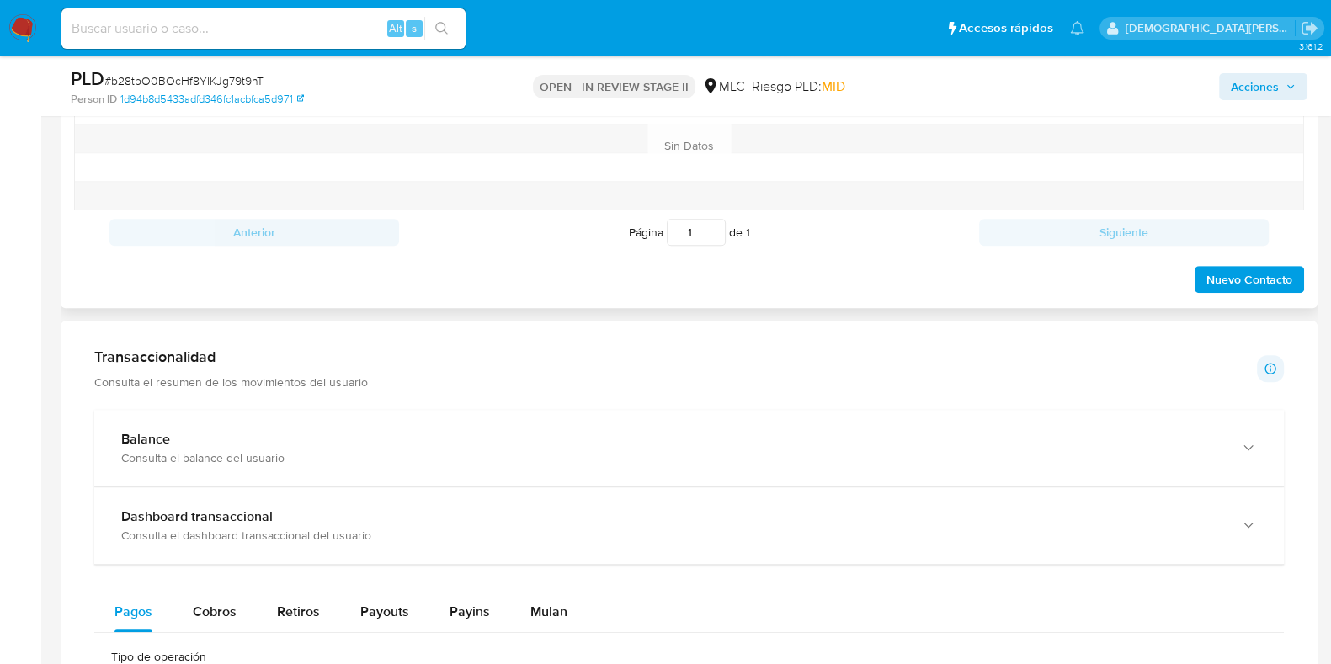
scroll to position [947, 0]
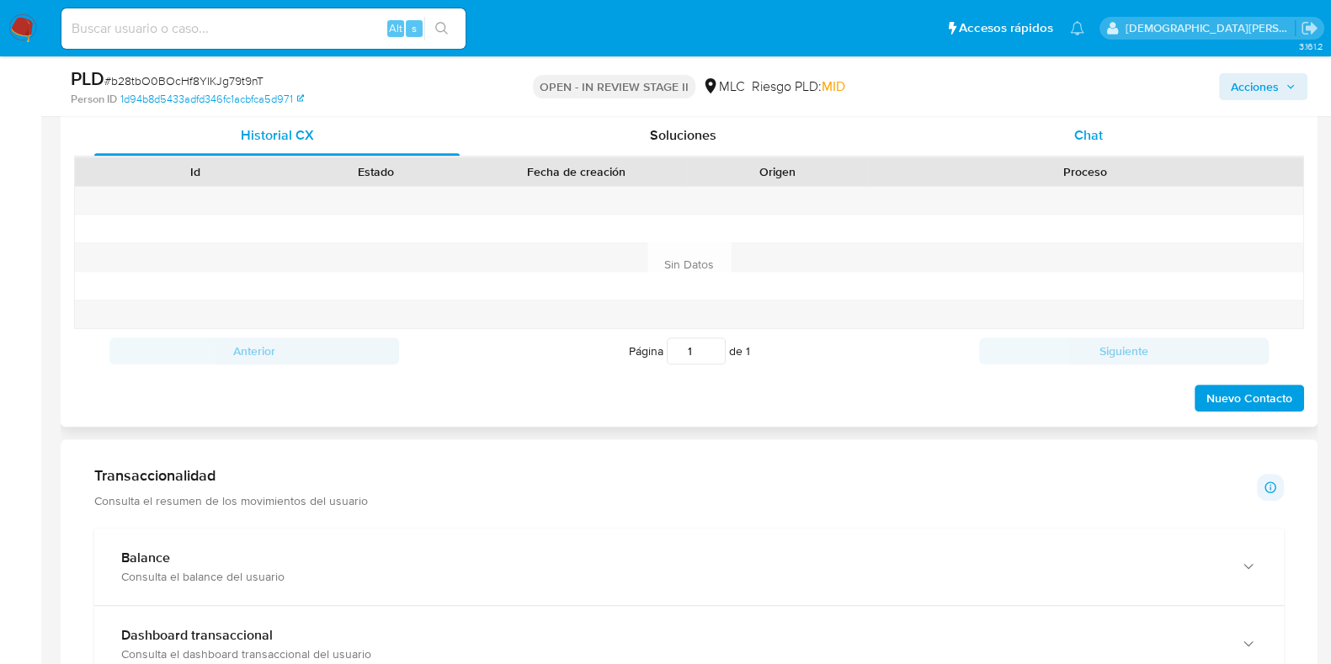
click at [1065, 139] on div "Chat" at bounding box center [1088, 135] width 365 height 40
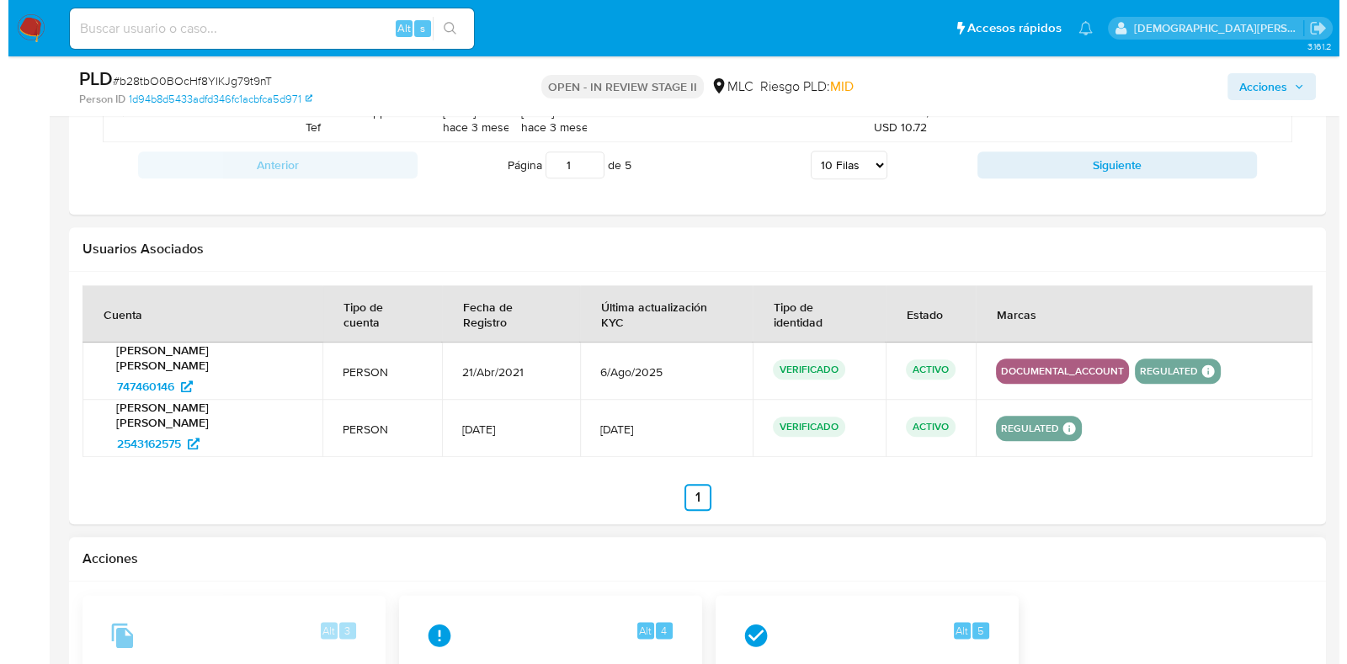
scroll to position [2750, 0]
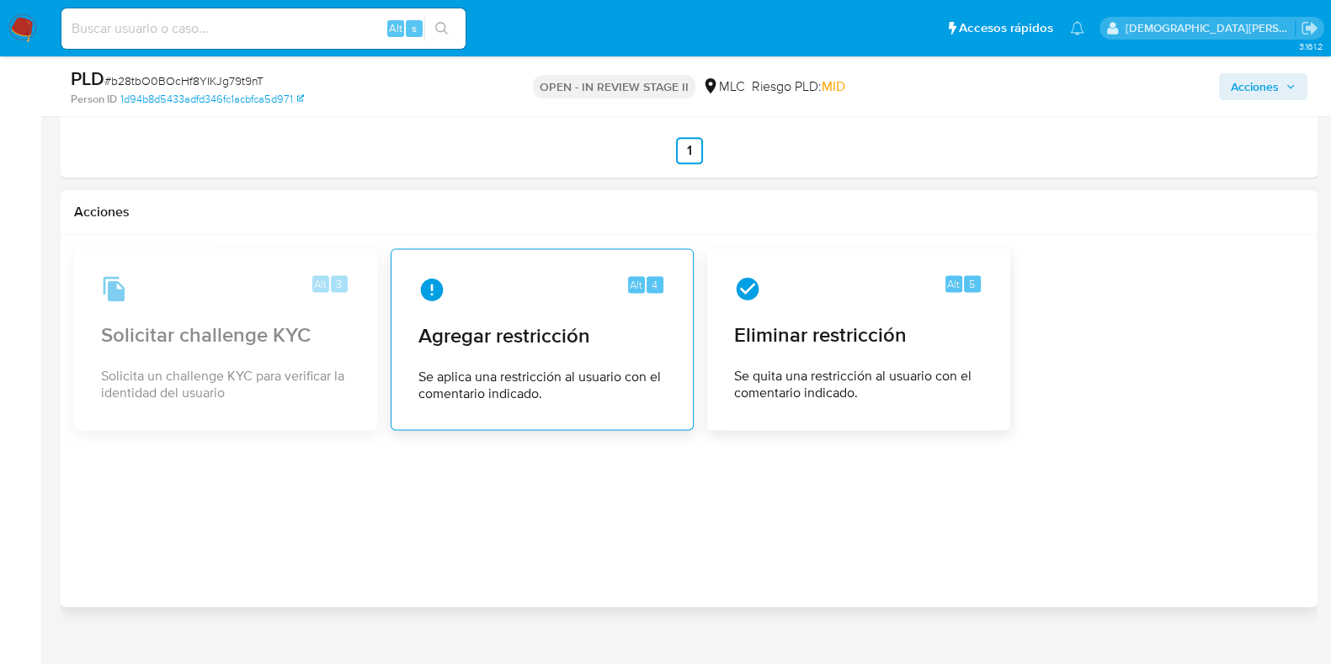
click at [476, 332] on div "Alt 4 Agregar restricción Se aplica una restricción al usuario con el comentari…" at bounding box center [542, 339] width 275 height 153
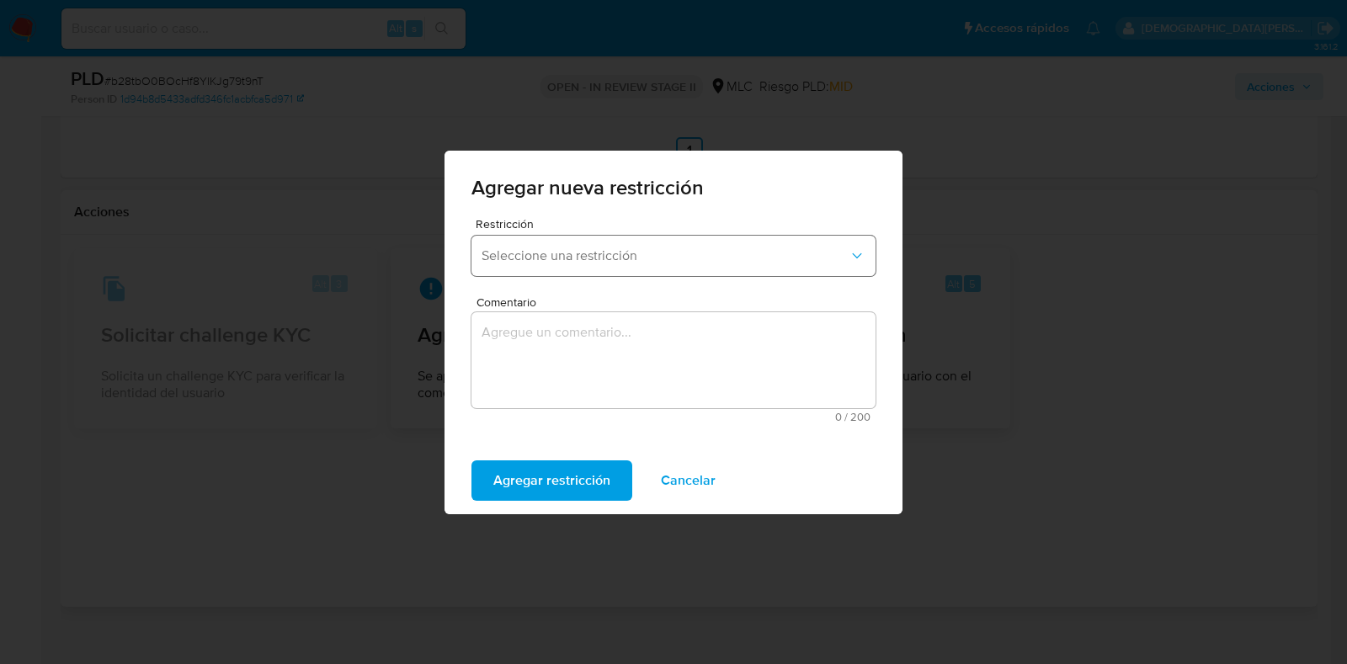
click at [654, 248] on span "Seleccione una restricción" at bounding box center [665, 256] width 367 height 17
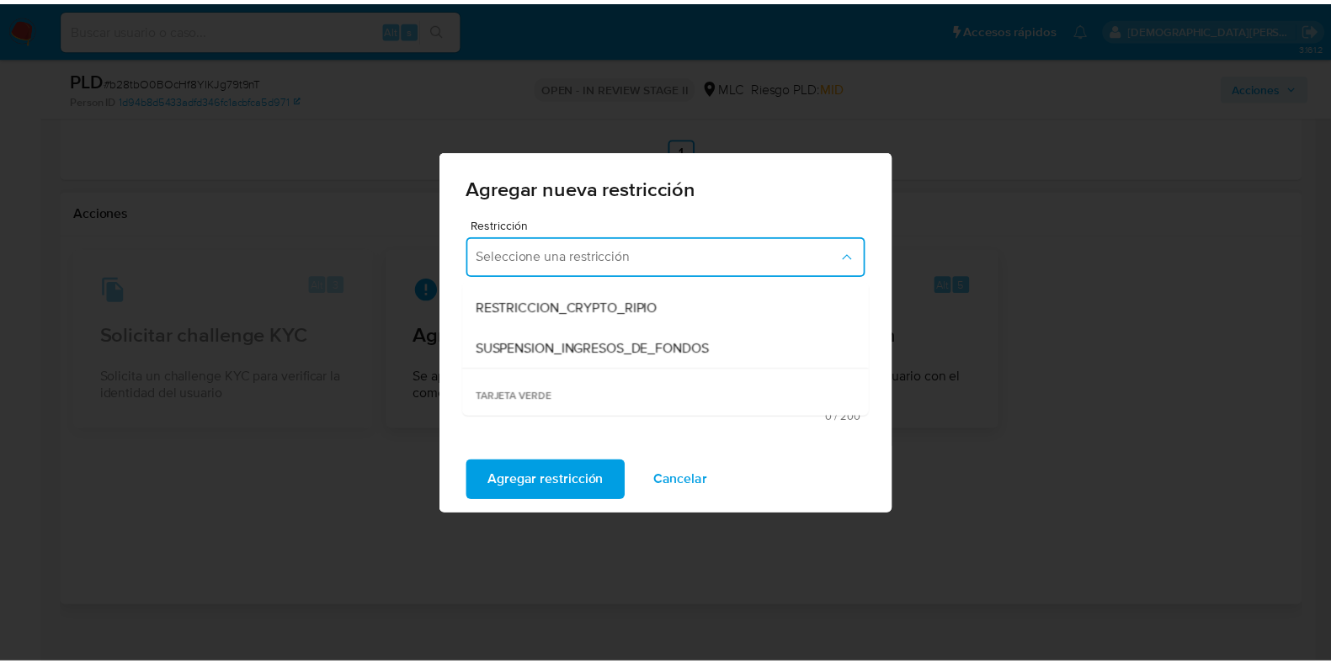
scroll to position [351, 0]
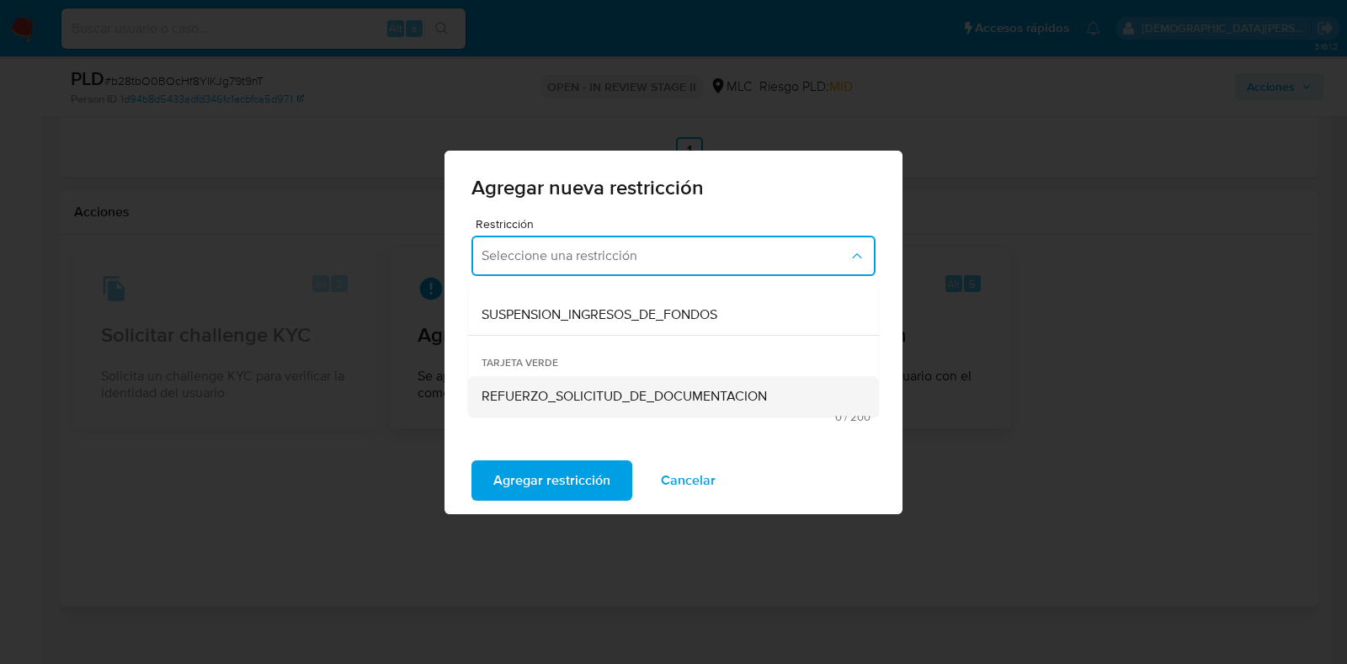
click at [590, 392] on span "REFUERZO_SOLICITUD_DE_DOCUMENTACION" at bounding box center [624, 396] width 285 height 17
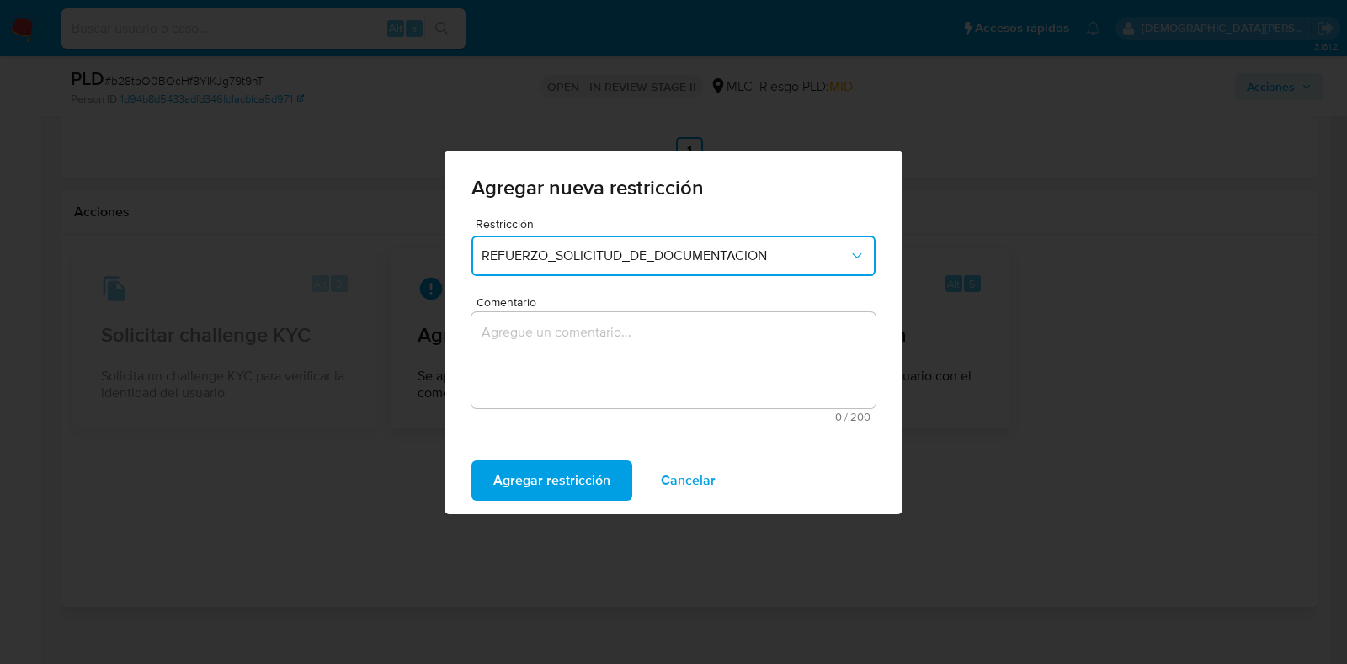
click at [587, 360] on textarea "Comentario" at bounding box center [674, 360] width 404 height 96
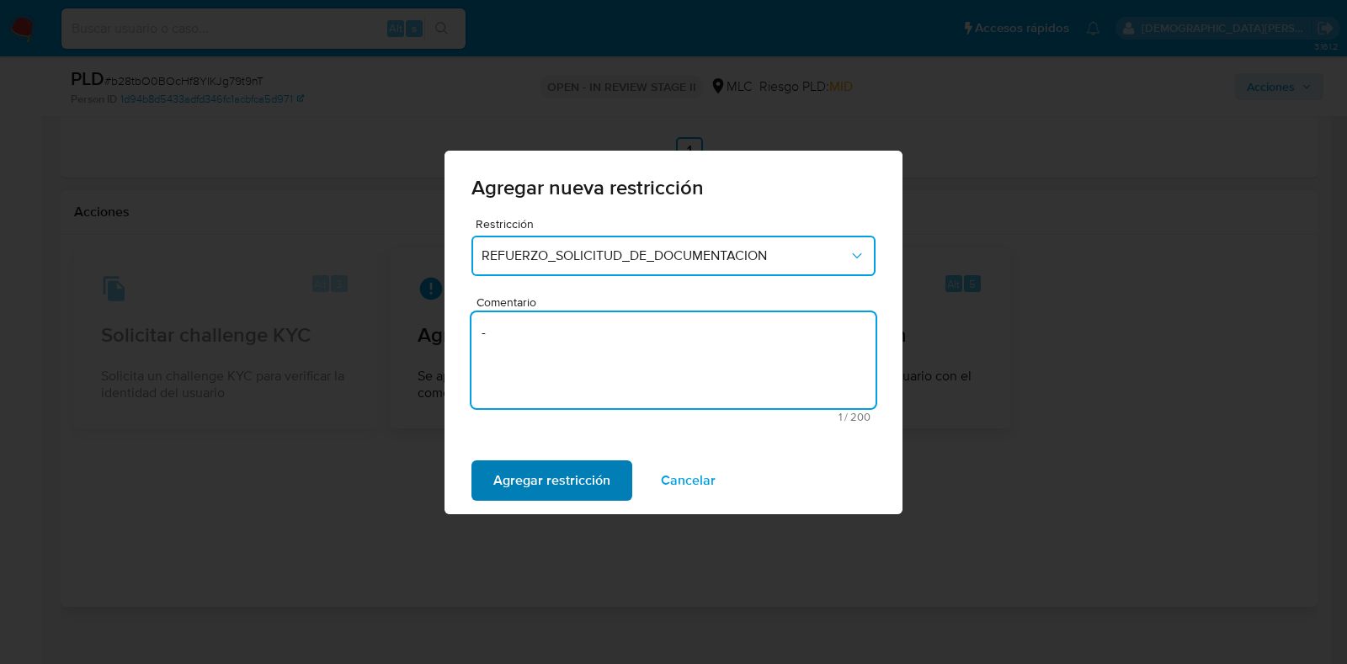
type textarea "-"
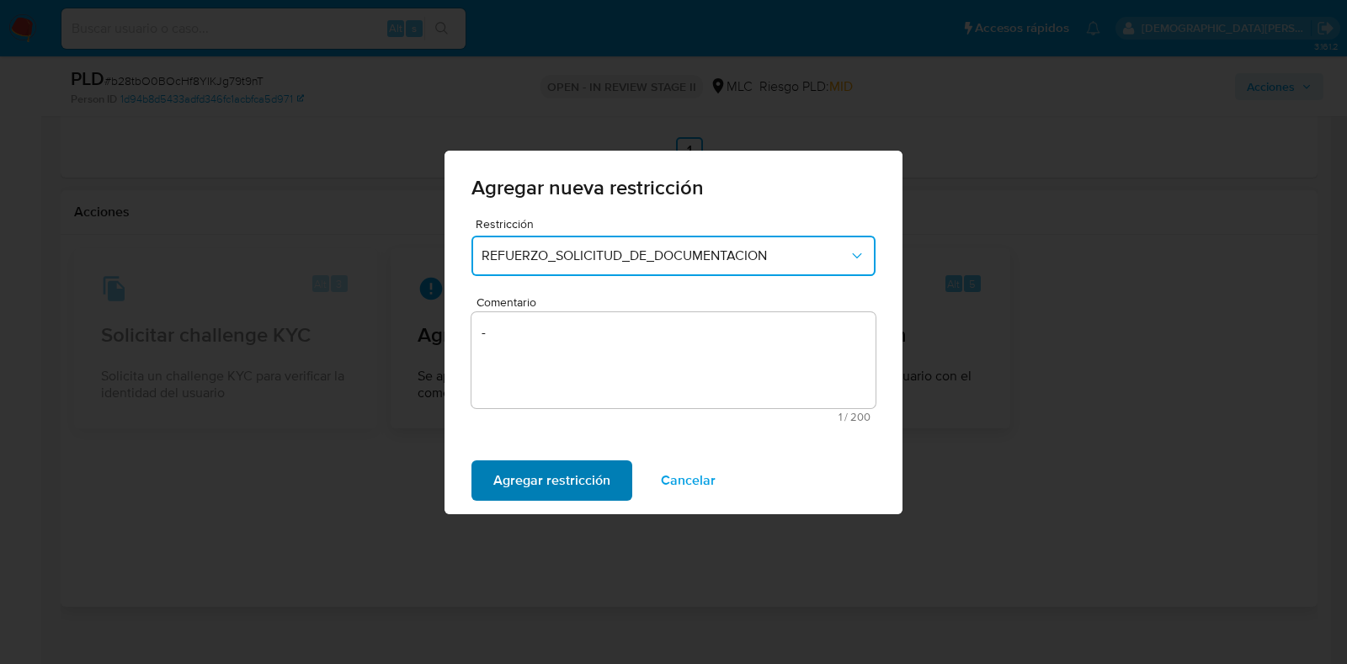
click at [520, 499] on span "Agregar restricción" at bounding box center [551, 480] width 117 height 37
click at [510, 467] on span "Confirmar" at bounding box center [523, 480] width 61 height 37
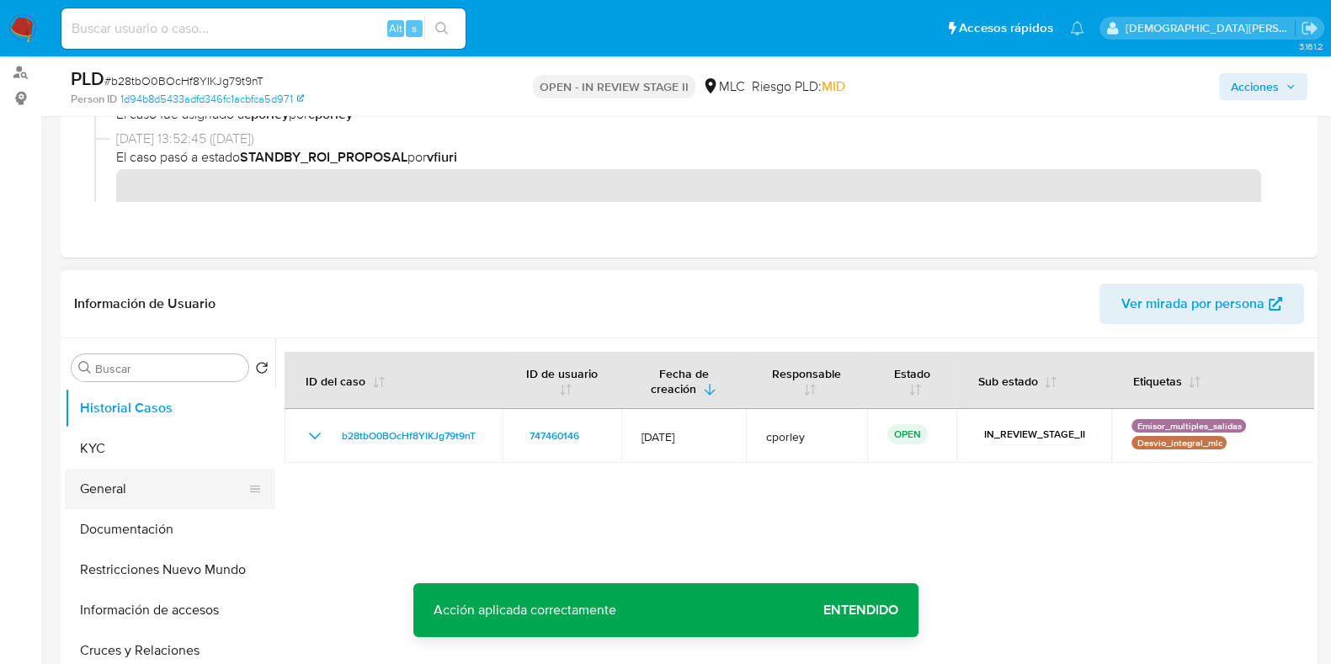
scroll to position [223, 0]
click at [122, 490] on button "General" at bounding box center [163, 488] width 197 height 40
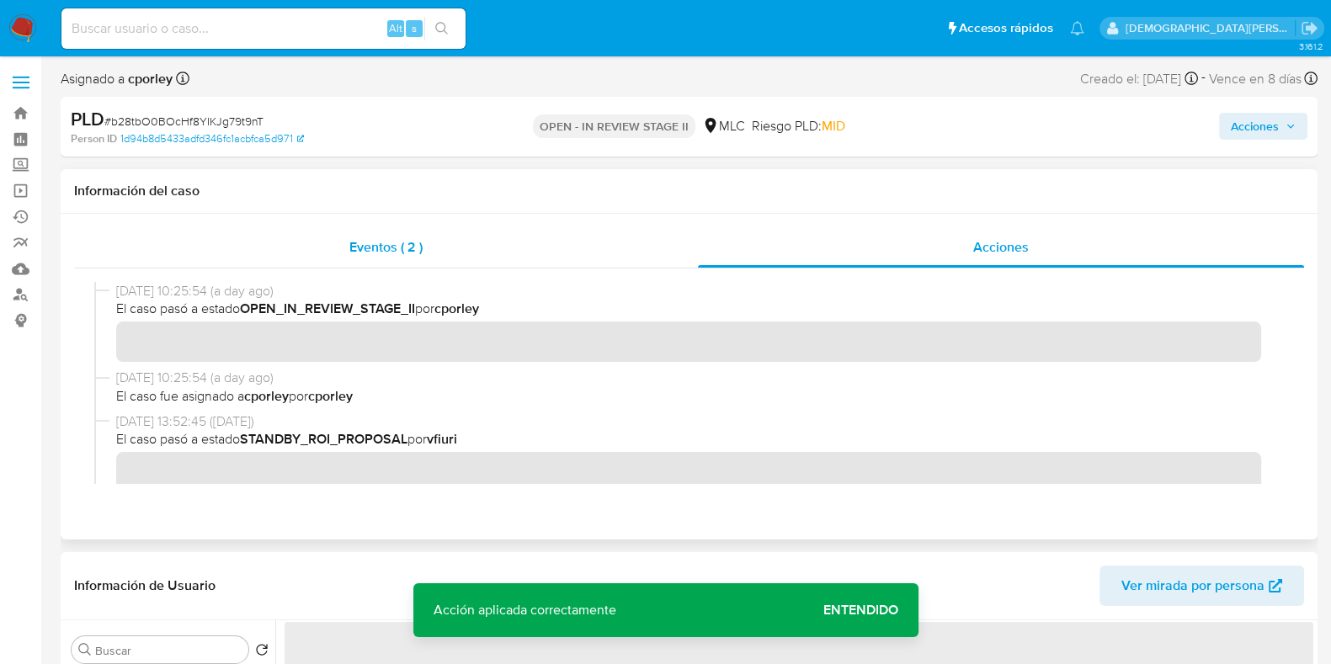
scroll to position [0, 0]
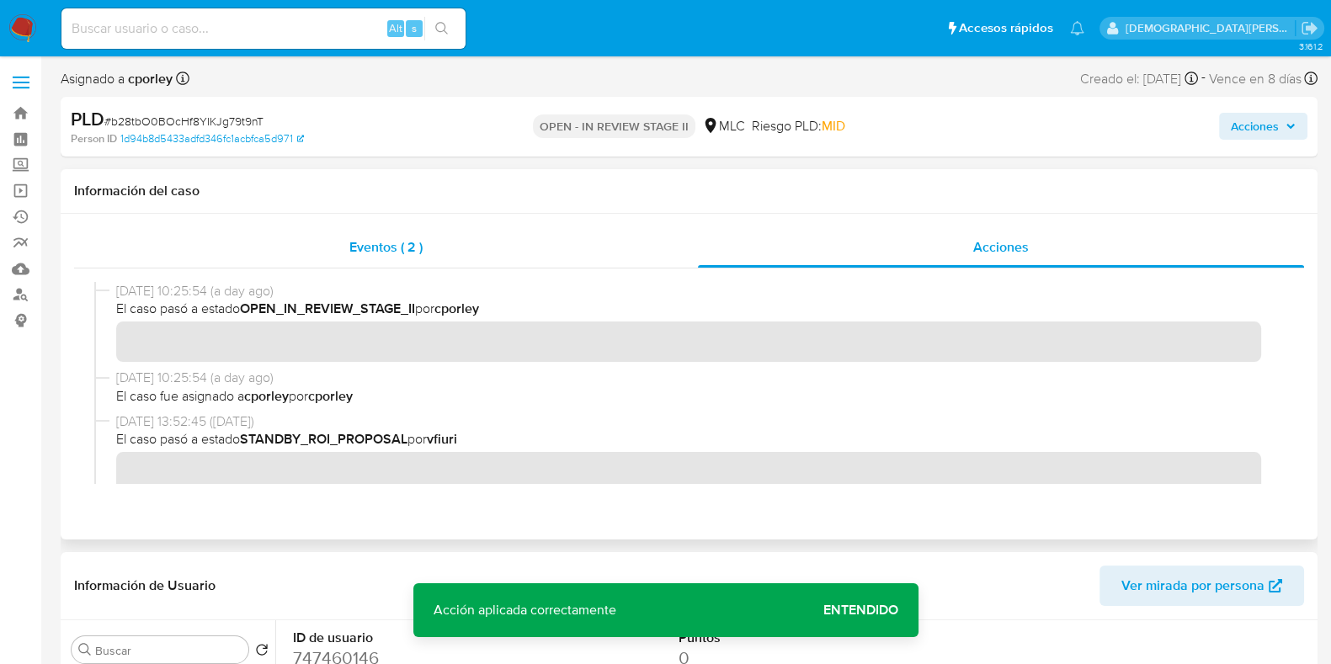
click at [429, 240] on div "Eventos ( 2 )" at bounding box center [386, 247] width 624 height 40
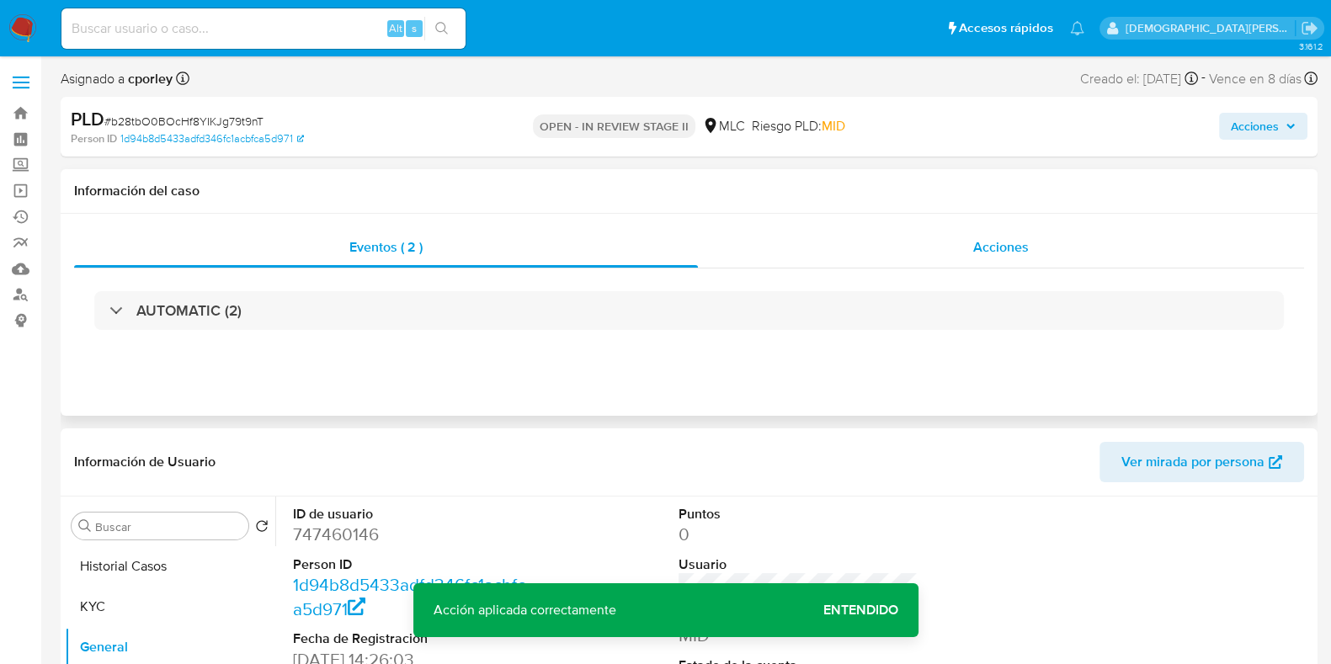
click at [927, 245] on div "Acciones" at bounding box center [1001, 247] width 606 height 40
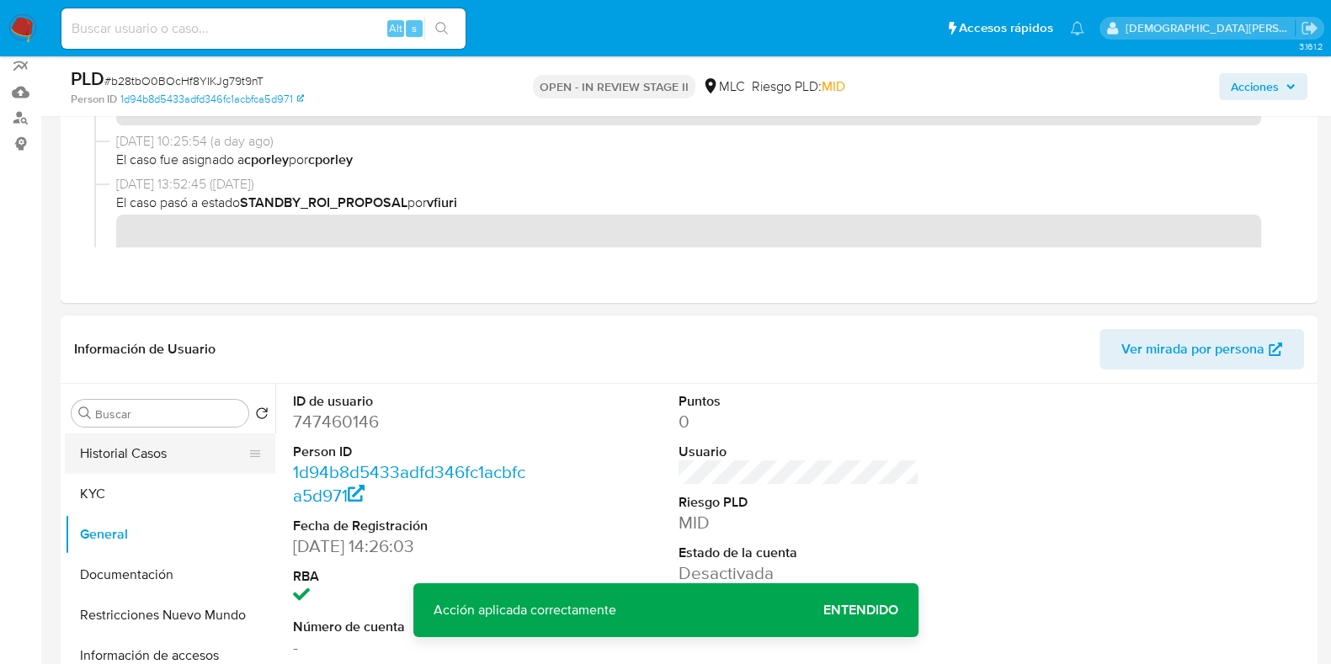
scroll to position [210, 0]
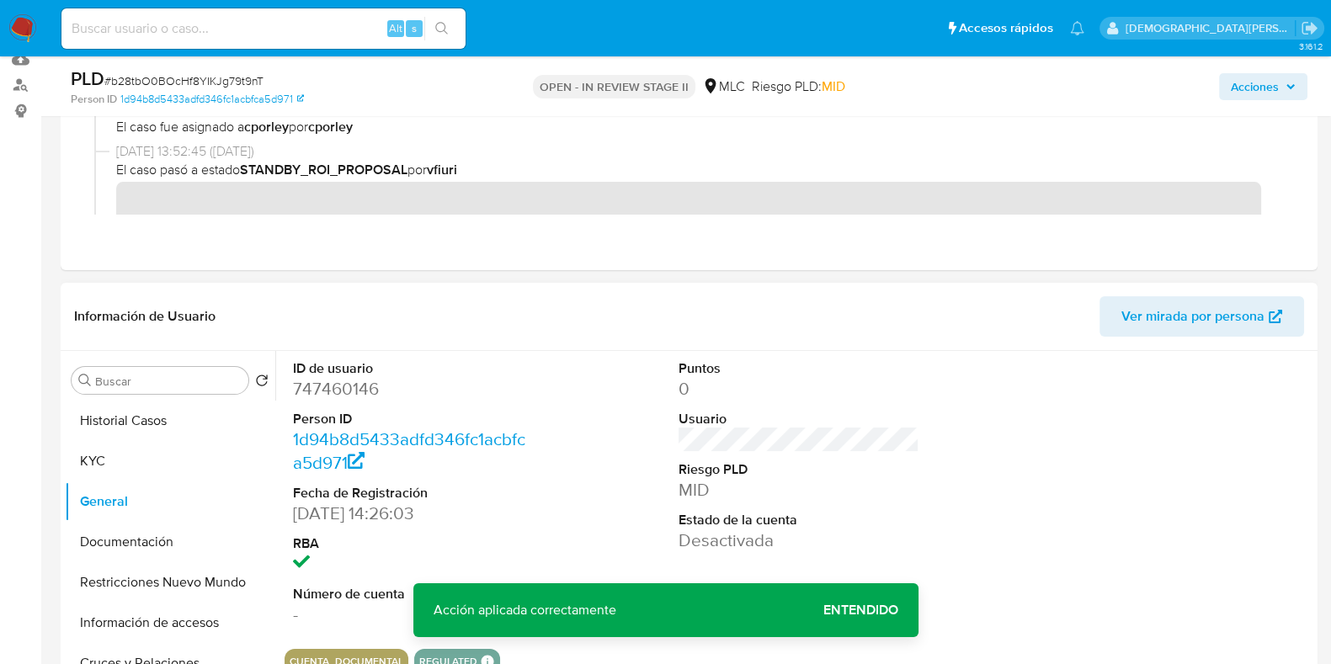
click at [305, 388] on dd "747460146" at bounding box center [413, 389] width 241 height 24
copy dd "747460146"
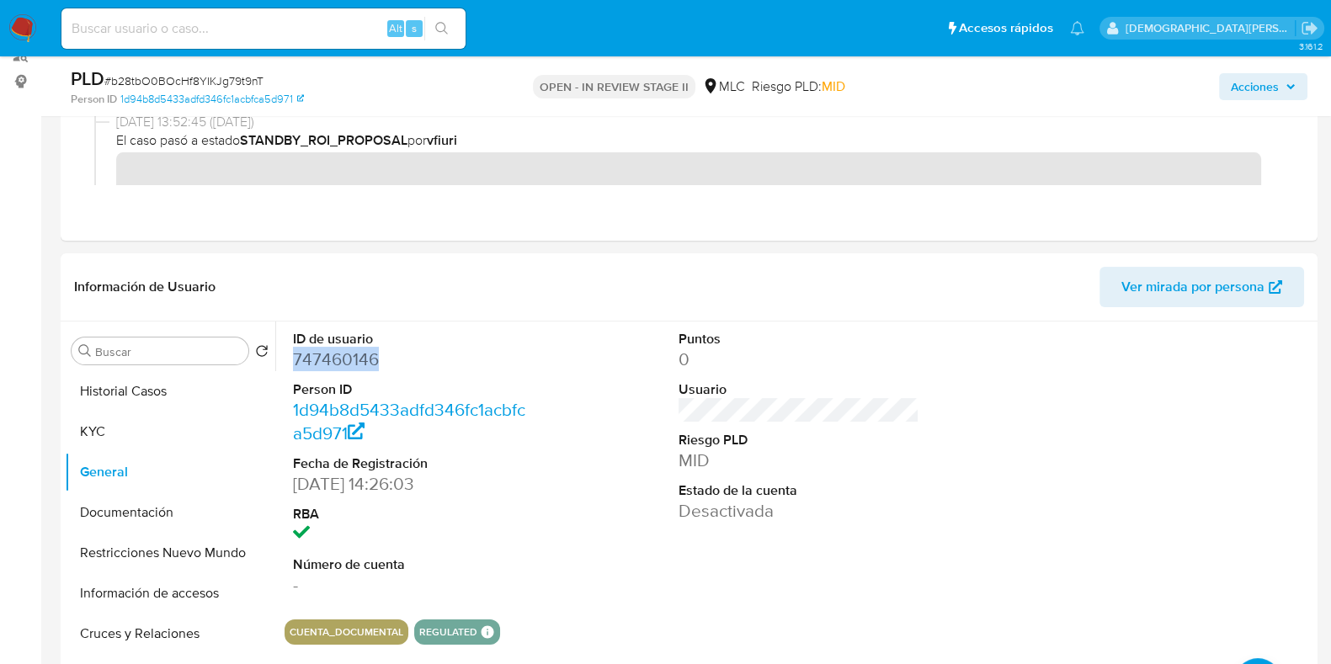
scroll to position [316, 0]
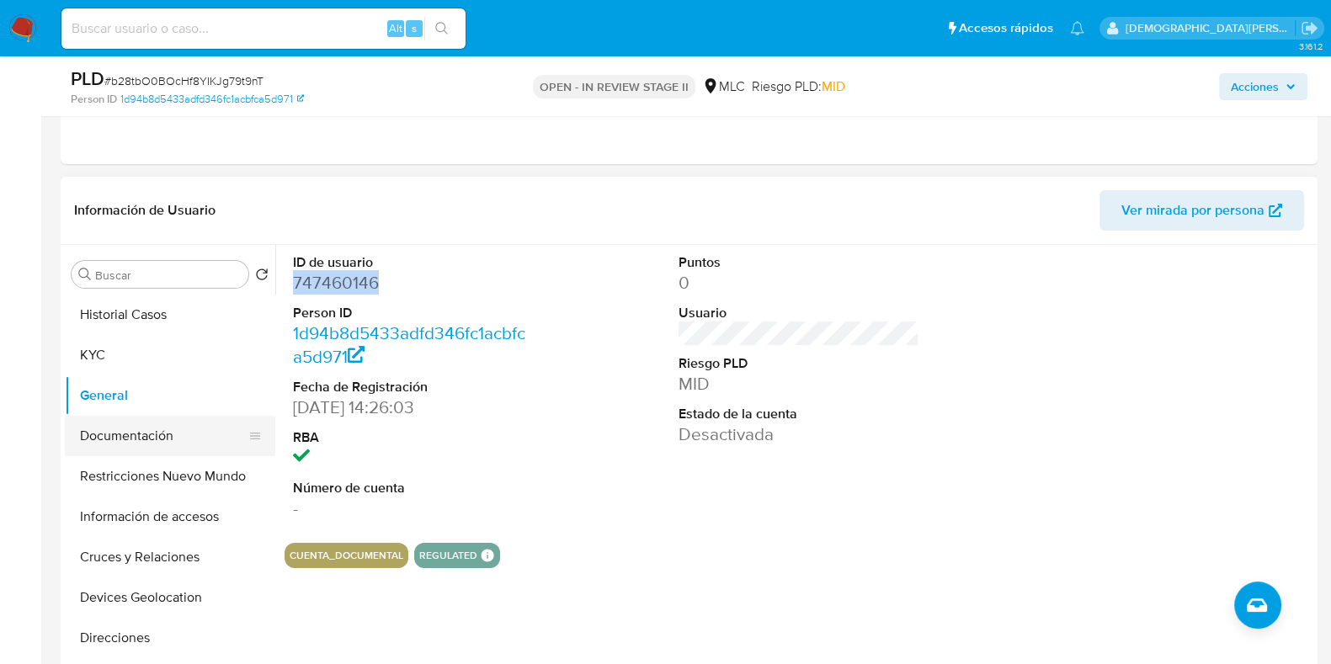
click at [180, 437] on button "Documentación" at bounding box center [163, 436] width 197 height 40
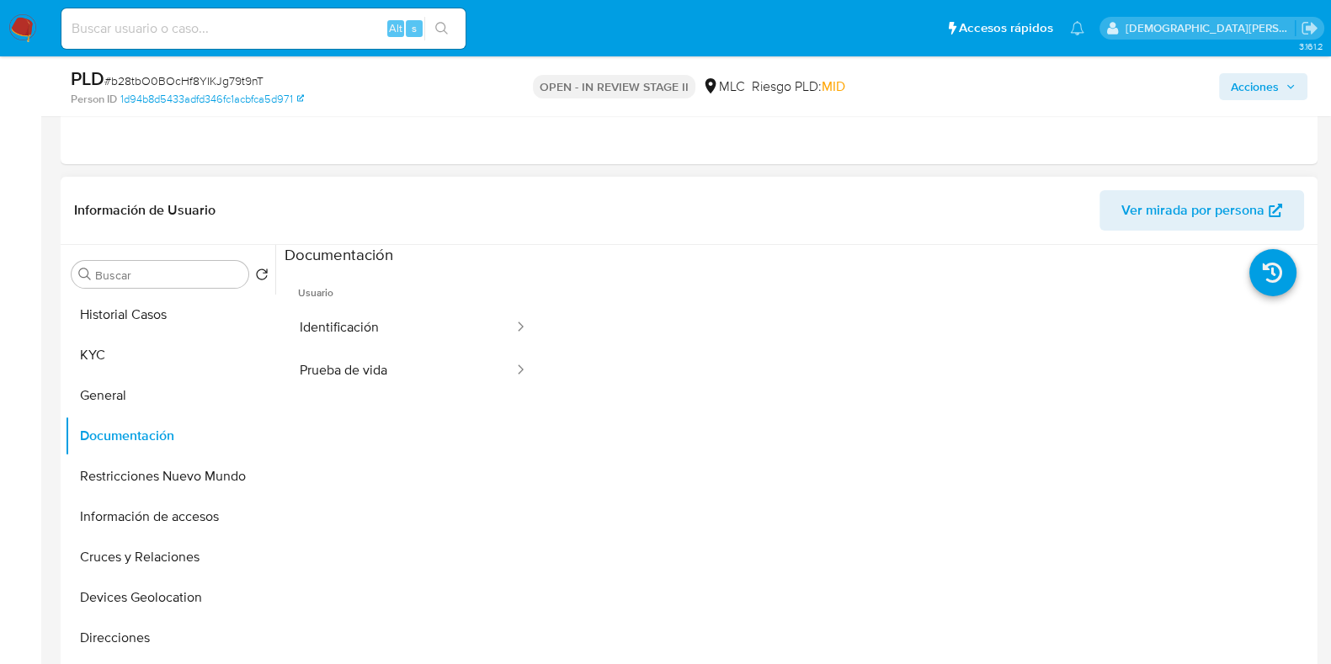
drag, startPoint x: 328, startPoint y: 284, endPoint x: 525, endPoint y: 254, distance: 199.2
click at [362, 326] on button "Identificación" at bounding box center [400, 328] width 231 height 43
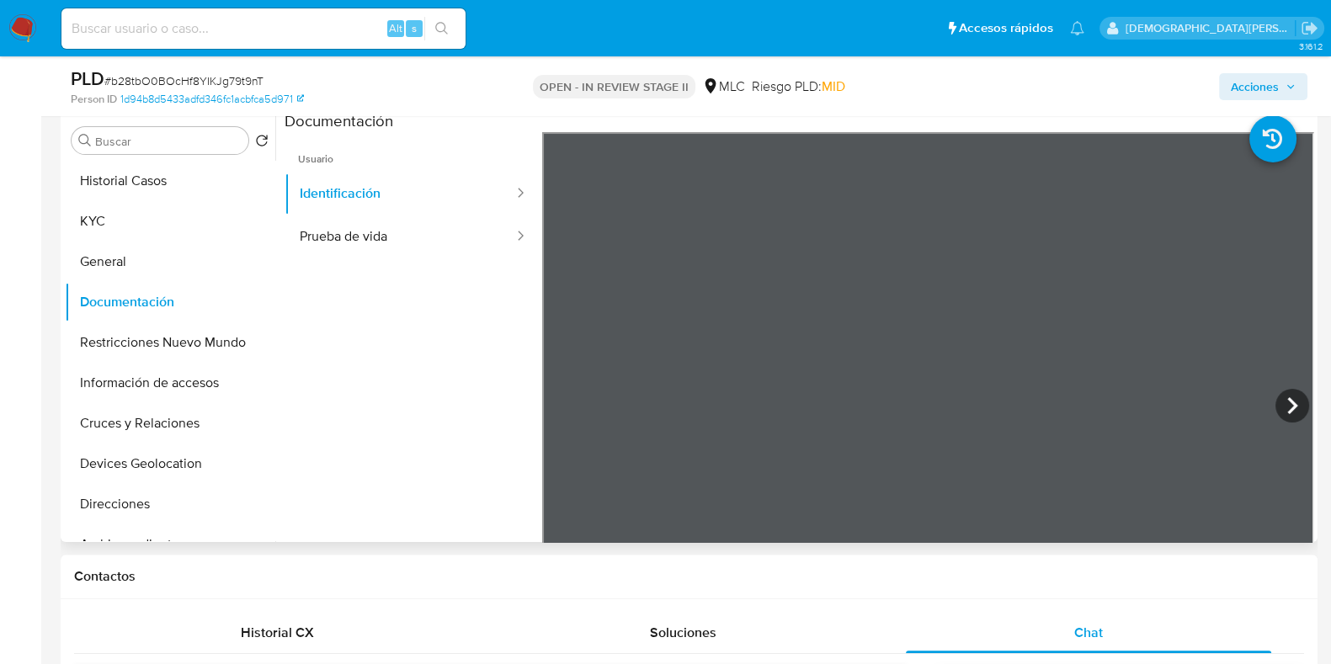
scroll to position [526, 0]
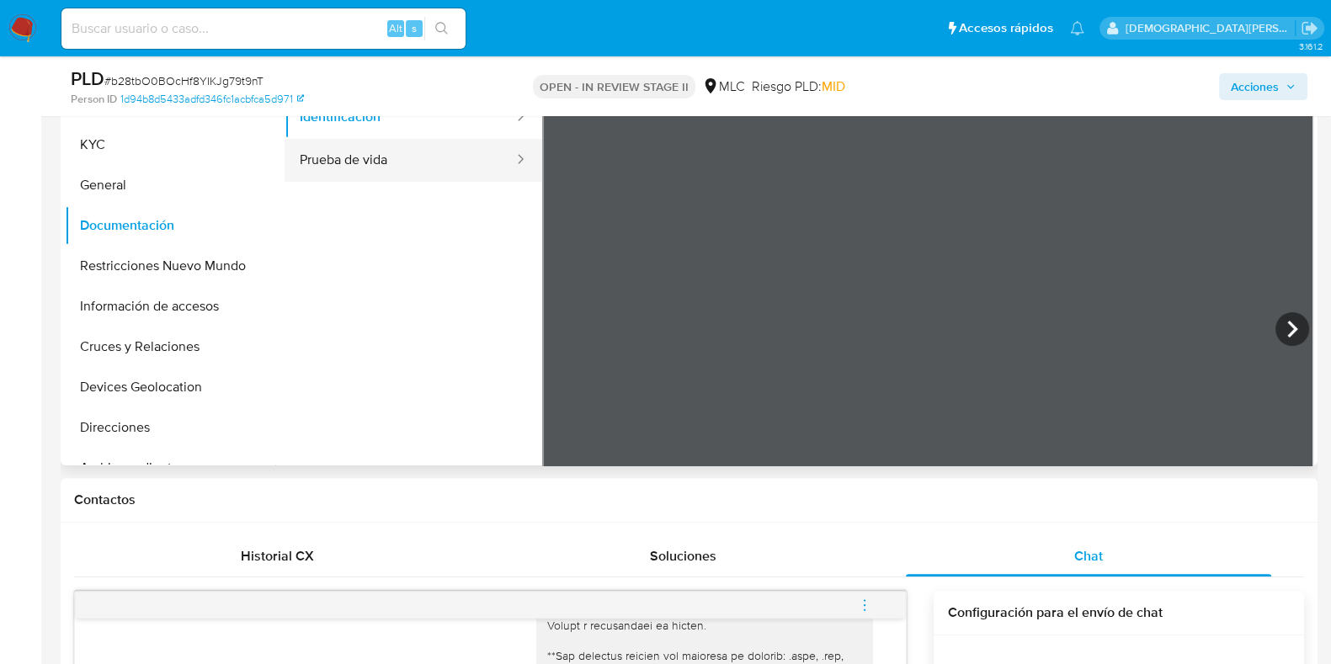
click at [387, 153] on button "Prueba de vida" at bounding box center [400, 160] width 231 height 43
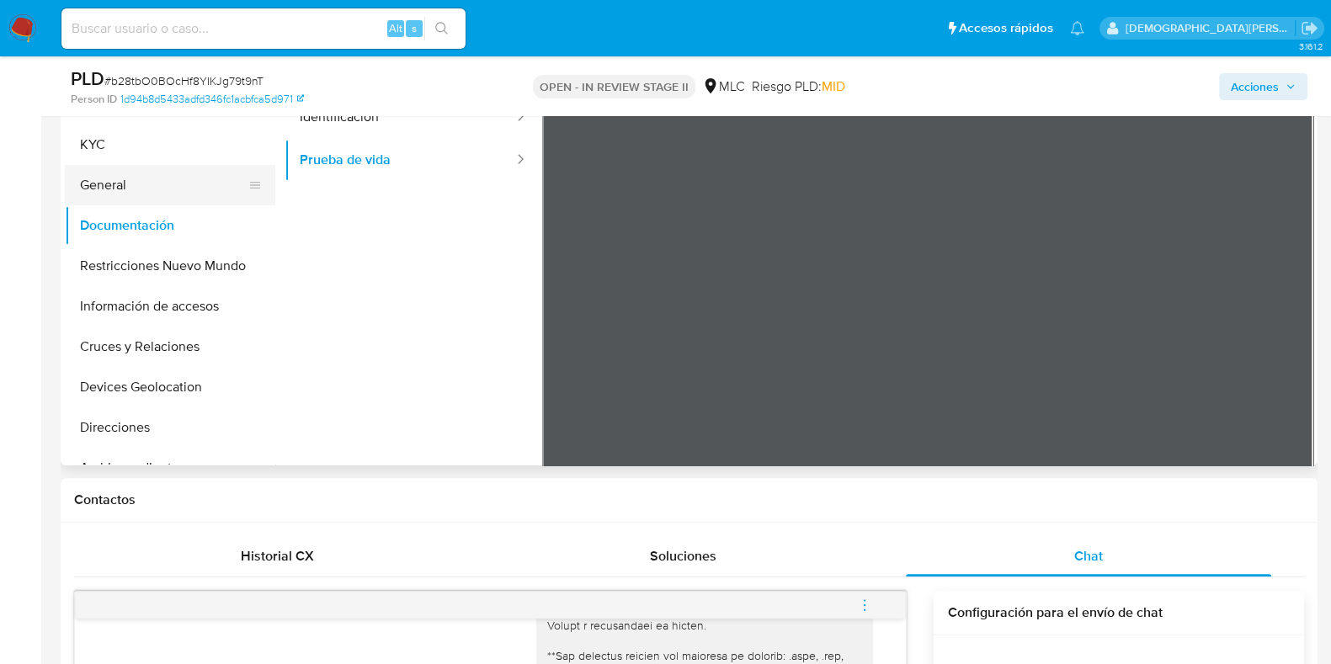
scroll to position [420, 0]
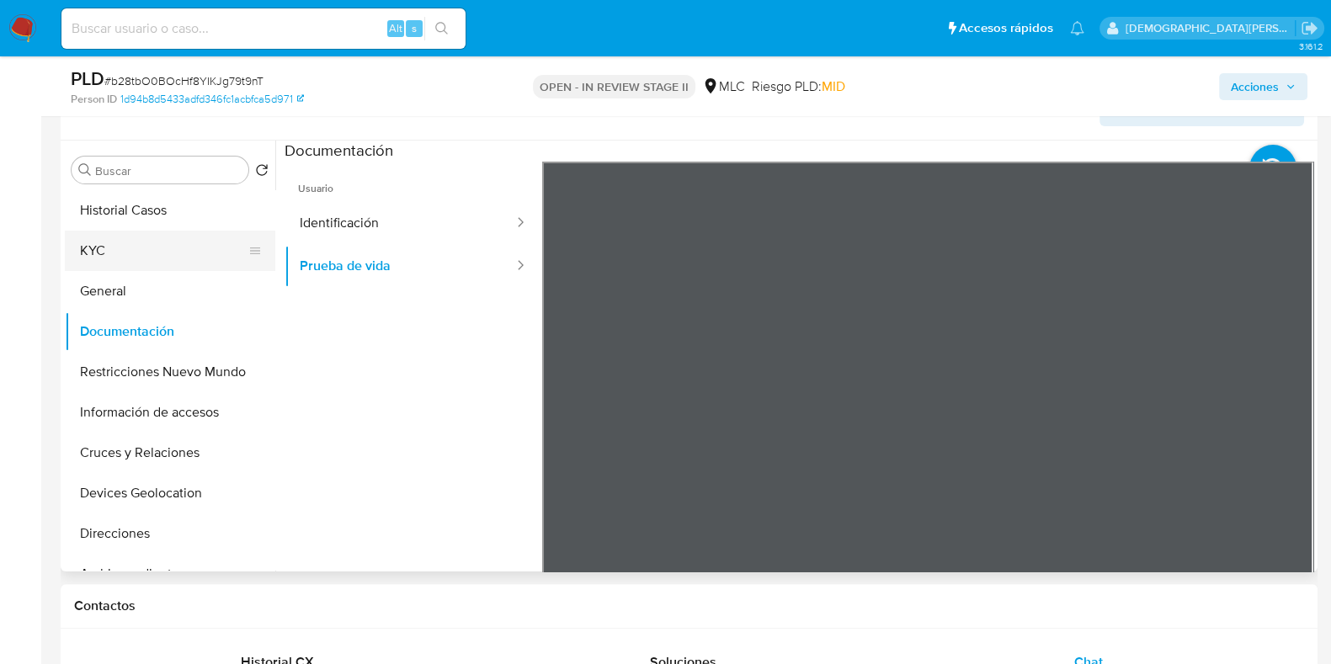
click at [134, 242] on button "KYC" at bounding box center [163, 251] width 197 height 40
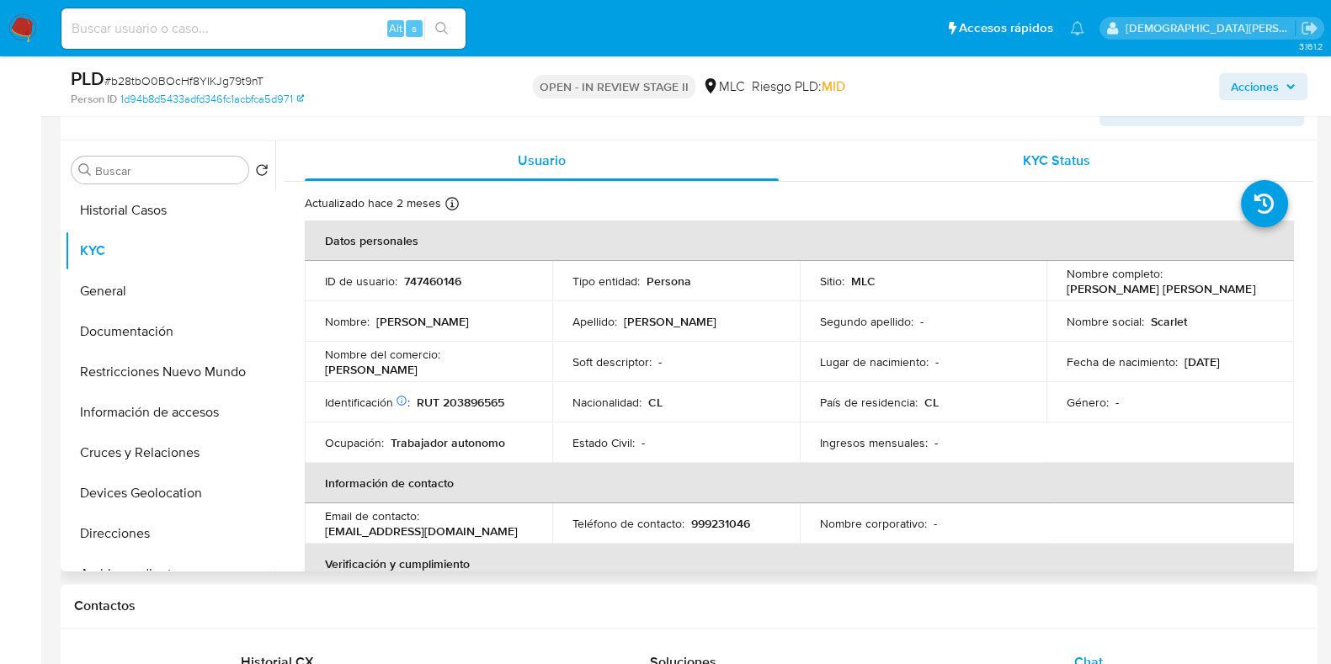
click at [1039, 154] on span "KYC Status" at bounding box center [1056, 160] width 67 height 19
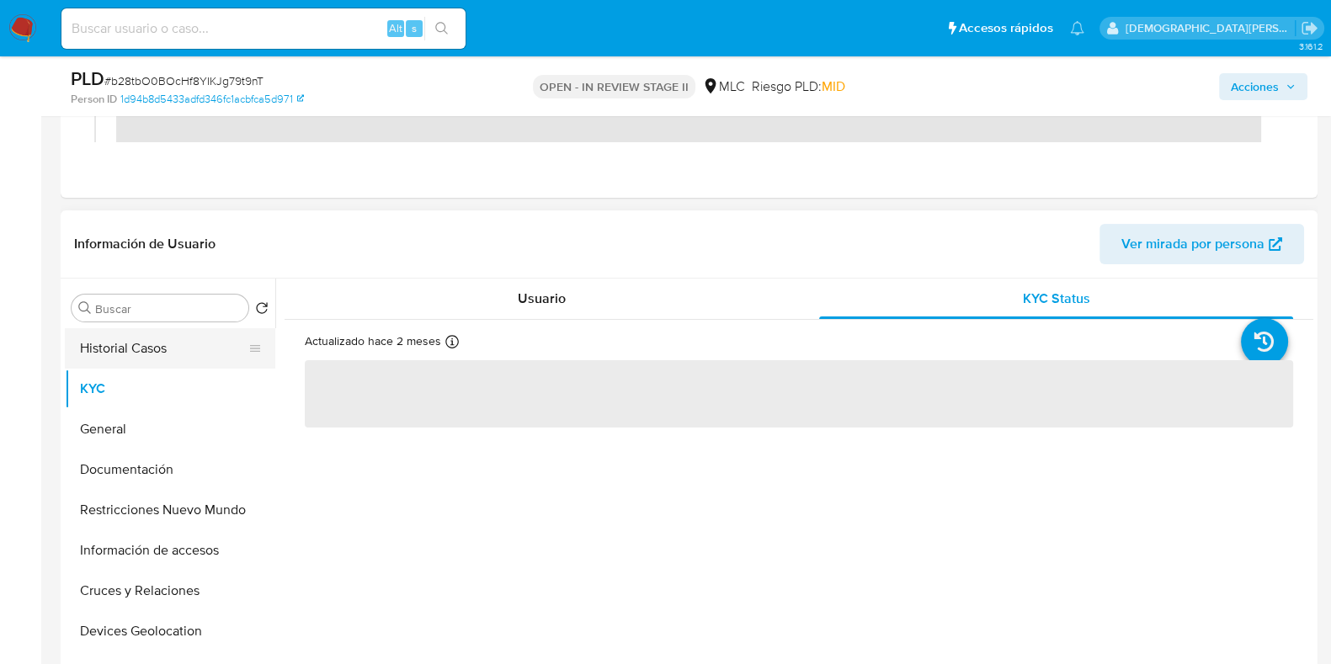
scroll to position [316, 0]
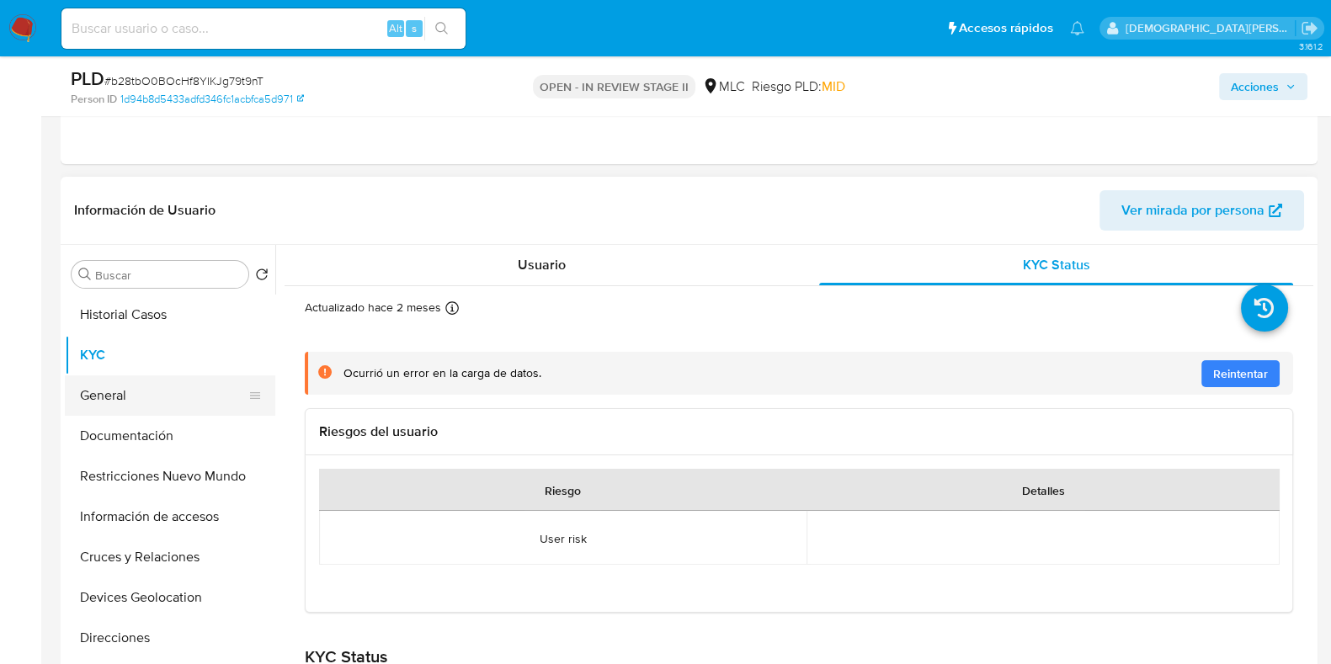
click at [101, 394] on button "General" at bounding box center [163, 396] width 197 height 40
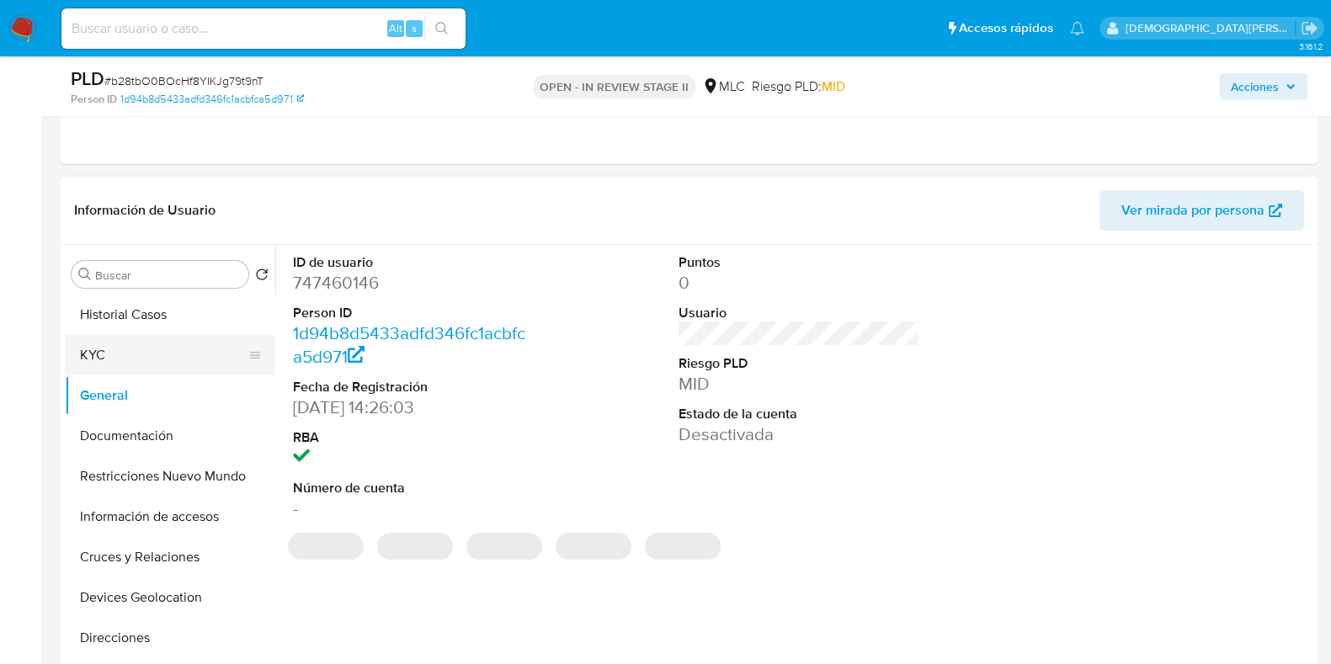
click at [130, 365] on button "KYC" at bounding box center [163, 355] width 197 height 40
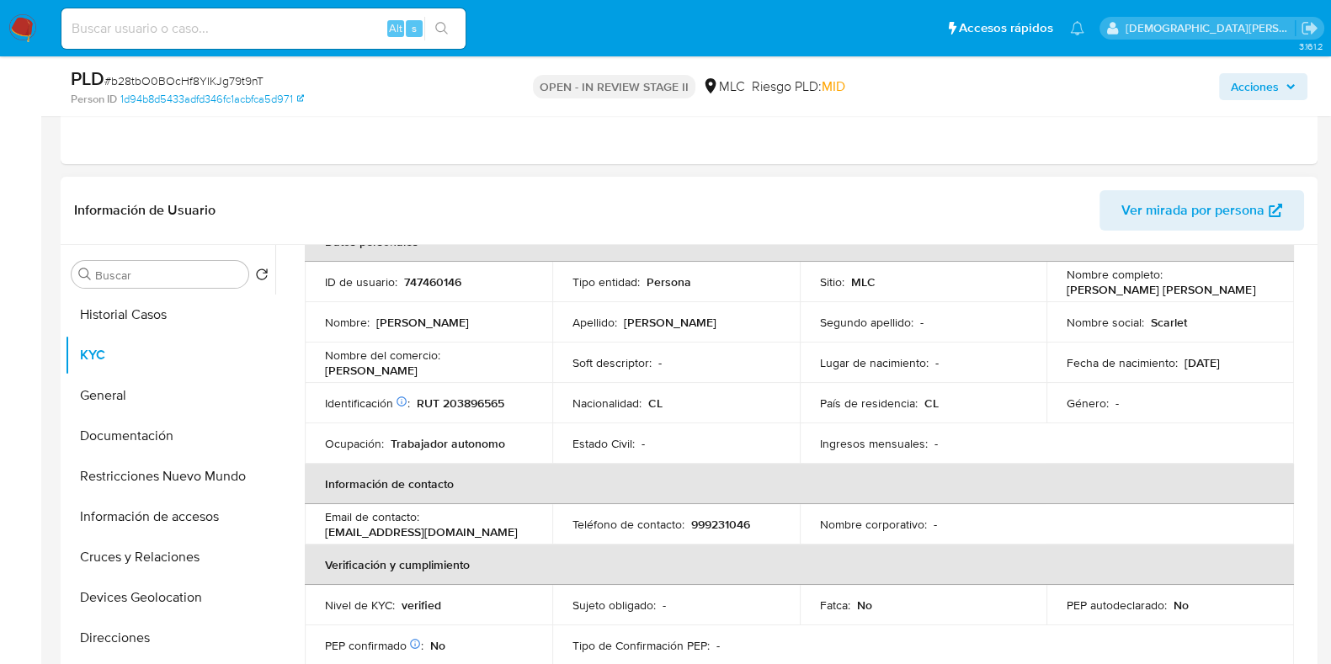
scroll to position [100, 0]
drag, startPoint x: 94, startPoint y: 474, endPoint x: 0, endPoint y: 383, distance: 131.0
click at [83, 472] on button "Restricciones Nuevo Mundo" at bounding box center [170, 476] width 211 height 40
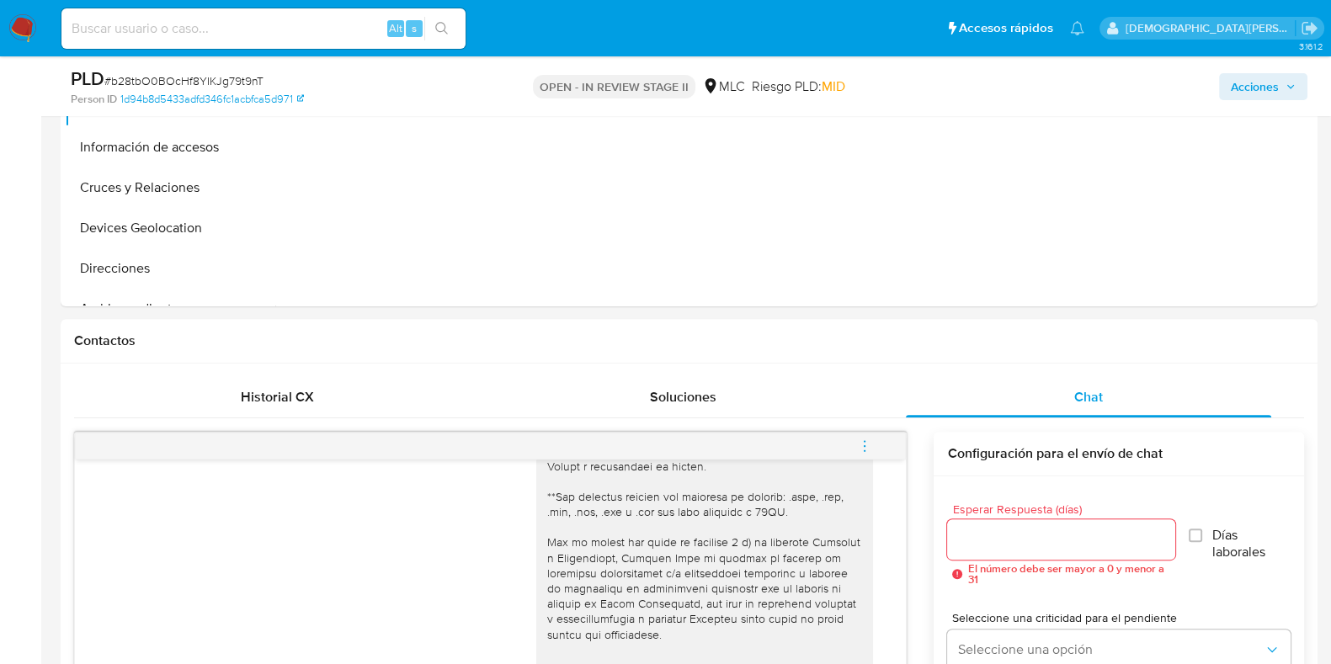
scroll to position [841, 0]
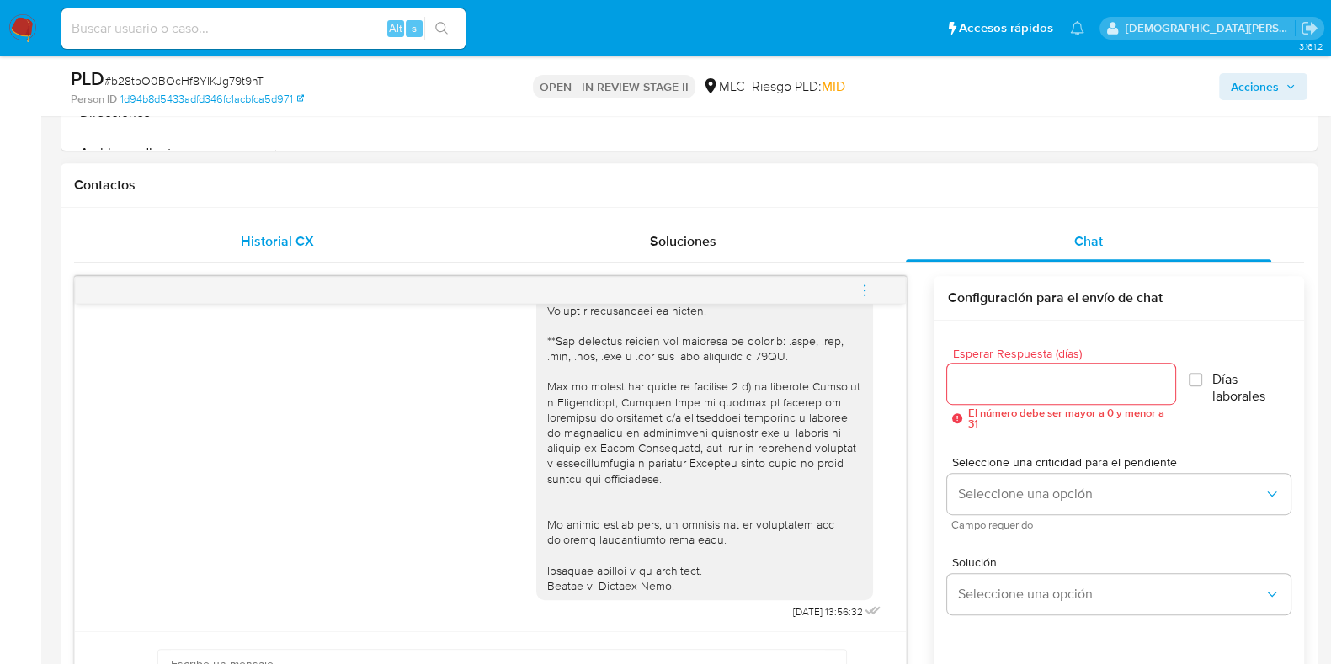
click at [317, 234] on div "Historial CX" at bounding box center [276, 241] width 365 height 40
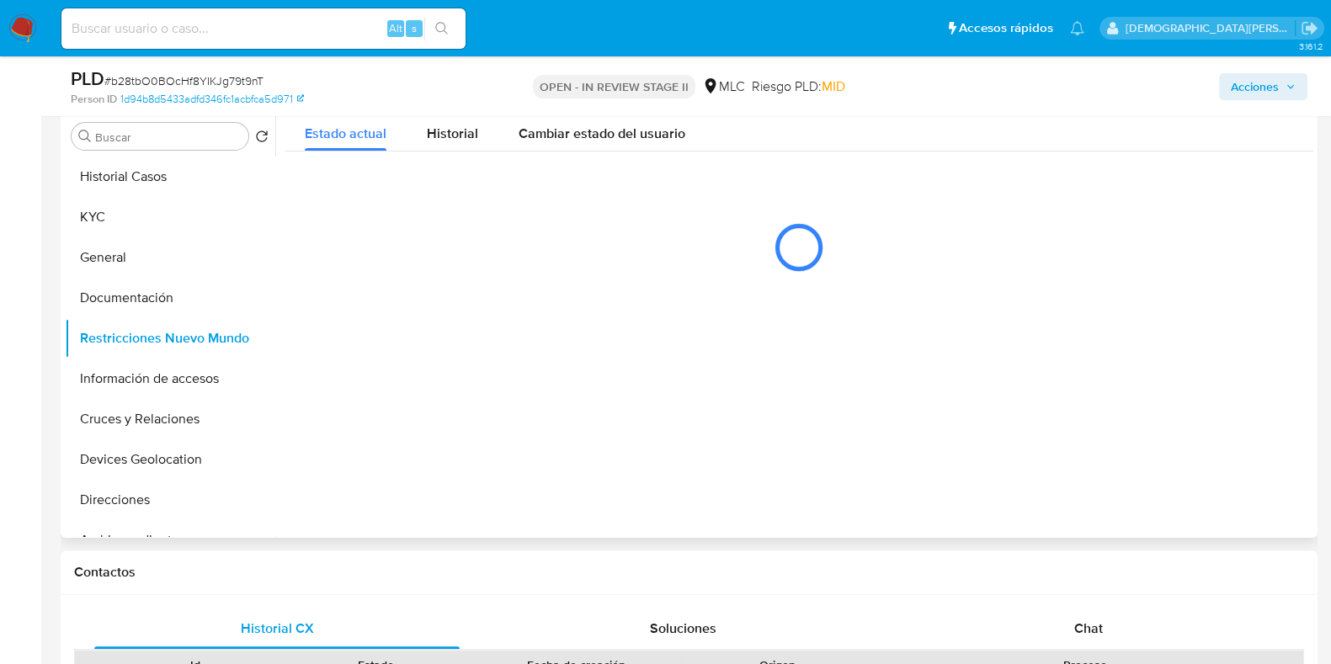
scroll to position [420, 0]
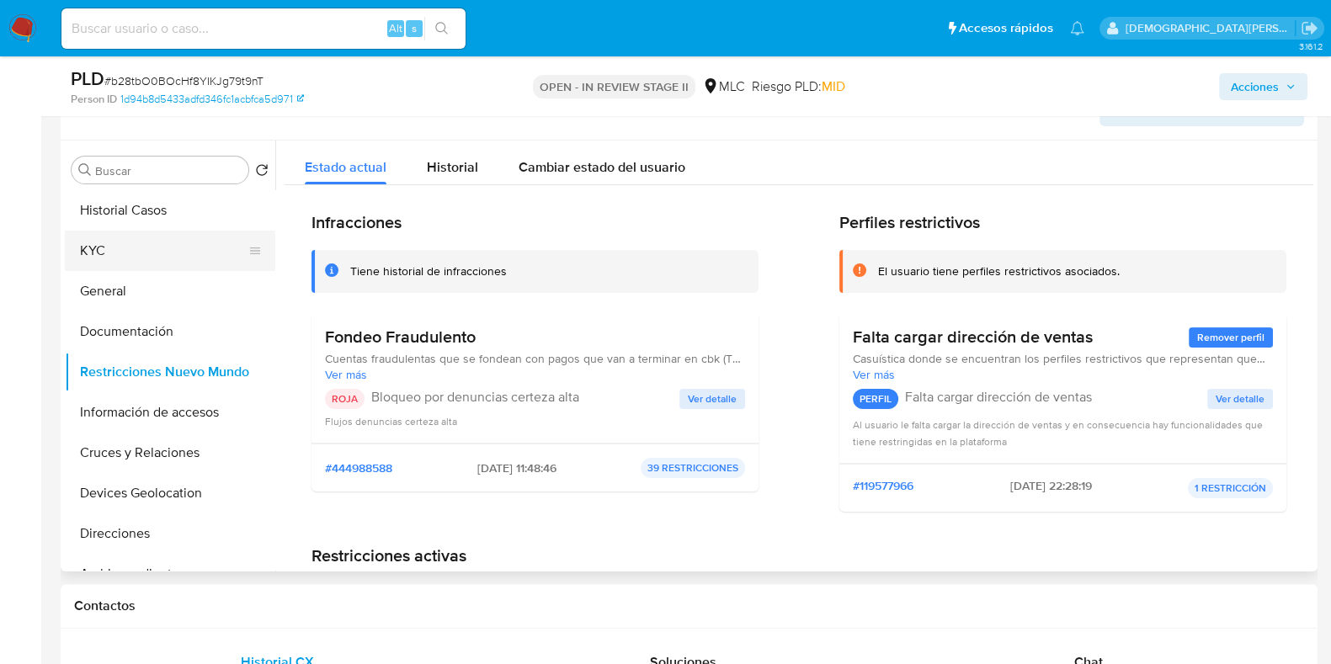
click at [163, 247] on button "KYC" at bounding box center [163, 251] width 197 height 40
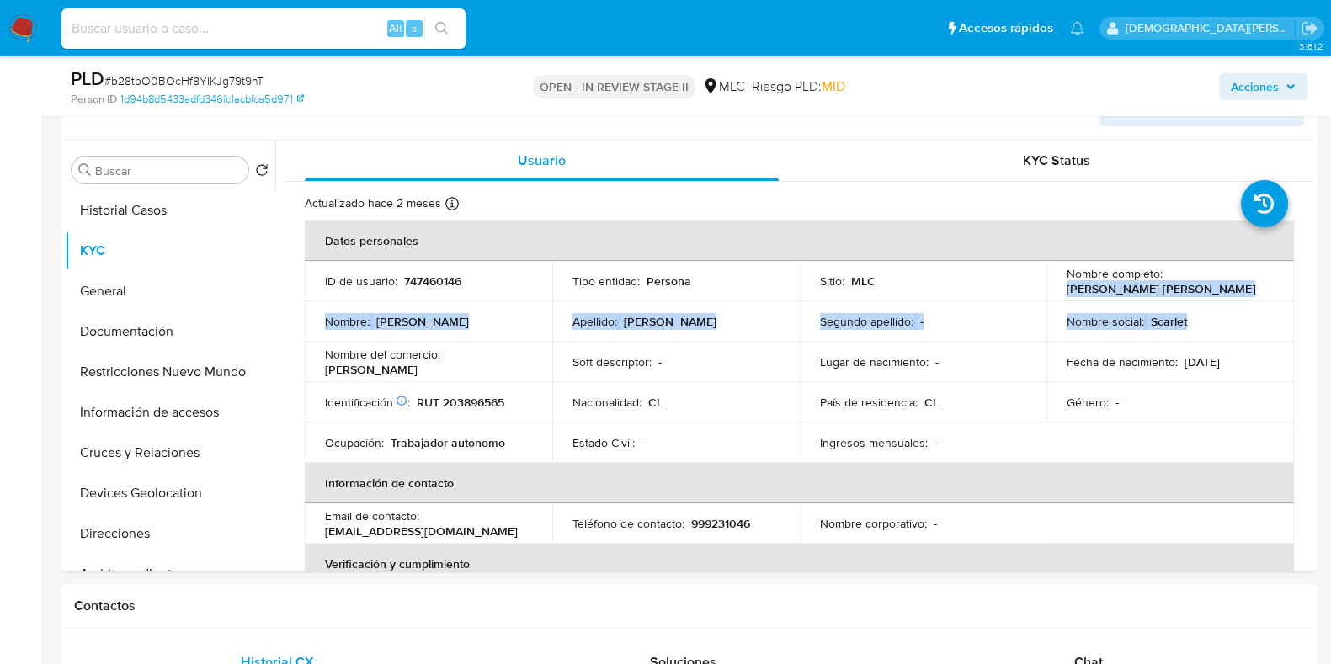
drag, startPoint x: 1232, startPoint y: 301, endPoint x: 1058, endPoint y: 287, distance: 174.9
click at [1057, 288] on tbody "ID de usuario : 747460146 Tipo entidad : Persona Sitio : MLC Nombre completo : …" at bounding box center [799, 362] width 989 height 202
click at [1059, 286] on td "Nombre completo : Scarlet Geraldi Lara Ibarra" at bounding box center [1171, 281] width 248 height 40
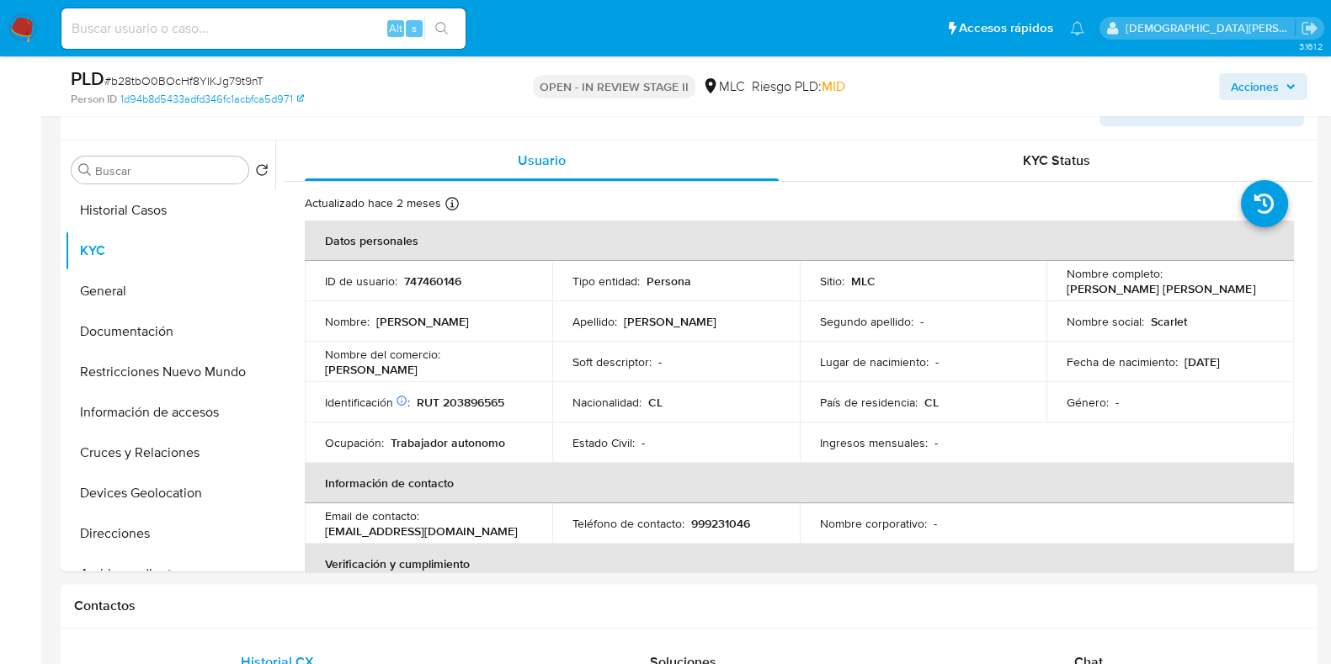
click at [1076, 291] on p "[PERSON_NAME] [PERSON_NAME]" at bounding box center [1161, 288] width 189 height 15
click at [1178, 285] on p "[PERSON_NAME] [PERSON_NAME]" at bounding box center [1161, 288] width 189 height 15
drag, startPoint x: 1200, startPoint y: 287, endPoint x: 1064, endPoint y: 291, distance: 136.5
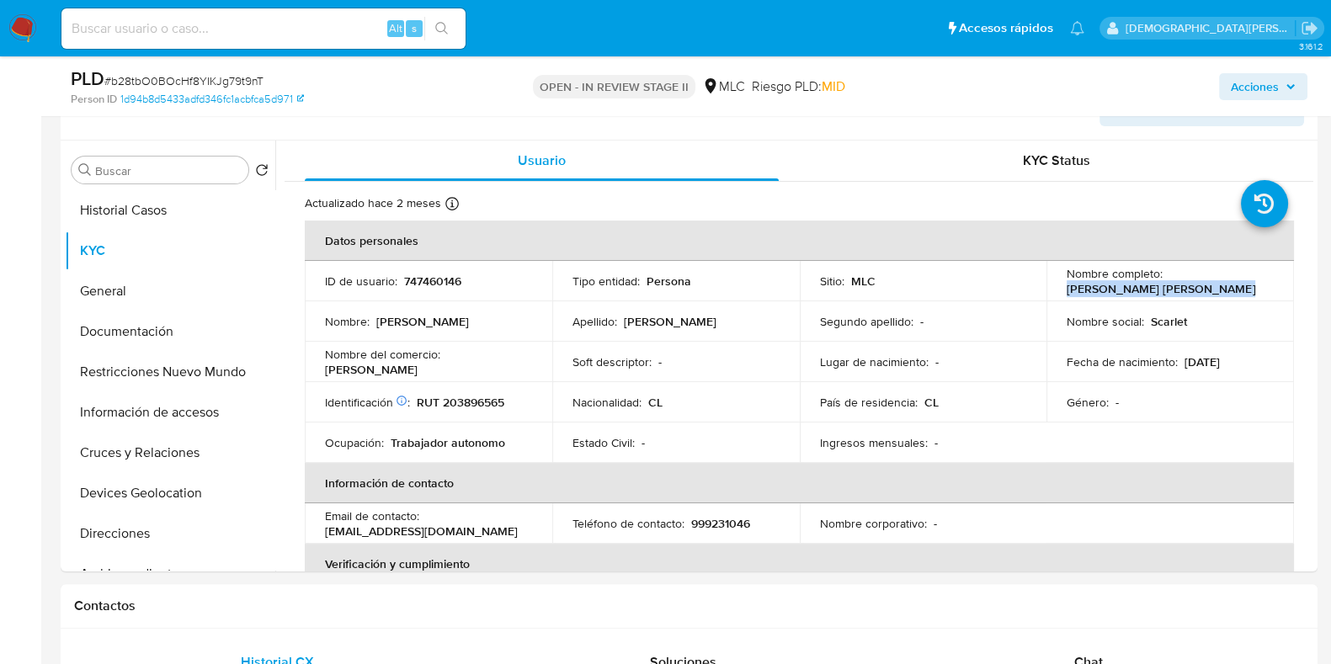
click at [1067, 291] on div "Nombre completo : Scarlet Geraldi Lara Ibarra" at bounding box center [1170, 281] width 207 height 30
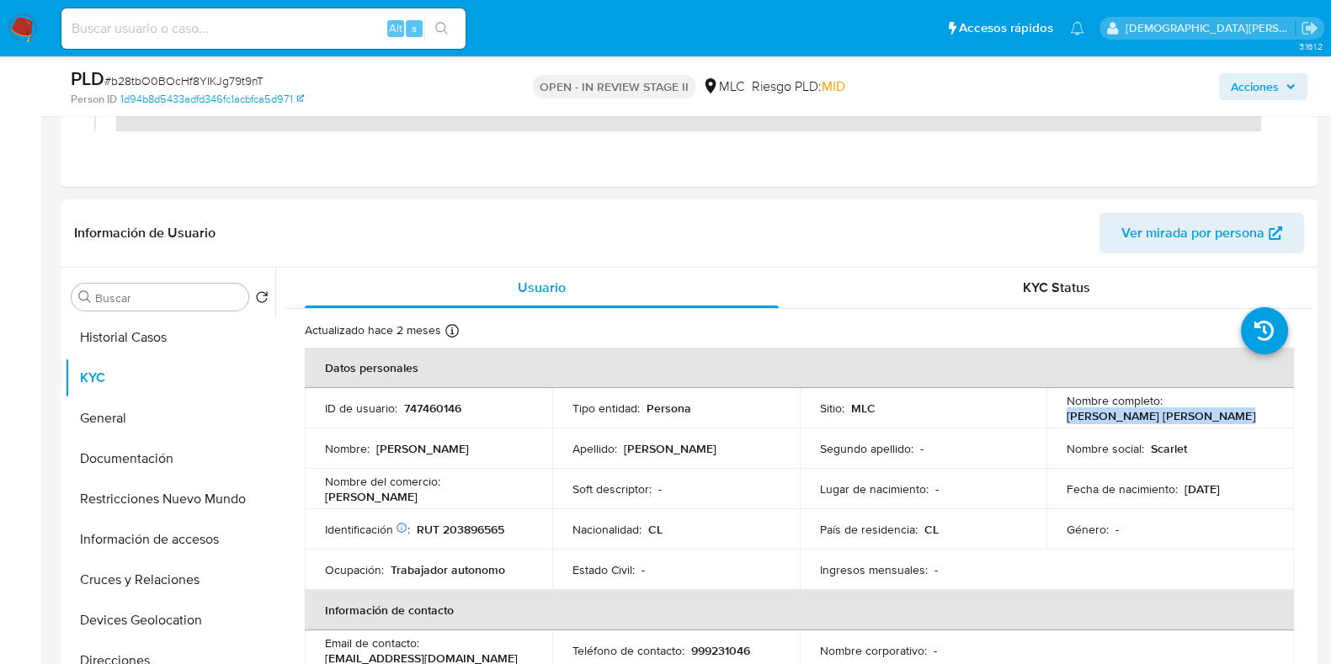
scroll to position [0, 0]
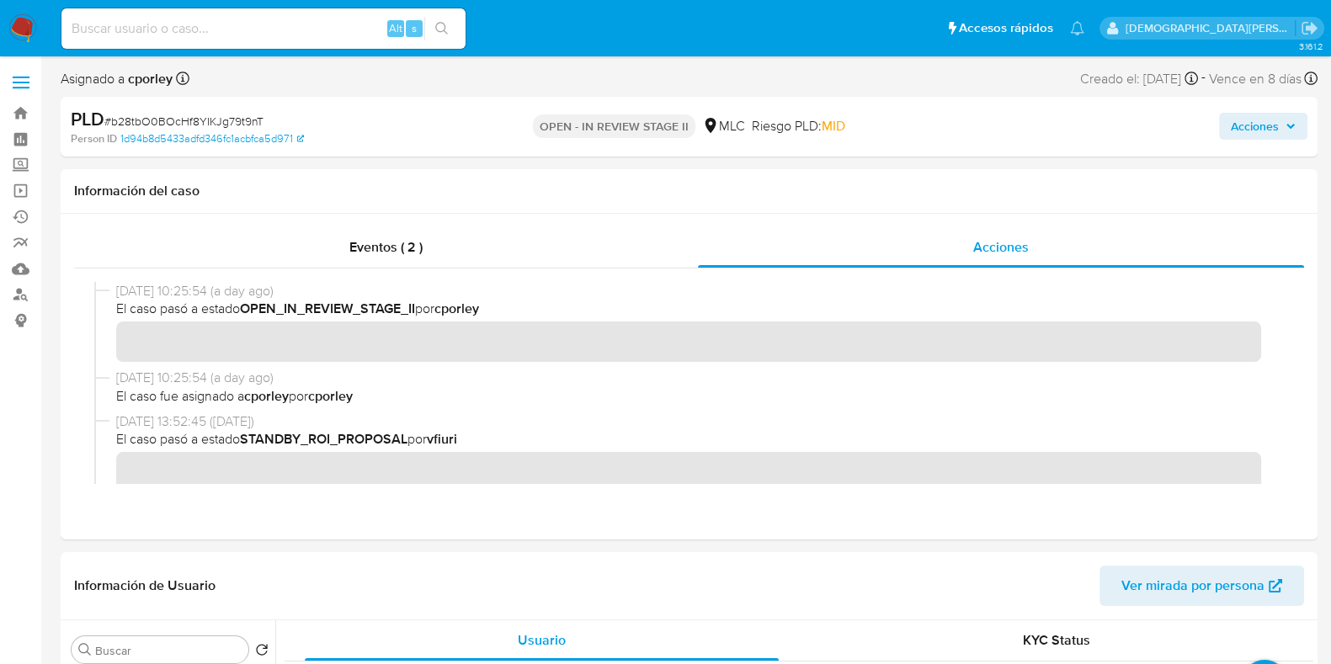
drag, startPoint x: 1229, startPoint y: 120, endPoint x: 1211, endPoint y: 124, distance: 19.0
click at [1229, 120] on button "Acciones" at bounding box center [1263, 126] width 88 height 27
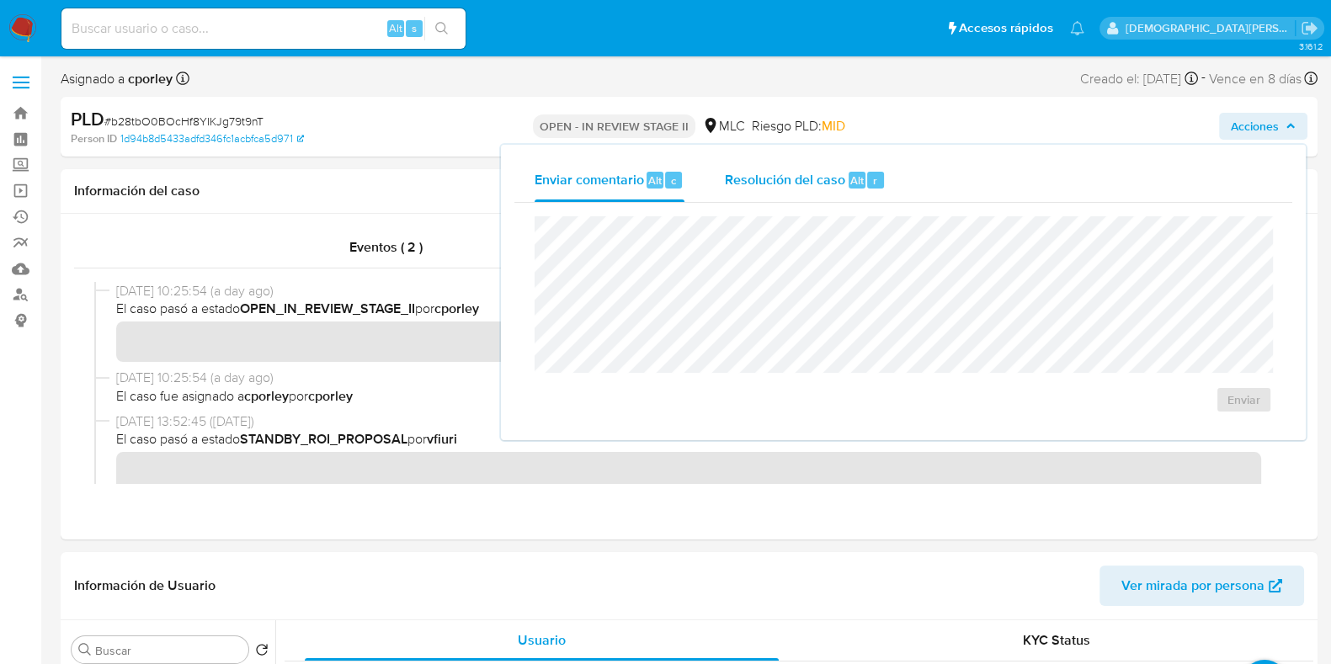
click at [787, 189] on div "Resolución del caso Alt r" at bounding box center [805, 180] width 161 height 44
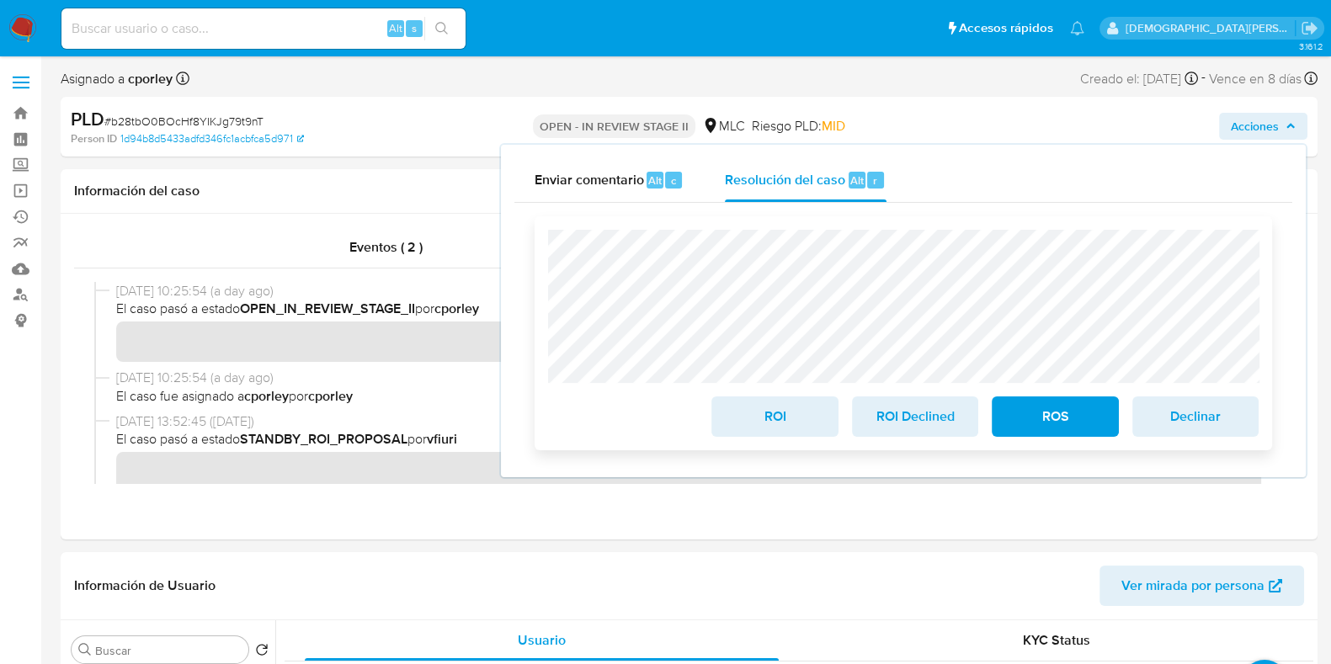
click at [1042, 424] on span "ROS" at bounding box center [1055, 416] width 83 height 37
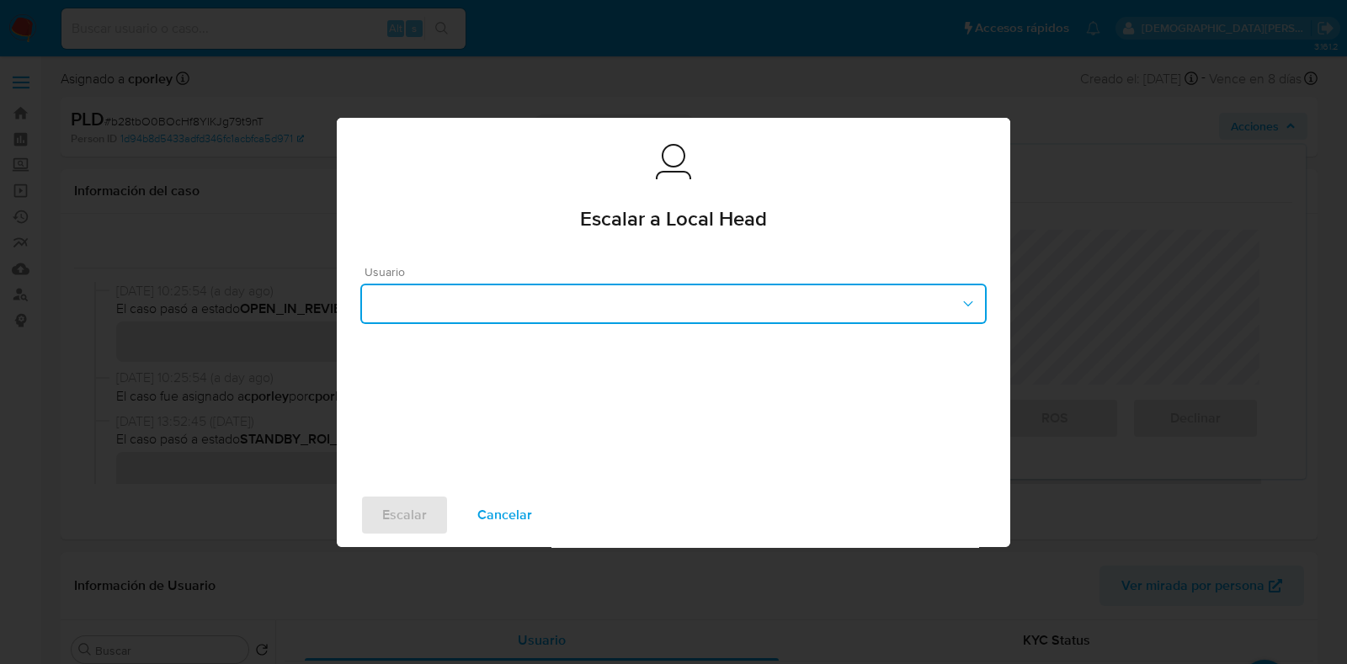
click at [573, 285] on button "button" at bounding box center [673, 304] width 627 height 40
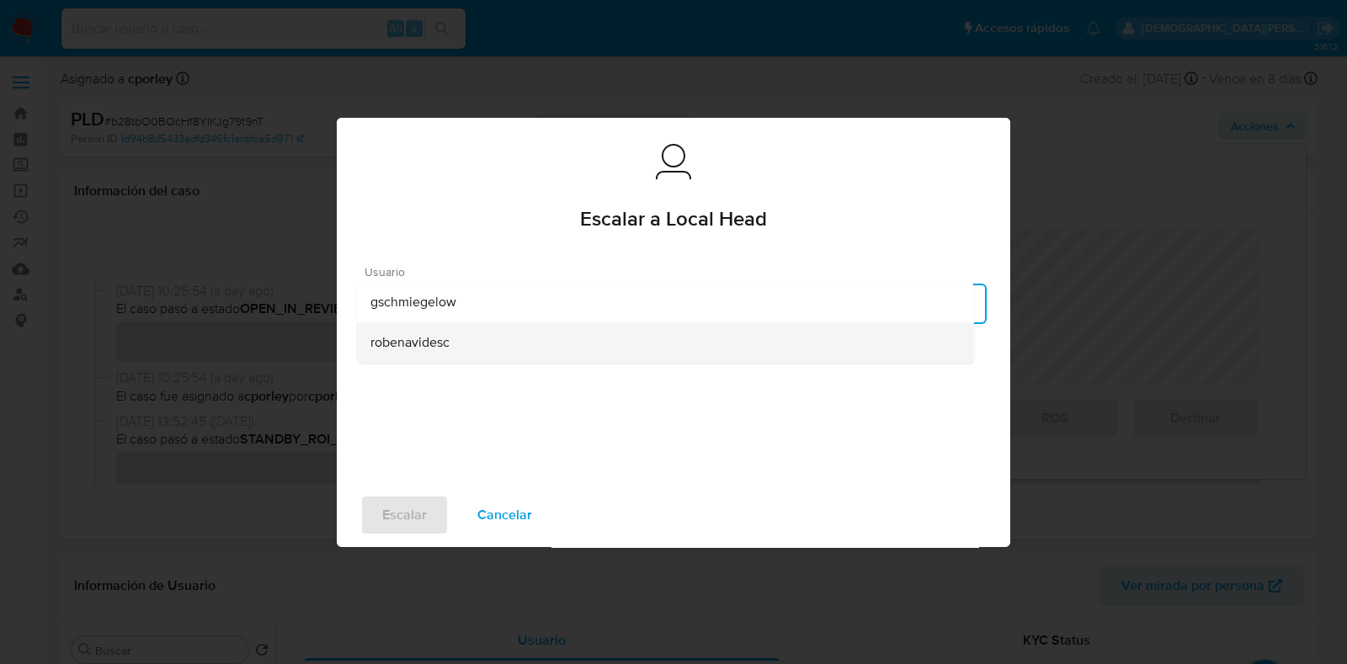
click at [424, 346] on span "robenavidesc" at bounding box center [410, 342] width 79 height 17
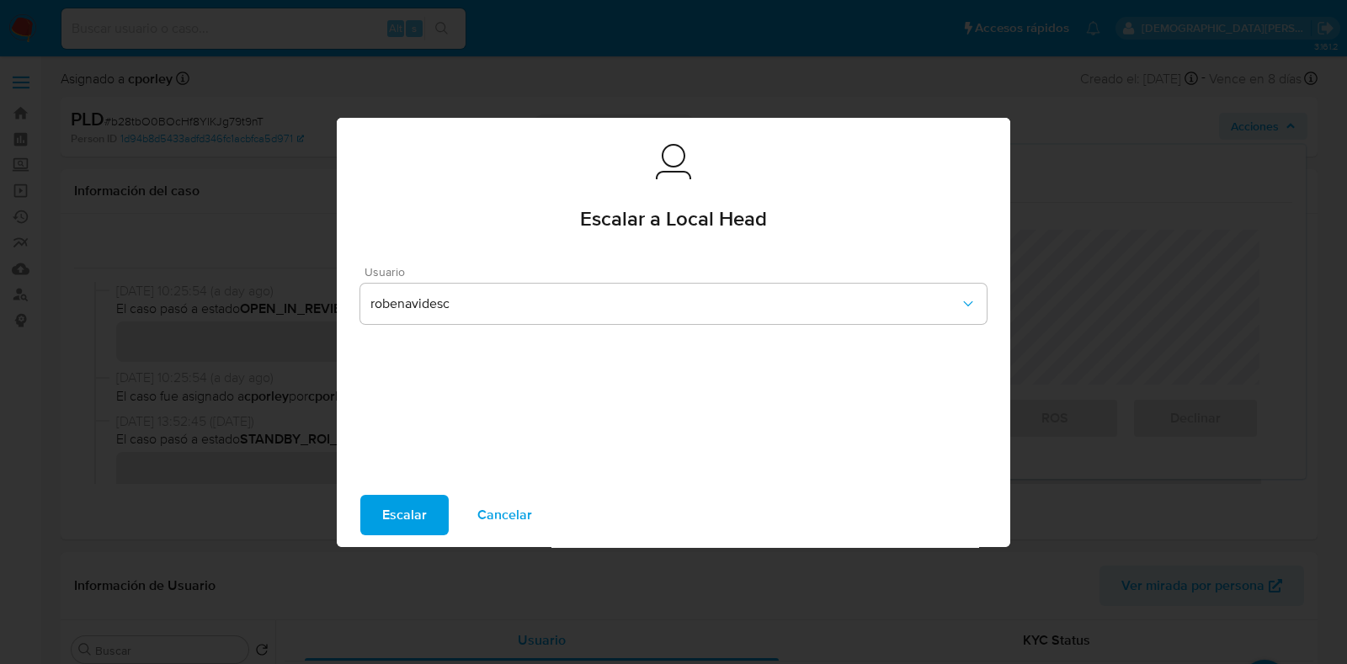
click at [403, 507] on span "Escalar" at bounding box center [404, 515] width 45 height 37
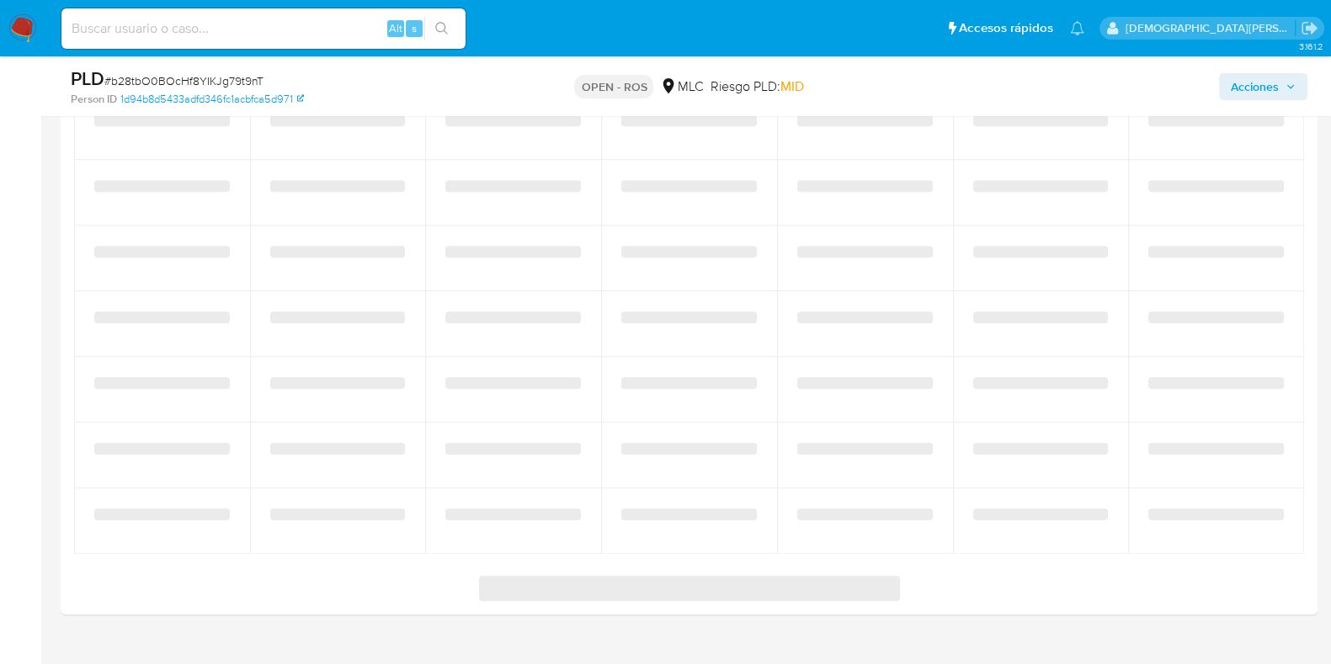
select select "10"
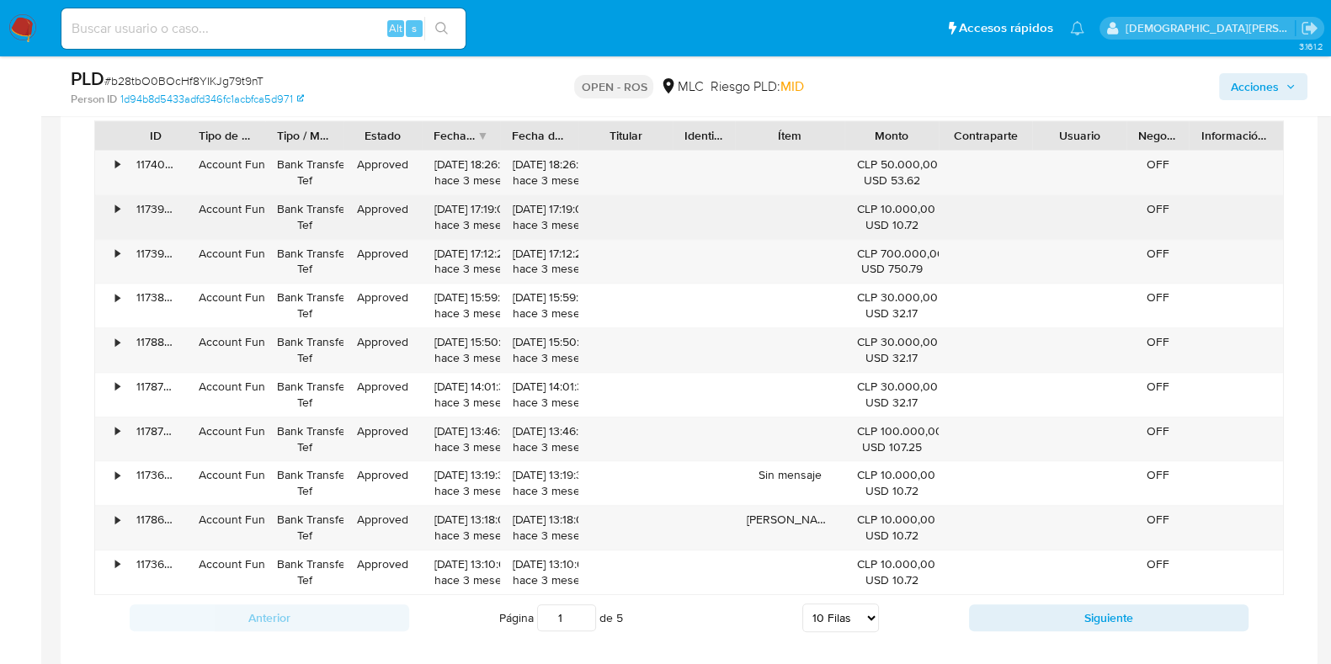
scroll to position [1297, 0]
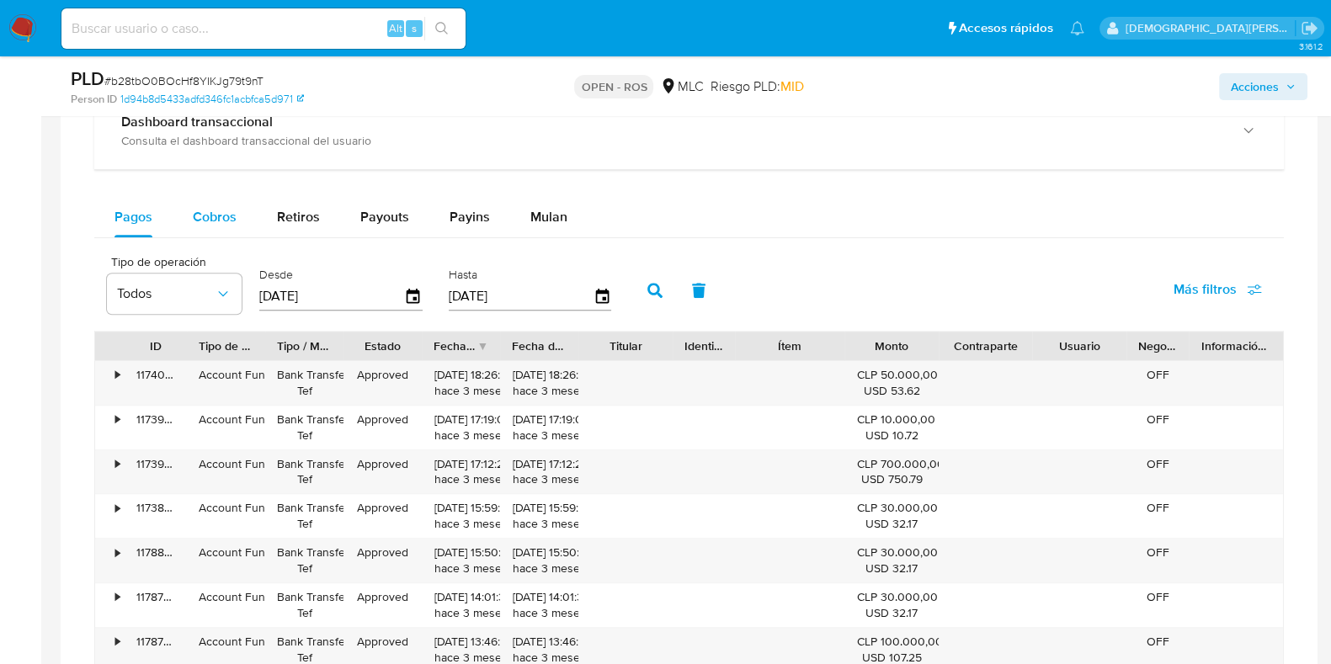
click at [222, 212] on span "Cobros" at bounding box center [215, 216] width 44 height 19
select select "10"
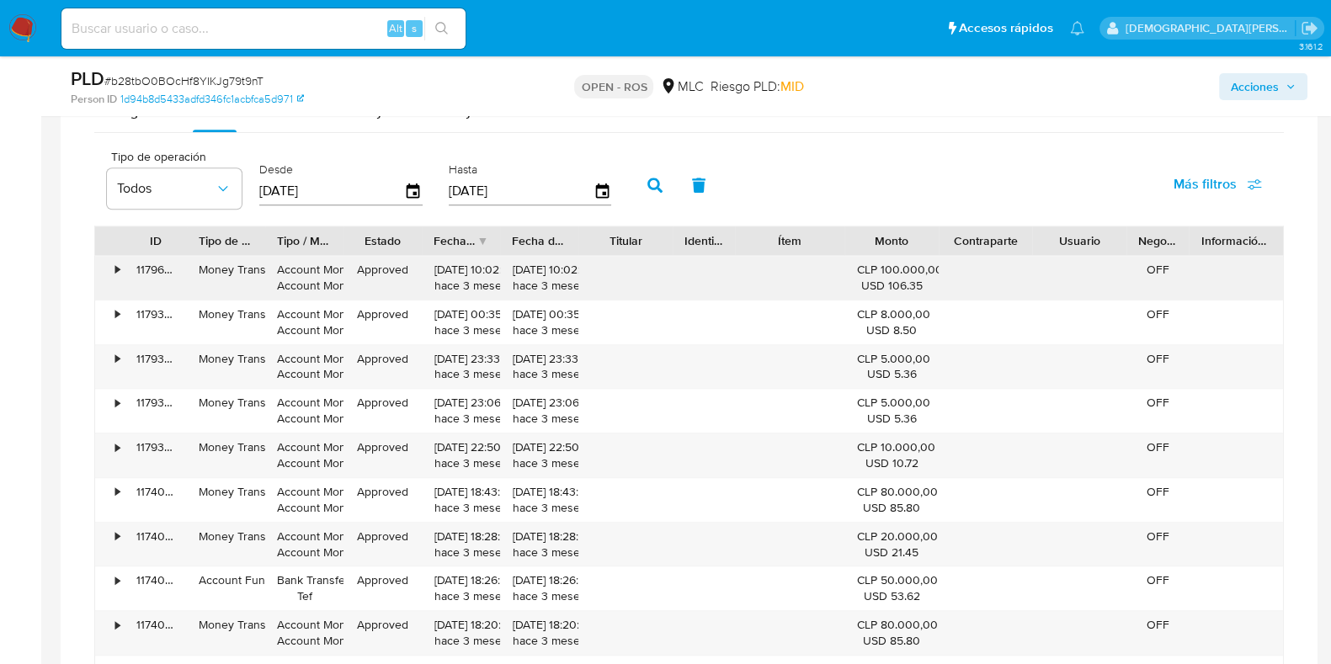
click at [114, 267] on div "•" at bounding box center [109, 278] width 29 height 44
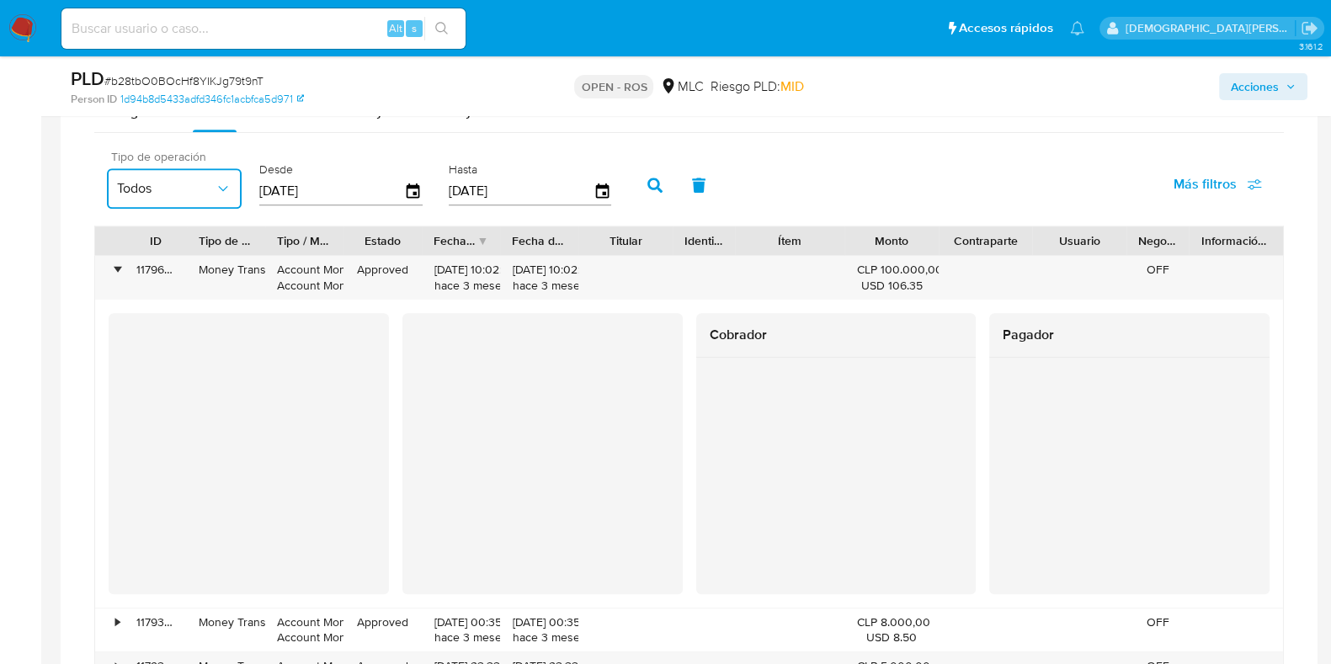
click at [216, 193] on icon "button" at bounding box center [223, 188] width 17 height 17
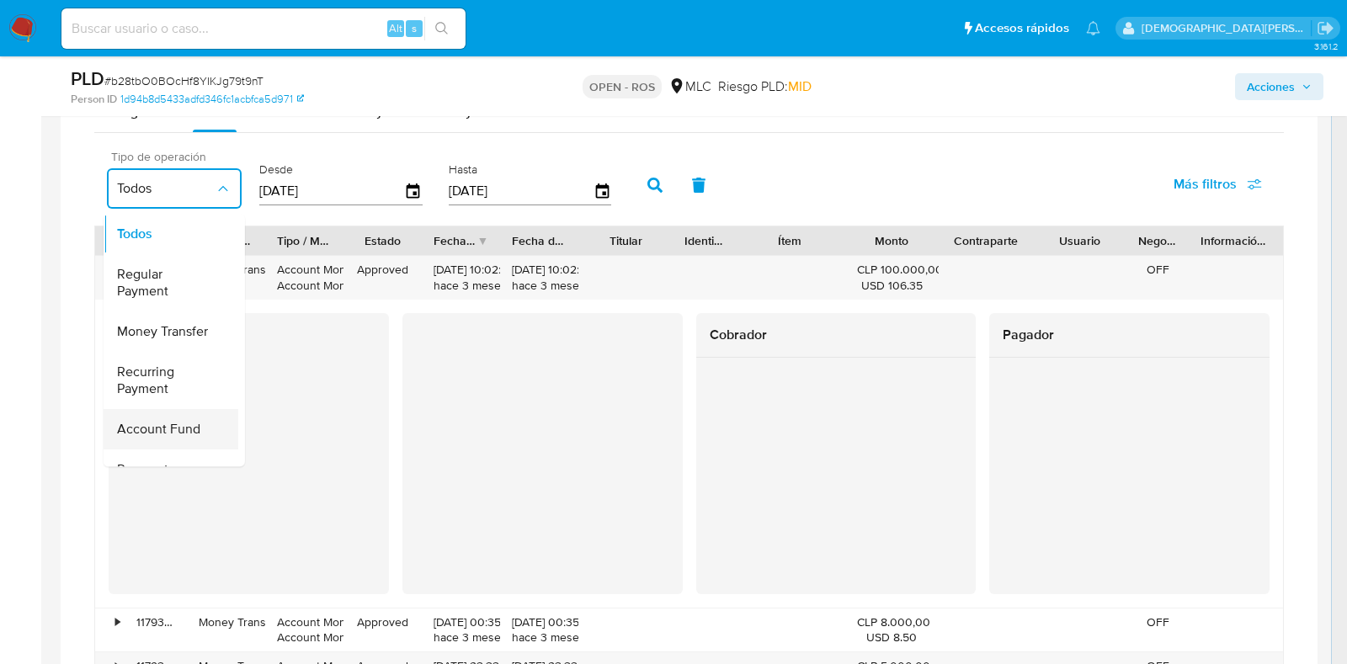
click at [171, 422] on span "Account Fund" at bounding box center [158, 430] width 83 height 17
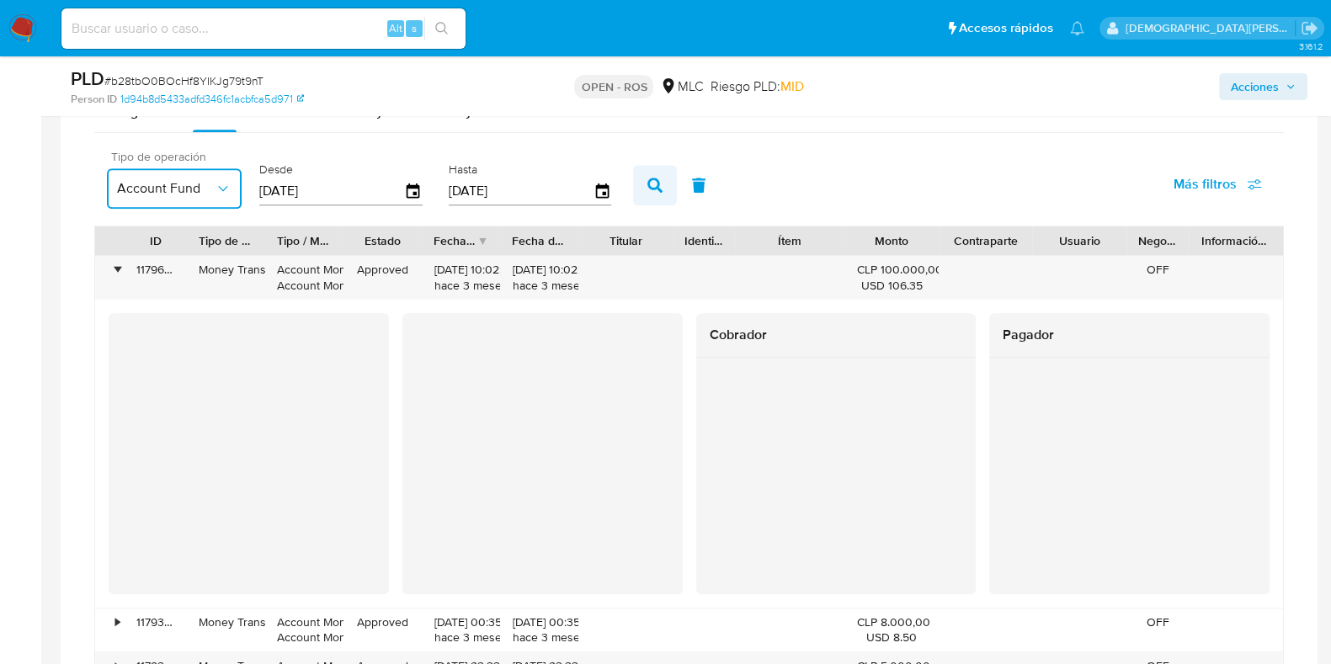
click at [648, 179] on icon "button" at bounding box center [655, 185] width 15 height 15
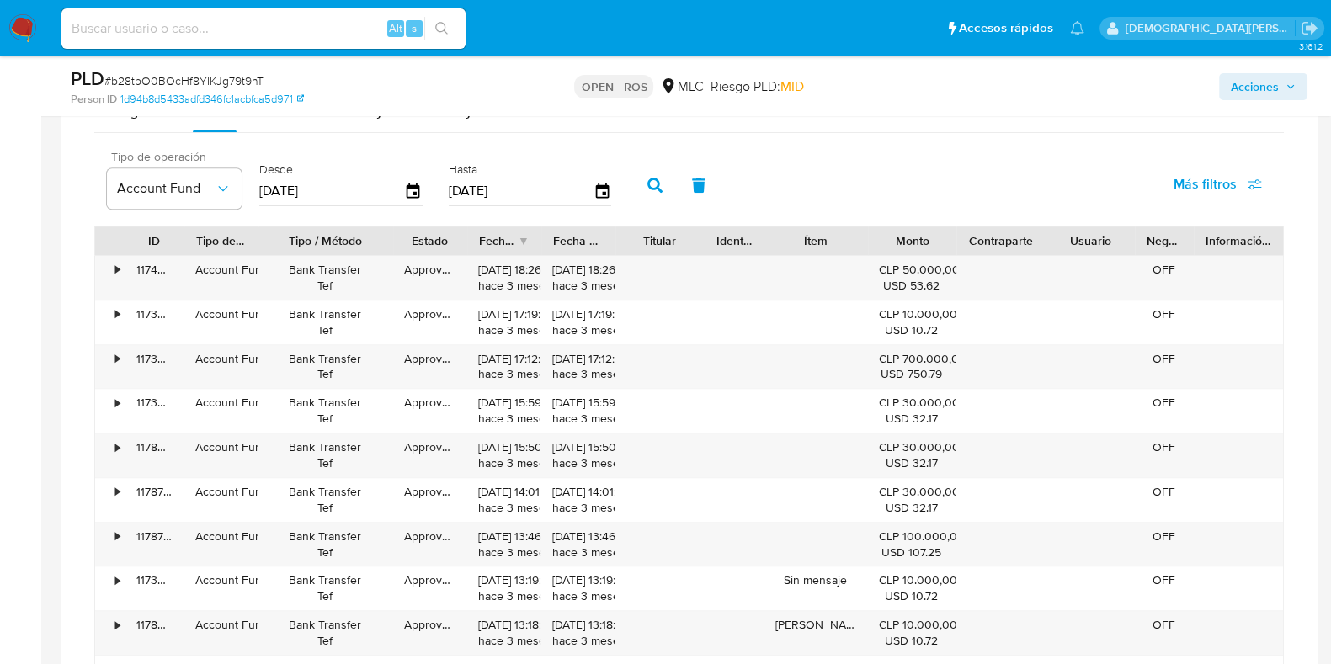
drag, startPoint x: 349, startPoint y: 237, endPoint x: 411, endPoint y: 237, distance: 62.3
click at [408, 237] on div at bounding box center [393, 241] width 30 height 29
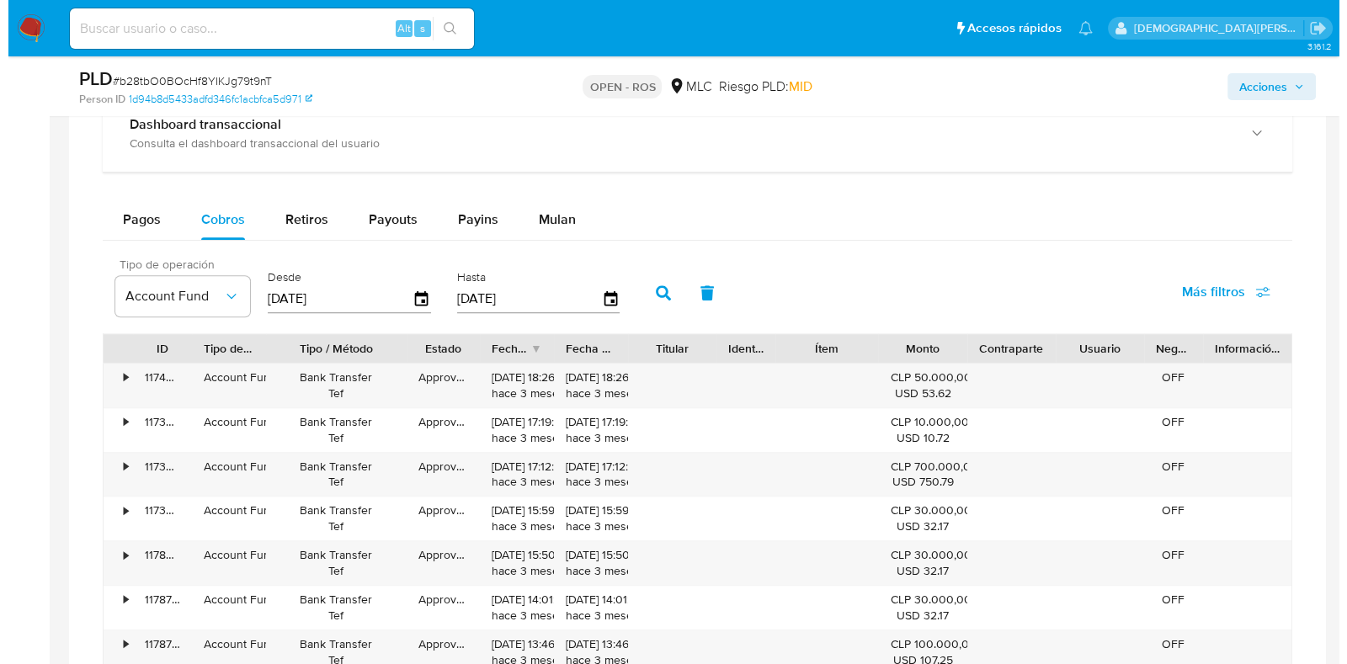
scroll to position [1192, 0]
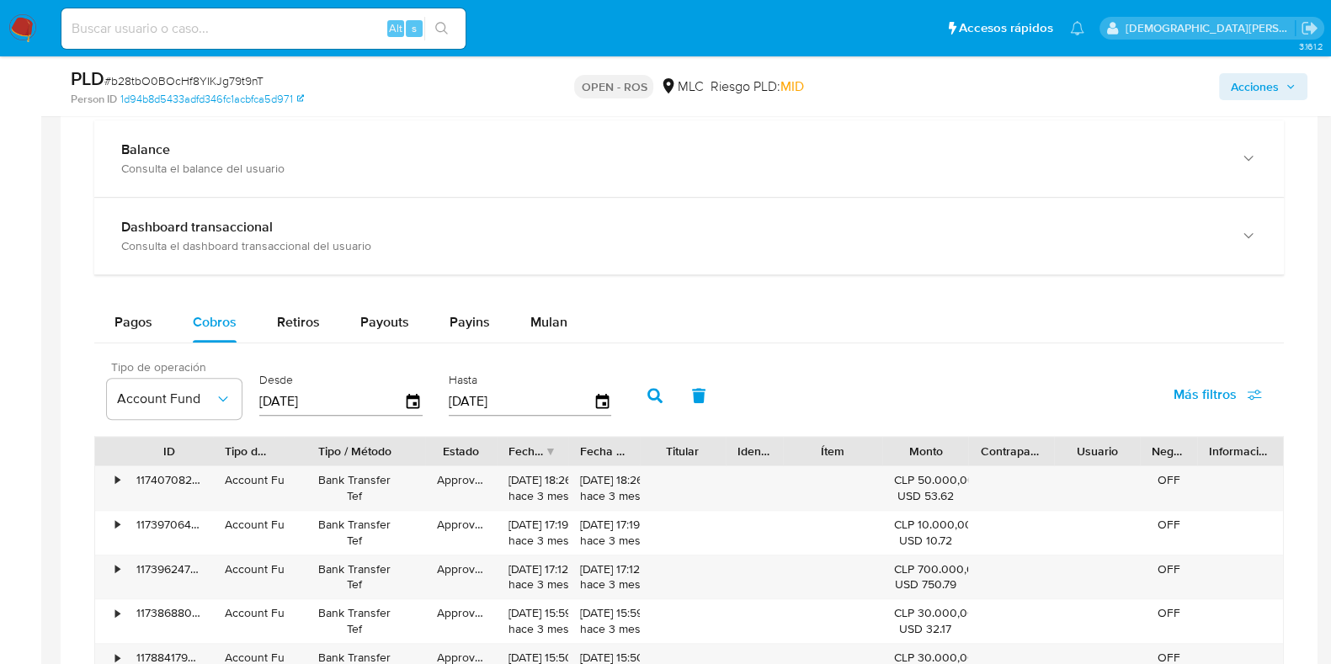
drag, startPoint x: 172, startPoint y: 452, endPoint x: 227, endPoint y: 441, distance: 56.6
click at [209, 445] on div at bounding box center [213, 451] width 30 height 29
click at [453, 320] on span "Payins" at bounding box center [470, 321] width 40 height 19
select select "10"
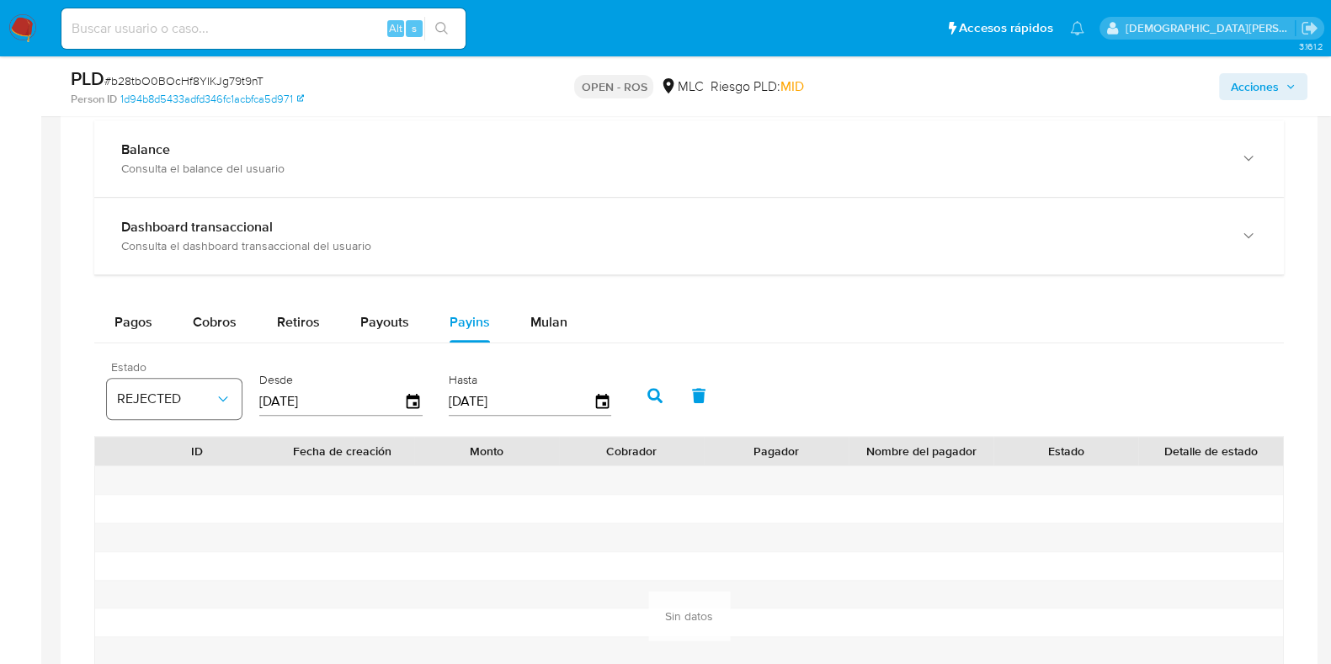
click at [215, 406] on button "REJECTED" at bounding box center [174, 399] width 135 height 40
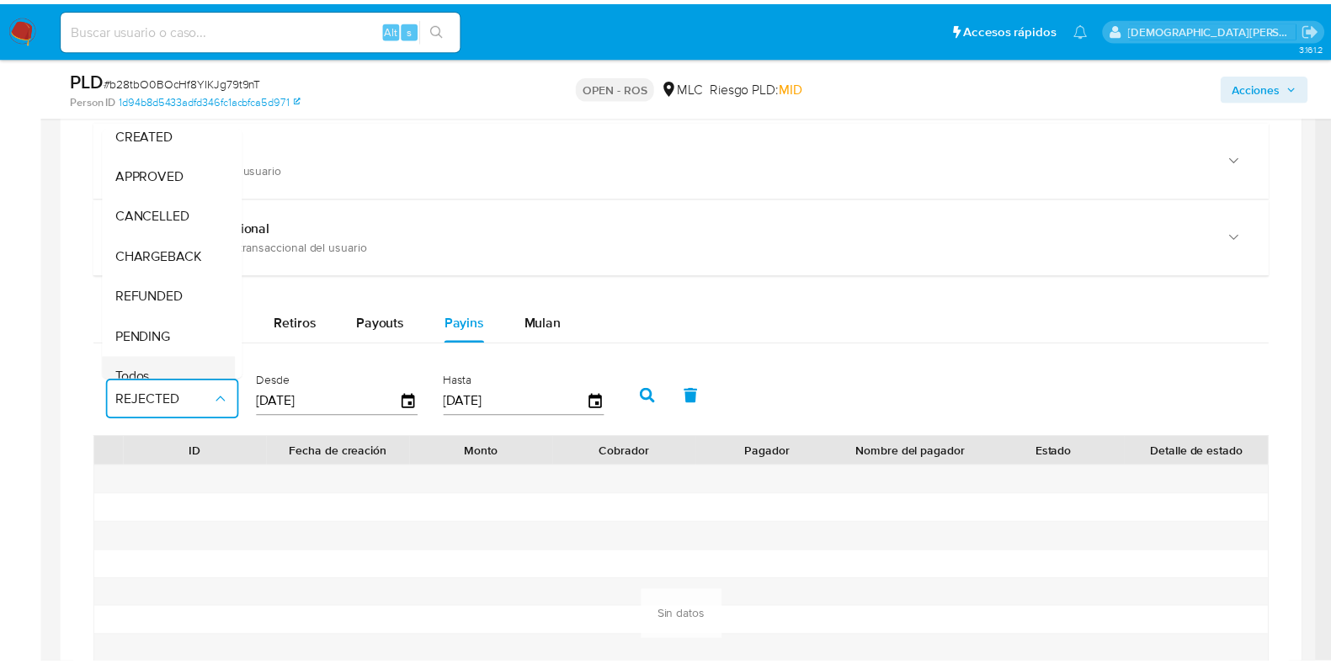
scroll to position [126, 0]
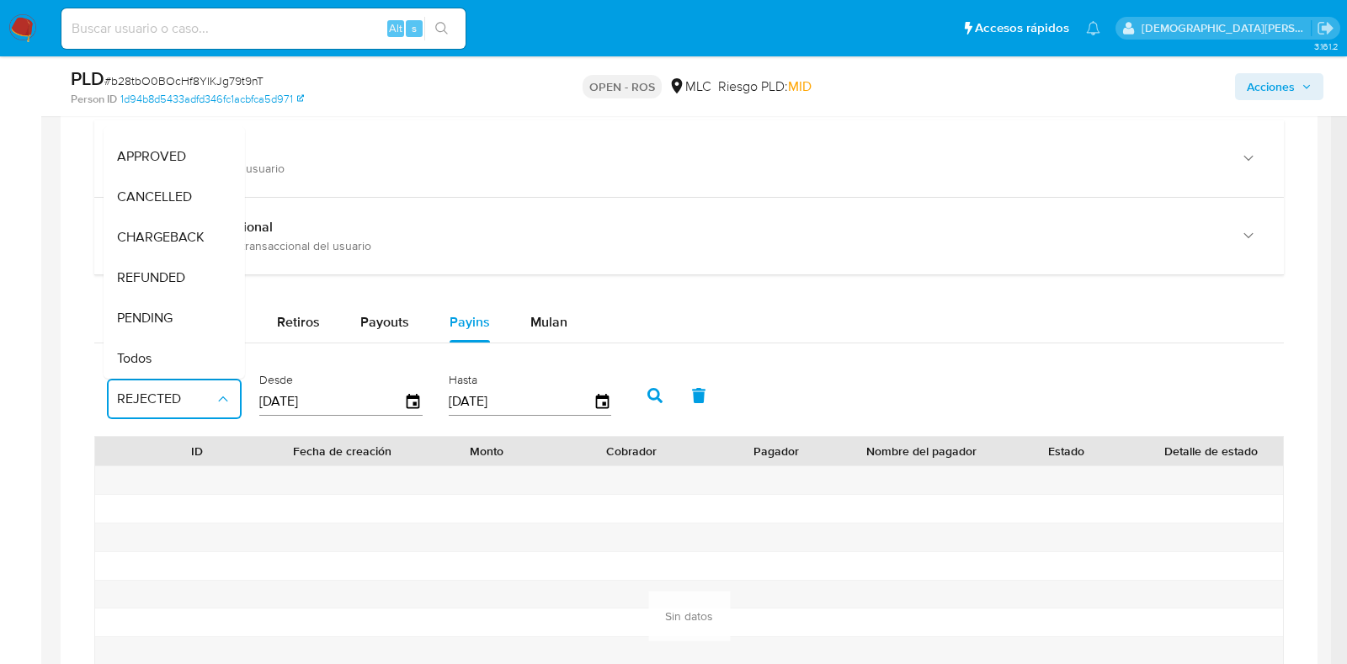
click at [139, 350] on span "Todos" at bounding box center [134, 358] width 35 height 17
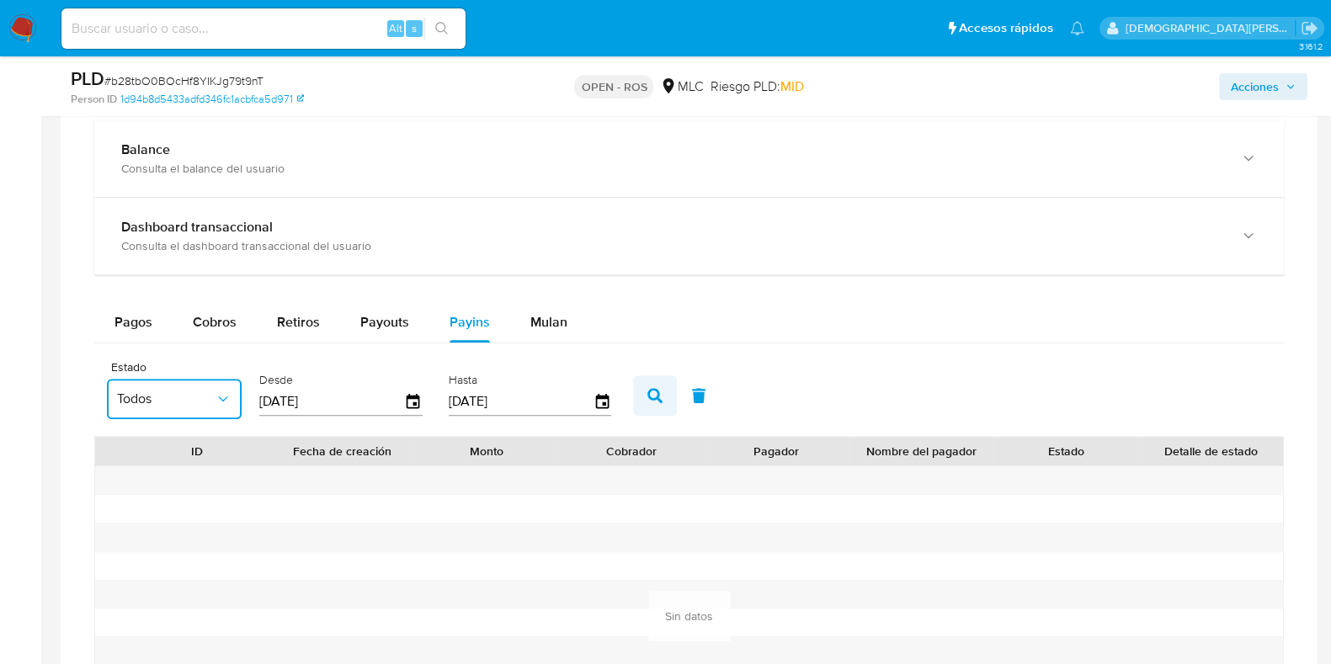
click at [648, 397] on icon "button" at bounding box center [655, 395] width 15 height 15
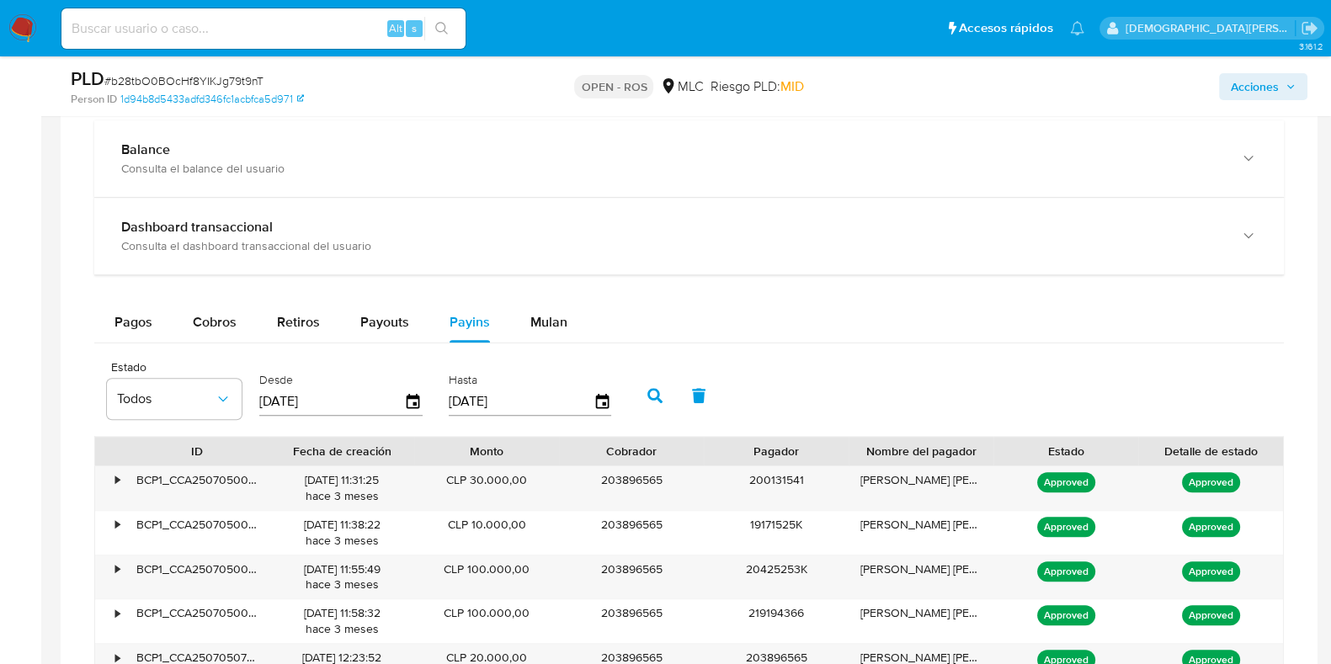
scroll to position [1402, 0]
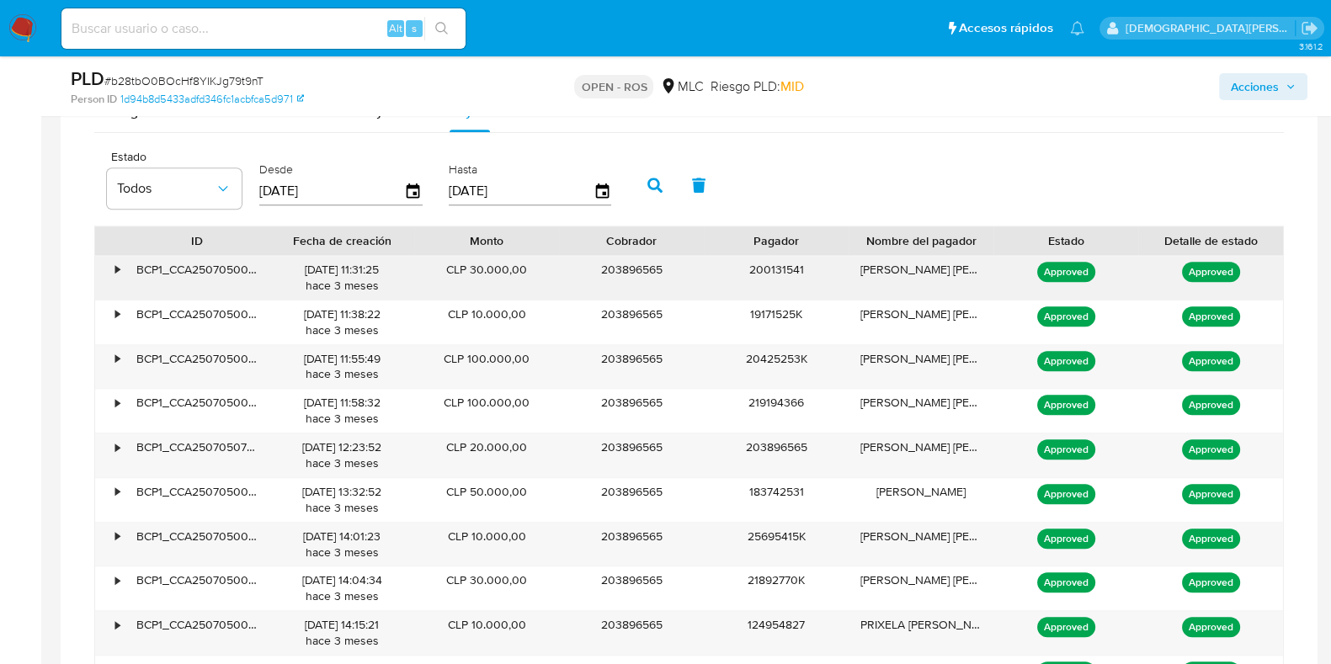
click at [116, 256] on div "•" at bounding box center [109, 278] width 29 height 44
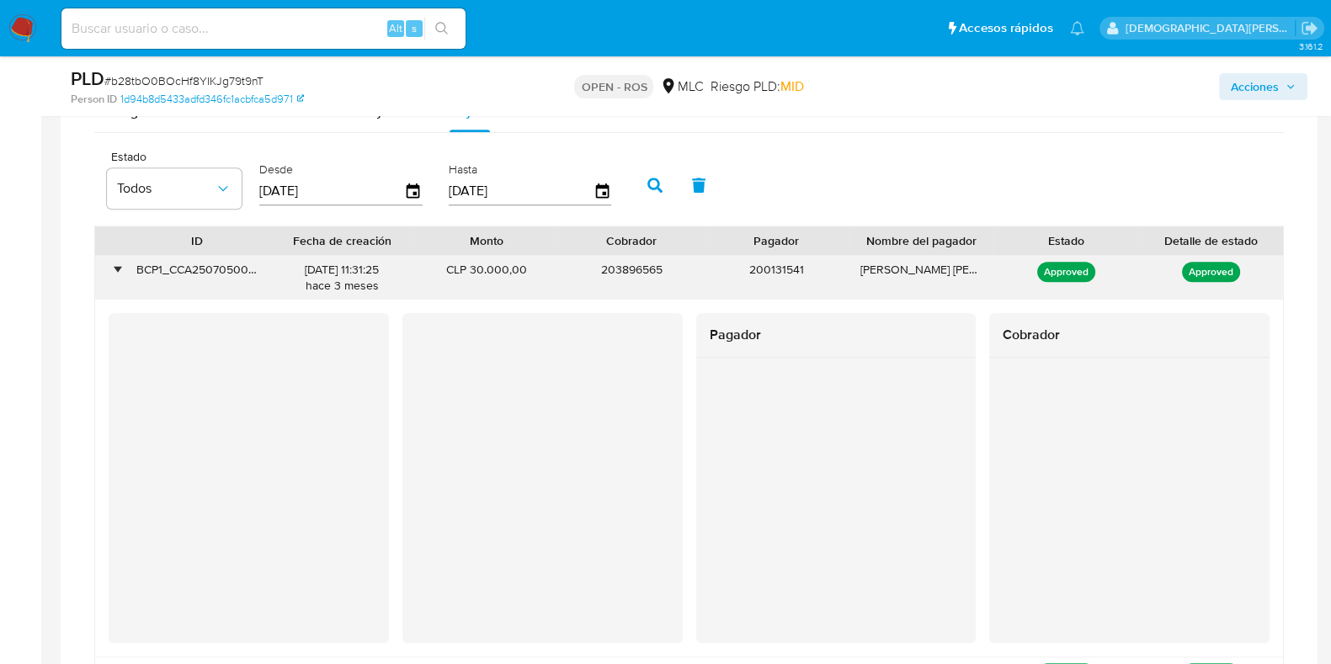
click at [115, 262] on div "•" at bounding box center [117, 270] width 4 height 16
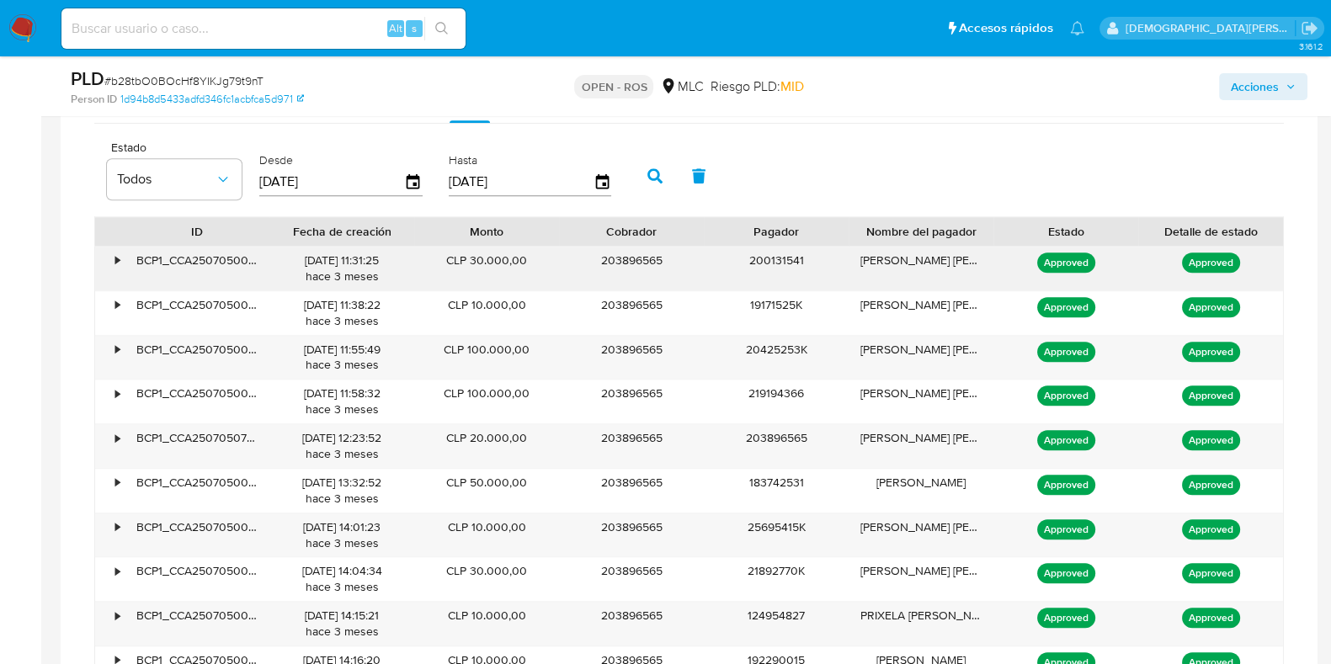
scroll to position [1262, 0]
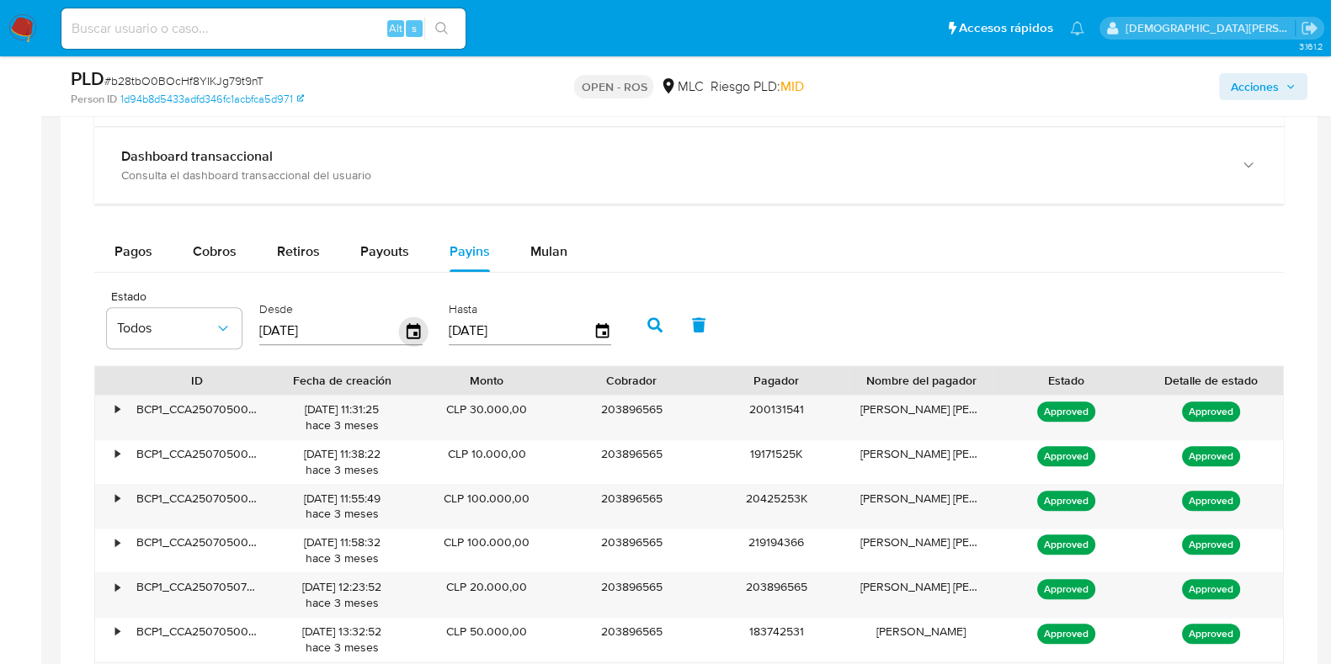
click at [412, 324] on icon "button" at bounding box center [413, 330] width 13 height 15
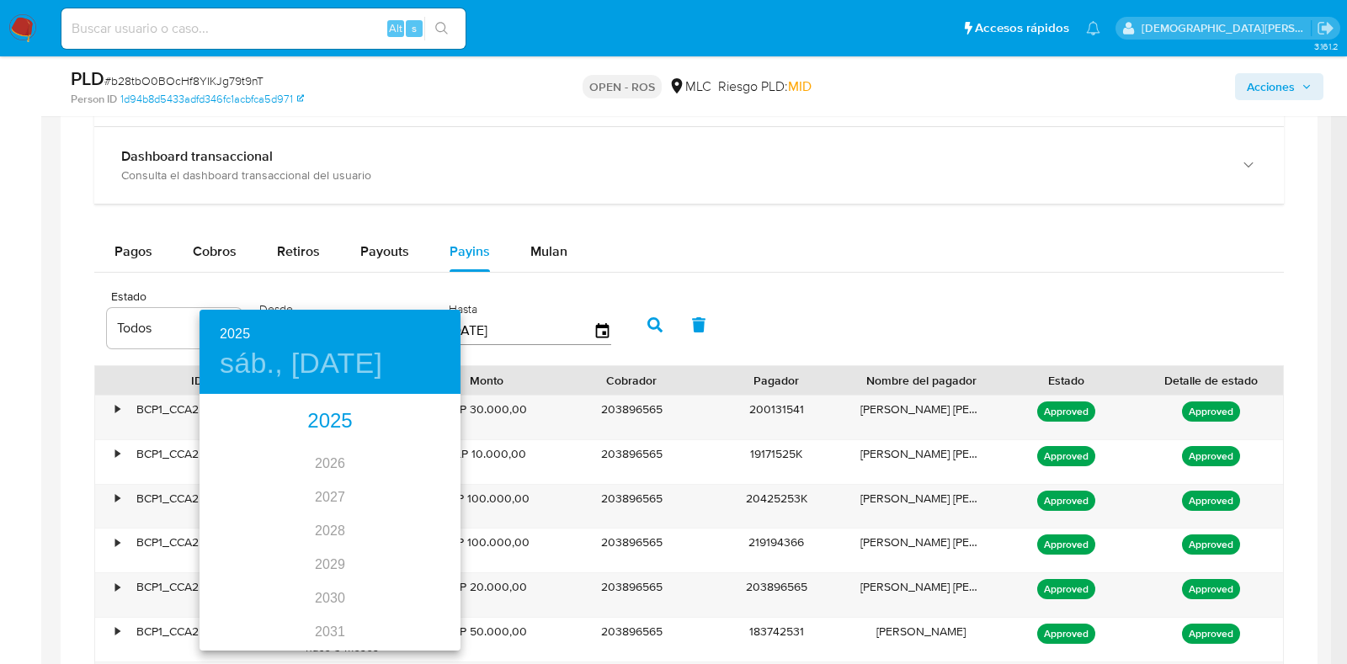
click at [337, 415] on div "2025" at bounding box center [330, 422] width 261 height 34
click at [243, 557] on div "[DATE]." at bounding box center [243, 554] width 87 height 63
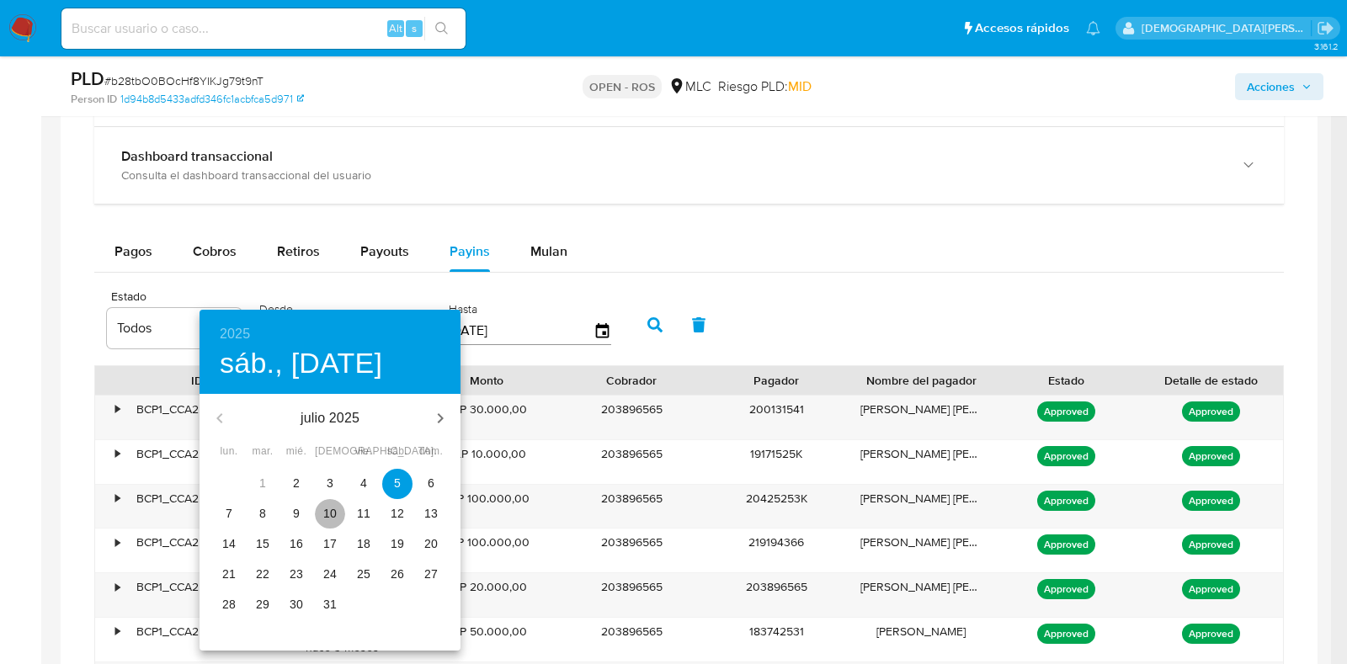
click at [330, 508] on p "10" at bounding box center [329, 513] width 13 height 17
type input "[DATE]"
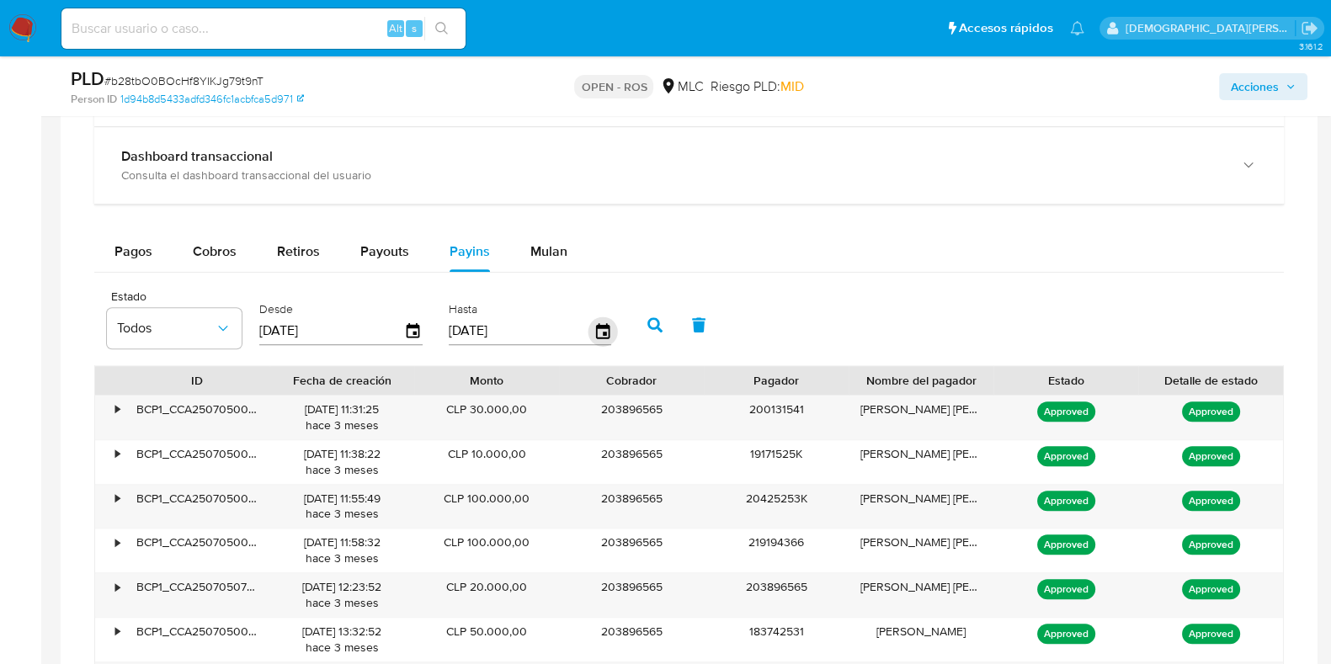
click at [594, 328] on icon "button" at bounding box center [602, 331] width 29 height 29
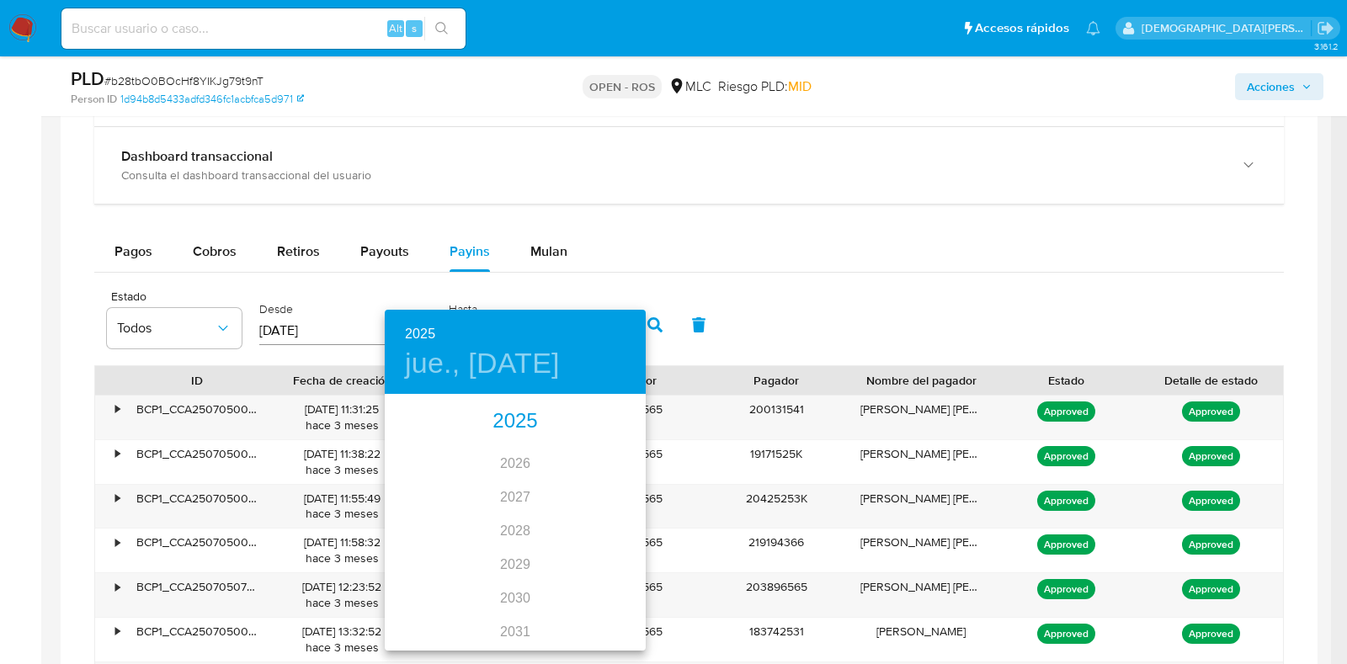
click at [511, 419] on div "2025" at bounding box center [515, 422] width 261 height 34
click at [417, 560] on div "[DATE]." at bounding box center [428, 554] width 87 height 63
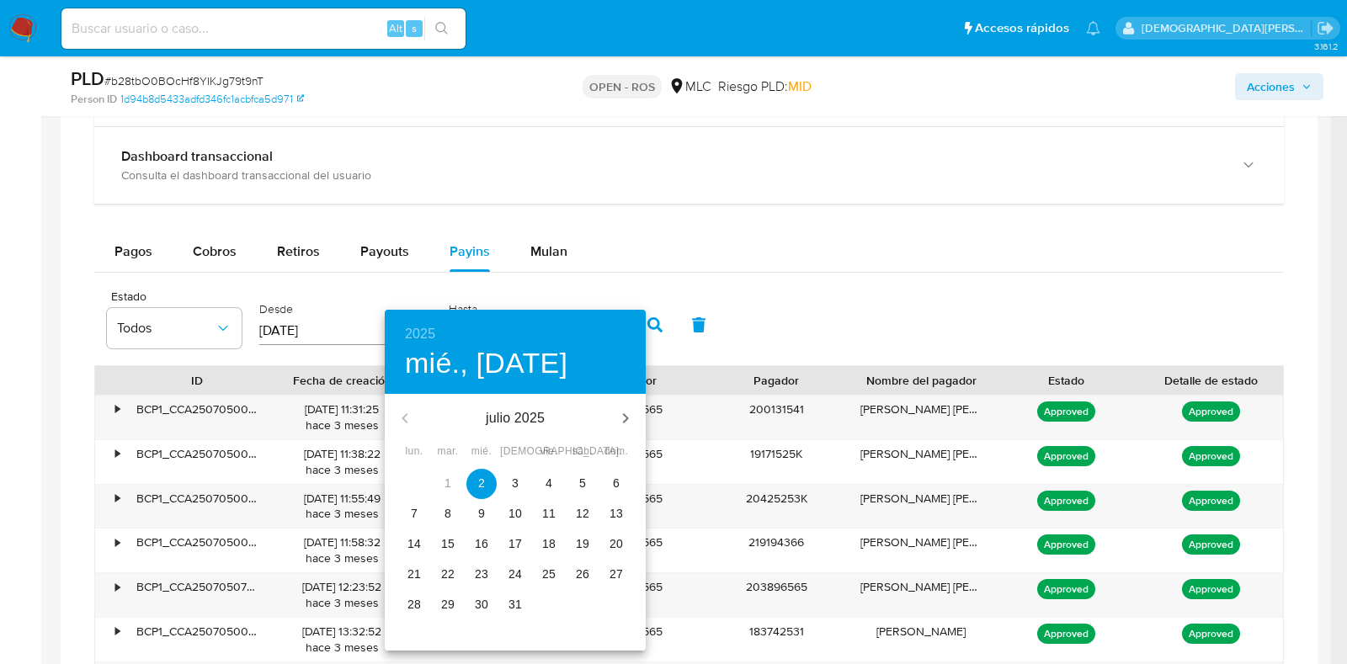
click at [444, 546] on p "15" at bounding box center [447, 544] width 13 height 17
type input "[DATE]"
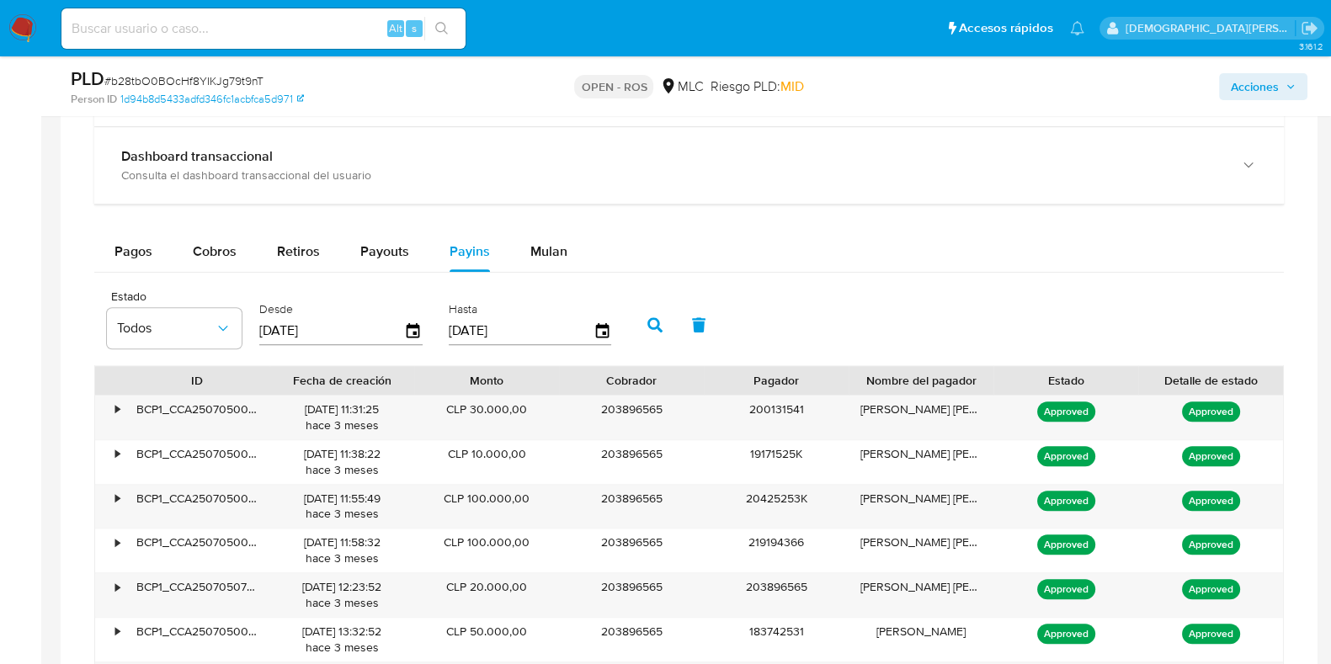
click at [652, 323] on icon "button" at bounding box center [655, 324] width 15 height 15
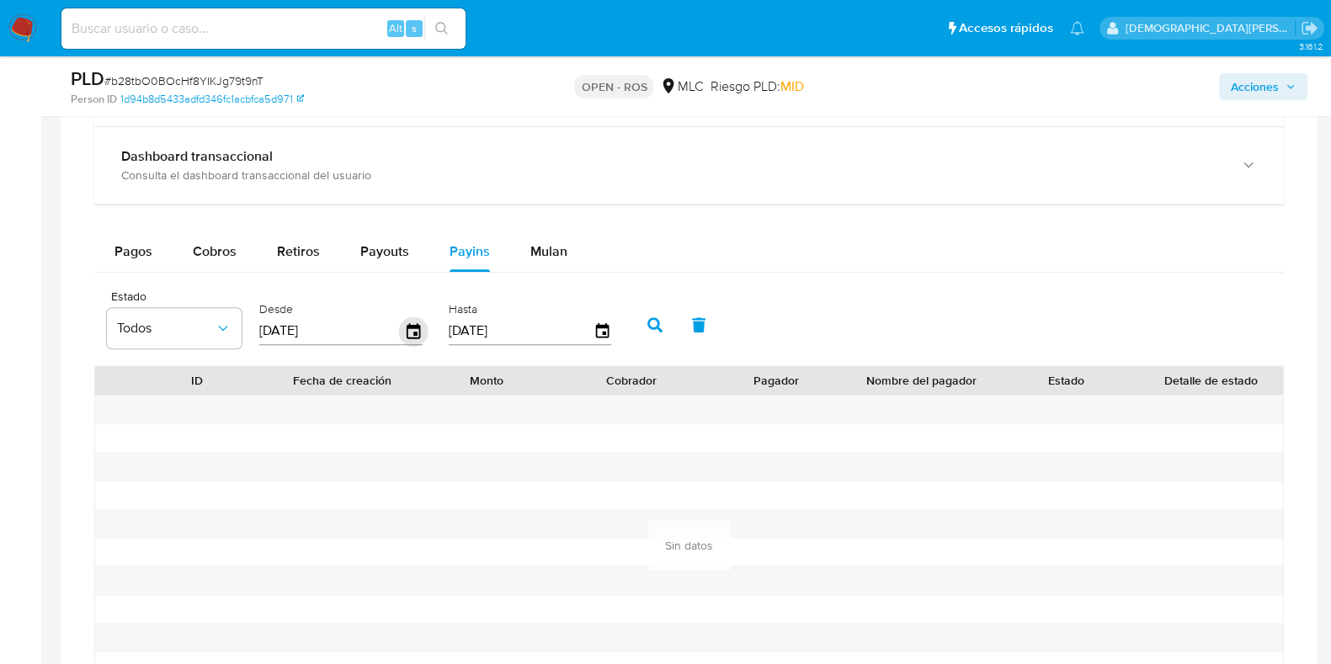
click at [407, 328] on icon "button" at bounding box center [413, 330] width 13 height 15
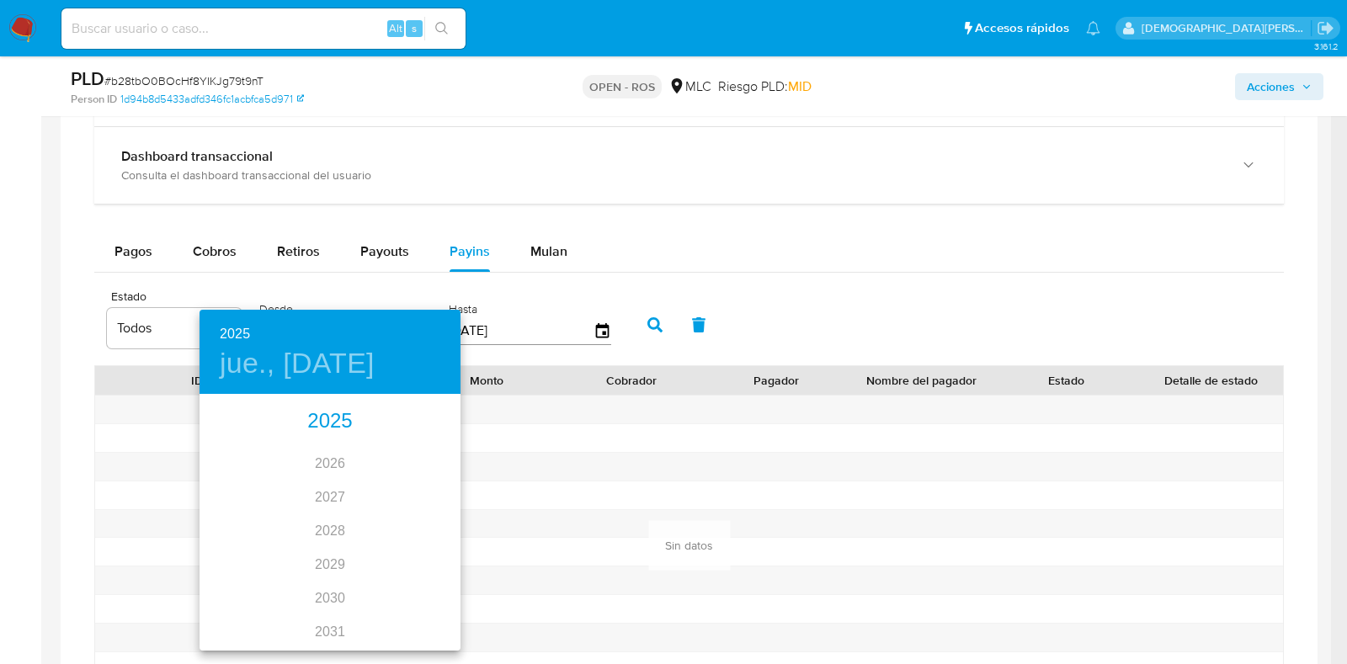
click at [333, 413] on div "2025" at bounding box center [330, 422] width 261 height 34
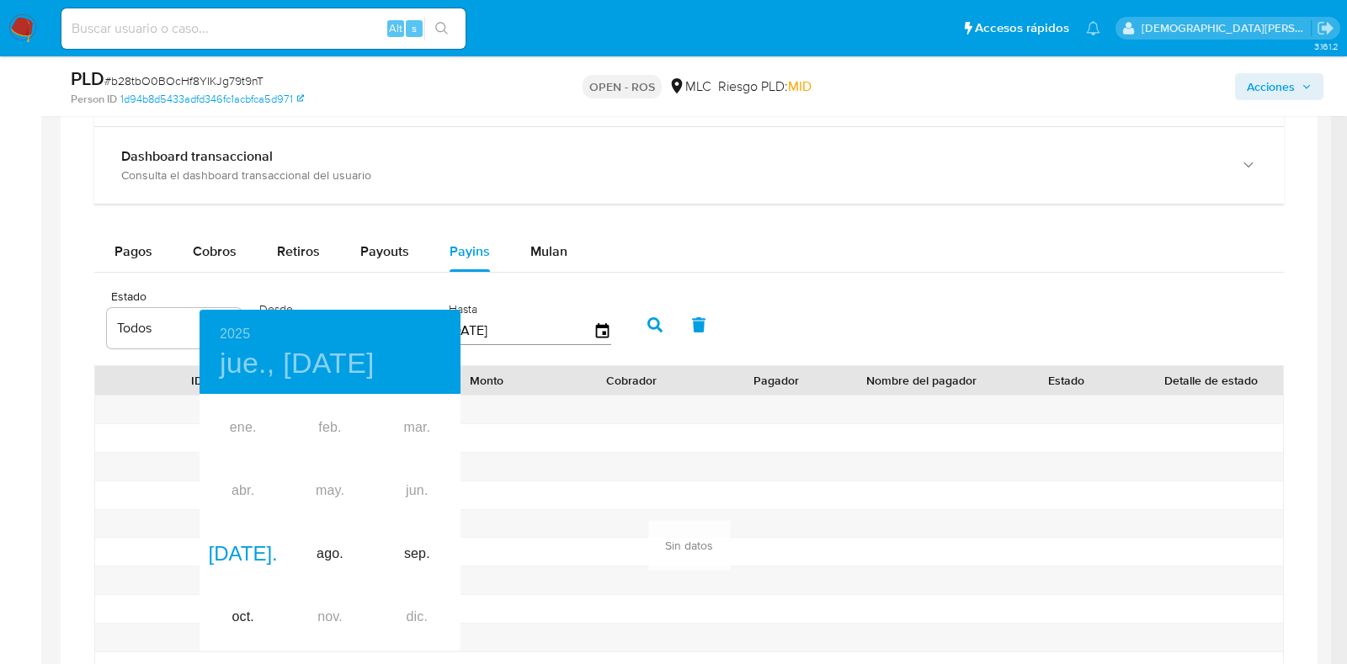
click at [790, 280] on div at bounding box center [673, 332] width 1347 height 664
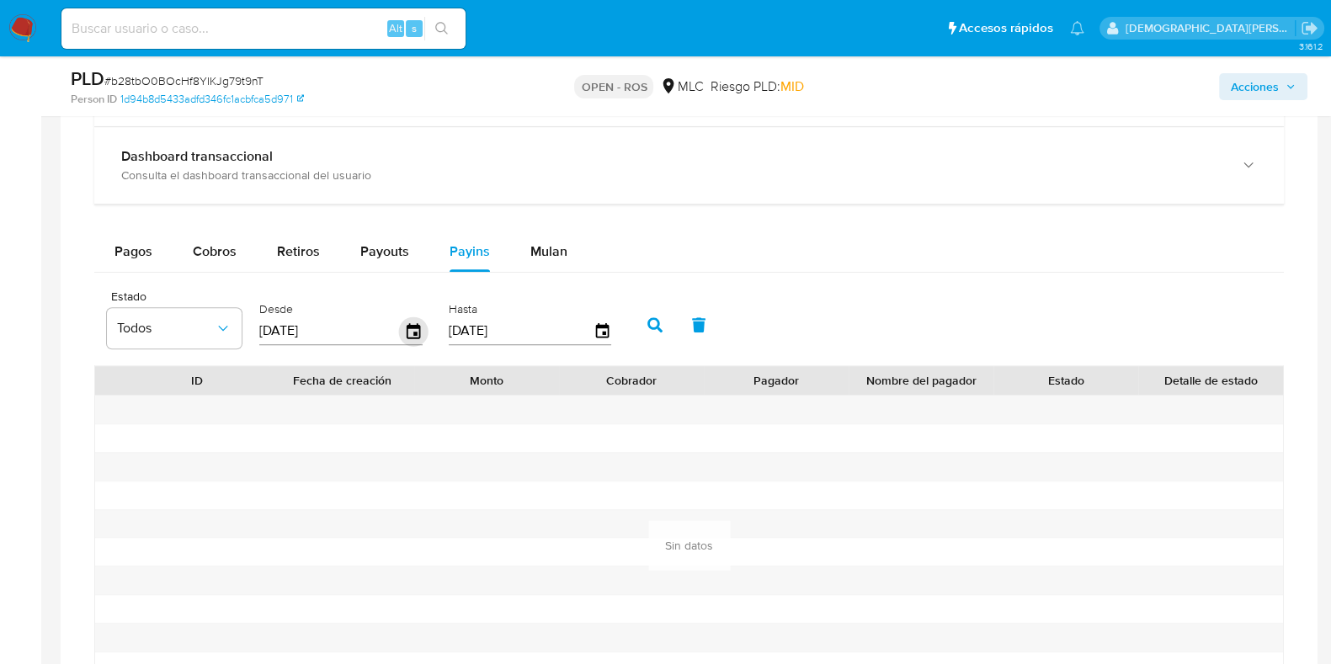
click at [409, 331] on icon "button" at bounding box center [413, 330] width 13 height 15
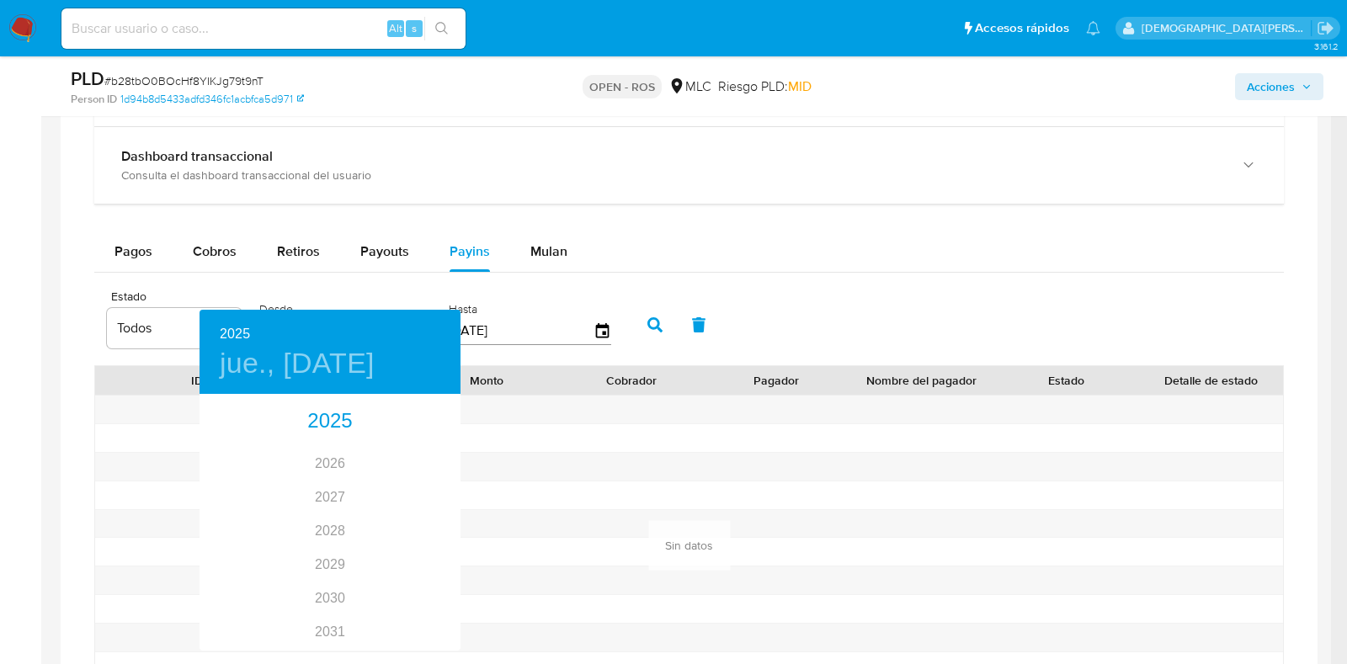
click at [1, 307] on div at bounding box center [673, 332] width 1347 height 664
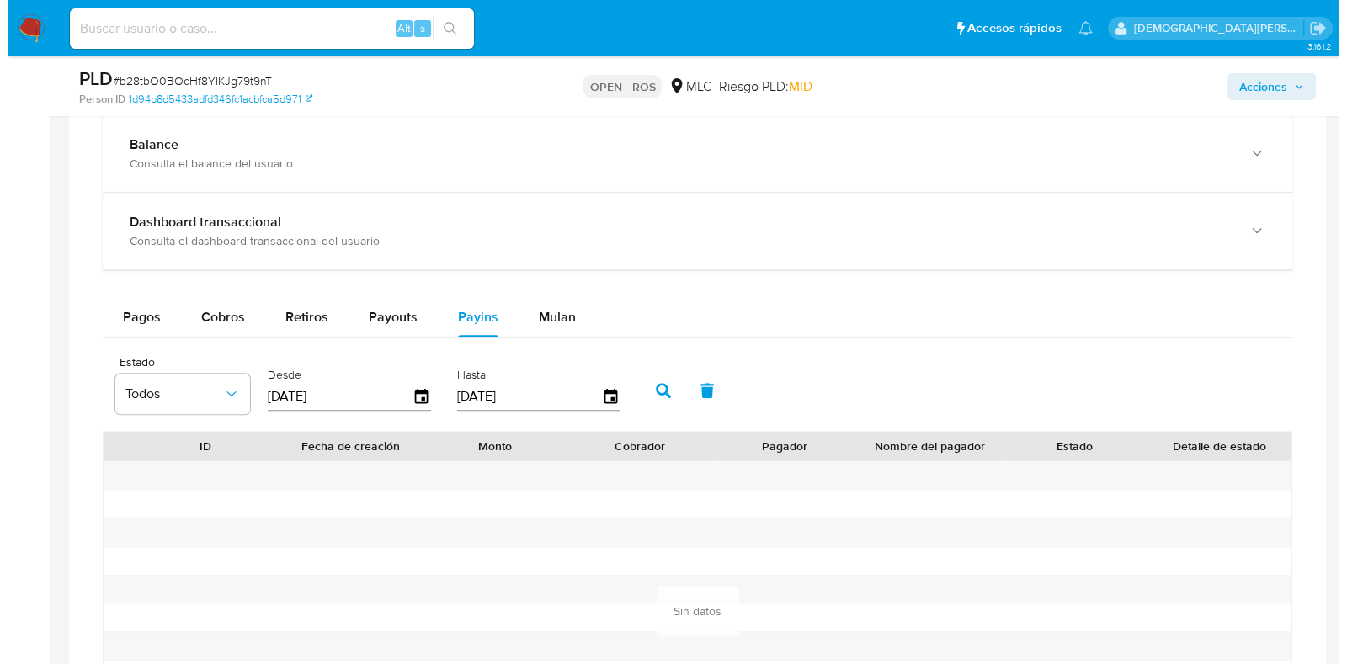
scroll to position [1208, 0]
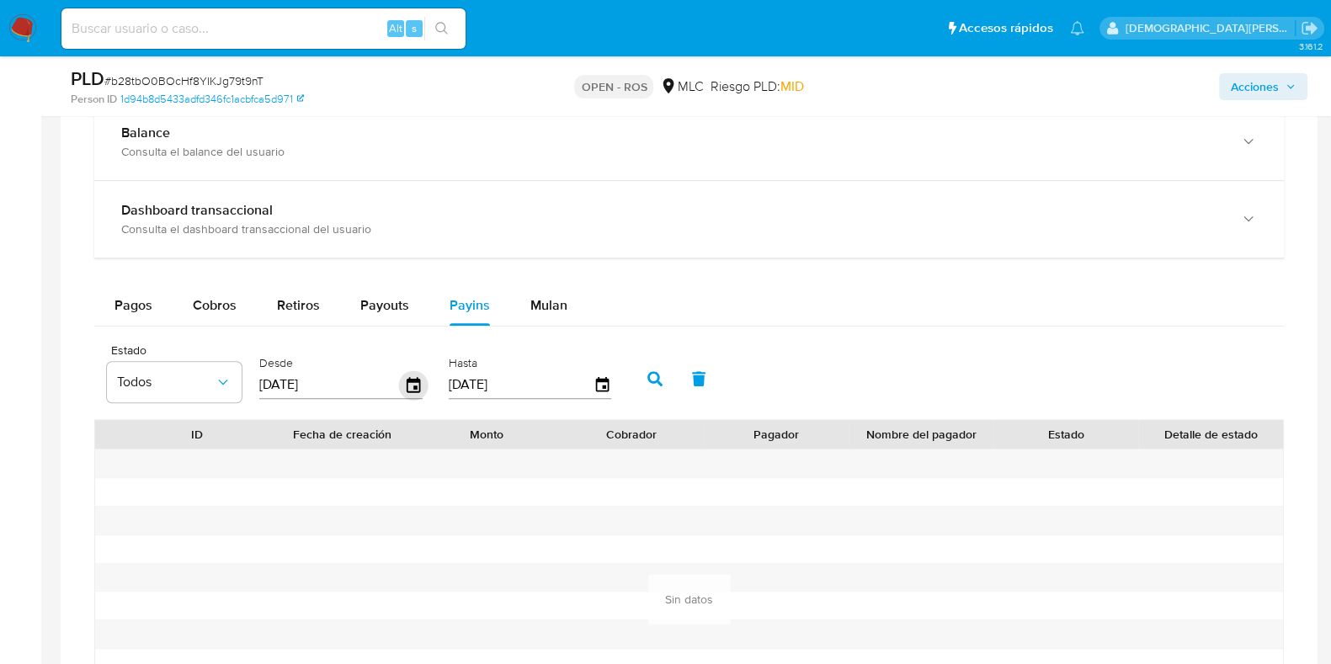
click at [409, 381] on icon "button" at bounding box center [413, 385] width 29 height 29
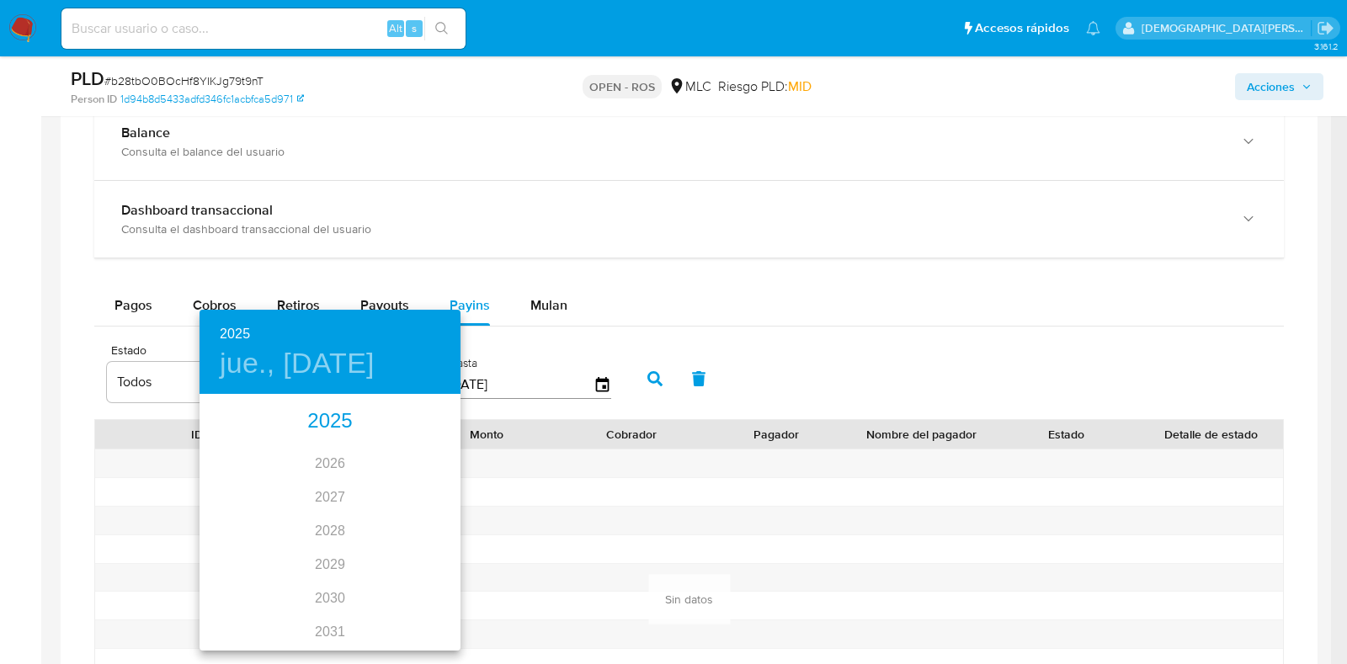
click at [232, 344] on div "2025 jue., jul. 10" at bounding box center [330, 352] width 261 height 84
click at [232, 334] on h6 "2025" at bounding box center [235, 335] width 30 height 24
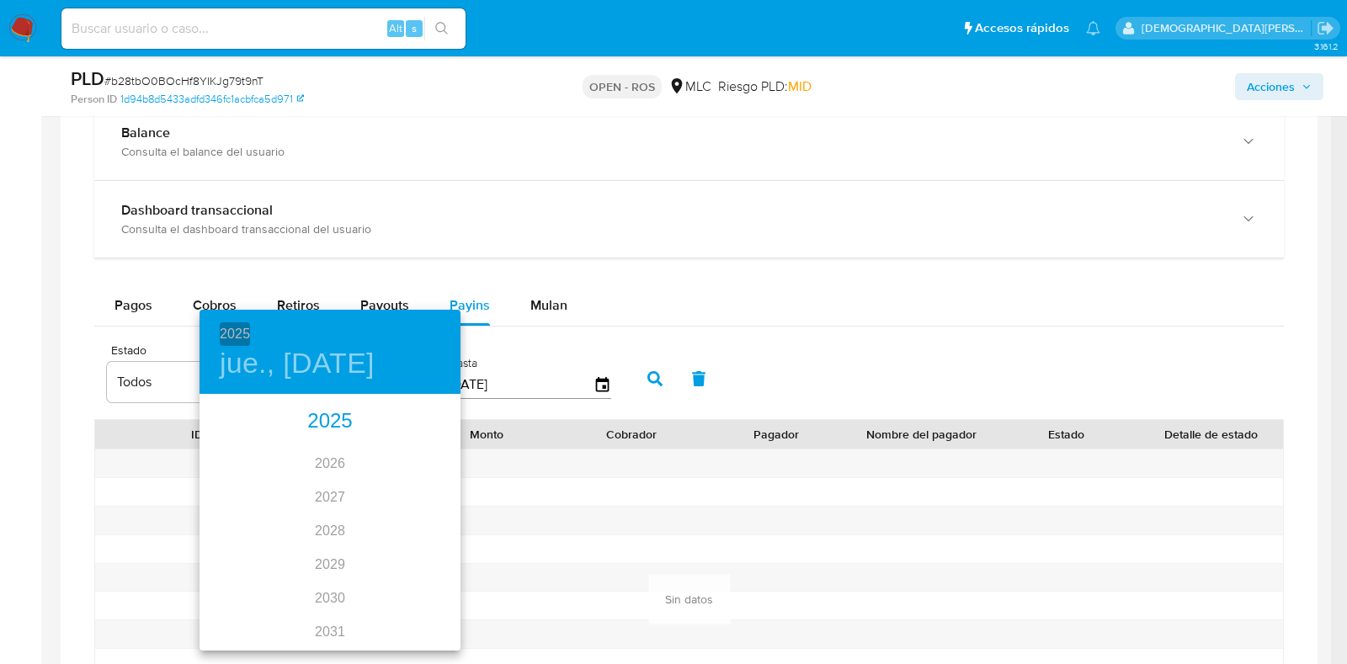
drag, startPoint x: 232, startPoint y: 334, endPoint x: 293, endPoint y: 520, distance: 195.2
click at [234, 333] on h6 "2025" at bounding box center [235, 335] width 30 height 24
click at [122, 388] on div at bounding box center [673, 332] width 1347 height 664
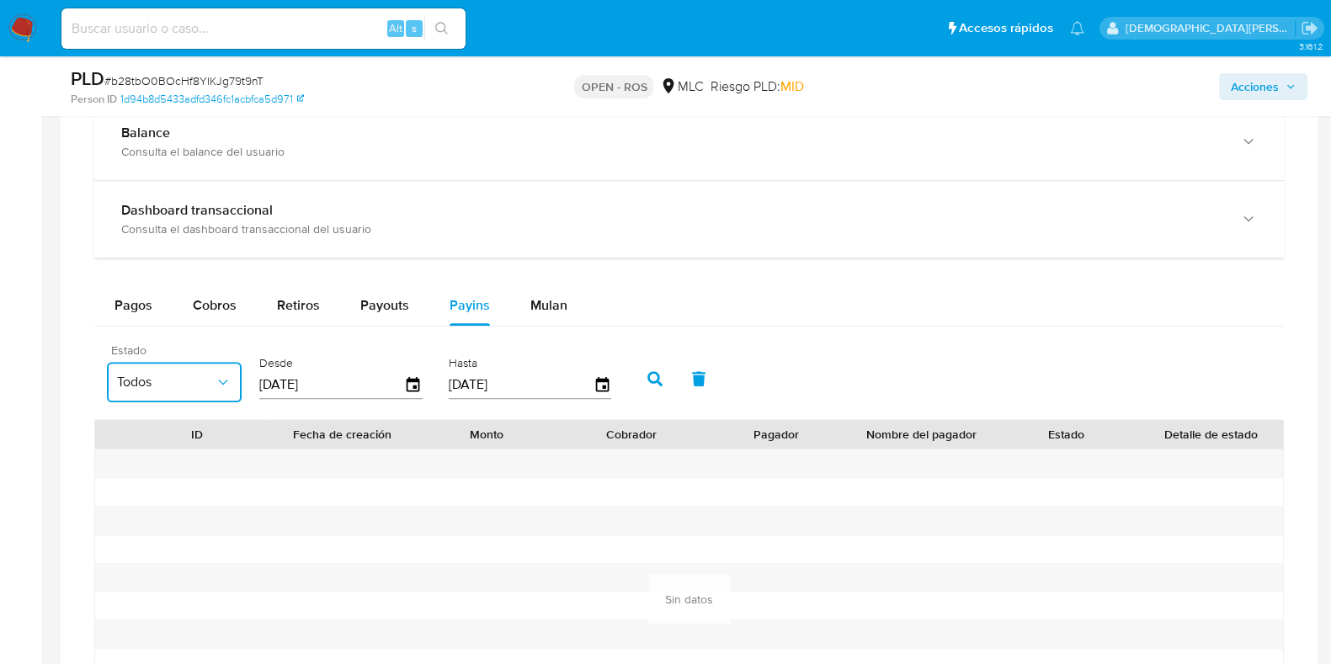
click at [163, 387] on span "Todos" at bounding box center [166, 382] width 98 height 17
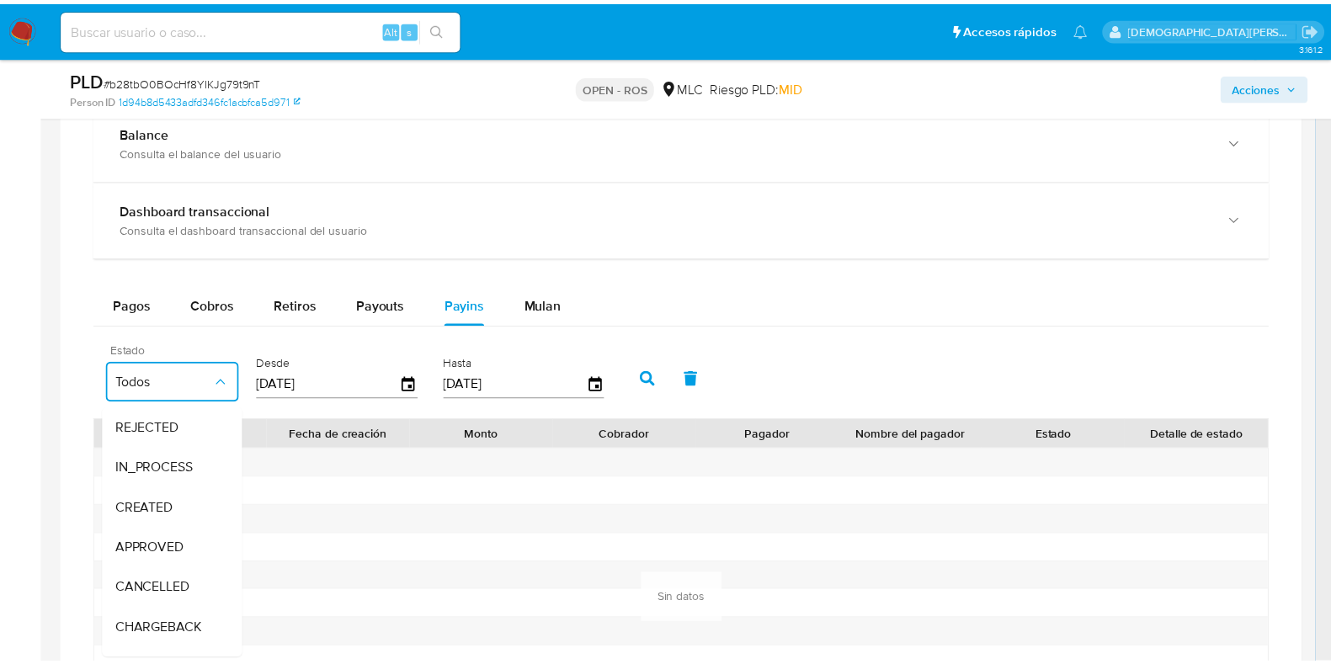
scroll to position [126, 0]
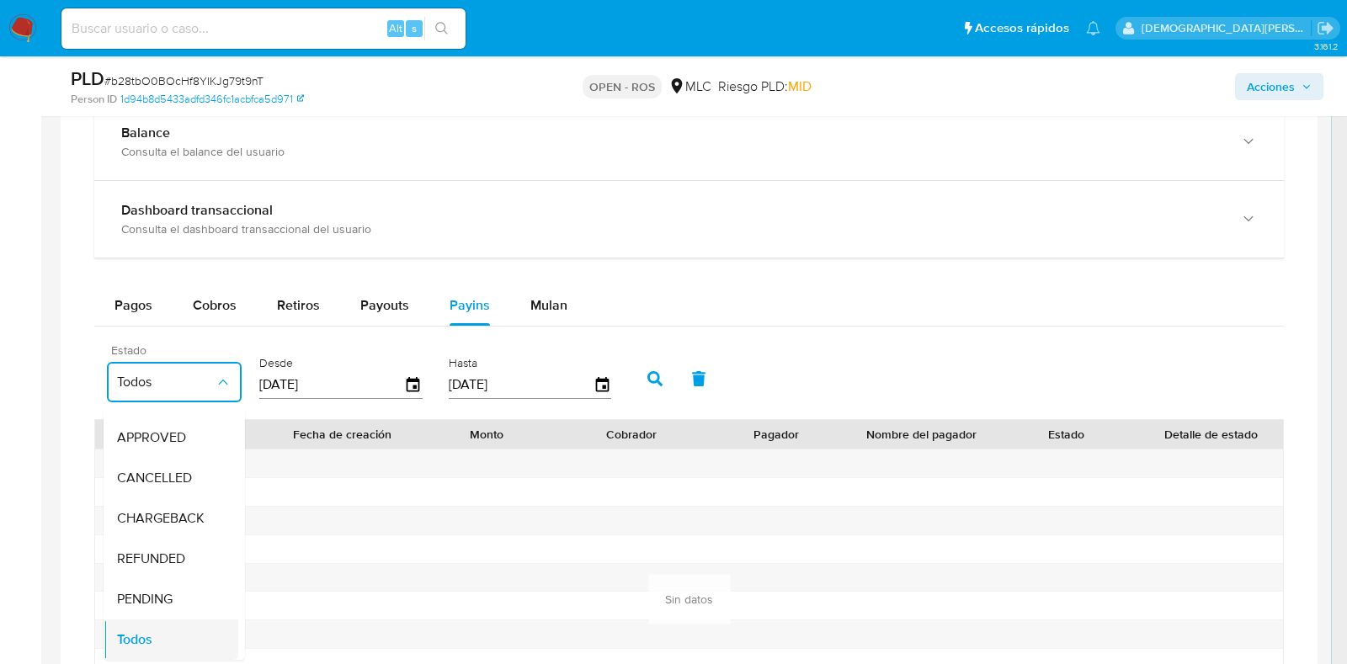
click at [167, 621] on div "Todos" at bounding box center [166, 641] width 98 height 40
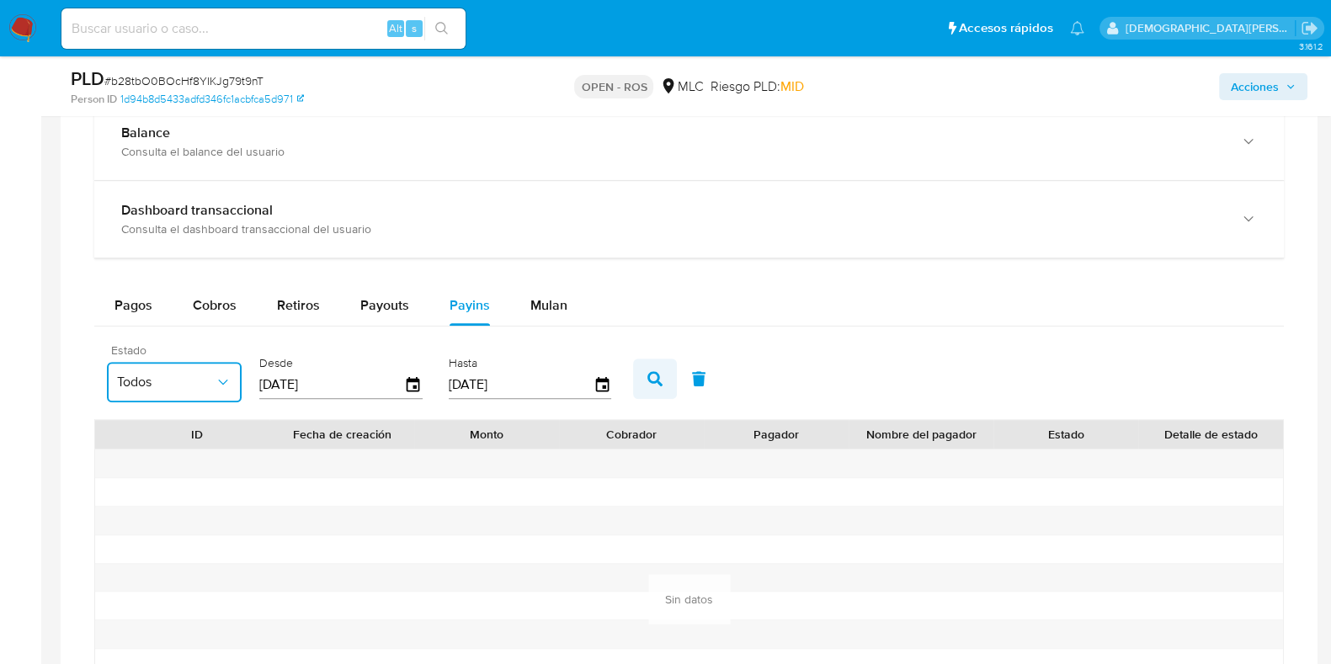
click at [650, 379] on icon "button" at bounding box center [655, 378] width 15 height 15
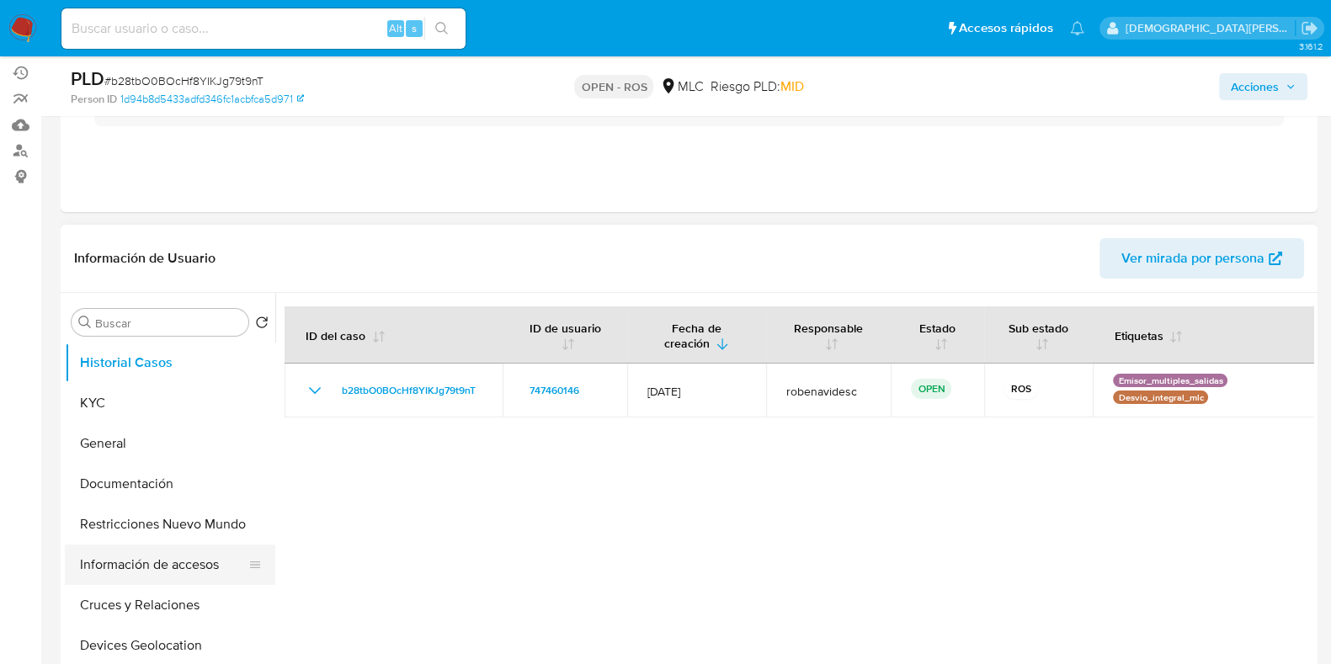
scroll to position [210, 0]
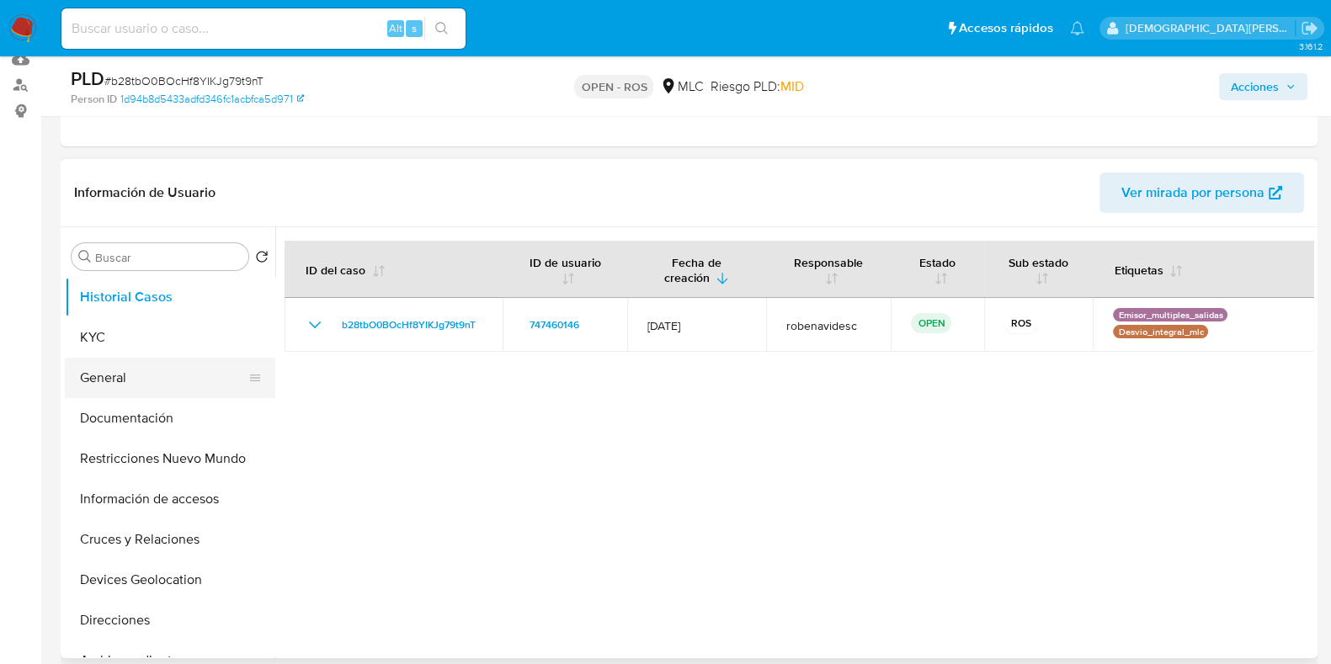
click at [156, 385] on button "General" at bounding box center [163, 378] width 197 height 40
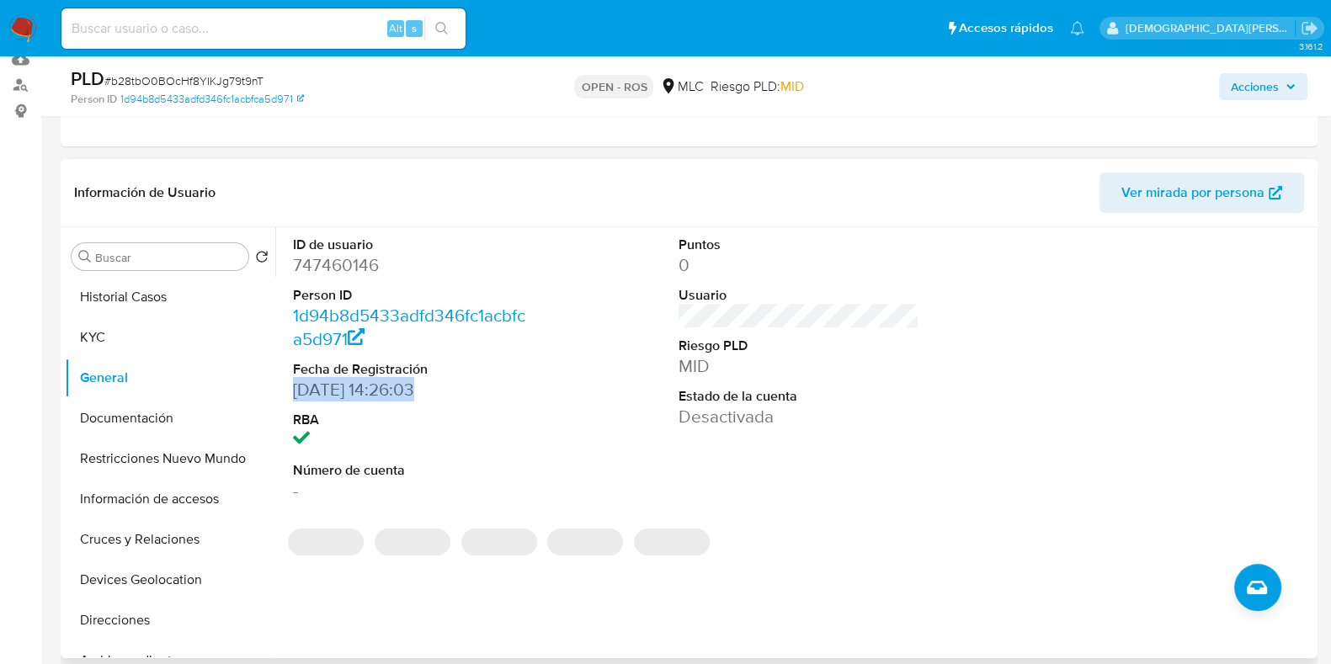
drag, startPoint x: 291, startPoint y: 389, endPoint x: 408, endPoint y: 390, distance: 117.9
click at [408, 390] on div "ID de usuario 747460146 Person ID 1d94b8d5433adfd346fc1acbfca5d971 Fecha de Reg…" at bounding box center [414, 369] width 258 height 285
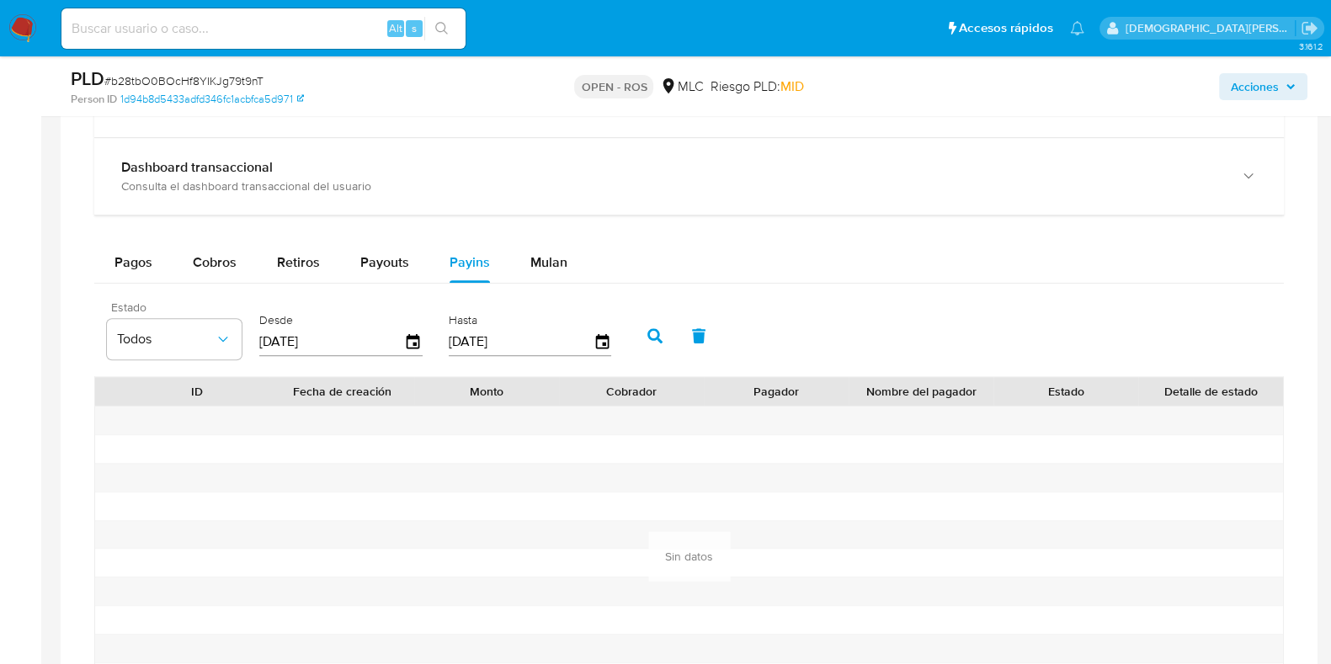
scroll to position [1313, 0]
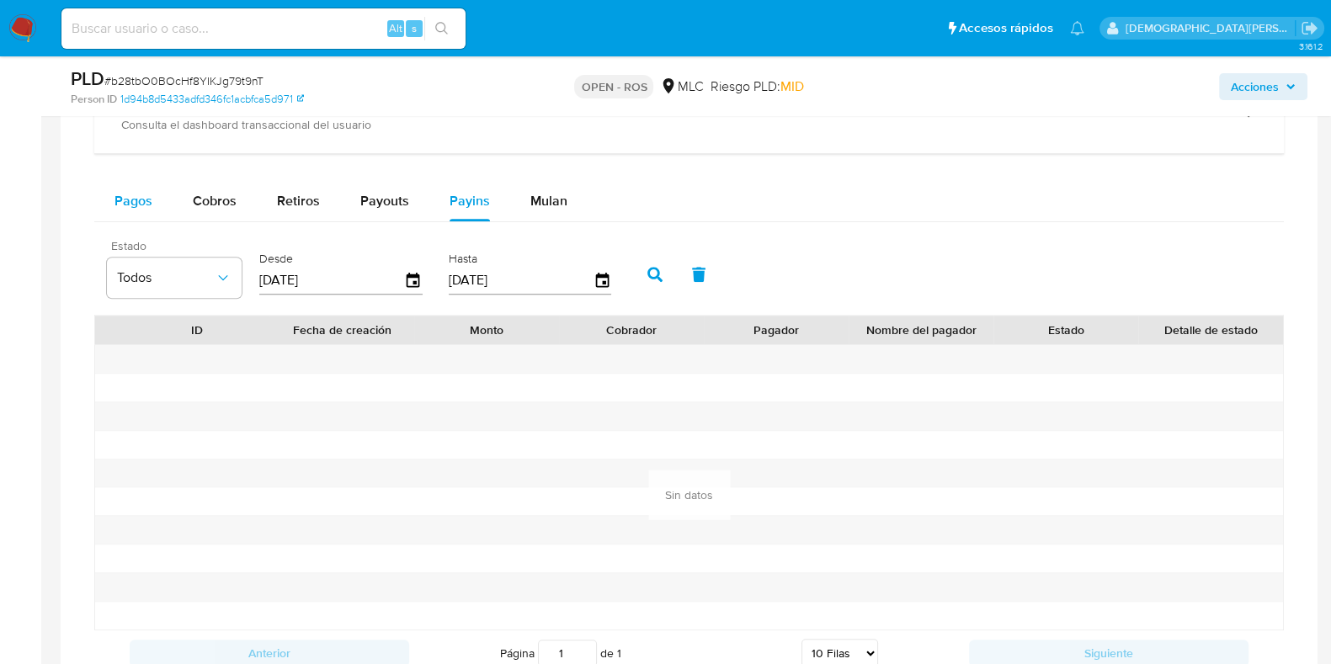
click at [122, 205] on span "Pagos" at bounding box center [134, 200] width 38 height 19
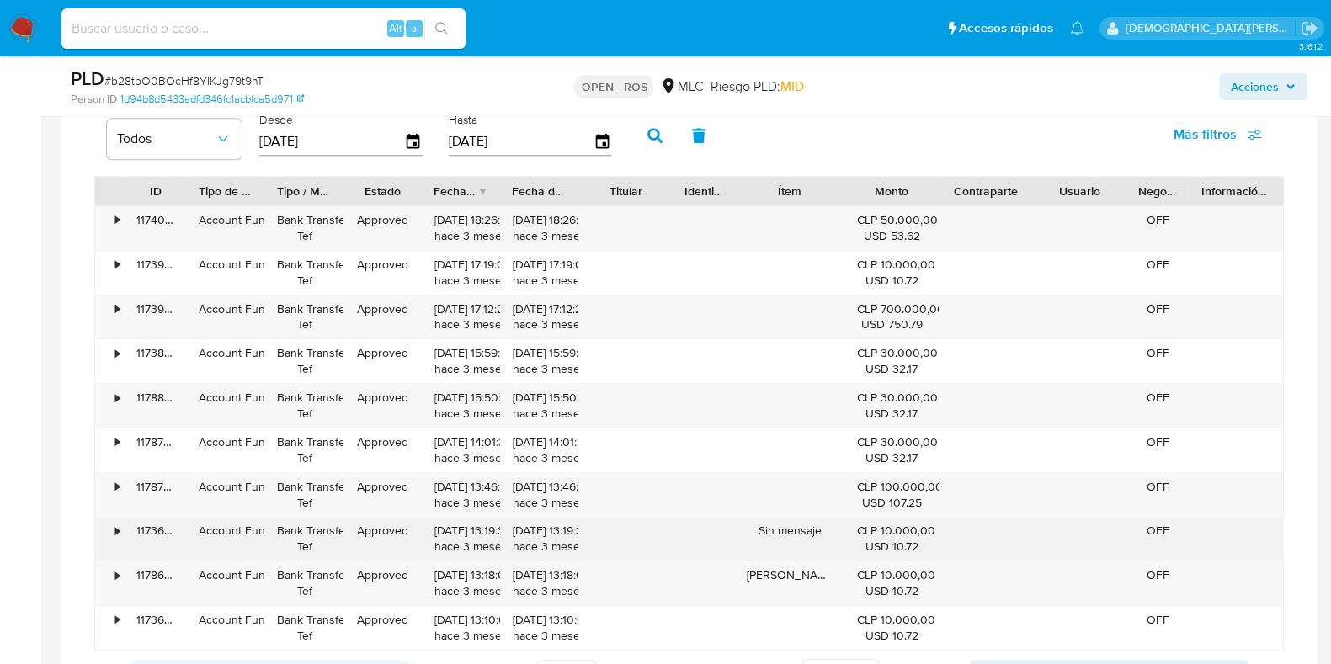
scroll to position [1418, 0]
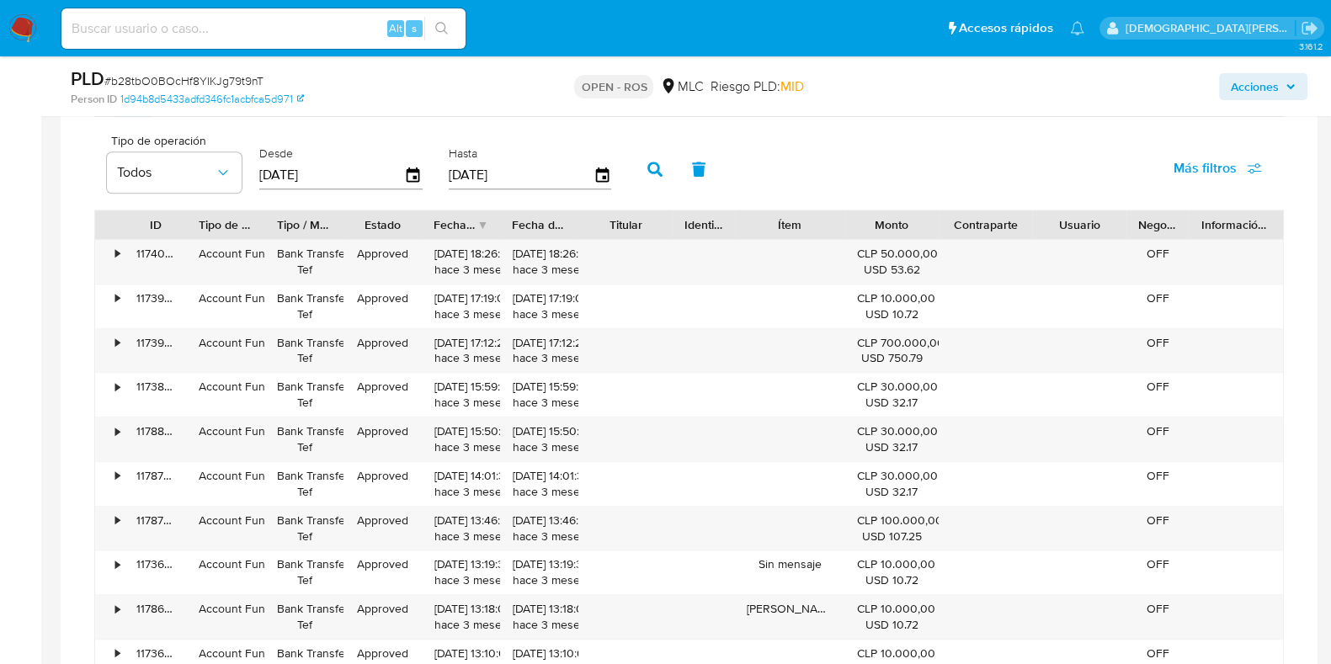
click at [480, 216] on div "Fecha de creación" at bounding box center [461, 225] width 78 height 29
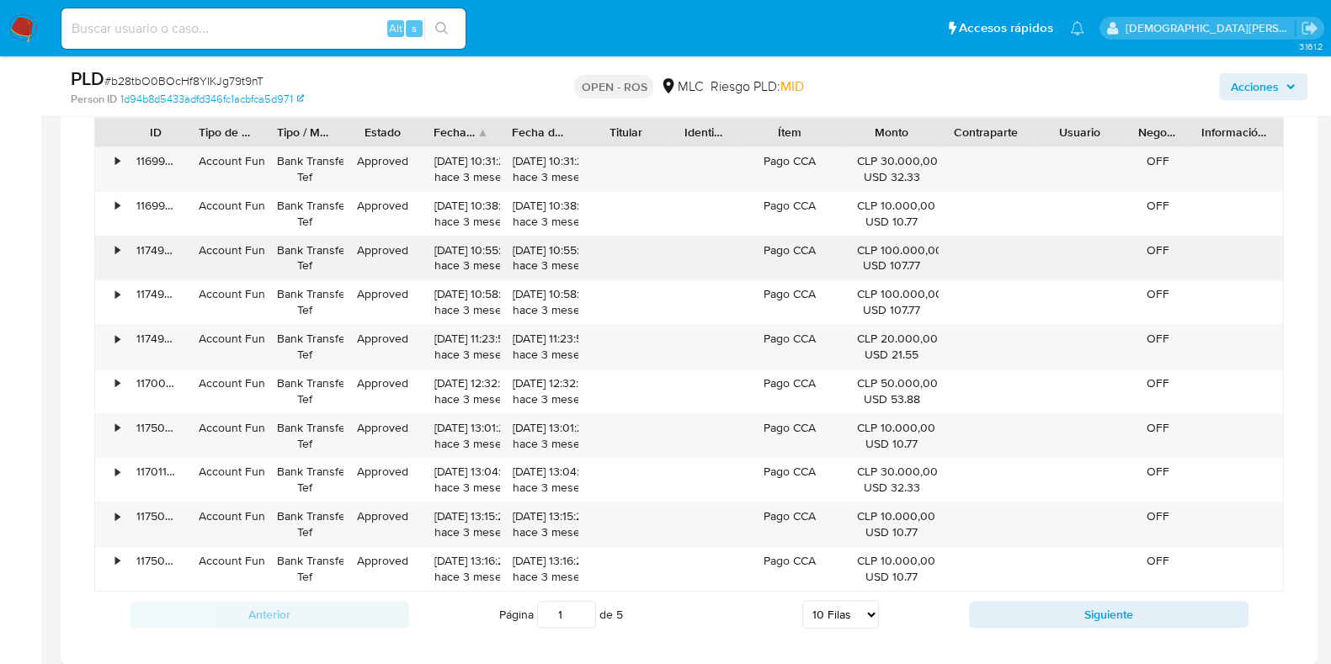
scroll to position [1313, 0]
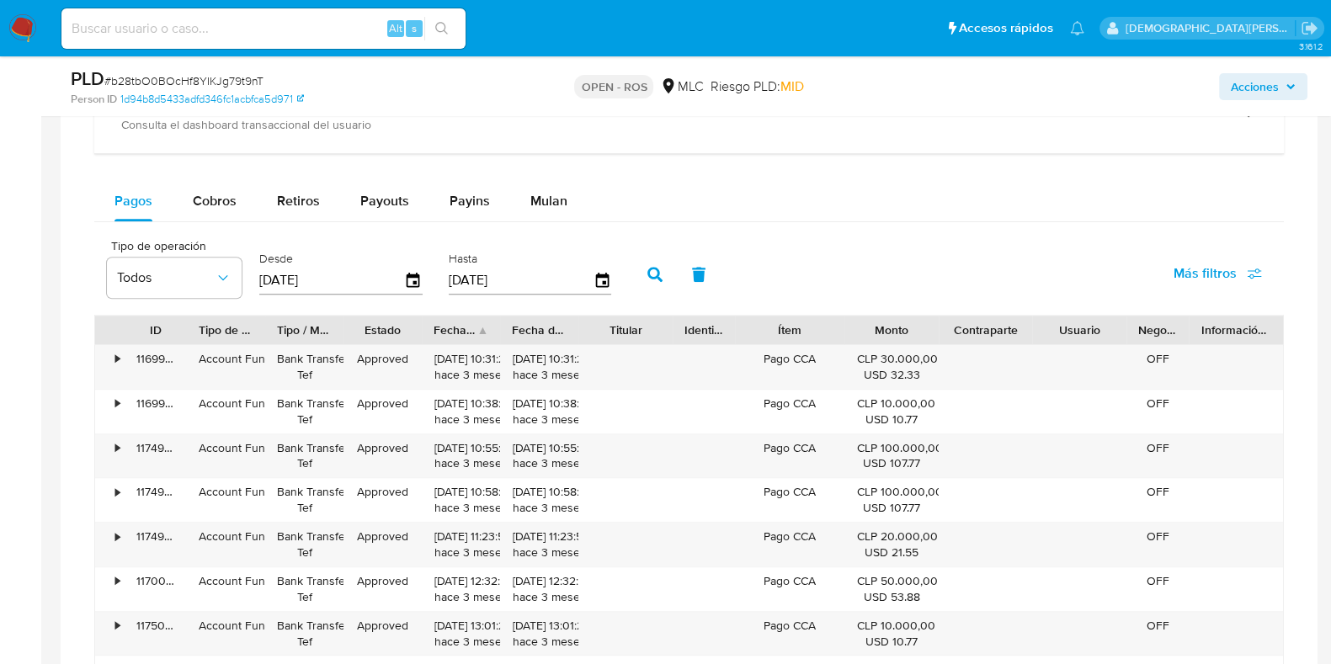
click at [483, 324] on div "Fecha de creación" at bounding box center [461, 330] width 78 height 29
click at [468, 198] on span "Payins" at bounding box center [470, 200] width 40 height 19
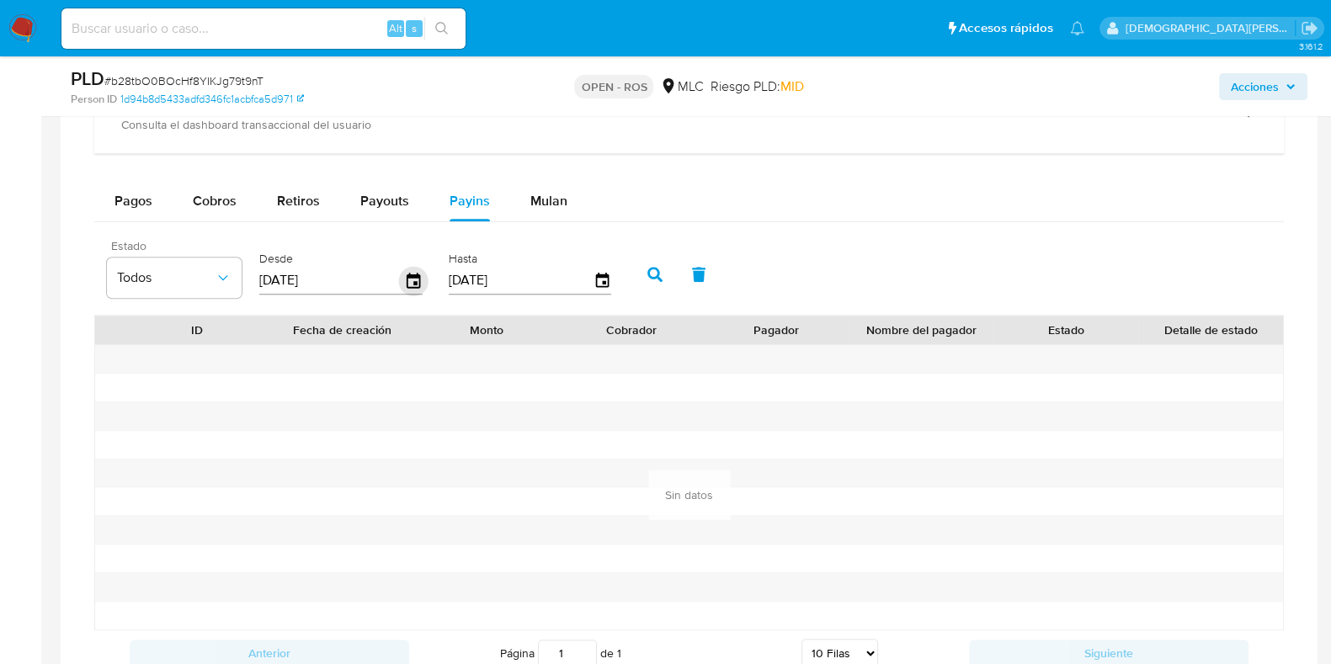
click at [413, 275] on icon "button" at bounding box center [413, 280] width 29 height 29
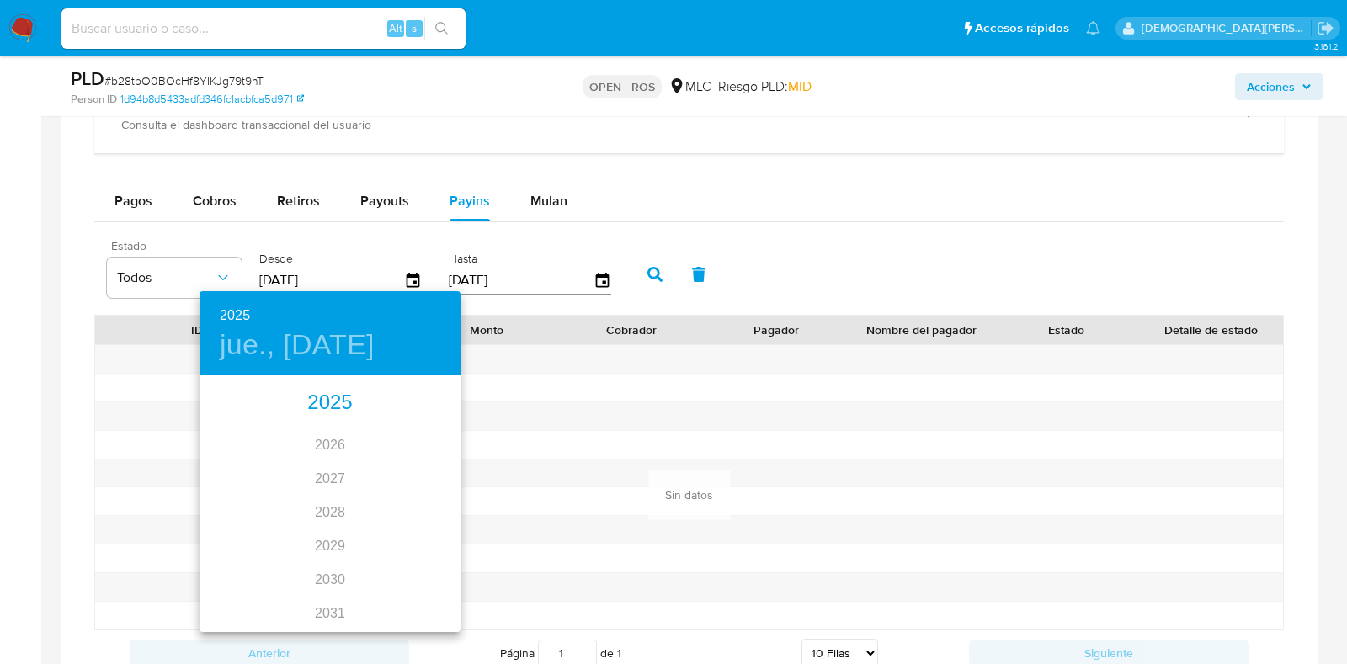
click at [318, 397] on div "2025" at bounding box center [330, 404] width 261 height 34
click at [224, 520] on div "jul." at bounding box center [243, 535] width 87 height 63
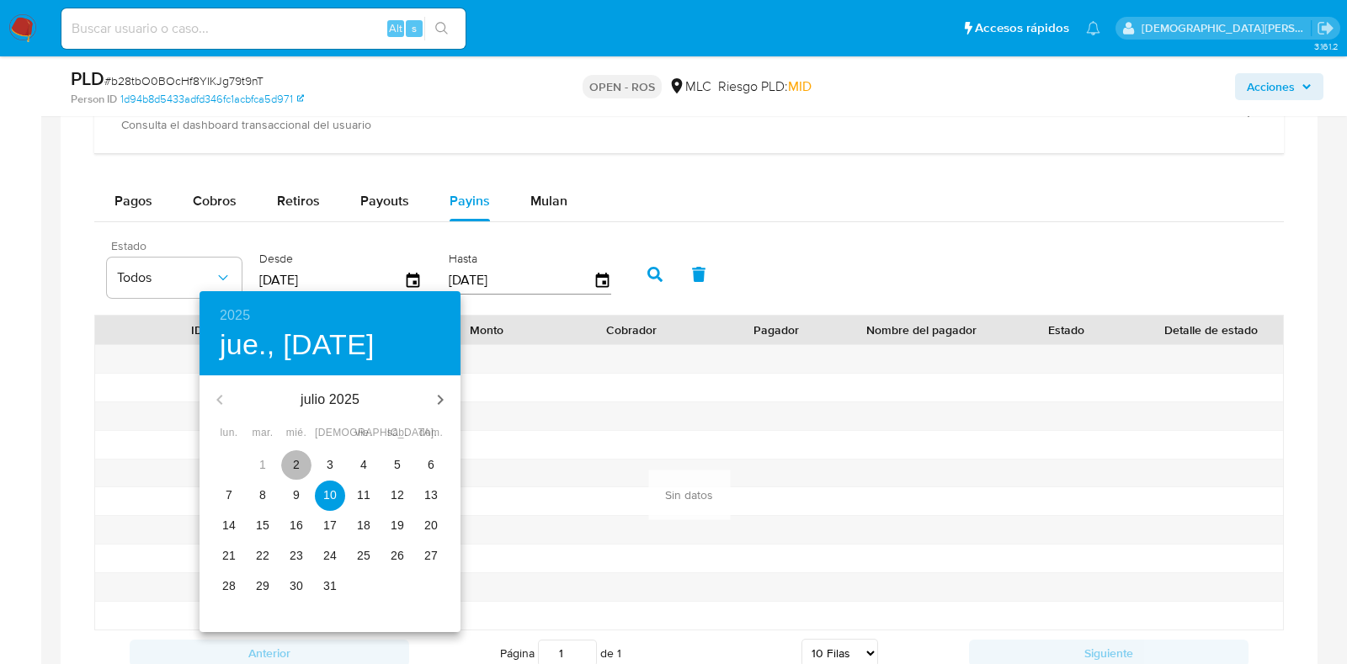
click at [299, 461] on p "2" at bounding box center [296, 464] width 7 height 17
type input "02/07/2025"
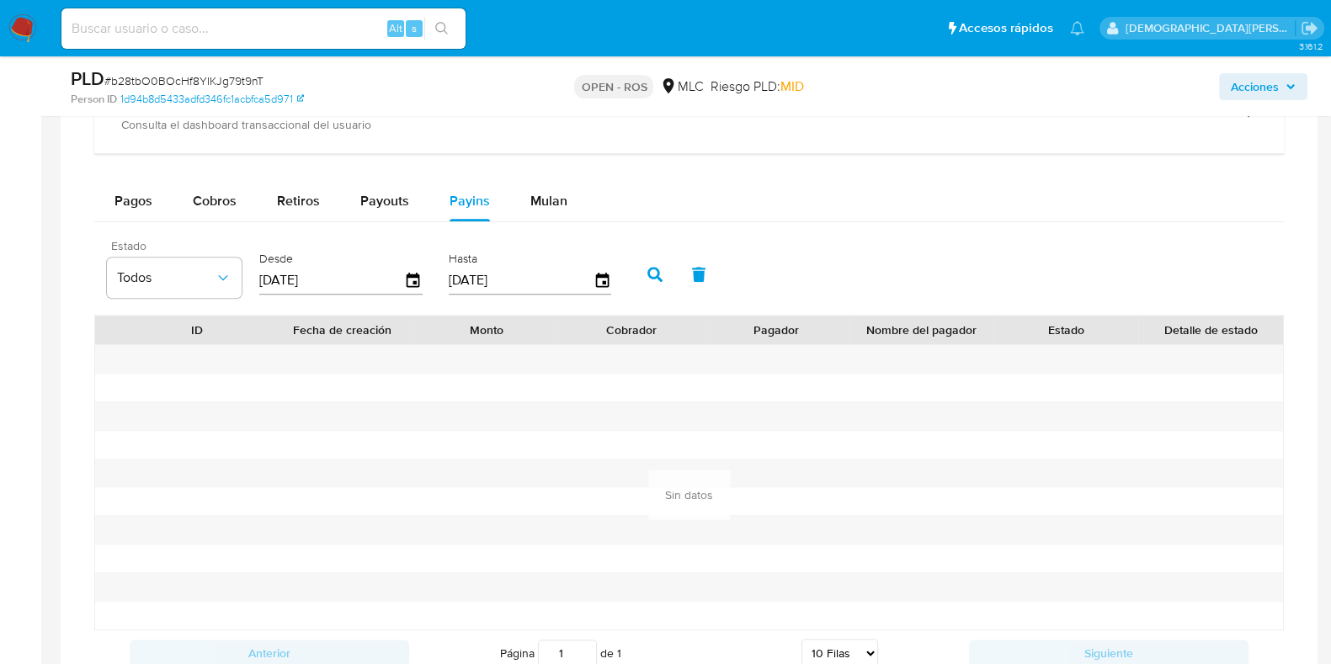
click at [661, 268] on button "button" at bounding box center [655, 274] width 44 height 40
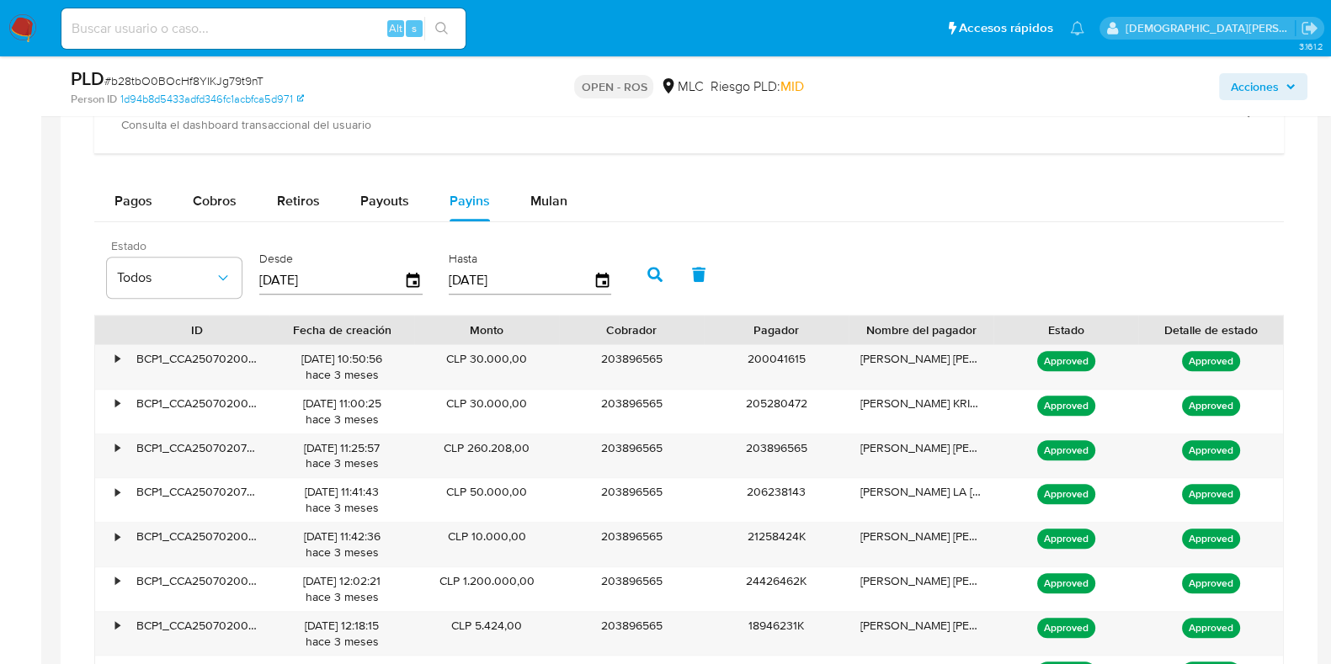
click at [648, 269] on icon "button" at bounding box center [655, 274] width 15 height 15
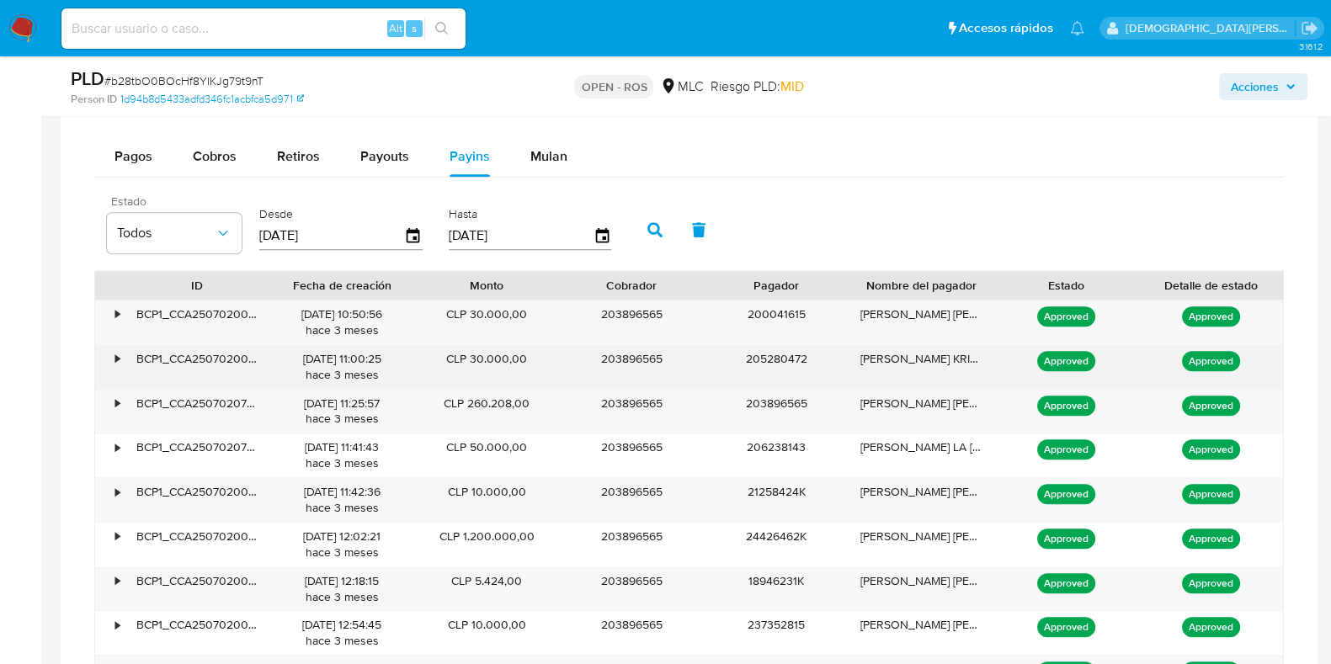
scroll to position [1418, 0]
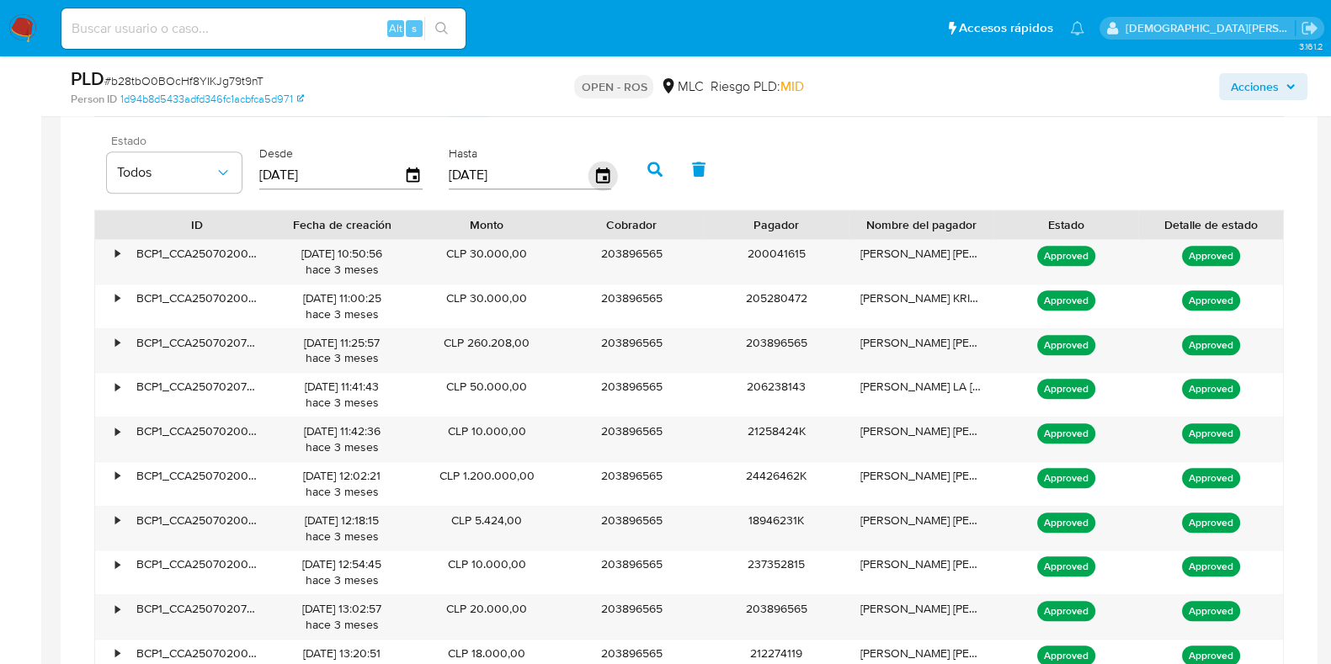
click at [590, 171] on icon "button" at bounding box center [602, 175] width 29 height 29
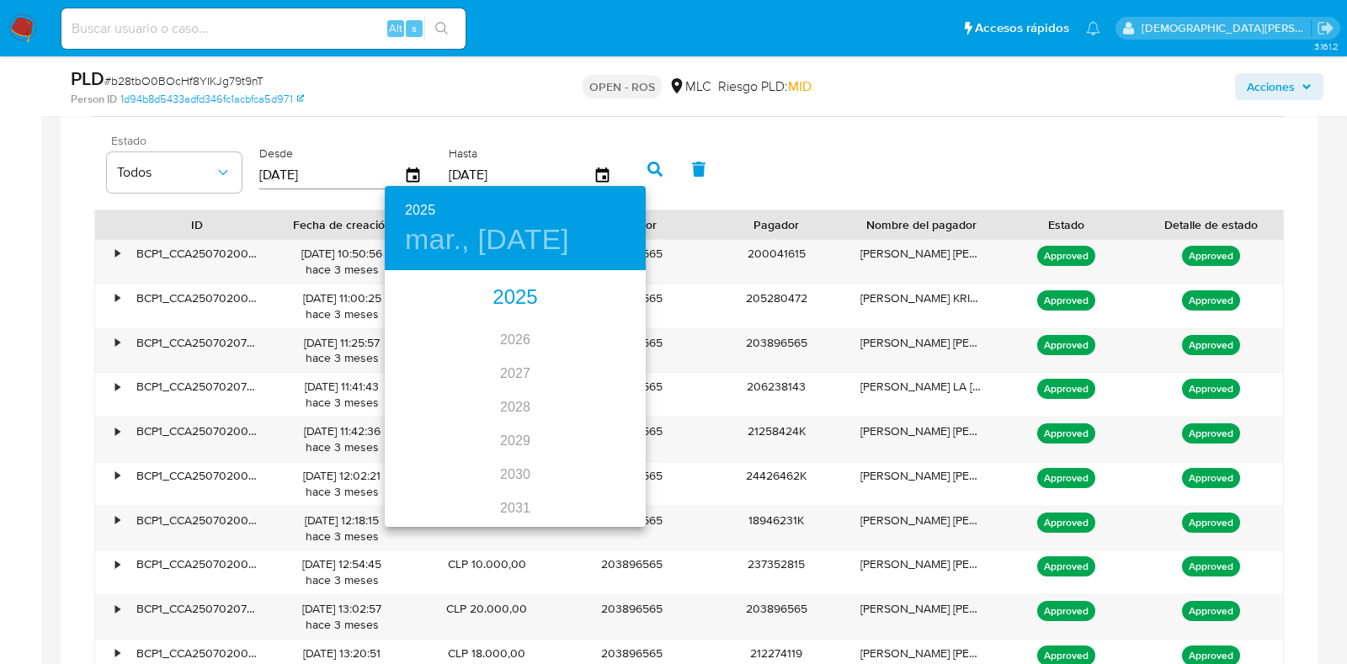
click at [499, 298] on div "2025" at bounding box center [515, 298] width 261 height 34
click at [859, 121] on div at bounding box center [673, 332] width 1347 height 664
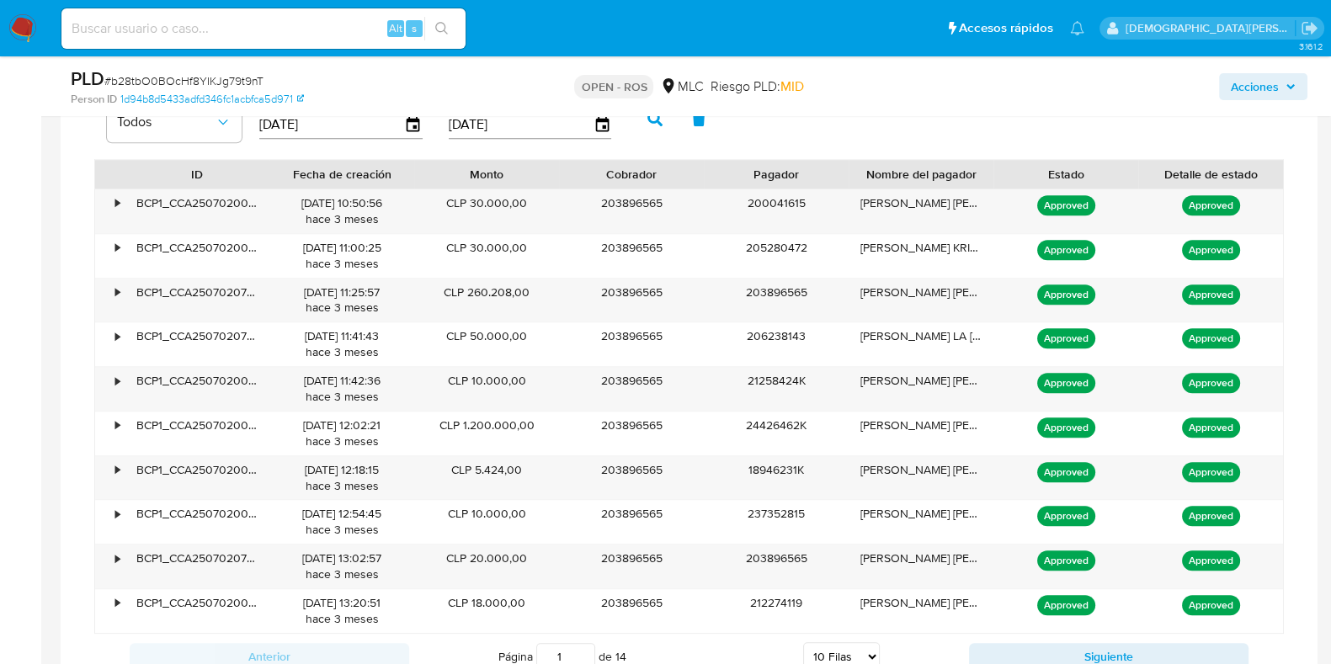
scroll to position [1313, 0]
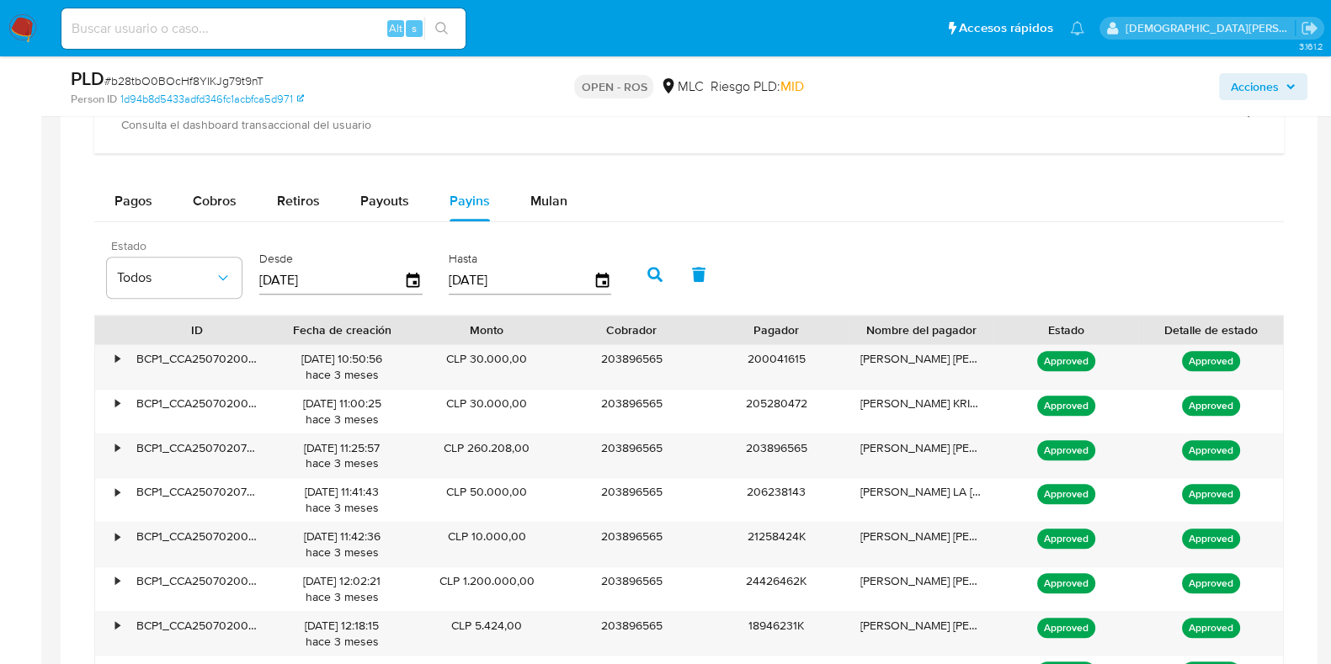
click at [653, 270] on icon "button" at bounding box center [655, 274] width 15 height 15
click at [206, 195] on span "Cobros" at bounding box center [215, 200] width 44 height 19
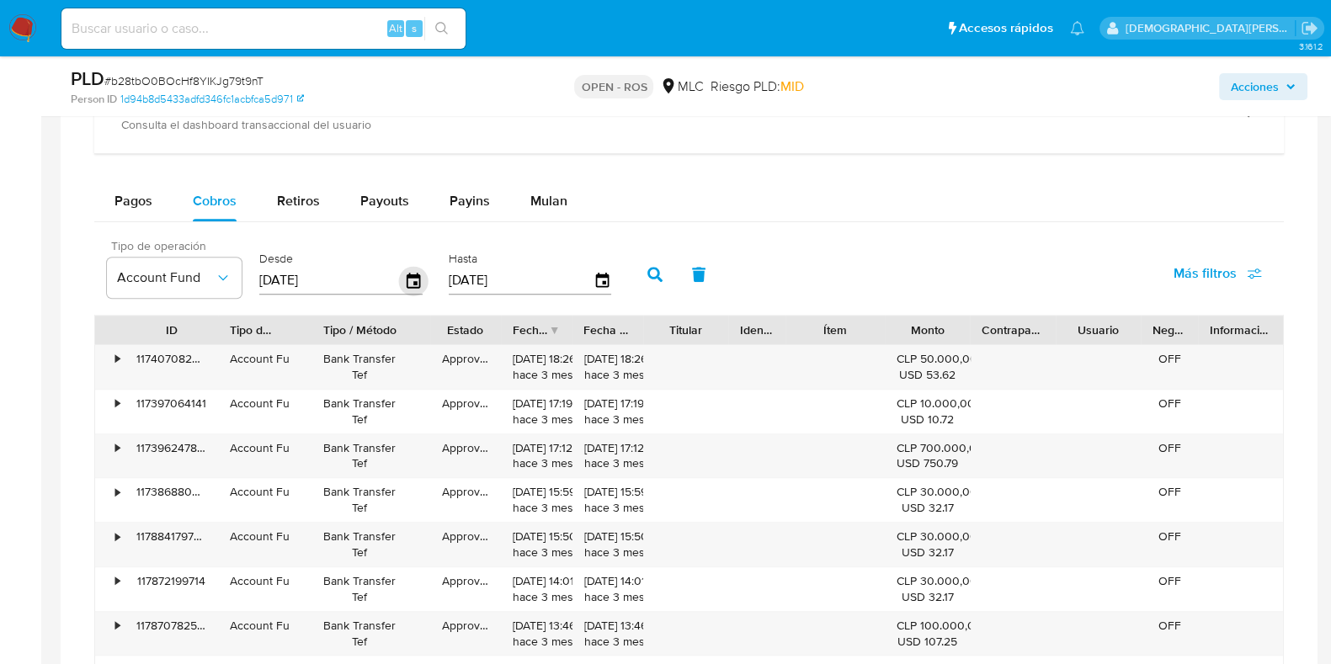
click at [413, 280] on icon "button" at bounding box center [413, 280] width 29 height 29
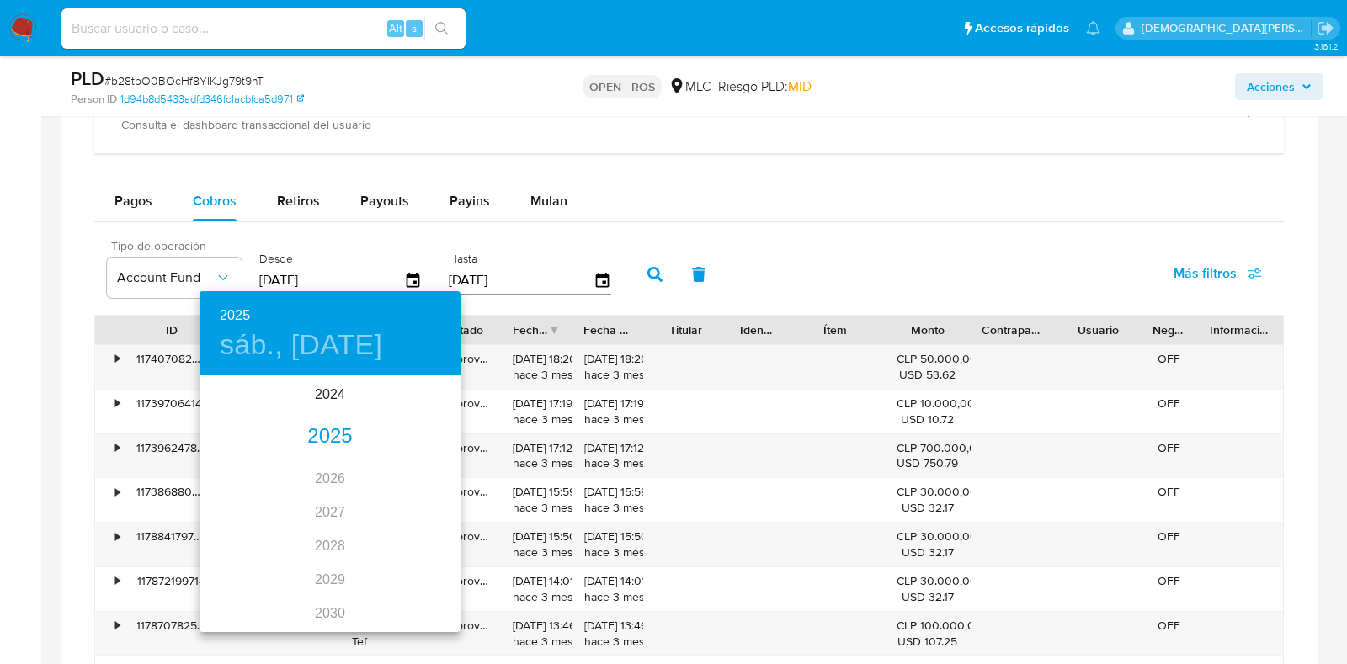
click at [328, 431] on div "2025" at bounding box center [330, 437] width 261 height 34
click at [234, 536] on div "jul." at bounding box center [243, 535] width 87 height 63
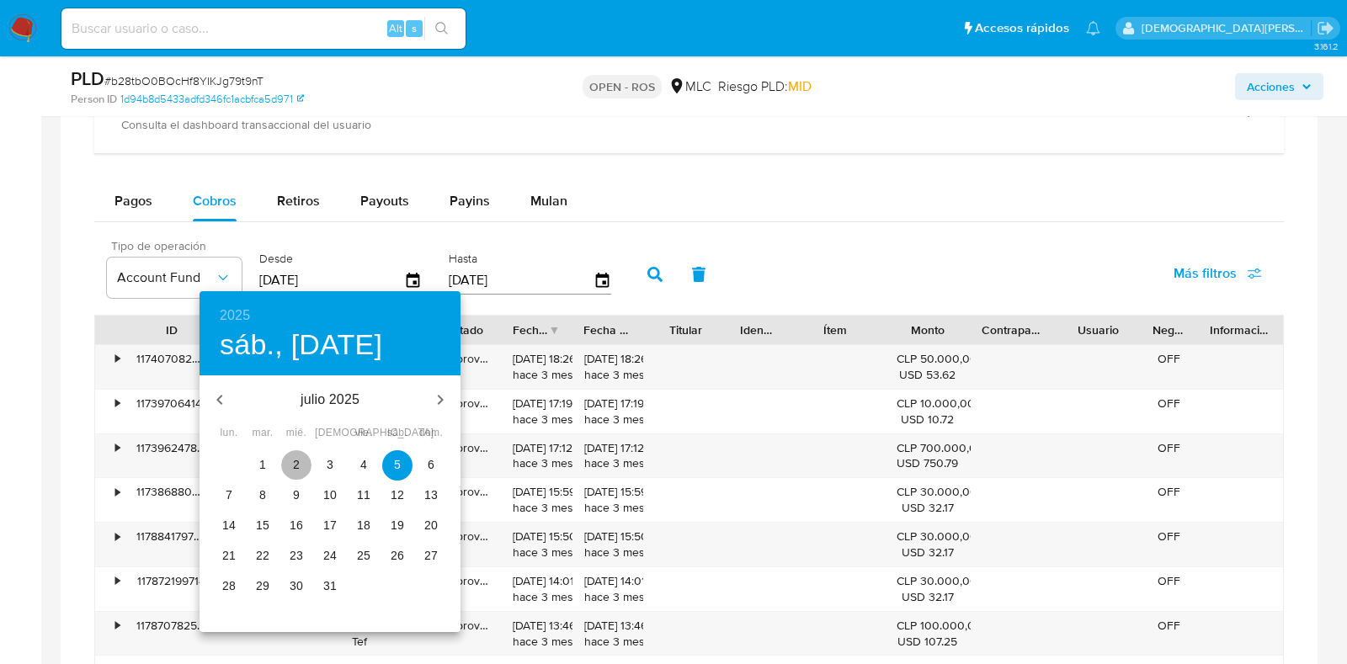
click at [301, 467] on span "2" at bounding box center [296, 464] width 30 height 17
type input "02/07/2025"
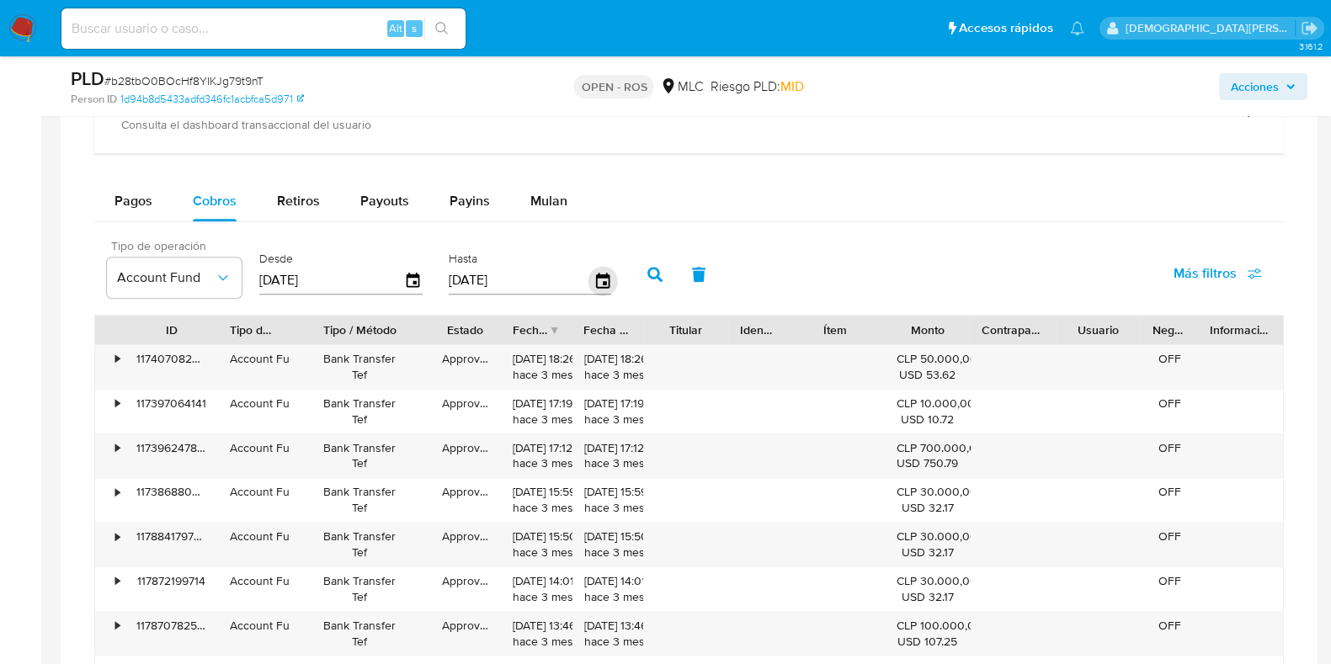
click at [595, 273] on icon "button" at bounding box center [601, 280] width 13 height 15
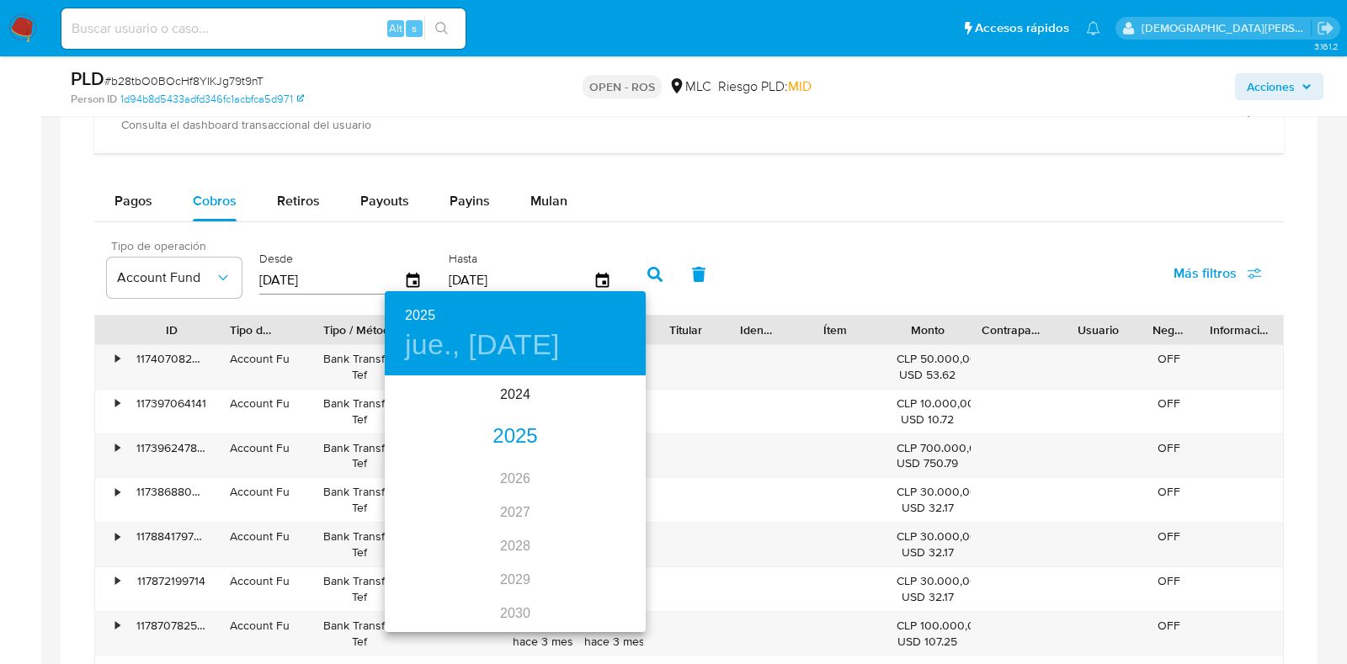
click at [512, 442] on div "2025" at bounding box center [515, 437] width 261 height 34
click at [429, 536] on div "jul." at bounding box center [428, 535] width 87 height 63
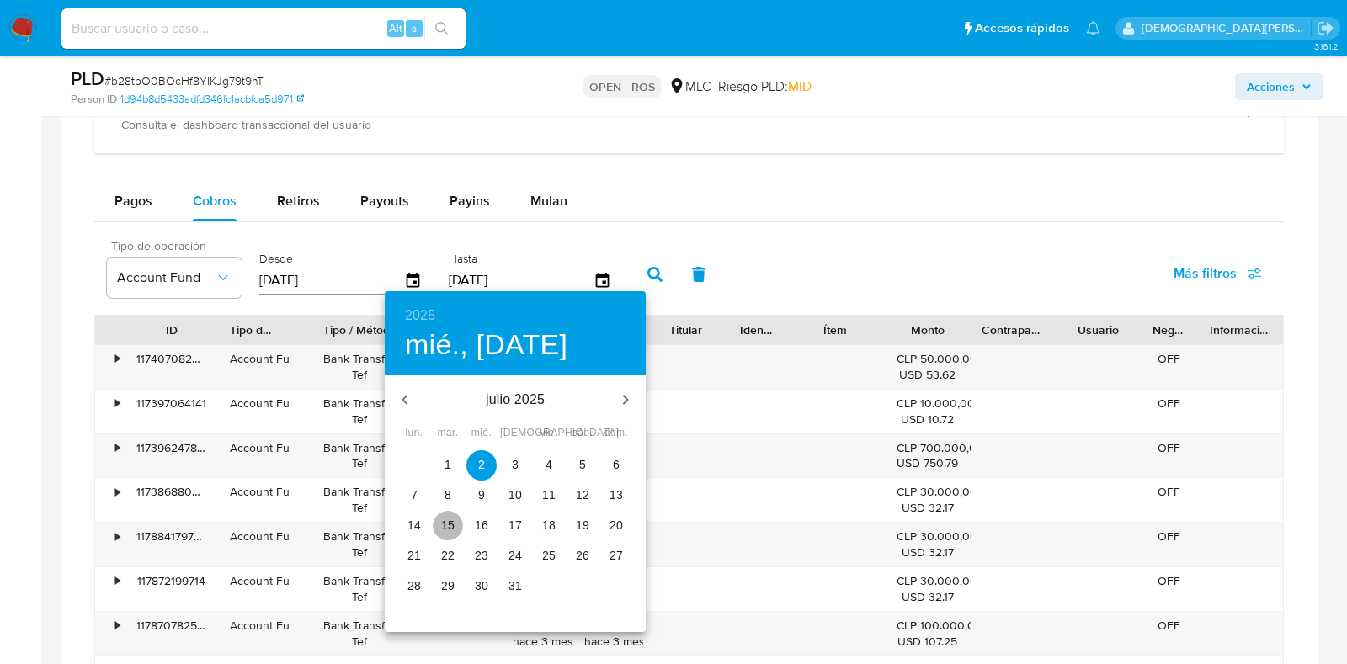
click at [452, 525] on p "15" at bounding box center [447, 525] width 13 height 17
type input "15/07/2025"
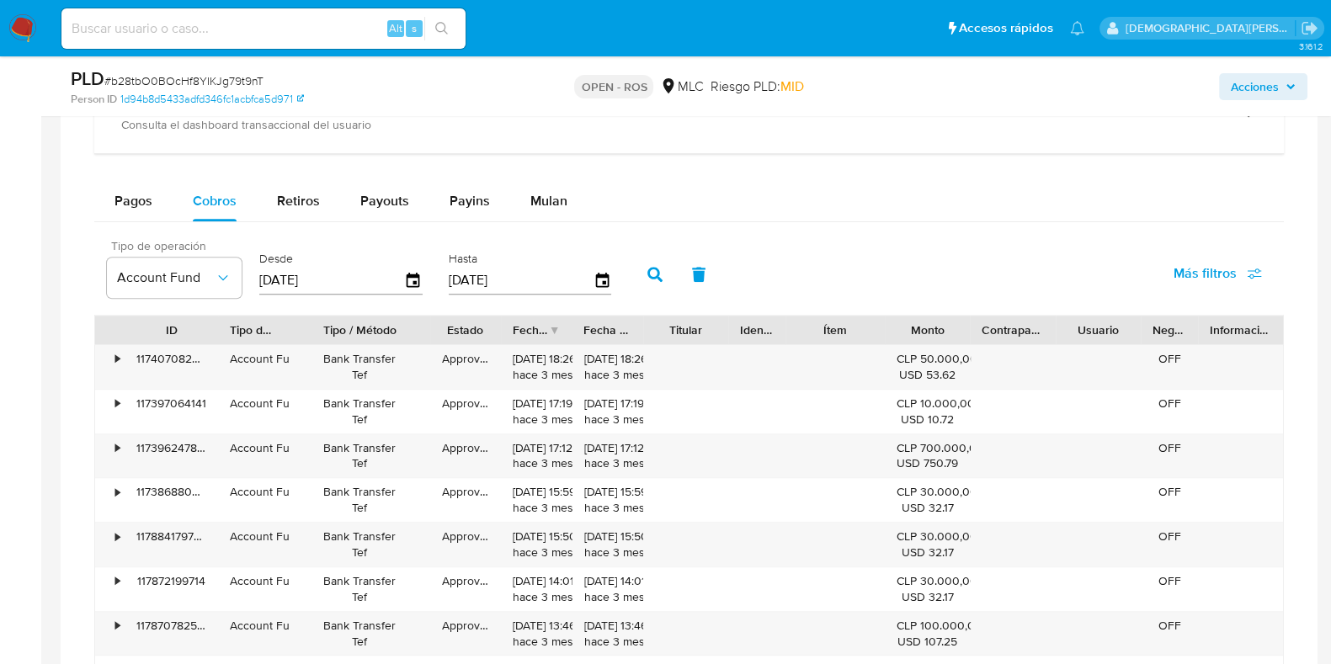
click at [650, 267] on icon "button" at bounding box center [655, 274] width 15 height 15
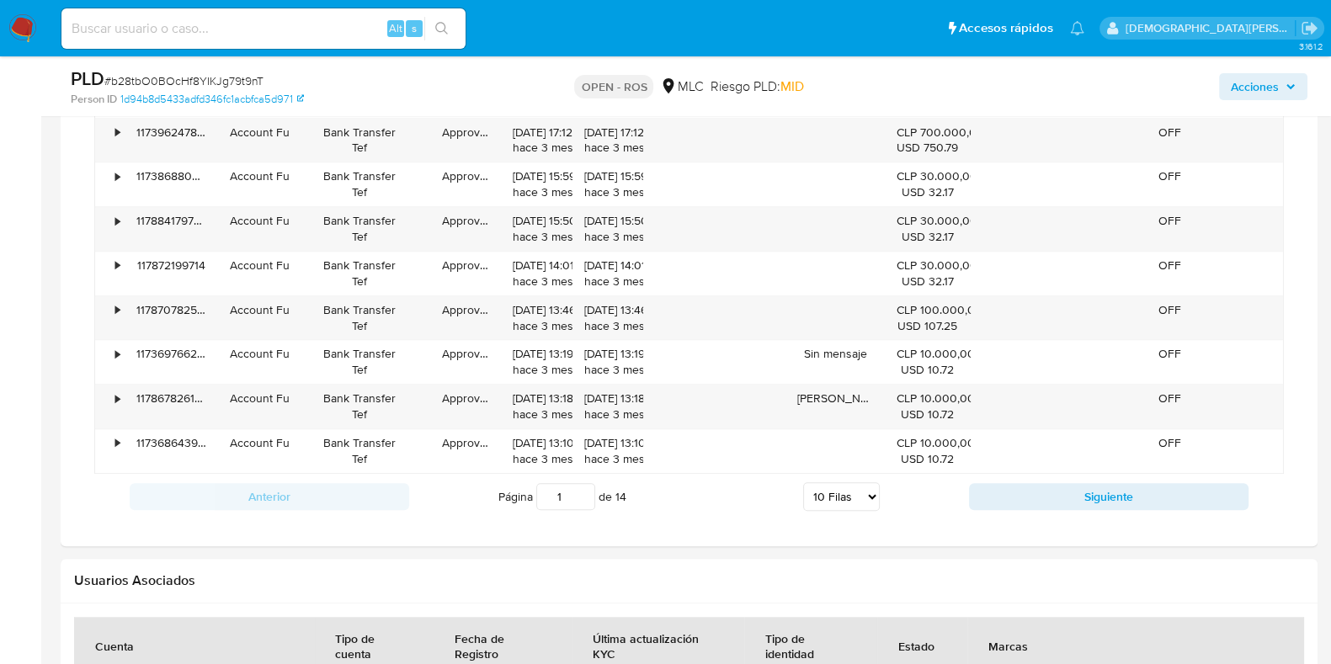
click at [848, 499] on select "5 Filas 10 Filas 20 Filas 25 Filas 50 Filas 100 Filas" at bounding box center [841, 497] width 77 height 29
click at [848, 501] on select "5 Filas 10 Filas 20 Filas 25 Filas 50 Filas 100 Filas" at bounding box center [841, 497] width 77 height 29
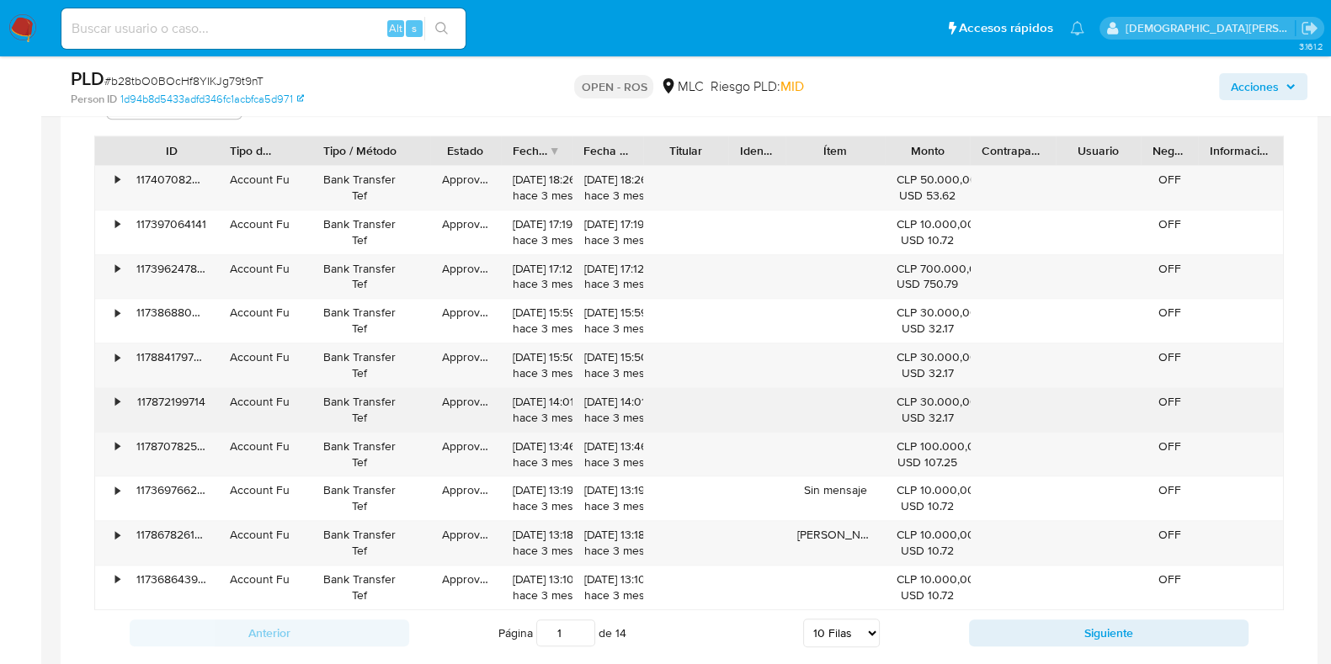
scroll to position [1523, 0]
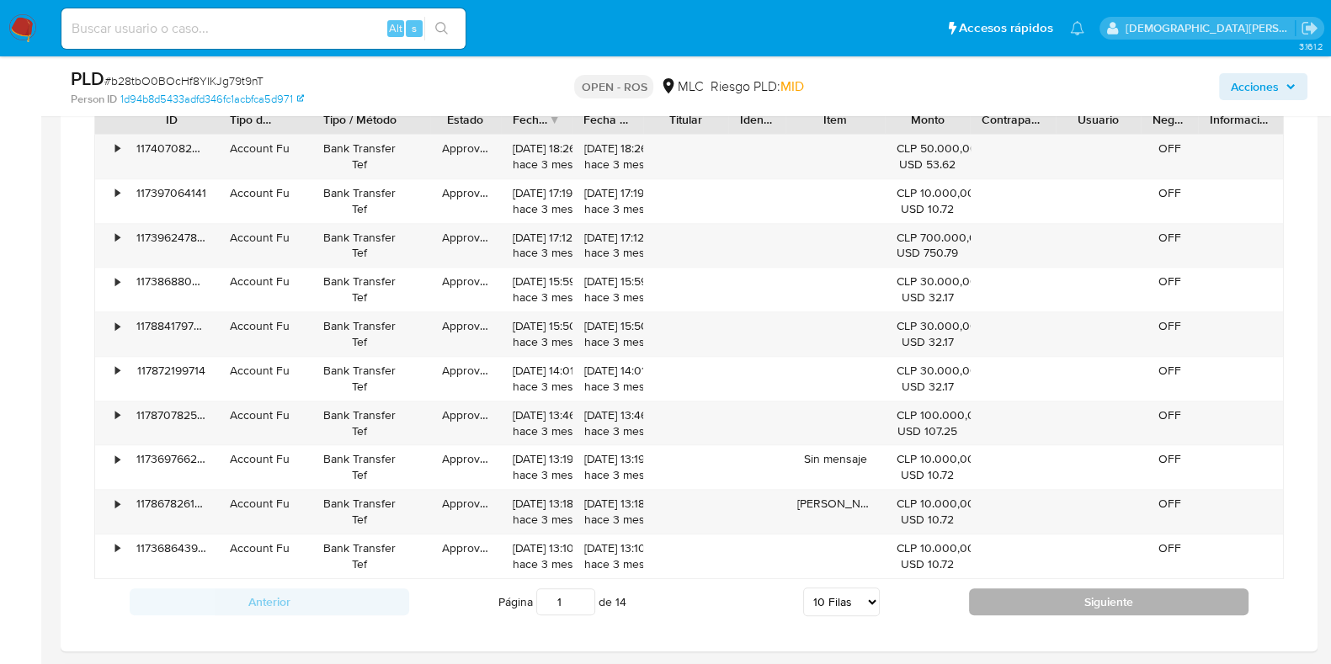
click at [1043, 595] on button "Siguiente" at bounding box center [1109, 602] width 280 height 27
type input "2"
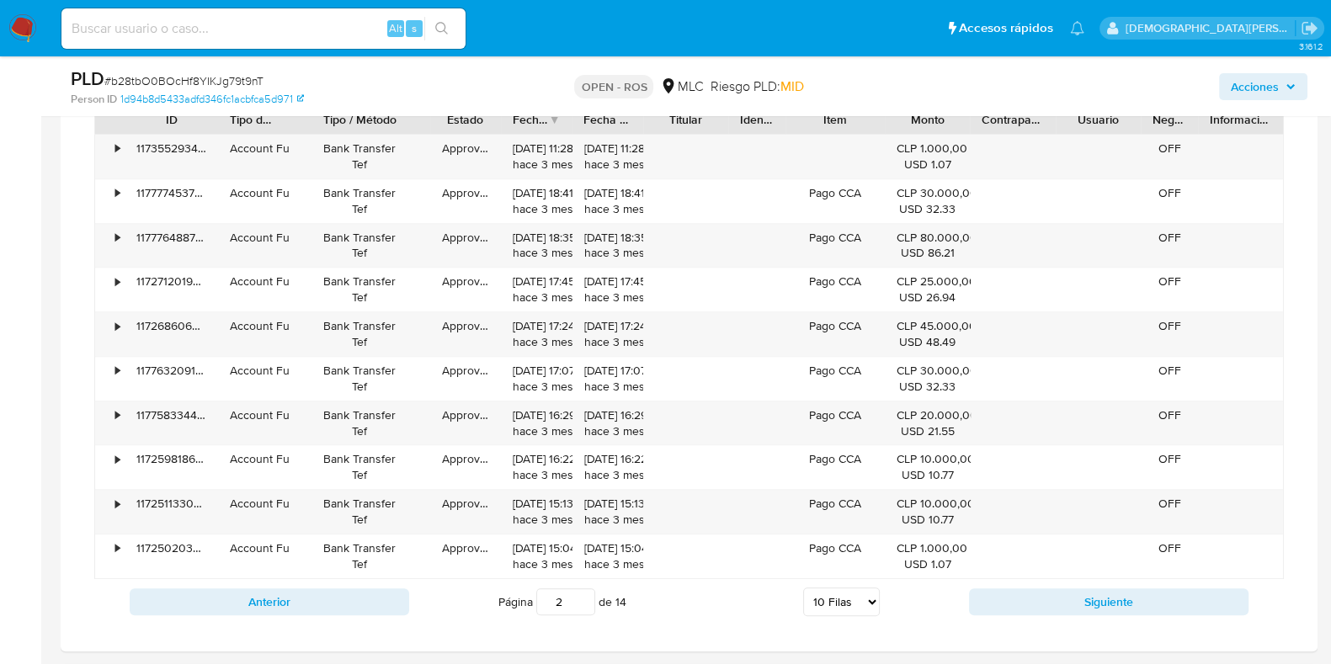
click at [570, 598] on input "2" at bounding box center [565, 602] width 59 height 27
type input "14"
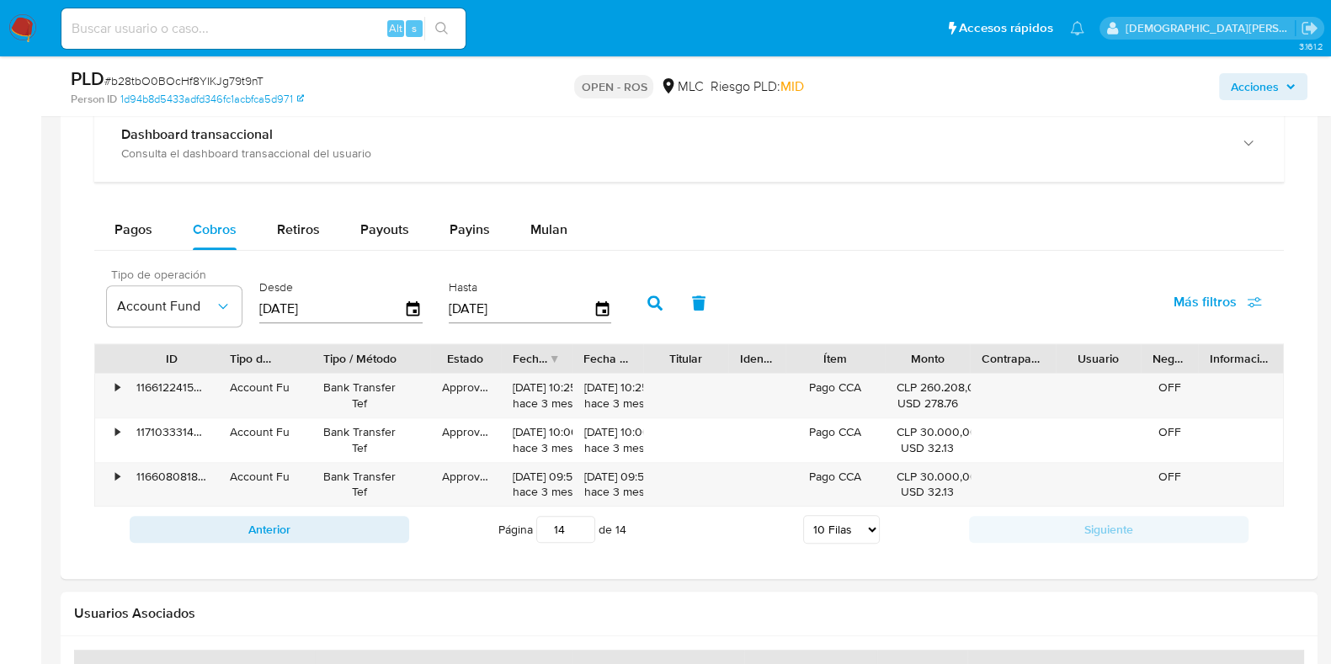
scroll to position [1208, 0]
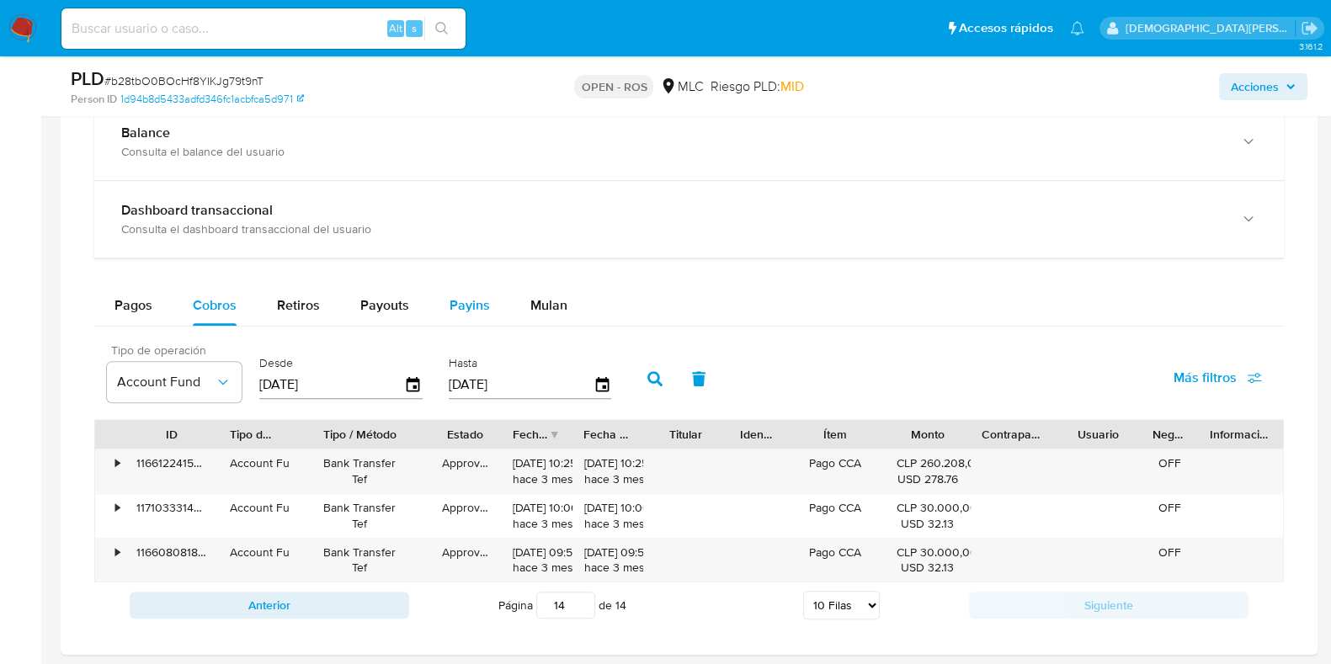
click at [481, 301] on span "Payins" at bounding box center [470, 305] width 40 height 19
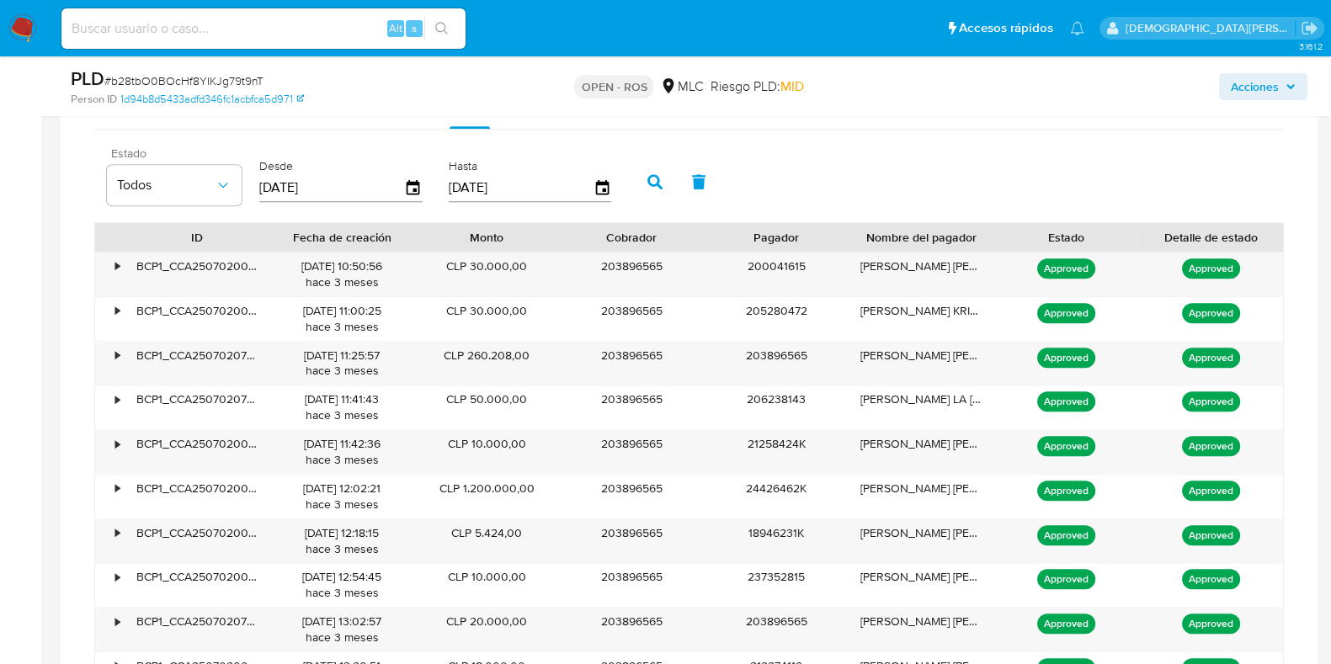
scroll to position [1735, 0]
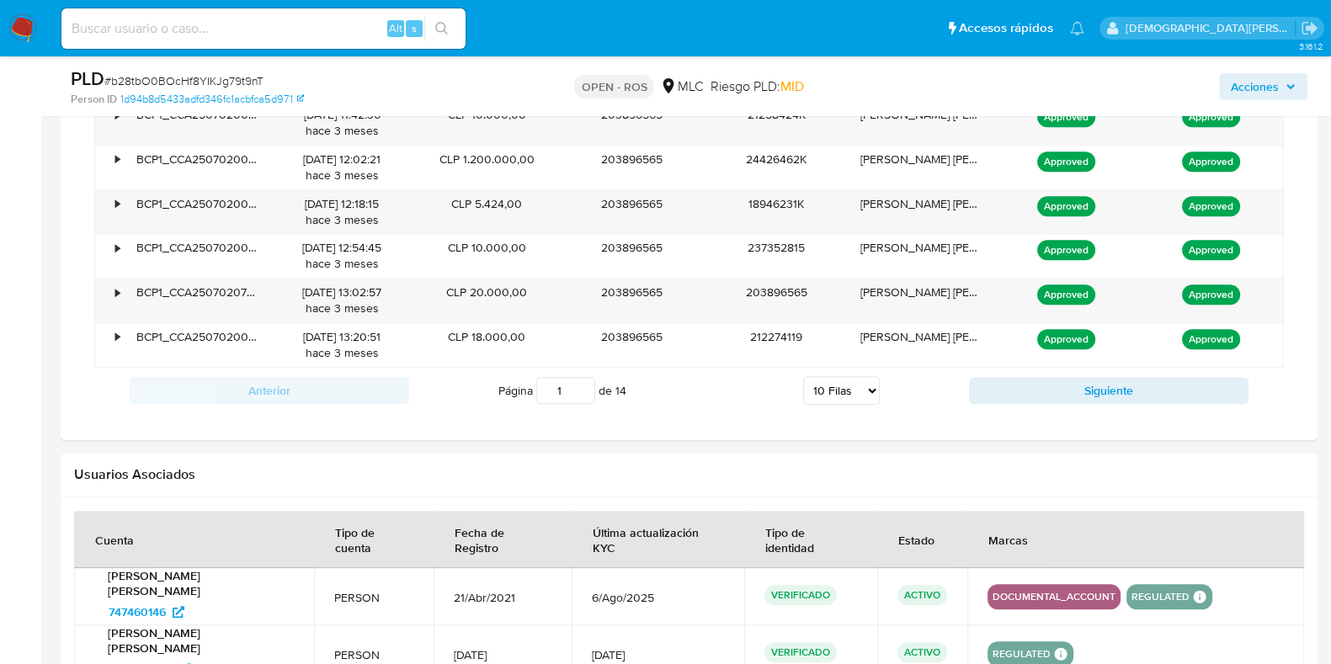
click at [563, 404] on input "1" at bounding box center [565, 390] width 59 height 27
type input "14"
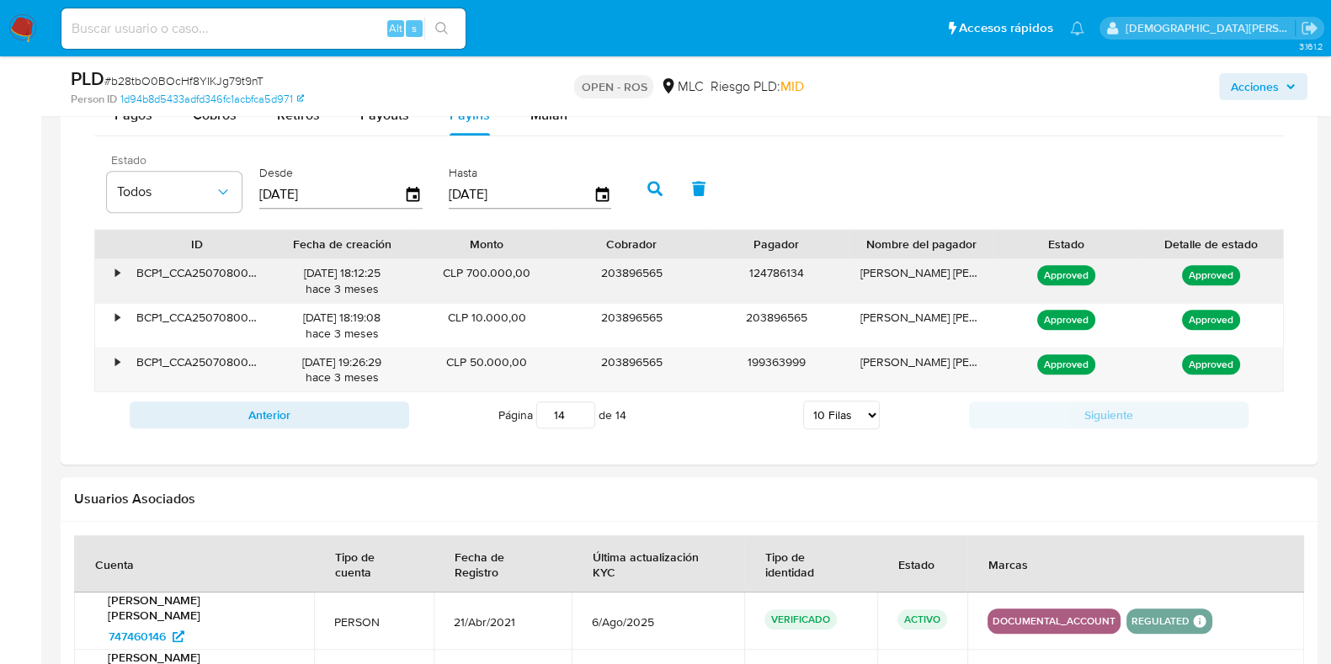
scroll to position [1267, 0]
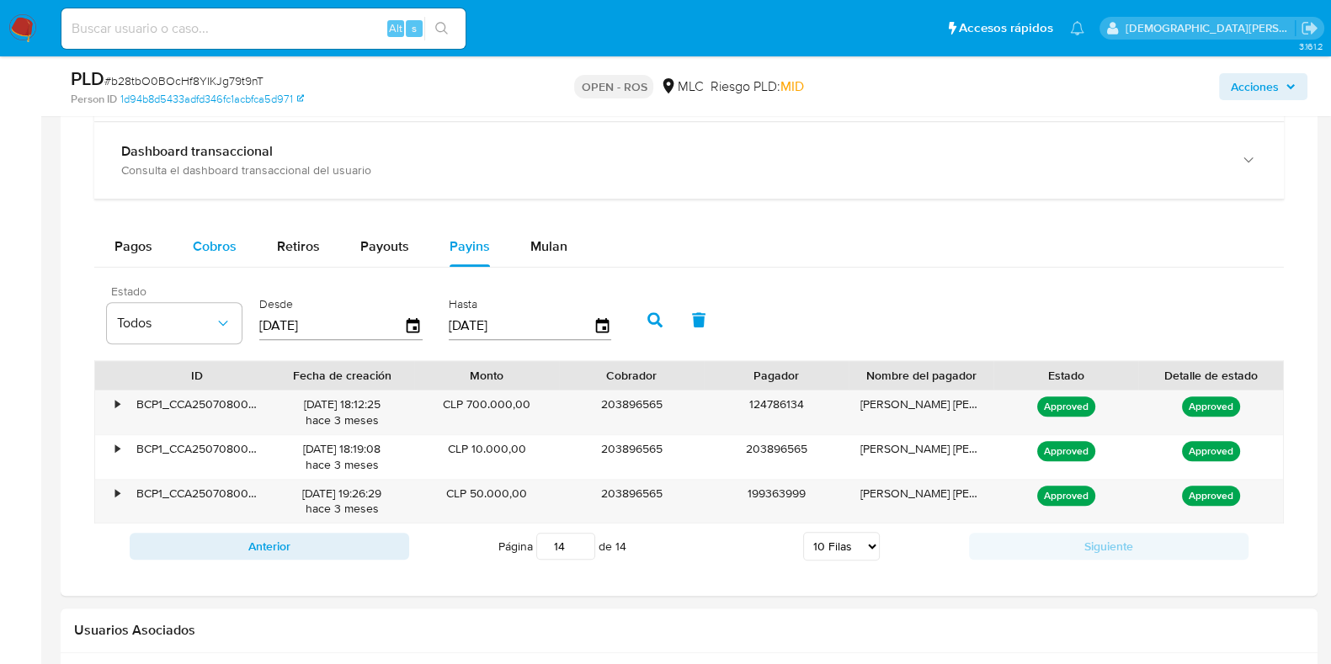
click at [222, 249] on span "Cobros" at bounding box center [215, 246] width 44 height 19
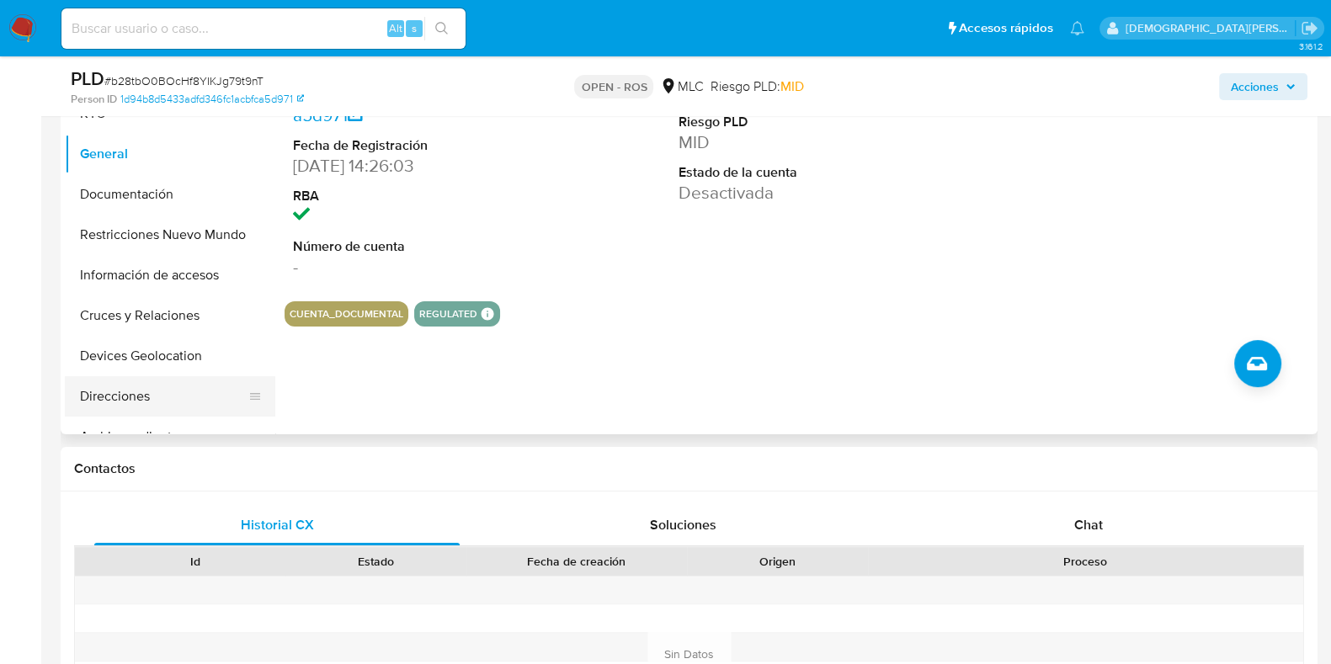
scroll to position [304, 0]
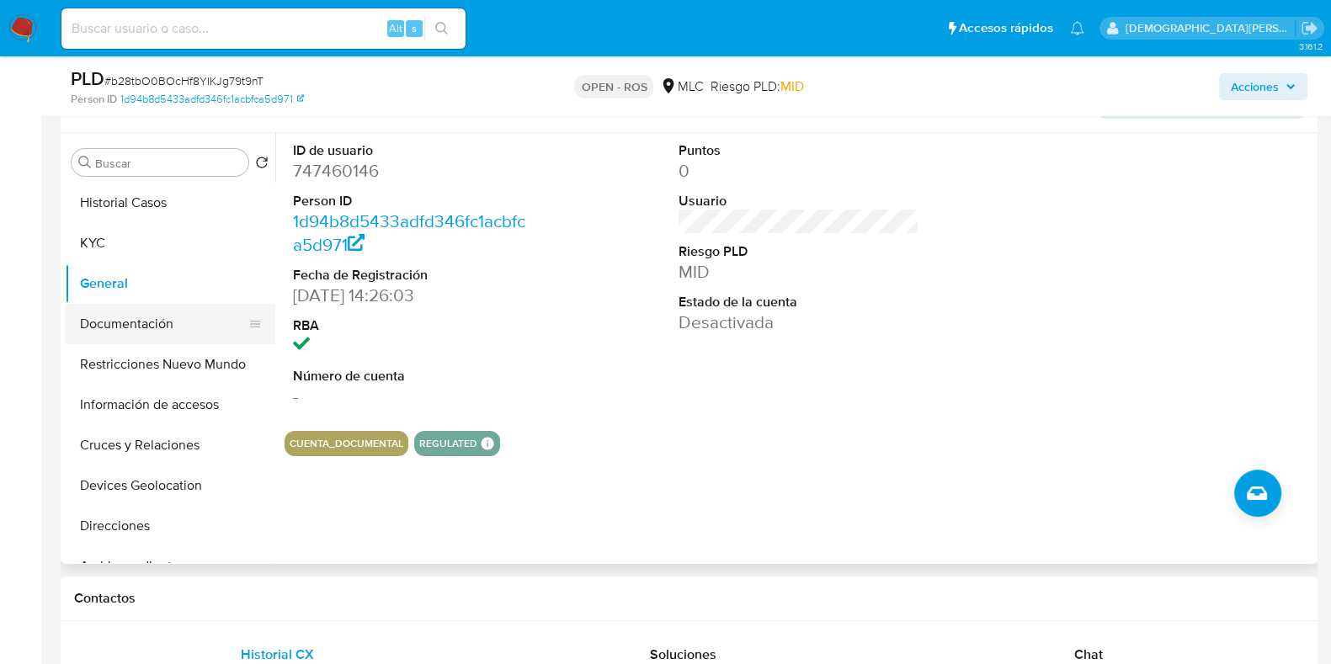
click at [117, 317] on button "Documentación" at bounding box center [163, 324] width 197 height 40
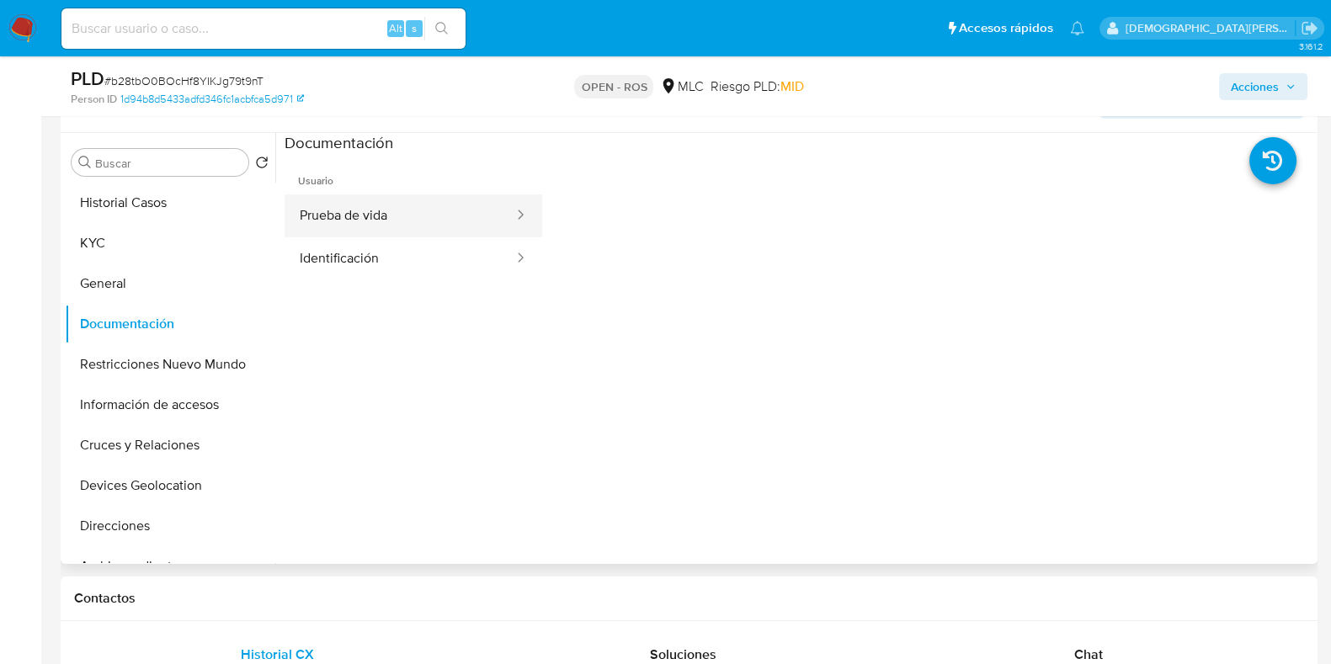
click at [442, 230] on button "Prueba de vida" at bounding box center [400, 216] width 231 height 43
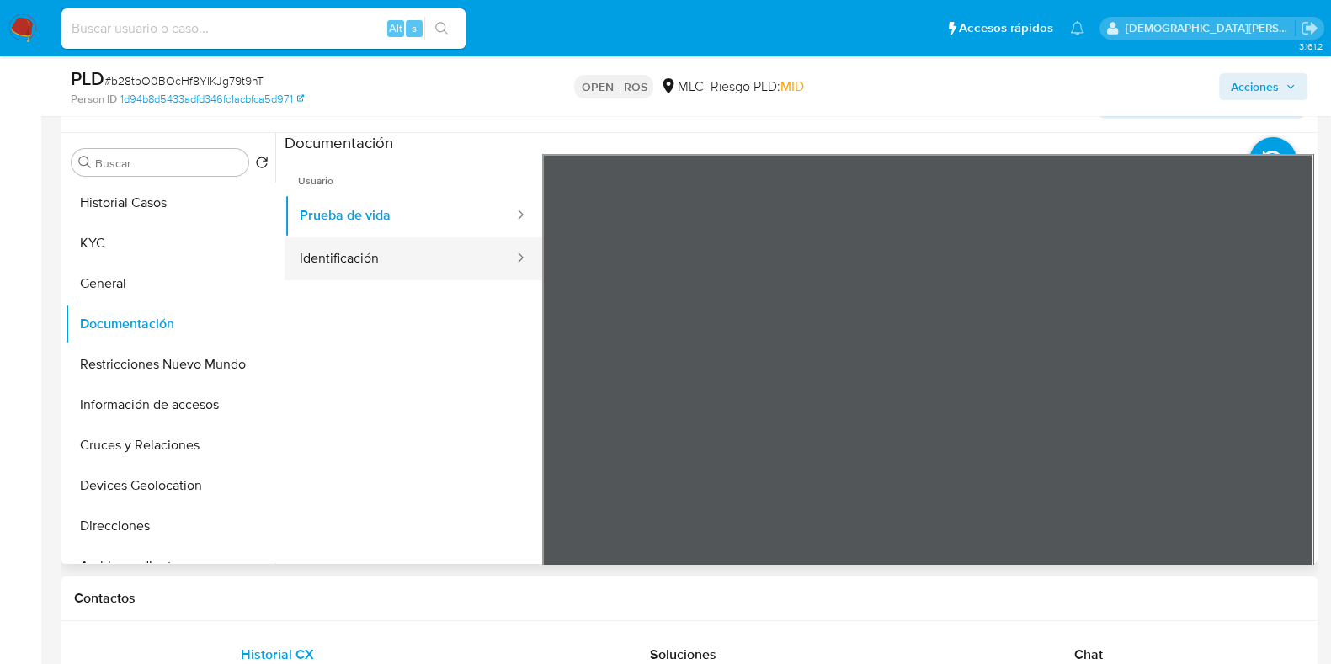
click at [430, 246] on button "Identificación" at bounding box center [400, 258] width 231 height 43
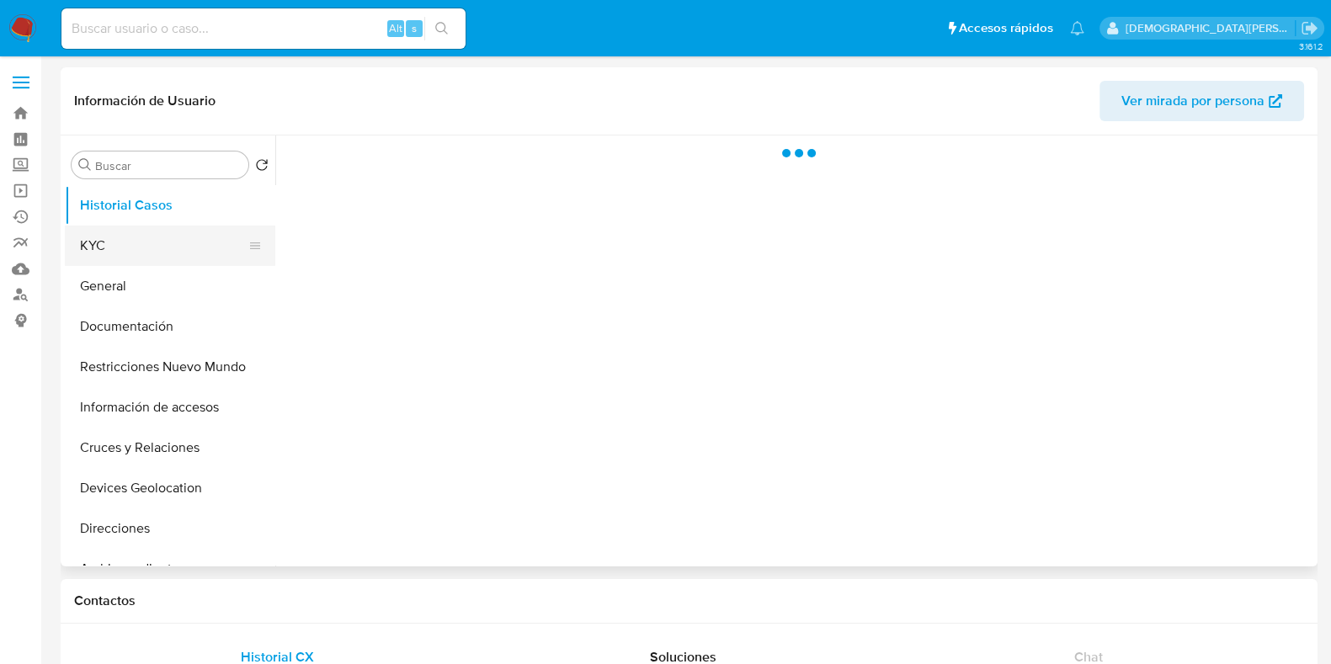
select select "10"
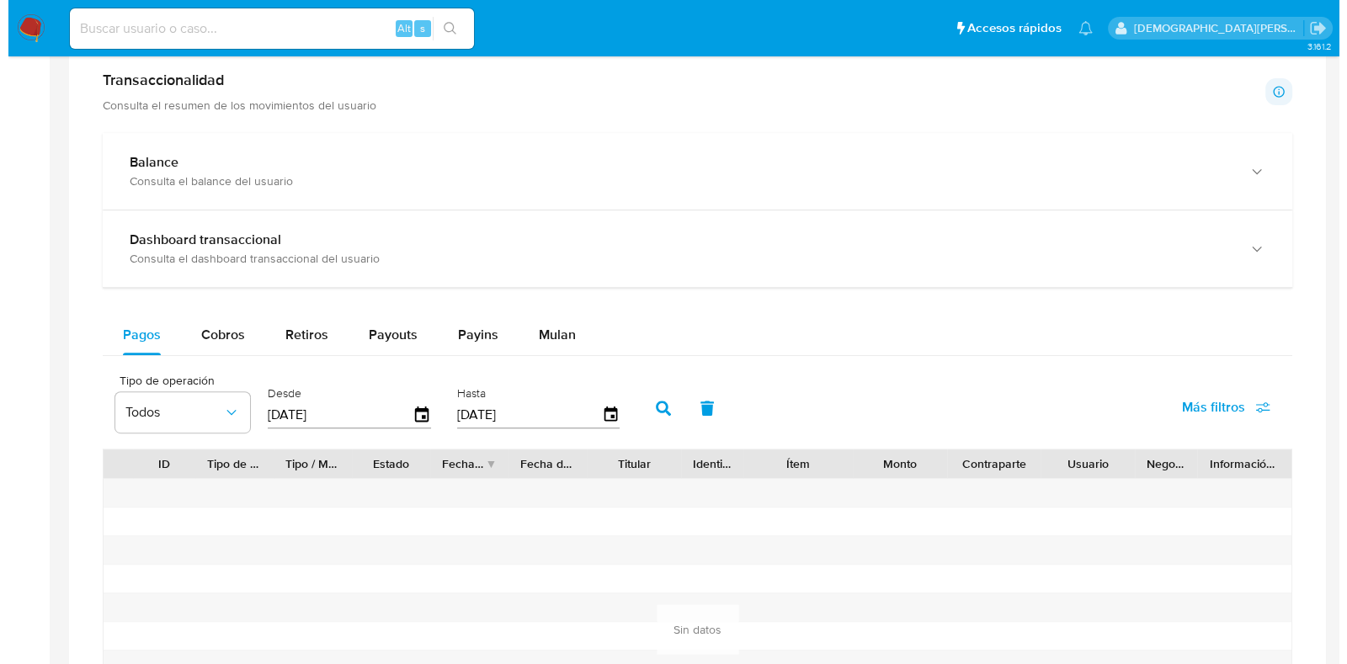
scroll to position [947, 0]
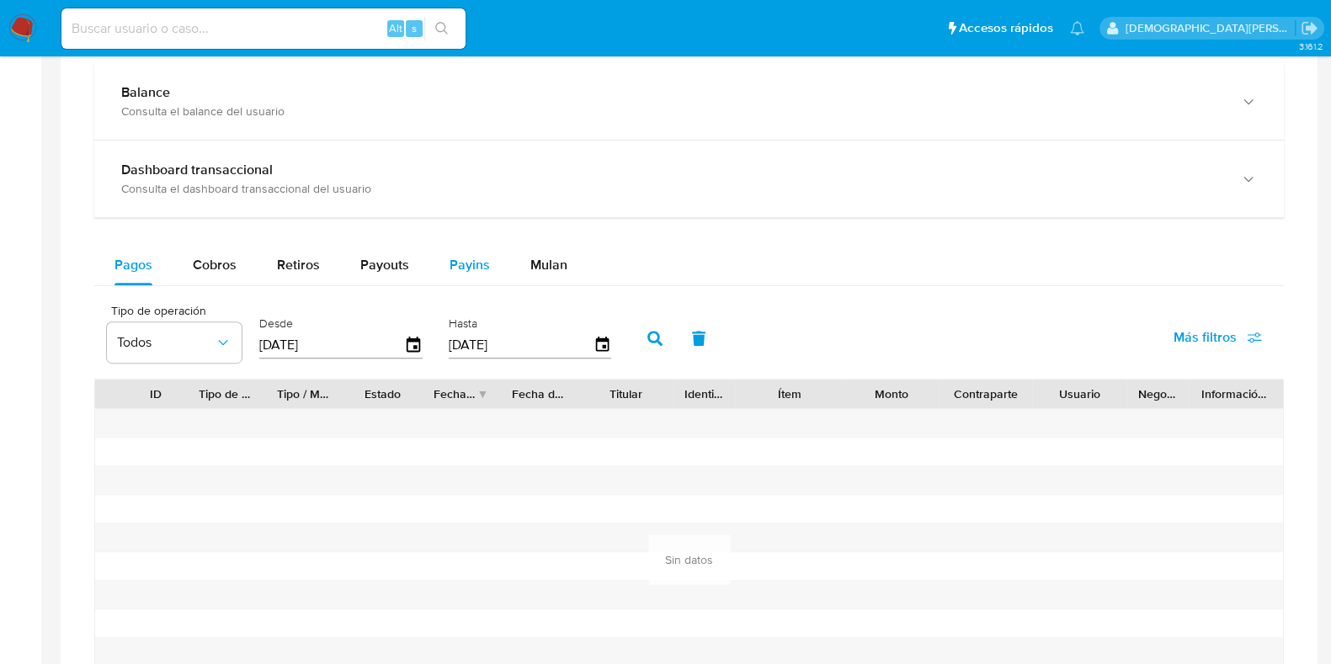
click at [445, 256] on button "Payins" at bounding box center [469, 265] width 81 height 40
select select "10"
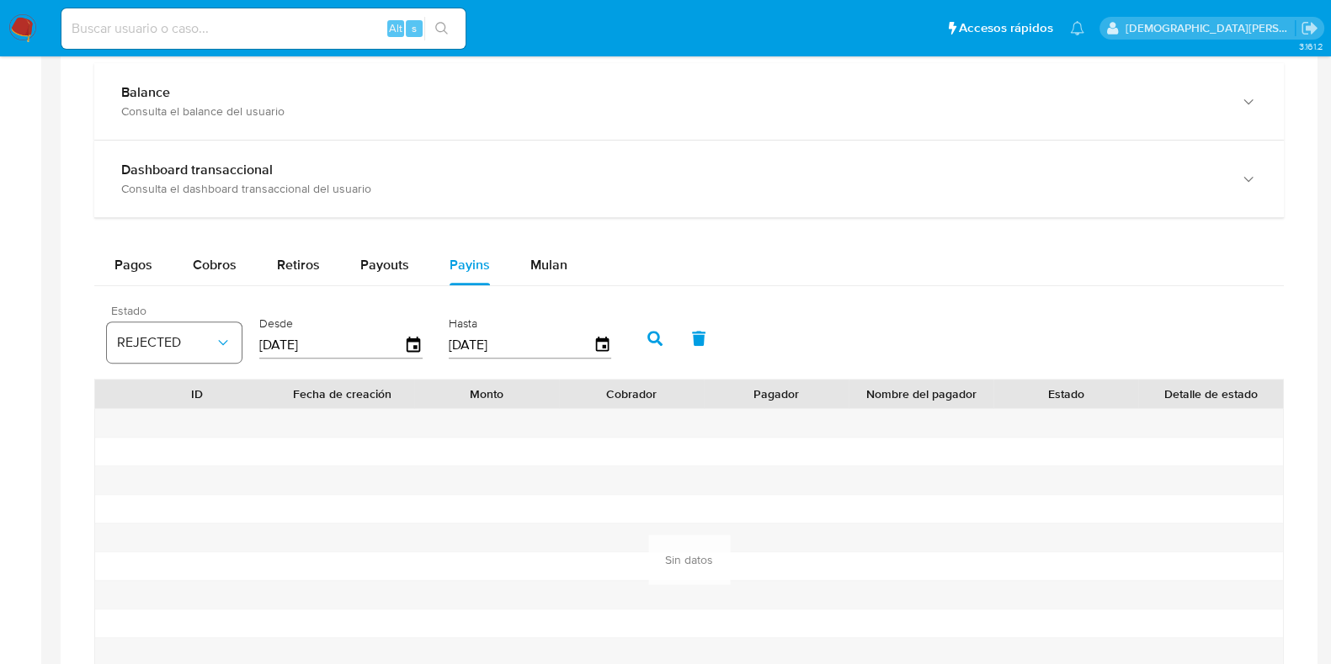
click at [217, 344] on icon "button" at bounding box center [223, 342] width 17 height 17
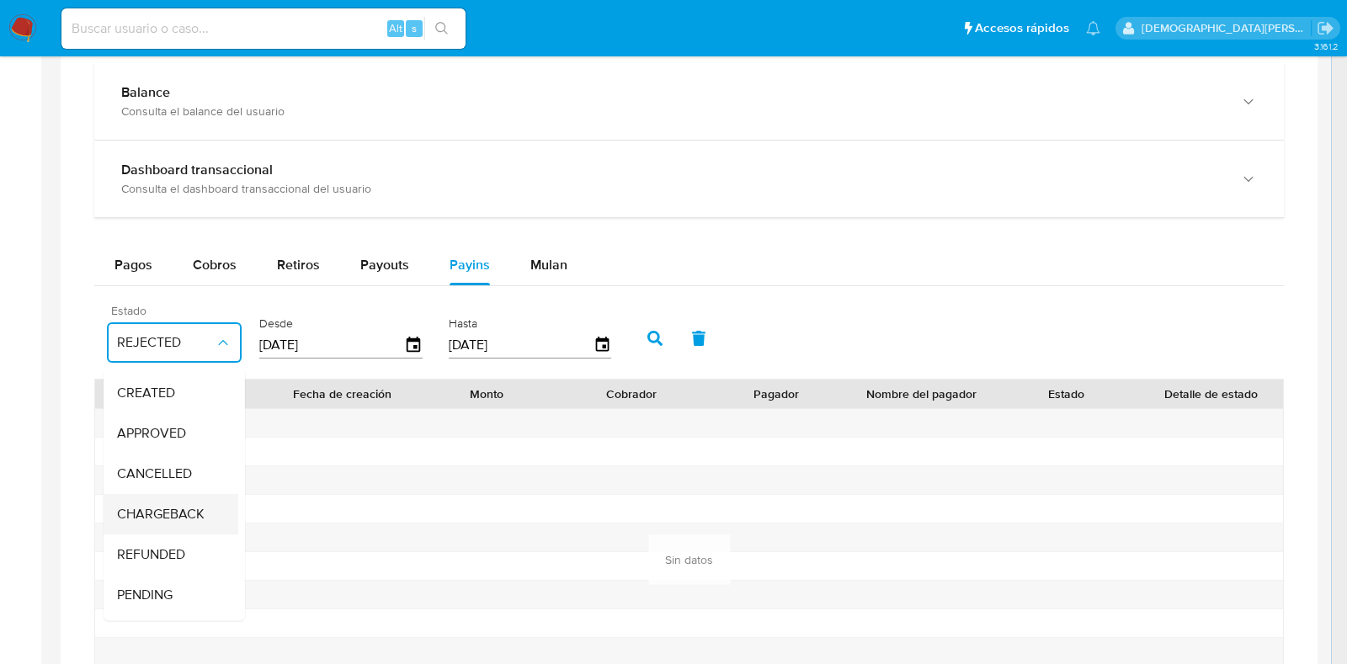
scroll to position [126, 0]
click at [143, 592] on span "Todos" at bounding box center [134, 600] width 35 height 17
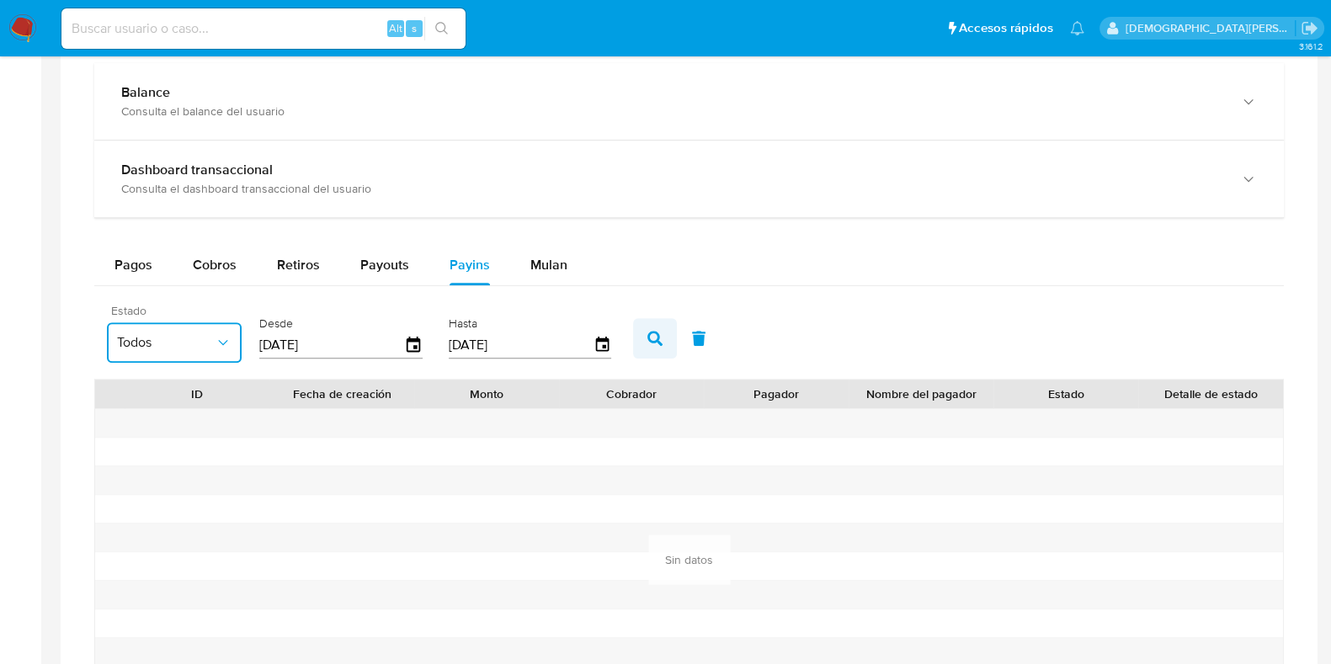
click at [638, 328] on button "button" at bounding box center [655, 338] width 44 height 40
click at [653, 335] on icon "button" at bounding box center [655, 338] width 15 height 15
click at [405, 344] on icon "button" at bounding box center [413, 345] width 29 height 29
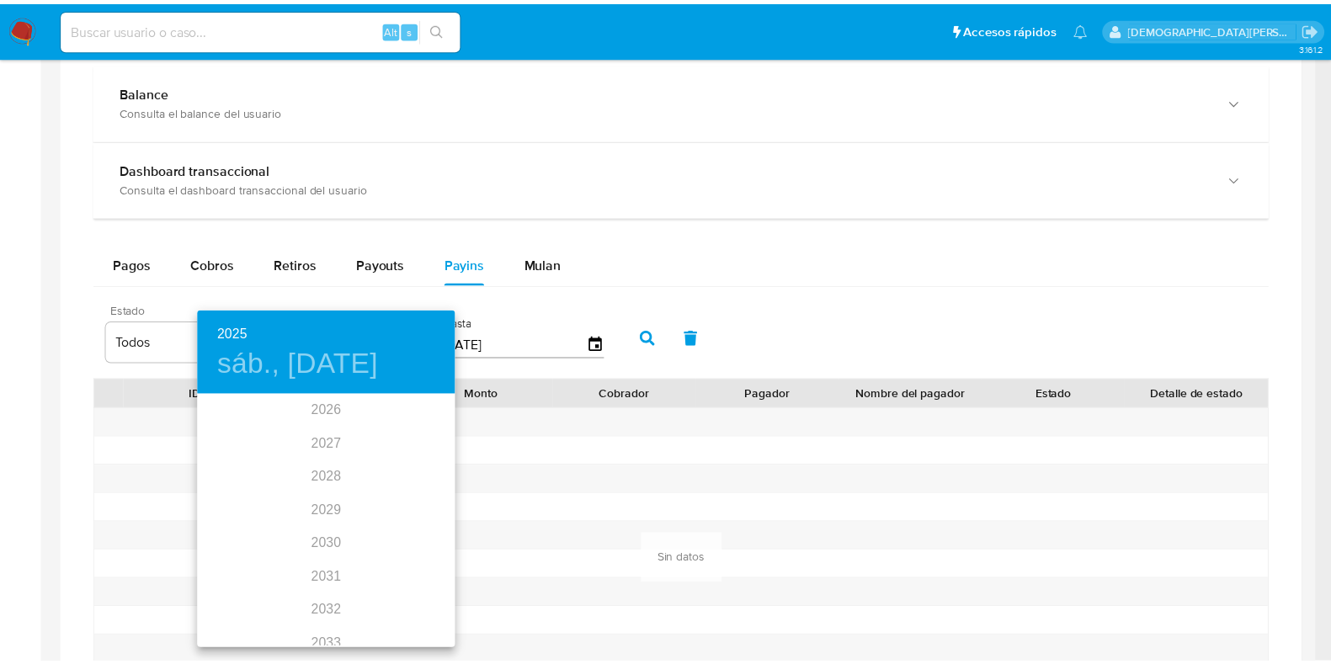
scroll to position [0, 0]
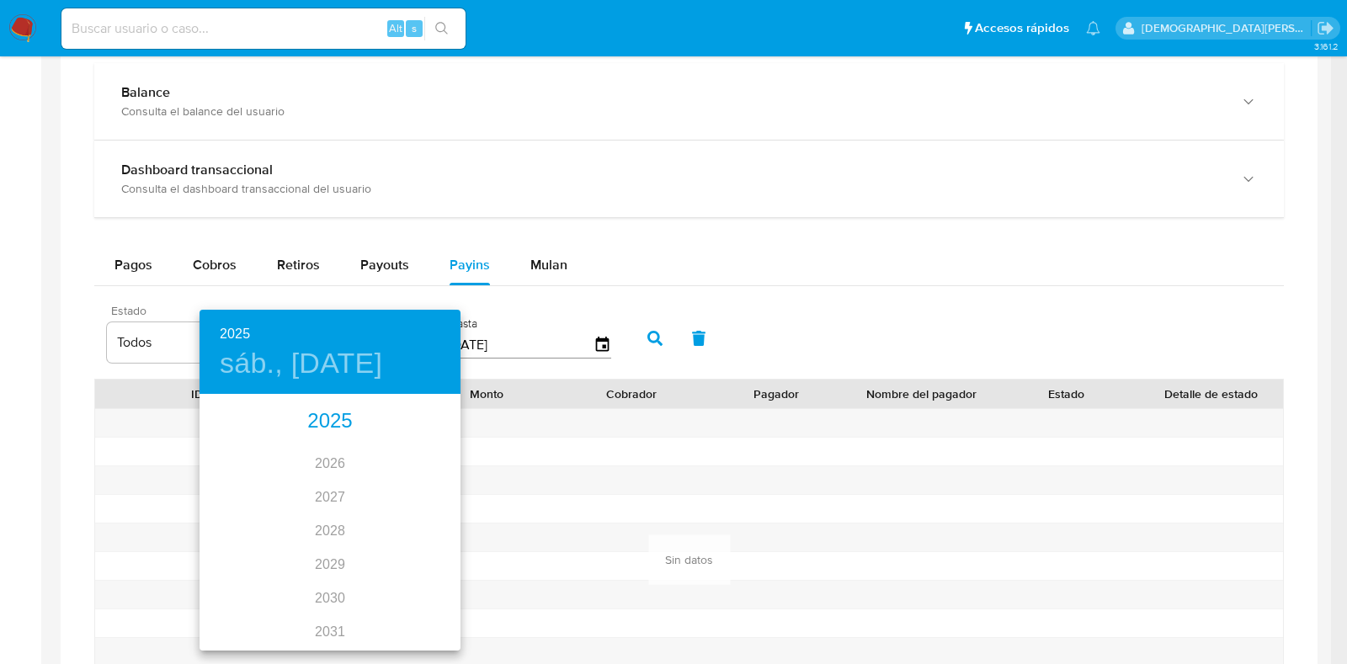
click at [328, 412] on div "2025" at bounding box center [330, 422] width 261 height 34
click at [243, 559] on div "jul." at bounding box center [243, 554] width 87 height 63
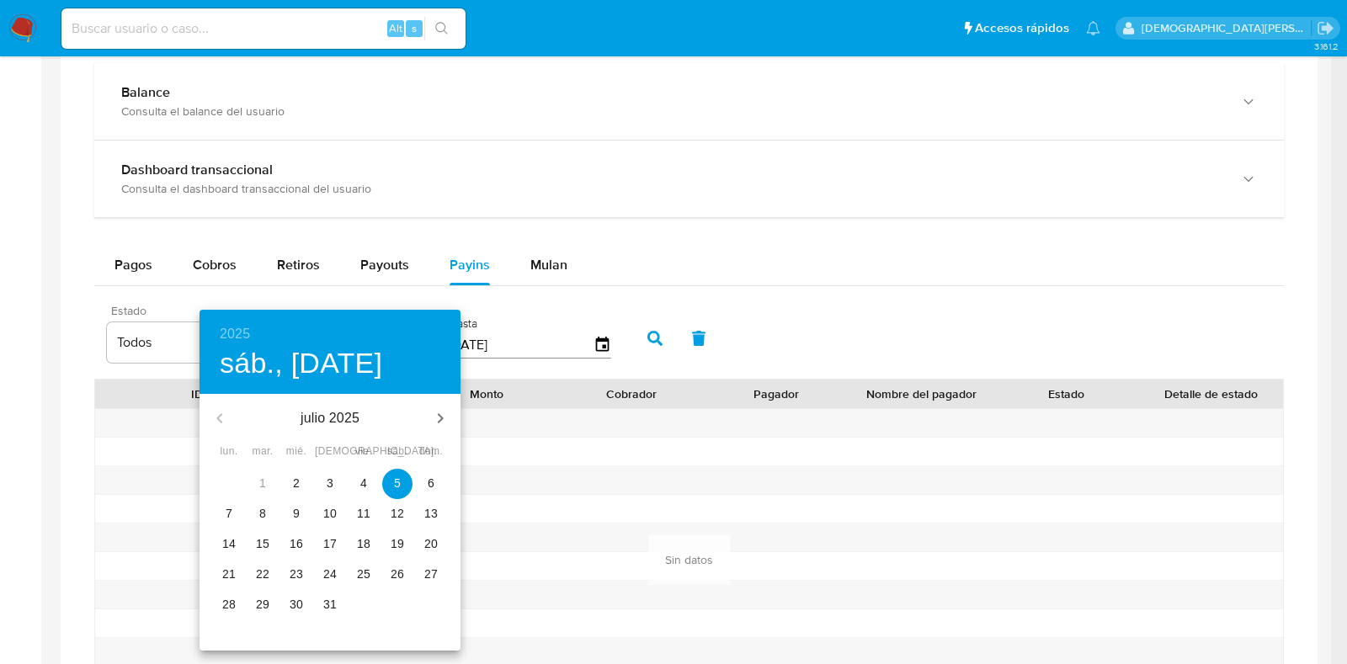
click at [299, 481] on p "2" at bounding box center [296, 483] width 7 height 17
type input "02/07/2025"
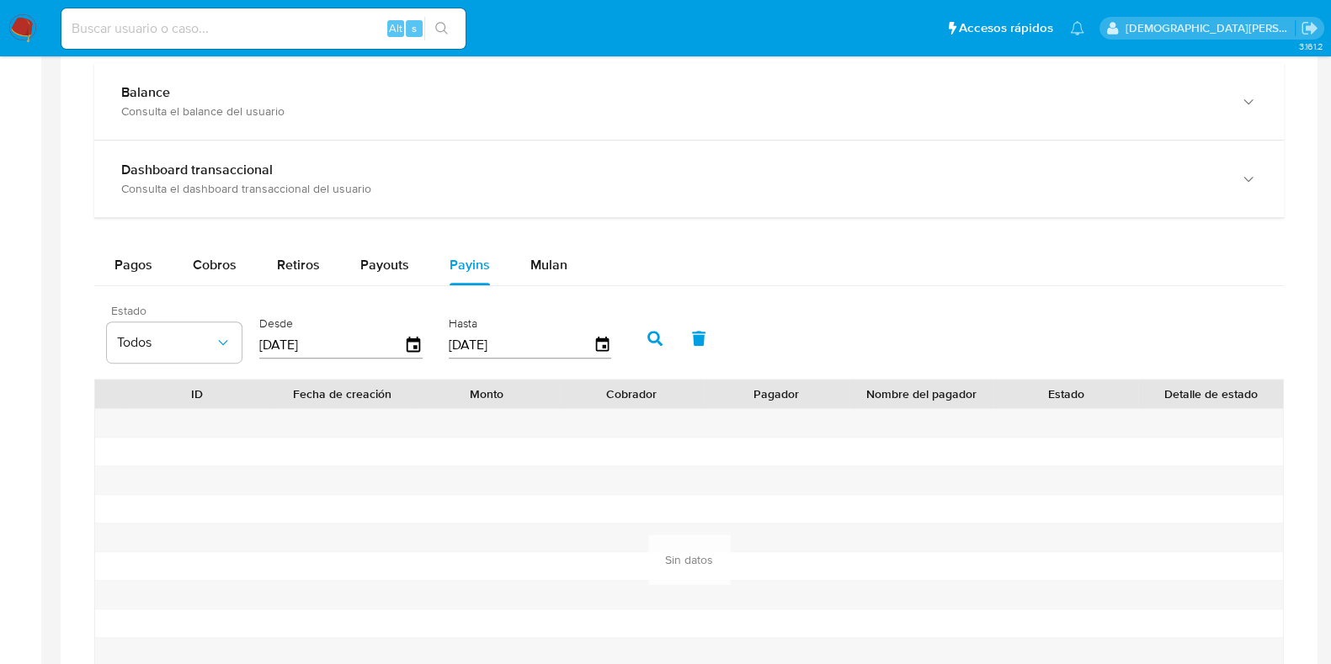
click at [639, 327] on button "button" at bounding box center [655, 338] width 44 height 40
click at [648, 333] on icon "button" at bounding box center [655, 338] width 15 height 15
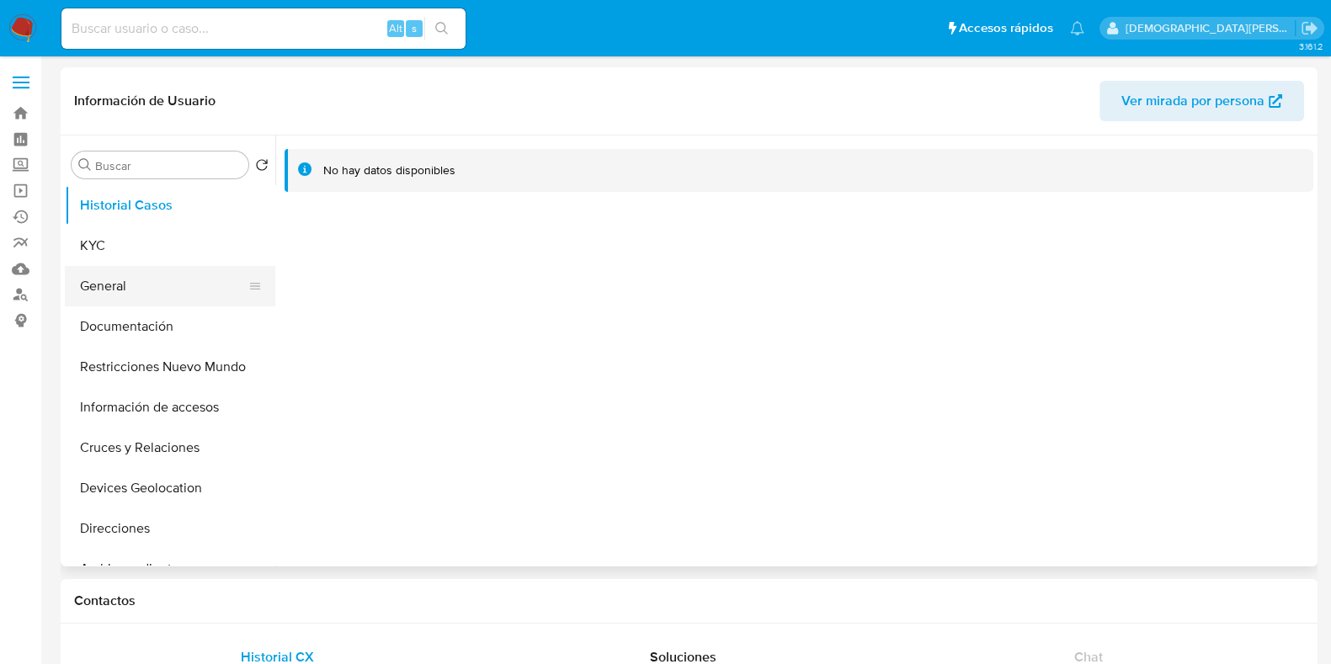
click at [132, 280] on button "General" at bounding box center [163, 286] width 197 height 40
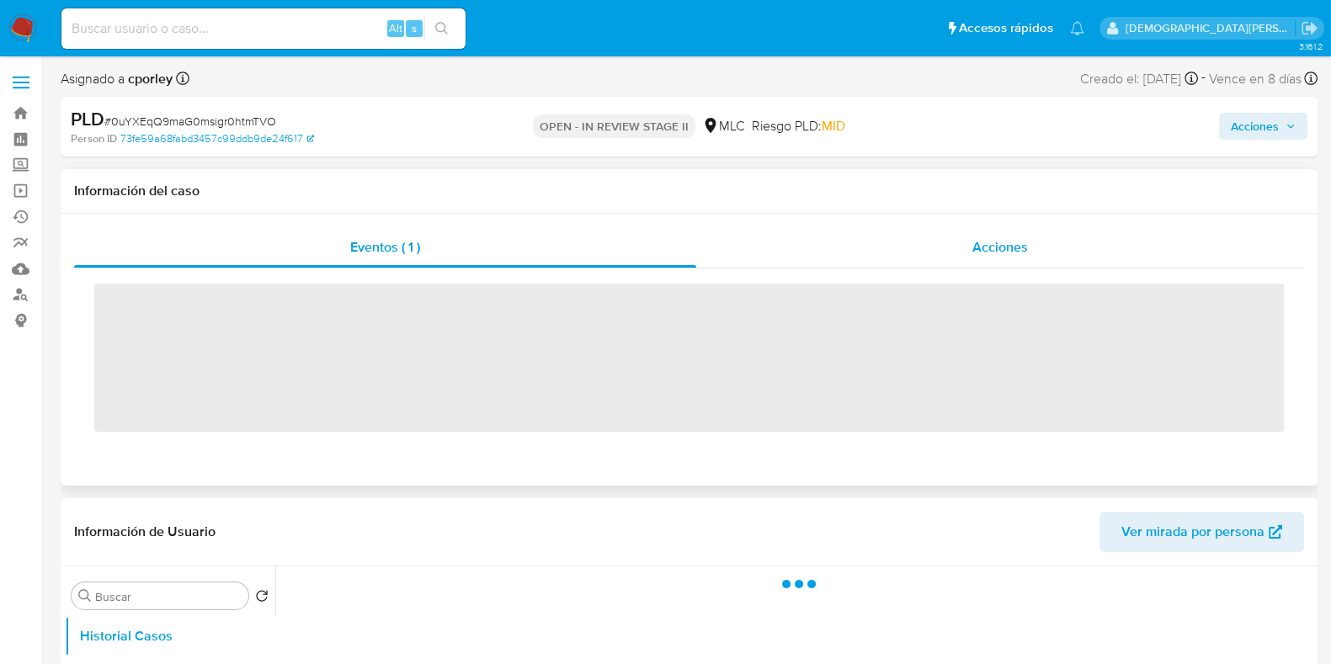
click at [953, 242] on div "Acciones" at bounding box center [1000, 247] width 608 height 40
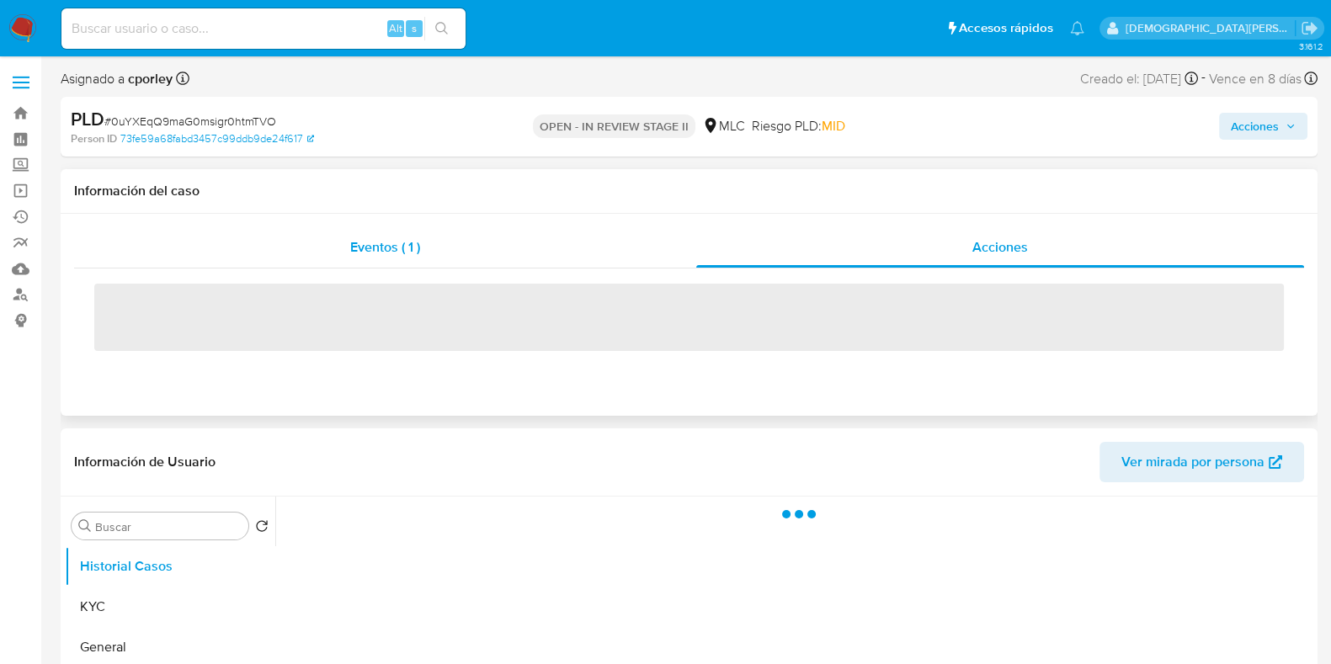
select select "10"
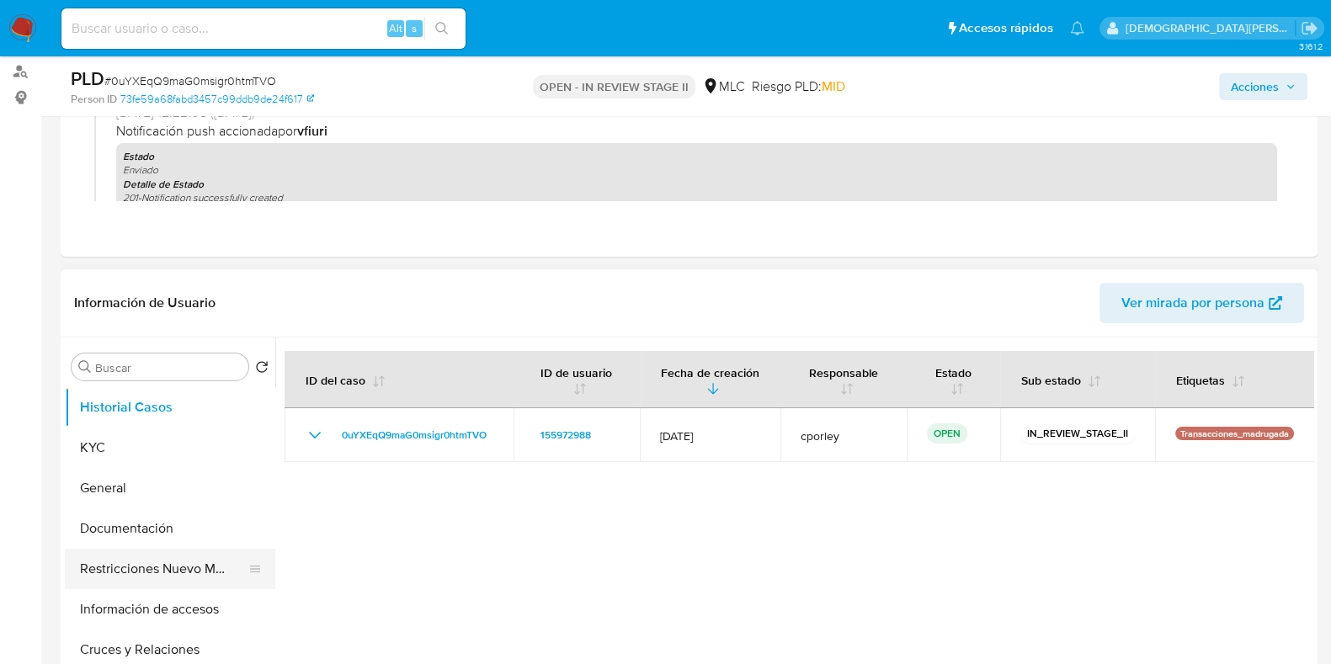
scroll to position [316, 0]
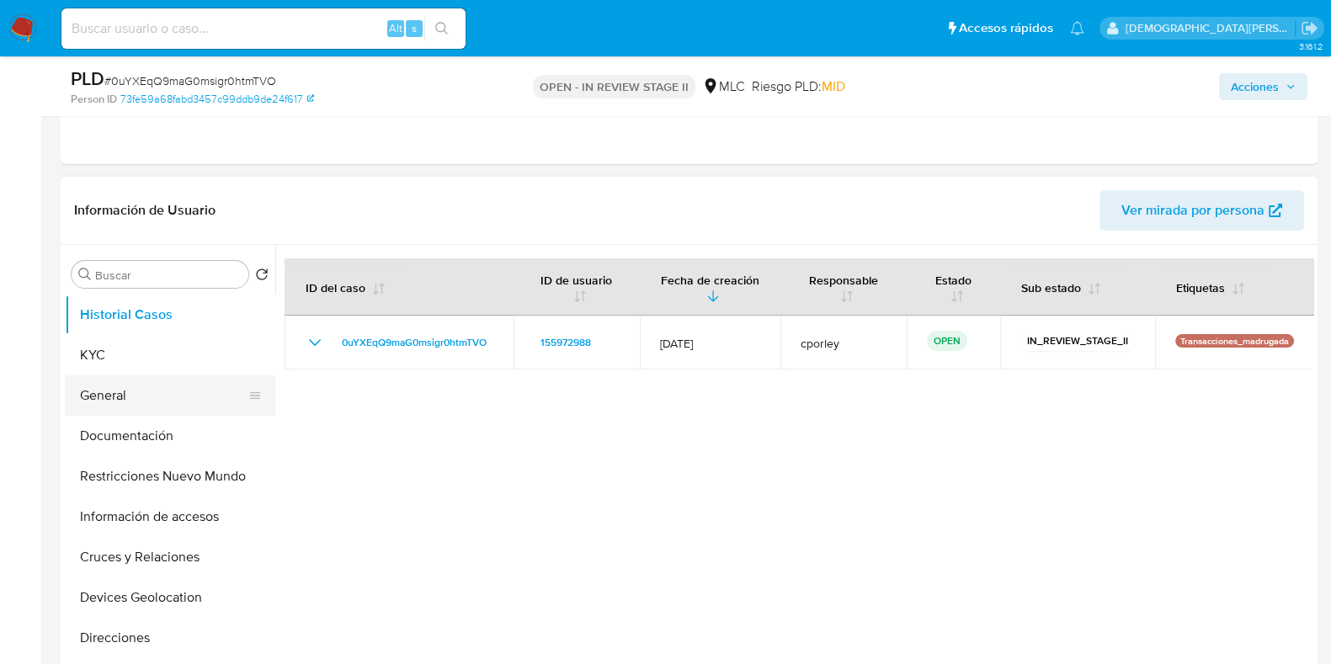
click at [172, 403] on button "General" at bounding box center [163, 396] width 197 height 40
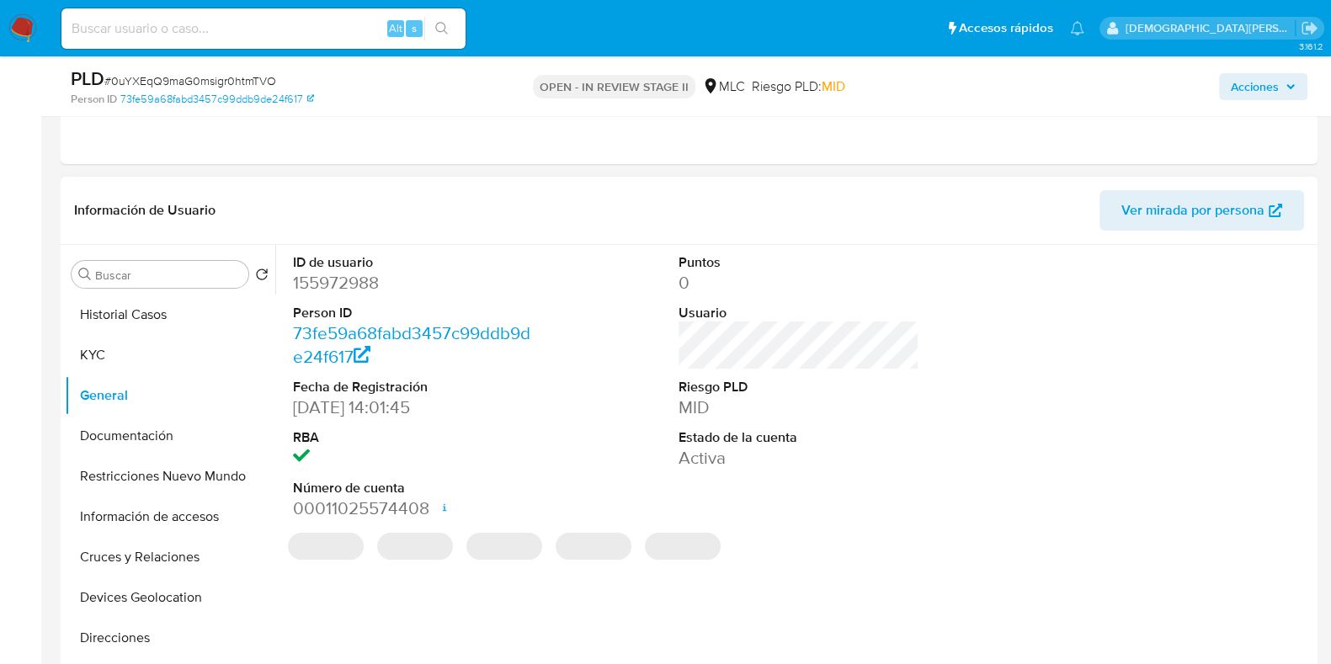
click at [362, 284] on dd "155972988" at bounding box center [413, 283] width 241 height 24
copy dd "155972988"
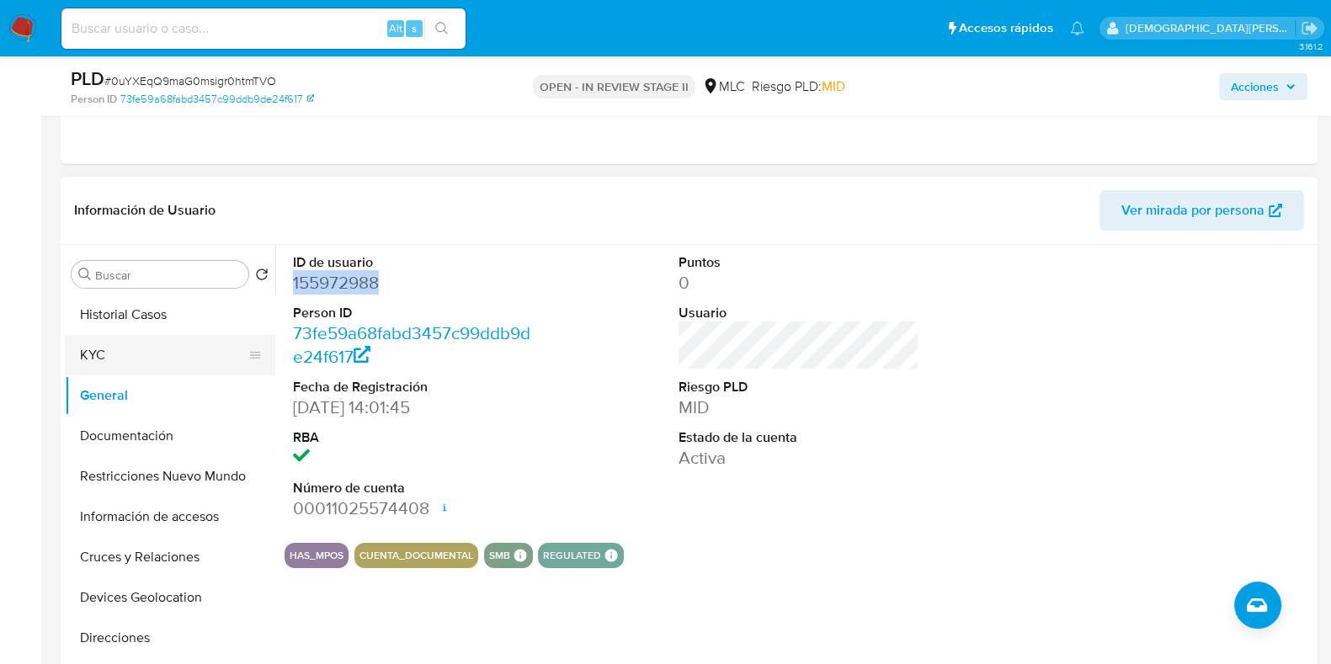
drag, startPoint x: 104, startPoint y: 362, endPoint x: 106, endPoint y: 353, distance: 9.6
click at [104, 361] on button "KYC" at bounding box center [163, 355] width 197 height 40
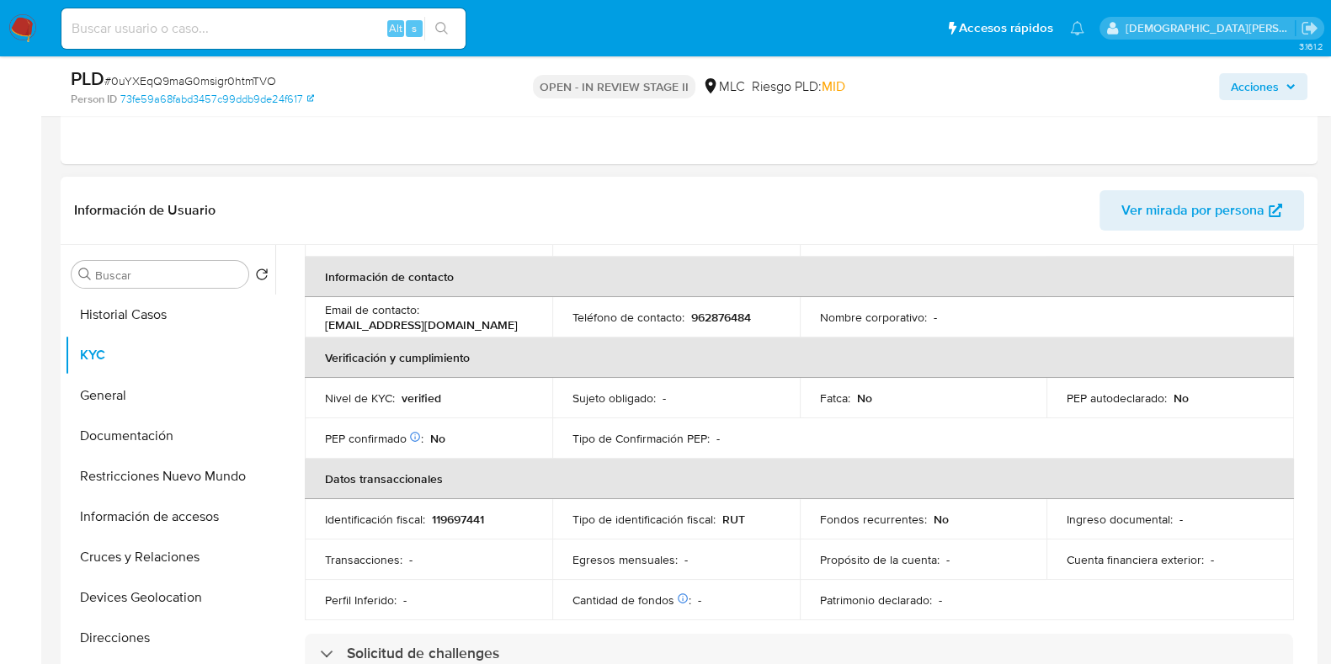
drag, startPoint x: 524, startPoint y: 323, endPoint x: 313, endPoint y: 328, distance: 210.6
click at [313, 328] on td "Email de contacto : [EMAIL_ADDRESS][DOMAIN_NAME]" at bounding box center [429, 317] width 248 height 40
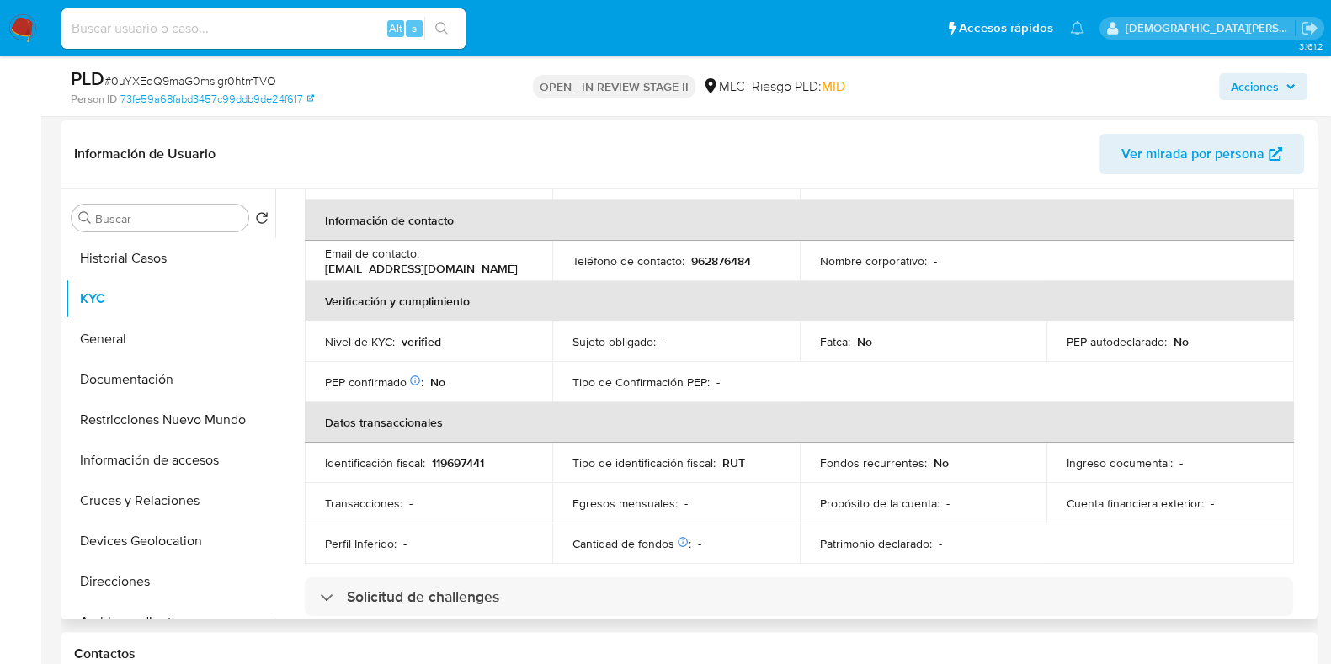
scroll to position [420, 0]
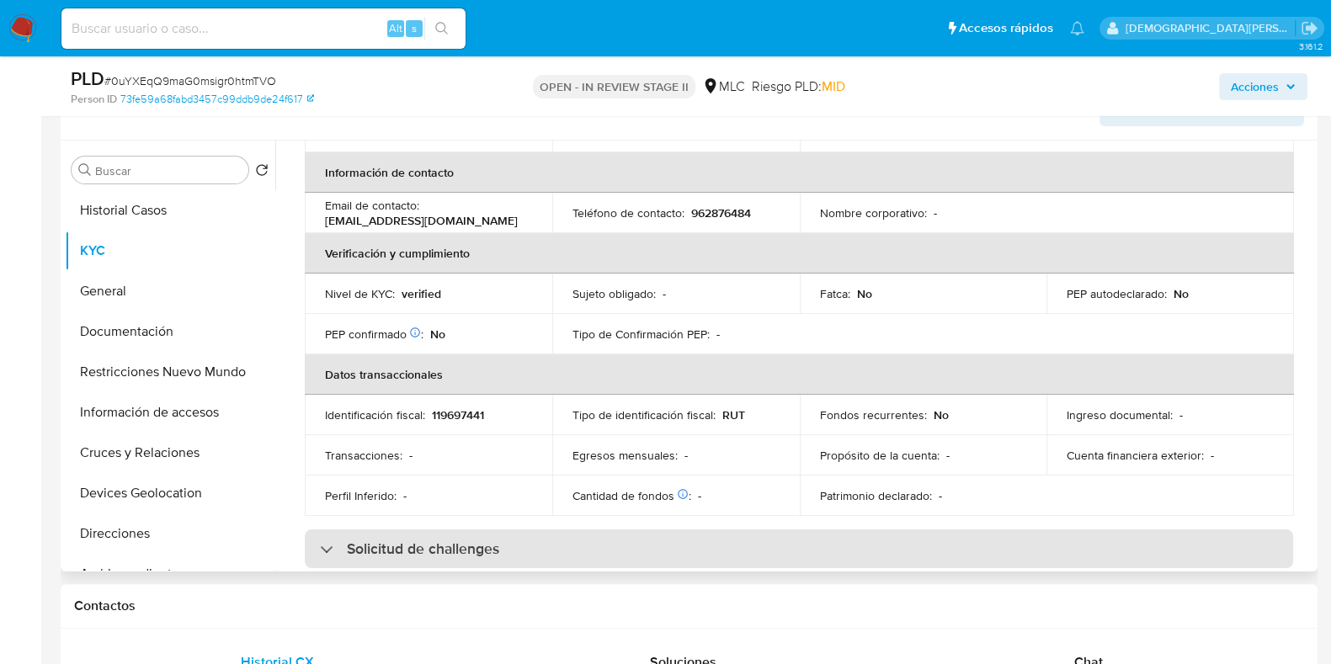
click at [414, 544] on h3 "Solicitud de challenges" at bounding box center [423, 549] width 152 height 19
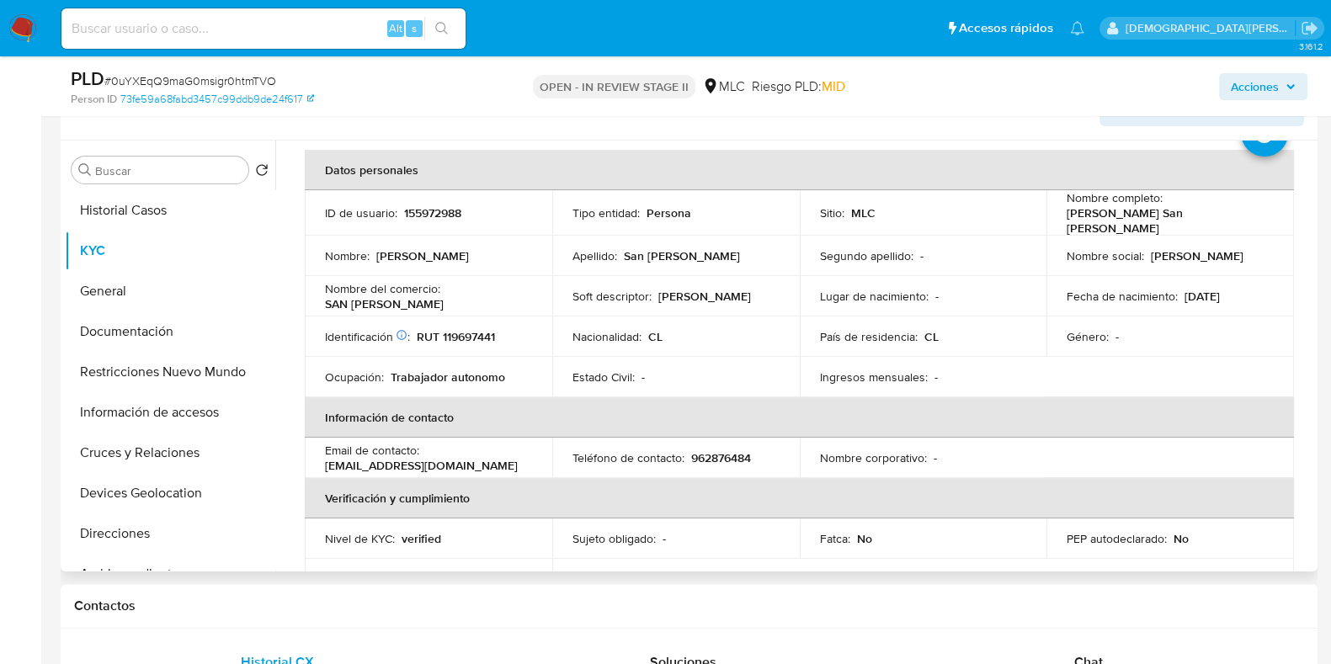
scroll to position [0, 0]
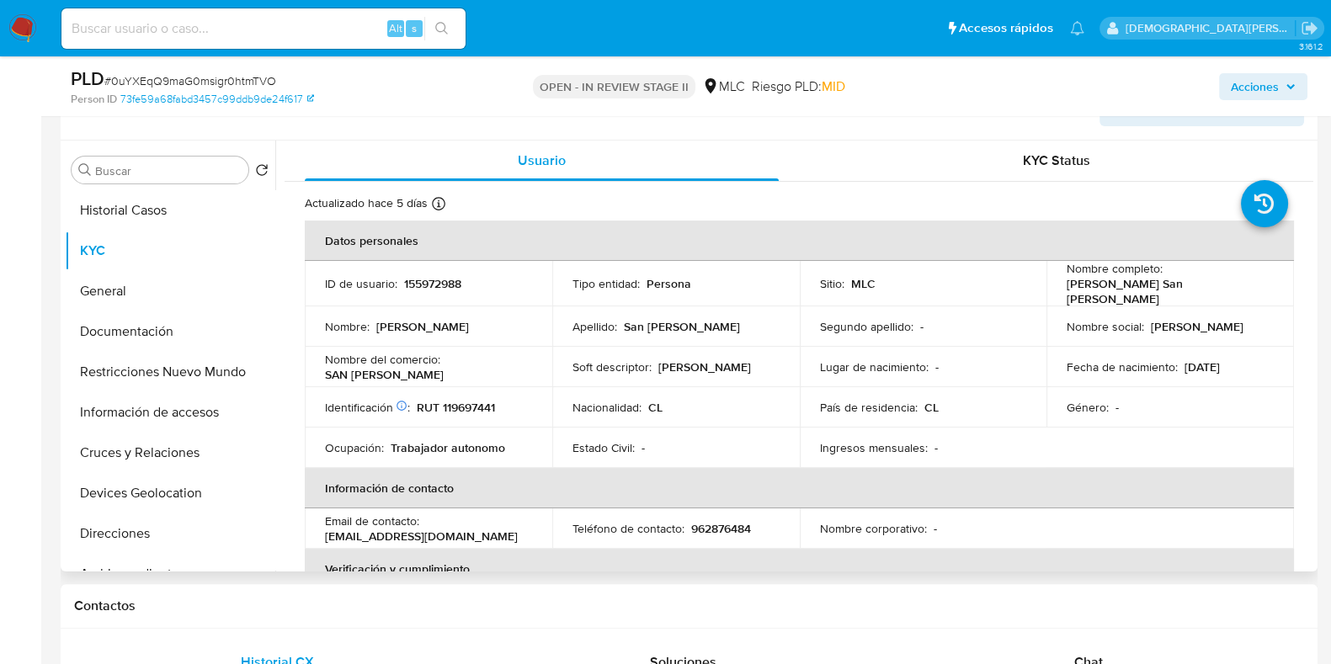
drag, startPoint x: 1245, startPoint y: 290, endPoint x: 1059, endPoint y: 293, distance: 185.3
click at [1059, 293] on td "Nombre completo : [PERSON_NAME] San [PERSON_NAME]" at bounding box center [1171, 283] width 248 height 45
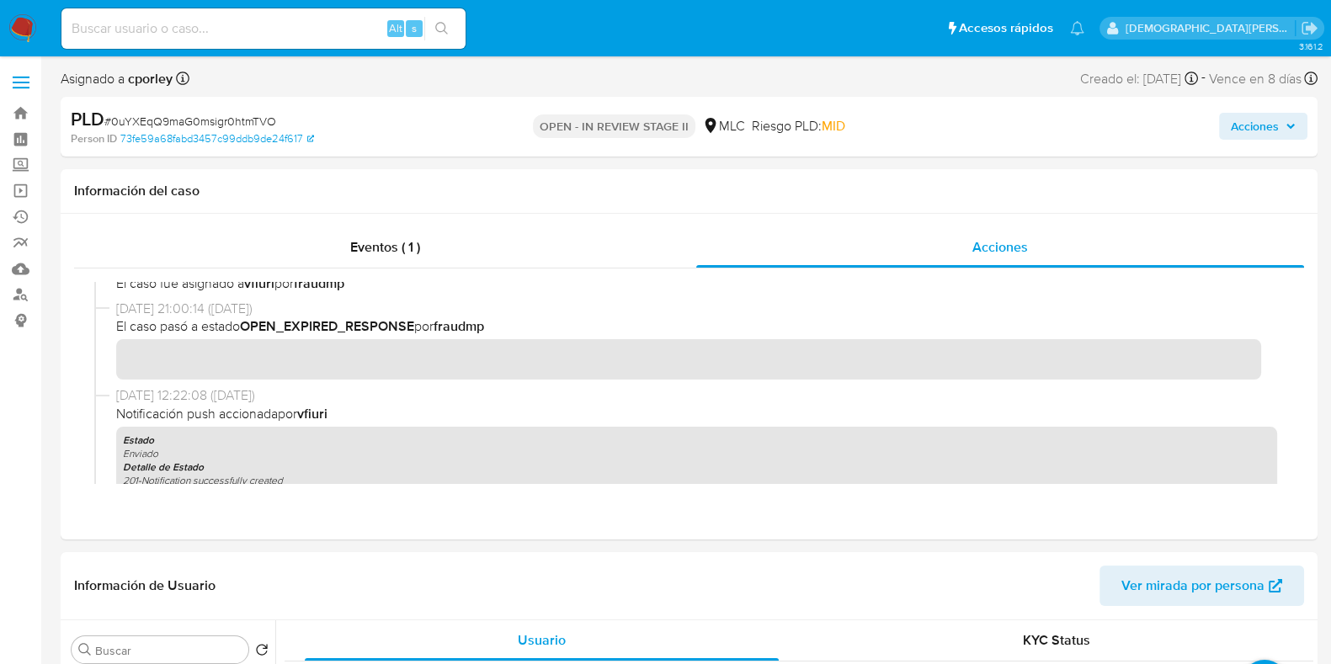
click at [1243, 115] on span "Acciones" at bounding box center [1255, 126] width 48 height 27
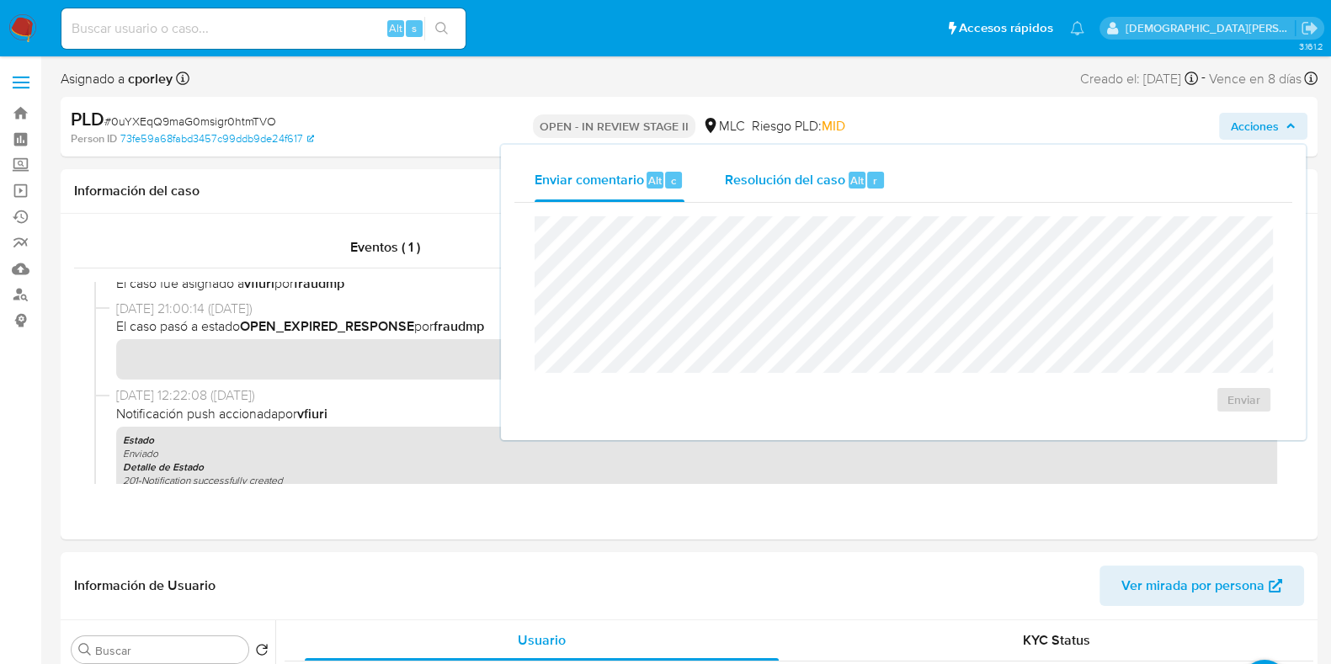
click at [805, 179] on span "Resolución del caso" at bounding box center [785, 179] width 120 height 19
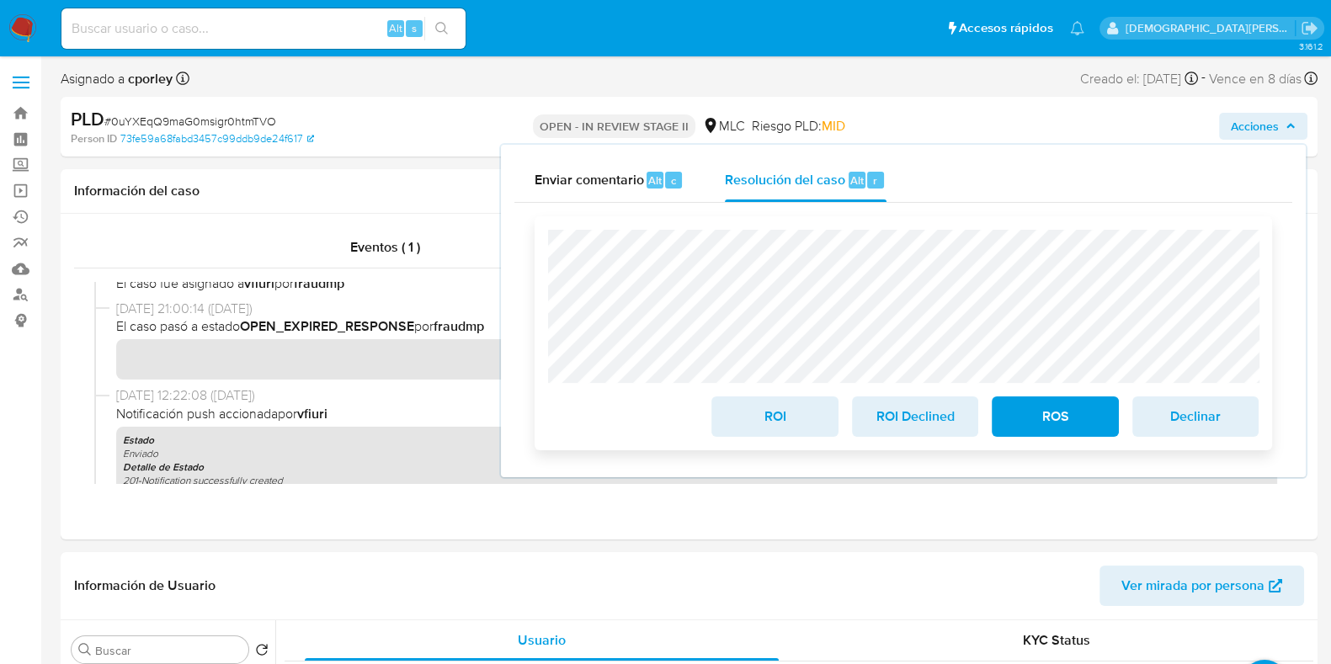
click at [788, 422] on span "ROI" at bounding box center [774, 416] width 83 height 37
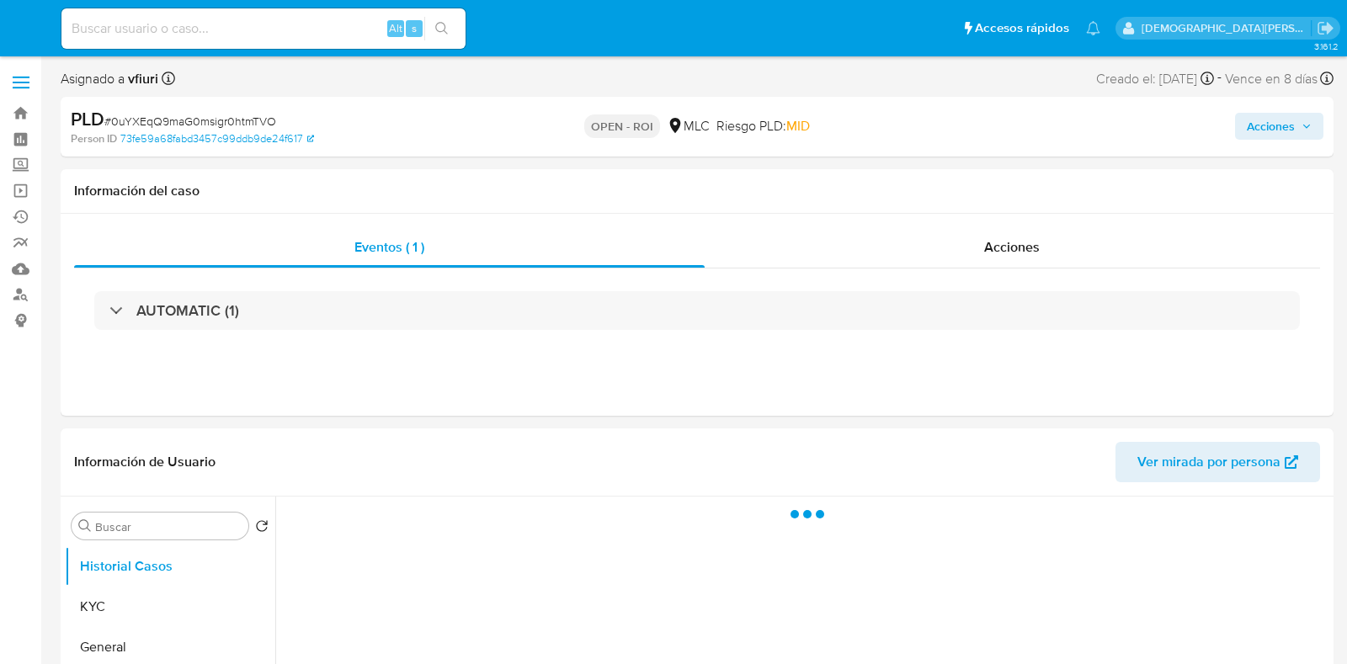
select select "10"
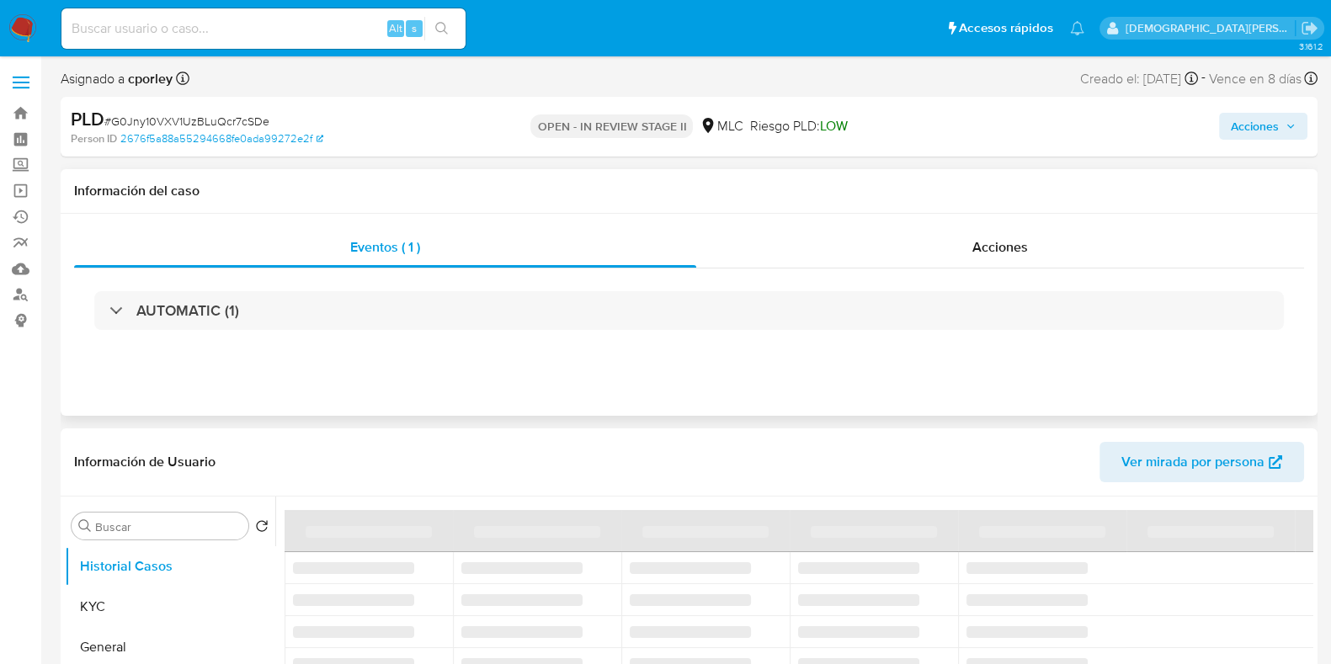
select select "10"
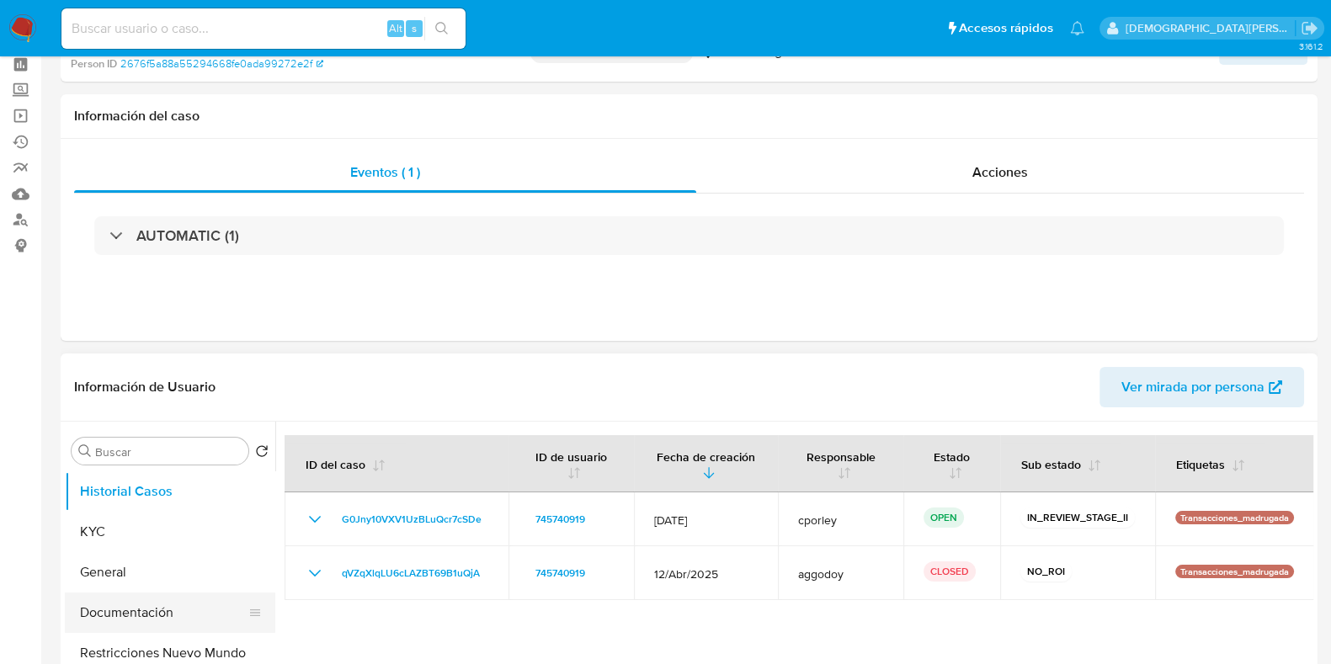
scroll to position [210, 0]
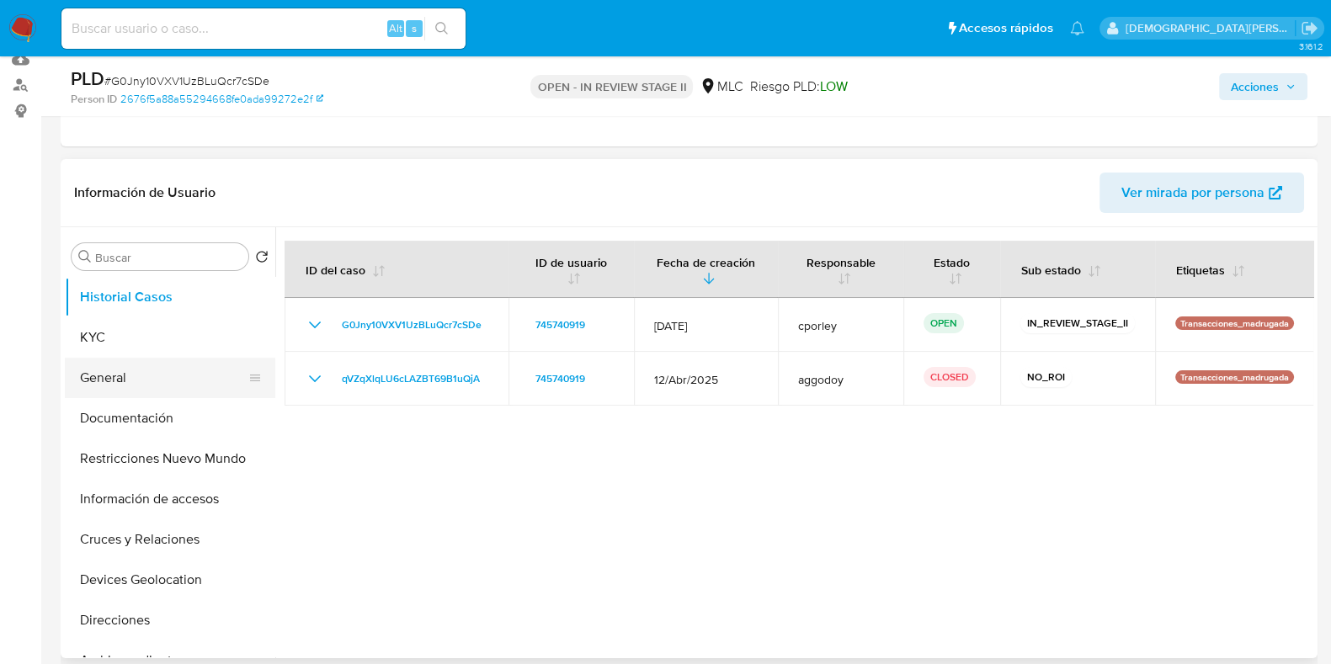
click at [145, 378] on button "General" at bounding box center [163, 378] width 197 height 40
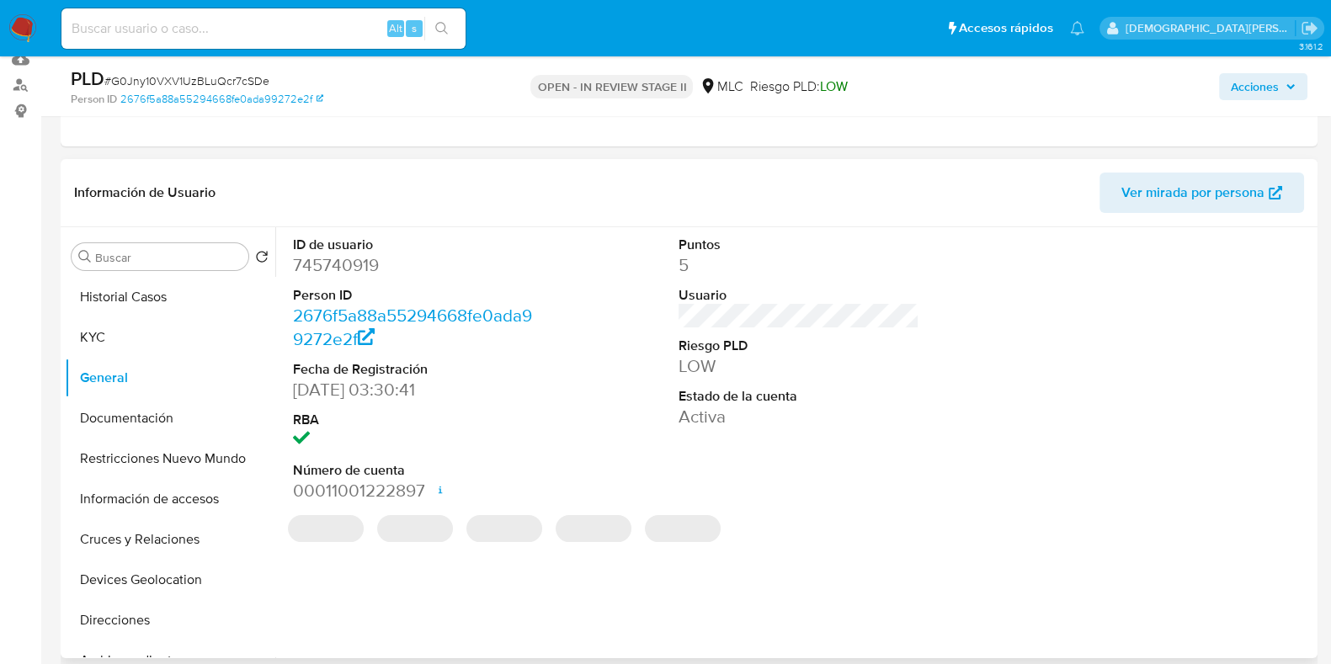
click at [339, 259] on dd "745740919" at bounding box center [413, 265] width 241 height 24
copy dd "745740919"
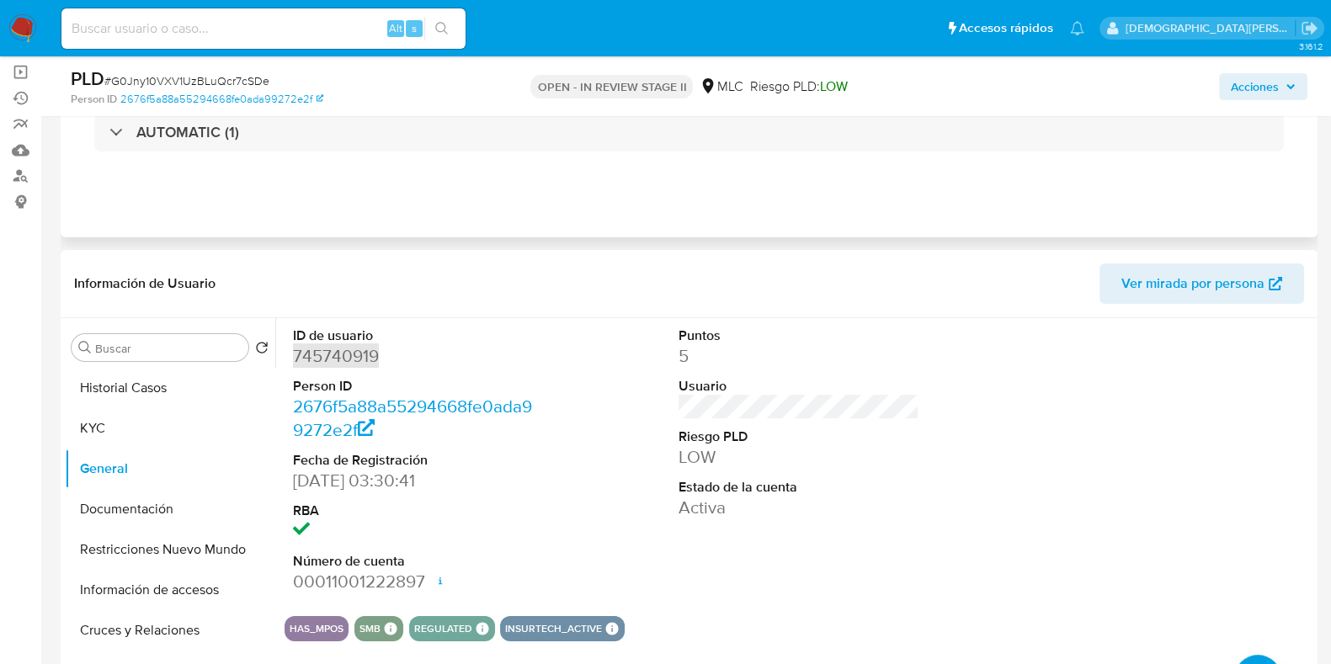
scroll to position [0, 0]
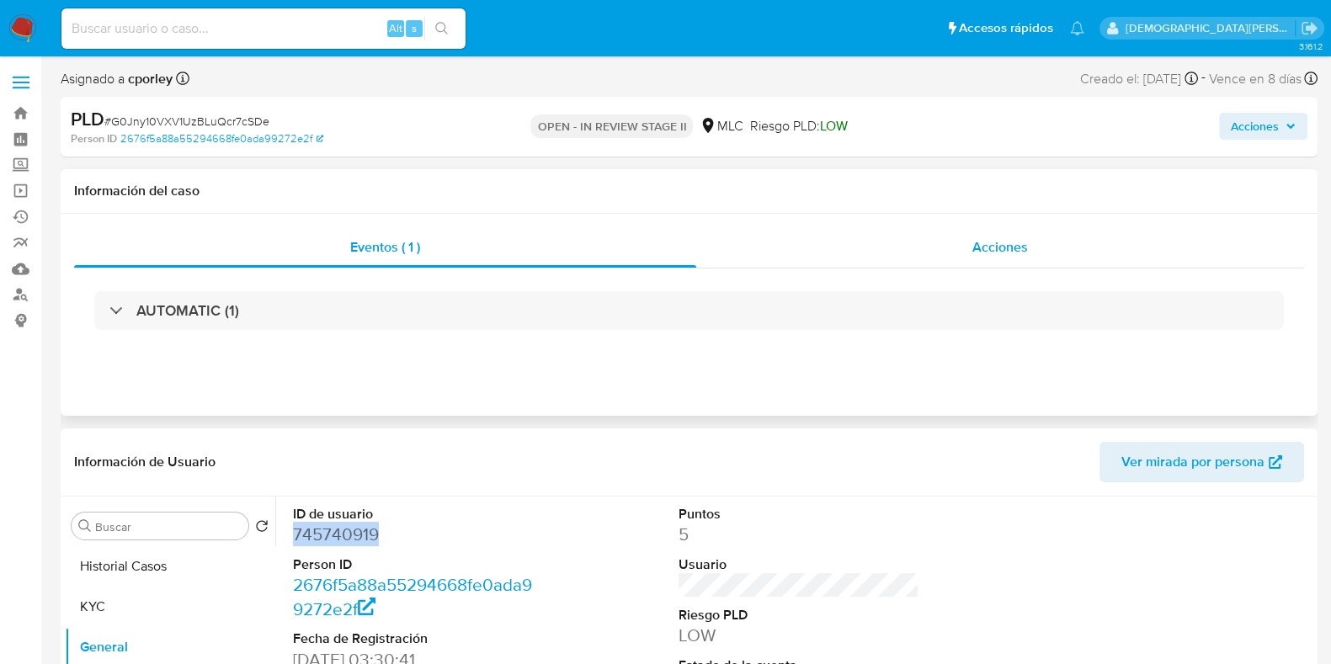
click at [1021, 259] on div "Acciones" at bounding box center [1000, 247] width 608 height 40
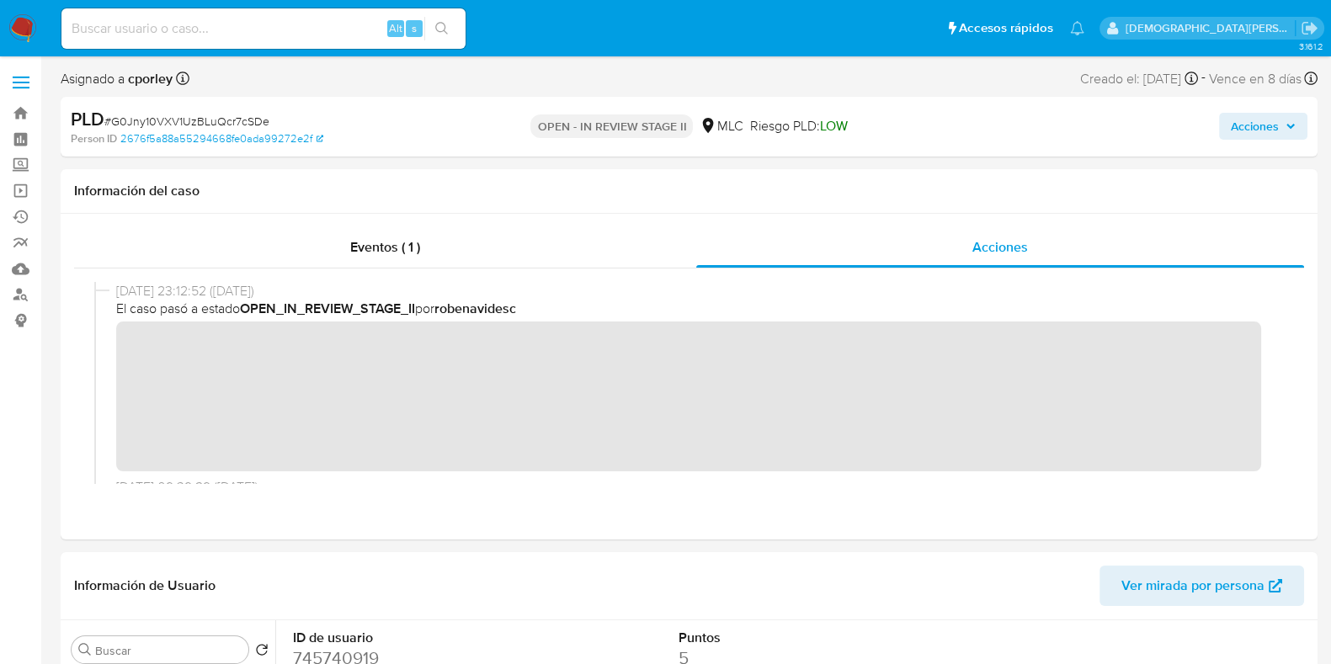
click at [1077, 136] on span "Acciones" at bounding box center [1255, 126] width 48 height 27
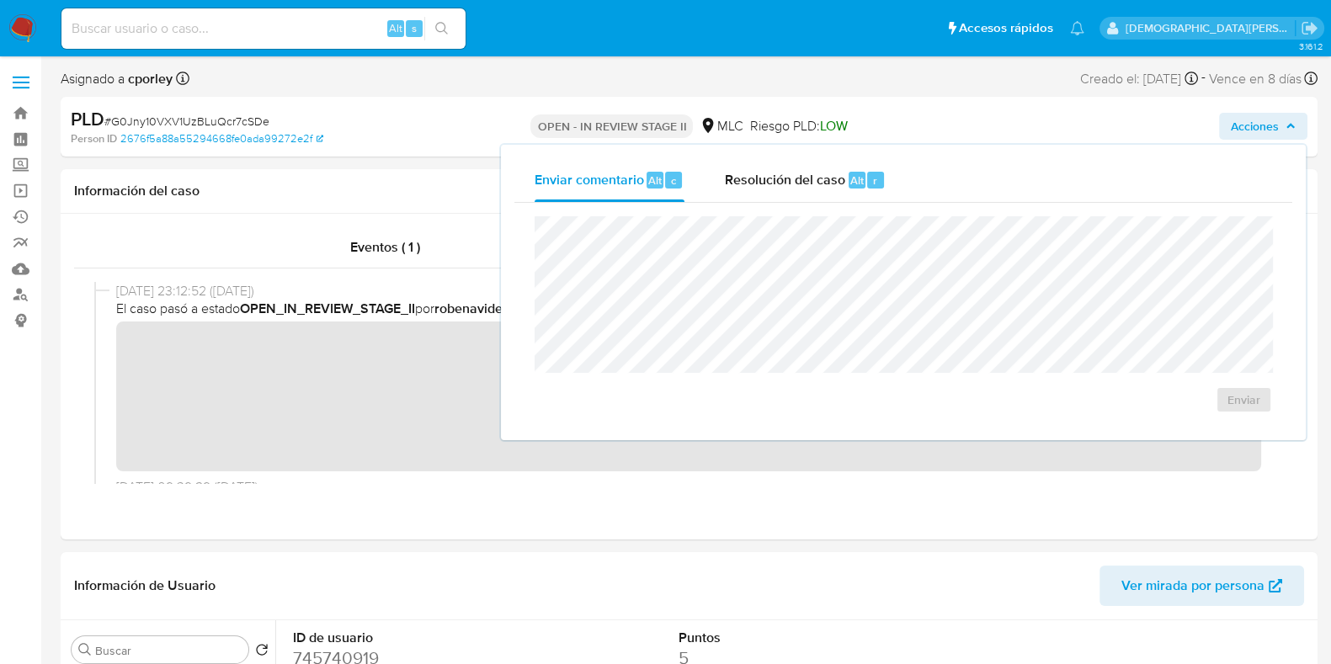
drag, startPoint x: 728, startPoint y: 174, endPoint x: 728, endPoint y: 209, distance: 34.5
click at [728, 180] on span "Resolución del caso" at bounding box center [785, 179] width 120 height 19
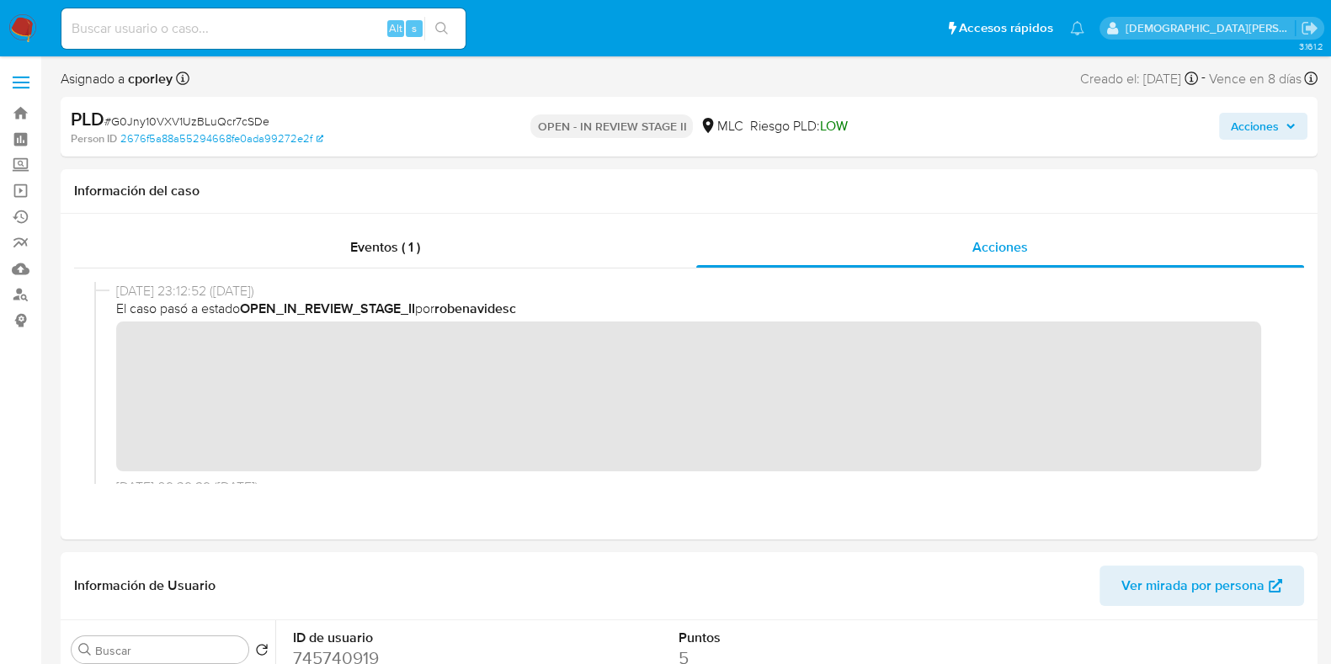
drag, startPoint x: 1248, startPoint y: 132, endPoint x: 1229, endPoint y: 136, distance: 19.0
click at [1077, 132] on span "Acciones" at bounding box center [1255, 126] width 48 height 27
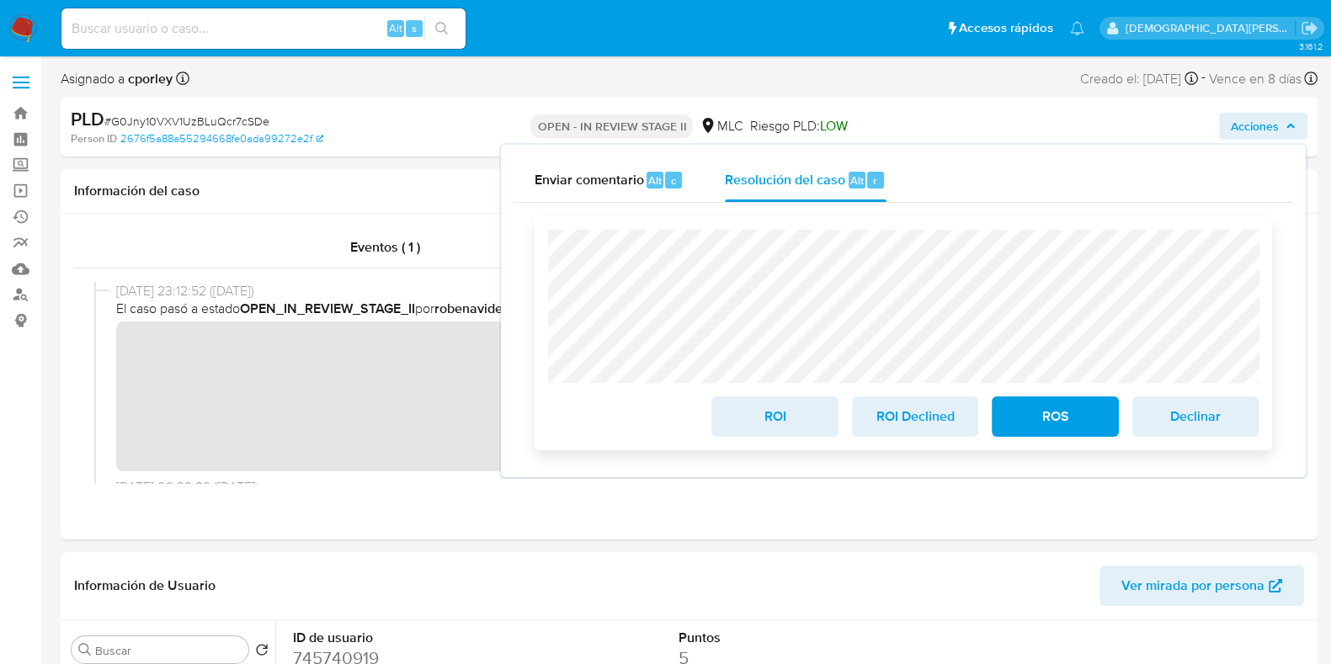
click at [896, 416] on span "ROI Declined" at bounding box center [915, 416] width 83 height 37
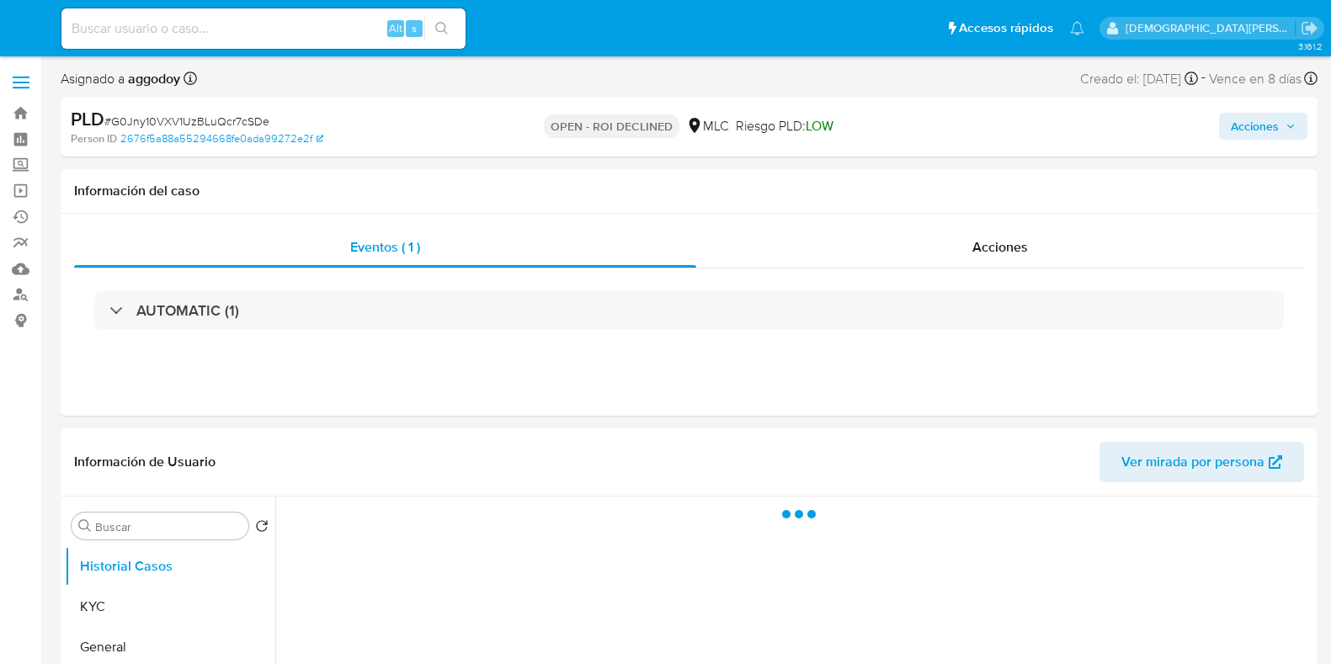
select select "10"
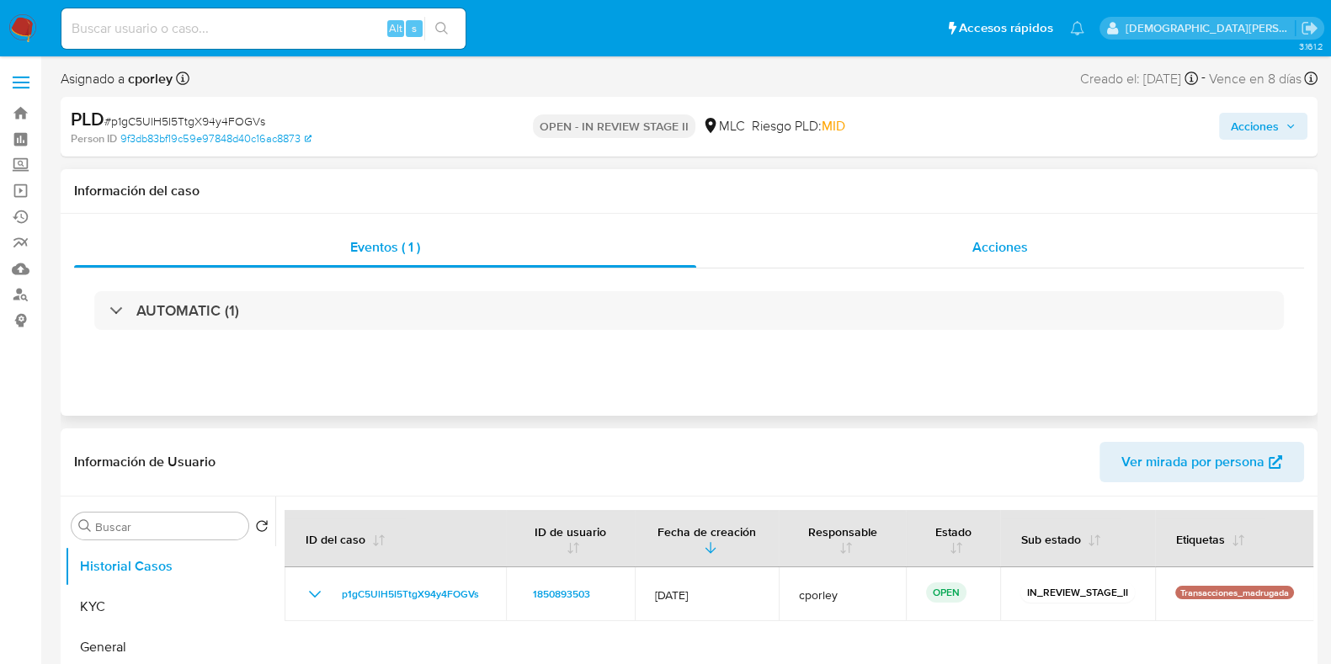
click at [883, 248] on div "Acciones" at bounding box center [1000, 247] width 608 height 40
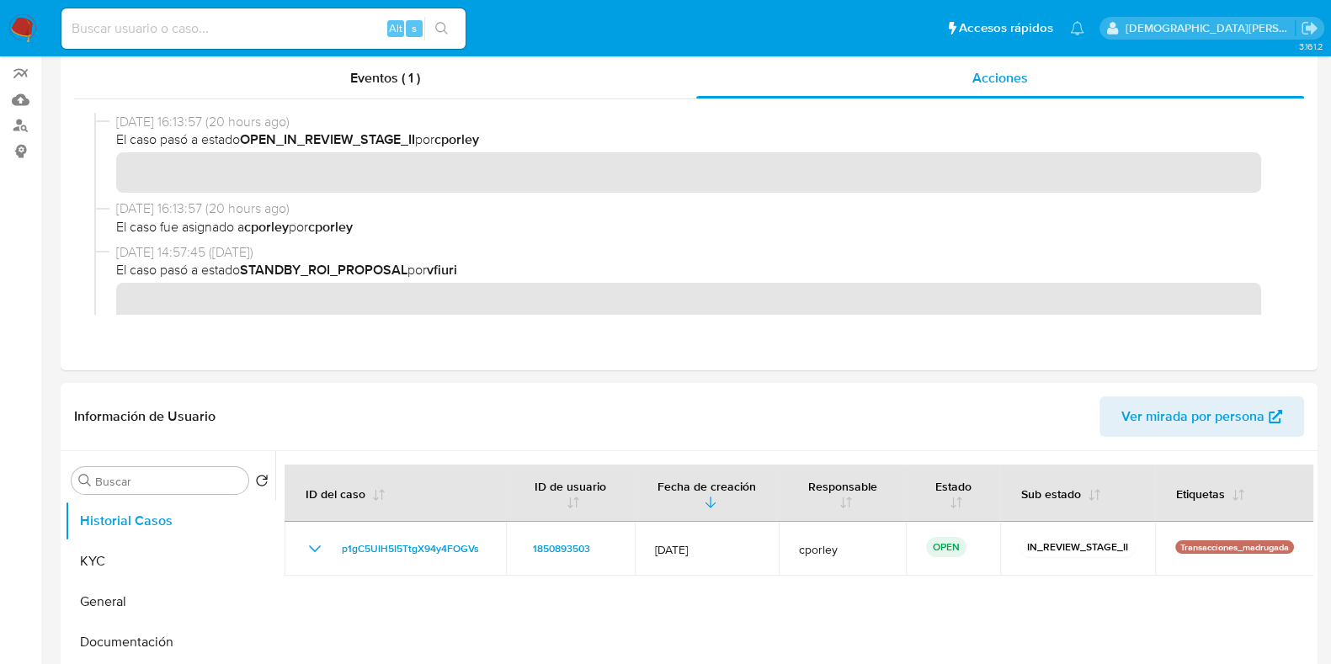
scroll to position [316, 0]
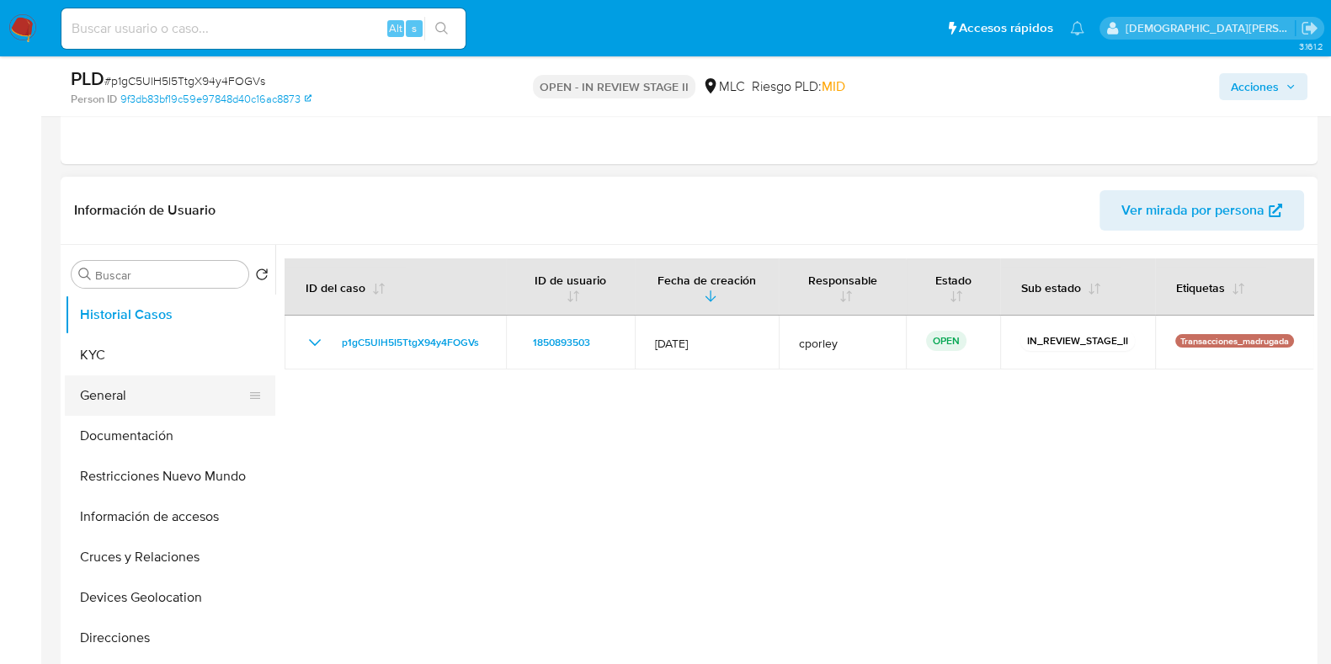
click at [105, 381] on button "General" at bounding box center [163, 396] width 197 height 40
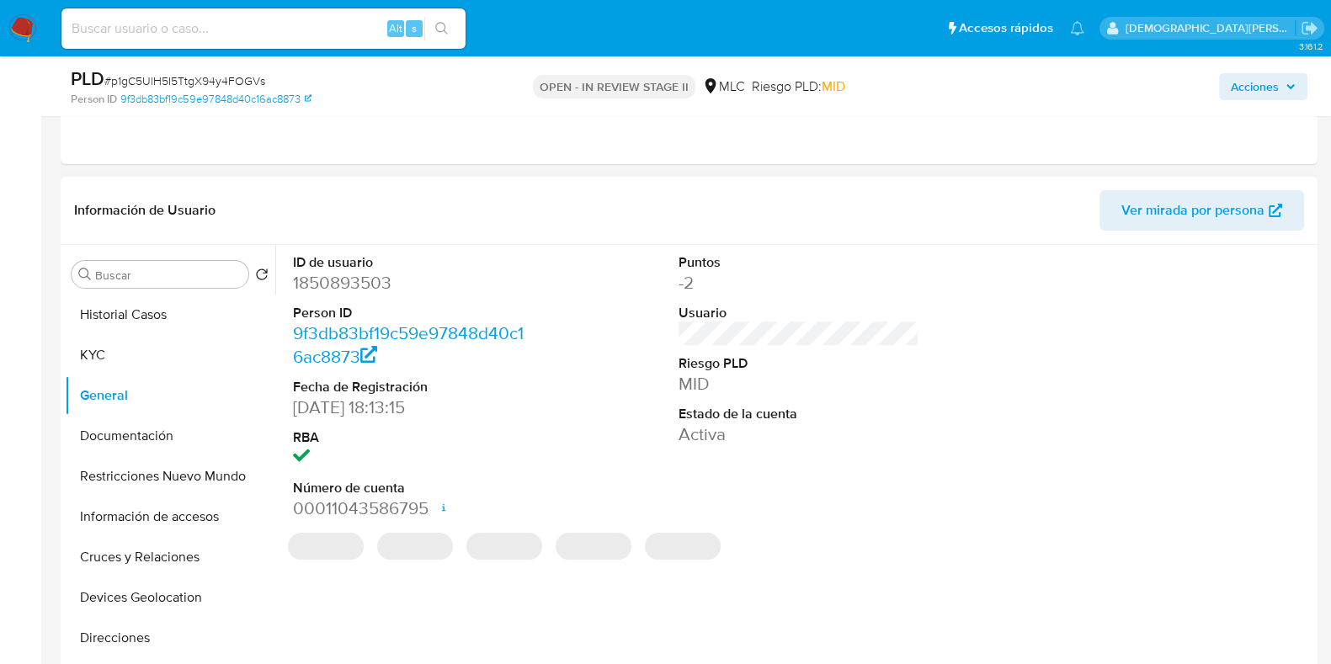
click at [320, 280] on dd "1850893503" at bounding box center [413, 283] width 241 height 24
copy dd "1850893503"
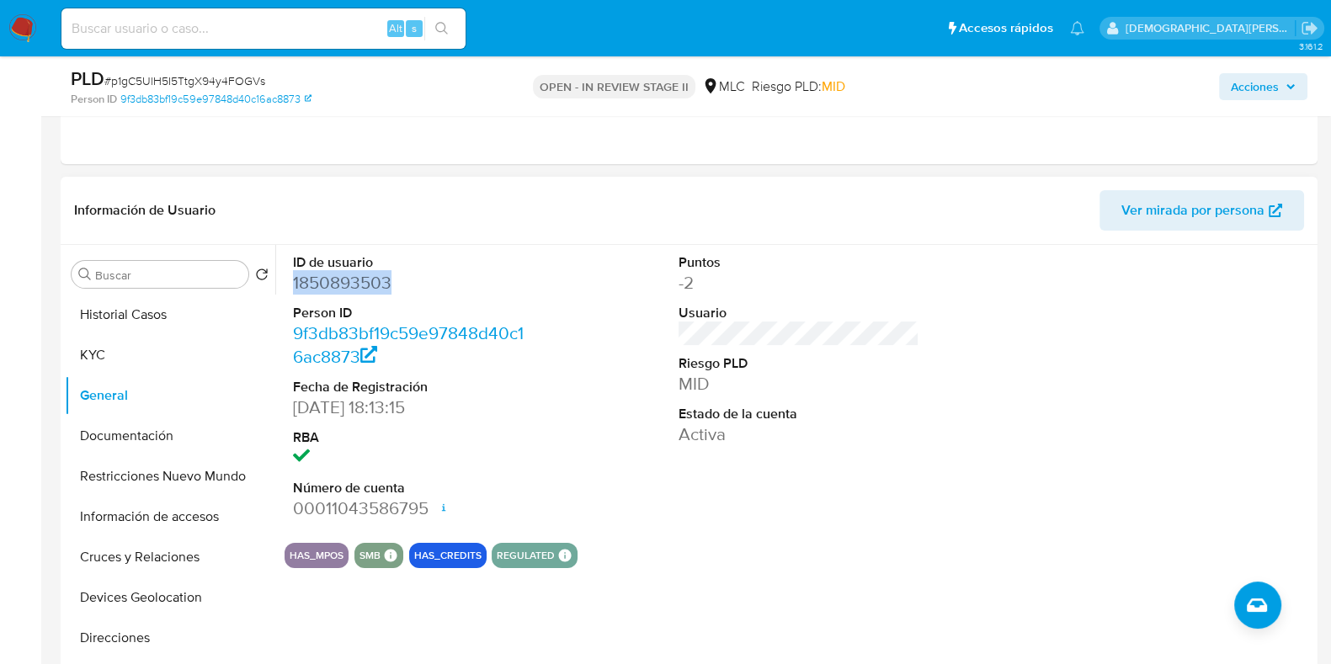
click at [334, 285] on dd "1850893503" at bounding box center [413, 283] width 241 height 24
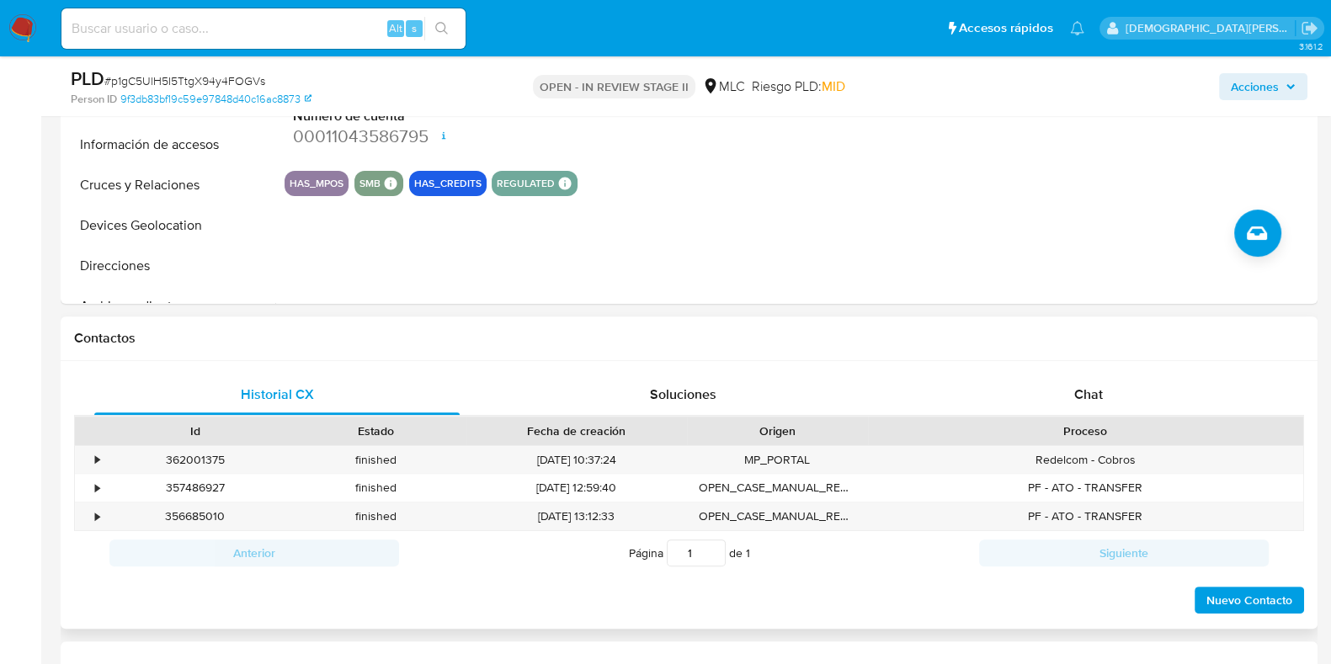
scroll to position [841, 0]
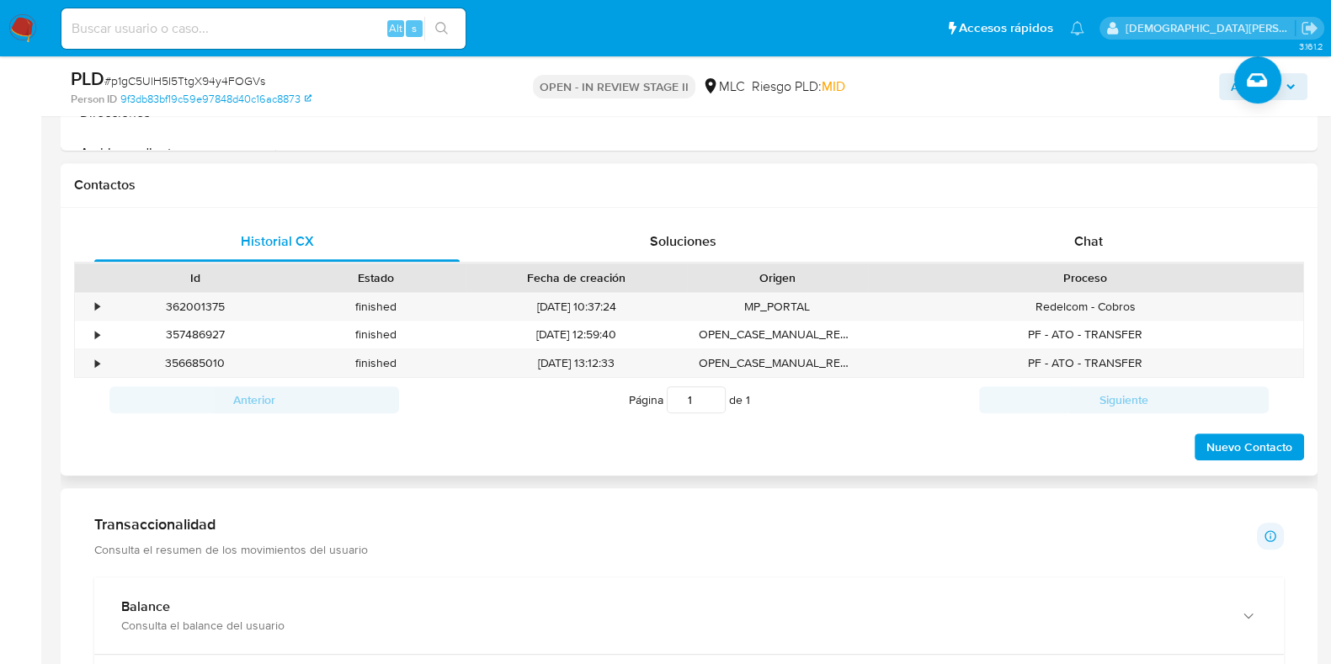
drag, startPoint x: 1052, startPoint y: 246, endPoint x: 1011, endPoint y: 169, distance: 87.0
click at [1052, 246] on div "Chat" at bounding box center [1088, 241] width 365 height 40
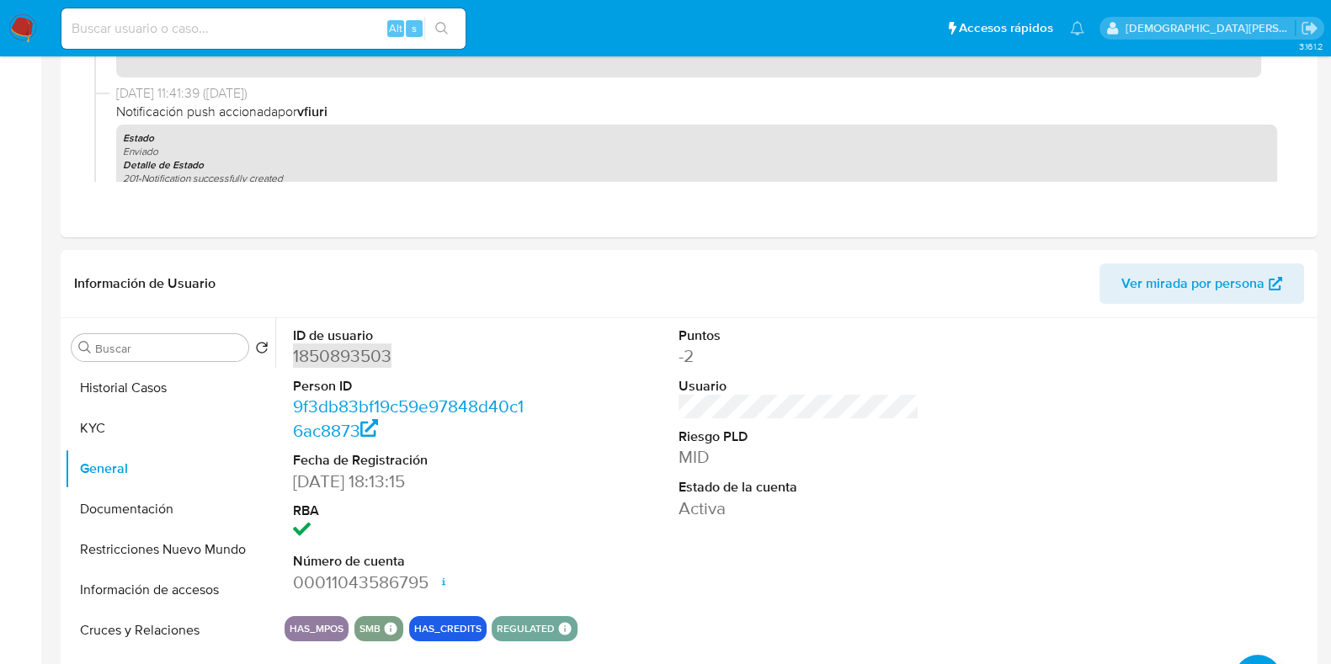
scroll to position [420, 0]
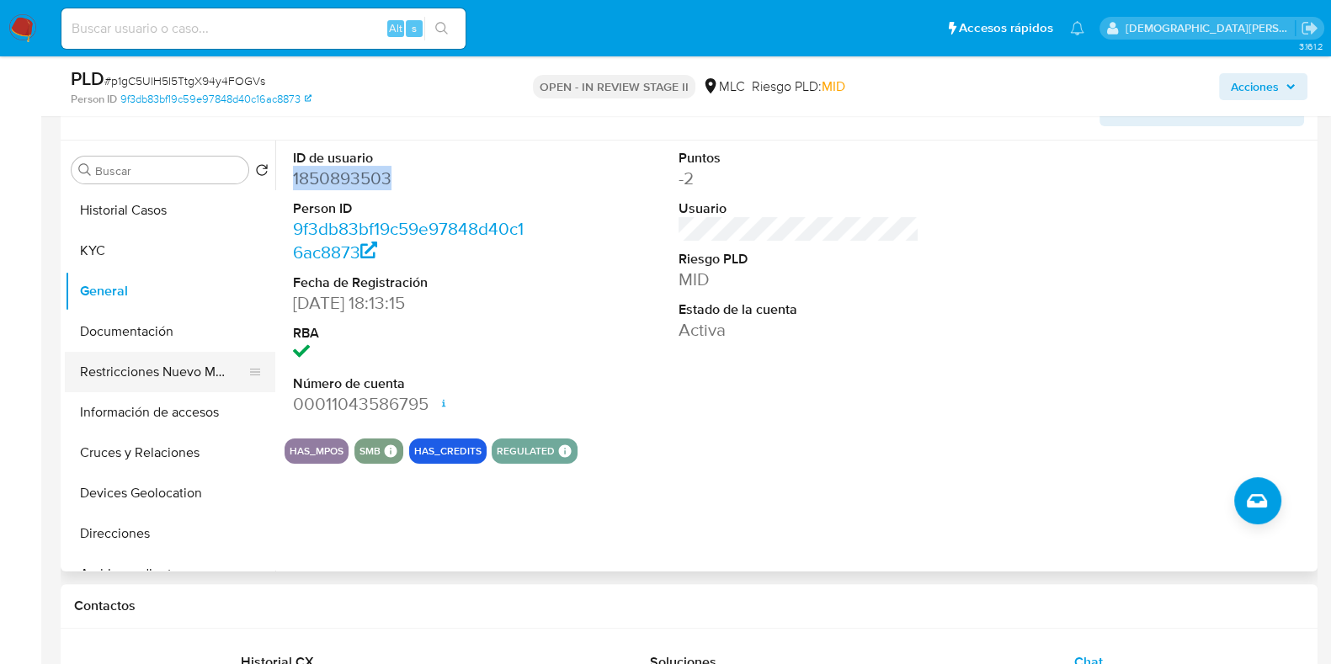
click at [170, 367] on button "Restricciones Nuevo Mundo" at bounding box center [163, 372] width 197 height 40
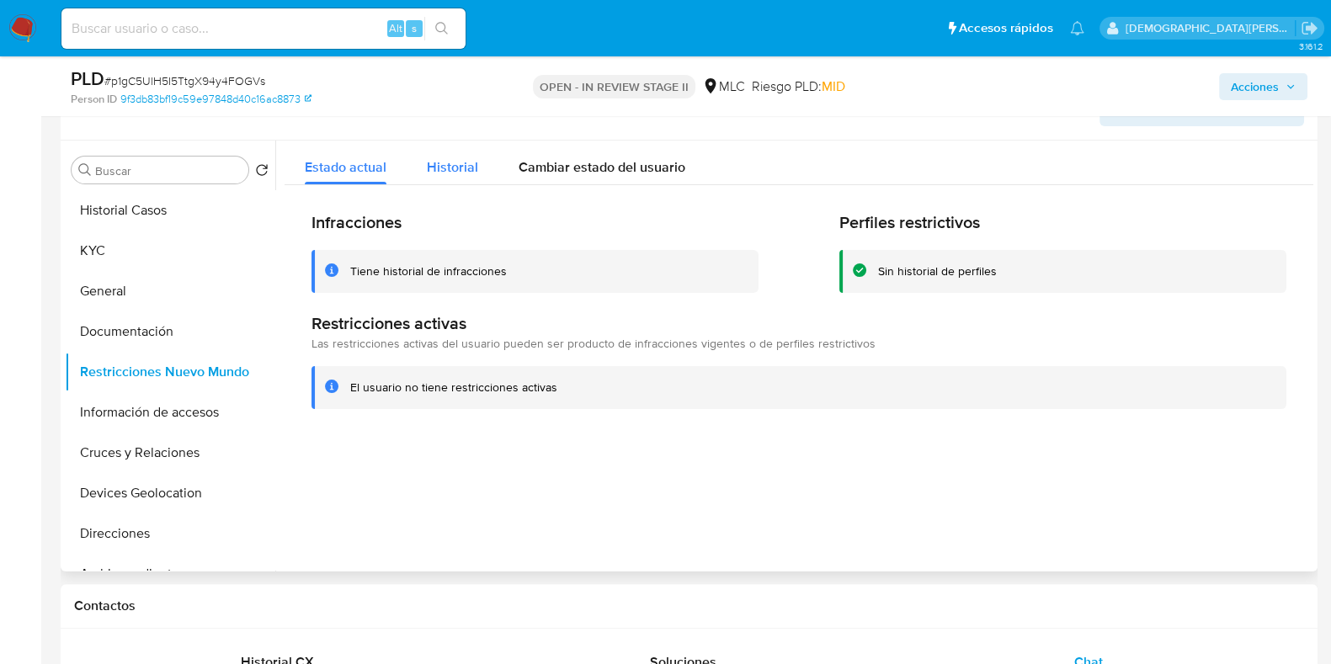
click at [467, 162] on span "Historial" at bounding box center [452, 166] width 51 height 19
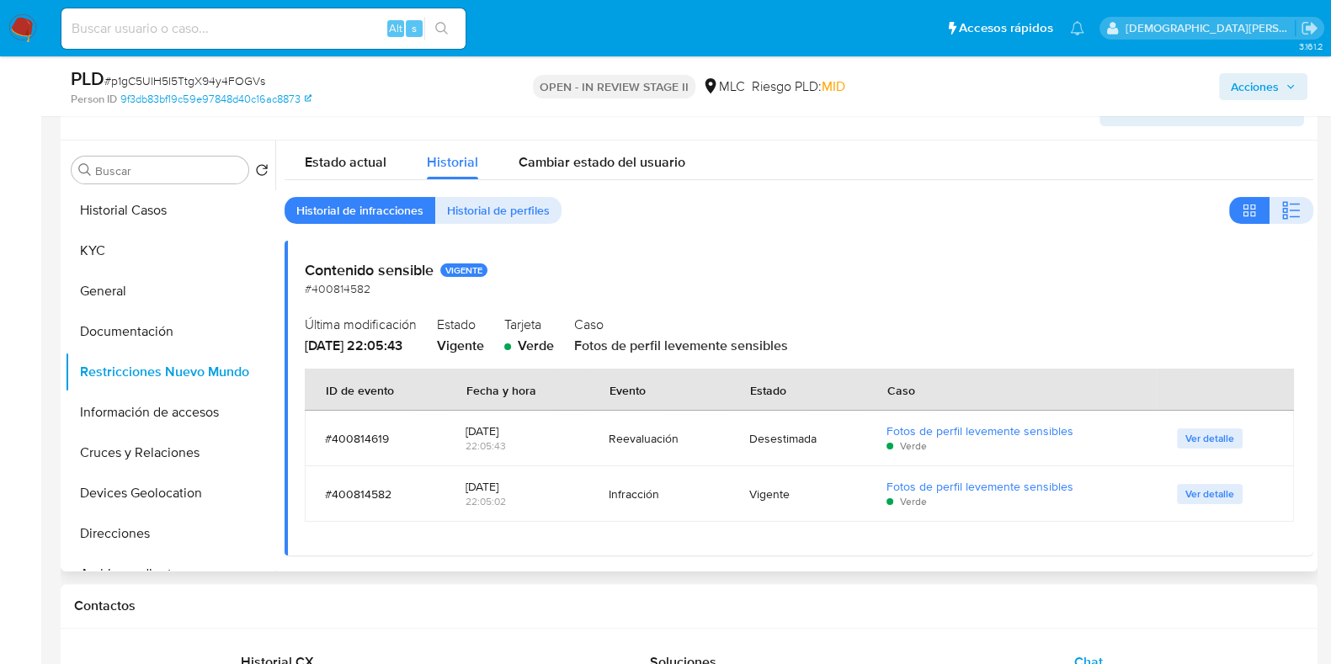
scroll to position [10, 0]
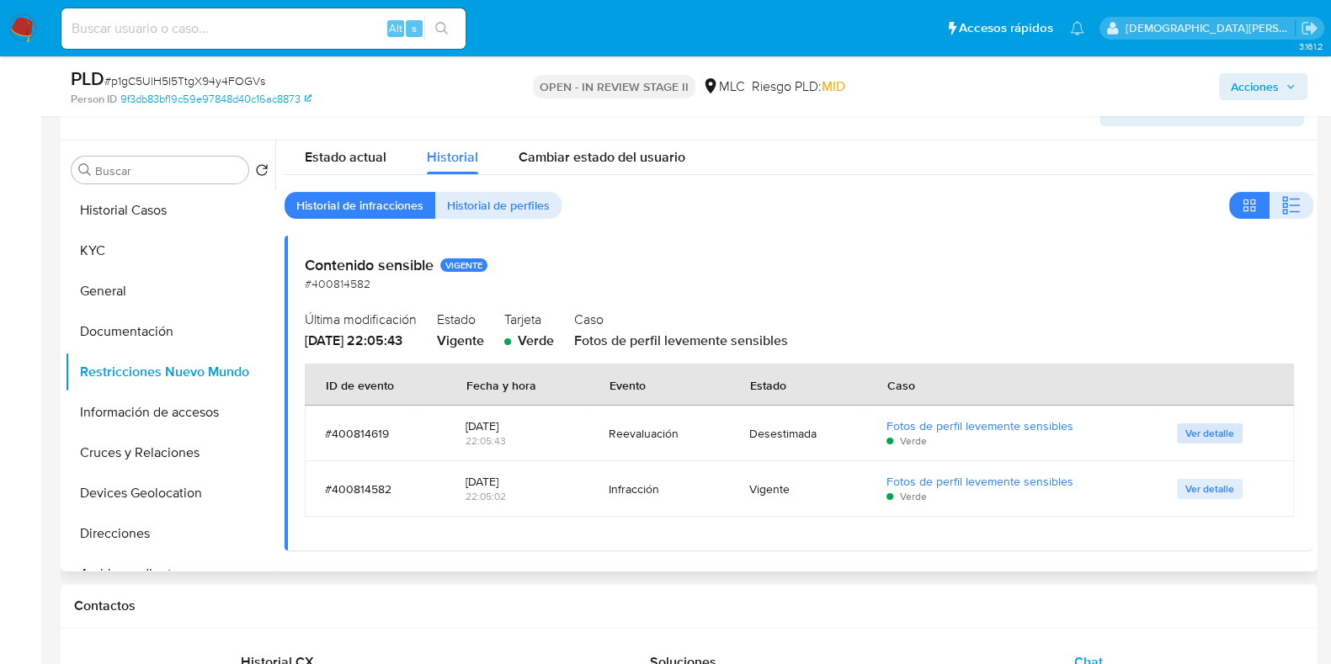
click at [1186, 432] on span "Ver detalle" at bounding box center [1210, 433] width 49 height 17
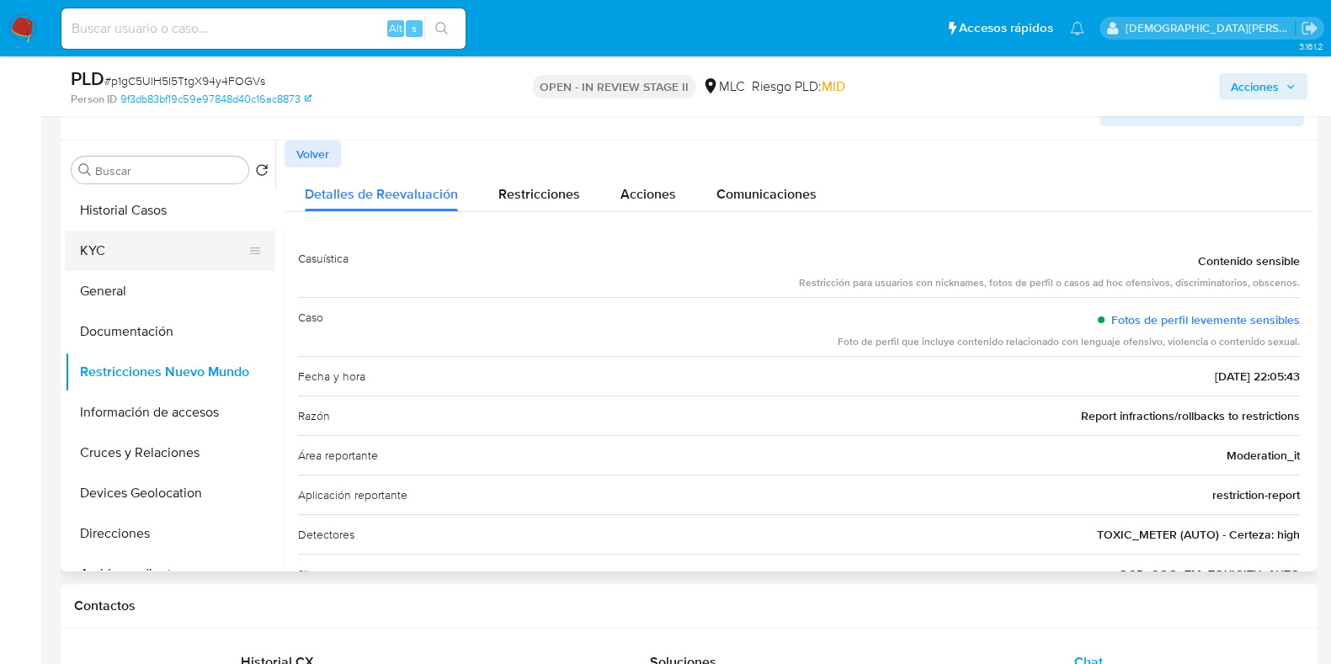
click at [134, 258] on button "KYC" at bounding box center [163, 251] width 197 height 40
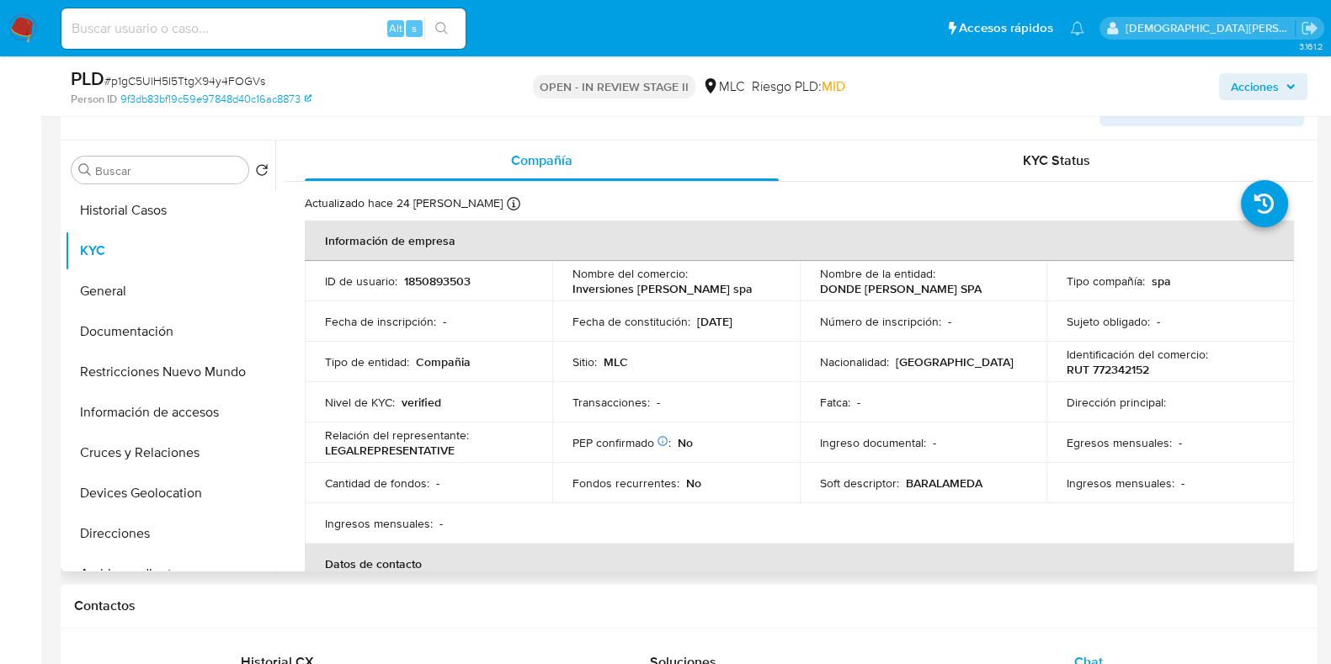
scroll to position [104, 0]
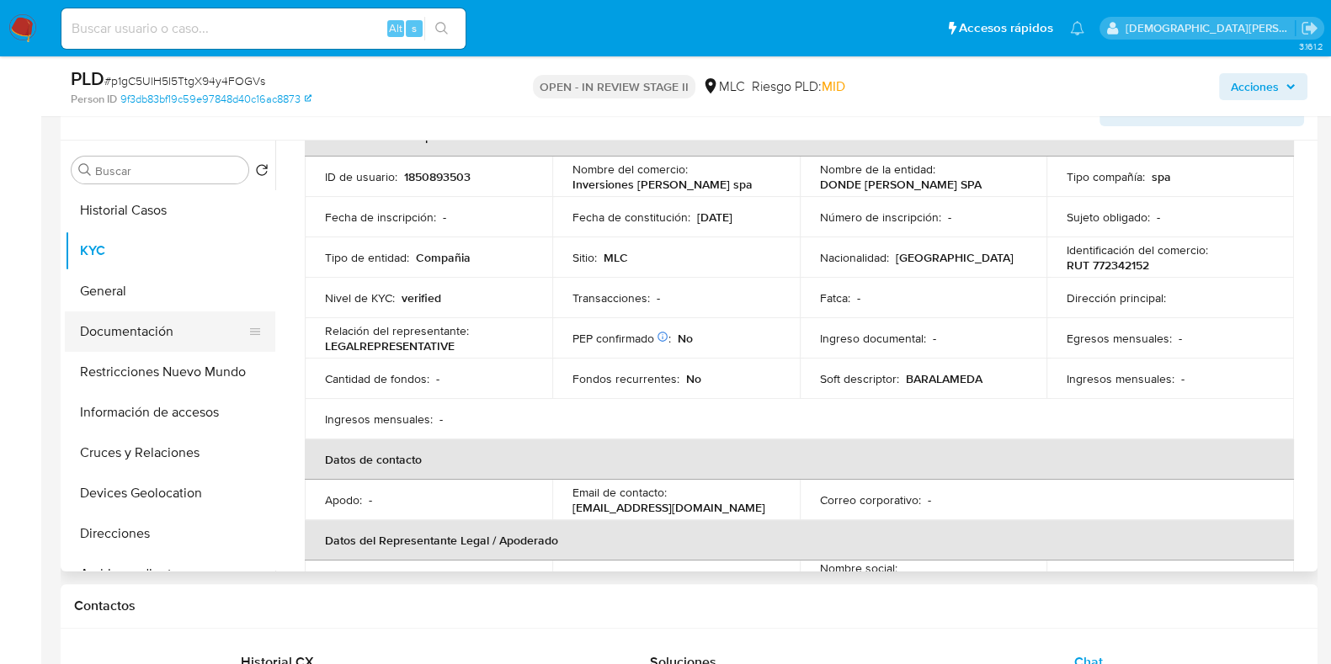
click at [164, 319] on button "Documentación" at bounding box center [163, 332] width 197 height 40
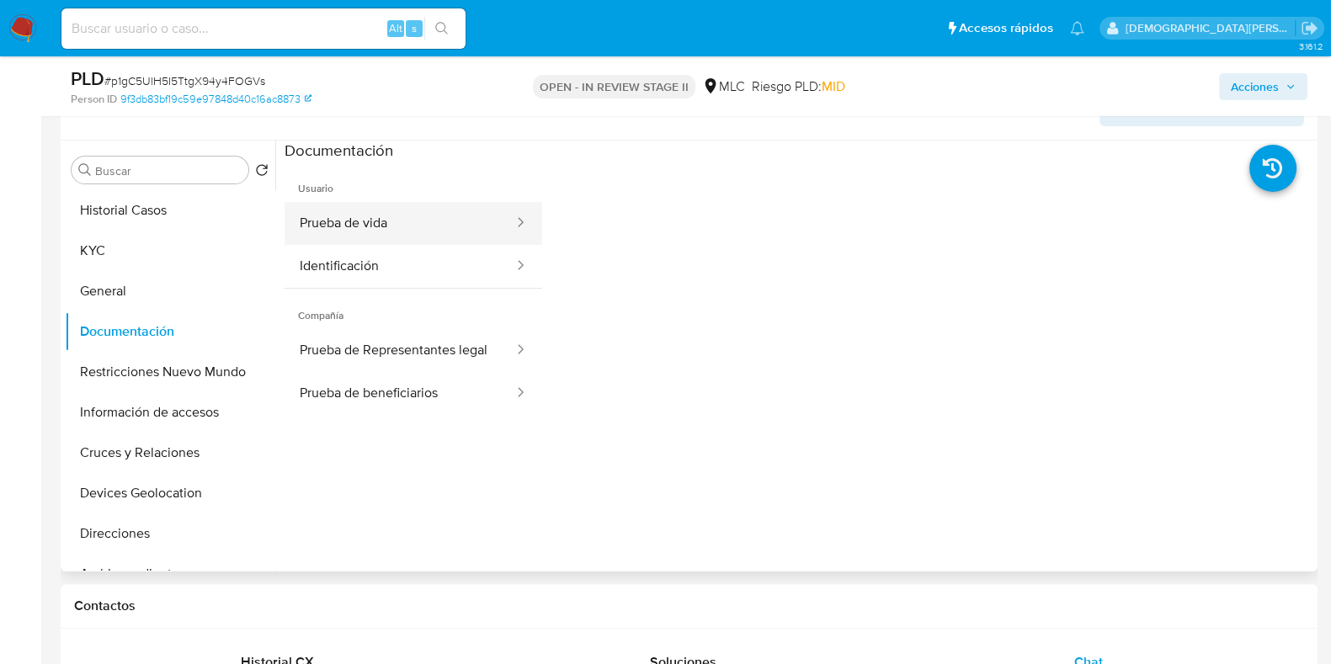
click at [404, 226] on button "Prueba de vida" at bounding box center [400, 223] width 231 height 43
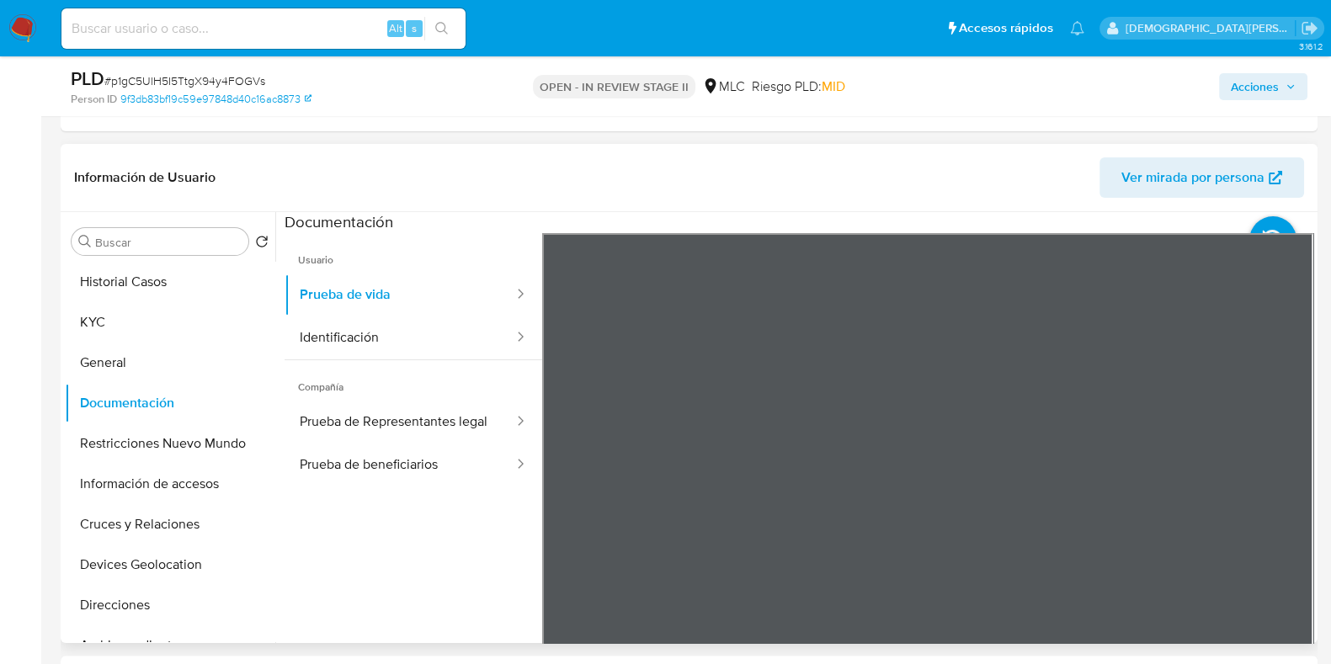
scroll to position [316, 0]
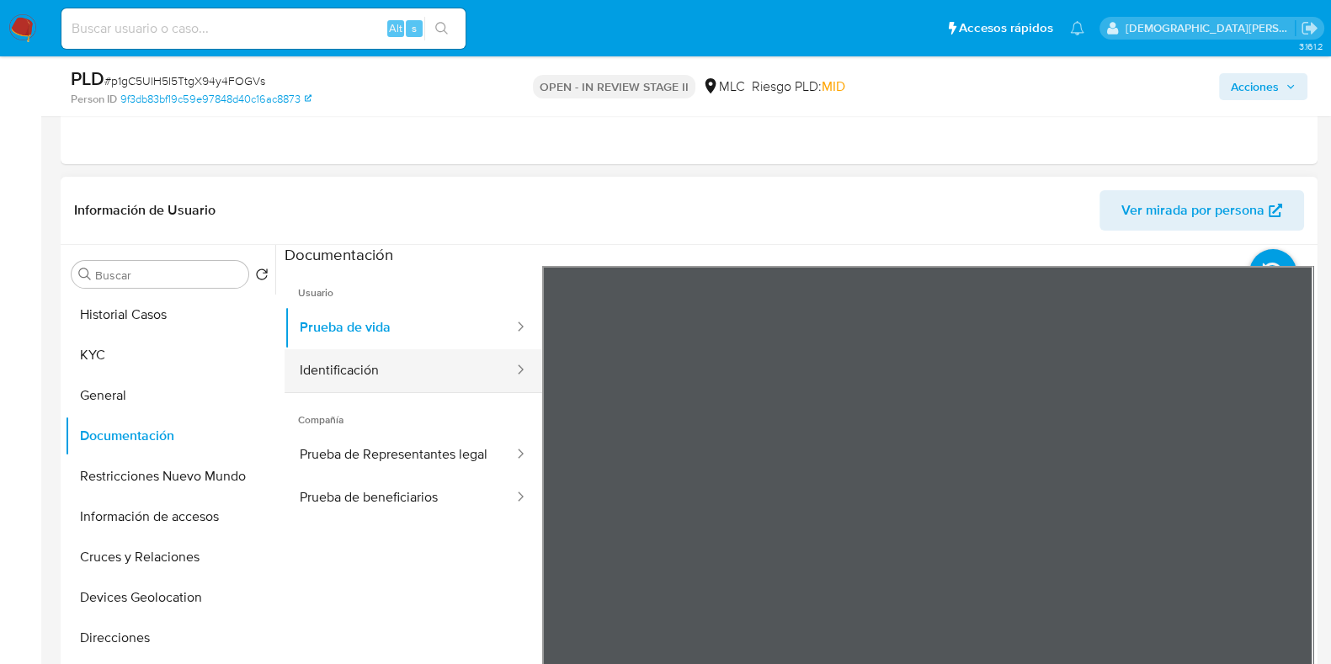
click at [383, 381] on button "Identificación" at bounding box center [400, 370] width 231 height 43
click at [1294, 544] on icon at bounding box center [1293, 540] width 34 height 34
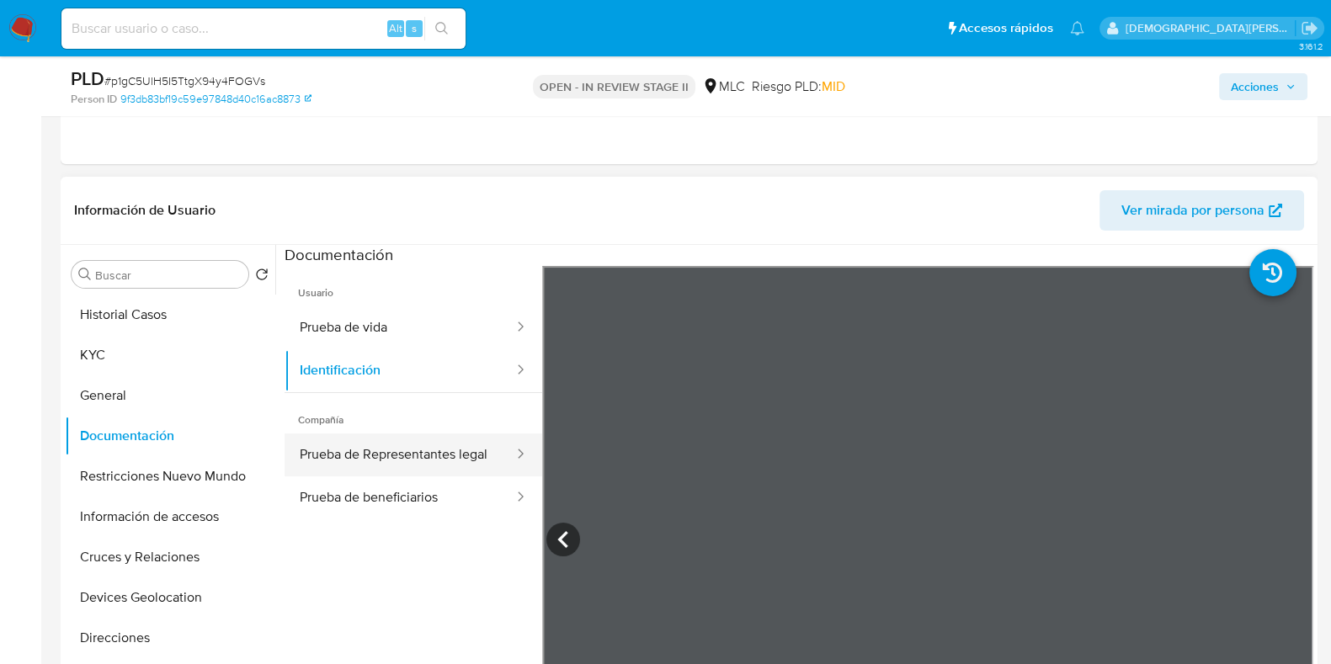
click at [384, 453] on button "Prueba de Representantes legal" at bounding box center [400, 455] width 231 height 43
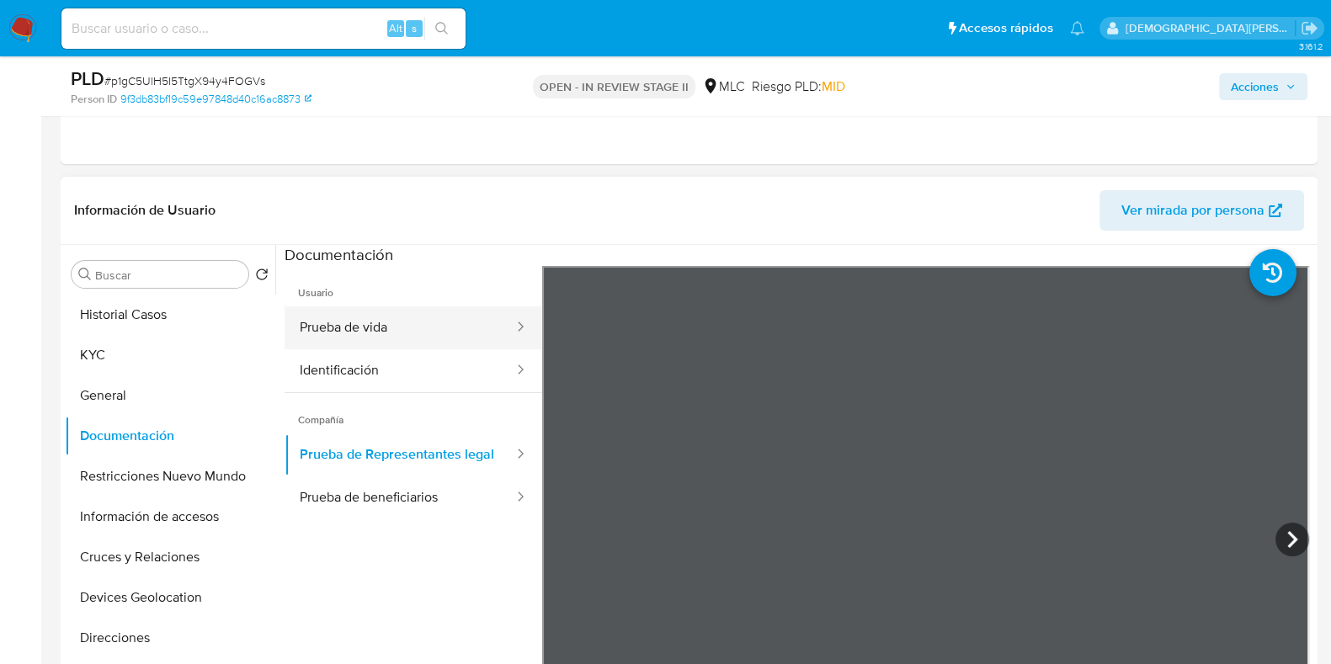
click at [434, 332] on button "Prueba de vida" at bounding box center [400, 328] width 231 height 43
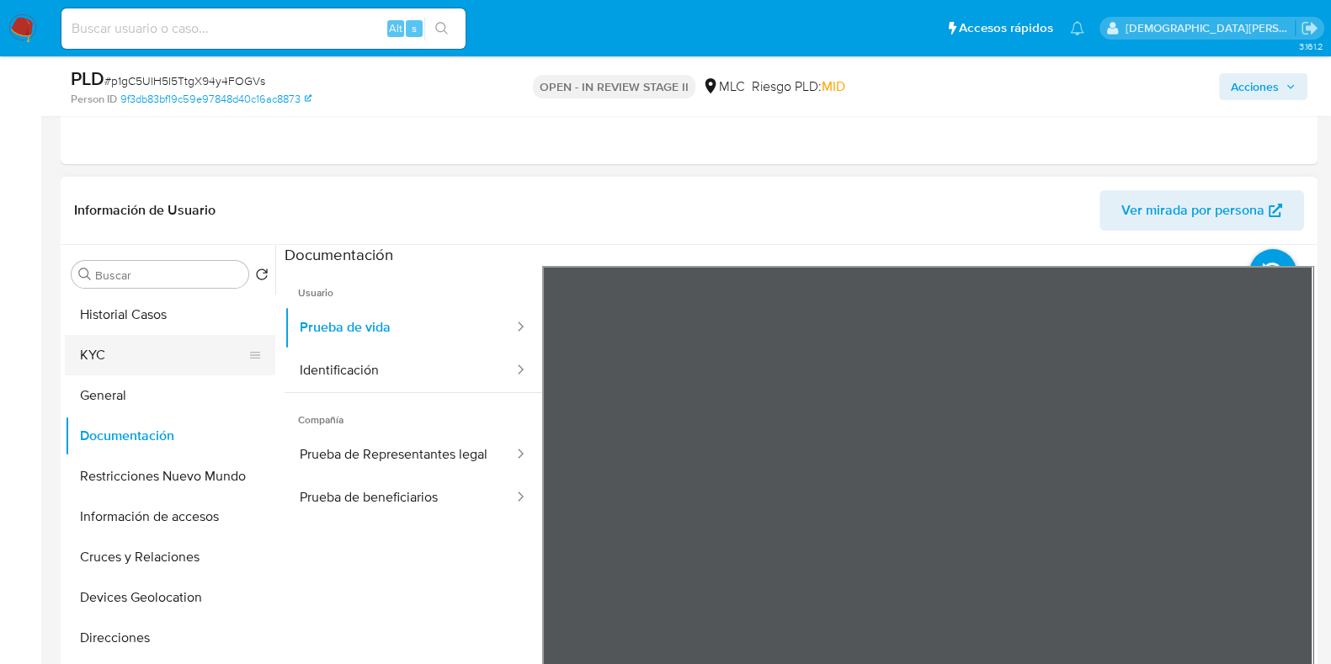
click at [147, 355] on button "KYC" at bounding box center [163, 355] width 197 height 40
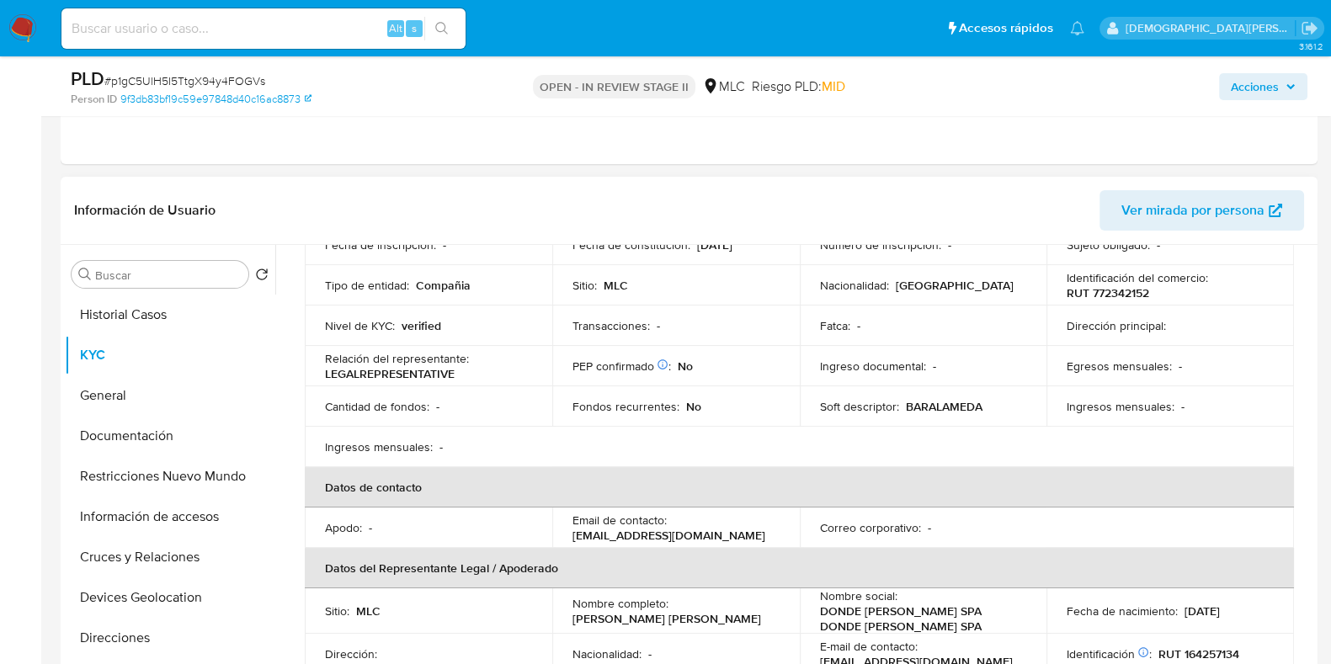
scroll to position [104, 0]
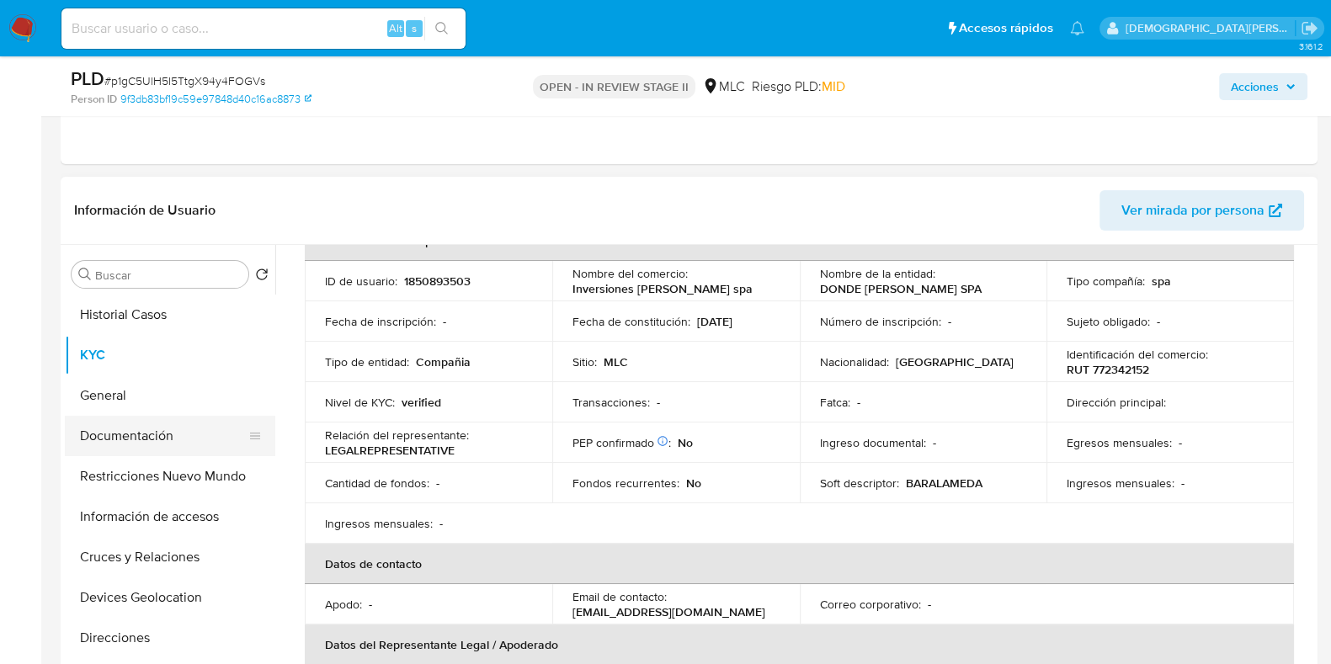
click at [163, 455] on button "Documentación" at bounding box center [163, 436] width 197 height 40
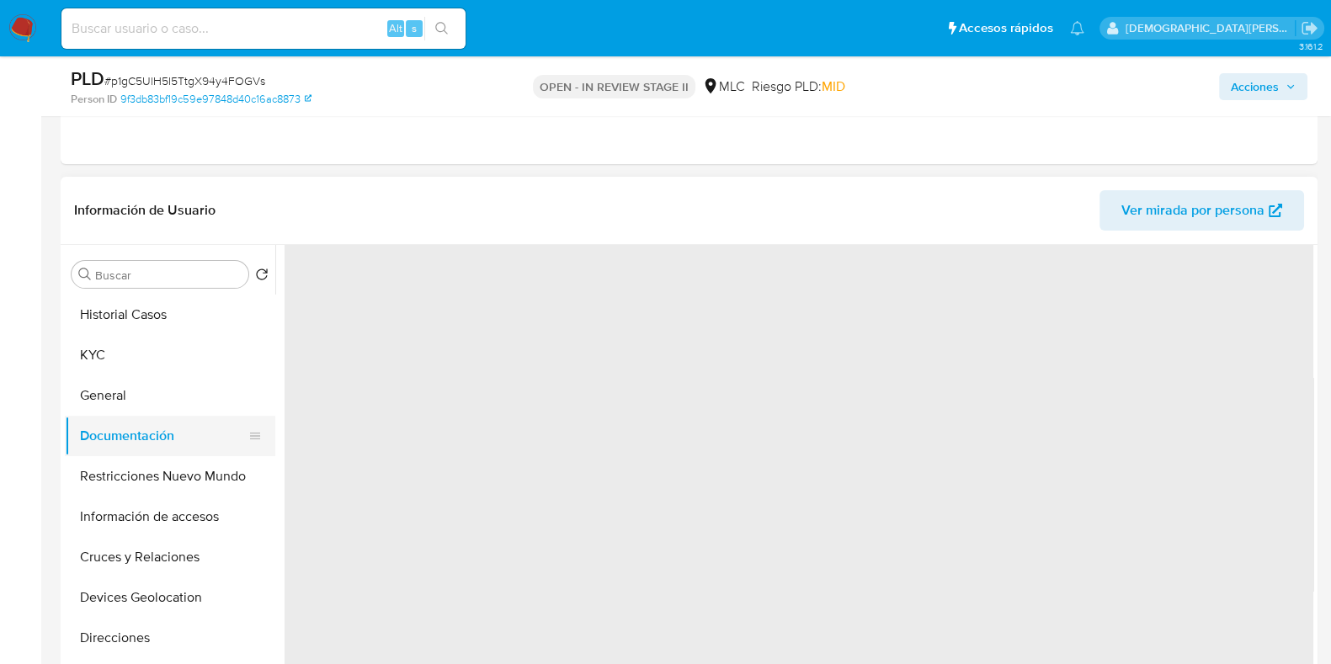
scroll to position [0, 0]
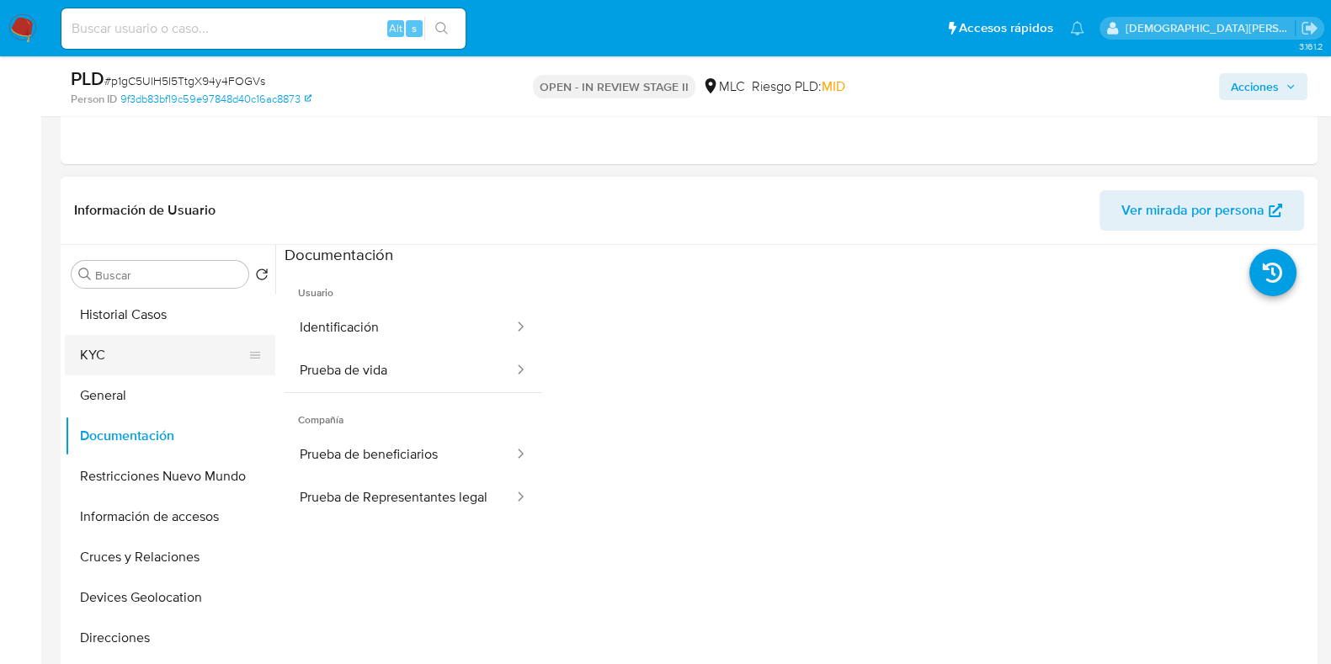
click at [194, 361] on button "KYC" at bounding box center [163, 355] width 197 height 40
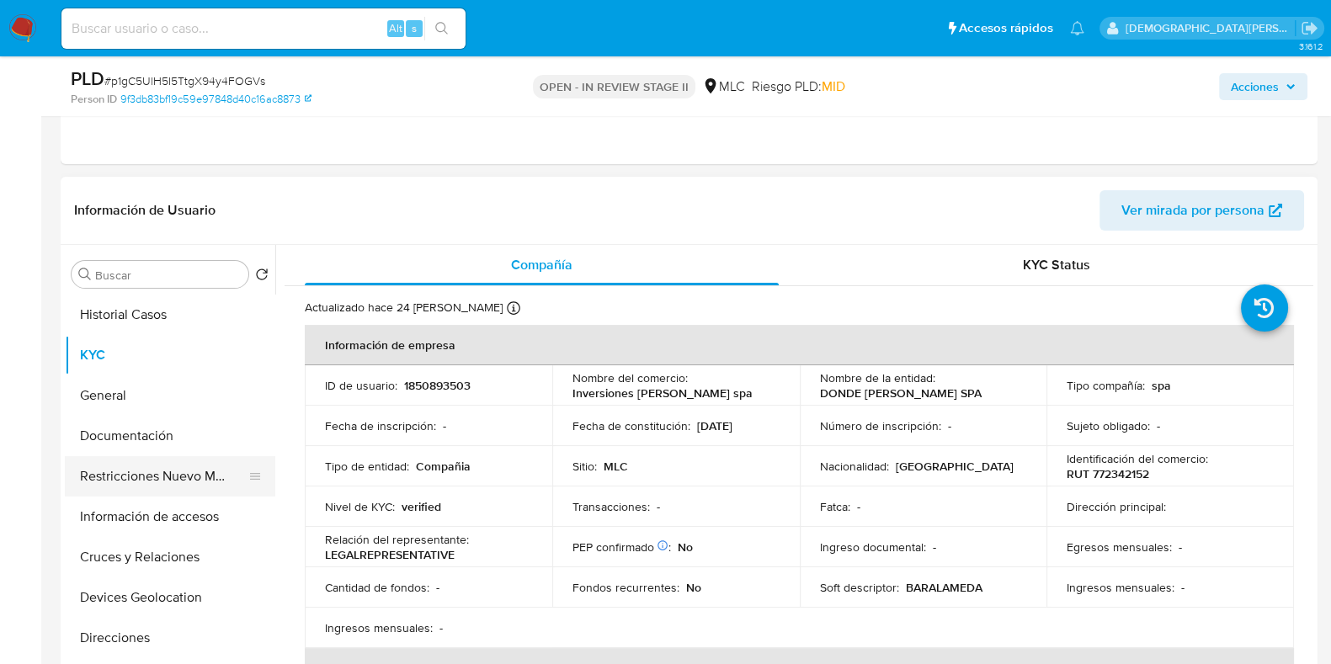
click at [129, 487] on button "Restricciones Nuevo Mundo" at bounding box center [163, 476] width 197 height 40
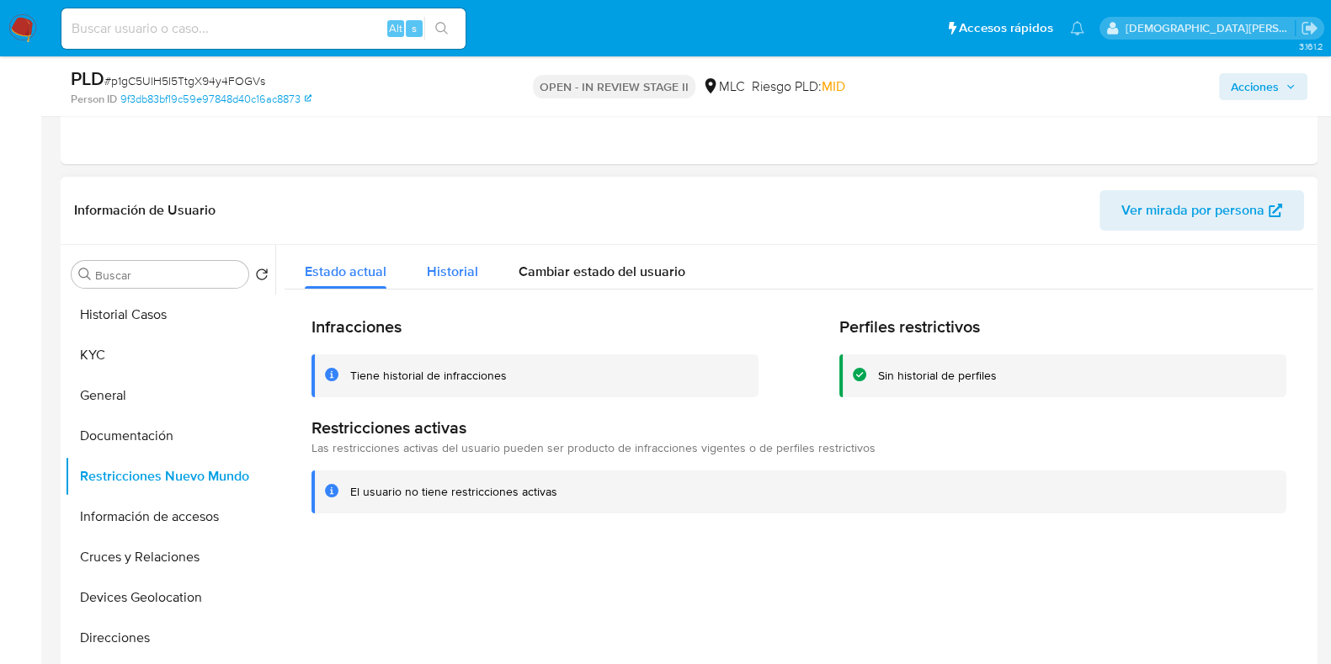
click at [428, 256] on div "Historial" at bounding box center [452, 267] width 51 height 45
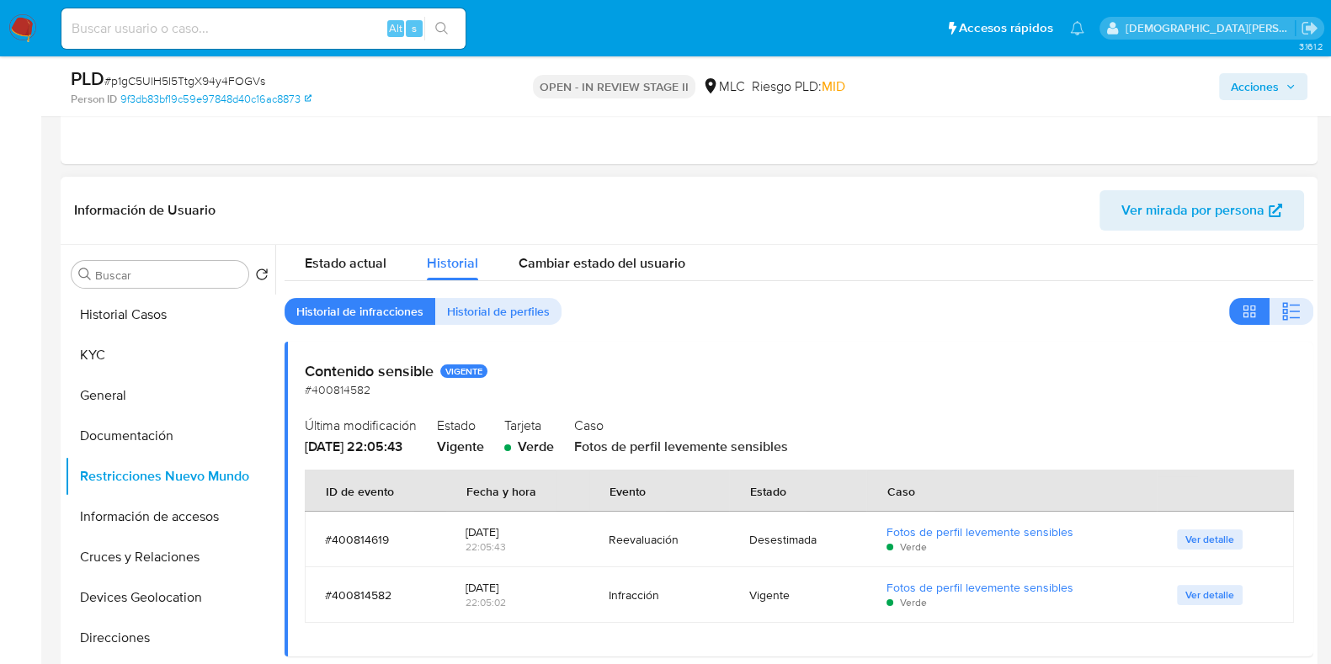
scroll to position [10, 0]
click at [1192, 595] on span "Ver detalle" at bounding box center [1210, 593] width 49 height 17
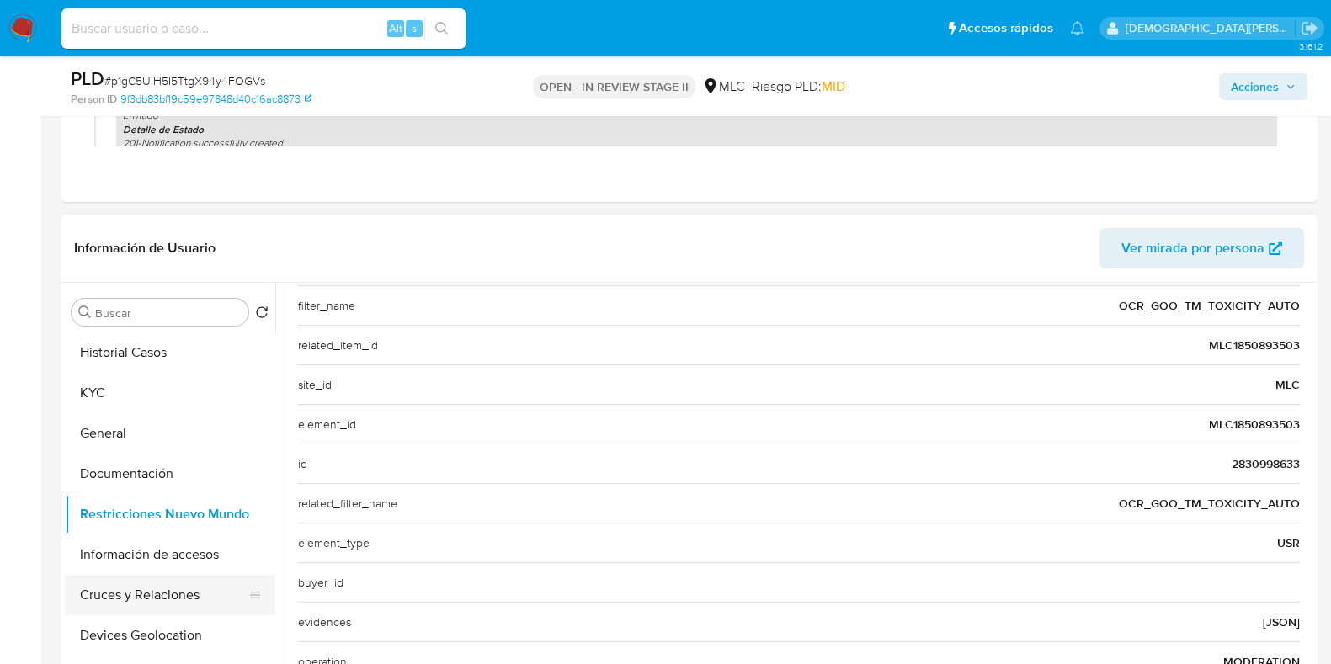
scroll to position [104, 0]
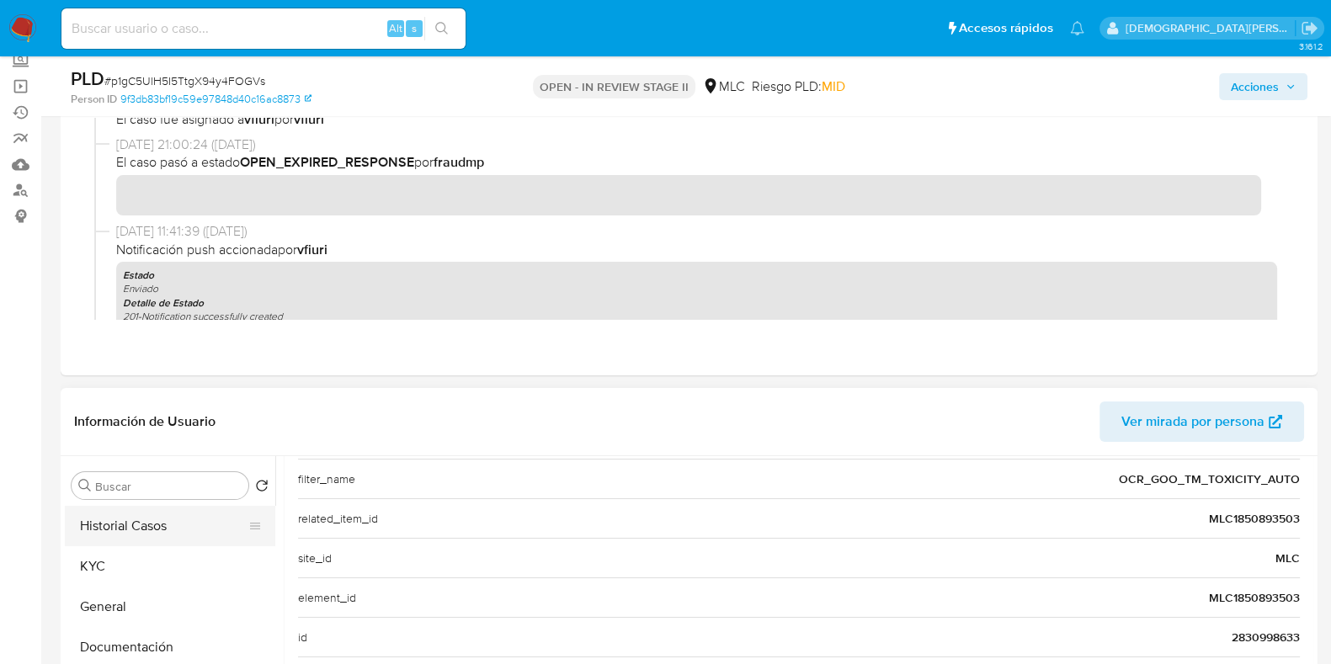
click at [123, 527] on button "Historial Casos" at bounding box center [163, 526] width 197 height 40
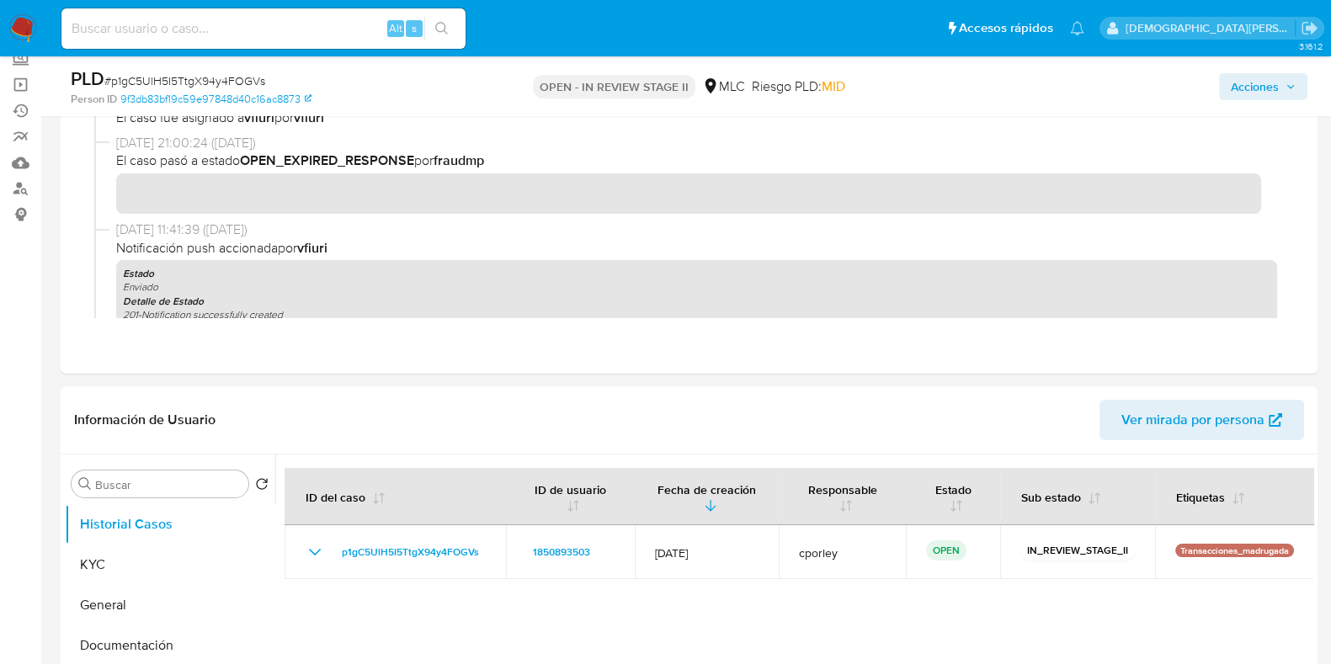
scroll to position [0, 0]
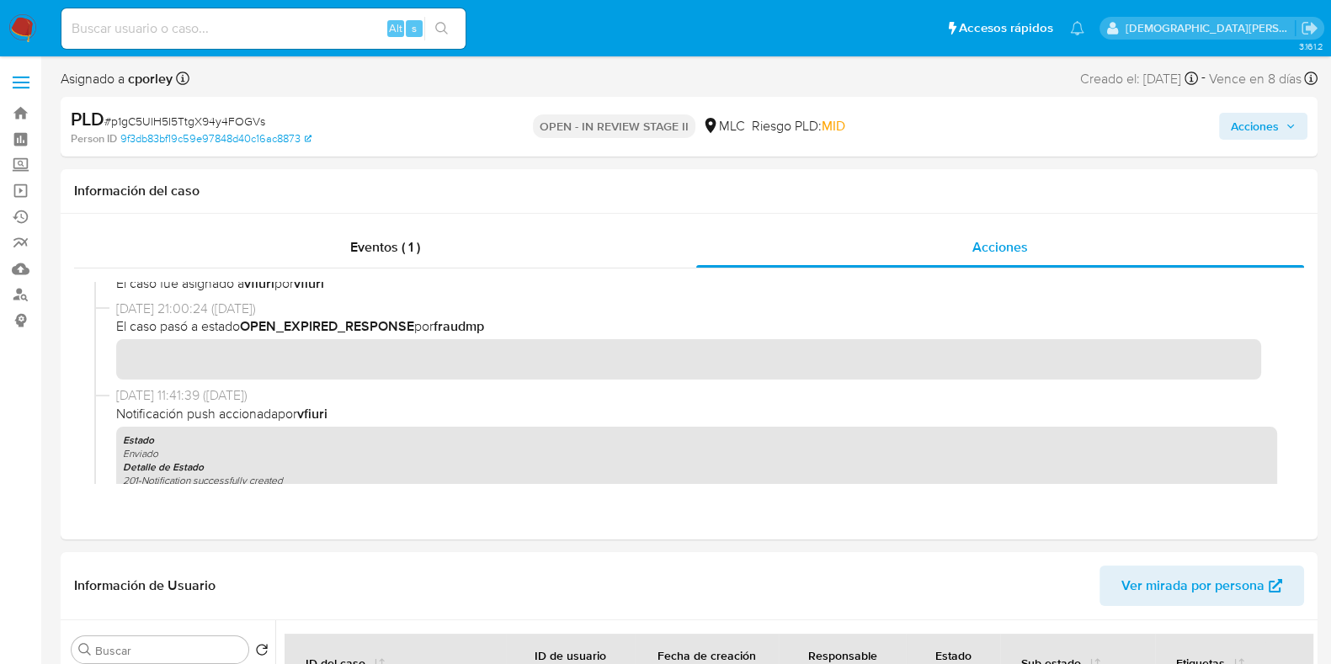
click at [211, 27] on input at bounding box center [263, 29] width 404 height 22
click at [131, 31] on input at bounding box center [263, 29] width 404 height 22
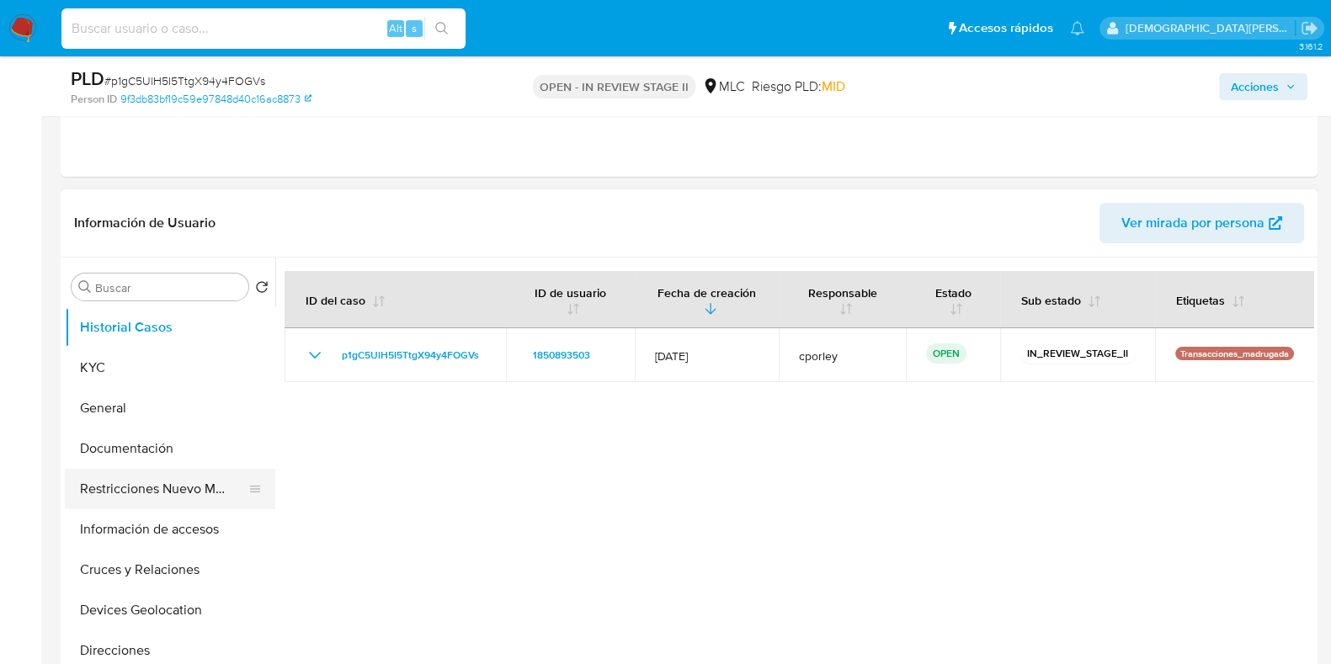
scroll to position [420, 0]
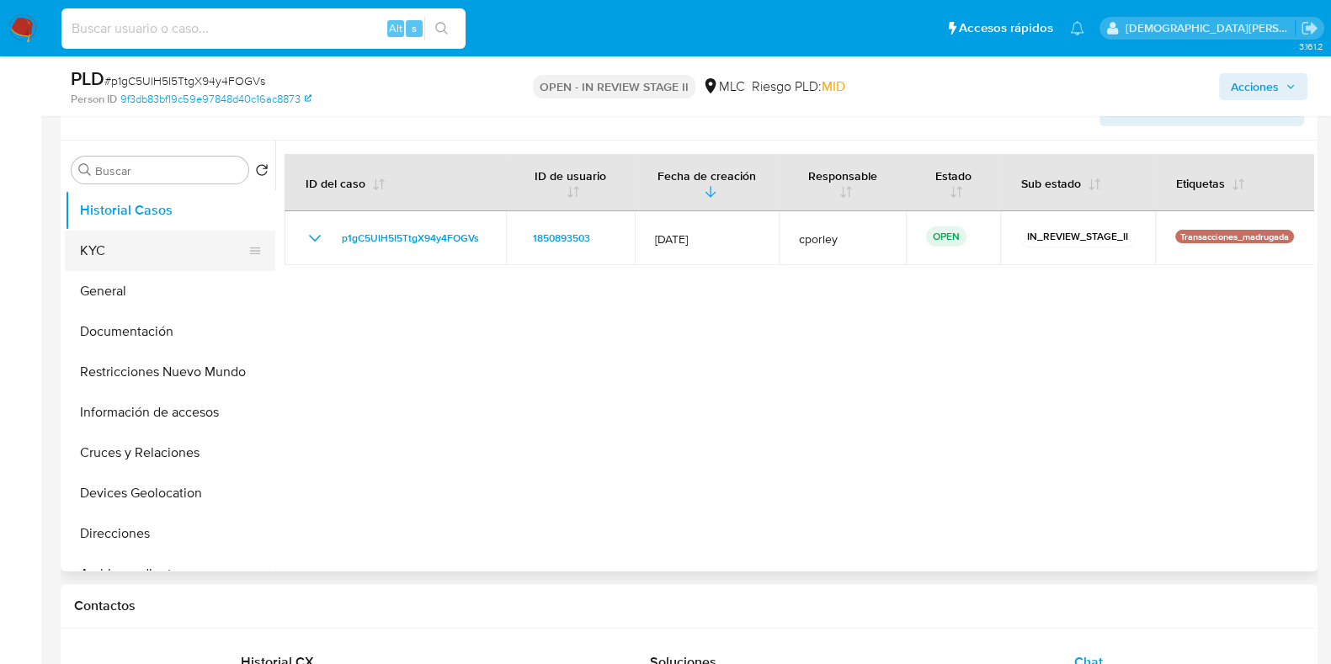
click at [143, 249] on button "KYC" at bounding box center [163, 251] width 197 height 40
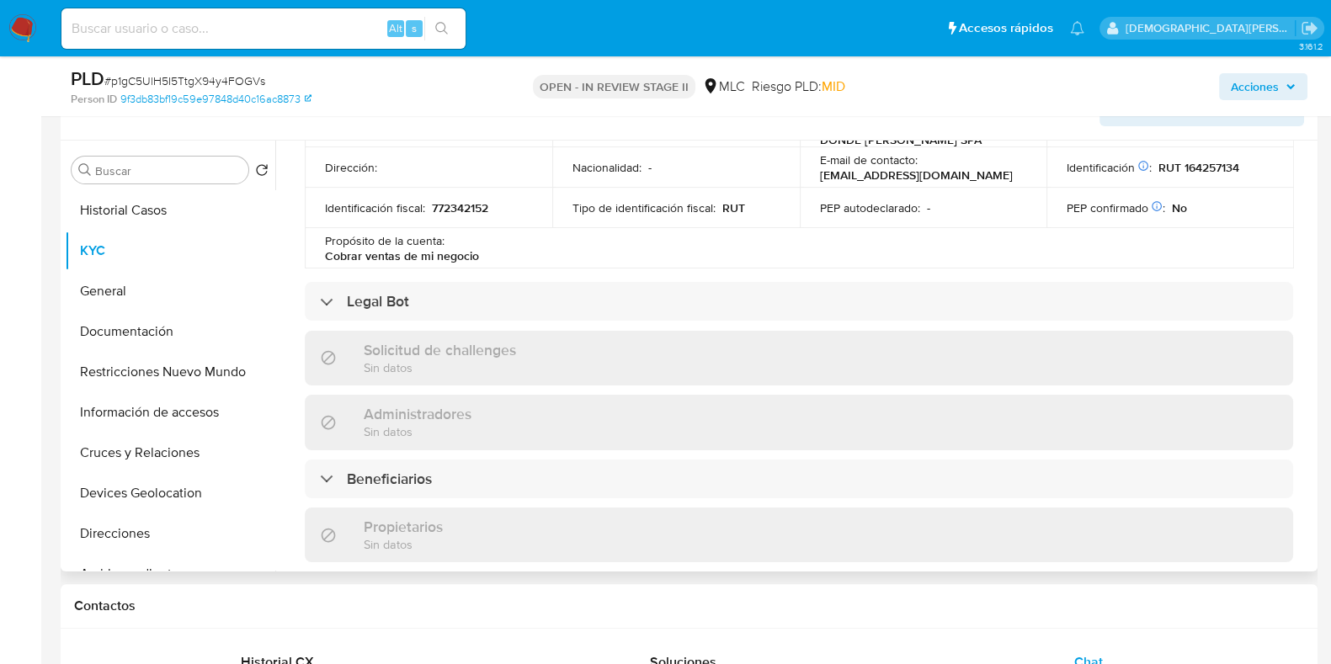
scroll to position [736, 0]
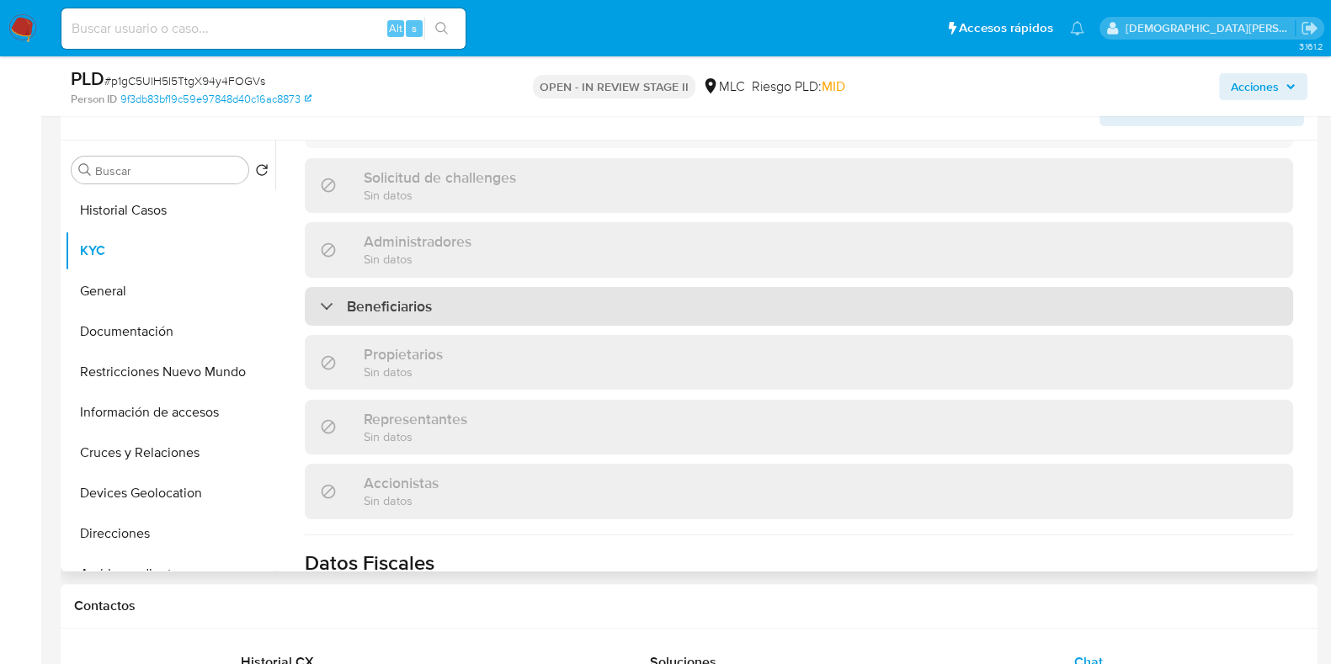
click at [484, 311] on div "Beneficiarios" at bounding box center [799, 306] width 989 height 39
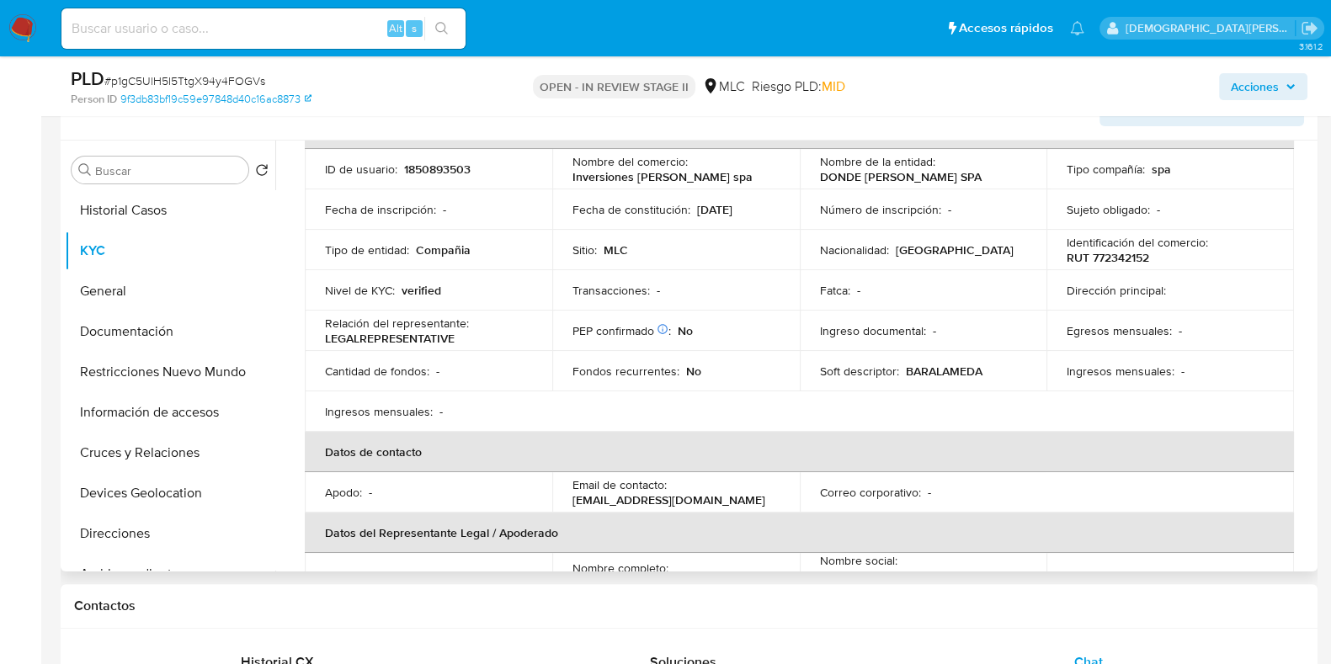
scroll to position [0, 0]
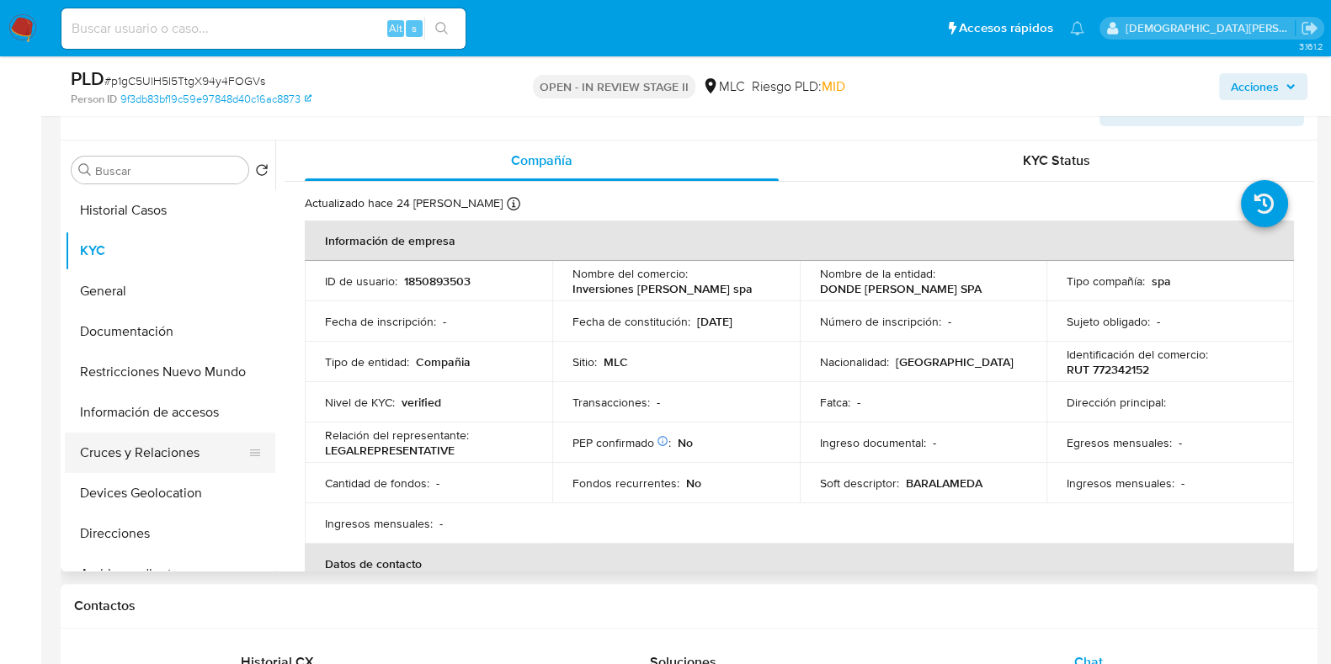
click at [147, 450] on button "Cruces y Relaciones" at bounding box center [163, 453] width 197 height 40
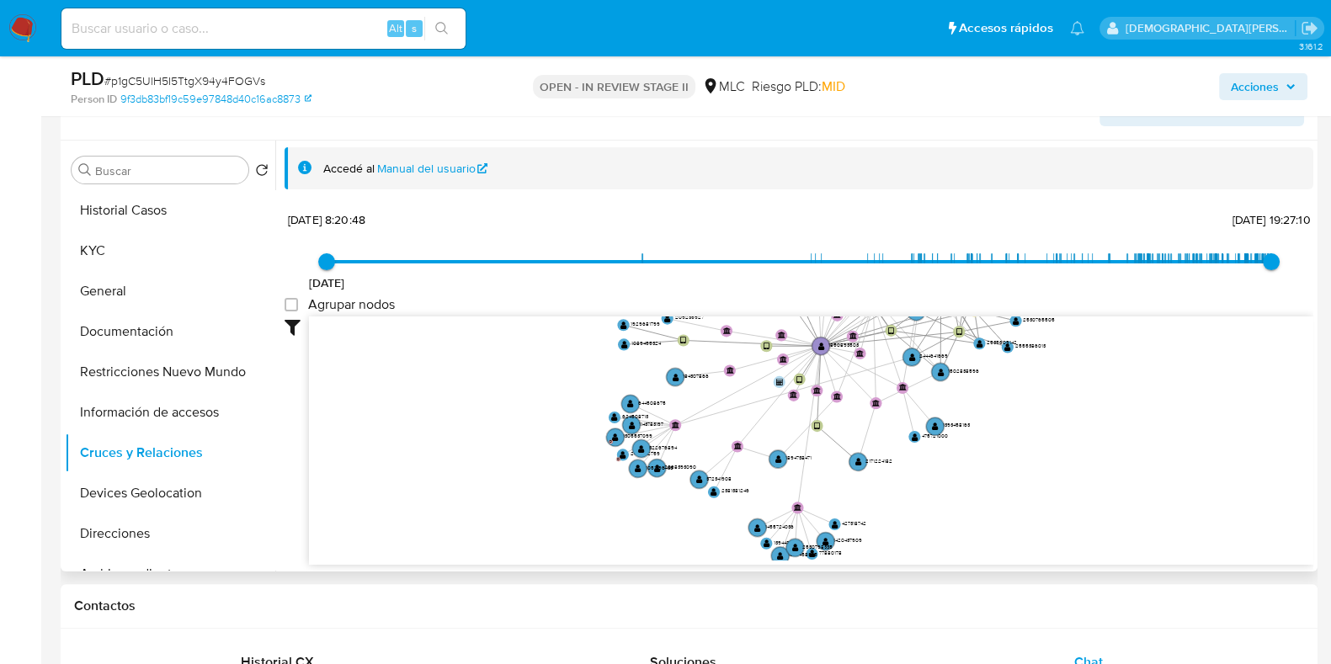
drag, startPoint x: 1048, startPoint y: 449, endPoint x: 1117, endPoint y: 330, distance: 137.4
click at [1117, 330] on icon "device-666880f198be628c00f8a41d  user-1850893503  1850893503 device-65e9f3af4…" at bounding box center [811, 439] width 1005 height 244
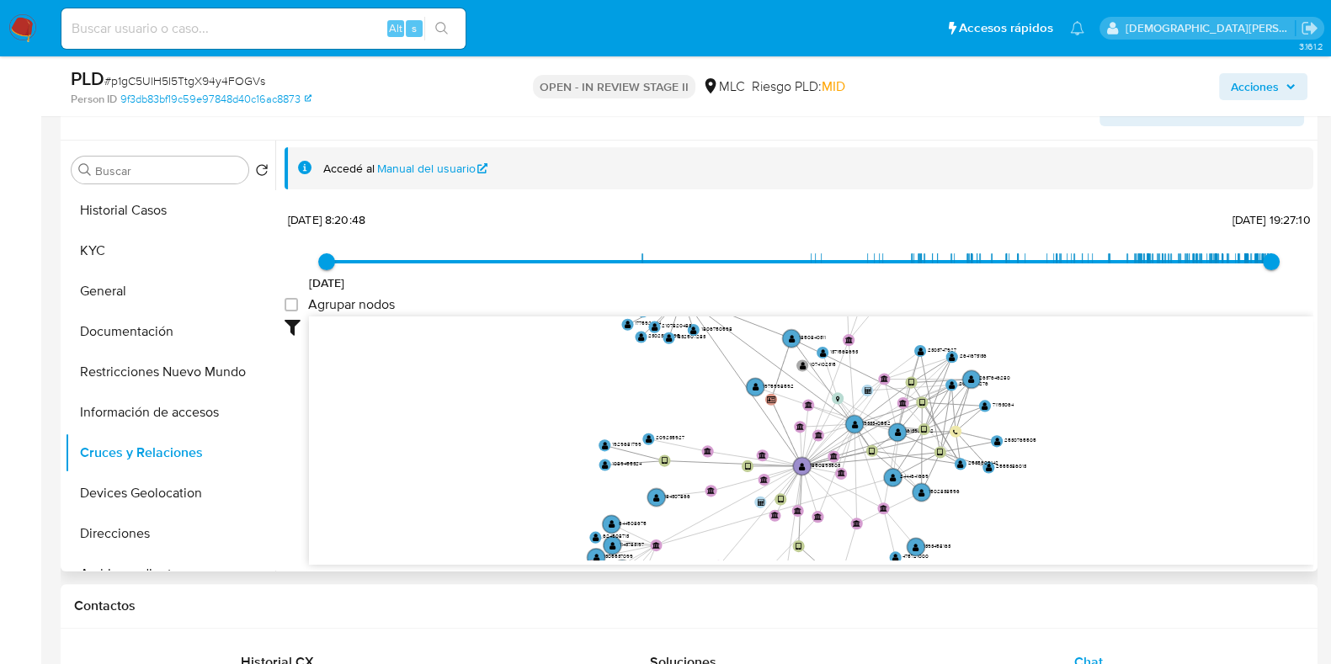
drag, startPoint x: 1114, startPoint y: 405, endPoint x: 1095, endPoint y: 530, distance: 126.1
click at [1095, 530] on icon "device-666880f198be628c00f8a41d  user-1850893503  1850893503 device-65e9f3af4…" at bounding box center [811, 439] width 1005 height 244
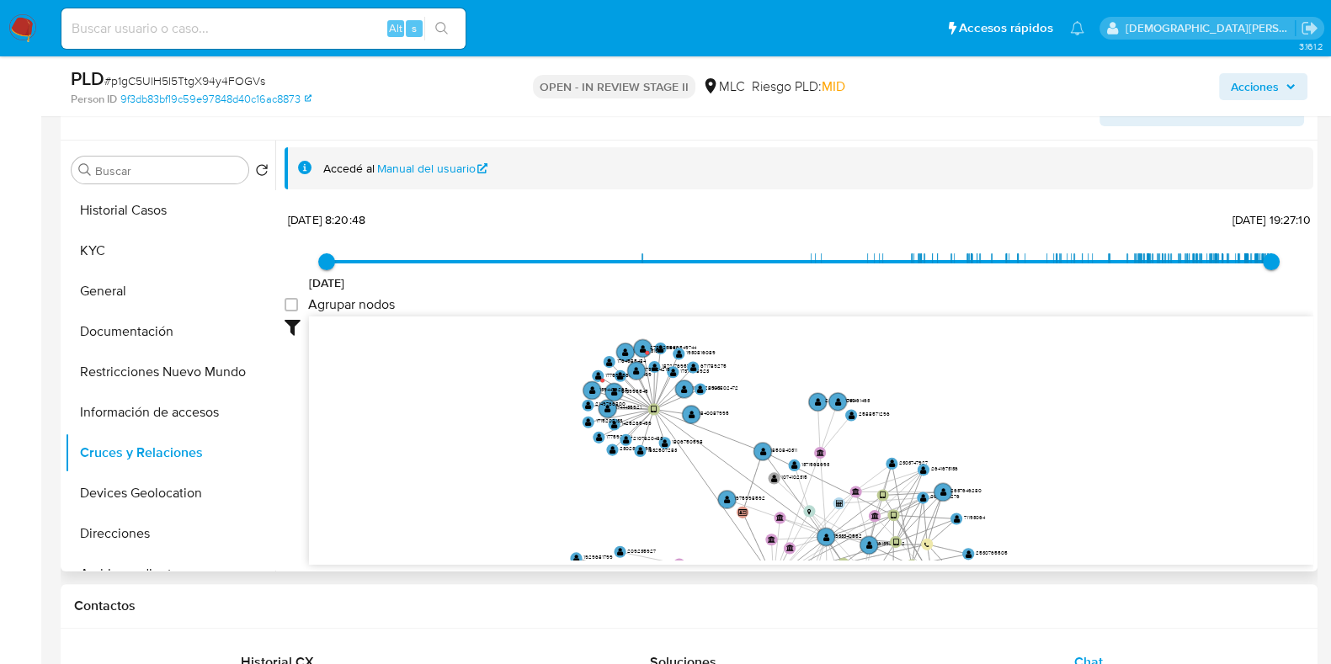
drag, startPoint x: 1082, startPoint y: 416, endPoint x: 1053, endPoint y: 529, distance: 116.4
click at [1053, 529] on icon "device-666880f198be628c00f8a41d  user-1850893503  1850893503 device-65e9f3af4…" at bounding box center [811, 439] width 1005 height 244
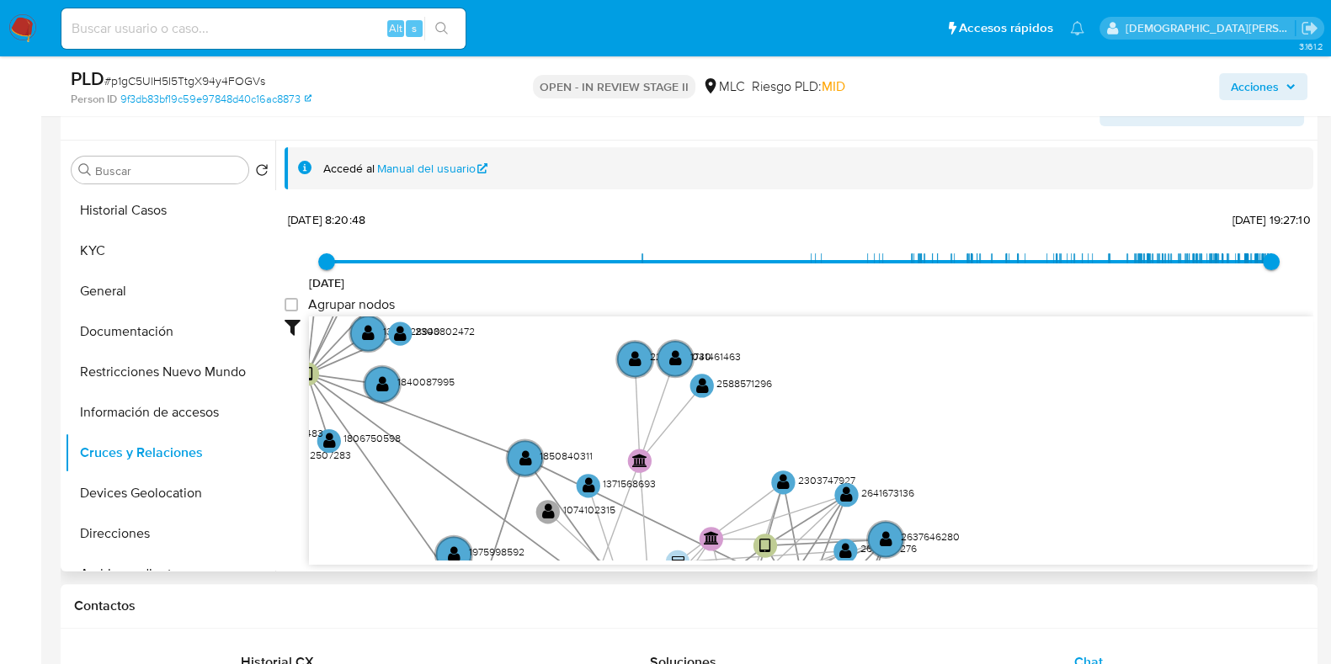
drag, startPoint x: 977, startPoint y: 444, endPoint x: 1155, endPoint y: 484, distance: 182.2
click at [1155, 484] on icon "device-666880f198be628c00f8a41d  user-1850893503  1850893503 device-65e9f3af4…" at bounding box center [811, 439] width 1005 height 244
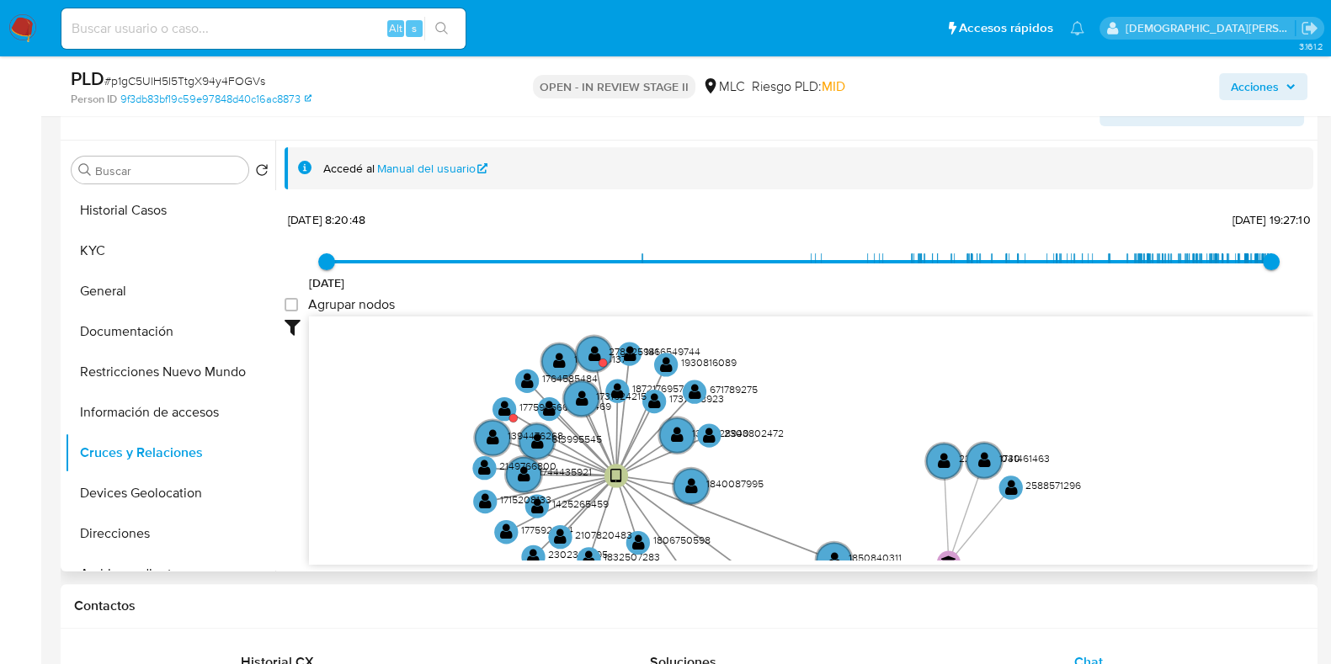
drag, startPoint x: 741, startPoint y: 443, endPoint x: 830, endPoint y: 465, distance: 91.9
click at [830, 465] on icon "device-666880f198be628c00f8a41d  user-1850893503  1850893503 device-65e9f3af4…" at bounding box center [811, 439] width 1005 height 244
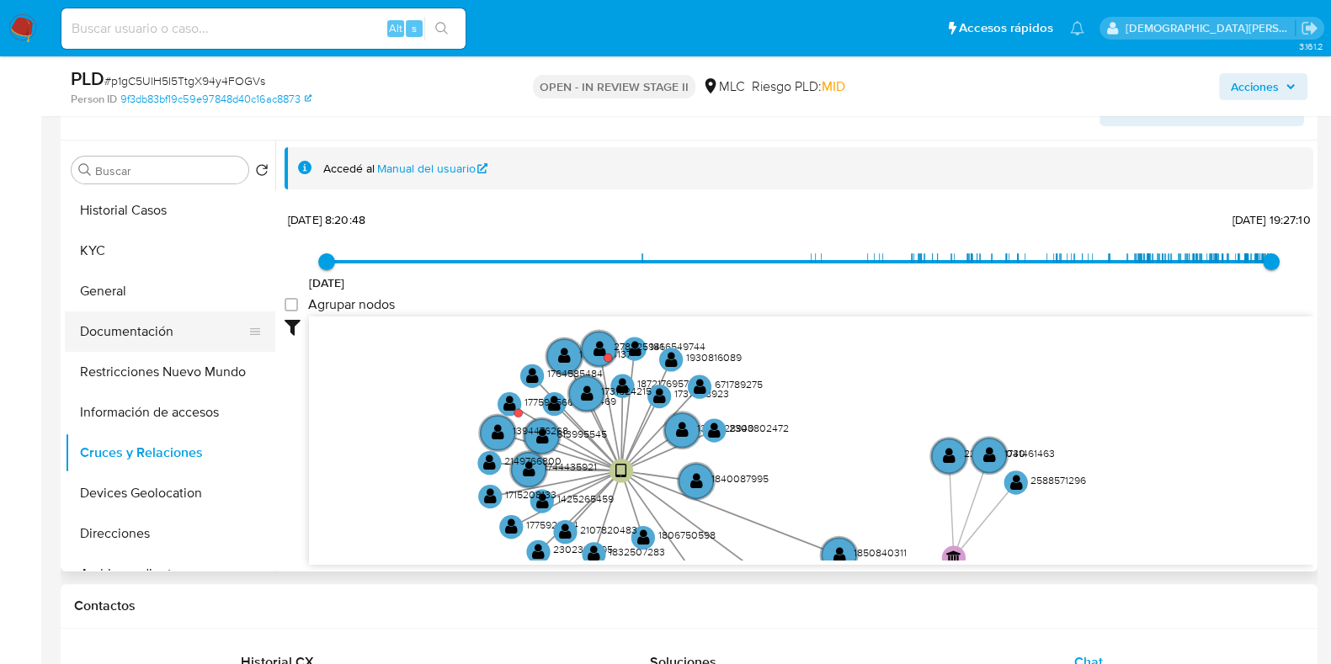
click at [146, 326] on button "Documentación" at bounding box center [163, 332] width 197 height 40
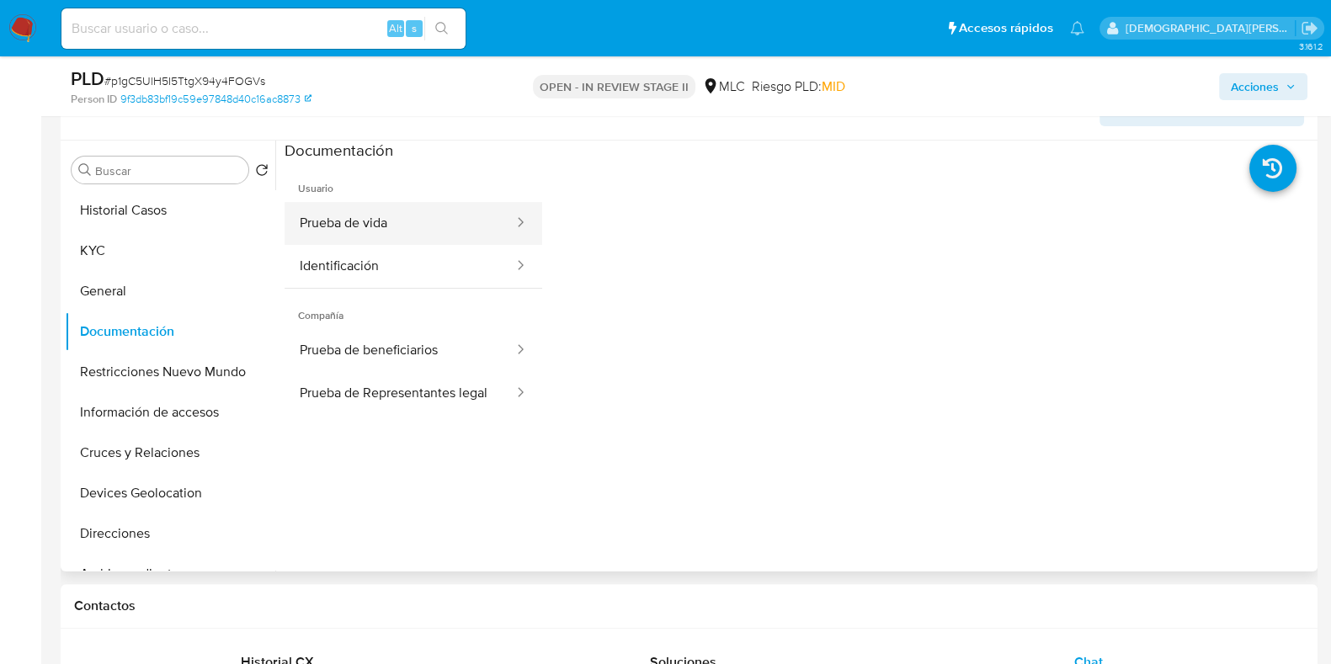
click at [383, 210] on button "Prueba de vida" at bounding box center [400, 223] width 231 height 43
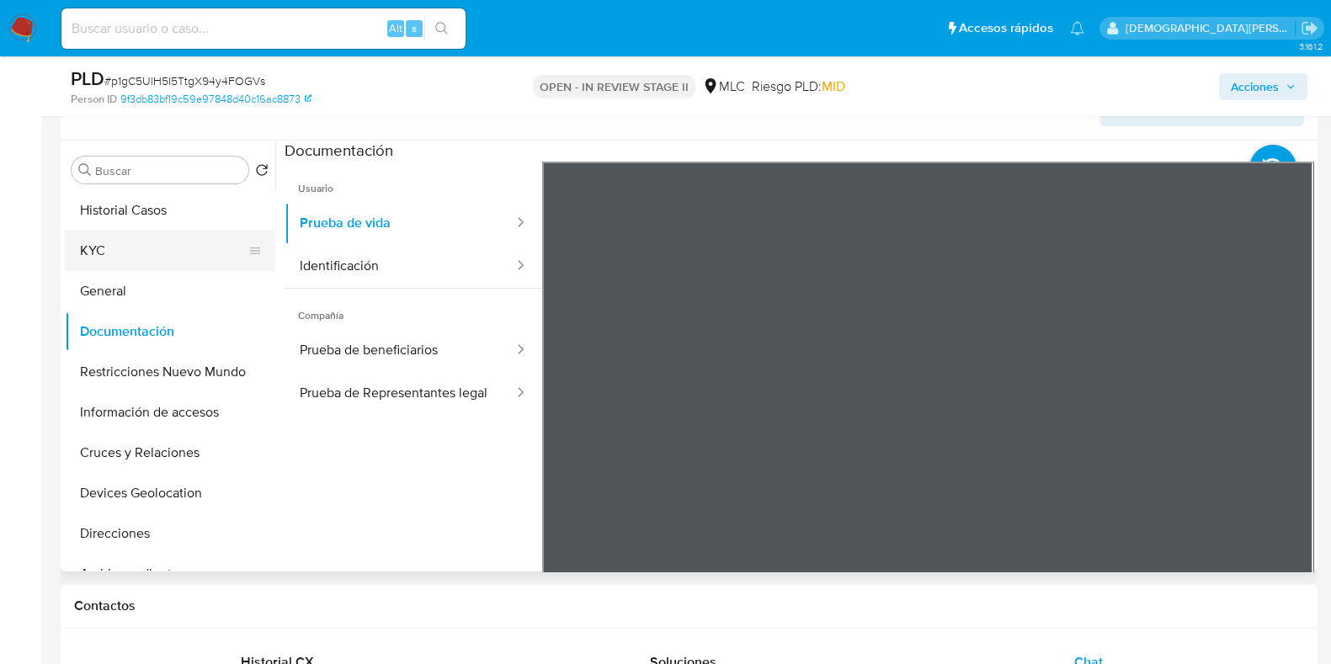
click at [173, 249] on button "KYC" at bounding box center [163, 251] width 197 height 40
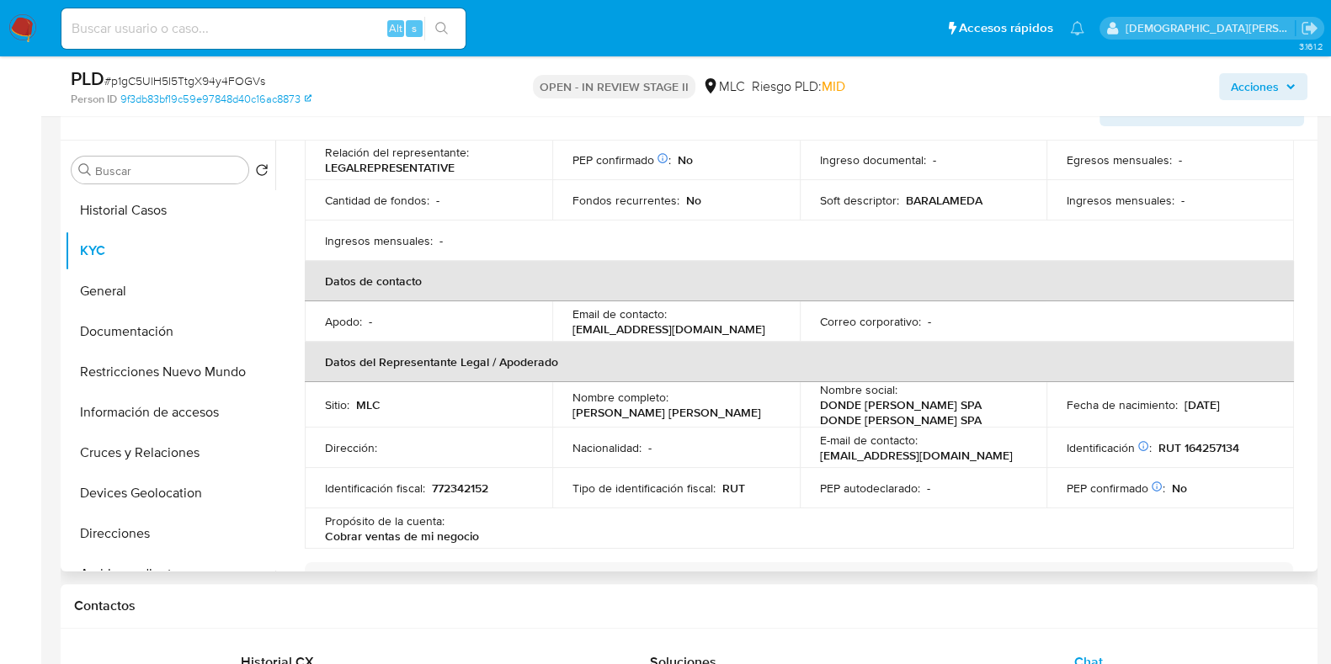
scroll to position [316, 0]
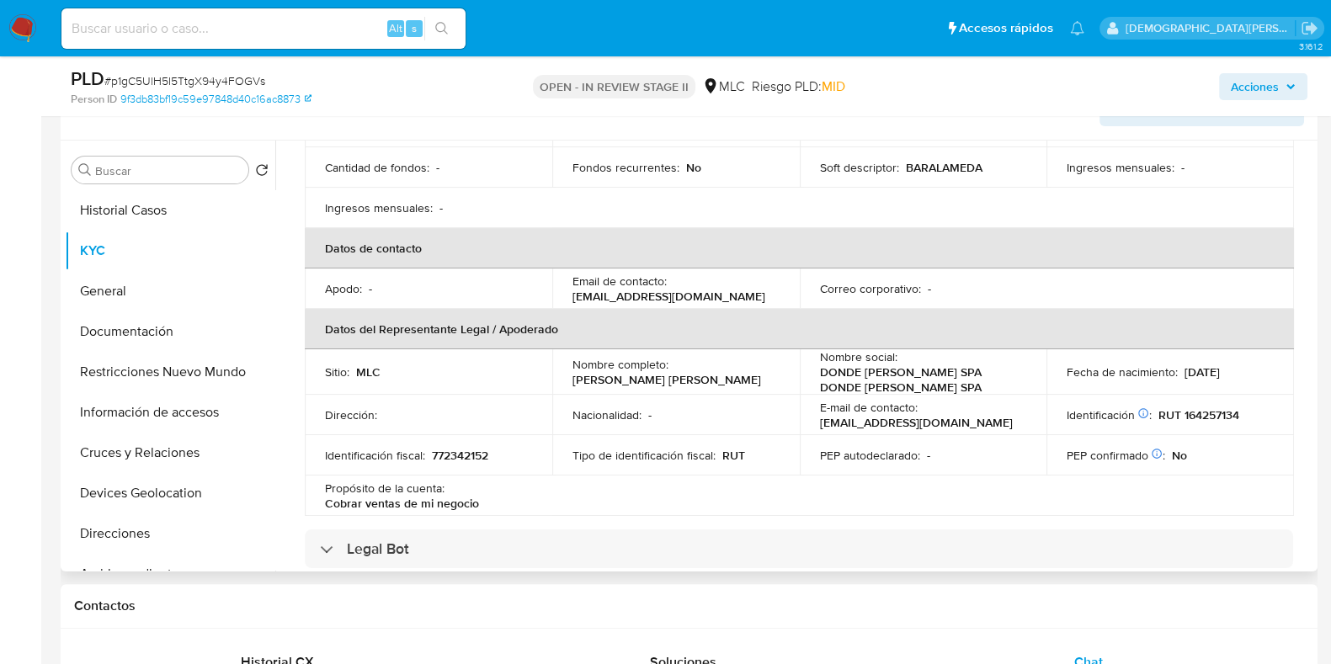
drag, startPoint x: 568, startPoint y: 377, endPoint x: 781, endPoint y: 377, distance: 213.1
click at [781, 377] on td "Nombre completo : Rodrigo Alejandro Mellado Ramírez" at bounding box center [676, 371] width 248 height 45
click at [468, 451] on p "772342152" at bounding box center [460, 455] width 56 height 15
copy p "772342152"
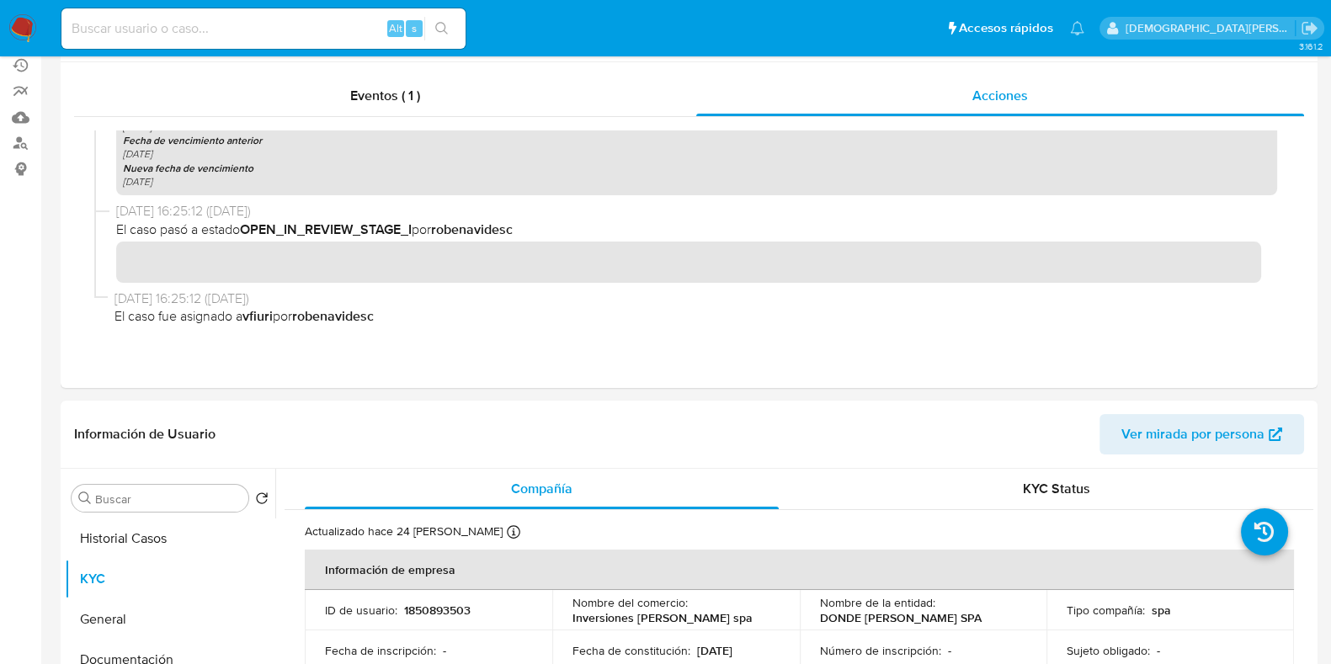
scroll to position [0, 0]
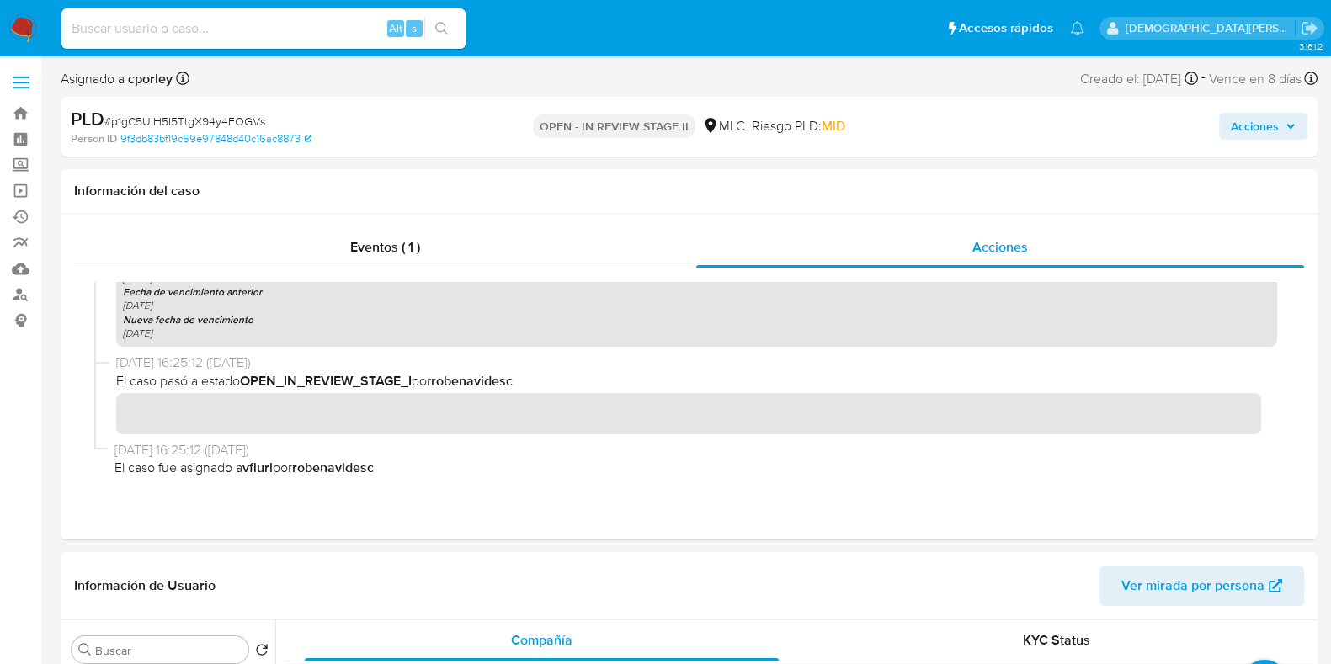
click at [1258, 128] on span "Acciones" at bounding box center [1255, 126] width 48 height 27
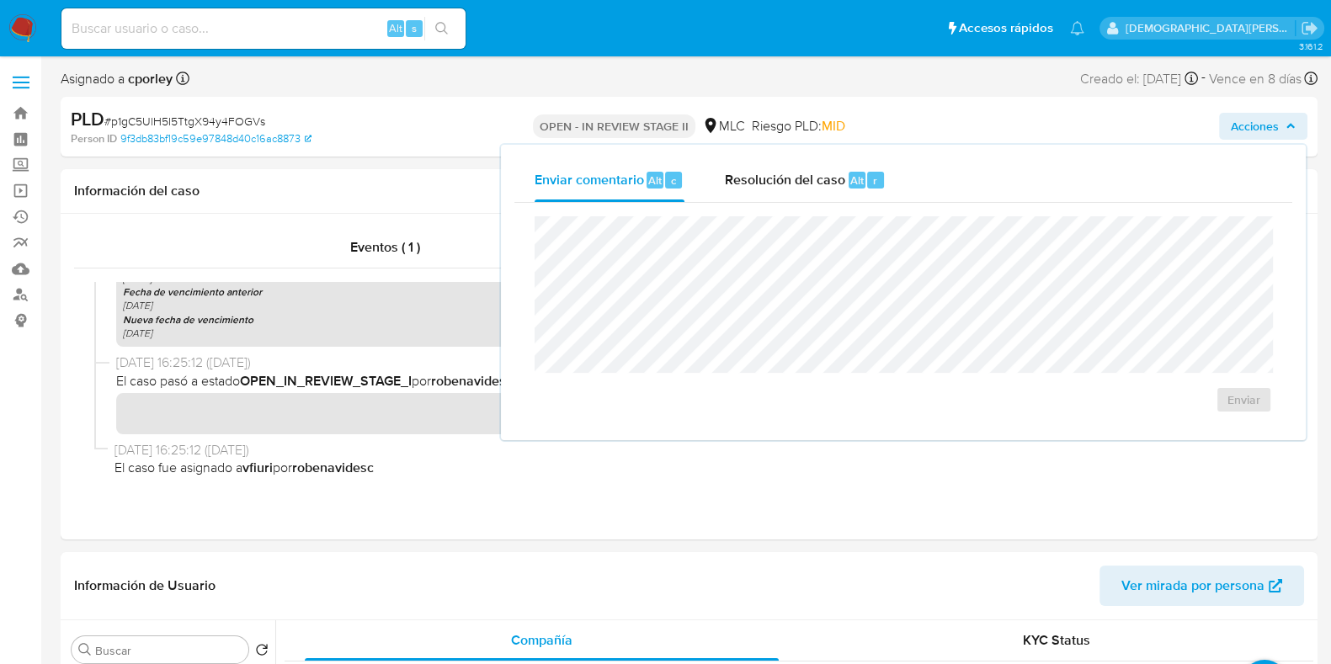
drag, startPoint x: 779, startPoint y: 190, endPoint x: 766, endPoint y: 215, distance: 27.5
click at [779, 184] on div "Resolución del caso Alt r" at bounding box center [805, 180] width 161 height 44
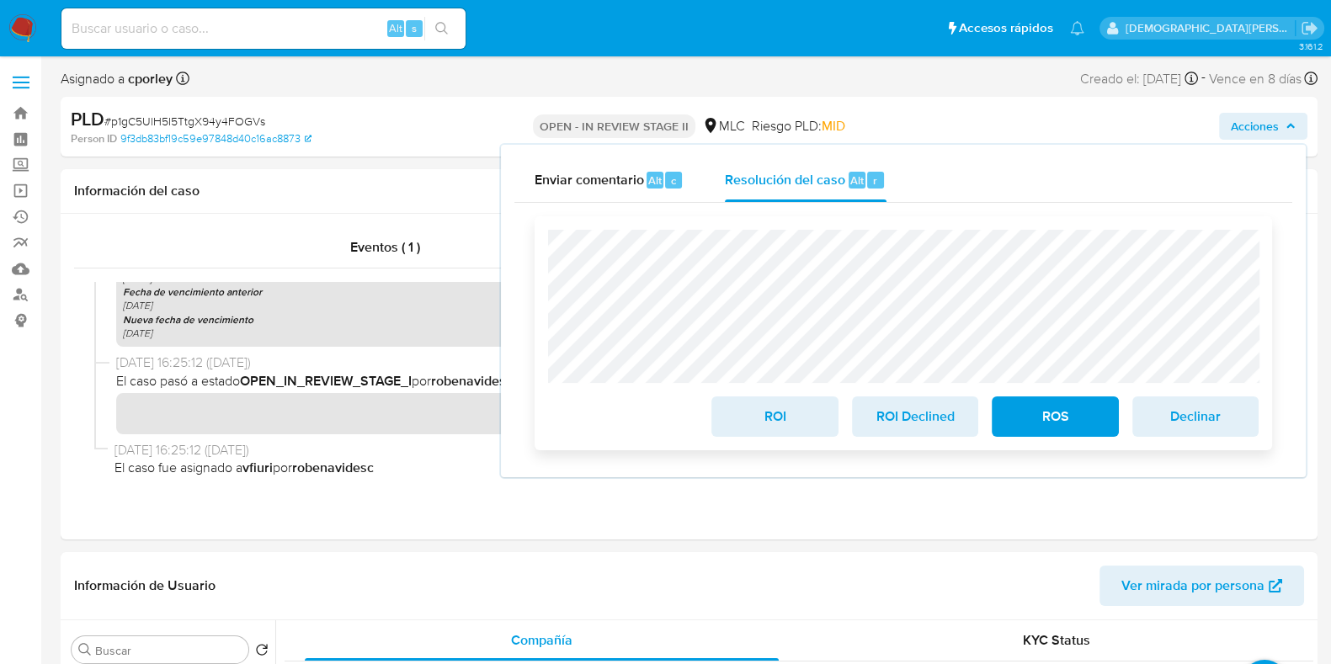
click at [755, 415] on span "ROI" at bounding box center [774, 416] width 83 height 37
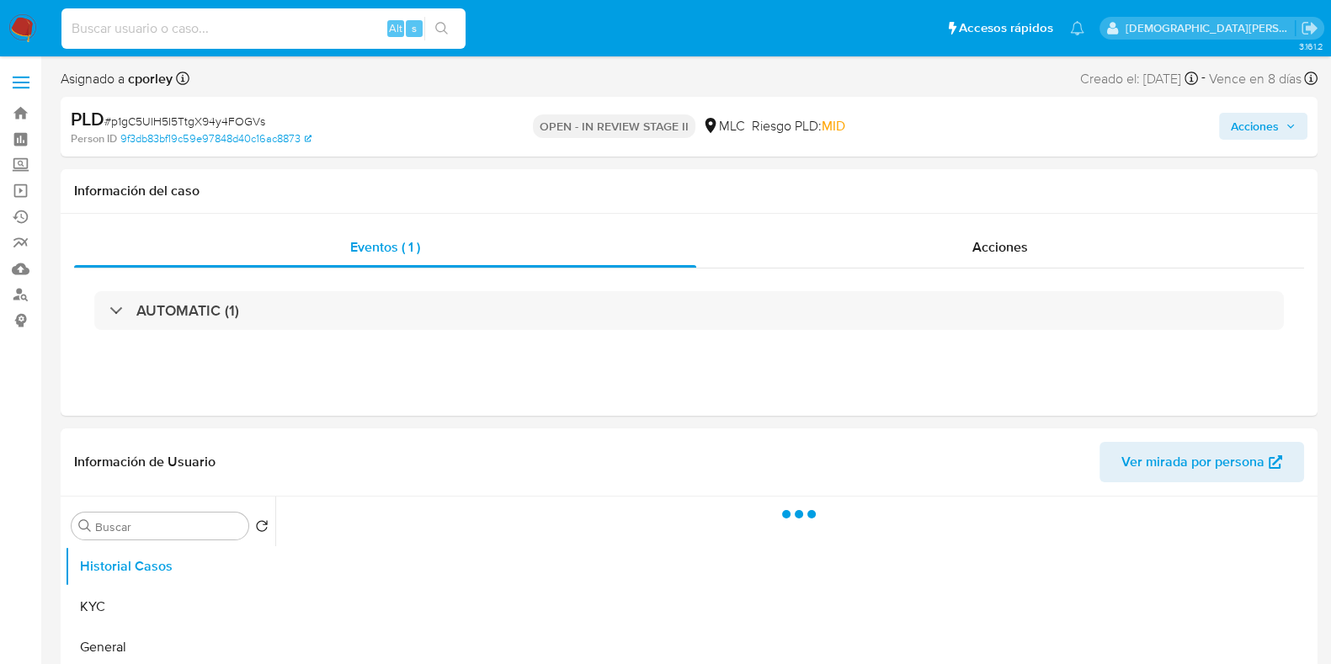
click at [299, 29] on input at bounding box center [263, 29] width 404 height 22
paste input "278925941"
type input "278925941"
select select "10"
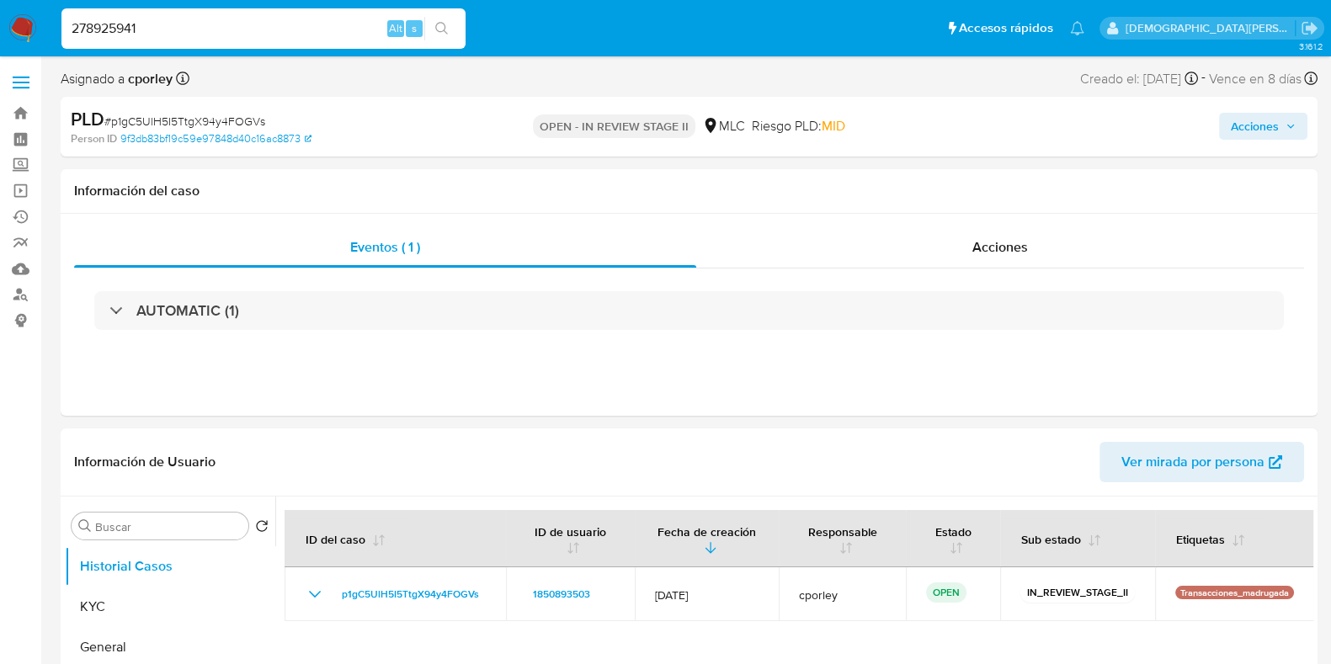
type input "278925941"
click at [434, 35] on button "search-icon" at bounding box center [441, 29] width 35 height 24
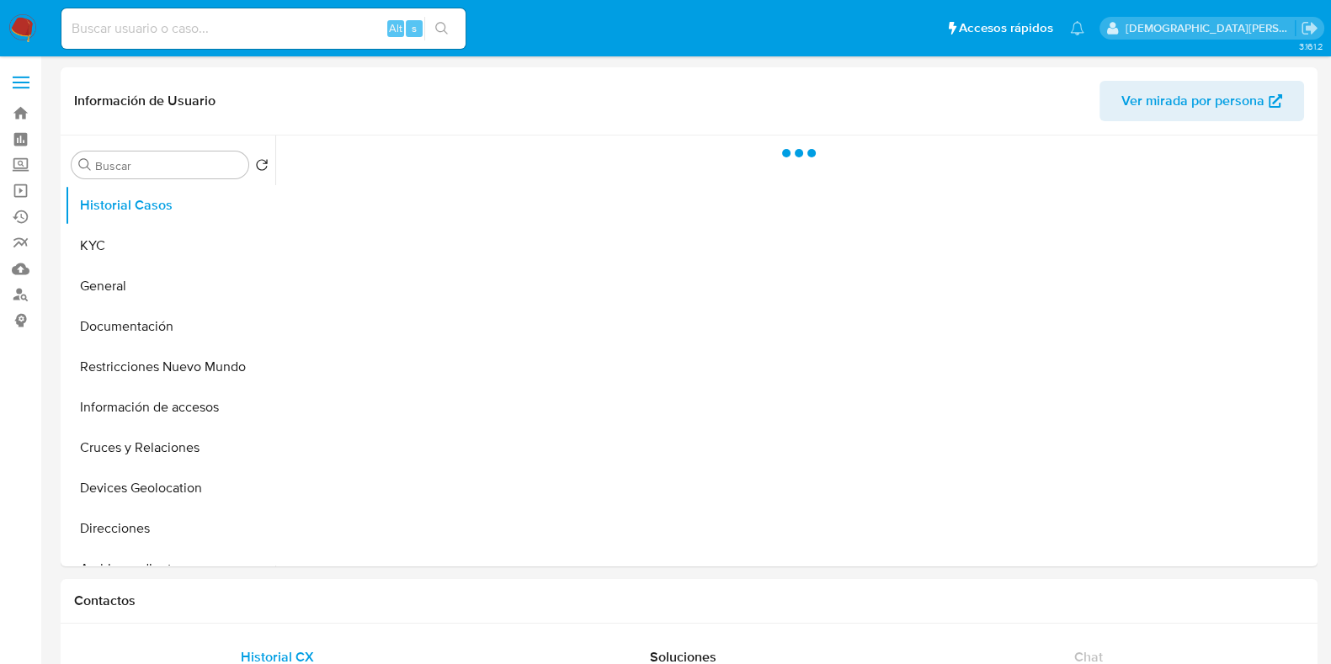
select select "10"
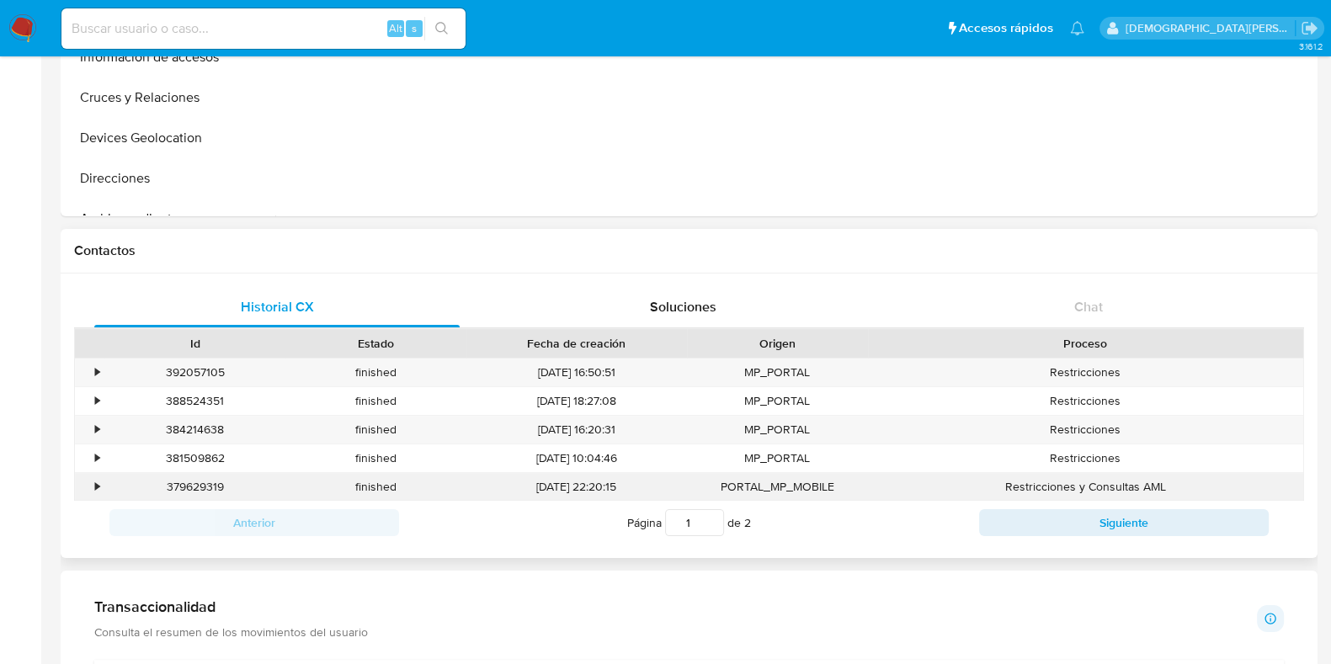
scroll to position [35, 0]
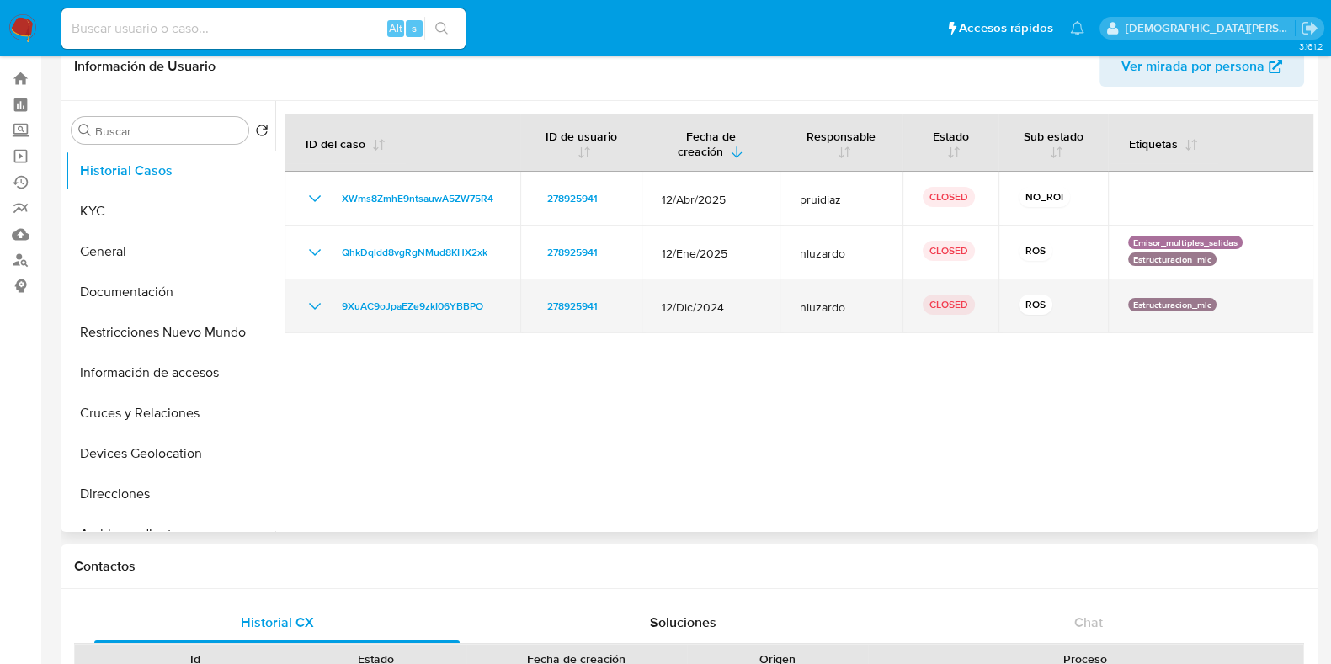
click at [315, 309] on icon "Mostrar/Ocultar" at bounding box center [315, 306] width 20 height 20
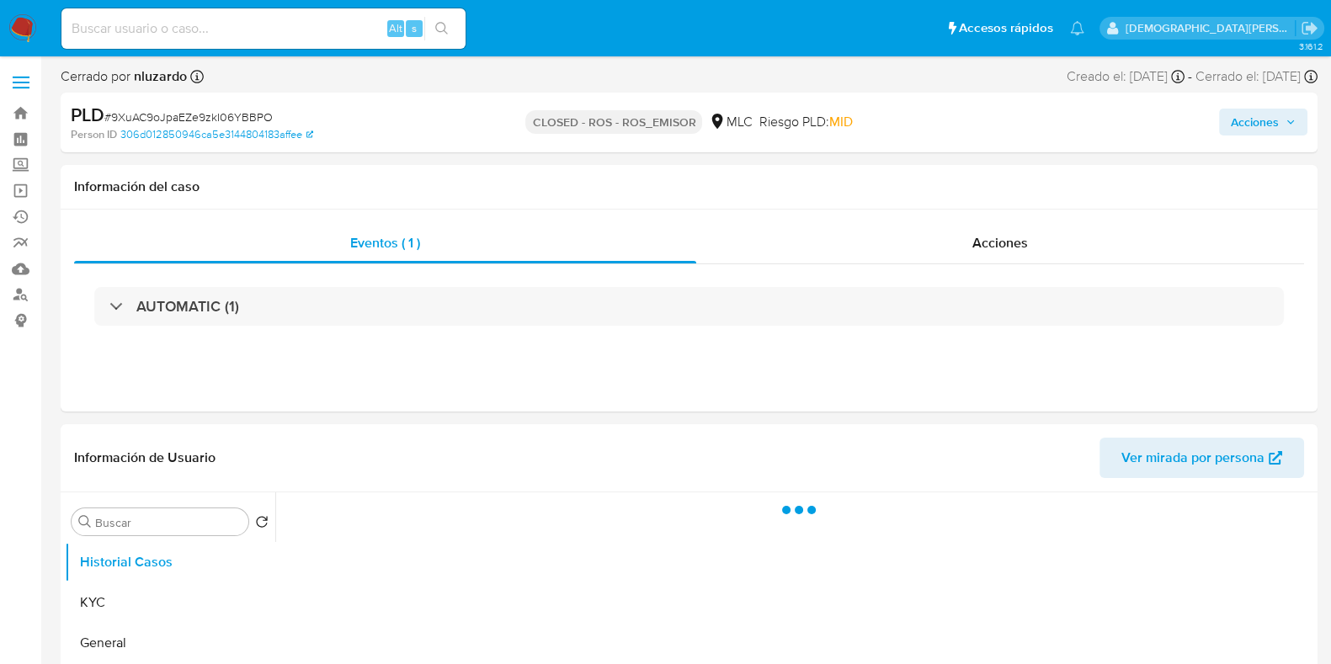
scroll to position [210, 0]
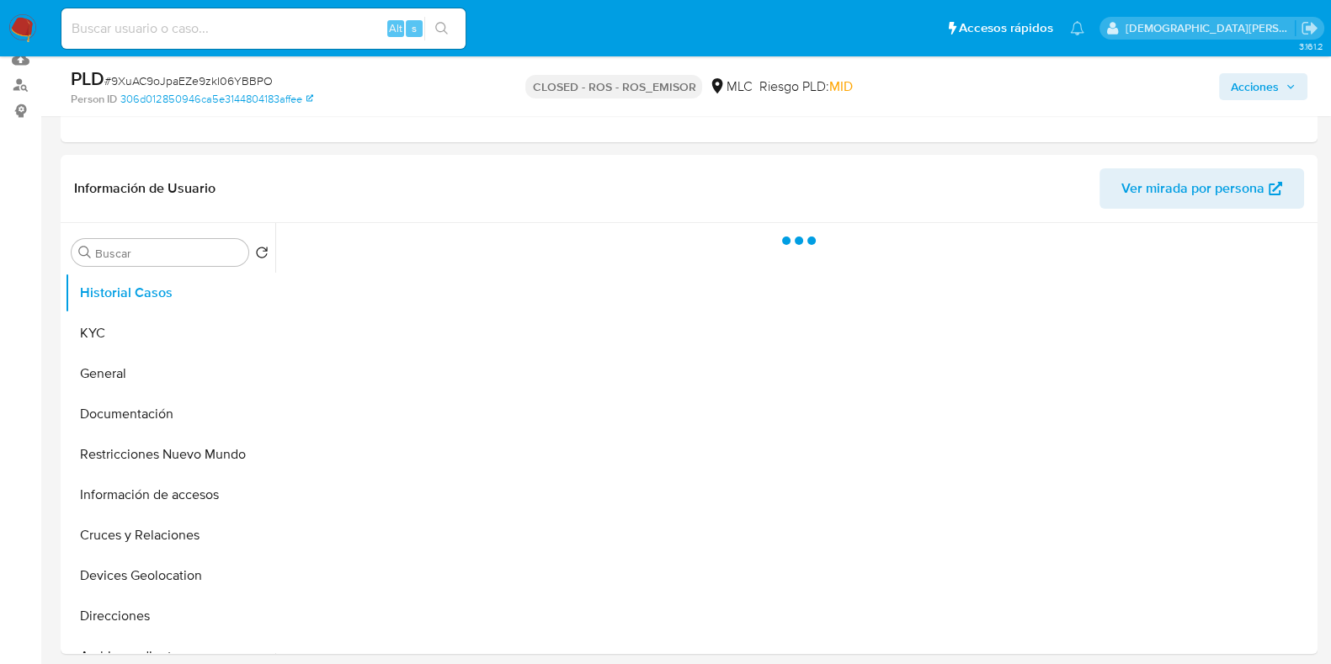
select select "10"
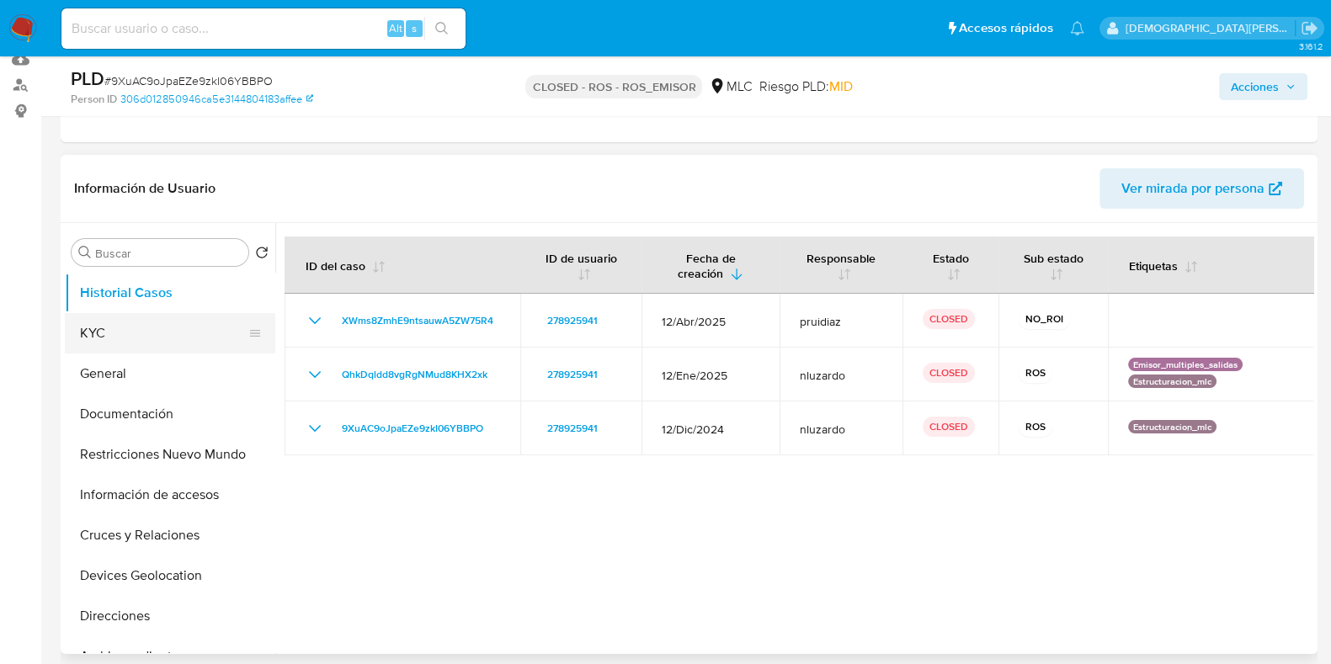
click at [143, 333] on button "KYC" at bounding box center [163, 333] width 197 height 40
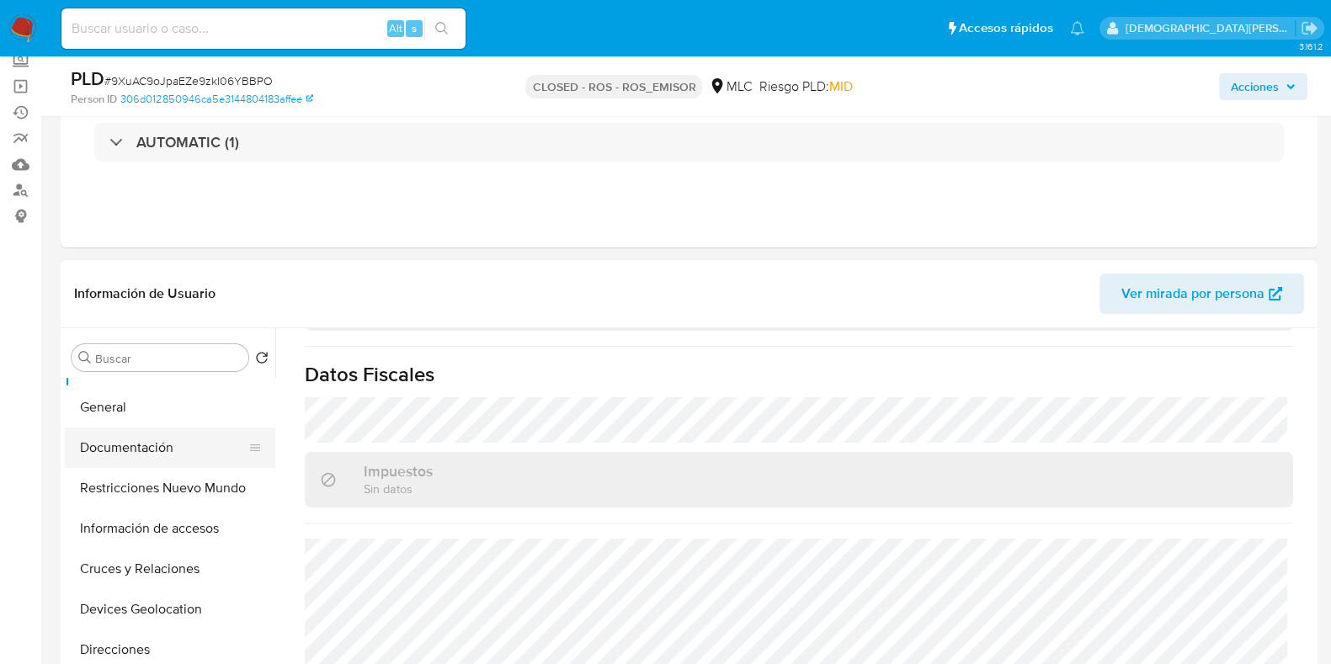
scroll to position [104, 0]
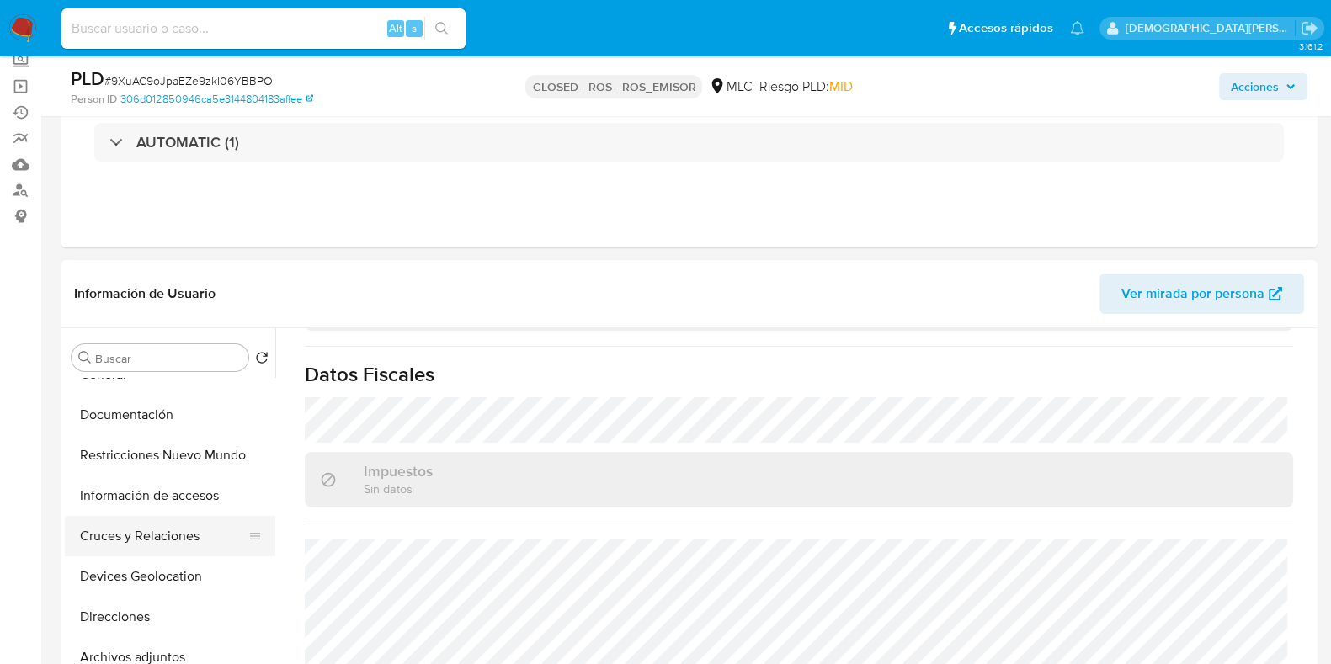
click at [149, 537] on button "Cruces y Relaciones" at bounding box center [163, 536] width 197 height 40
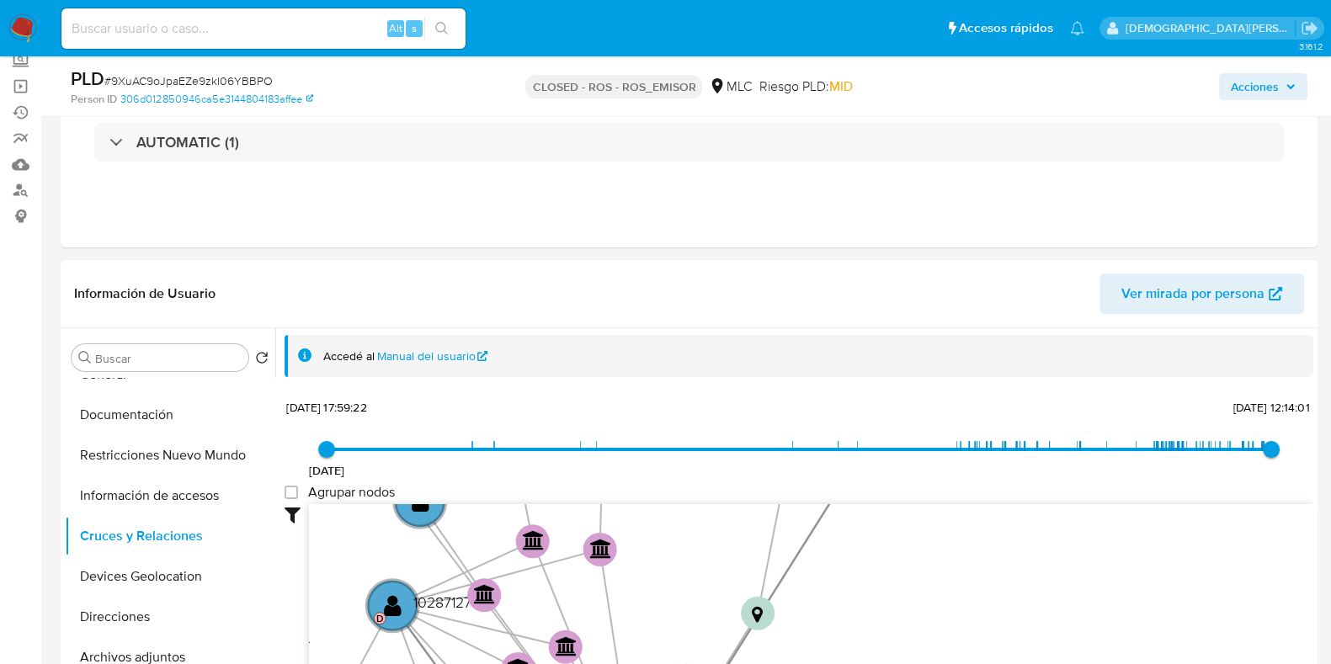
scroll to position [63, 0]
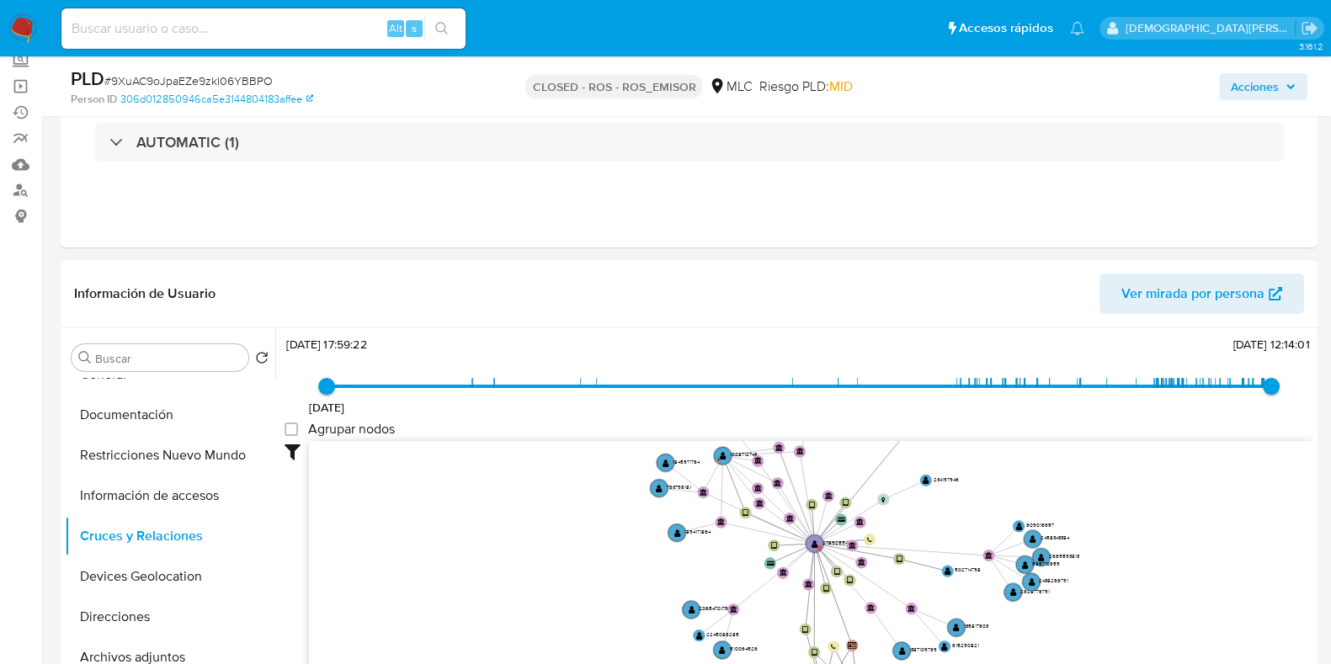
drag, startPoint x: 898, startPoint y: 563, endPoint x: 1049, endPoint y: 481, distance: 172.6
click at [1049, 481] on icon "device-6560f56c67c68f25fec18375  user-278925941  278925941 device-65e9f3af472…" at bounding box center [811, 563] width 1005 height 244
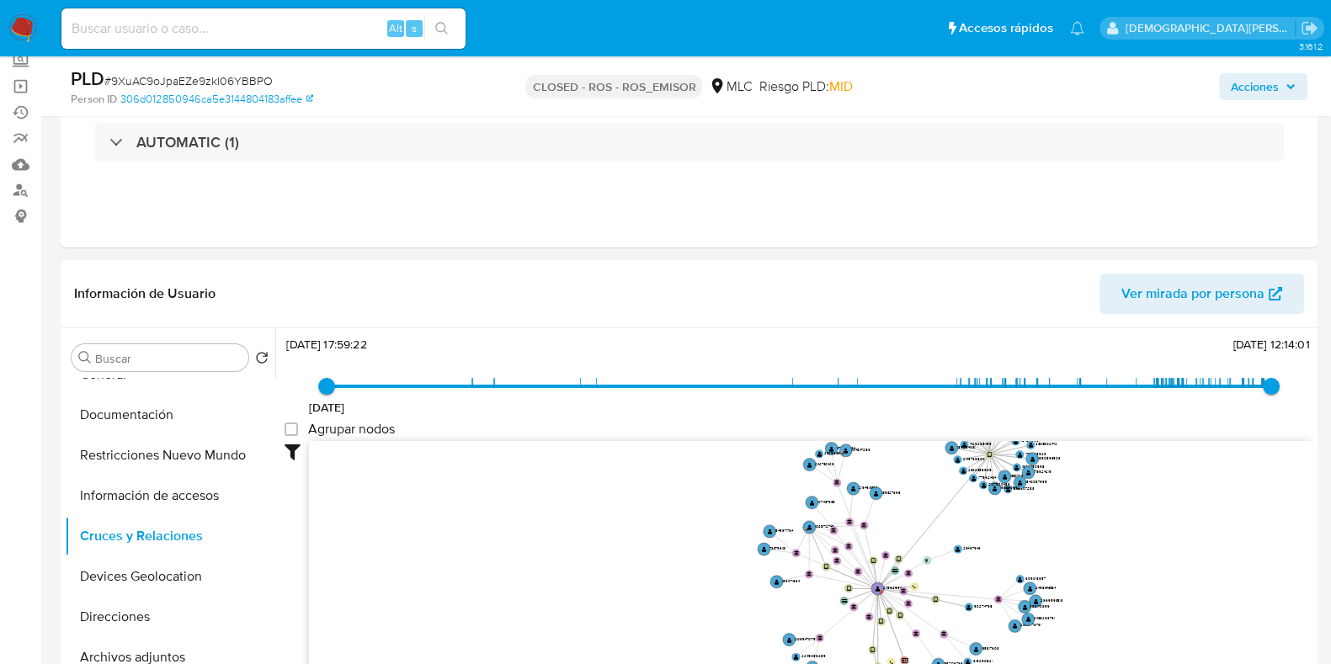
drag, startPoint x: 1140, startPoint y: 515, endPoint x: 1095, endPoint y: 595, distance: 91.3
click at [1095, 595] on icon "device-6560f56c67c68f25fec18375  user-278925941  278925941 device-65e9f3af472…" at bounding box center [811, 563] width 1005 height 244
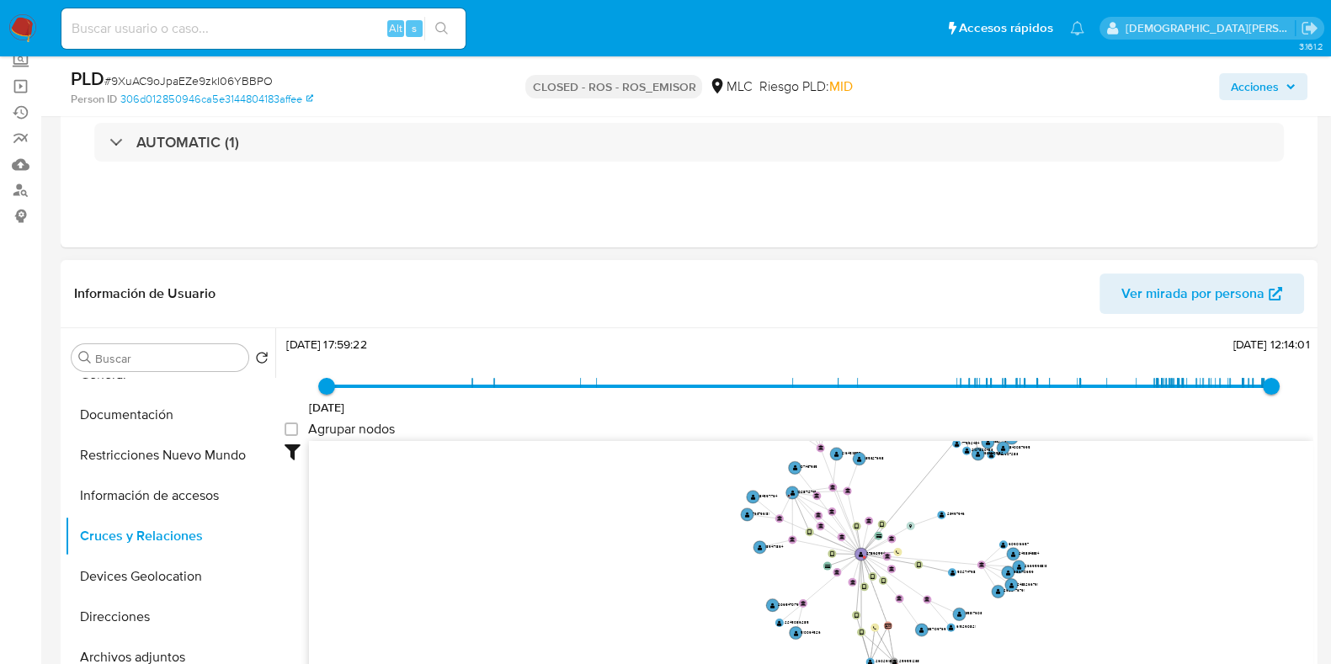
click at [1107, 514] on icon "device-6560f56c67c68f25fec18375  user-278925941  278925941 device-65e9f3af472…" at bounding box center [811, 563] width 1005 height 244
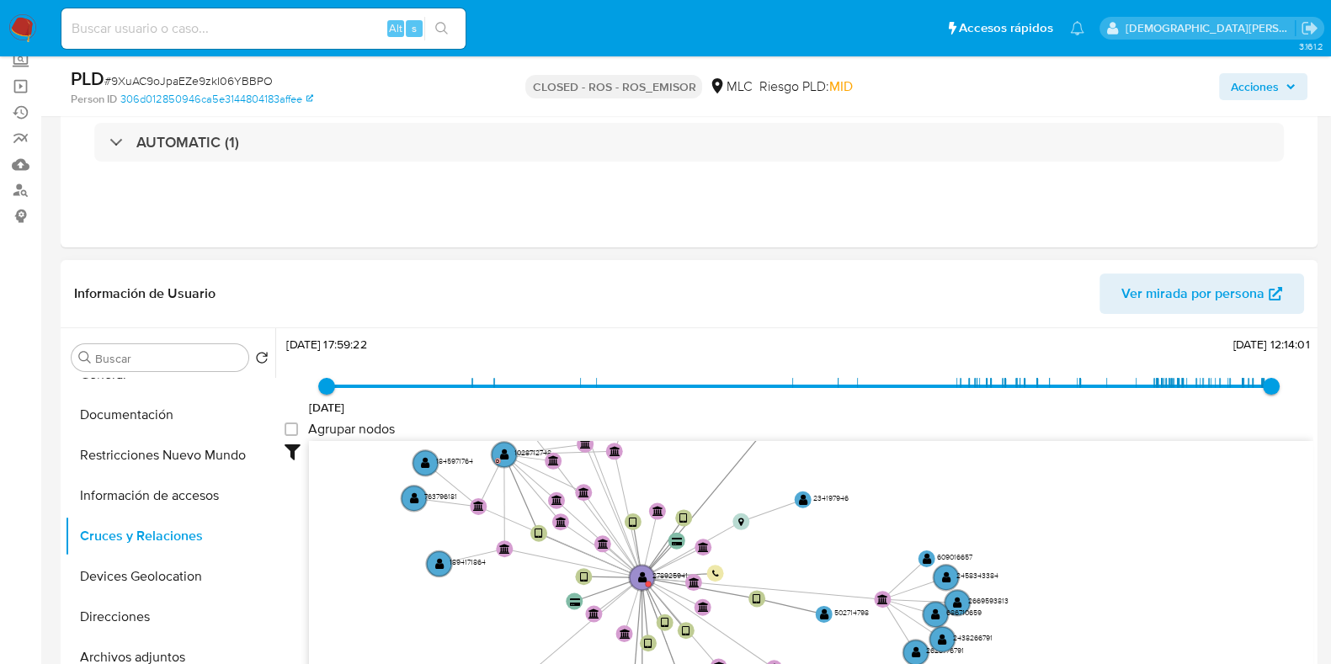
drag, startPoint x: 1088, startPoint y: 515, endPoint x: 1120, endPoint y: 507, distance: 33.1
click at [1120, 507] on icon "device-6560f56c67c68f25fec18375  user-278925941  278925941 device-65e9f3af472…" at bounding box center [811, 563] width 1005 height 244
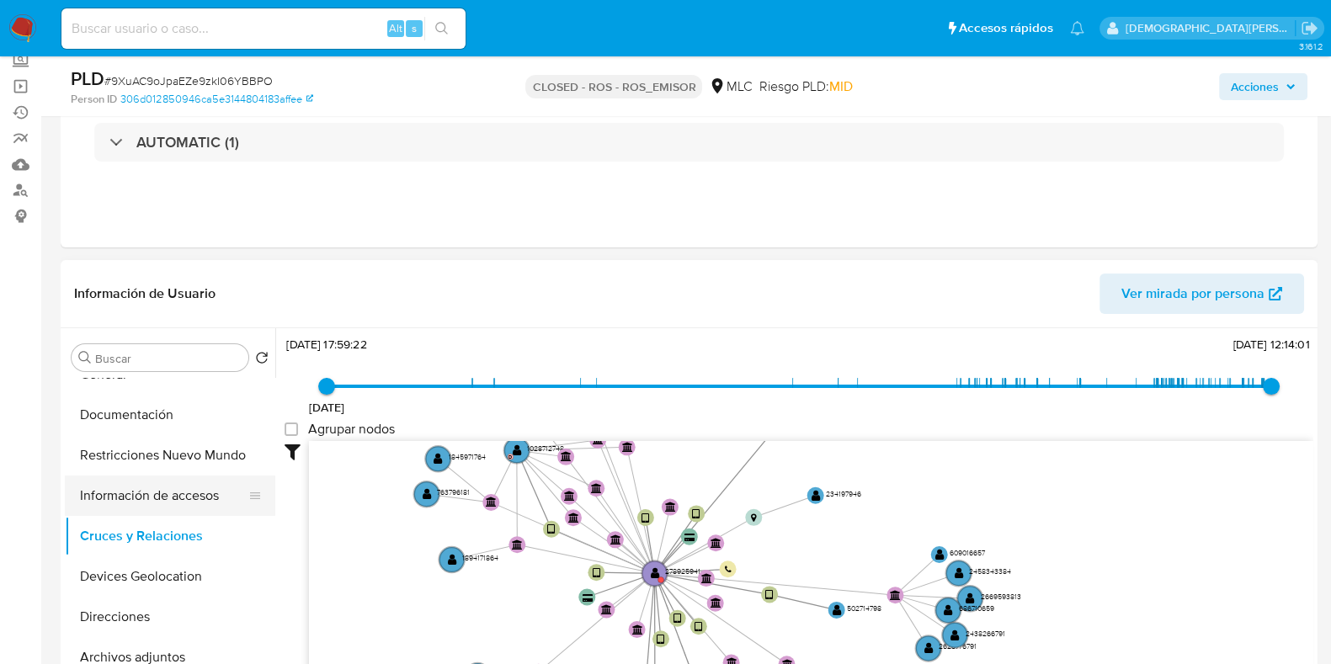
scroll to position [0, 0]
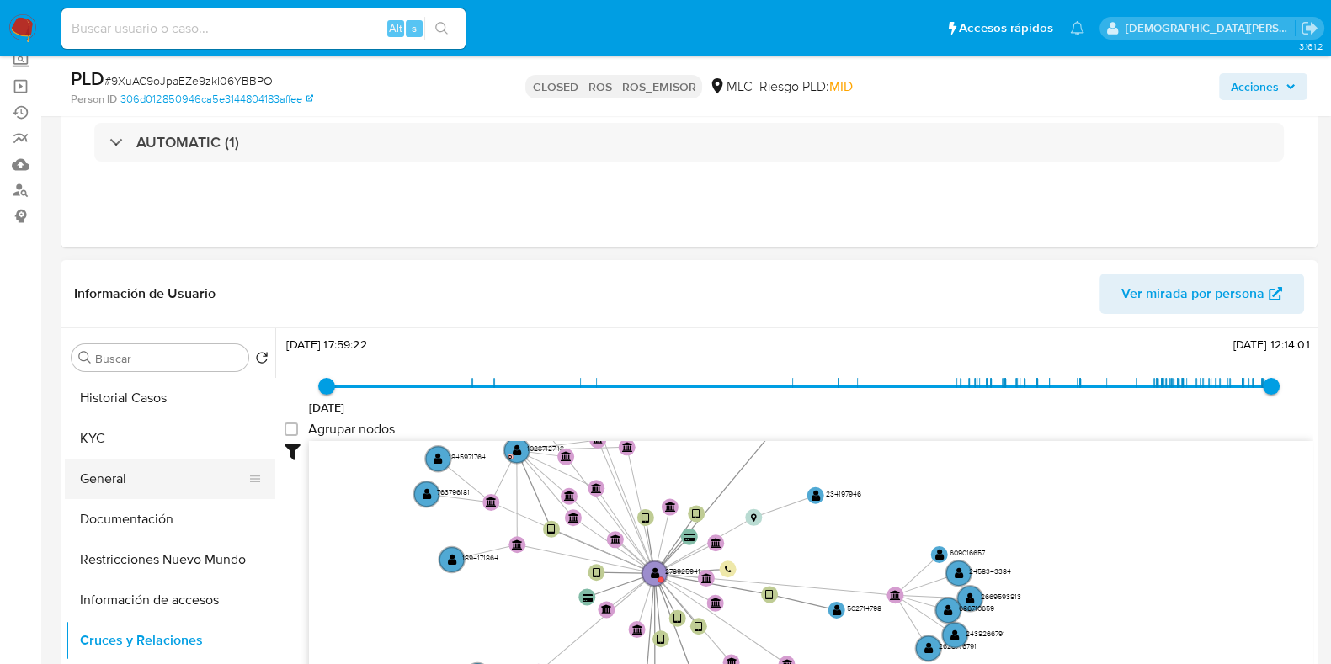
click at [143, 477] on button "General" at bounding box center [163, 479] width 197 height 40
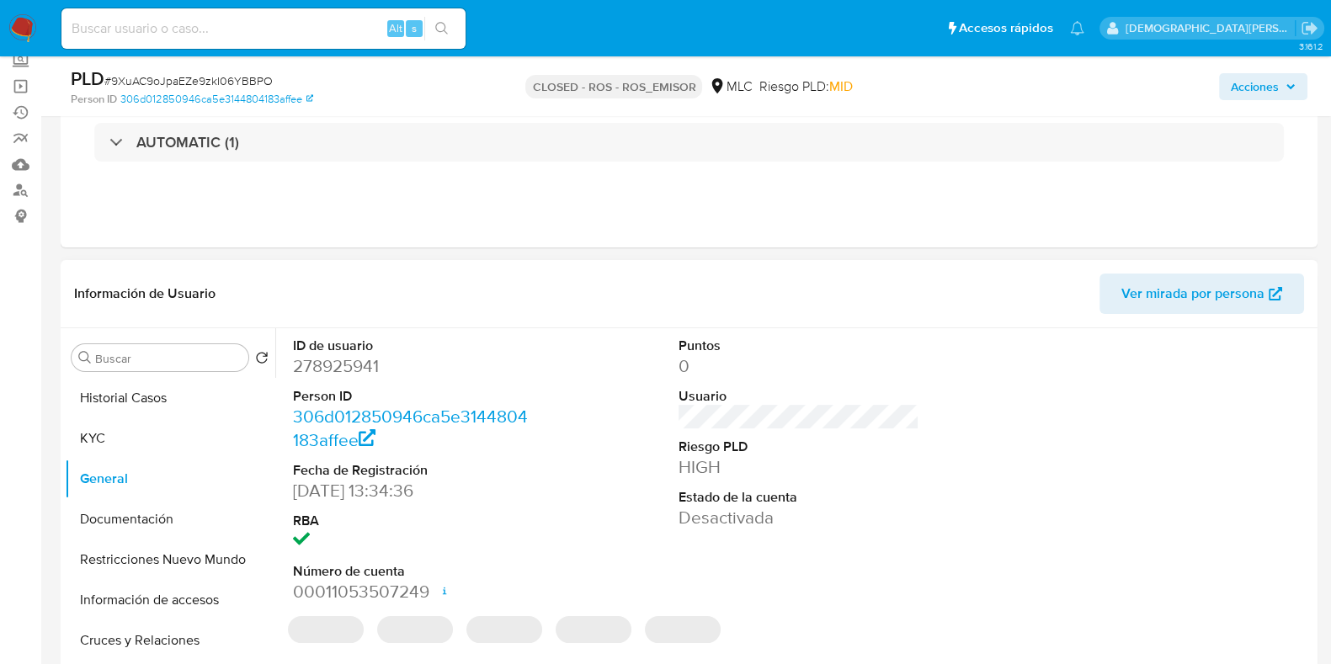
click at [341, 363] on dd "278925941" at bounding box center [413, 367] width 241 height 24
copy dd "278925941"
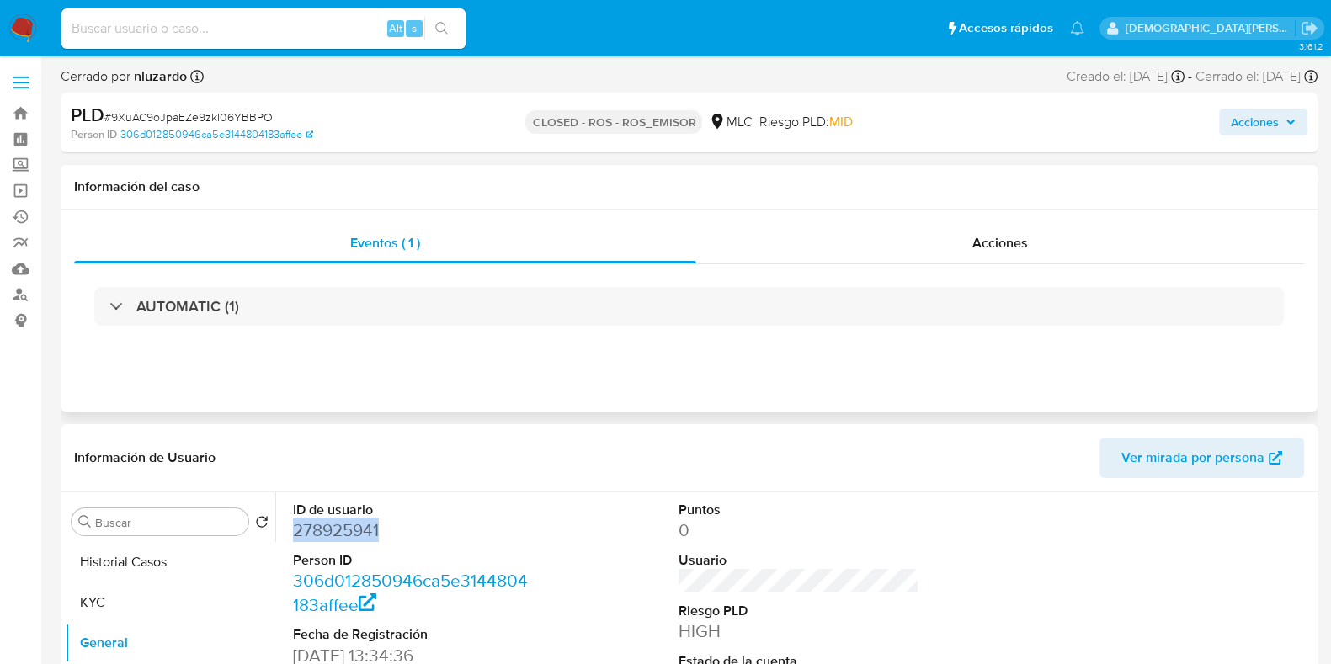
drag, startPoint x: 899, startPoint y: 233, endPoint x: 833, endPoint y: 215, distance: 68.2
click at [899, 233] on div "Acciones" at bounding box center [1000, 243] width 608 height 40
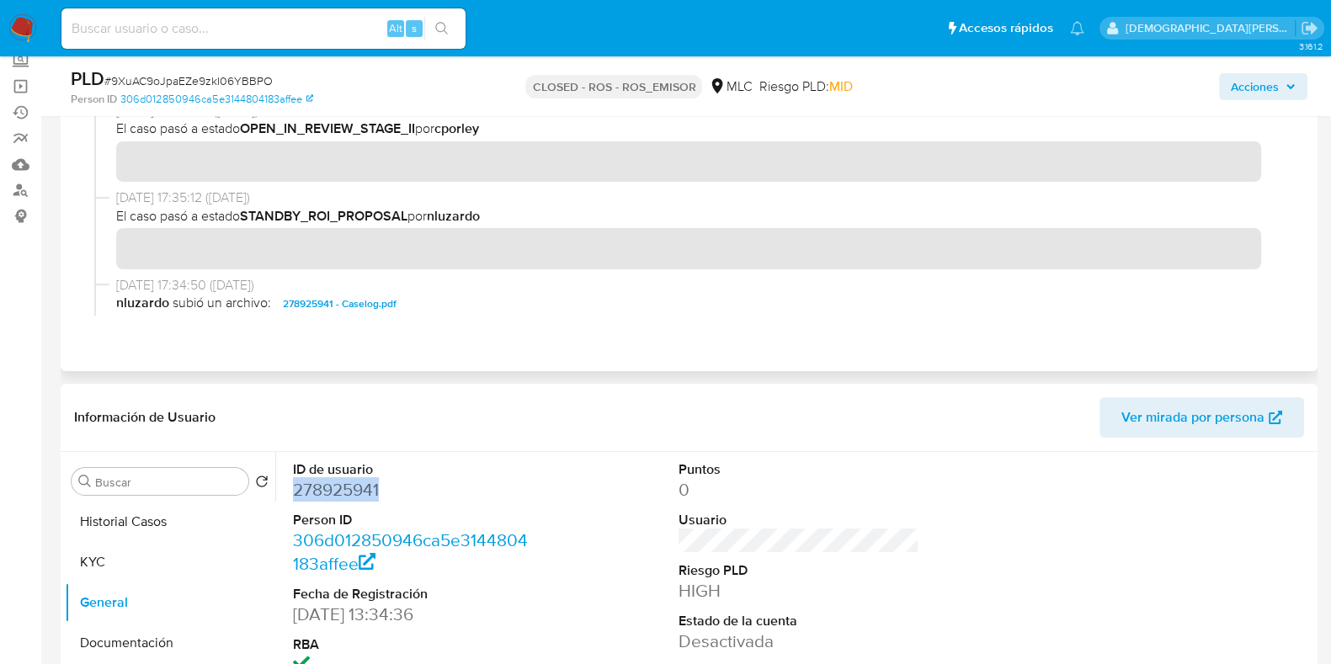
scroll to position [632, 0]
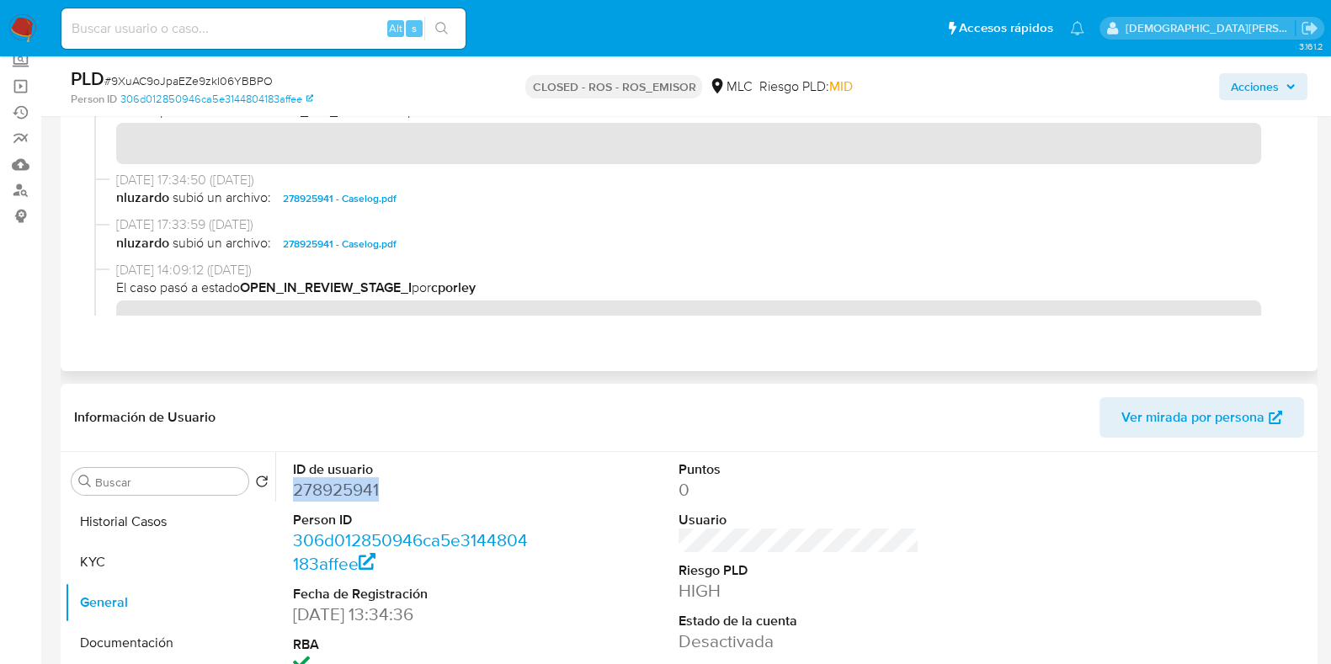
click at [379, 197] on span "278925941 - Caselog.pdf" at bounding box center [340, 199] width 114 height 20
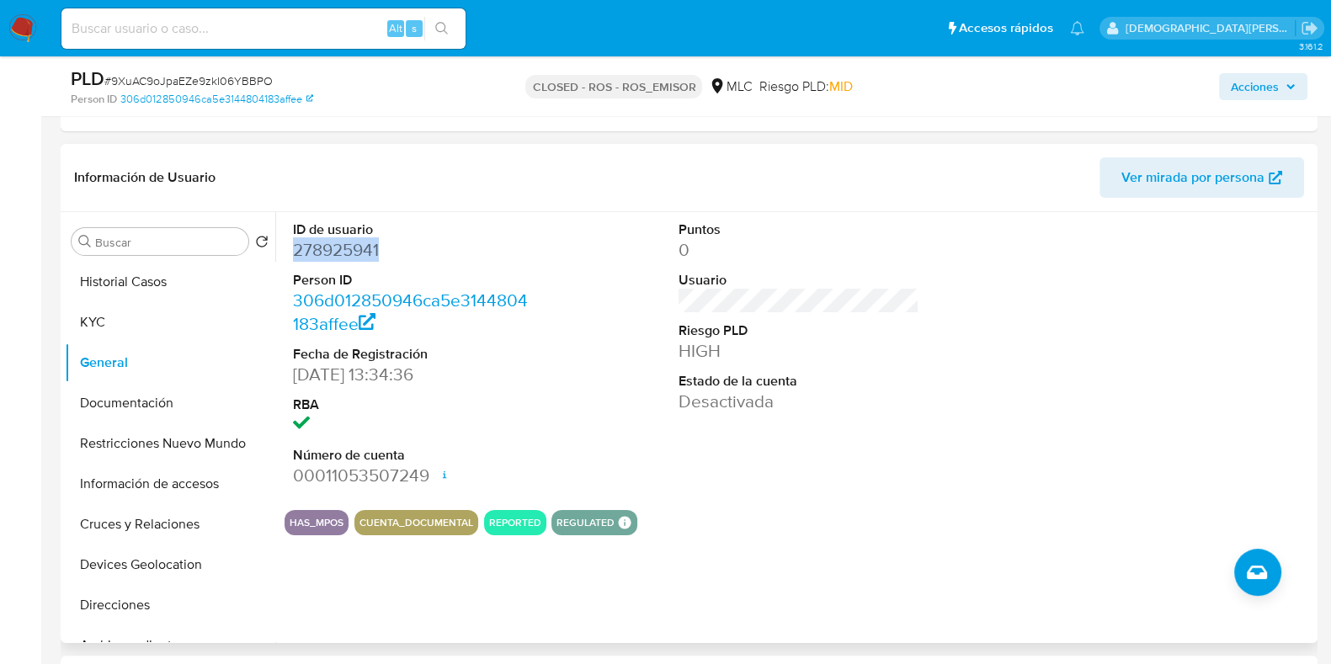
scroll to position [420, 0]
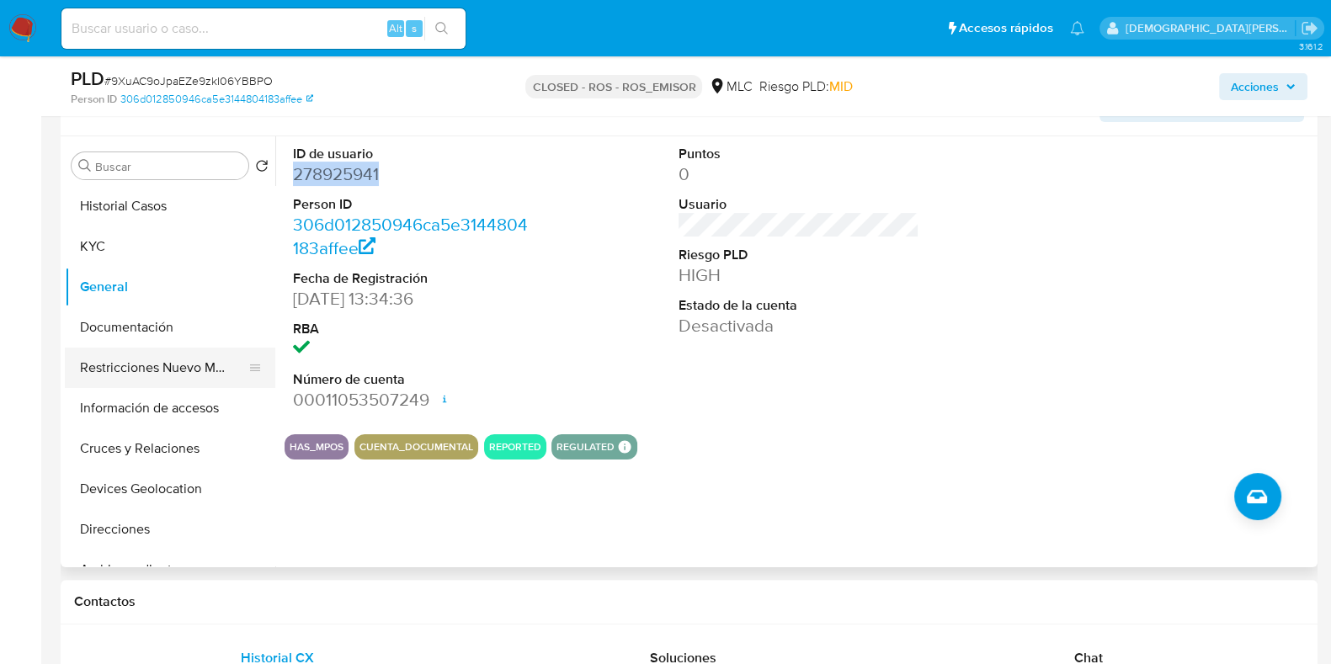
click at [115, 357] on button "Restricciones Nuevo Mundo" at bounding box center [163, 368] width 197 height 40
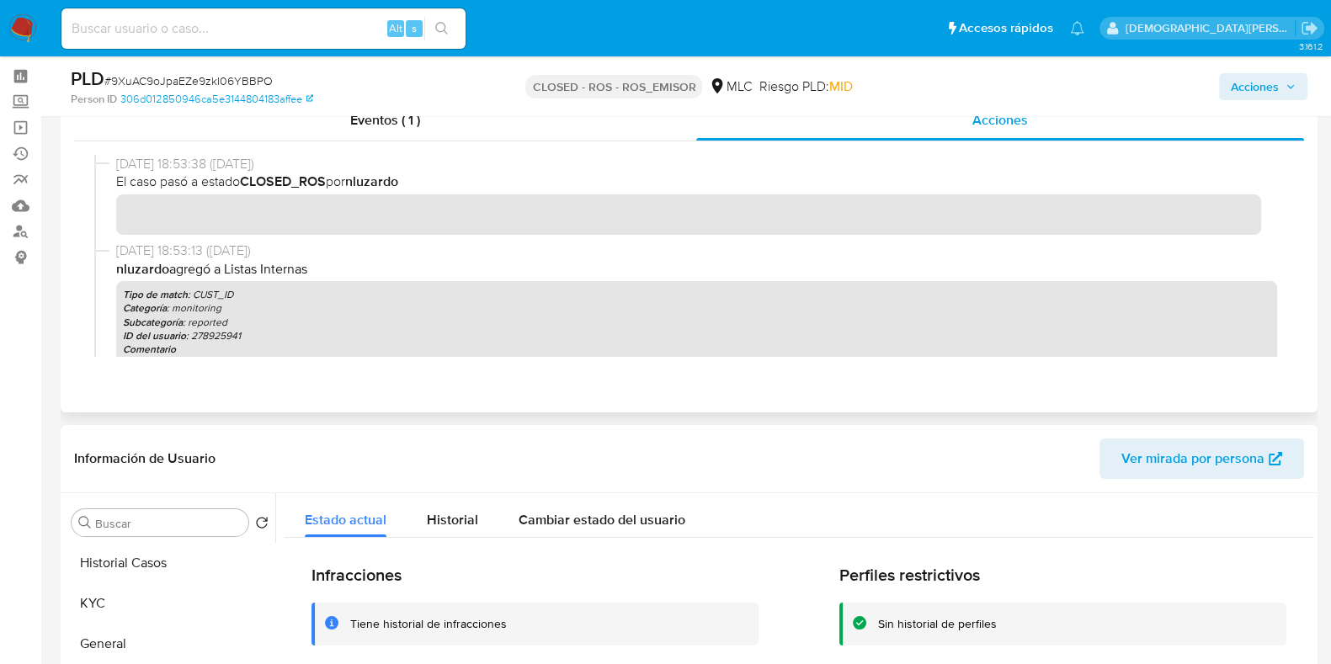
scroll to position [0, 0]
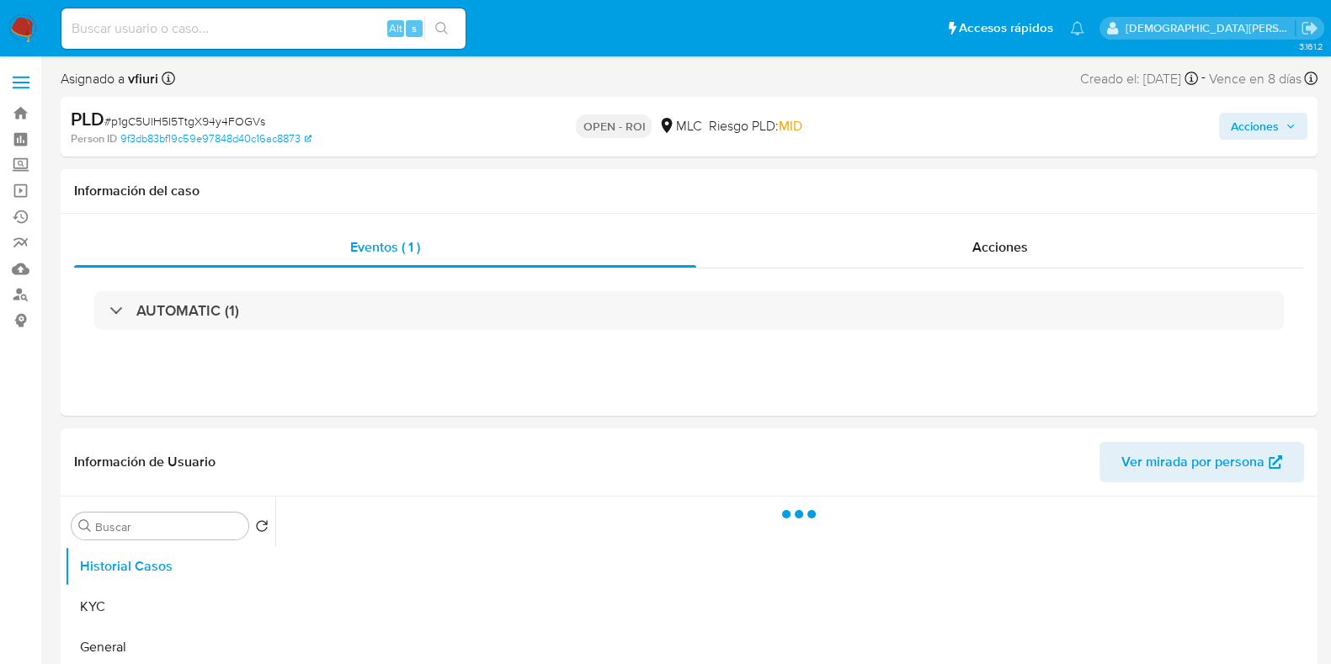
select select "10"
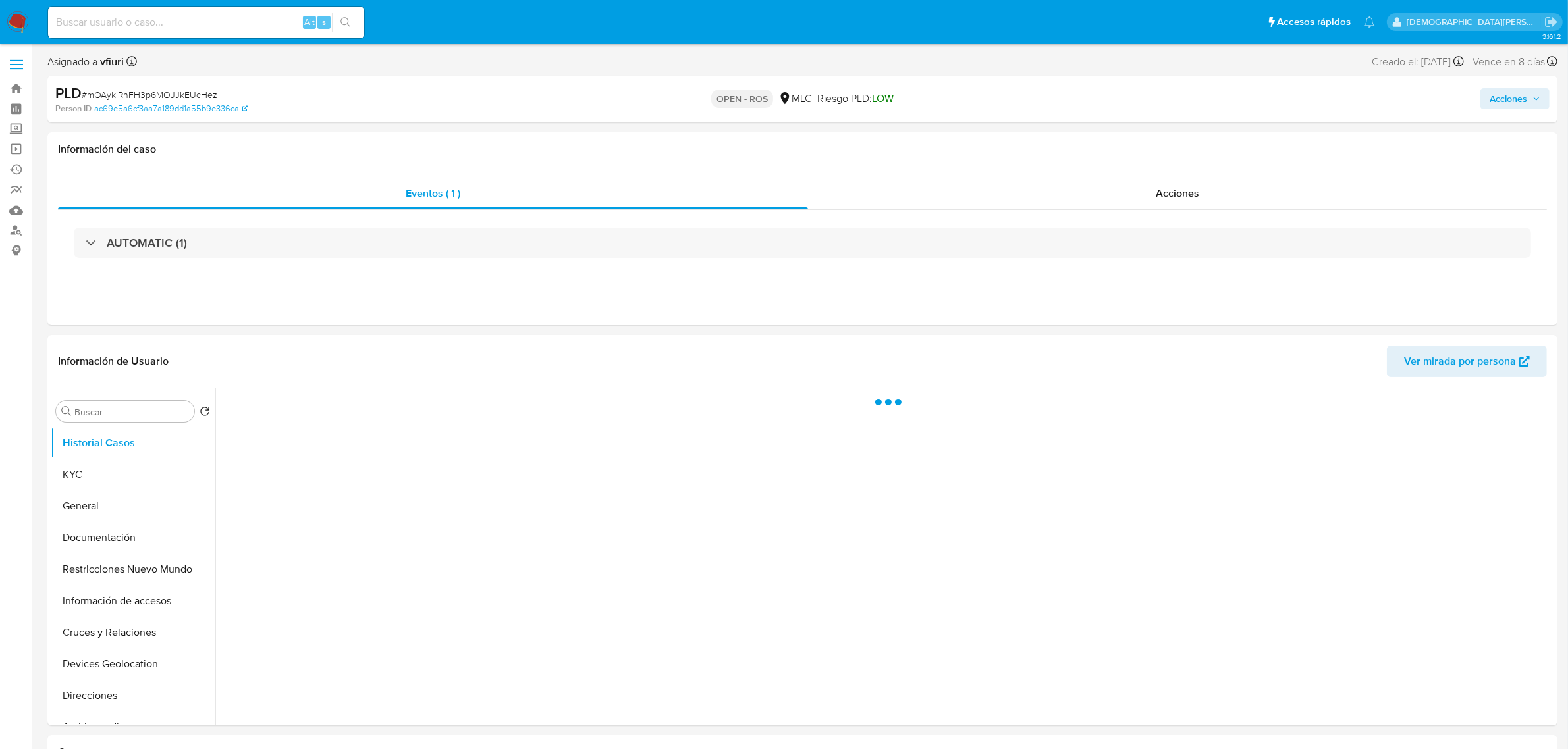
select select "10"
